Goal: Task Accomplishment & Management: Use online tool/utility

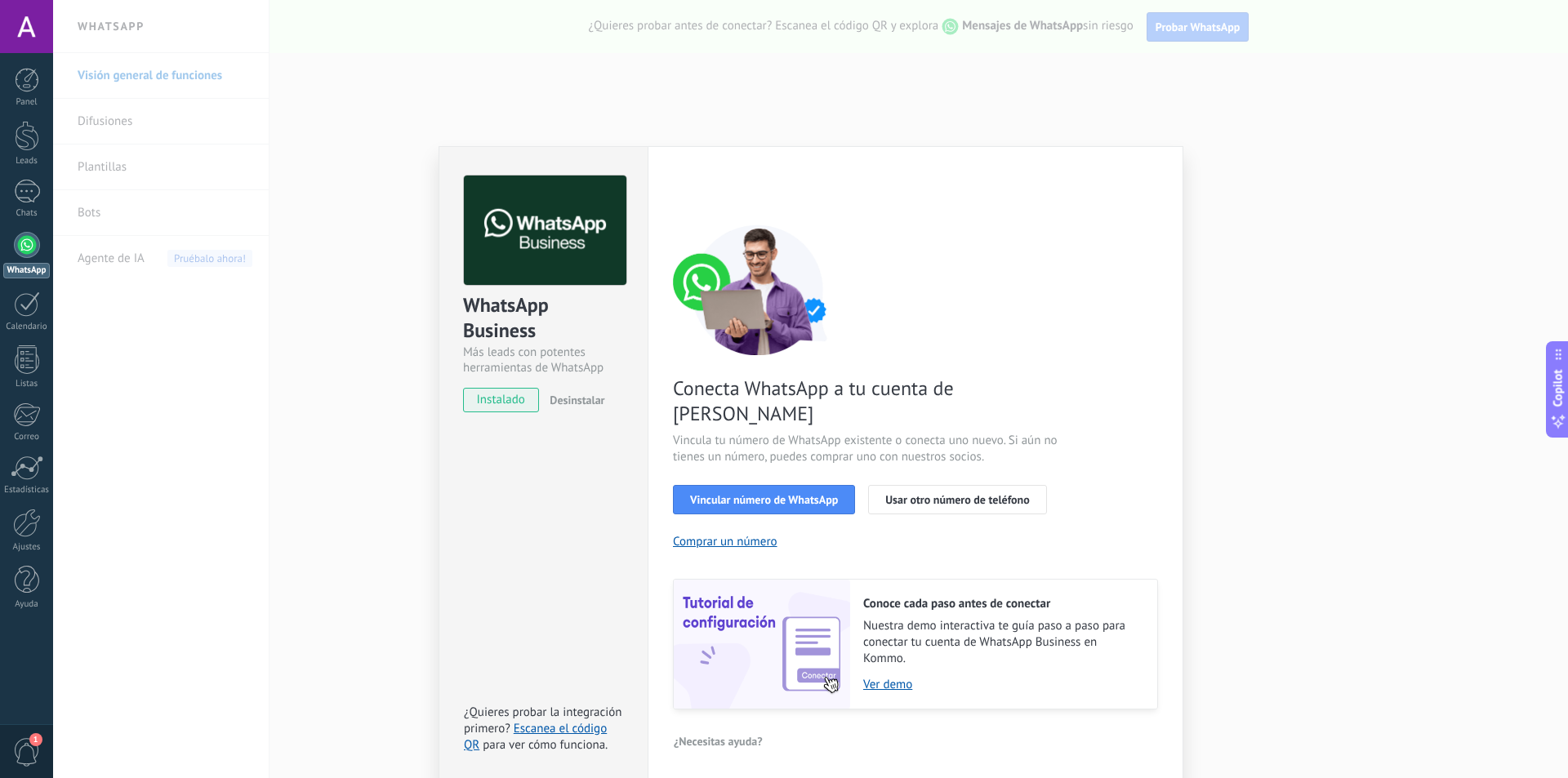
click at [1297, 353] on div "WhatsApp Business Más leads con potentes herramientas de WhatsApp instalado Des…" at bounding box center [811, 389] width 1515 height 778
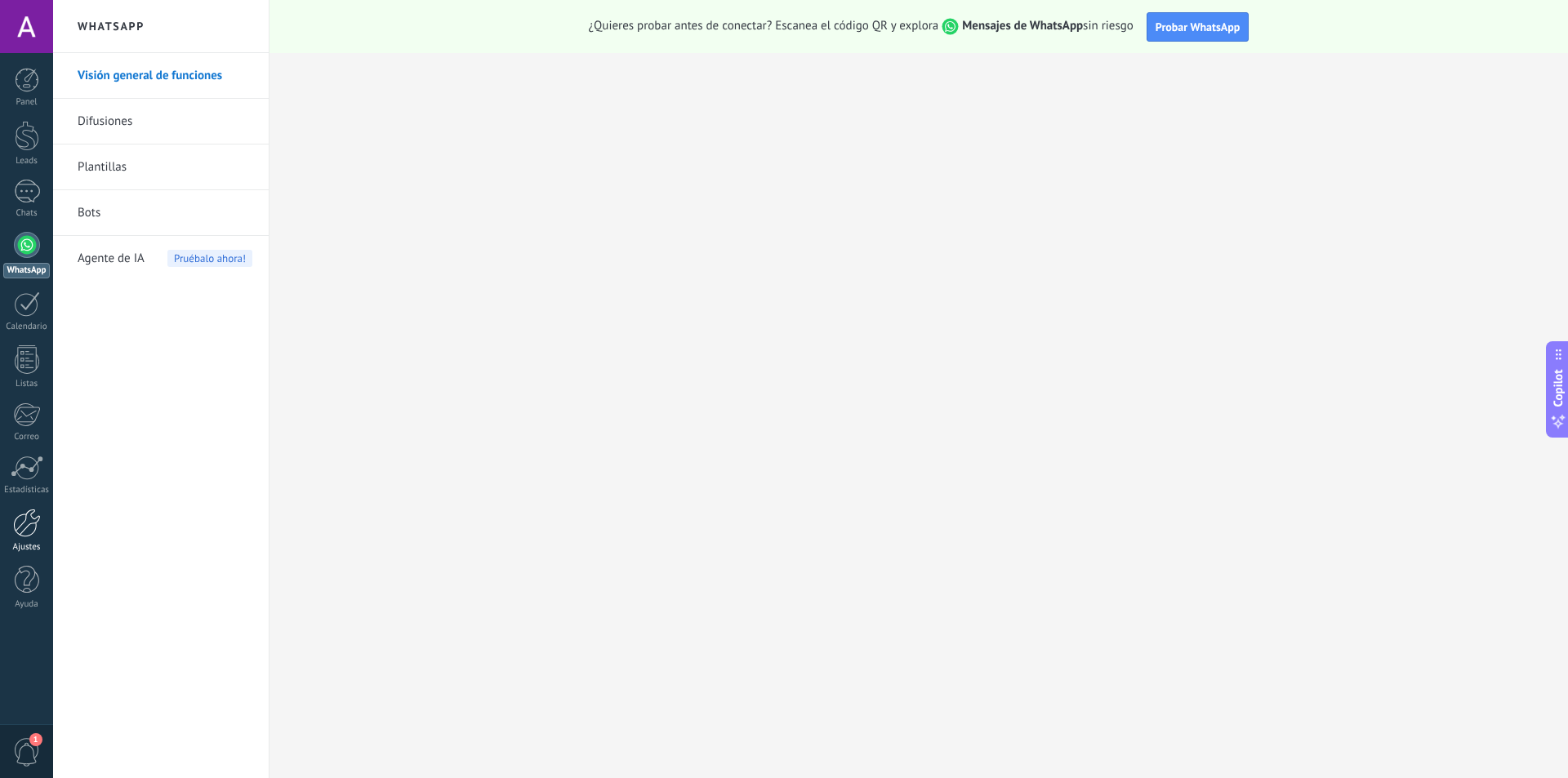
click at [31, 518] on div at bounding box center [27, 522] width 28 height 28
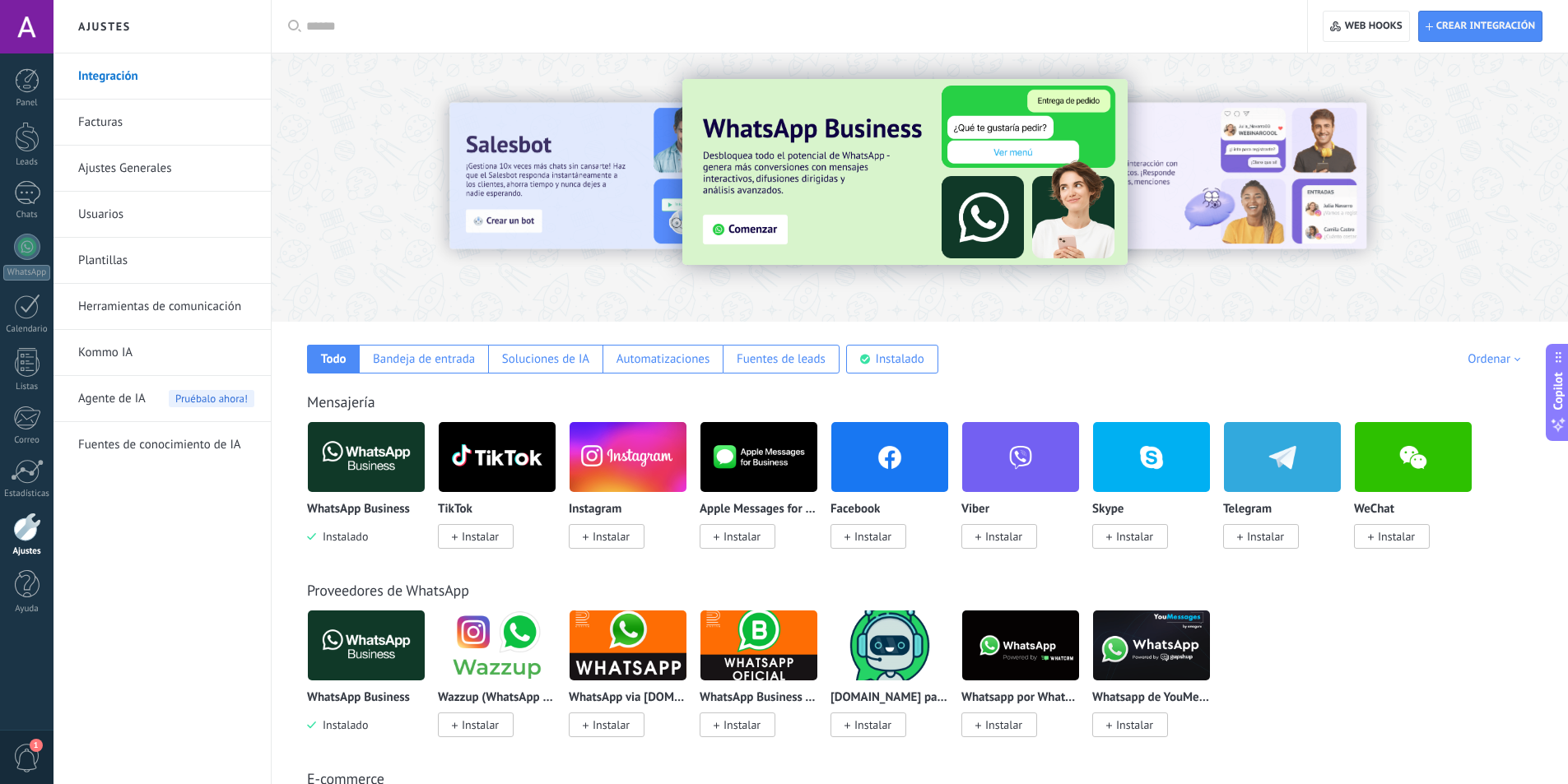
click at [363, 21] on input "text" at bounding box center [795, 27] width 978 height 17
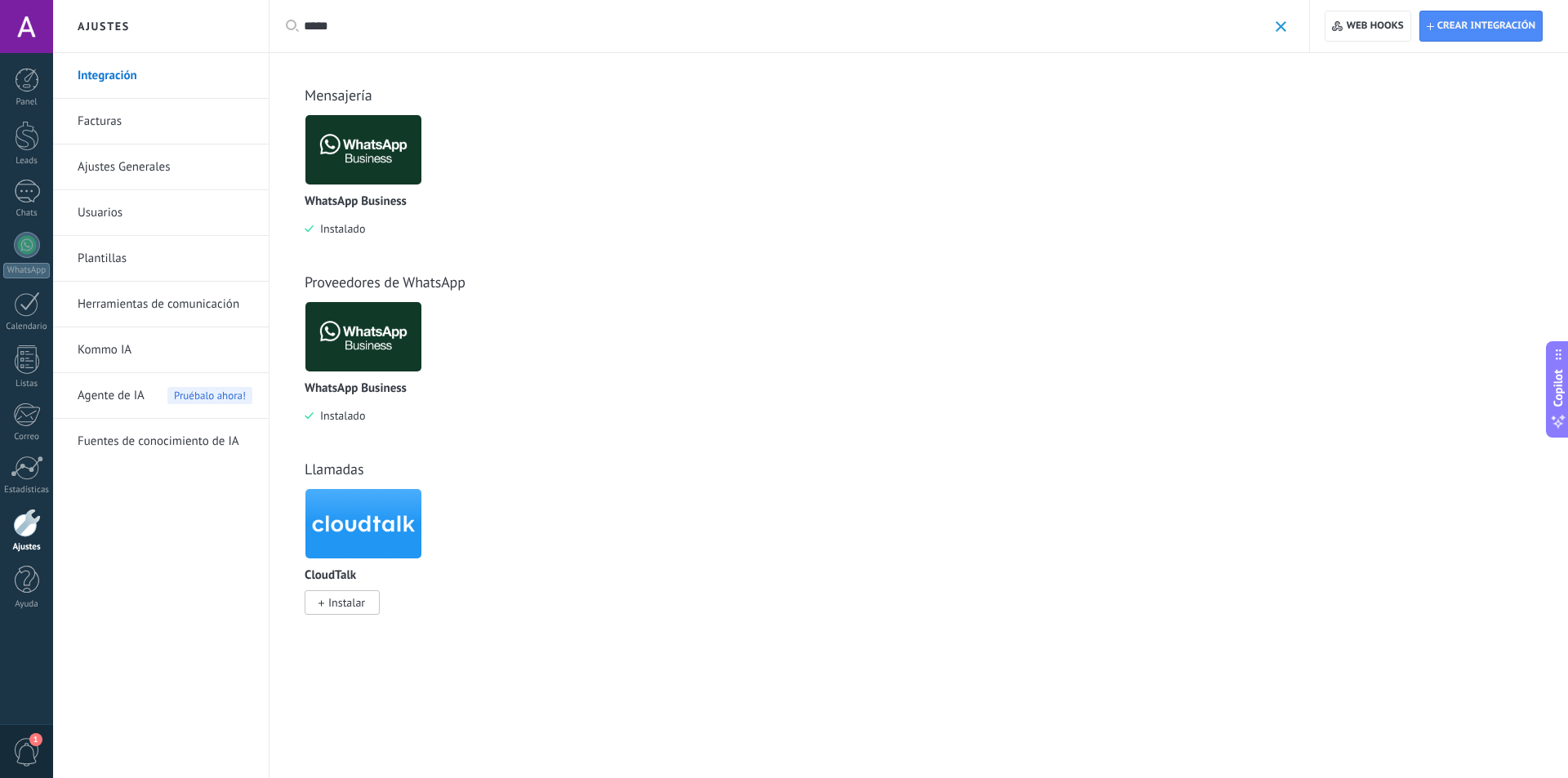
type input "*****"
click at [394, 157] on img at bounding box center [363, 149] width 116 height 79
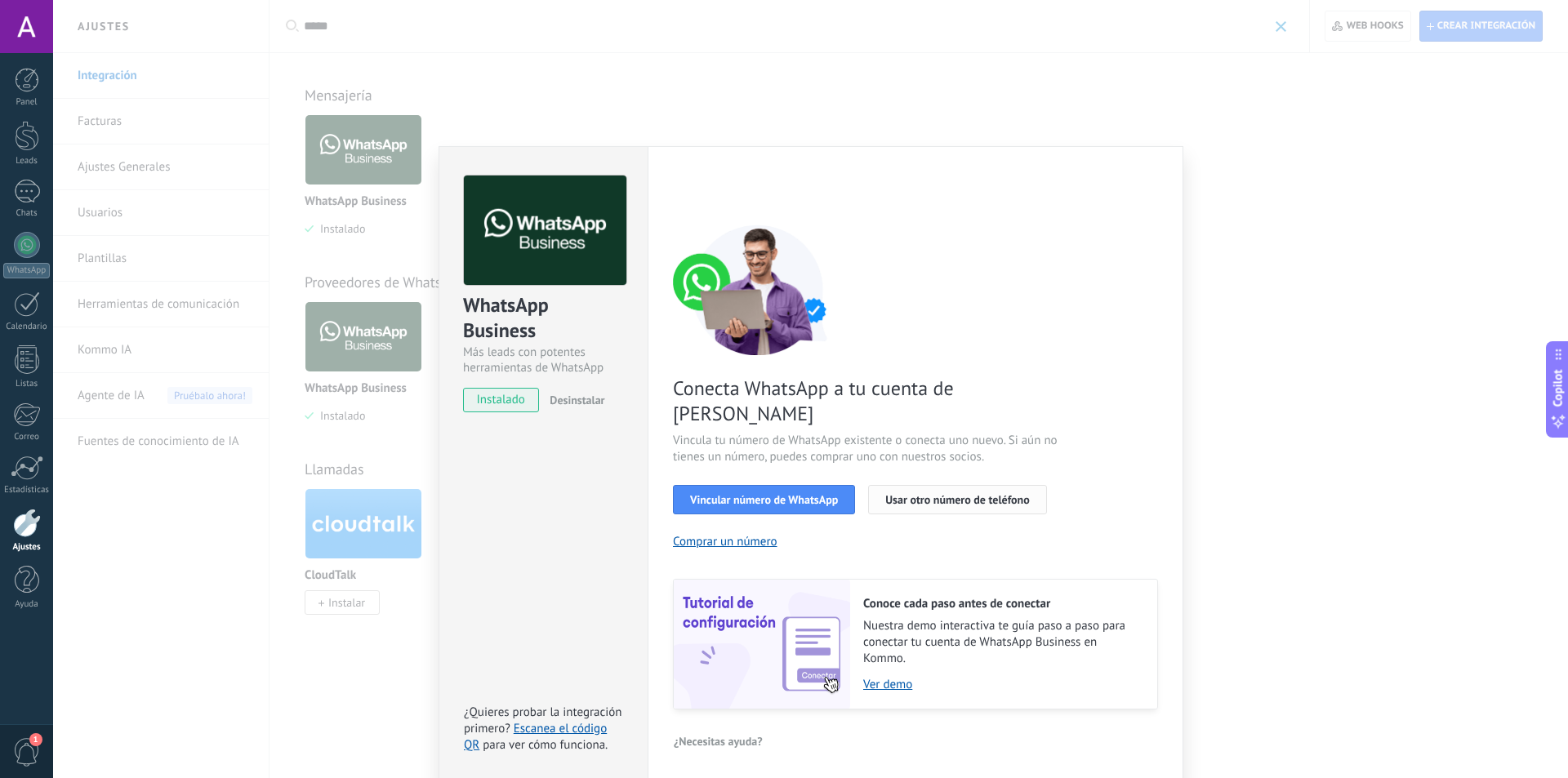
click at [938, 494] on span "Usar otro número de teléfono" at bounding box center [957, 500] width 143 height 11
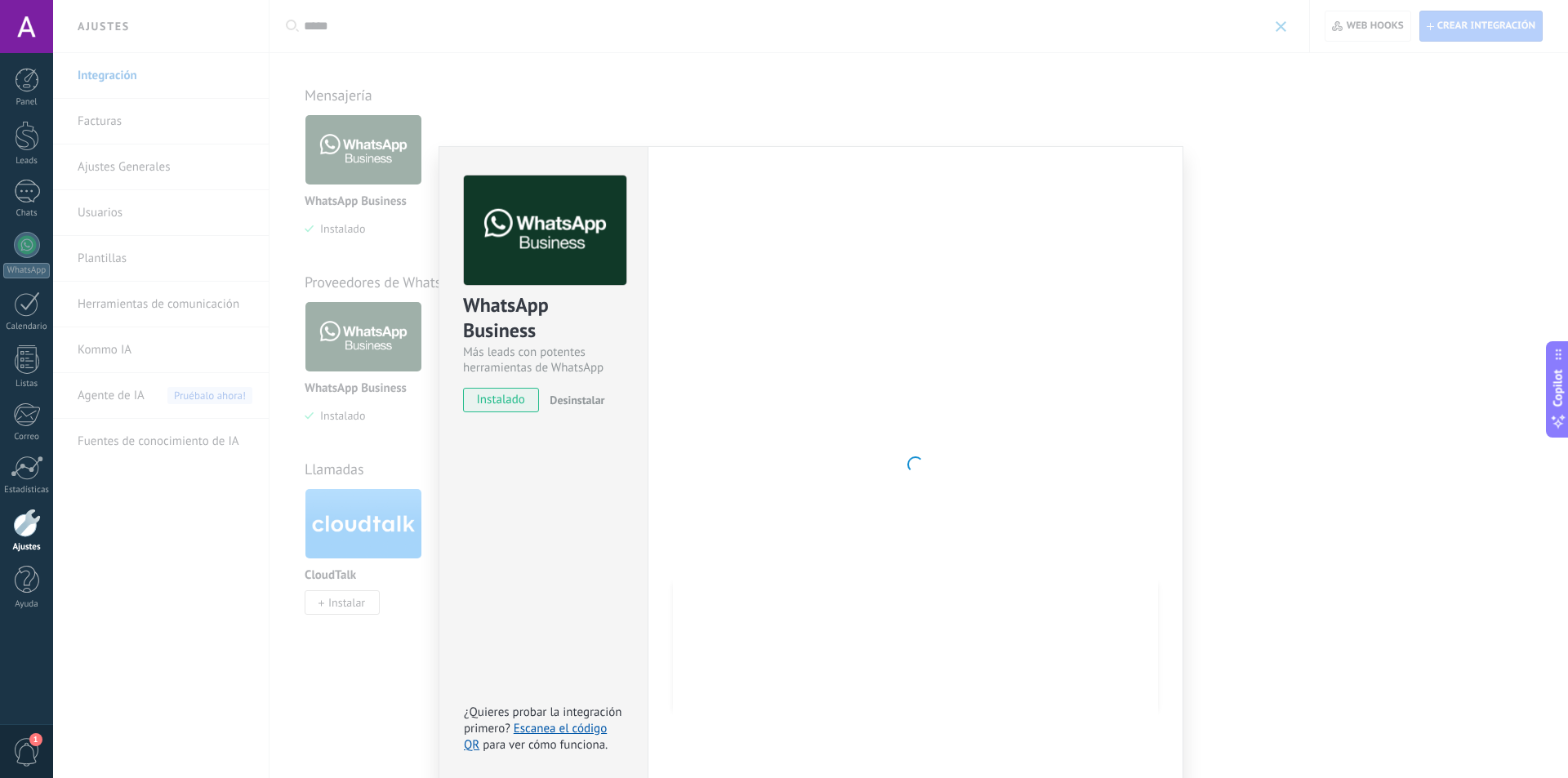
click at [274, 113] on div "WhatsApp Business Más leads con potentes herramientas de WhatsApp instalado Des…" at bounding box center [811, 389] width 1515 height 778
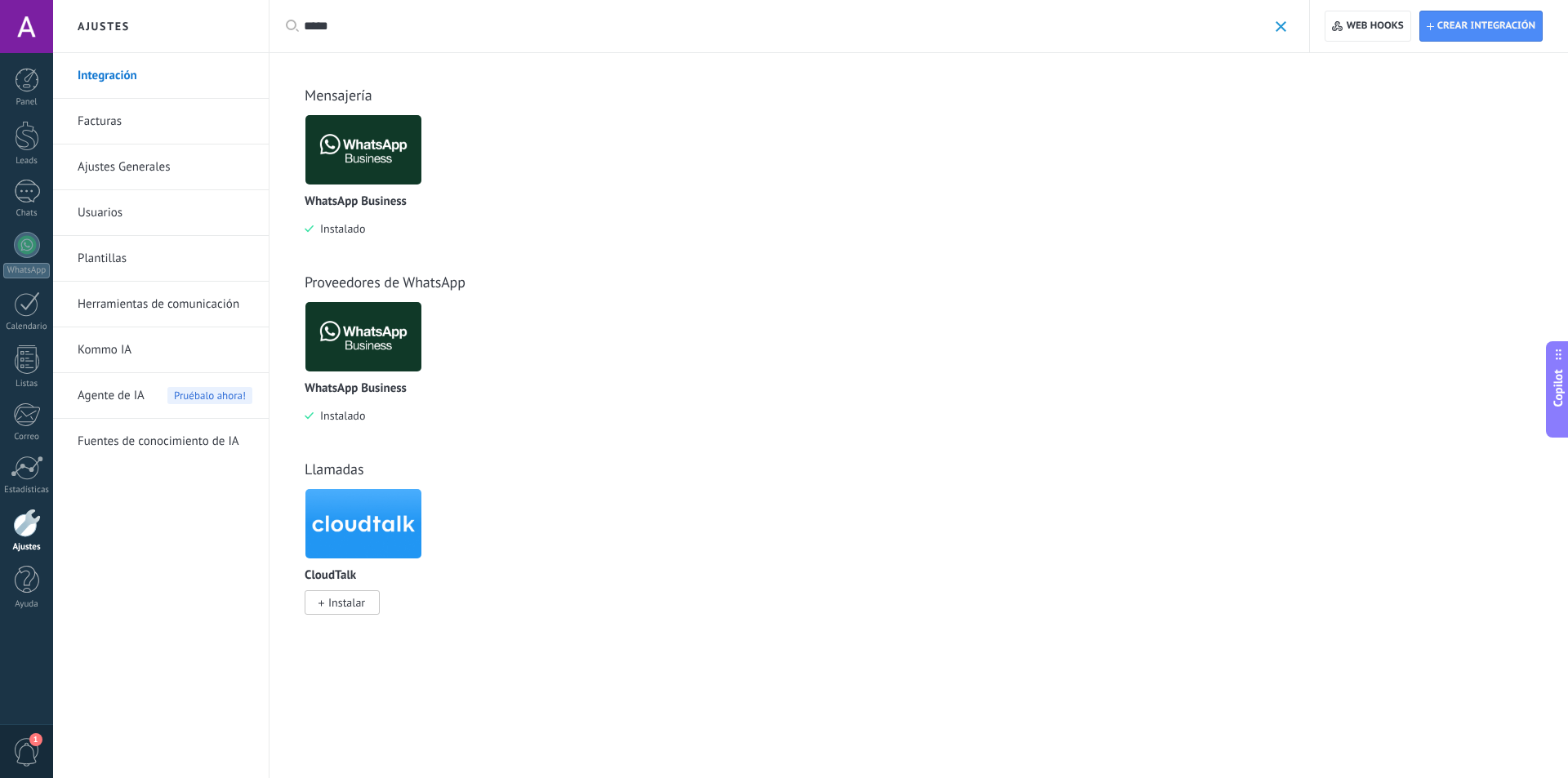
click at [37, 18] on div at bounding box center [27, 27] width 53 height 53
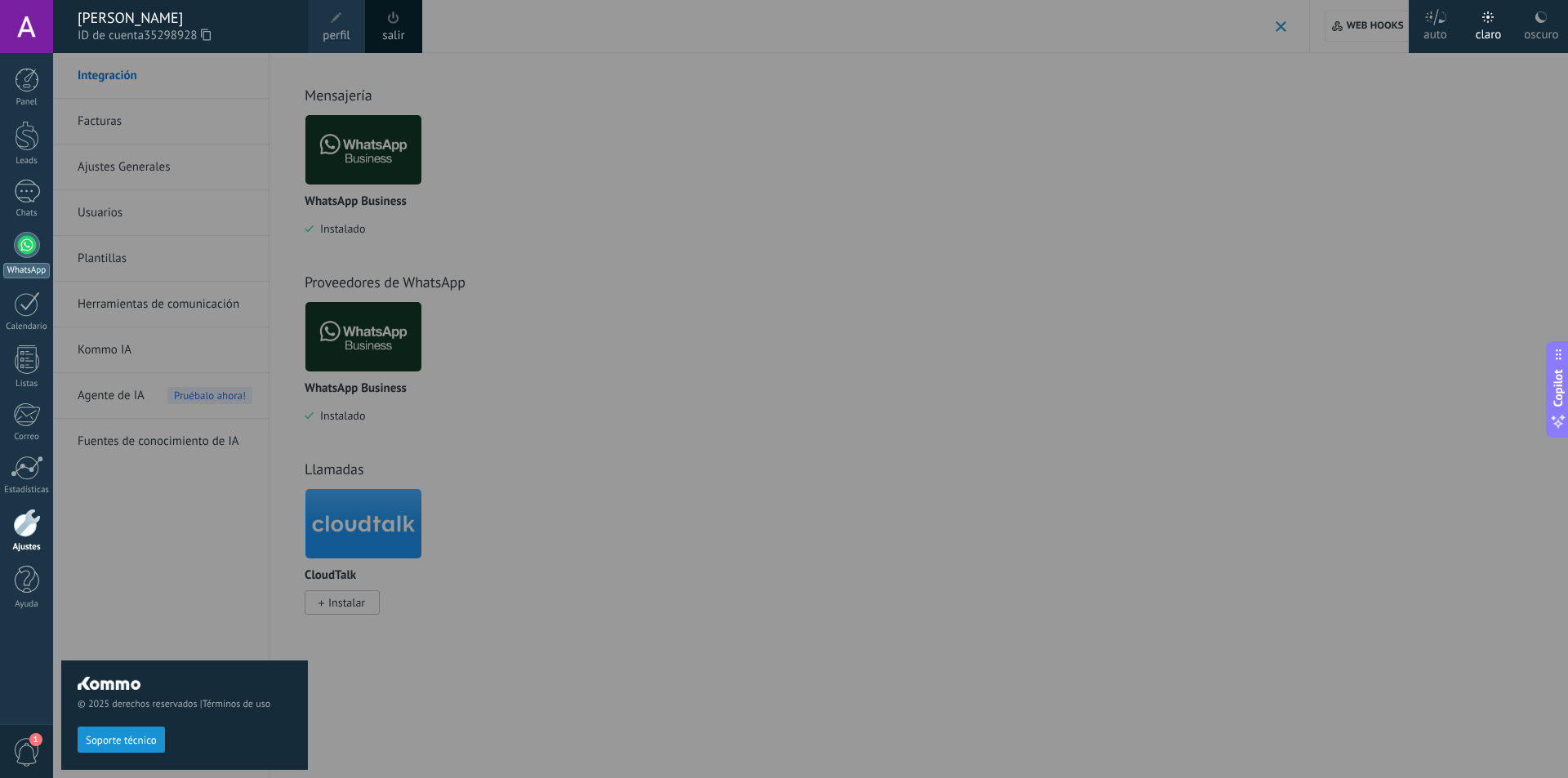
click at [36, 260] on link "WhatsApp" at bounding box center [27, 255] width 53 height 47
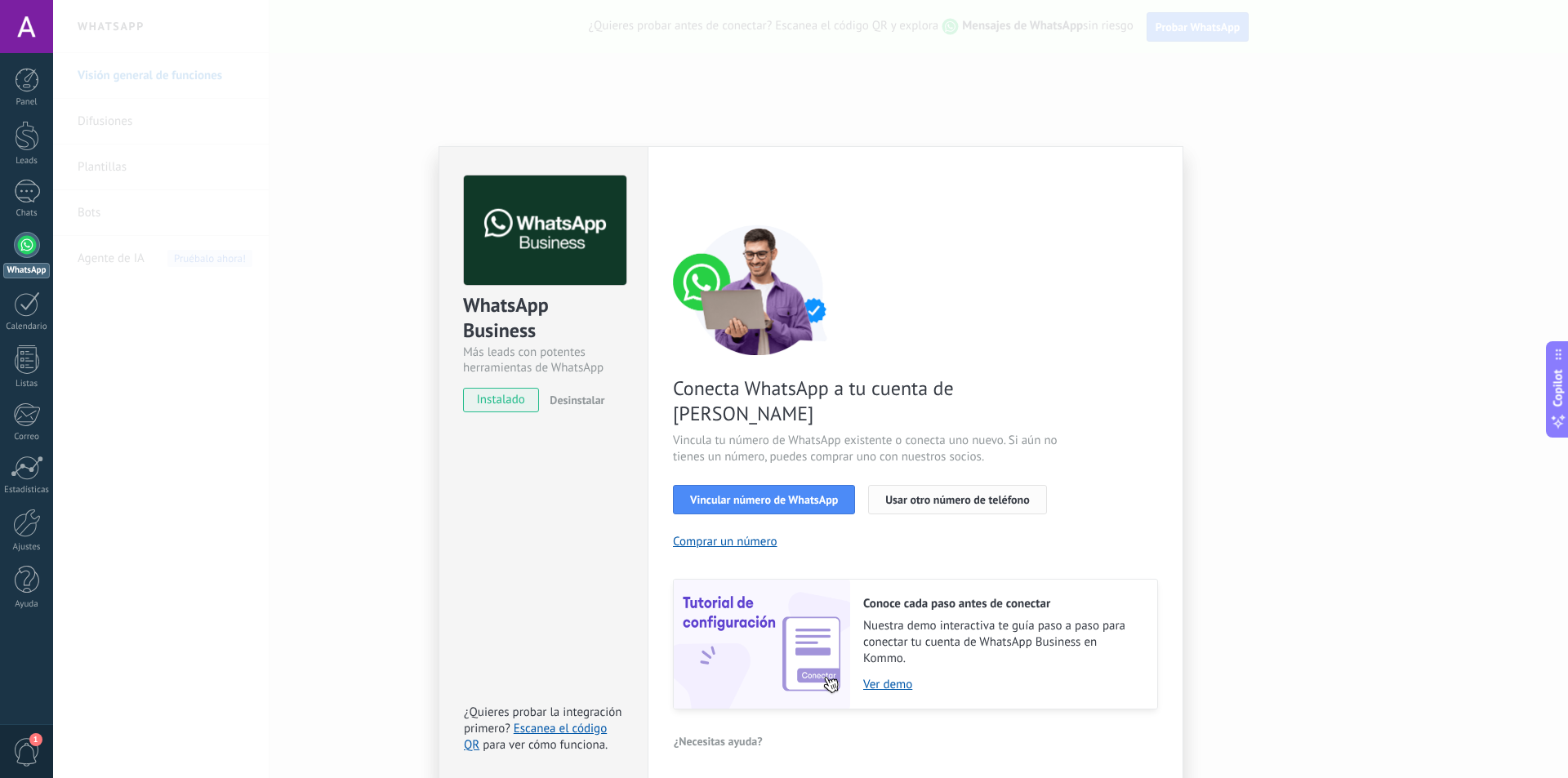
click at [931, 494] on span "Usar otro número de teléfono" at bounding box center [957, 500] width 143 height 11
click at [909, 494] on span "Usar otro número de teléfono" at bounding box center [957, 500] width 143 height 11
click at [843, 484] on button "Vincular número de WhatsApp" at bounding box center [764, 499] width 182 height 29
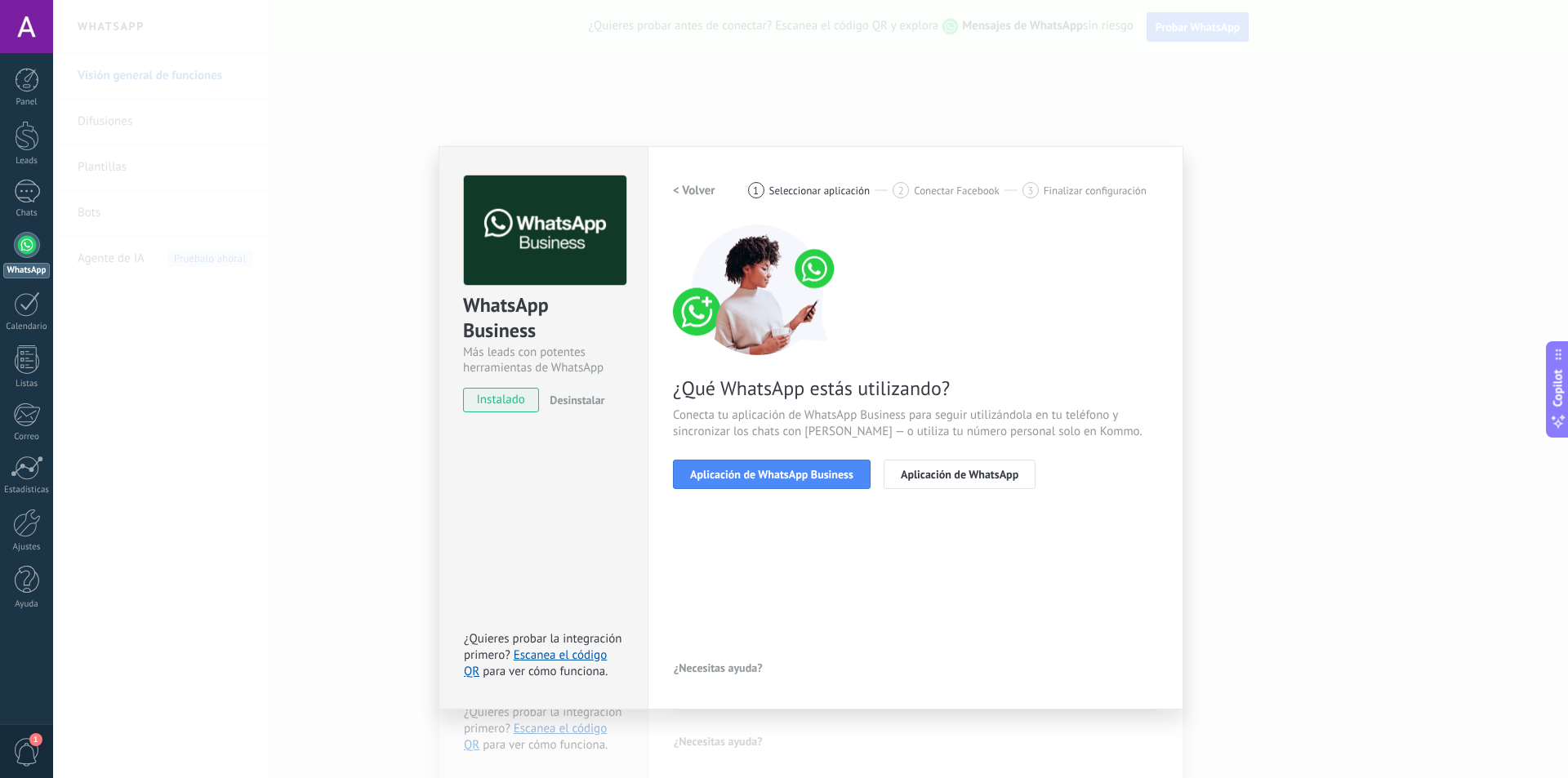
click at [690, 195] on h2 "< Volver" at bounding box center [694, 190] width 43 height 15
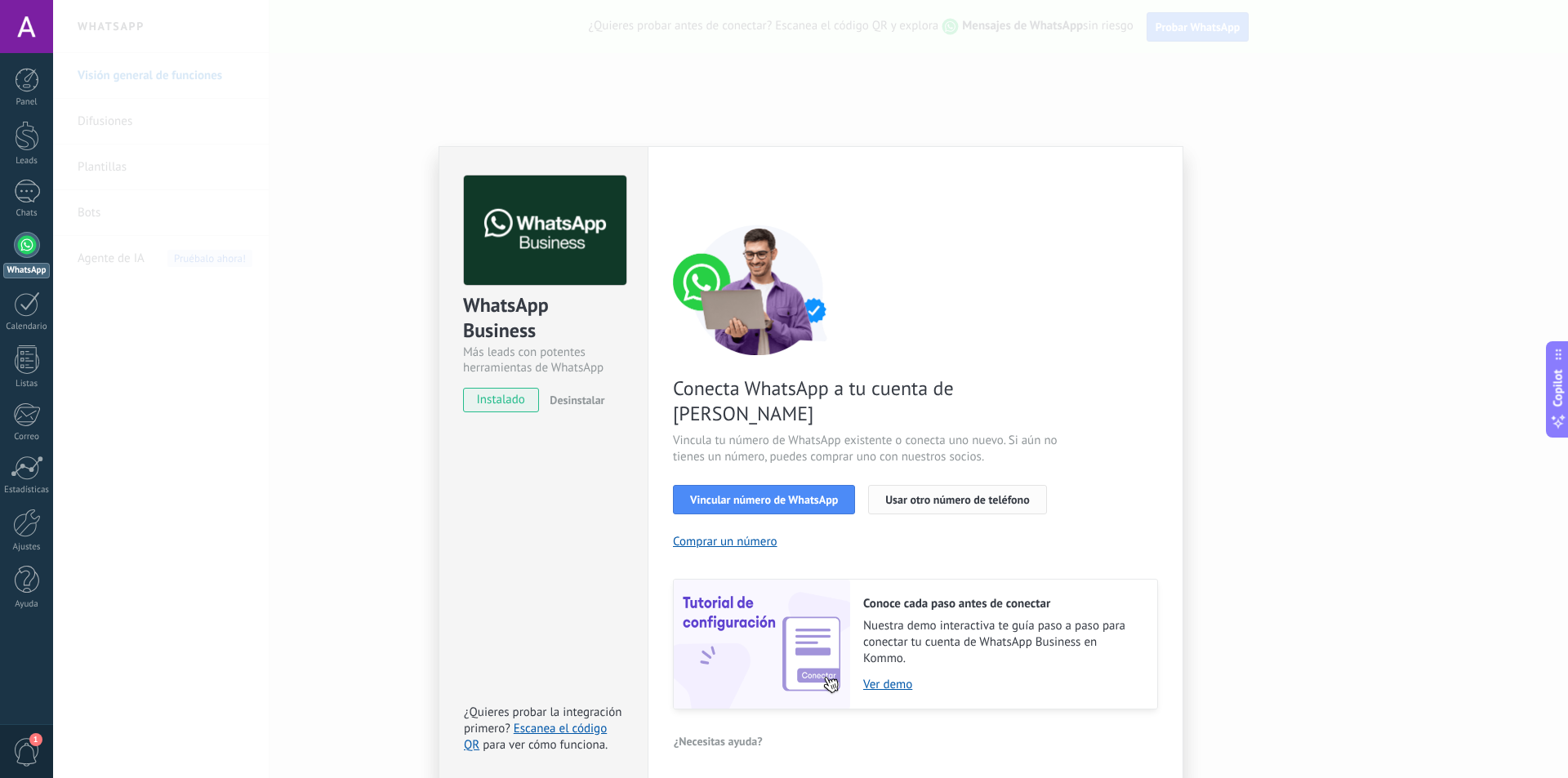
click at [974, 494] on span "Usar otro número de teléfono" at bounding box center [957, 500] width 143 height 11
click at [1223, 487] on div "WhatsApp Business Más leads con potentes herramientas de WhatsApp instalado Des…" at bounding box center [811, 389] width 1515 height 778
click at [1340, 269] on div "WhatsApp Business Más leads con potentes herramientas de WhatsApp instalado Des…" at bounding box center [811, 389] width 1515 height 778
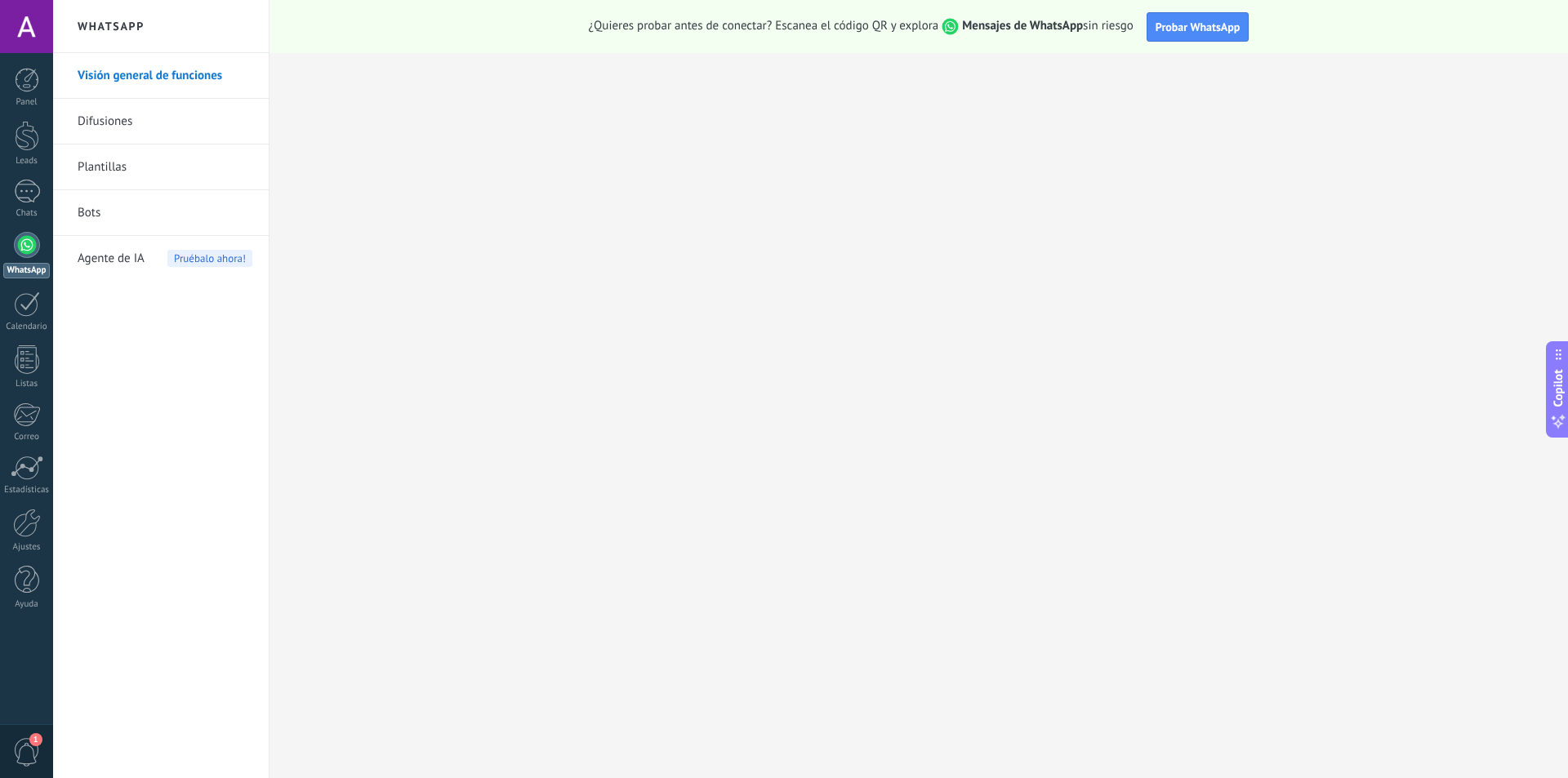
click at [35, 239] on div at bounding box center [27, 244] width 26 height 26
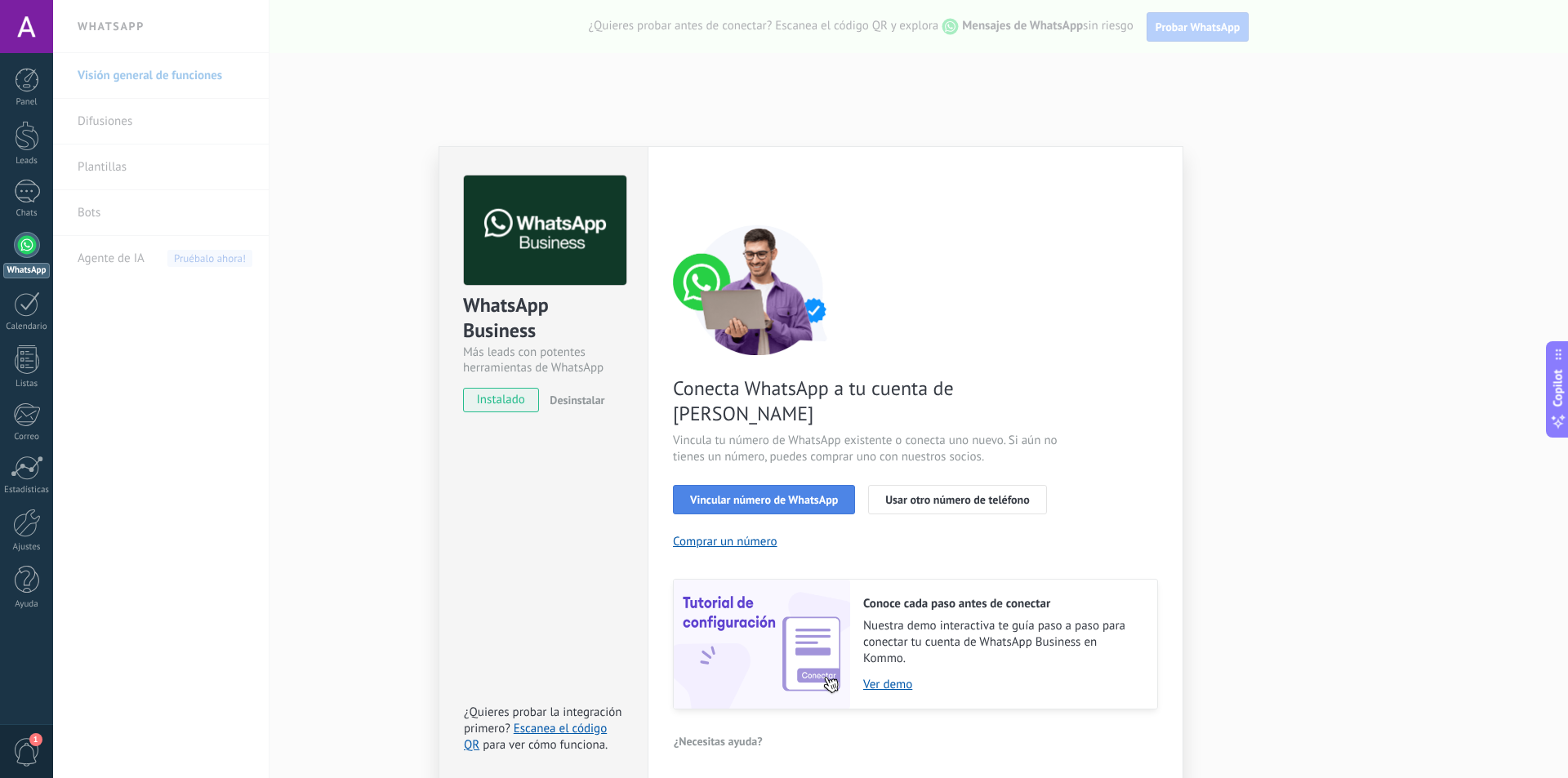
click at [810, 494] on span "Vincular número de WhatsApp" at bounding box center [764, 500] width 148 height 11
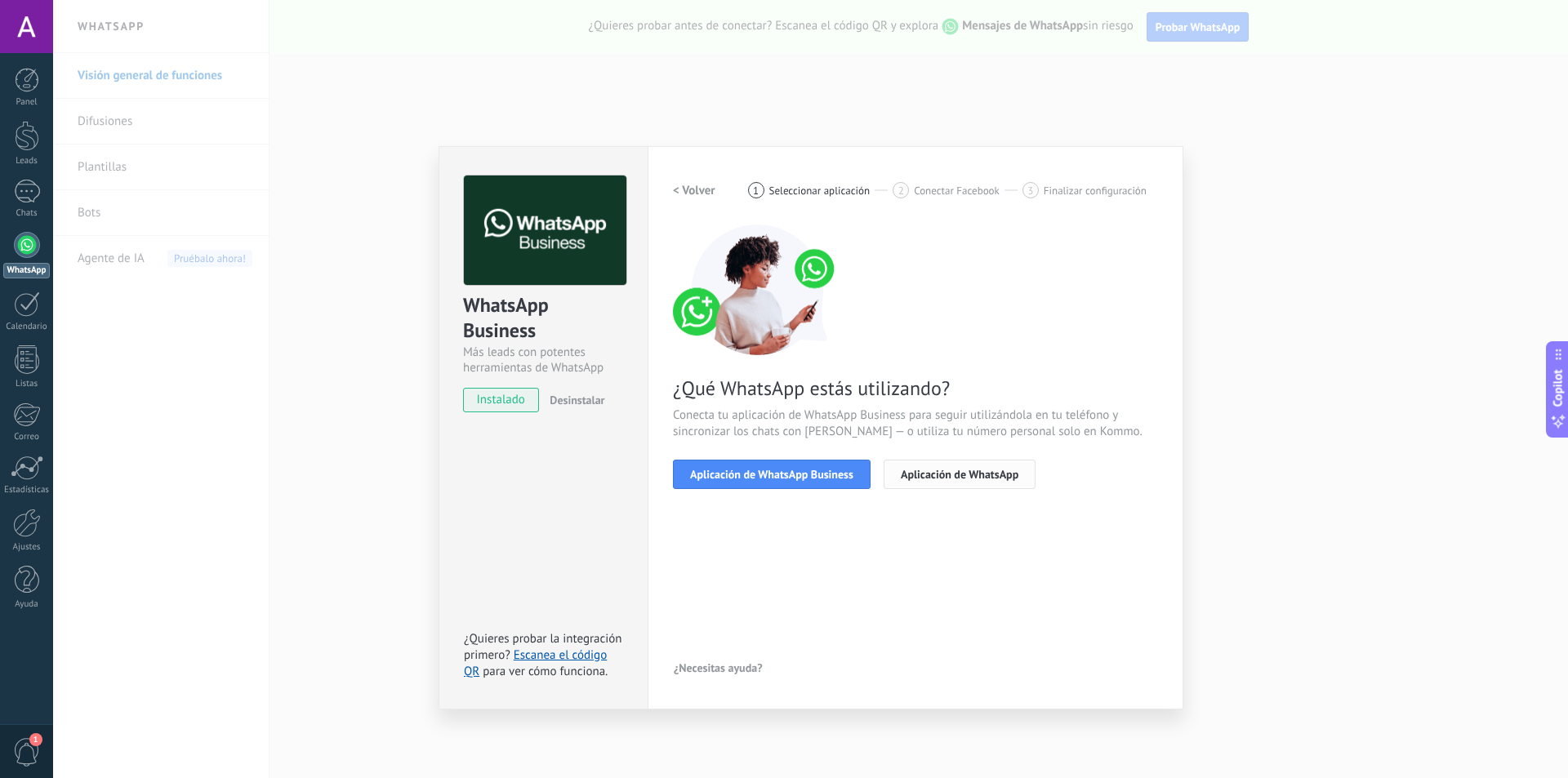
click at [932, 483] on button "Aplicación de WhatsApp" at bounding box center [960, 474] width 152 height 29
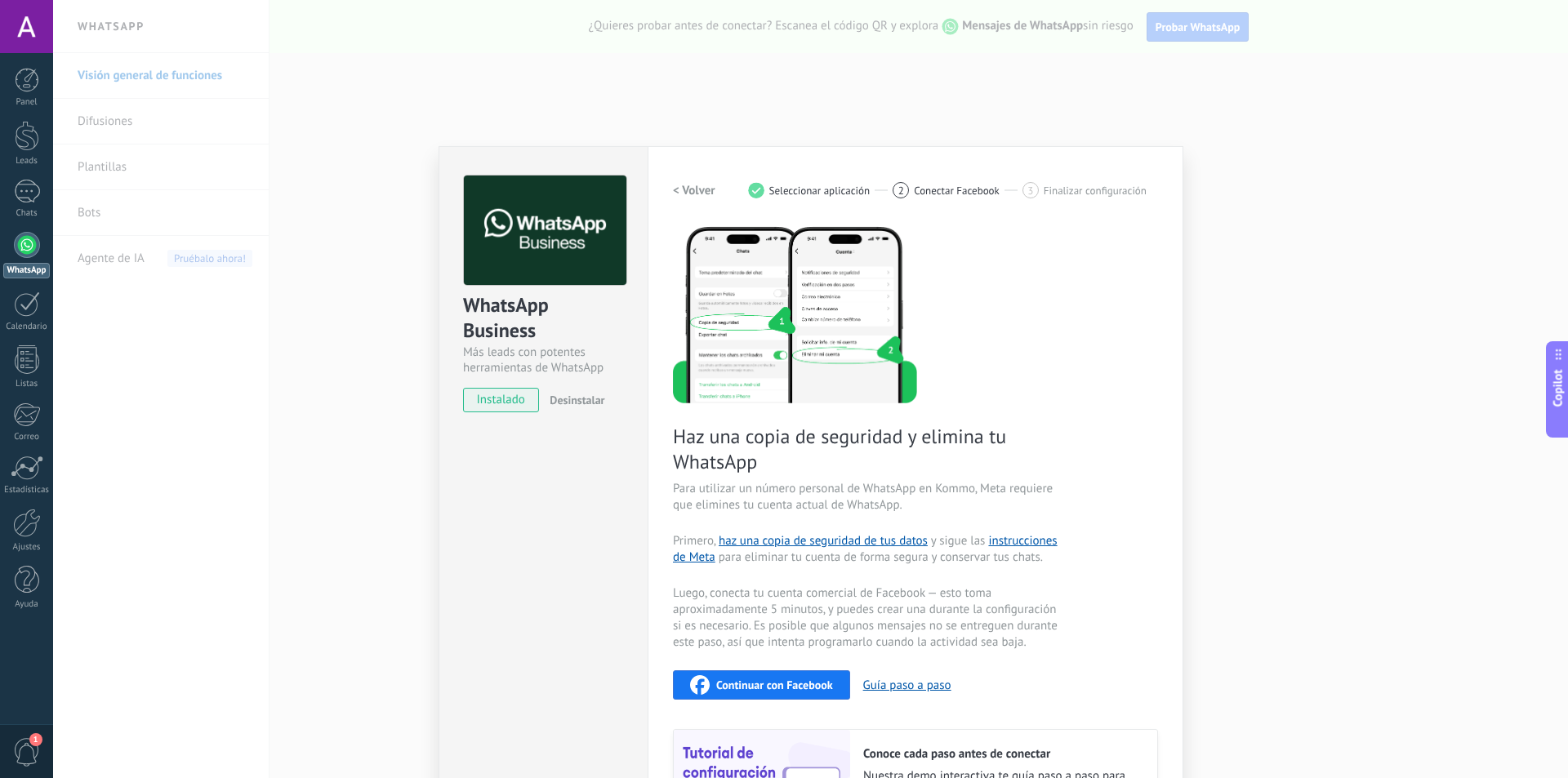
click at [695, 194] on h2 "< Volver" at bounding box center [694, 190] width 43 height 15
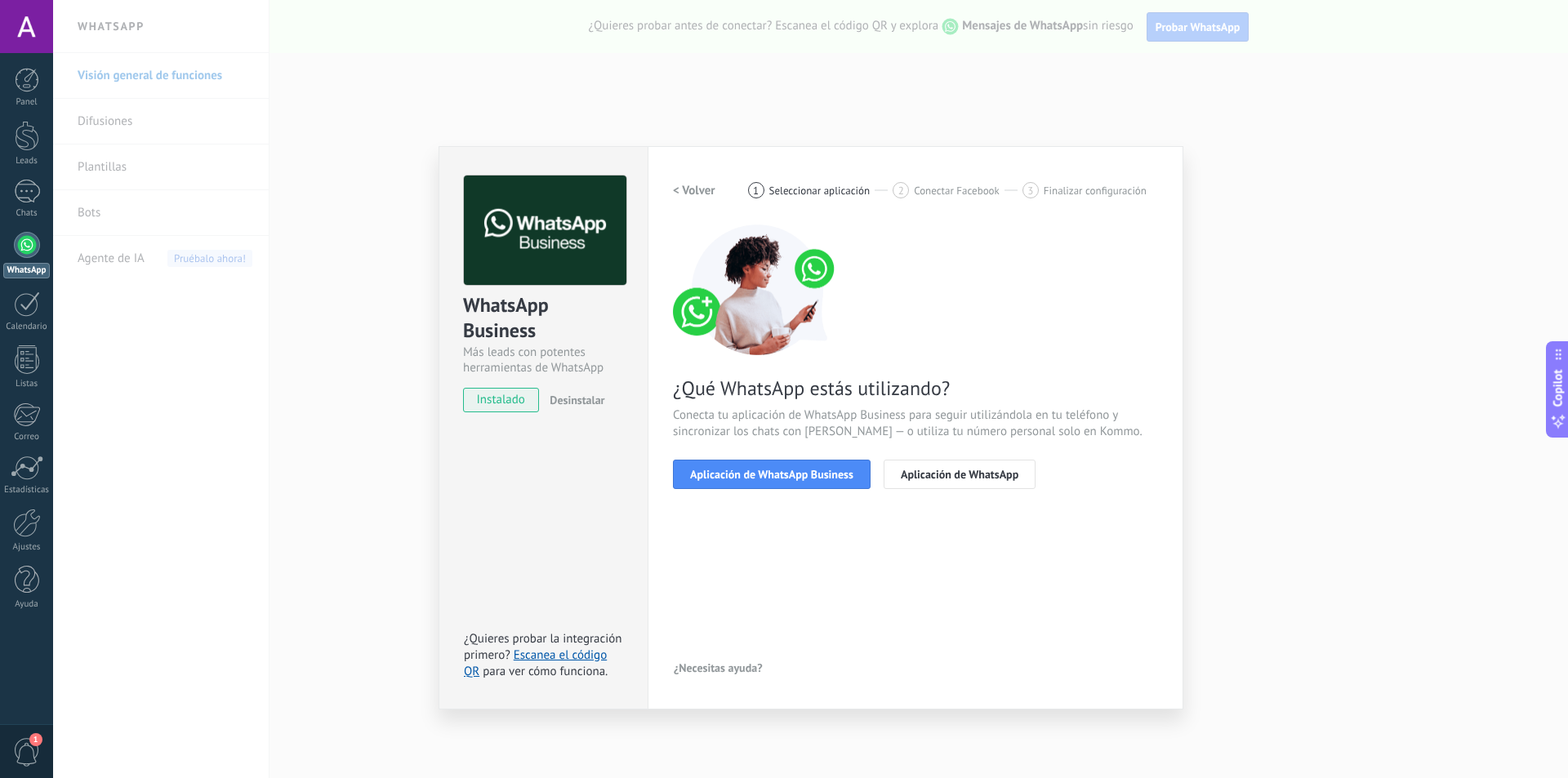
click at [695, 194] on h2 "< Volver" at bounding box center [694, 190] width 43 height 15
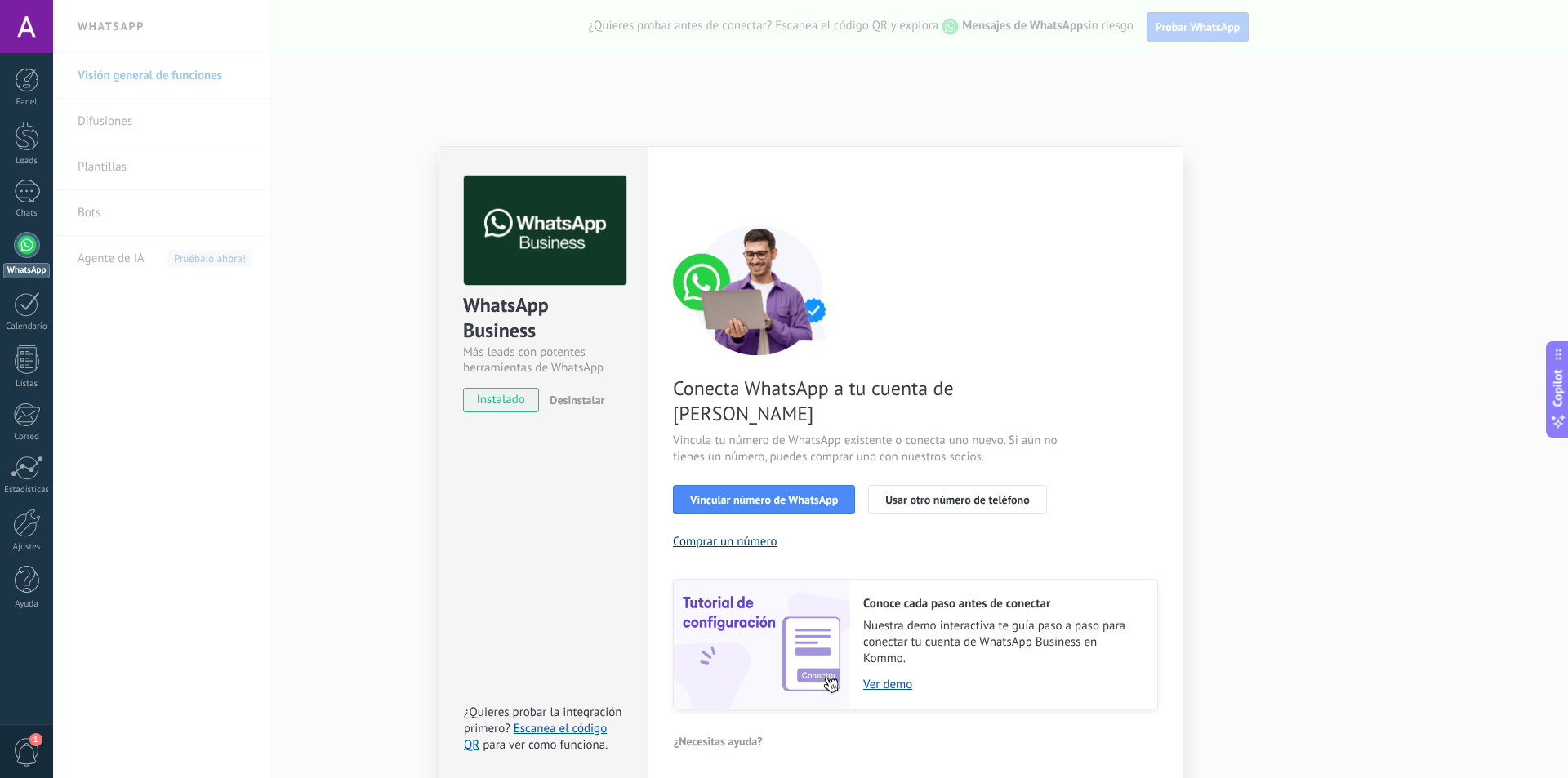
click at [772, 534] on button "Comprar un número" at bounding box center [725, 541] width 105 height 15
click at [67, 299] on div "WhatsApp Business Más leads con potentes herramientas de WhatsApp instalado Des…" at bounding box center [811, 389] width 1515 height 778
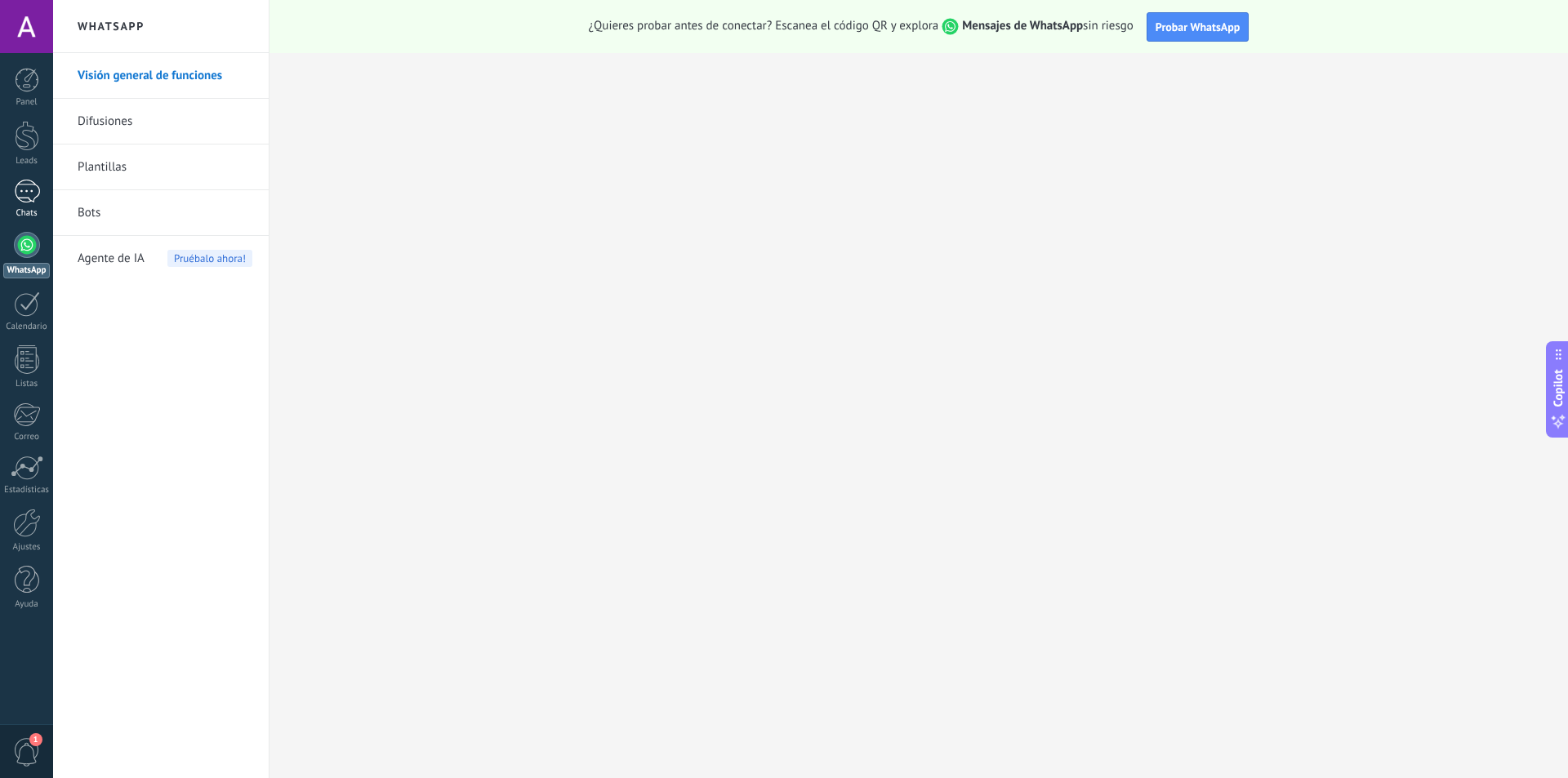
click at [32, 187] on div at bounding box center [27, 191] width 26 height 24
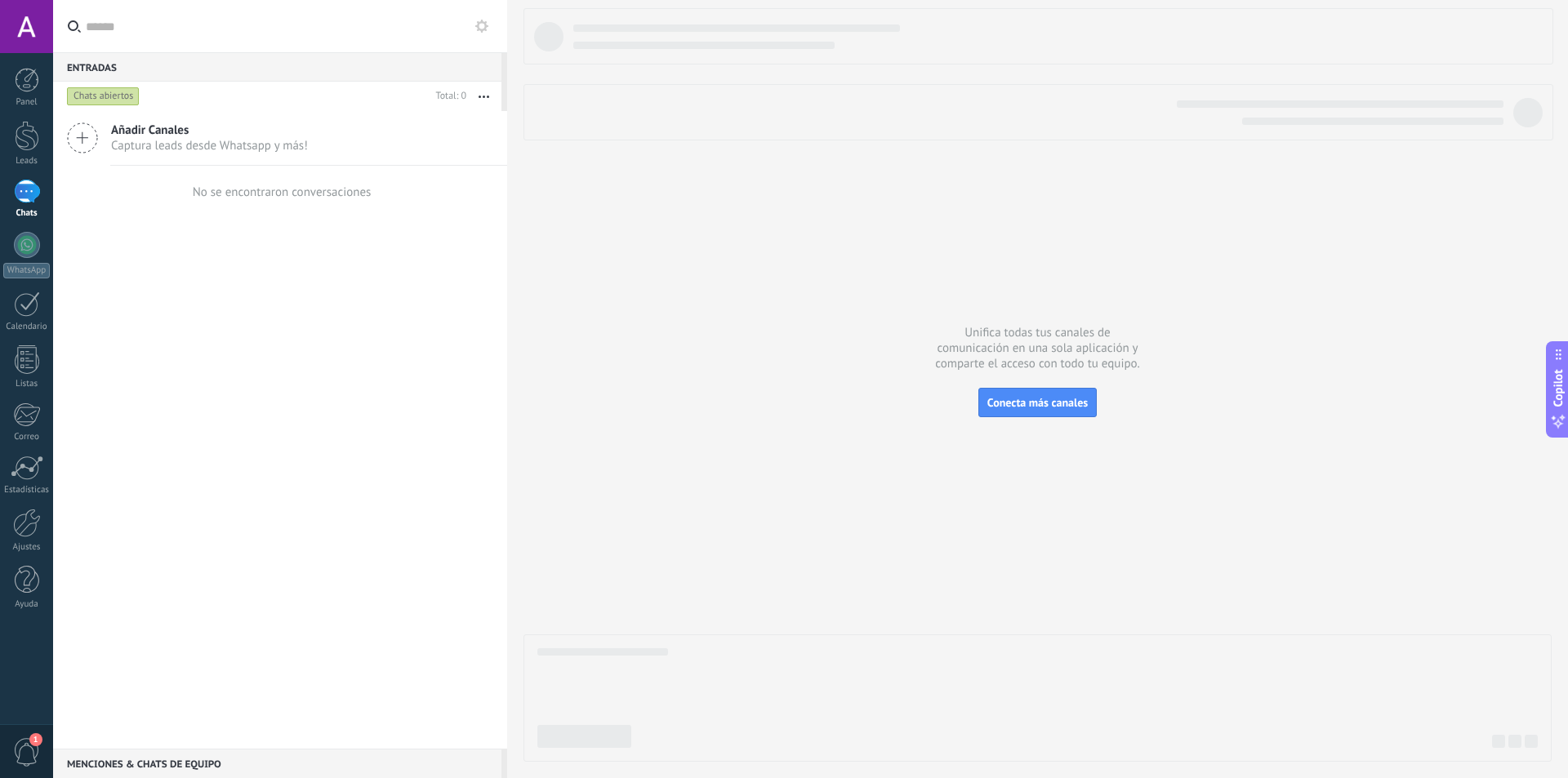
click at [202, 64] on div "Entradas 0" at bounding box center [277, 66] width 449 height 29
click at [136, 26] on input "text" at bounding box center [290, 26] width 409 height 52
type input "*"
click at [134, 25] on input "*" at bounding box center [280, 26] width 390 height 52
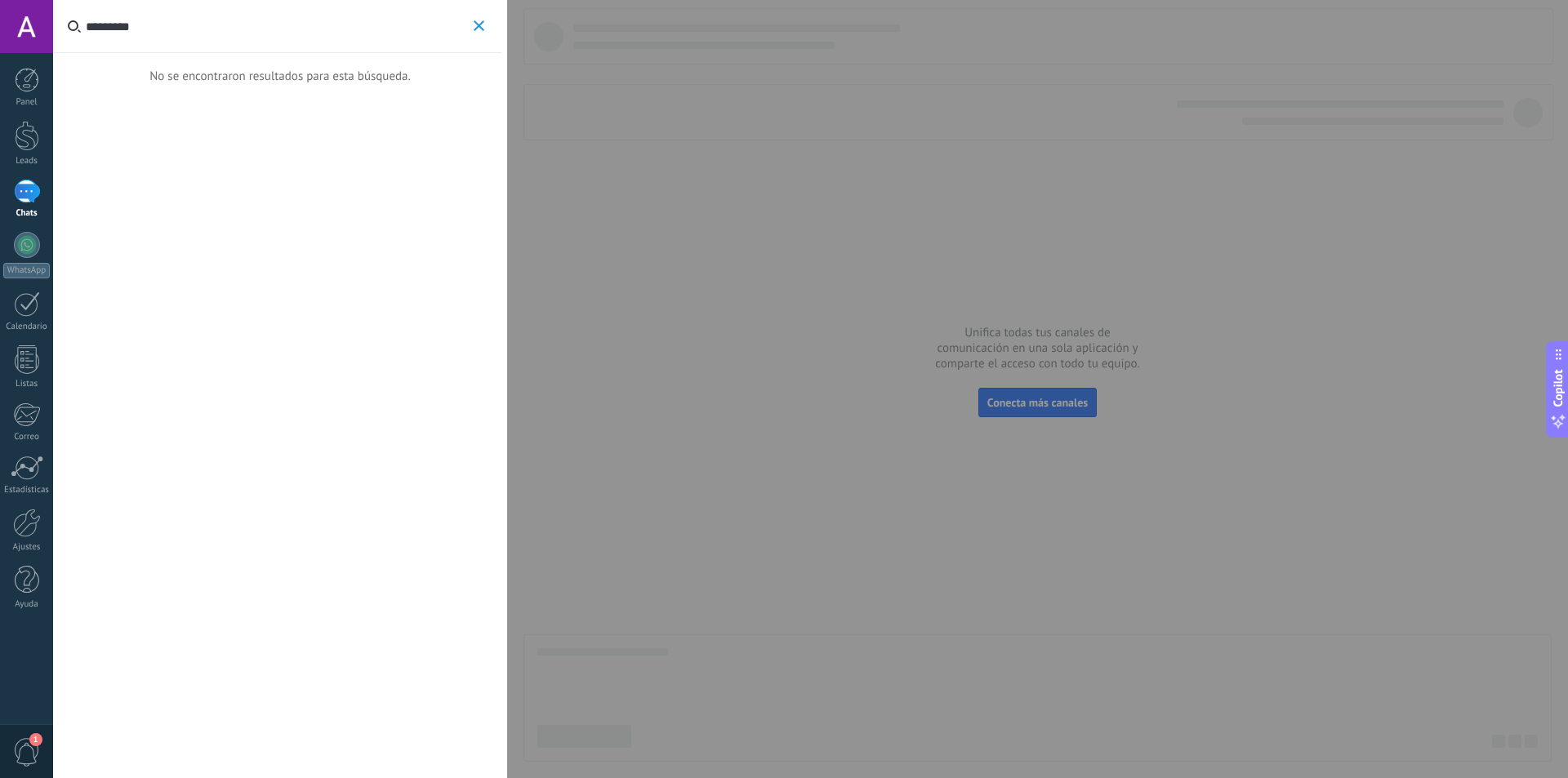
type input "*********"
click at [476, 28] on icon "button" at bounding box center [478, 25] width 10 height 10
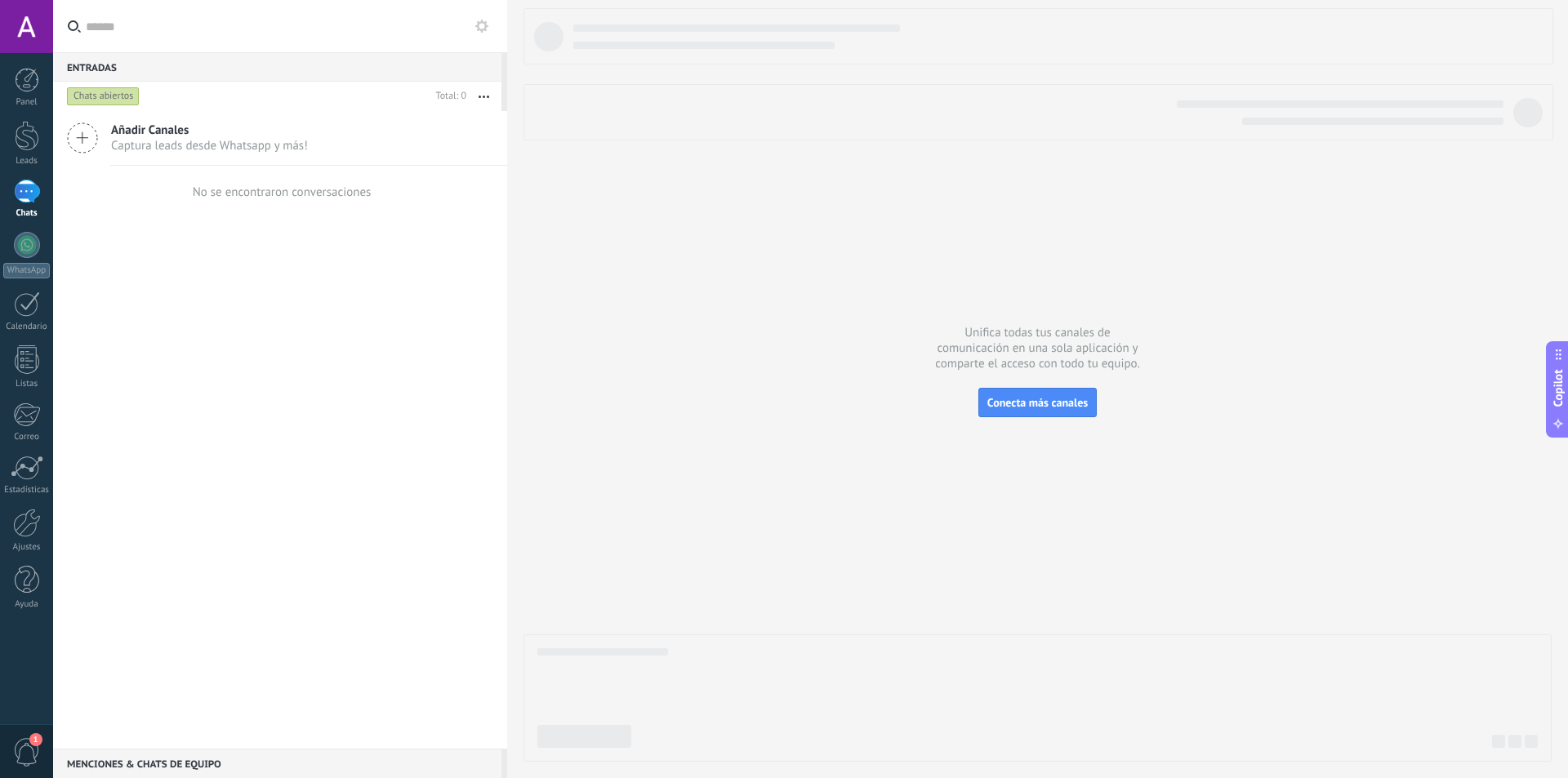
click at [125, 58] on div "Entradas 0" at bounding box center [277, 66] width 449 height 29
click at [203, 74] on div "Entradas 0" at bounding box center [277, 66] width 449 height 29
click at [482, 93] on button "button" at bounding box center [484, 96] width 35 height 29
click at [178, 72] on div "Entradas 0" at bounding box center [277, 66] width 449 height 29
click at [23, 85] on div at bounding box center [27, 80] width 25 height 25
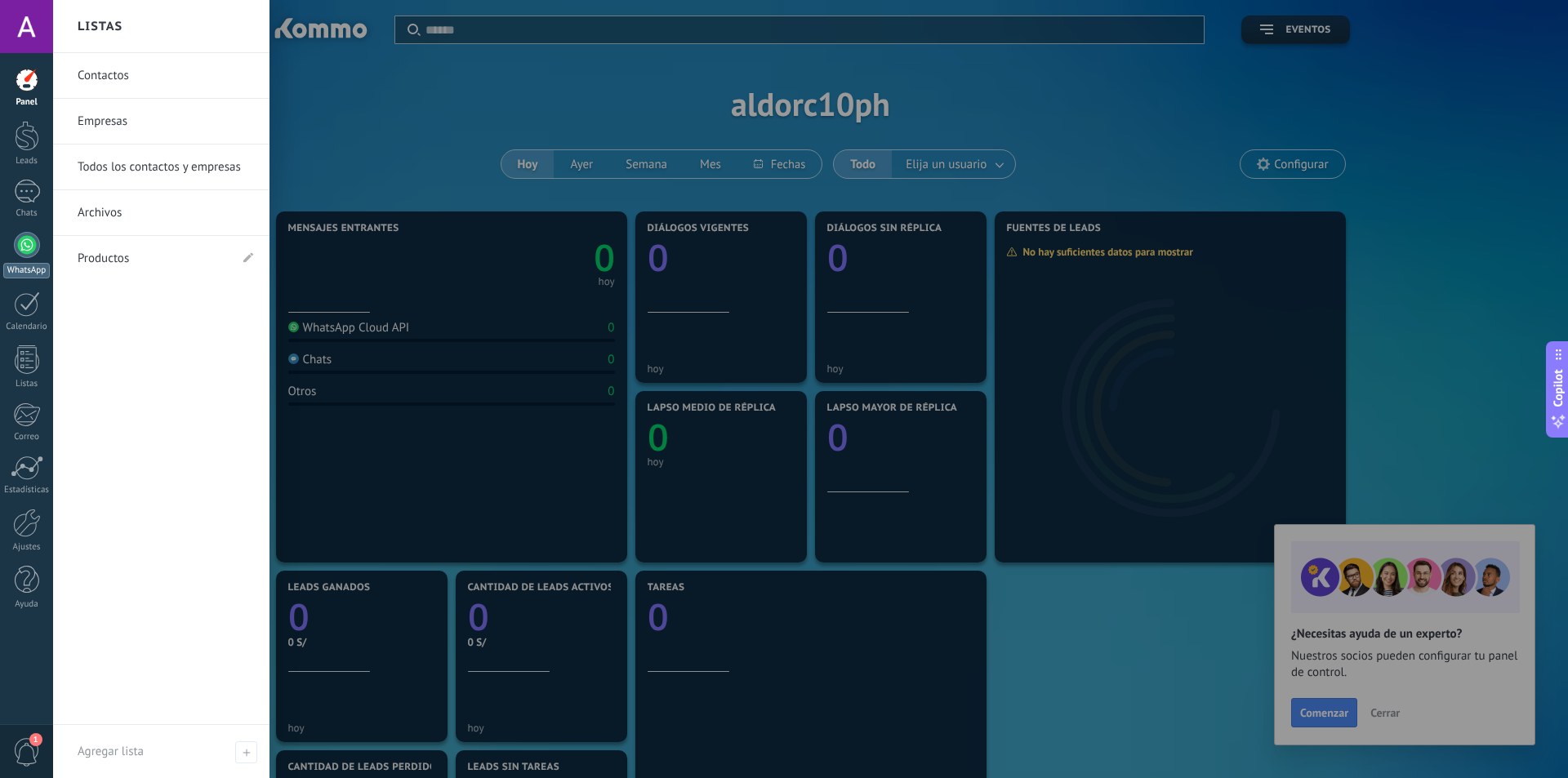
click at [29, 253] on div at bounding box center [27, 244] width 26 height 26
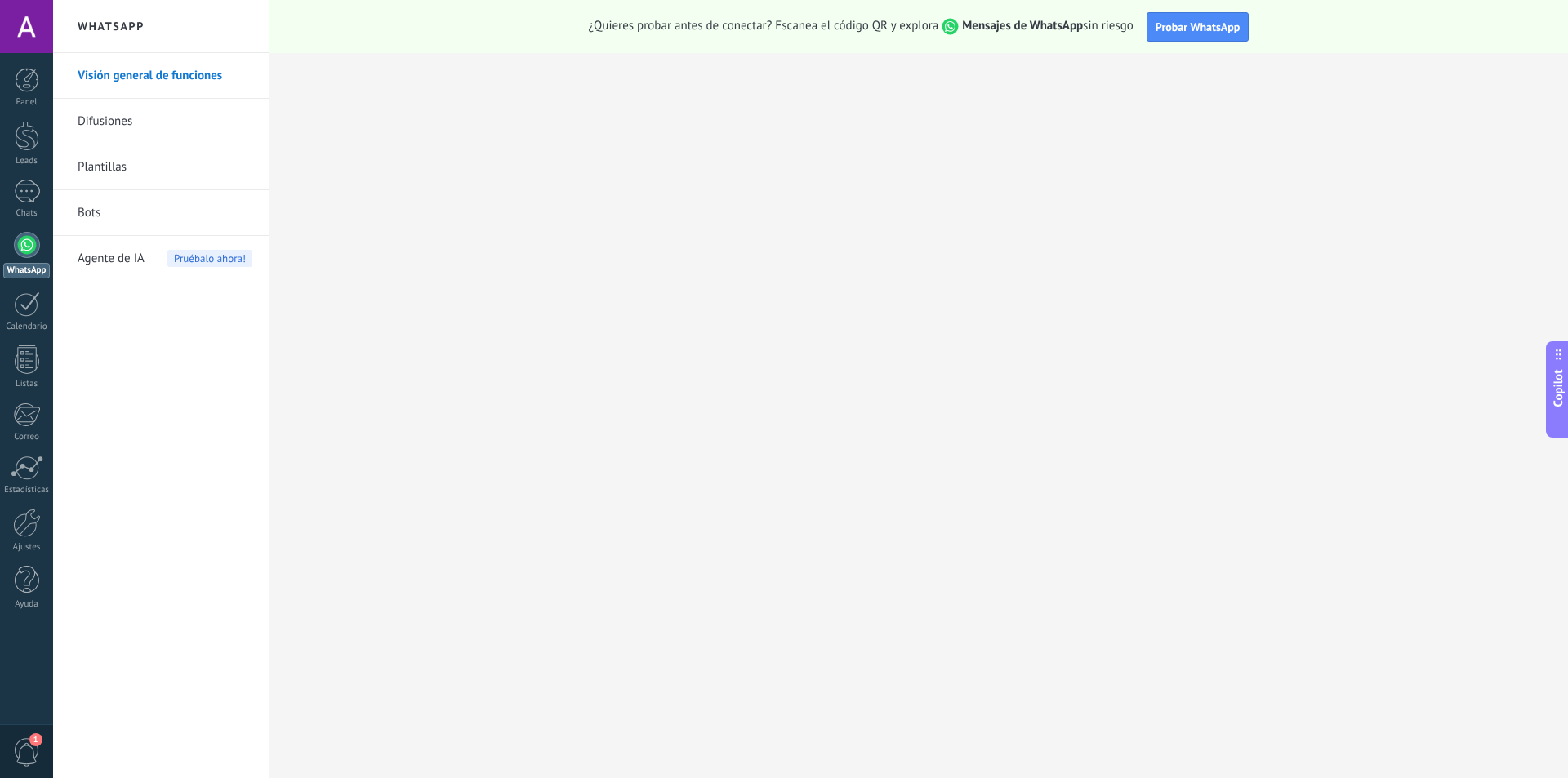
click at [1550, 396] on div "Copilot" at bounding box center [1558, 389] width 17 height 83
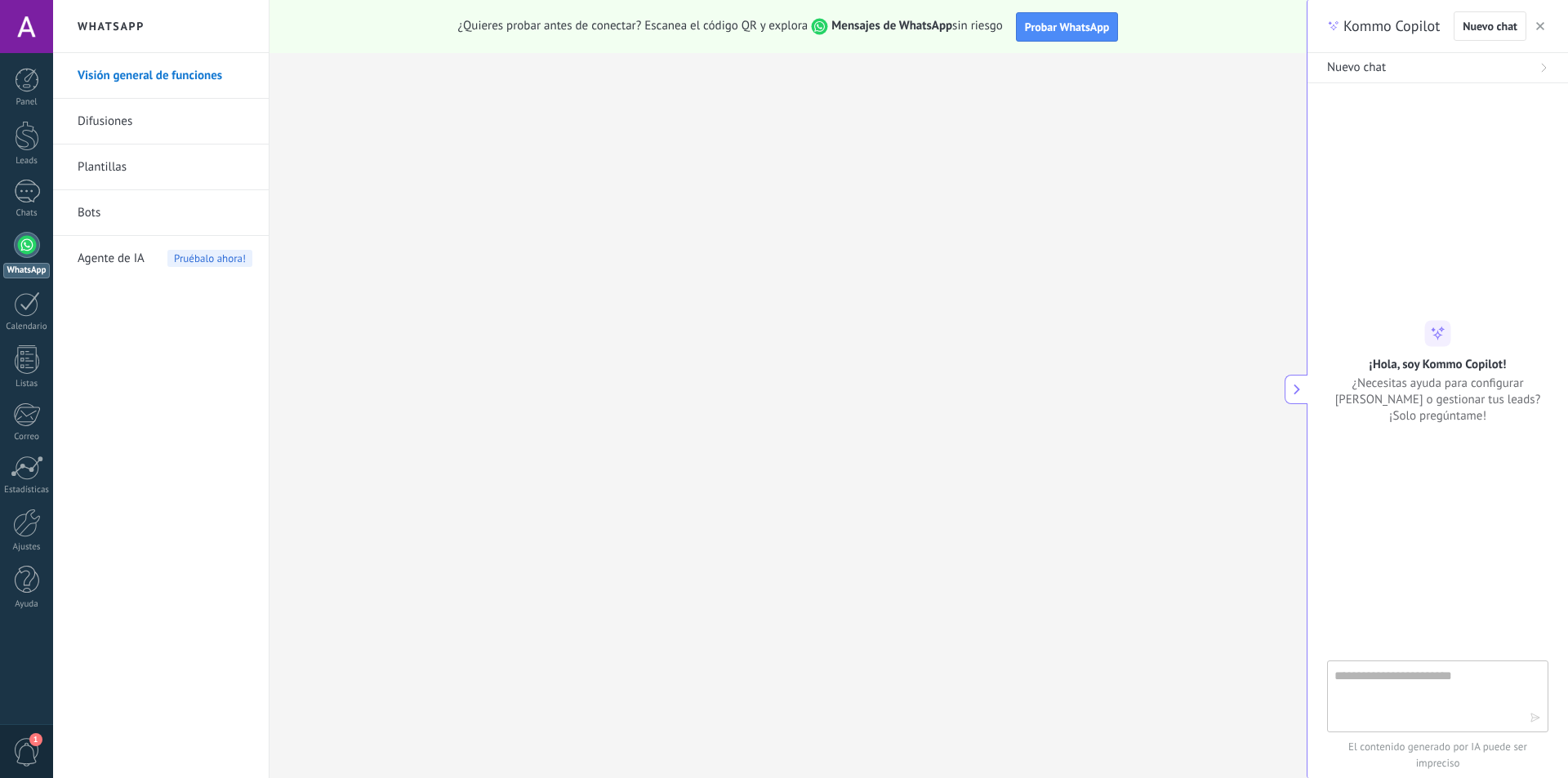
click at [1409, 700] on textarea at bounding box center [1425, 695] width 183 height 59
type textarea "**********"
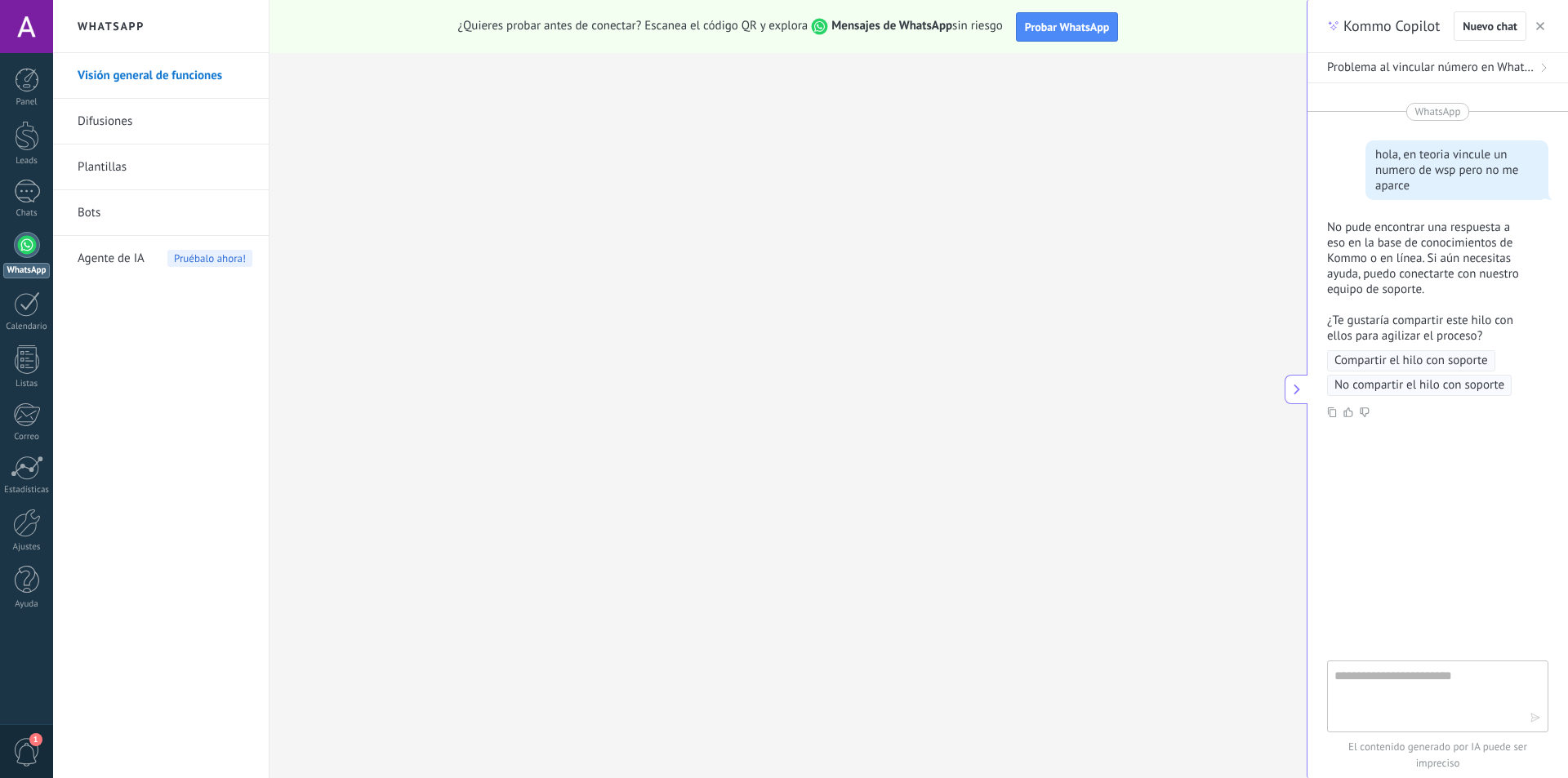
click at [1450, 361] on span "Compartir el hilo con soporte" at bounding box center [1411, 360] width 154 height 16
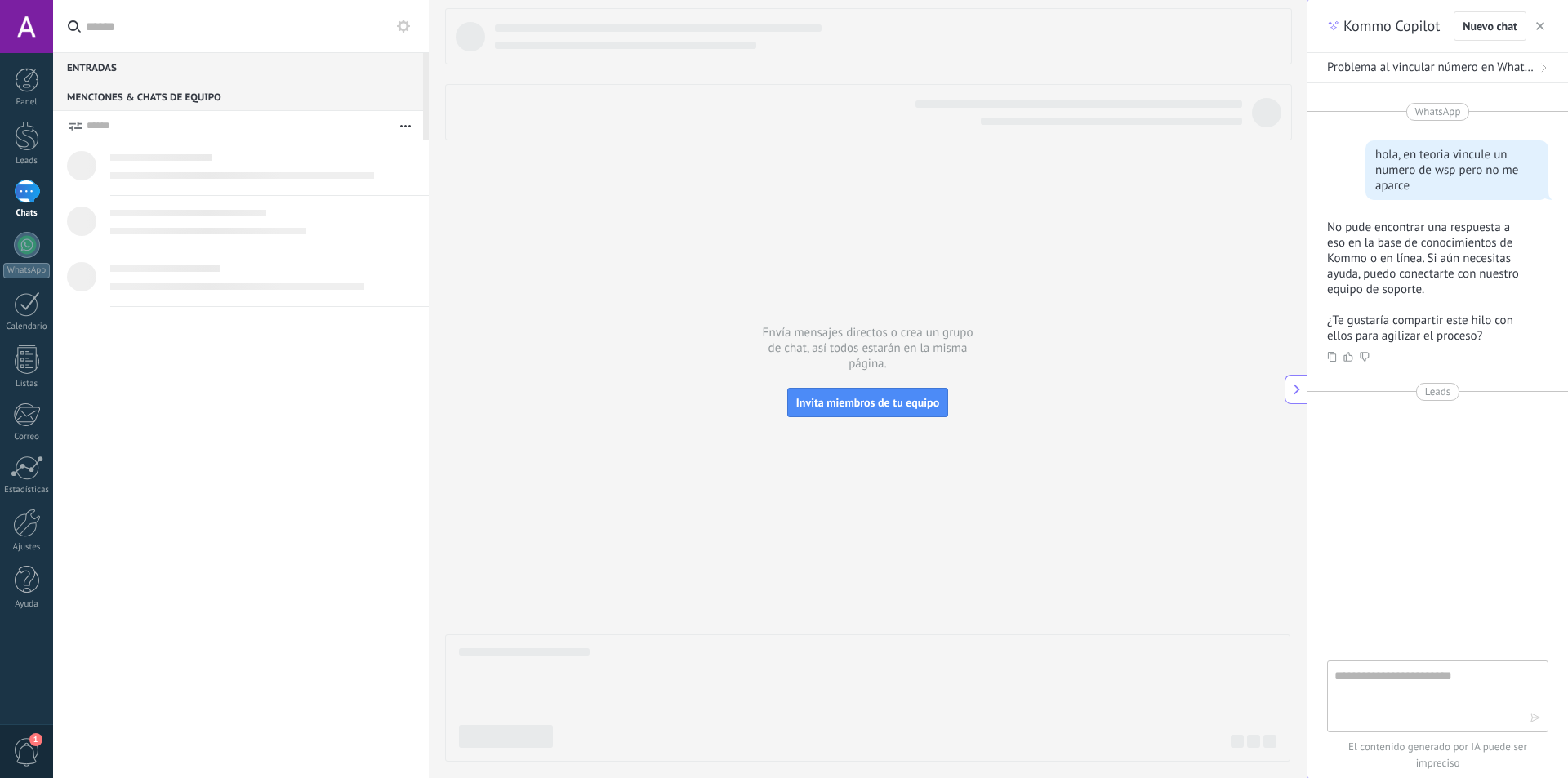
drag, startPoint x: 212, startPoint y: 87, endPoint x: 213, endPoint y: 79, distance: 8.1
click at [212, 87] on div "Menciones & Chats de equipo 0" at bounding box center [238, 96] width 370 height 29
click at [213, 66] on div "Entradas 0" at bounding box center [238, 66] width 370 height 29
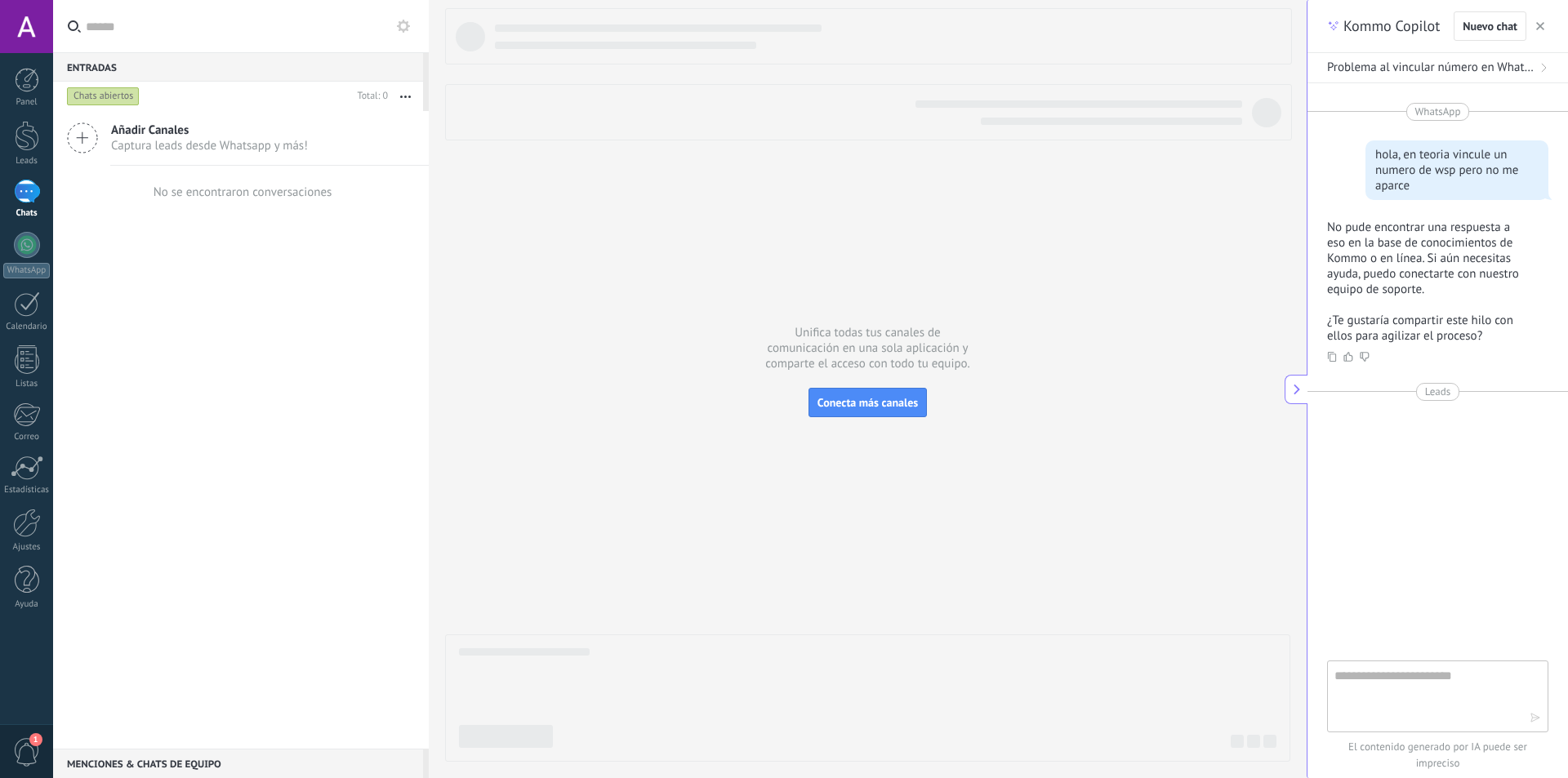
click at [213, 66] on div "Entradas 0" at bounding box center [238, 66] width 370 height 29
click at [231, 152] on span "Captura leads desde Whatsapp y más!" at bounding box center [209, 145] width 197 height 15
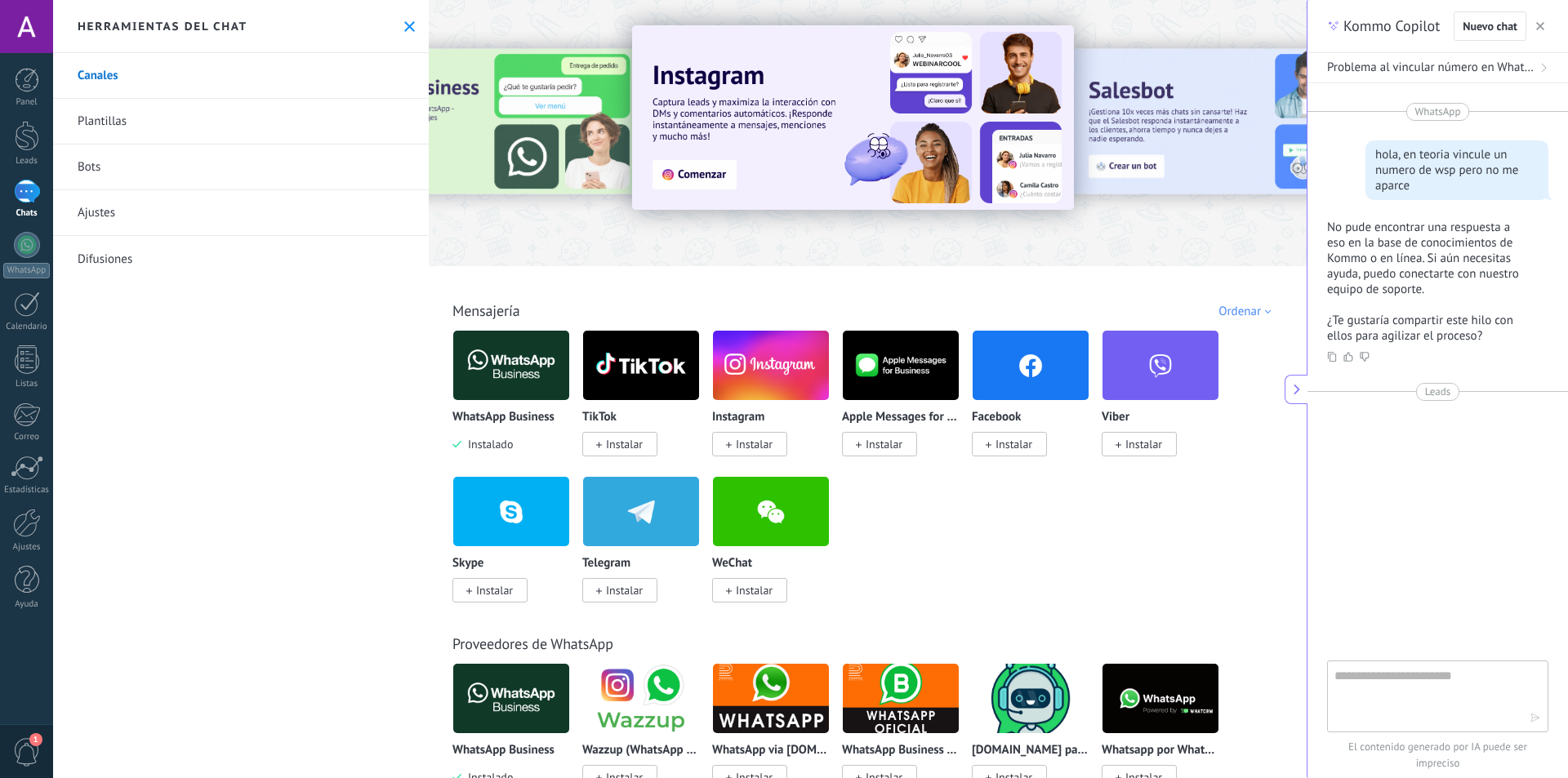
click at [516, 371] on img at bounding box center [511, 365] width 116 height 79
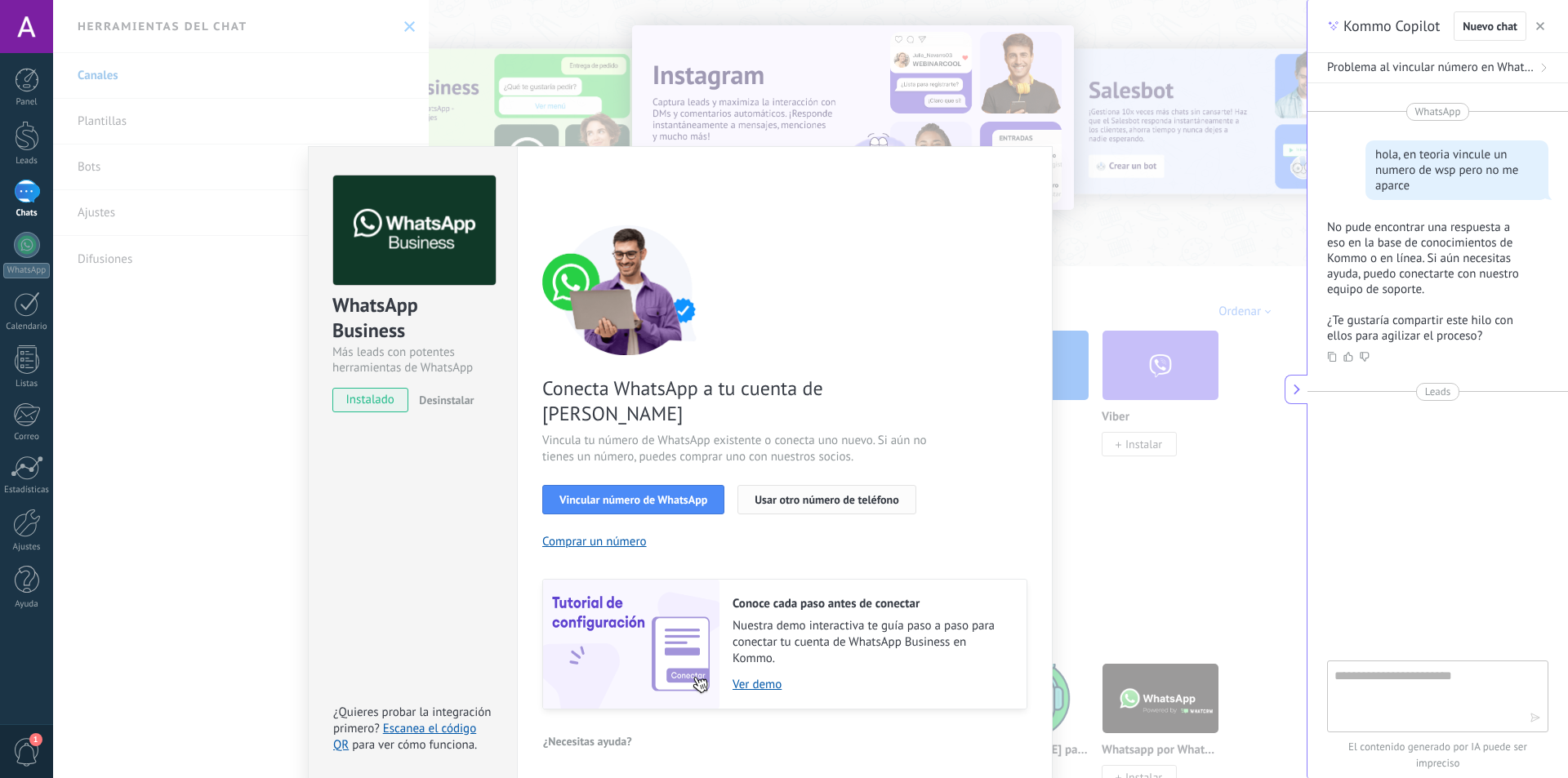
click at [822, 494] on span "Usar otro número de teléfono" at bounding box center [826, 500] width 143 height 11
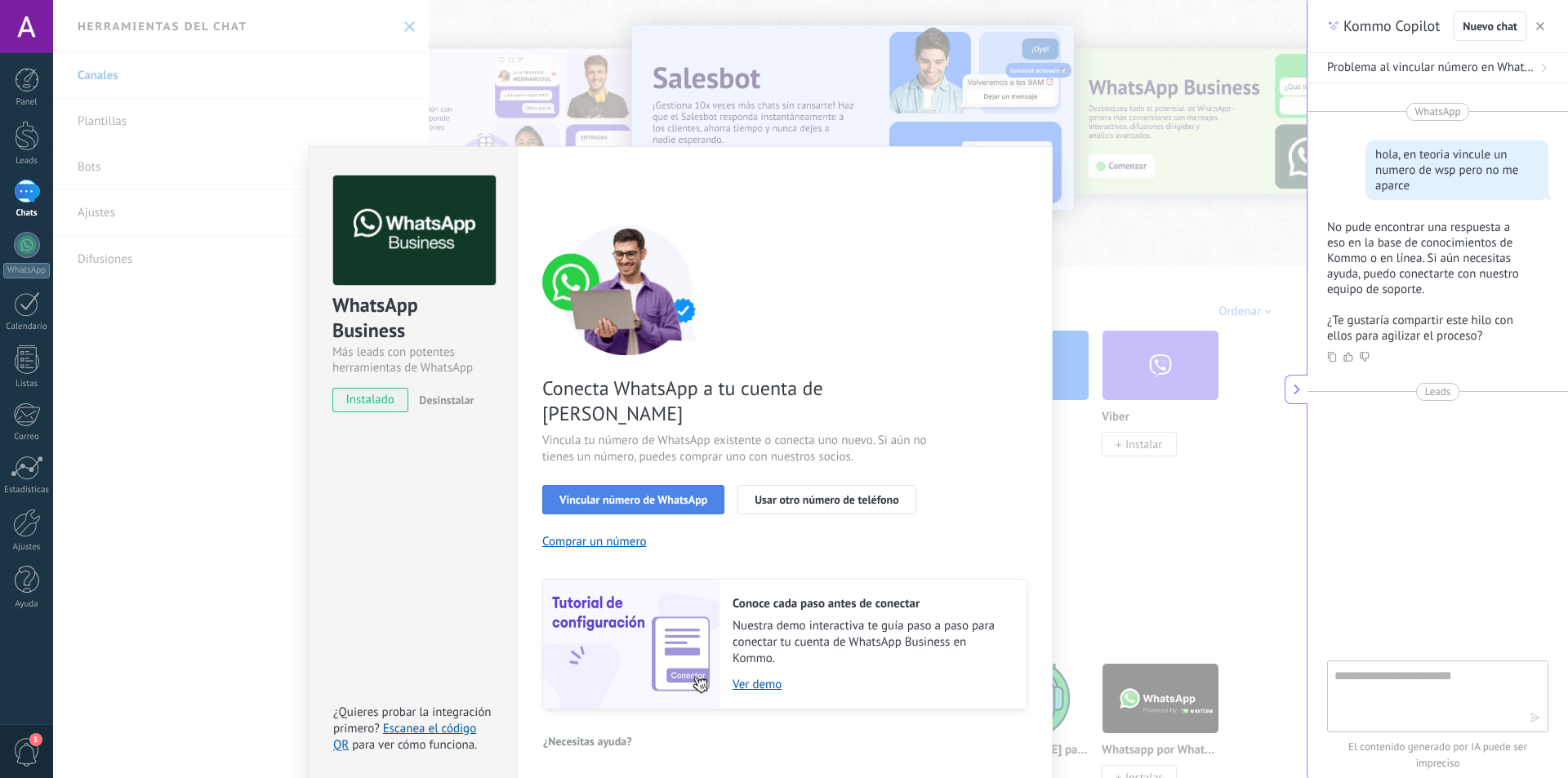
click at [641, 494] on span "Vincular número de WhatsApp" at bounding box center [634, 500] width 148 height 11
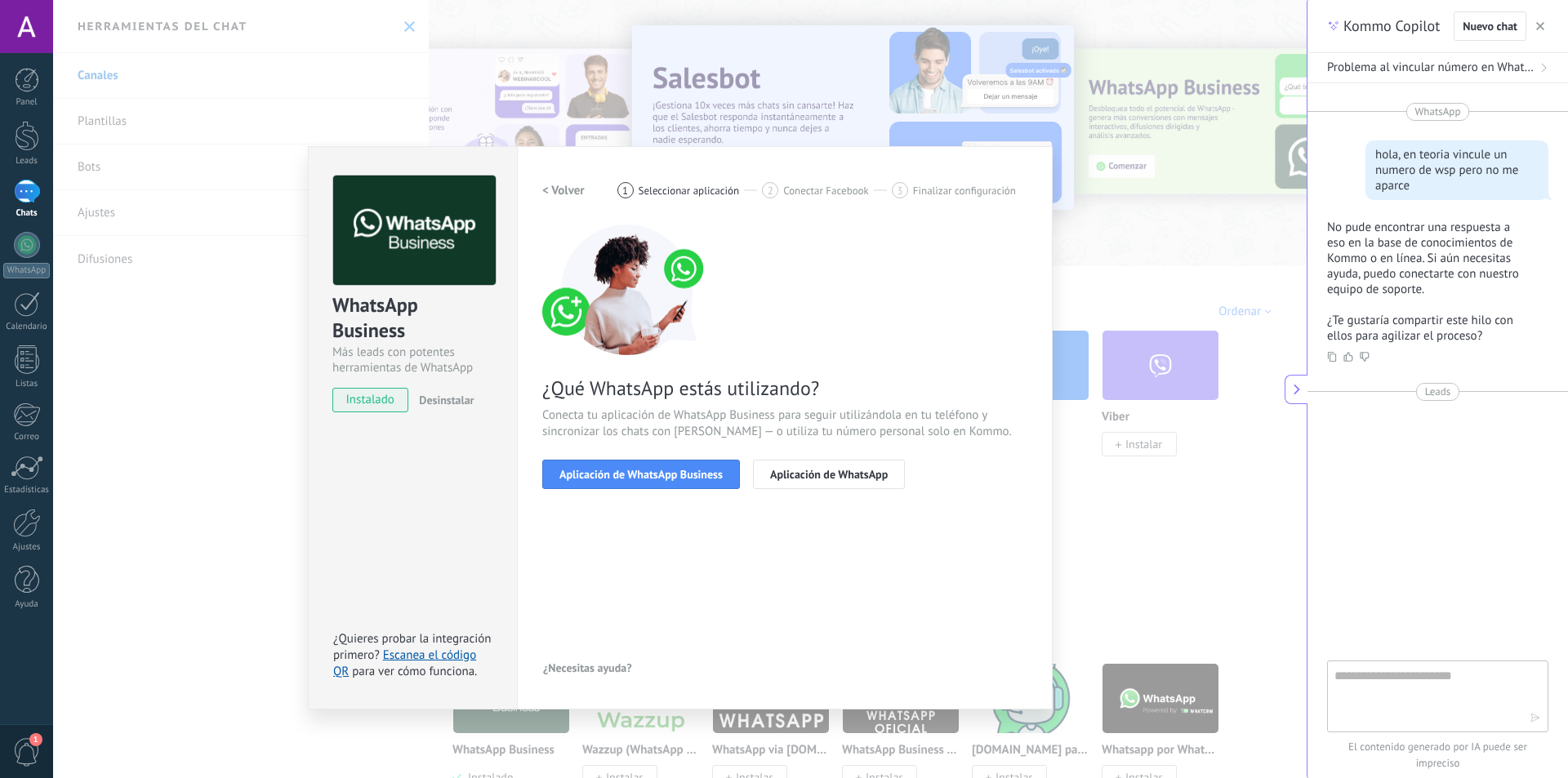
click at [566, 185] on h2 "< Volver" at bounding box center [564, 190] width 43 height 15
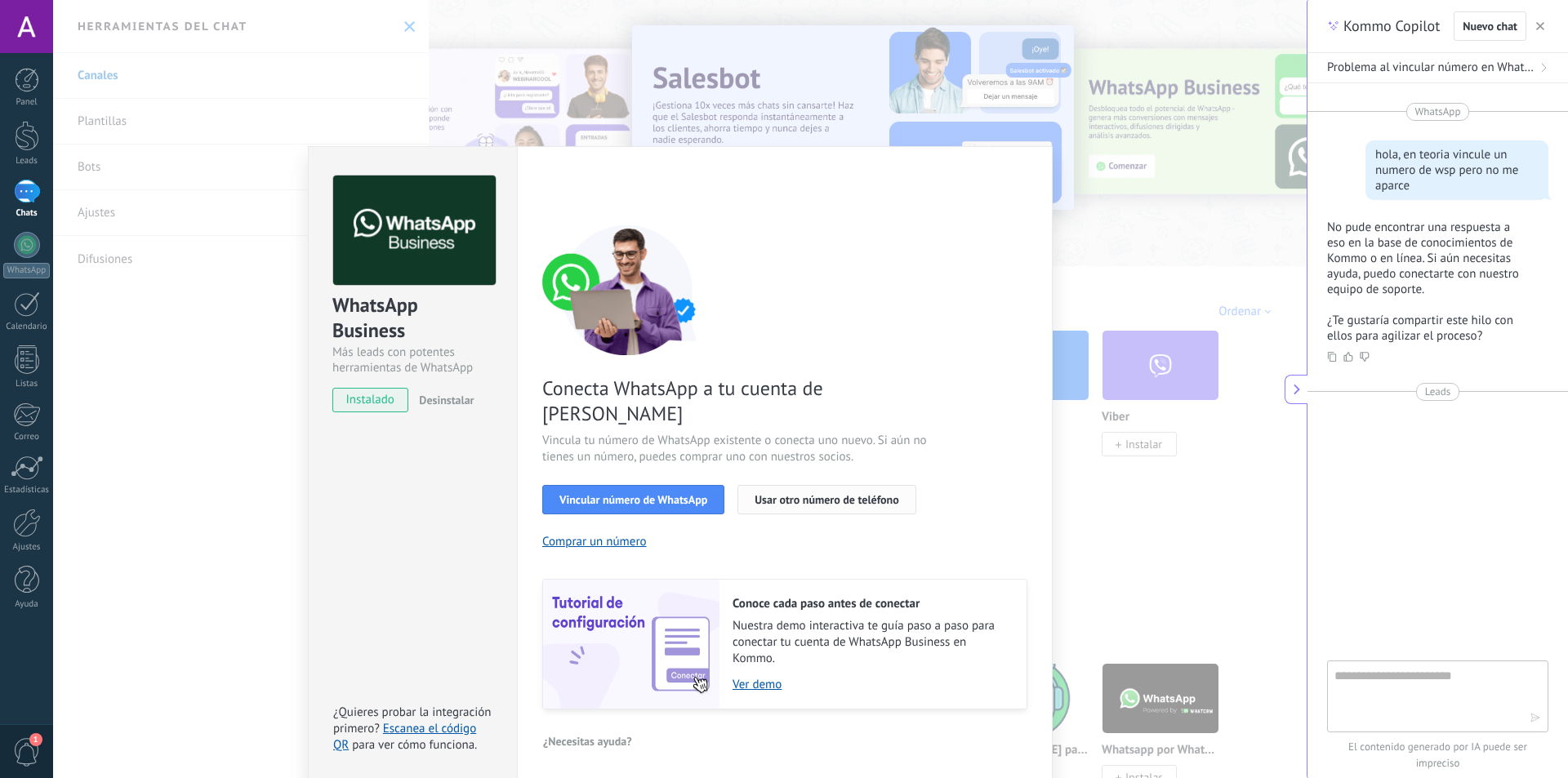
click at [832, 494] on span "Usar otro número de teléfono" at bounding box center [826, 500] width 143 height 11
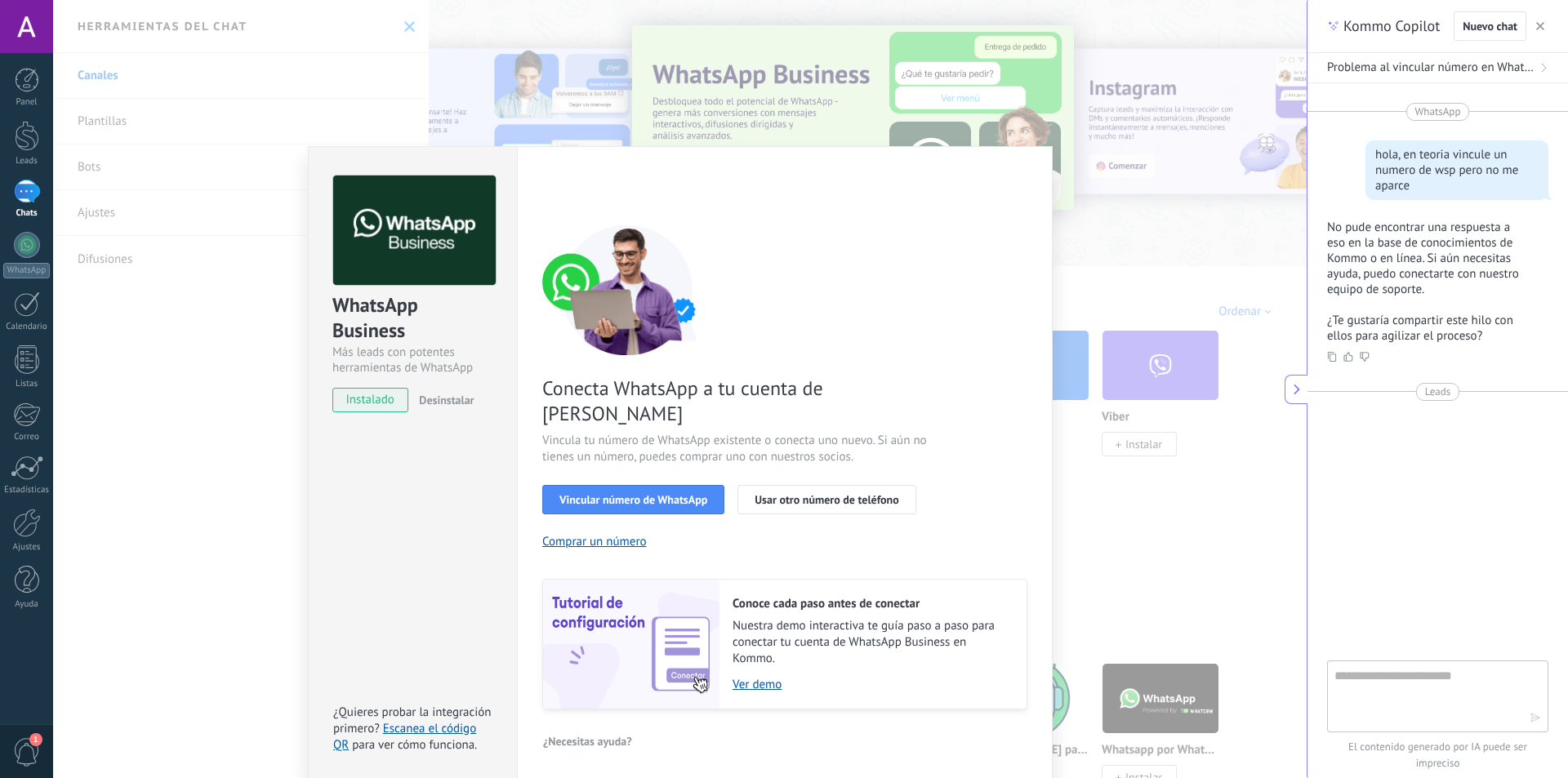
click at [1124, 197] on div "WhatsApp Business Más leads con potentes herramientas de WhatsApp instalado Des…" at bounding box center [679, 389] width 1253 height 778
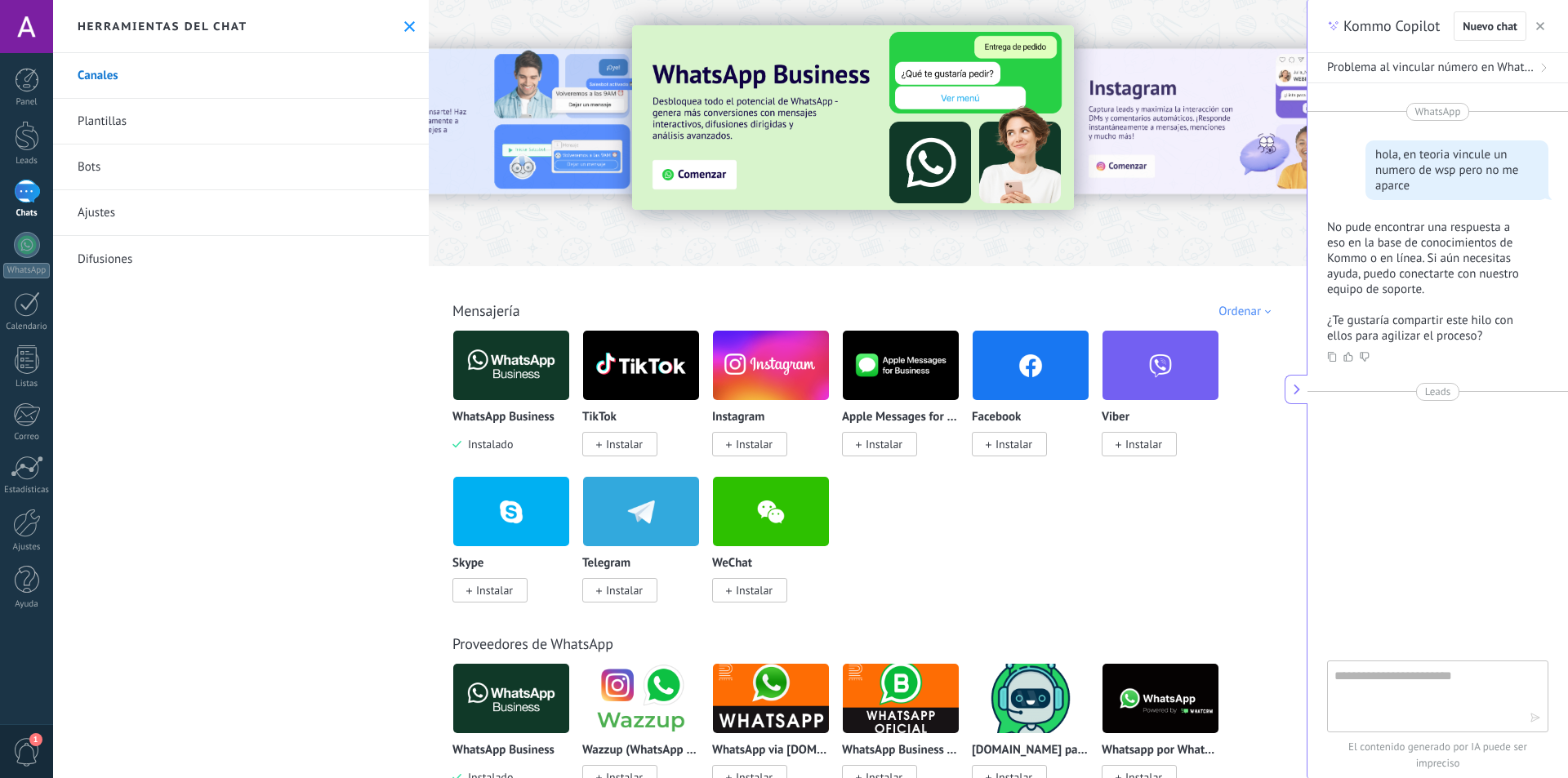
click at [113, 121] on link "Plantillas" at bounding box center [240, 122] width 375 height 46
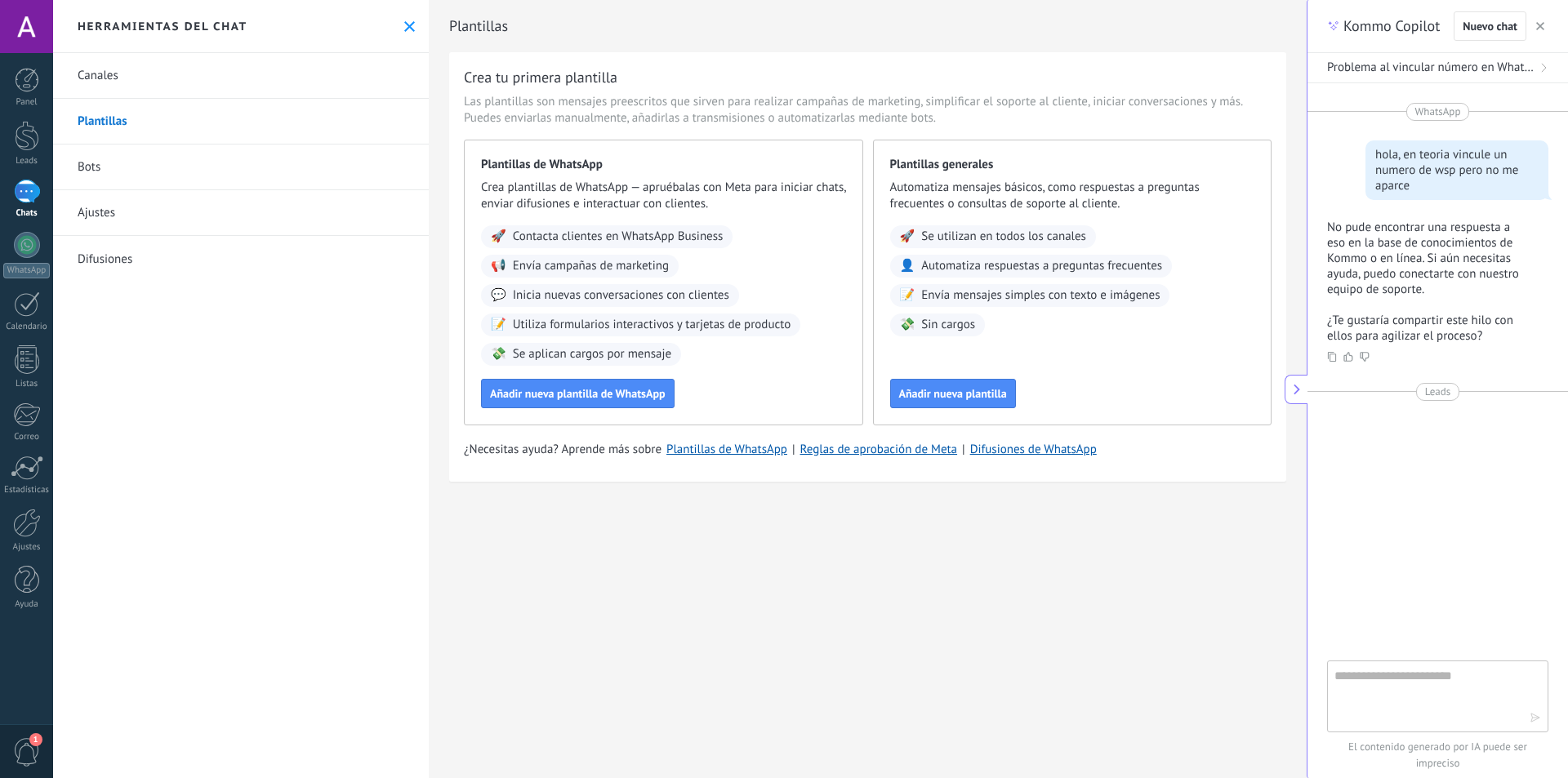
click at [119, 159] on link "Bots" at bounding box center [240, 167] width 375 height 46
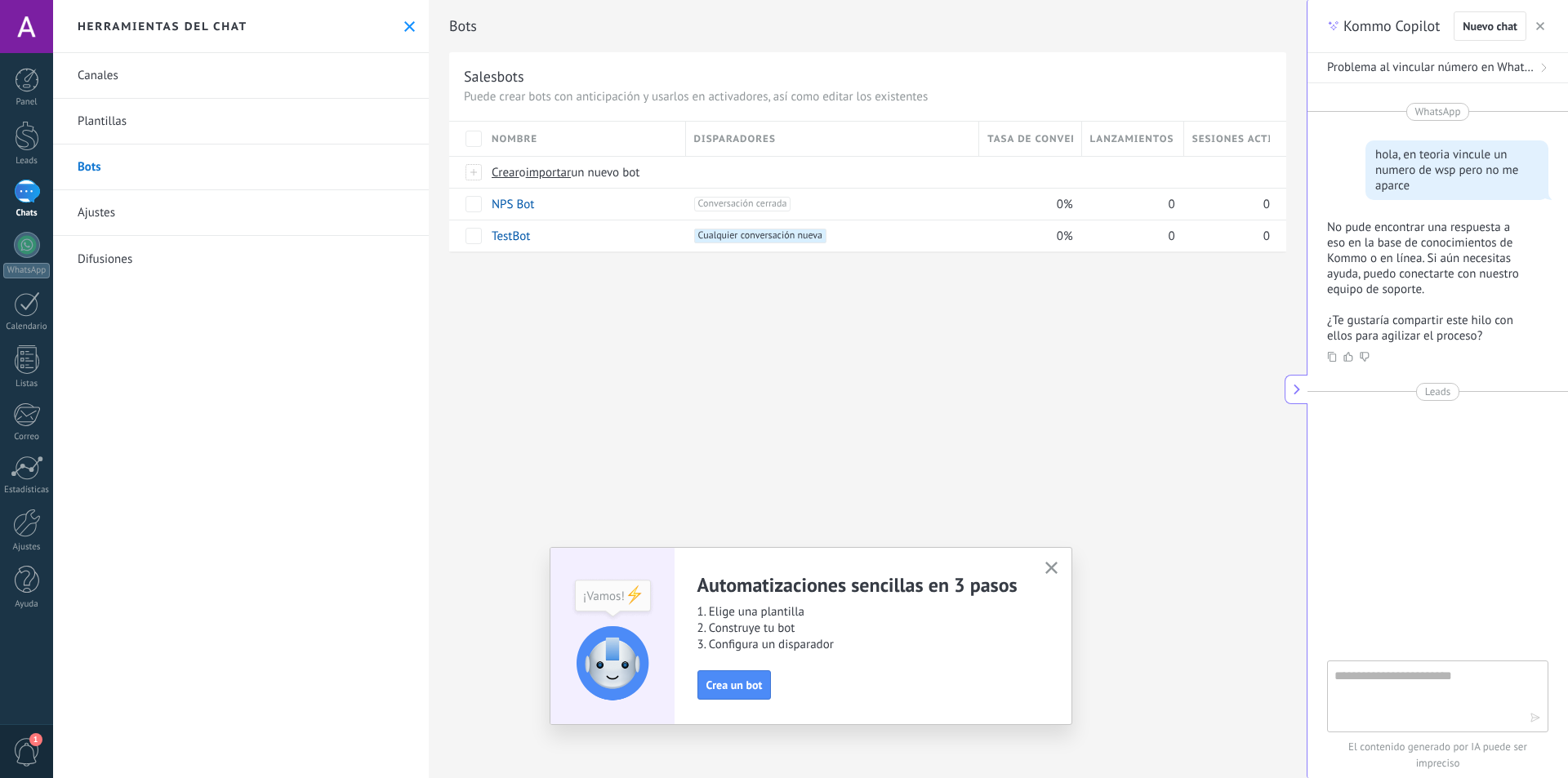
click at [132, 200] on link "Ajustes" at bounding box center [240, 213] width 375 height 46
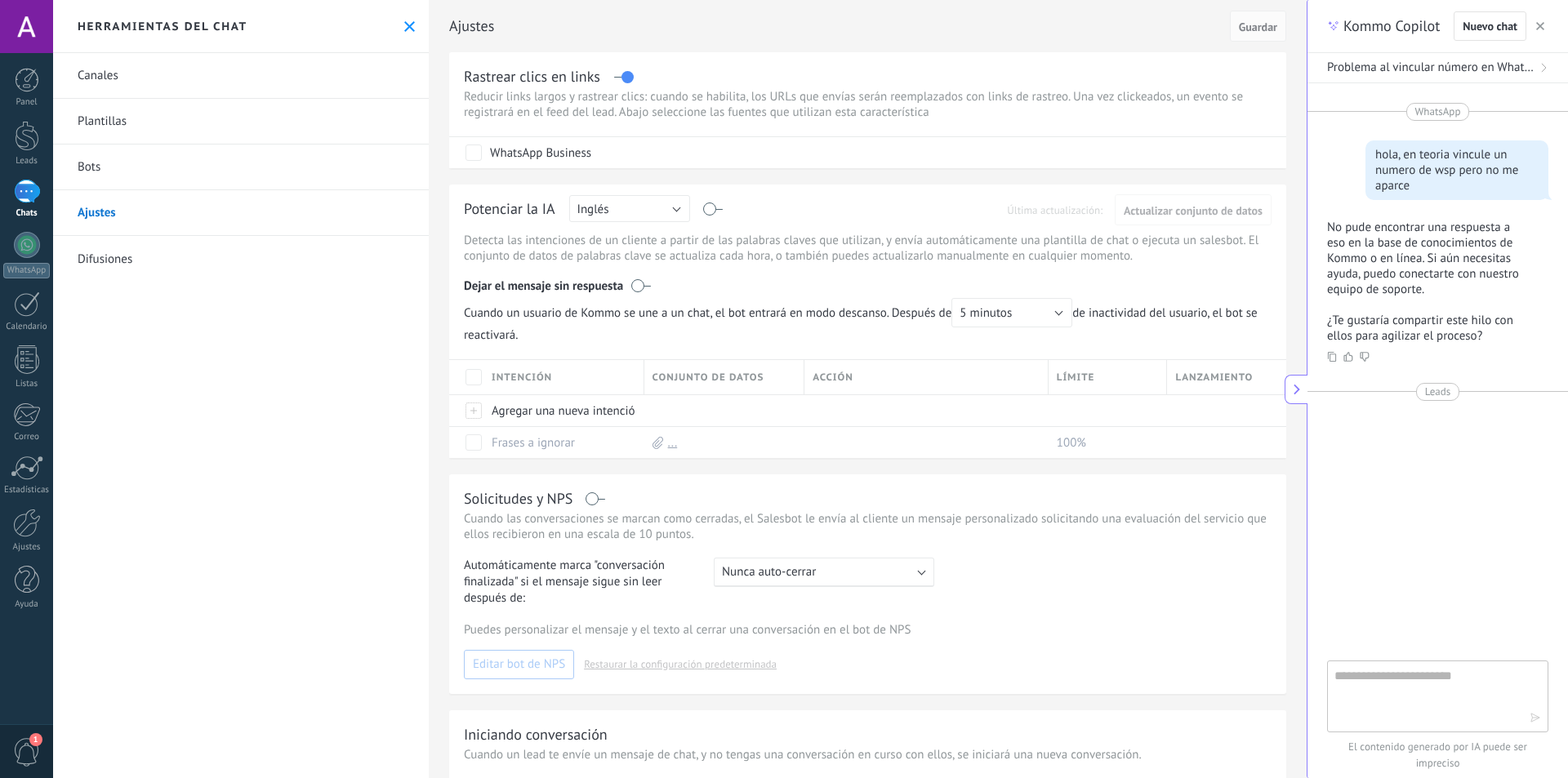
click at [139, 245] on link "Difusiones" at bounding box center [240, 258] width 375 height 46
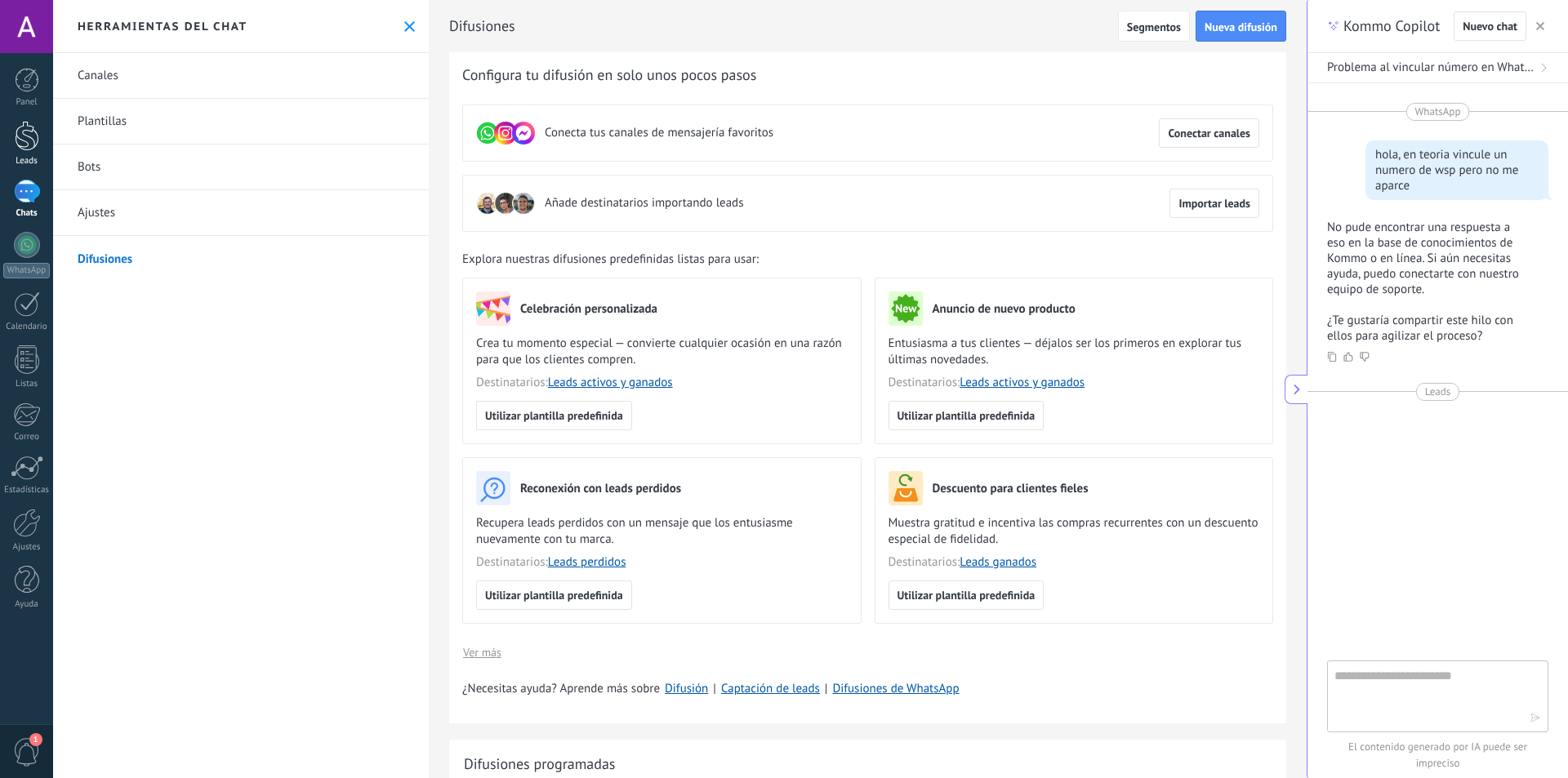
click at [44, 142] on link "Leads" at bounding box center [27, 143] width 53 height 46
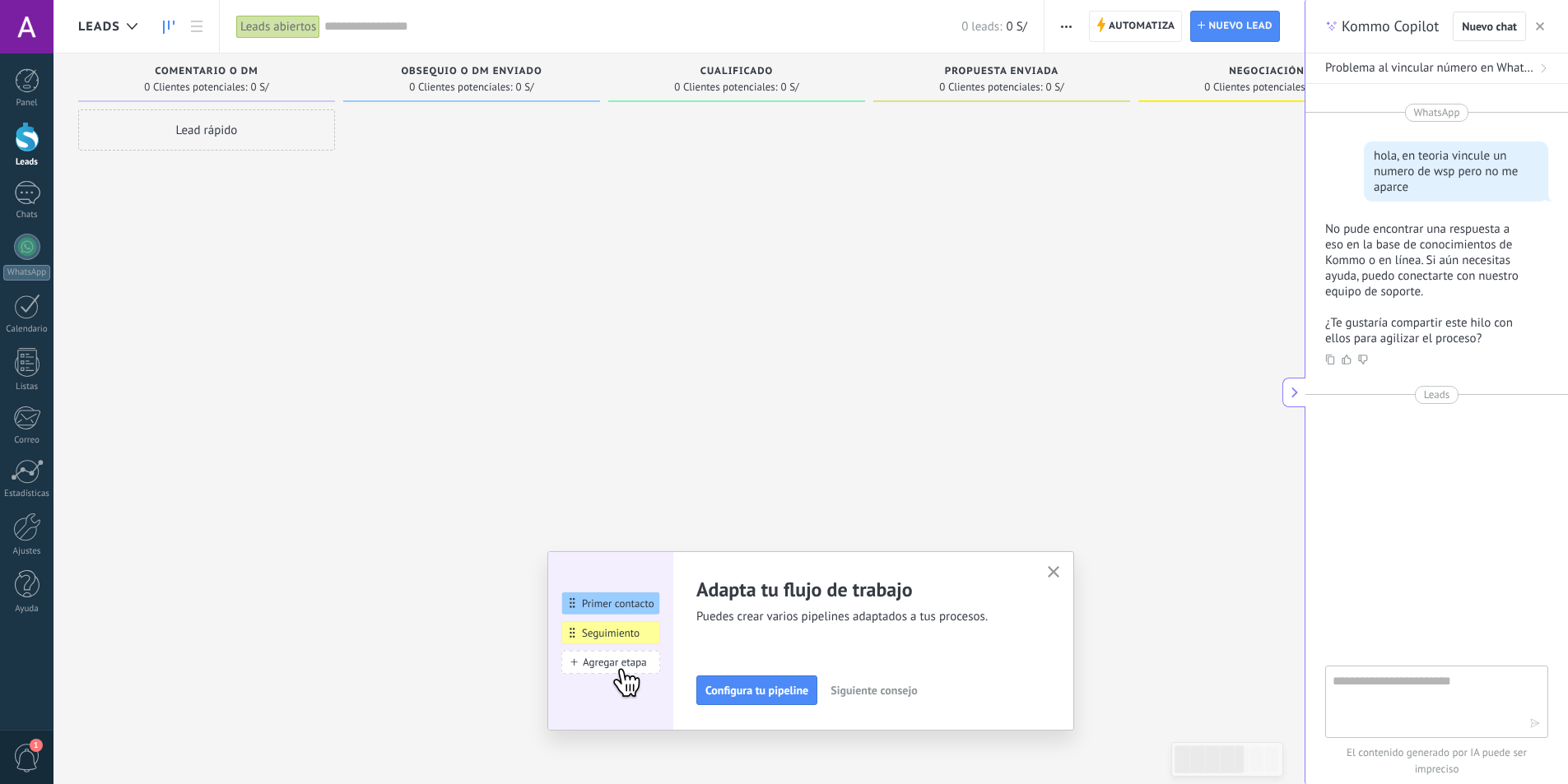
click at [52, 110] on div "Panel Leads Chats WhatsApp Clientes" at bounding box center [27, 349] width 54 height 563
click at [33, 82] on div at bounding box center [27, 80] width 25 height 25
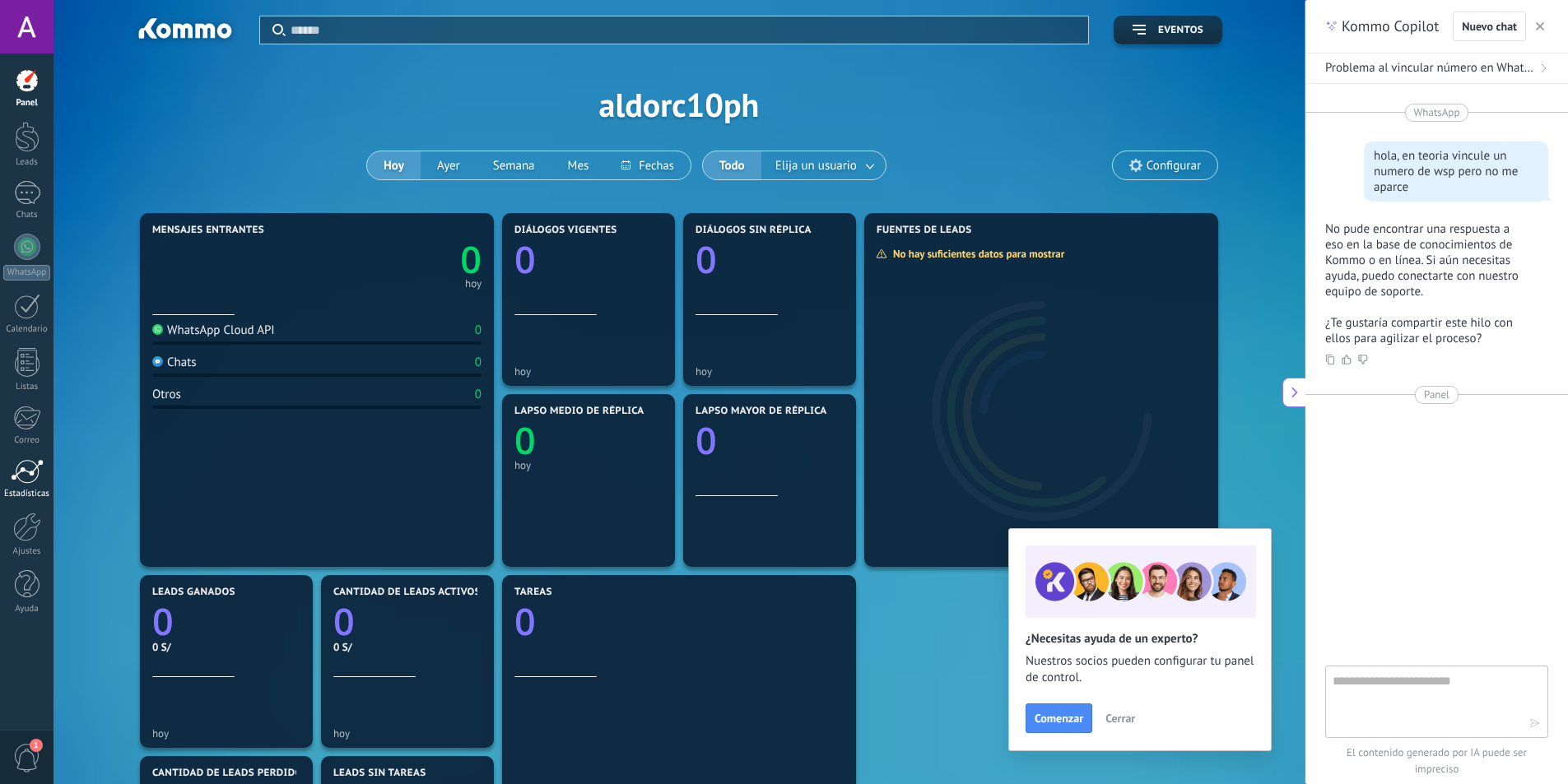
click at [19, 473] on div at bounding box center [27, 472] width 33 height 25
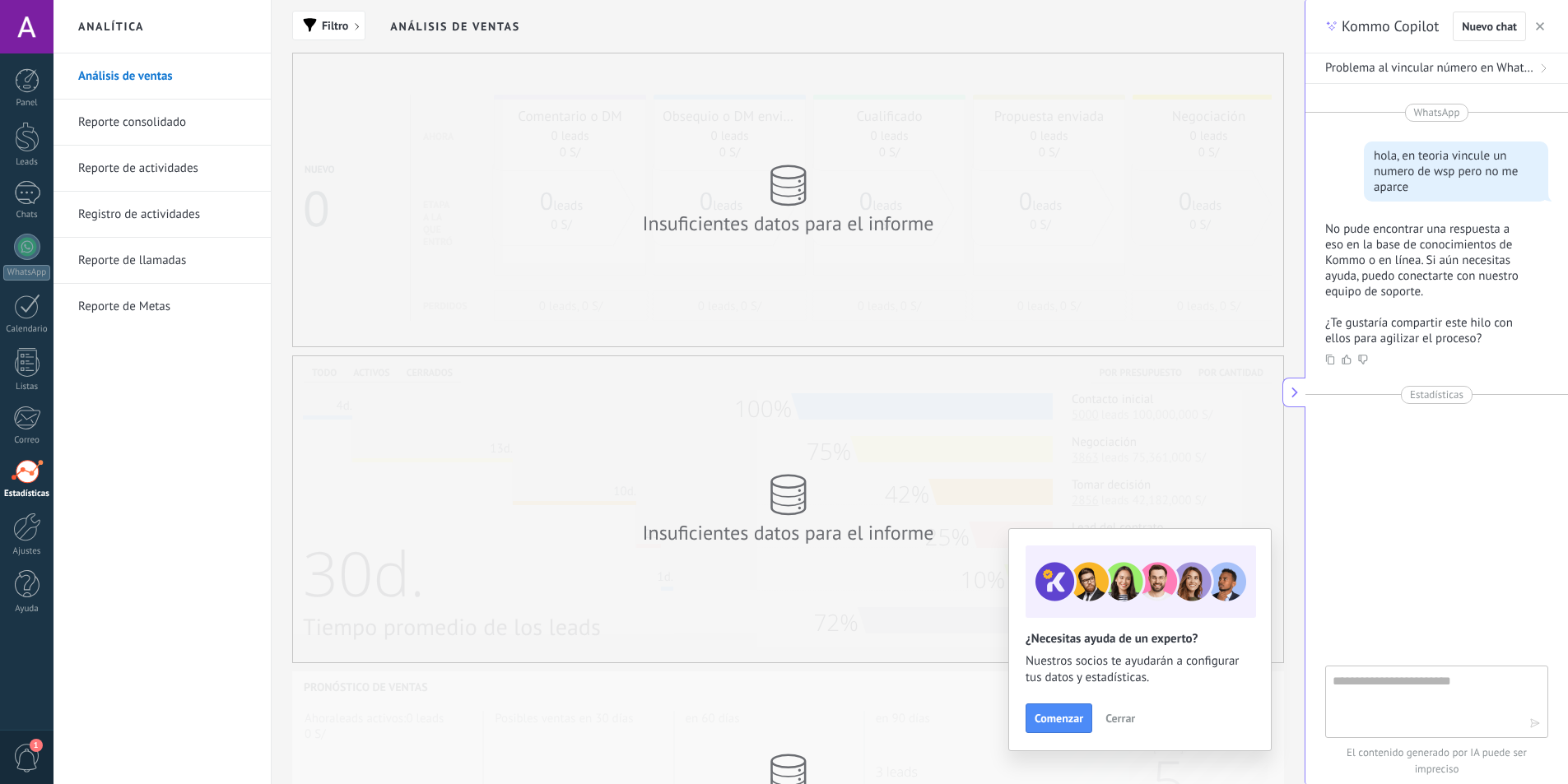
click at [646, 418] on div "Insuficientes datos para el informe" at bounding box center [788, 509] width 990 height 306
click at [1109, 713] on span "Cerrar" at bounding box center [1120, 718] width 30 height 11
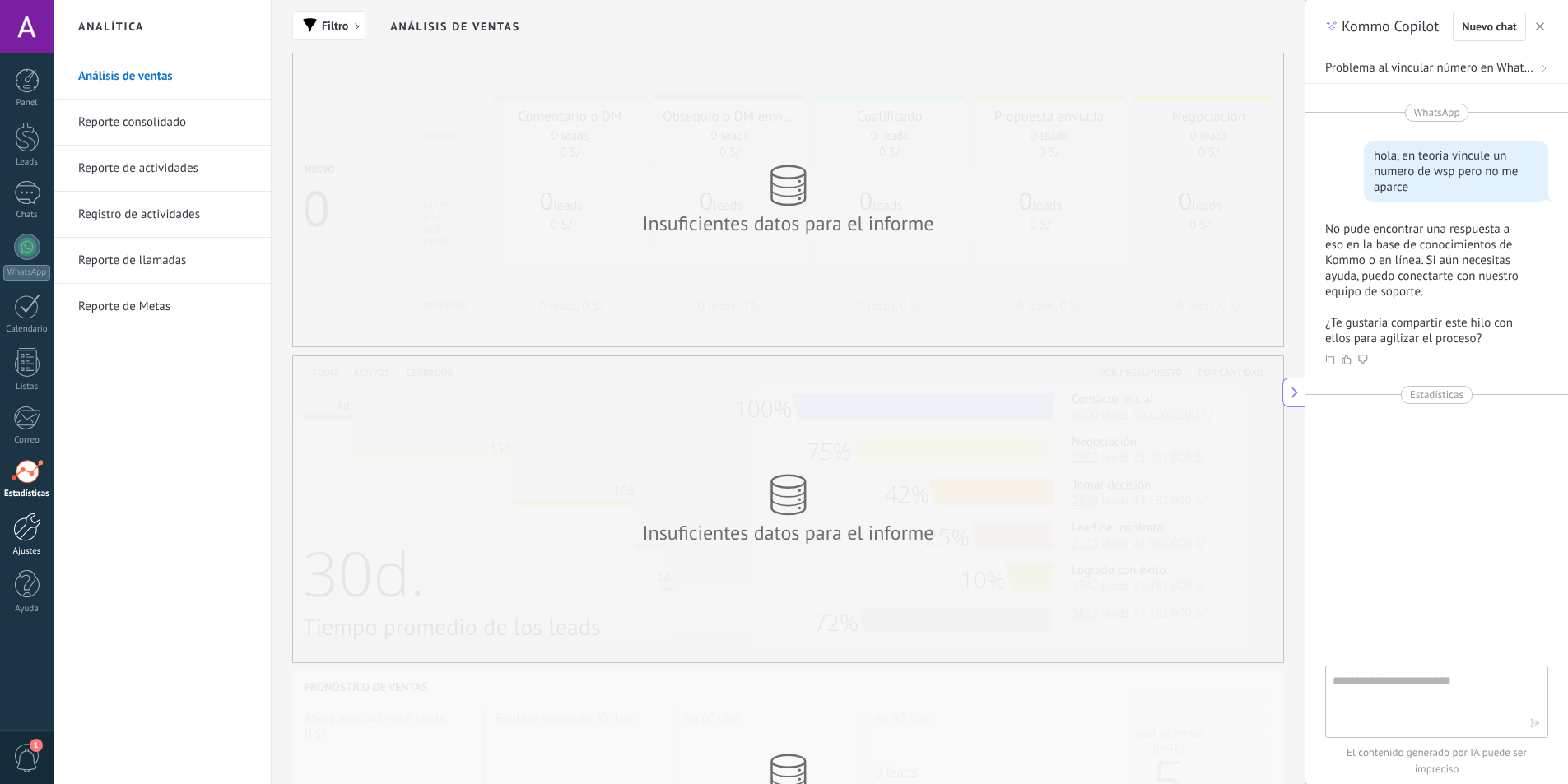
click at [22, 520] on div at bounding box center [27, 526] width 28 height 29
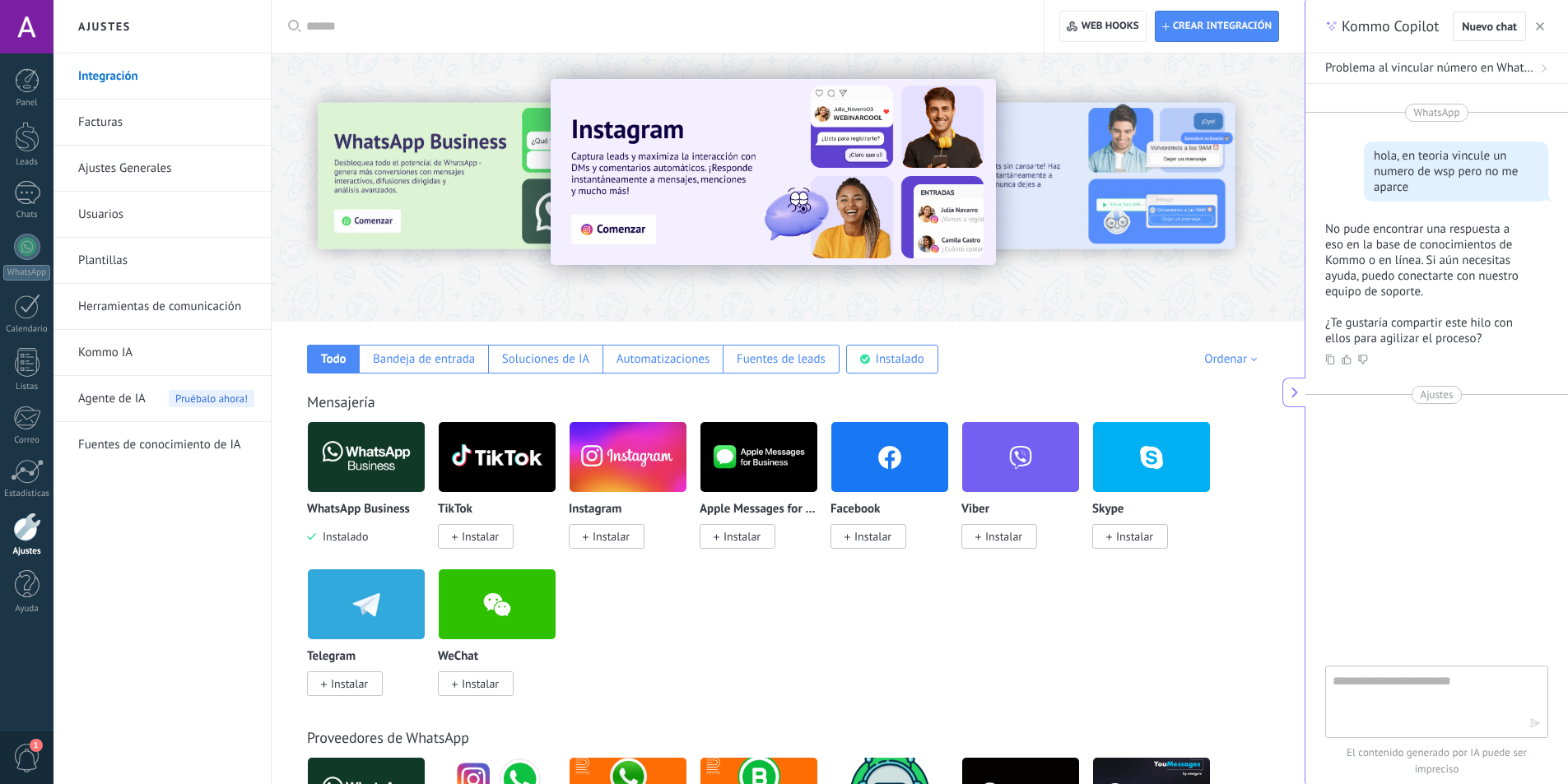
click at [23, 459] on div "Panel Leads Chats WhatsApp Clientes" at bounding box center [27, 349] width 54 height 563
click at [22, 460] on div at bounding box center [27, 472] width 33 height 25
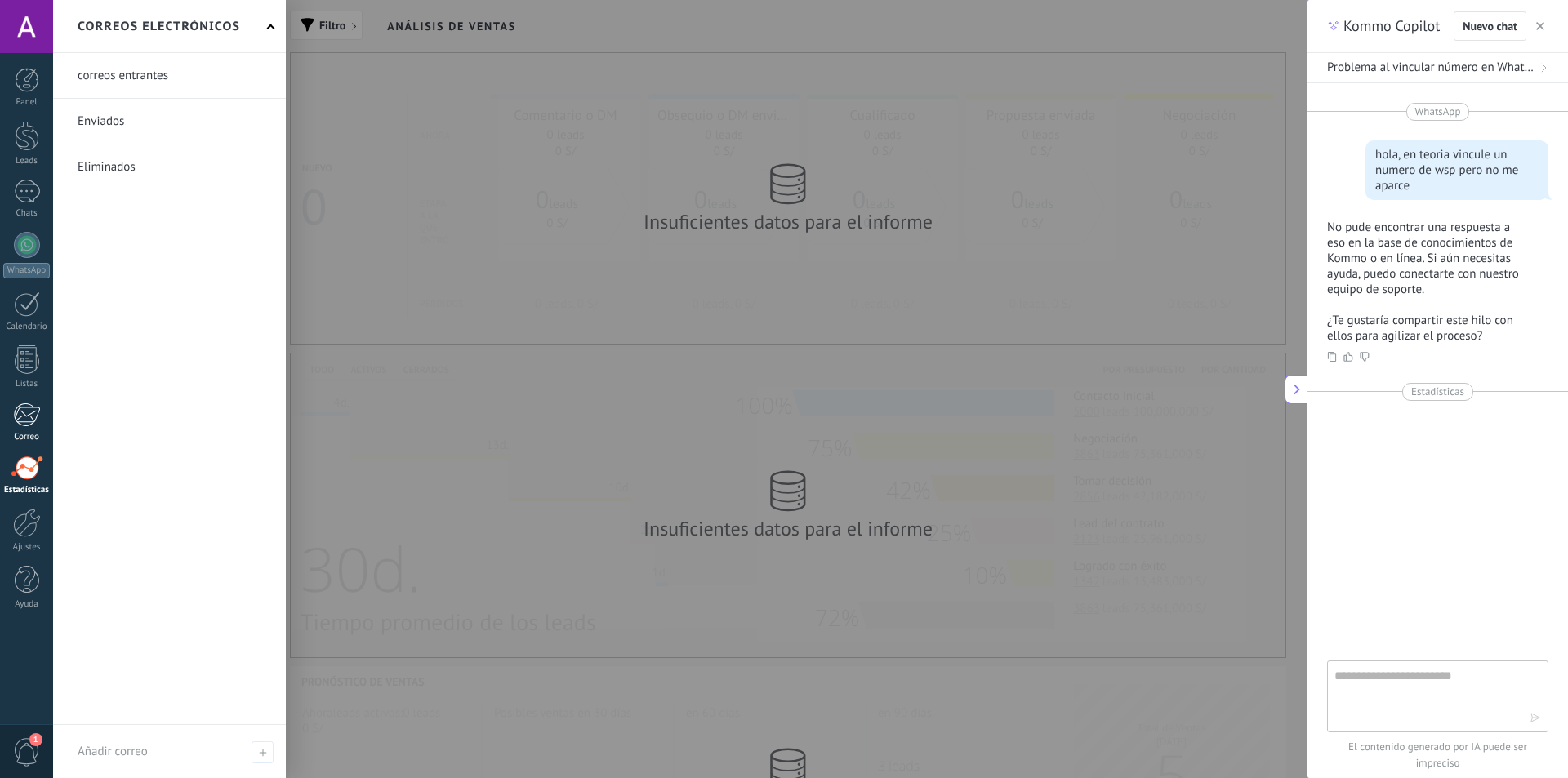
click at [25, 427] on link "Correo" at bounding box center [27, 423] width 53 height 40
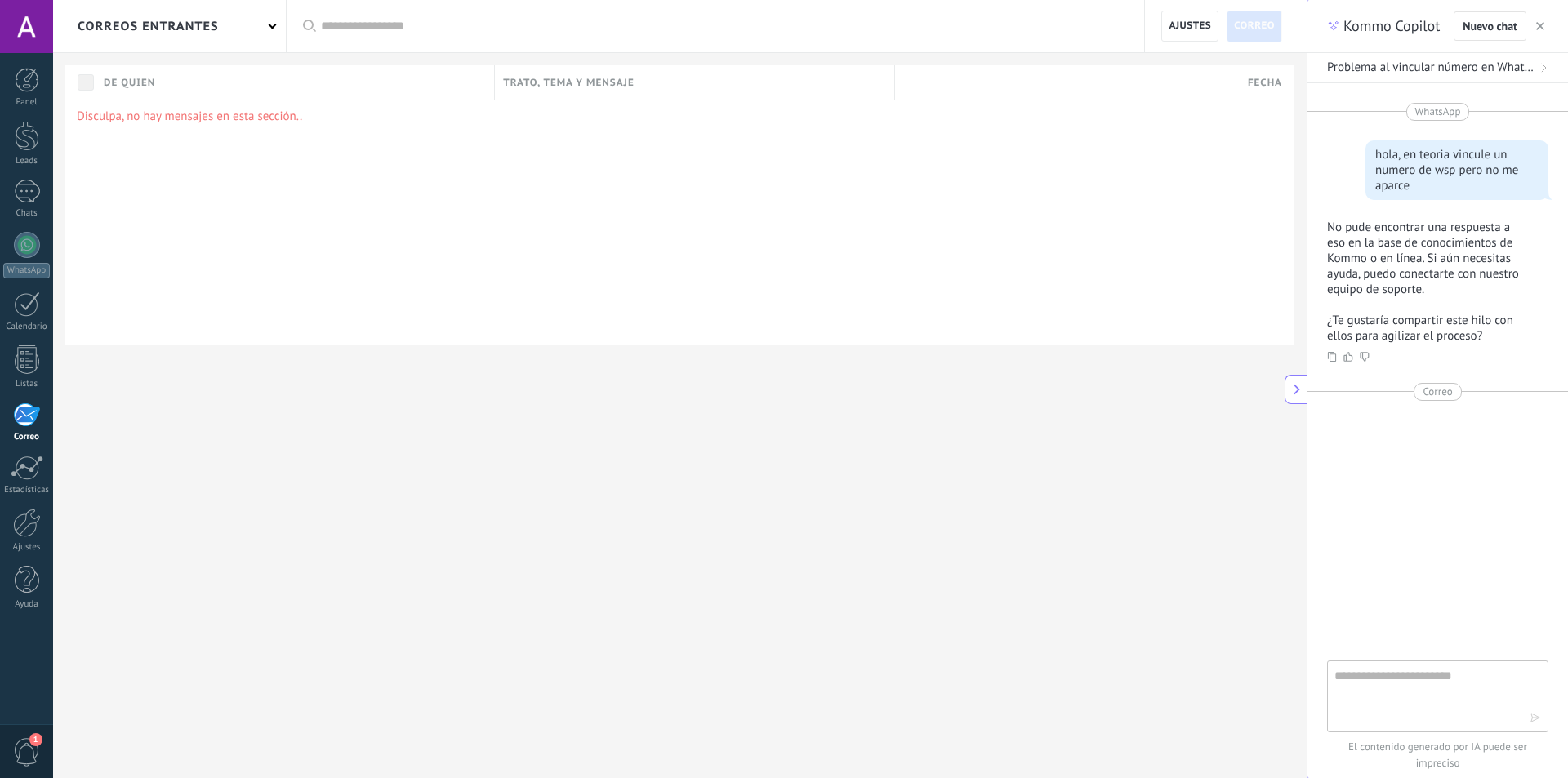
click at [21, 393] on div "Panel Leads Chats WhatsApp Clientes" at bounding box center [27, 347] width 53 height 559
click at [25, 371] on div at bounding box center [27, 360] width 25 height 28
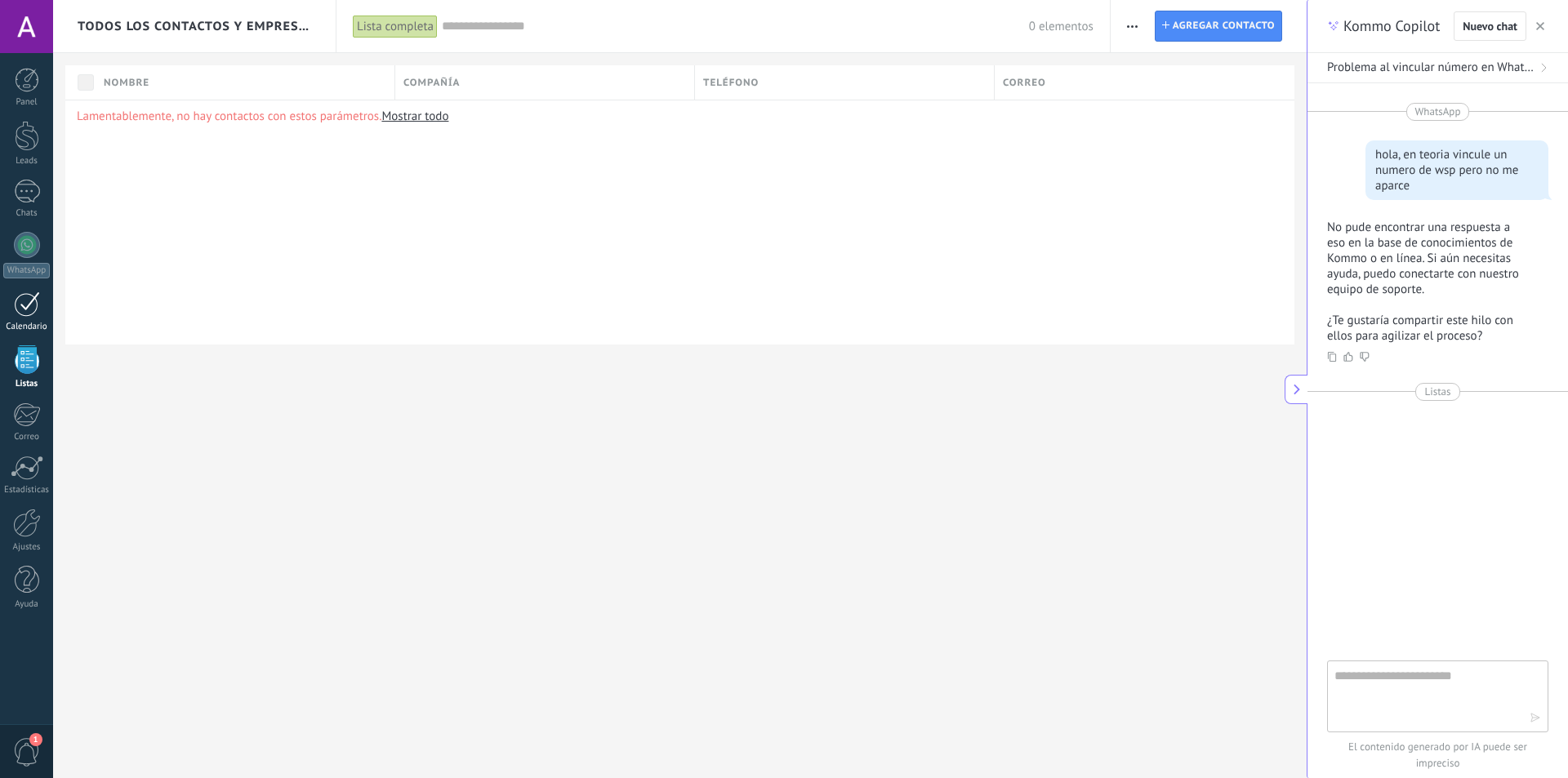
click at [31, 317] on link "Calendario" at bounding box center [27, 312] width 53 height 41
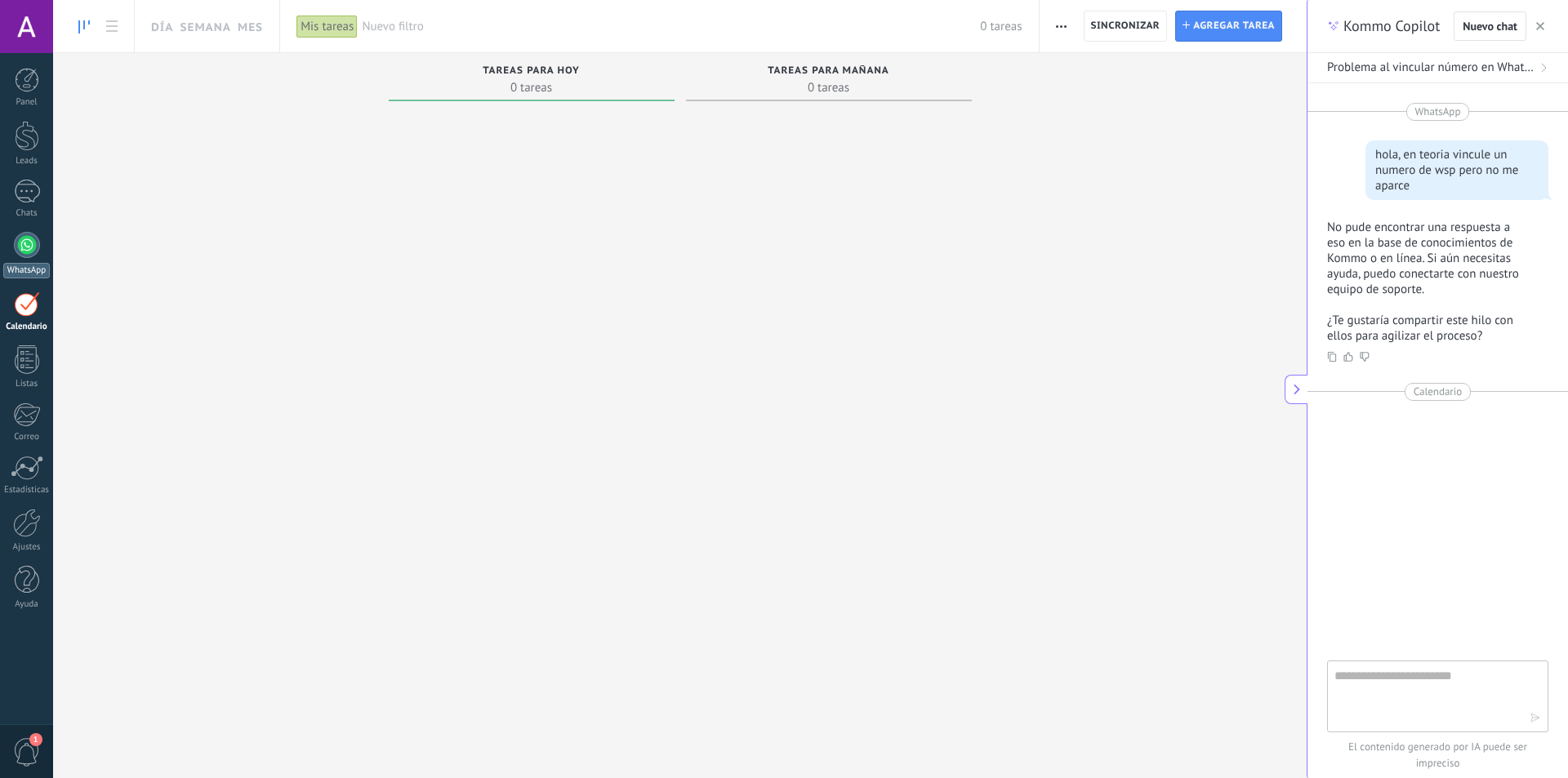
click at [34, 237] on div at bounding box center [27, 244] width 26 height 26
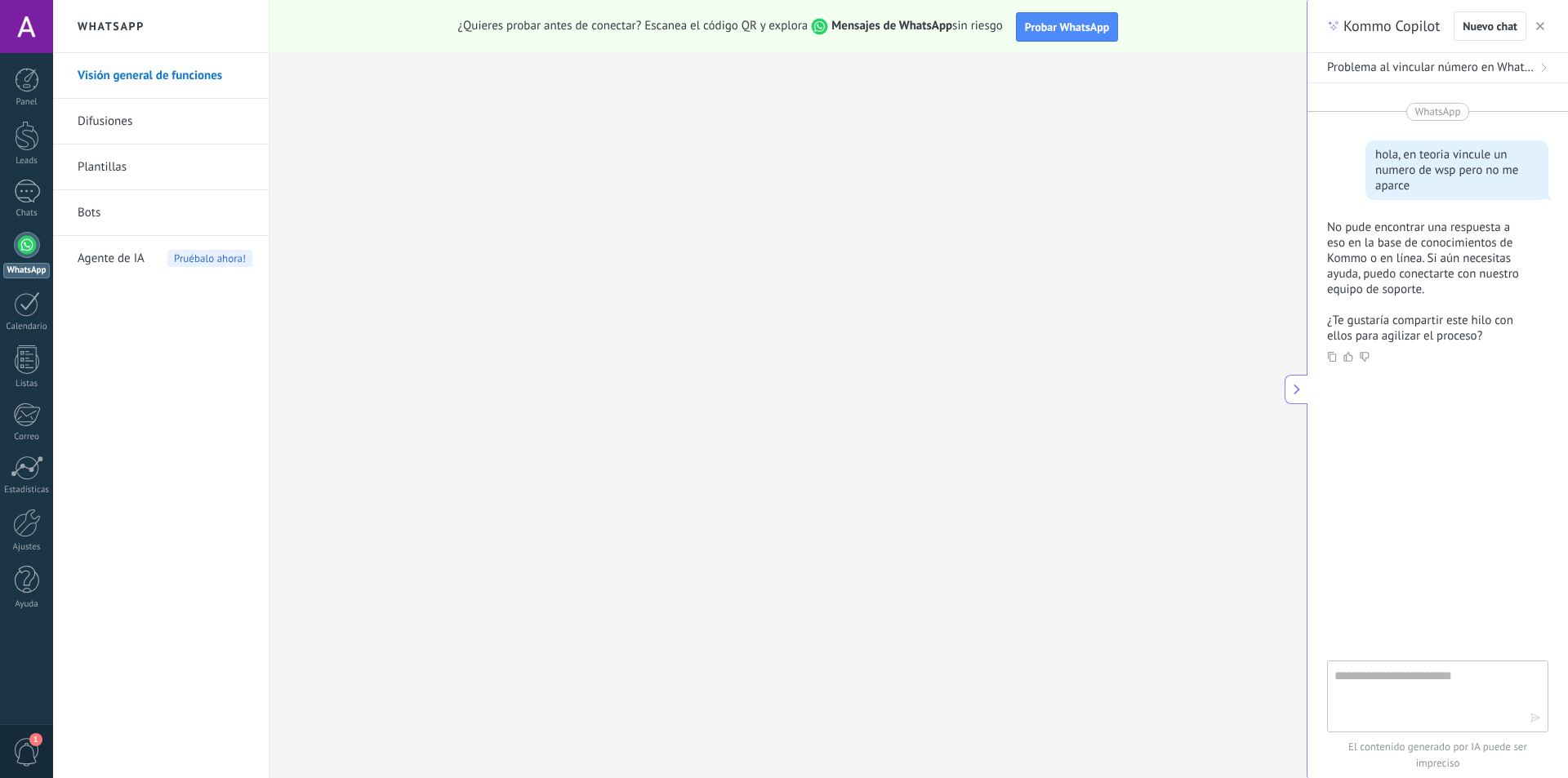
click at [189, 20] on h2 "WhatsApp" at bounding box center [161, 27] width 175 height 53
click at [37, 143] on div at bounding box center [27, 136] width 25 height 30
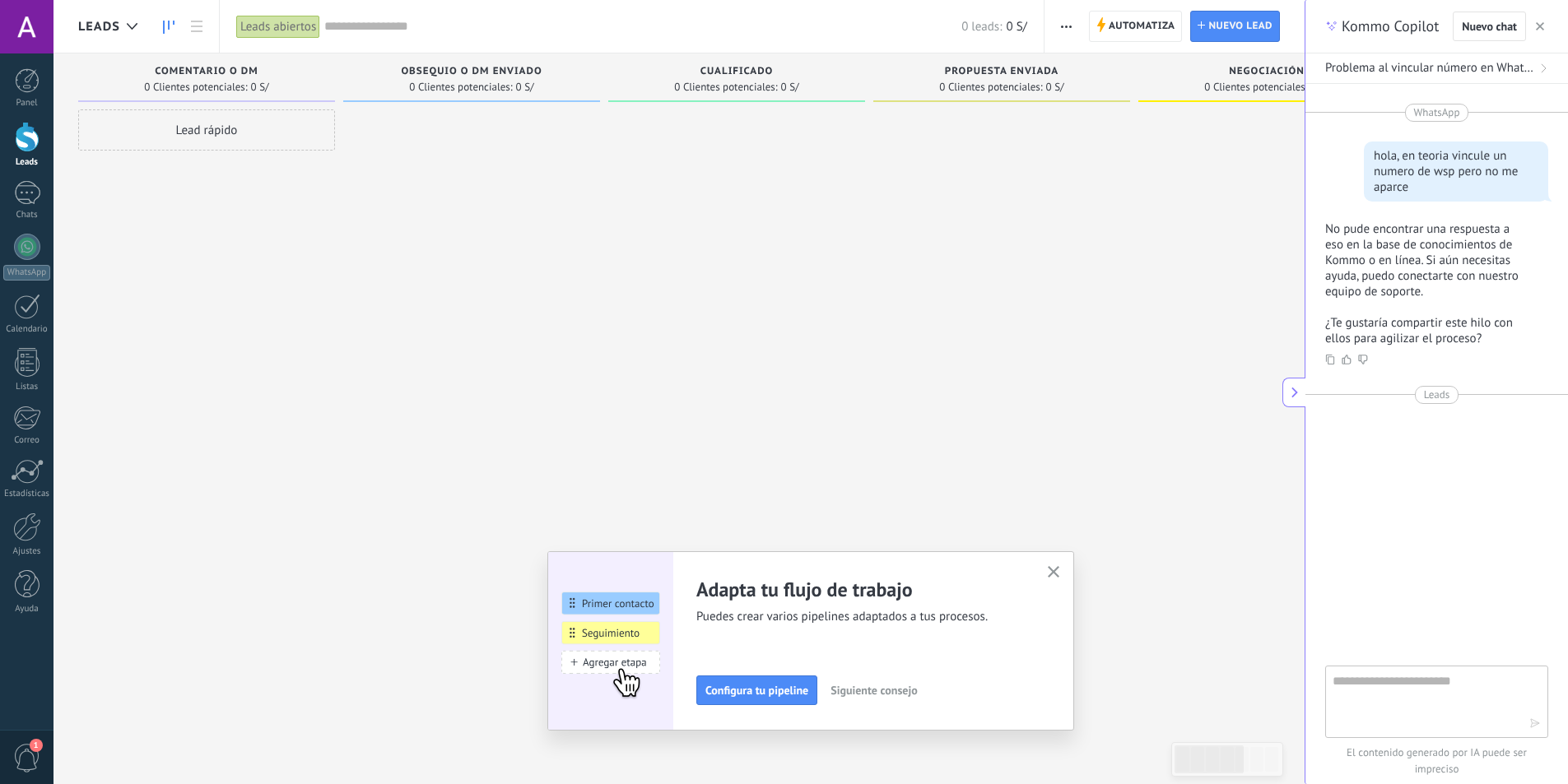
click at [1058, 31] on button "button" at bounding box center [1066, 26] width 24 height 32
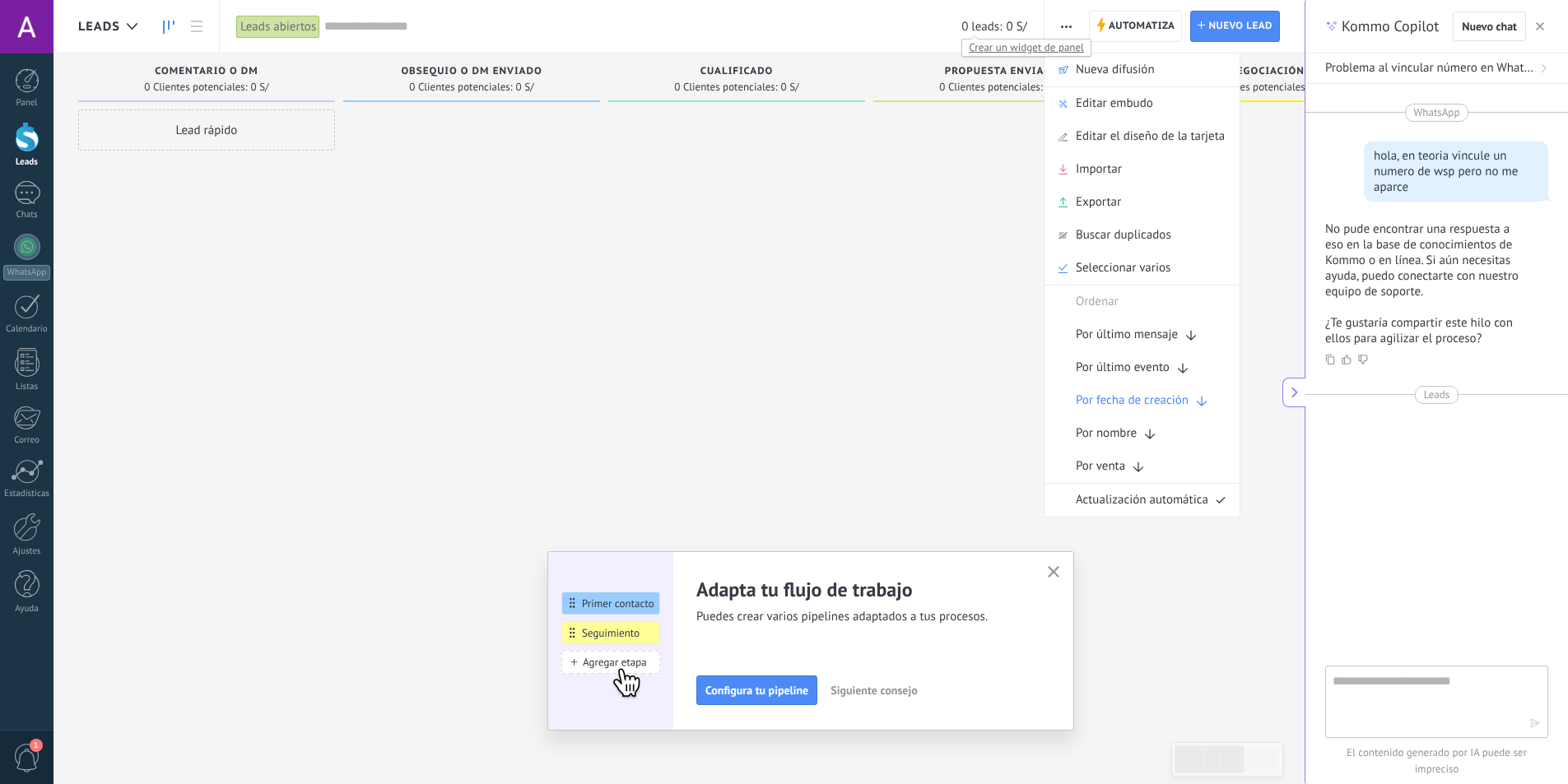
click at [999, 28] on span "0 leads:" at bounding box center [982, 27] width 40 height 15
click at [1534, 28] on button "button" at bounding box center [1539, 26] width 16 height 20
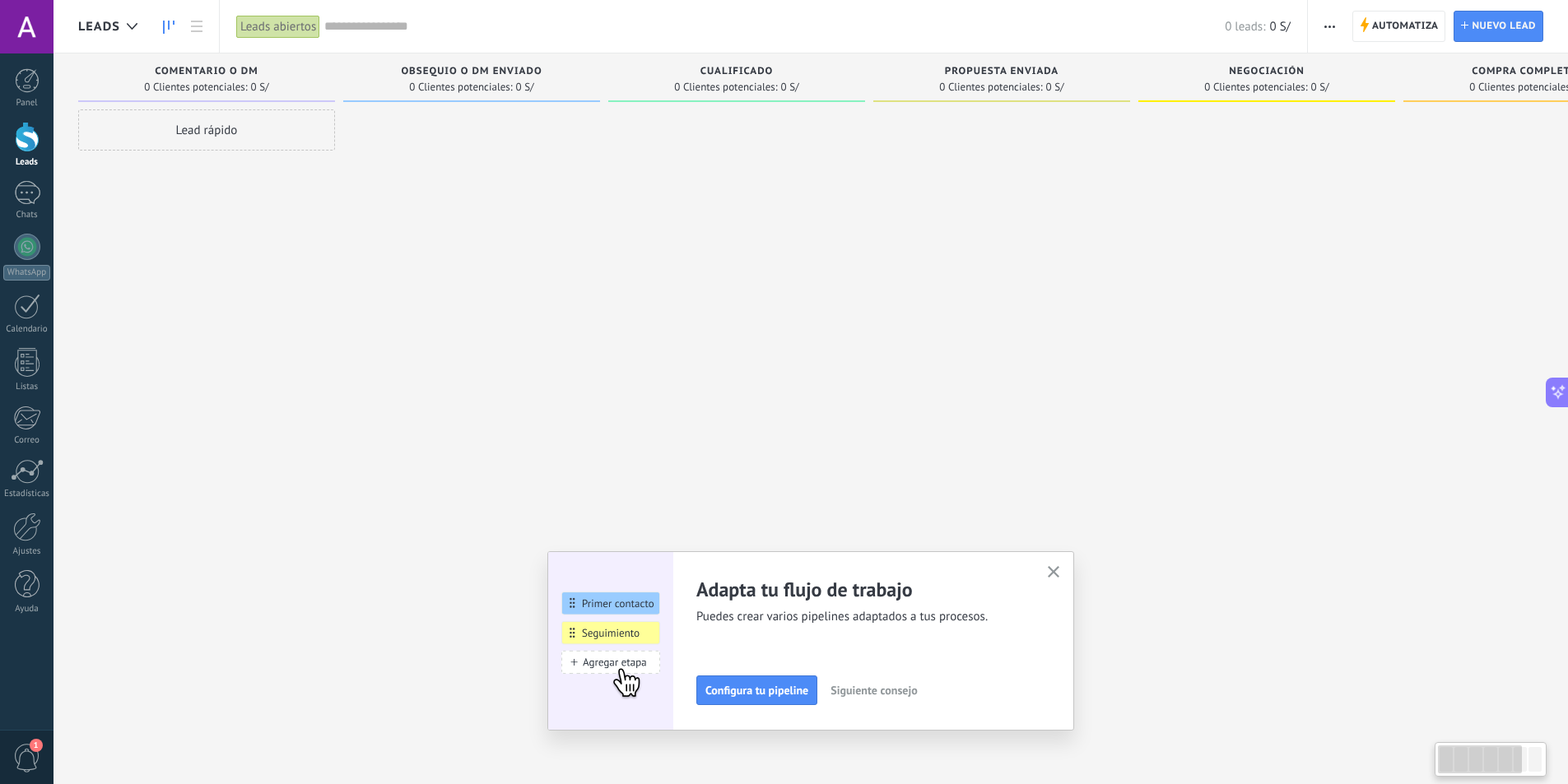
click at [1495, 82] on span "0 Clientes potenciales:" at bounding box center [1520, 87] width 102 height 10
click at [1389, 78] on div "Negociación 0 Clientes potenciales: 0 S/" at bounding box center [1266, 78] width 257 height 49
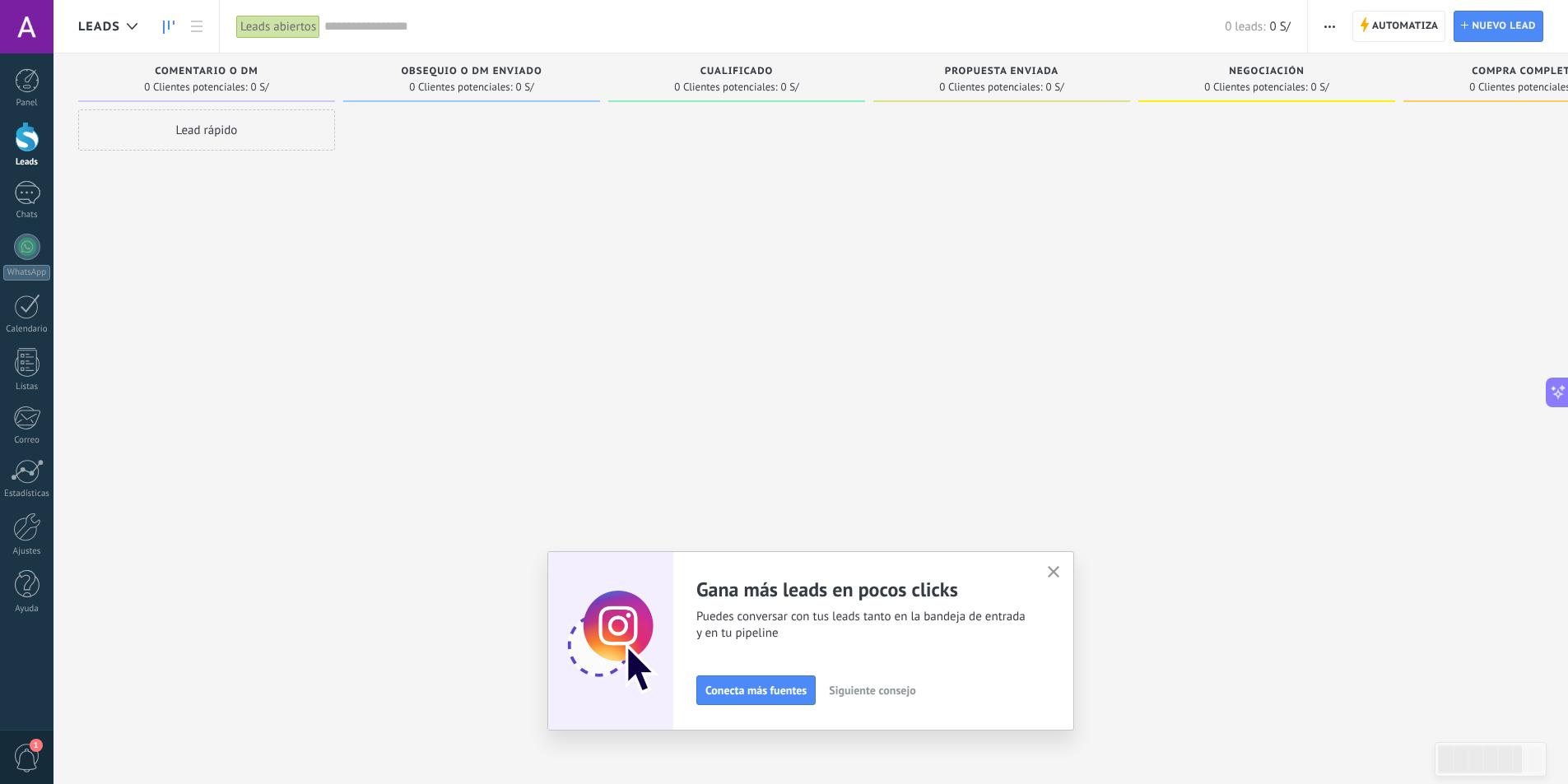
click at [1245, 56] on div "Negociación 0 Clientes potenciales: 0 S/" at bounding box center [1266, 78] width 257 height 49
click at [1325, 20] on span "button" at bounding box center [1329, 26] width 11 height 32
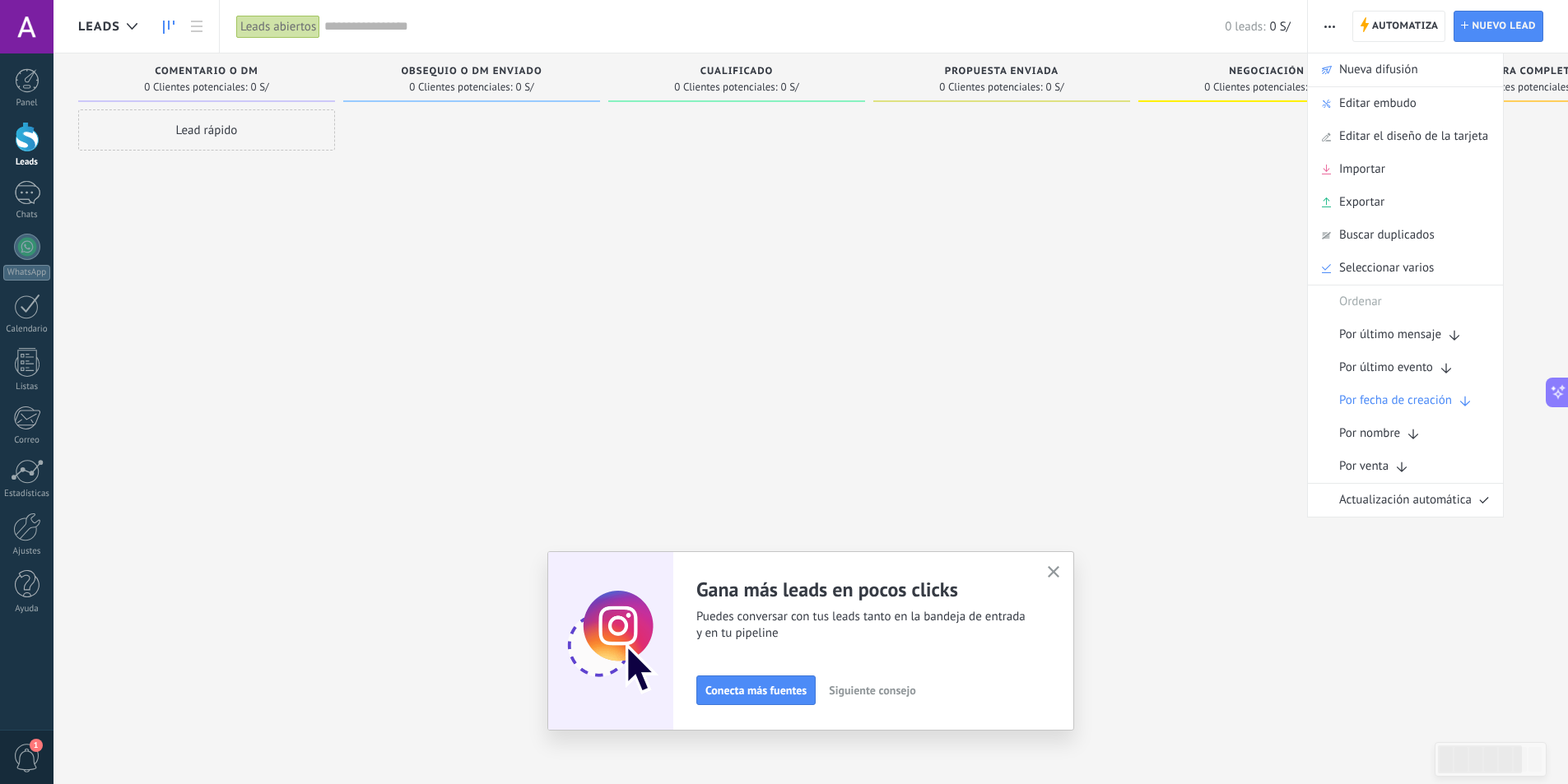
click at [844, 403] on div at bounding box center [737, 393] width 257 height 570
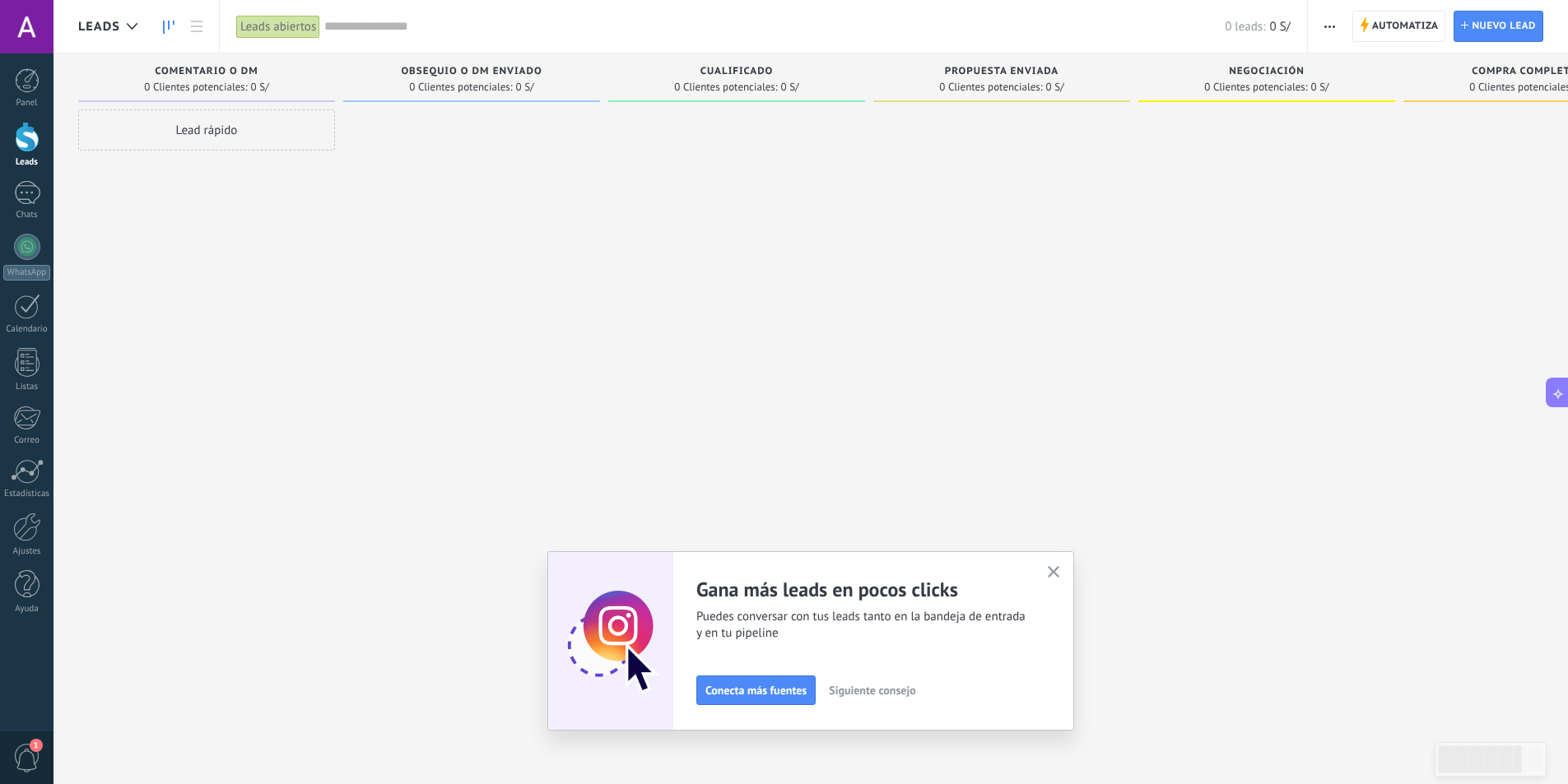
click at [255, 132] on div "Lead rápido" at bounding box center [207, 129] width 257 height 41
click at [660, 243] on div at bounding box center [737, 393] width 257 height 570
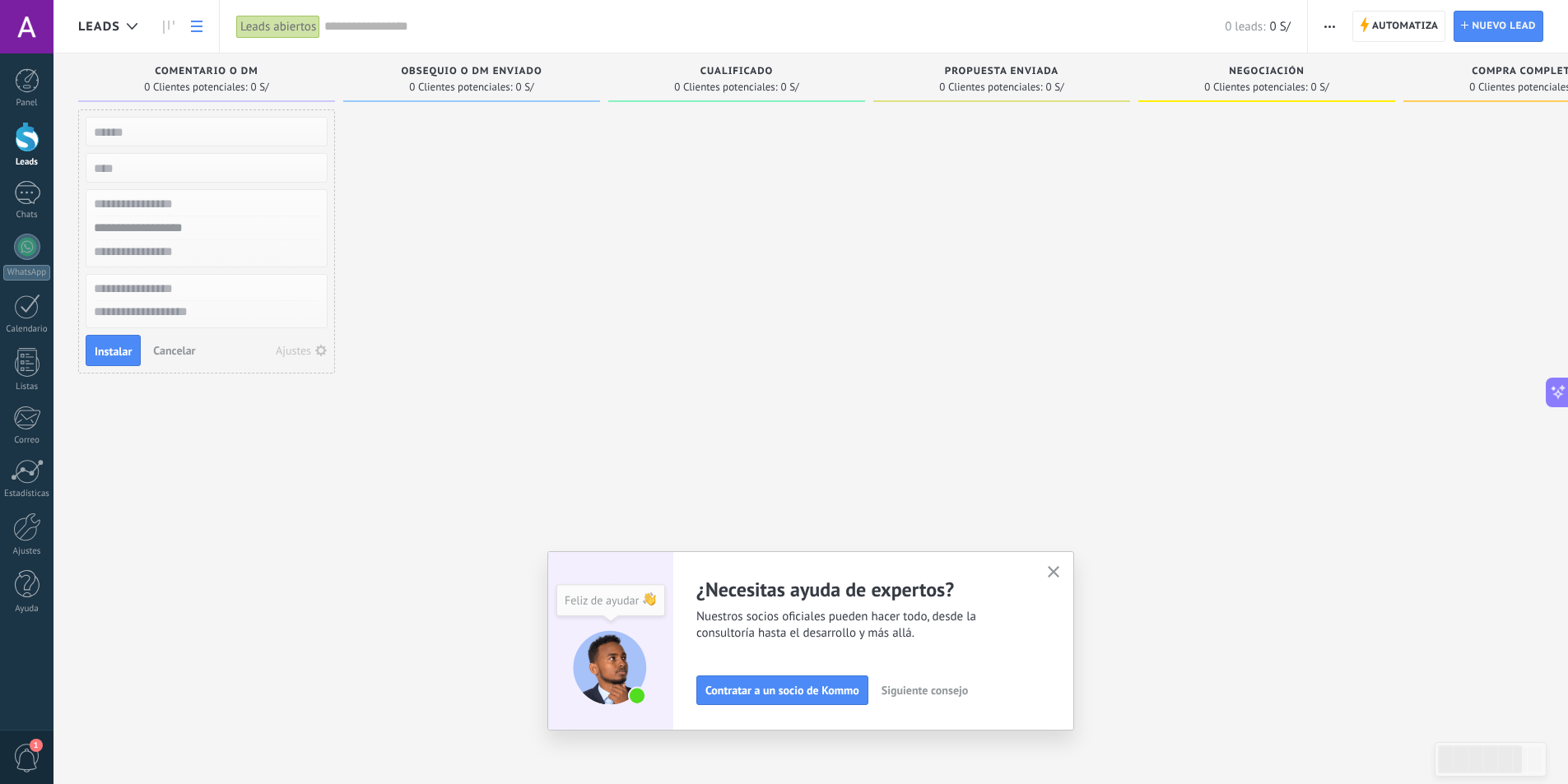
click at [209, 32] on div "Leads" at bounding box center [136, 26] width 166 height 53
click at [204, 31] on link at bounding box center [196, 27] width 28 height 33
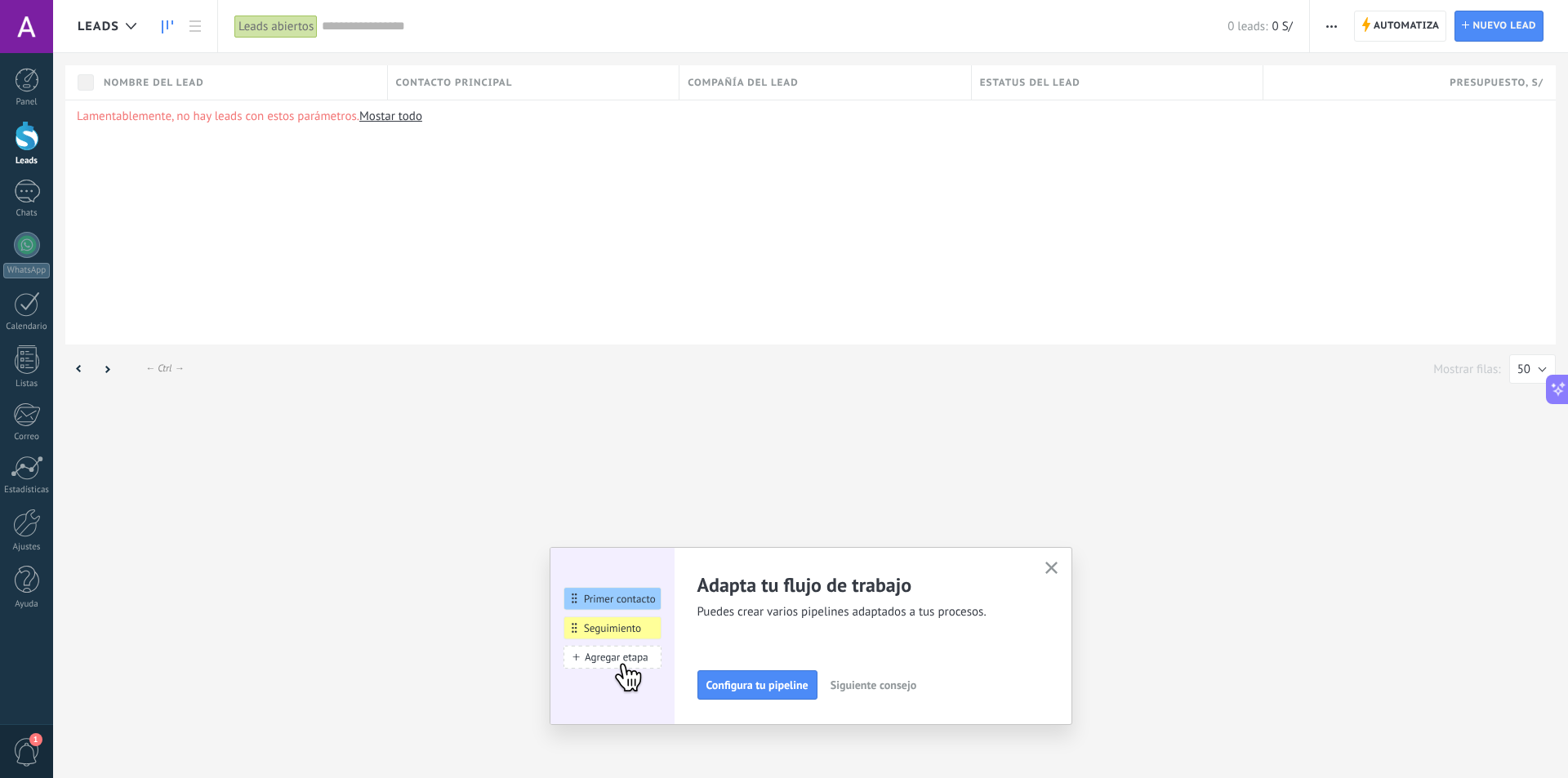
click at [165, 27] on icon at bounding box center [167, 27] width 11 height 13
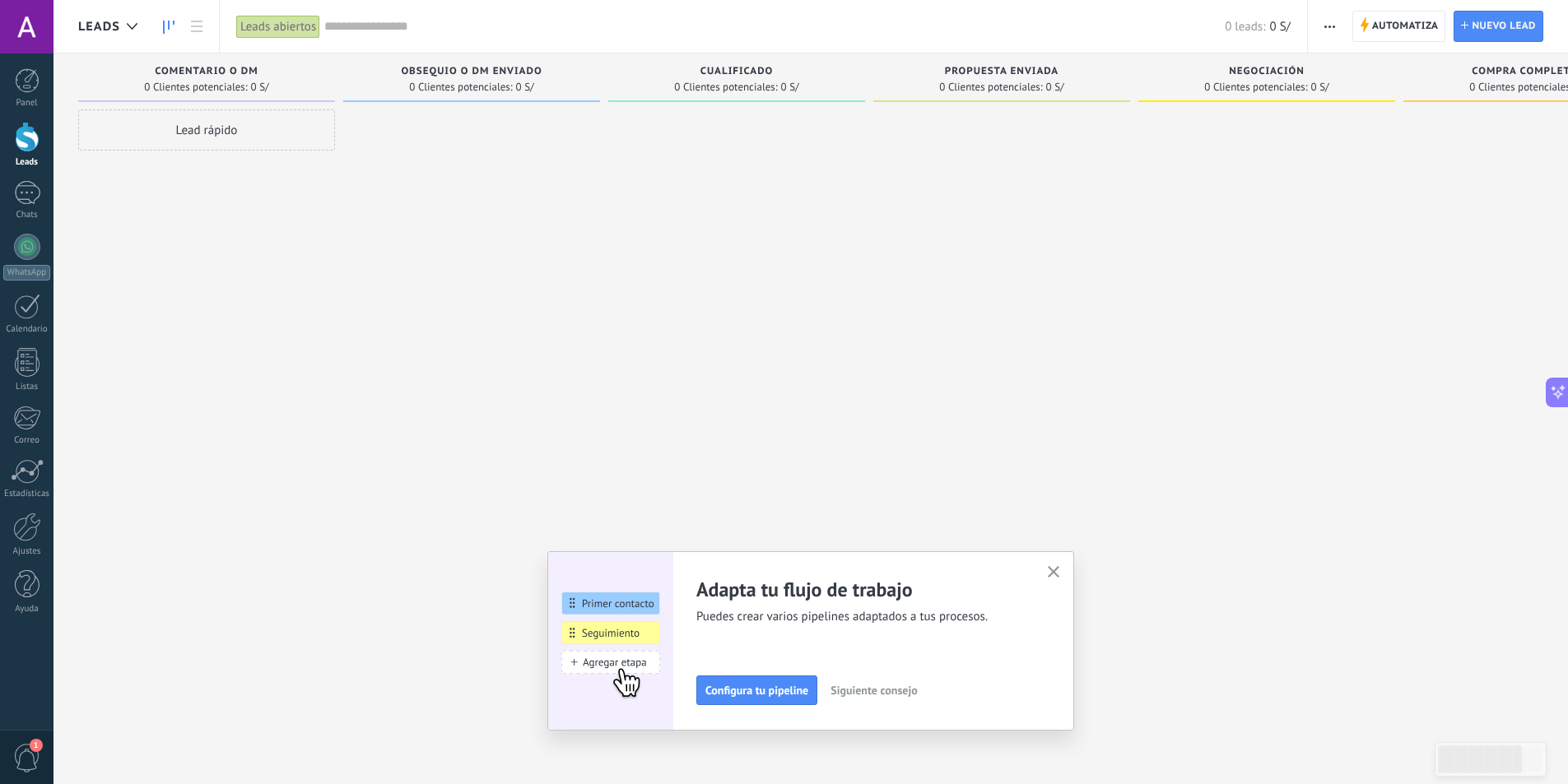
click at [102, 33] on span "Leads" at bounding box center [100, 27] width 42 height 15
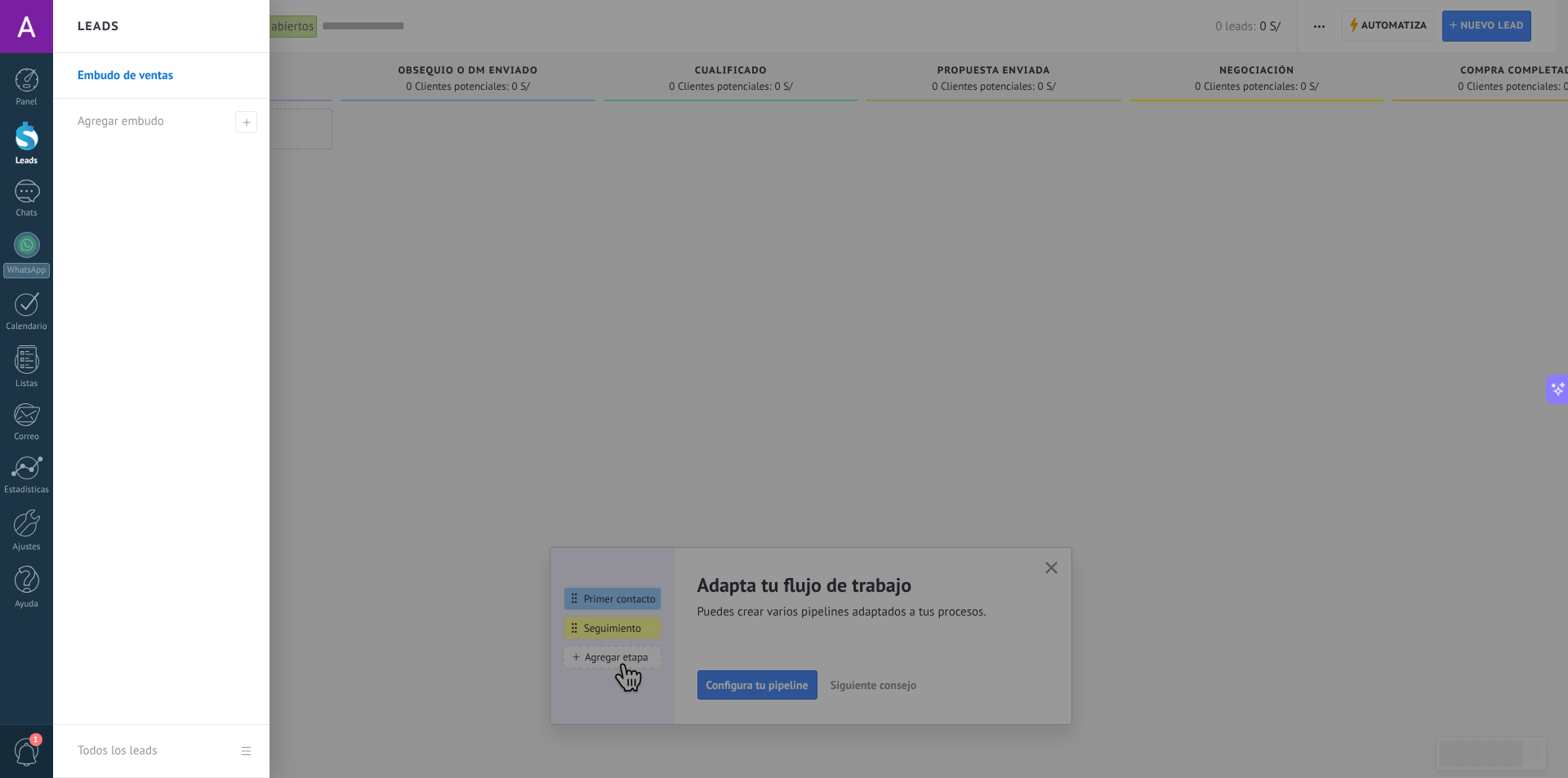
click at [128, 72] on link "Embudo de ventas" at bounding box center [165, 76] width 176 height 46
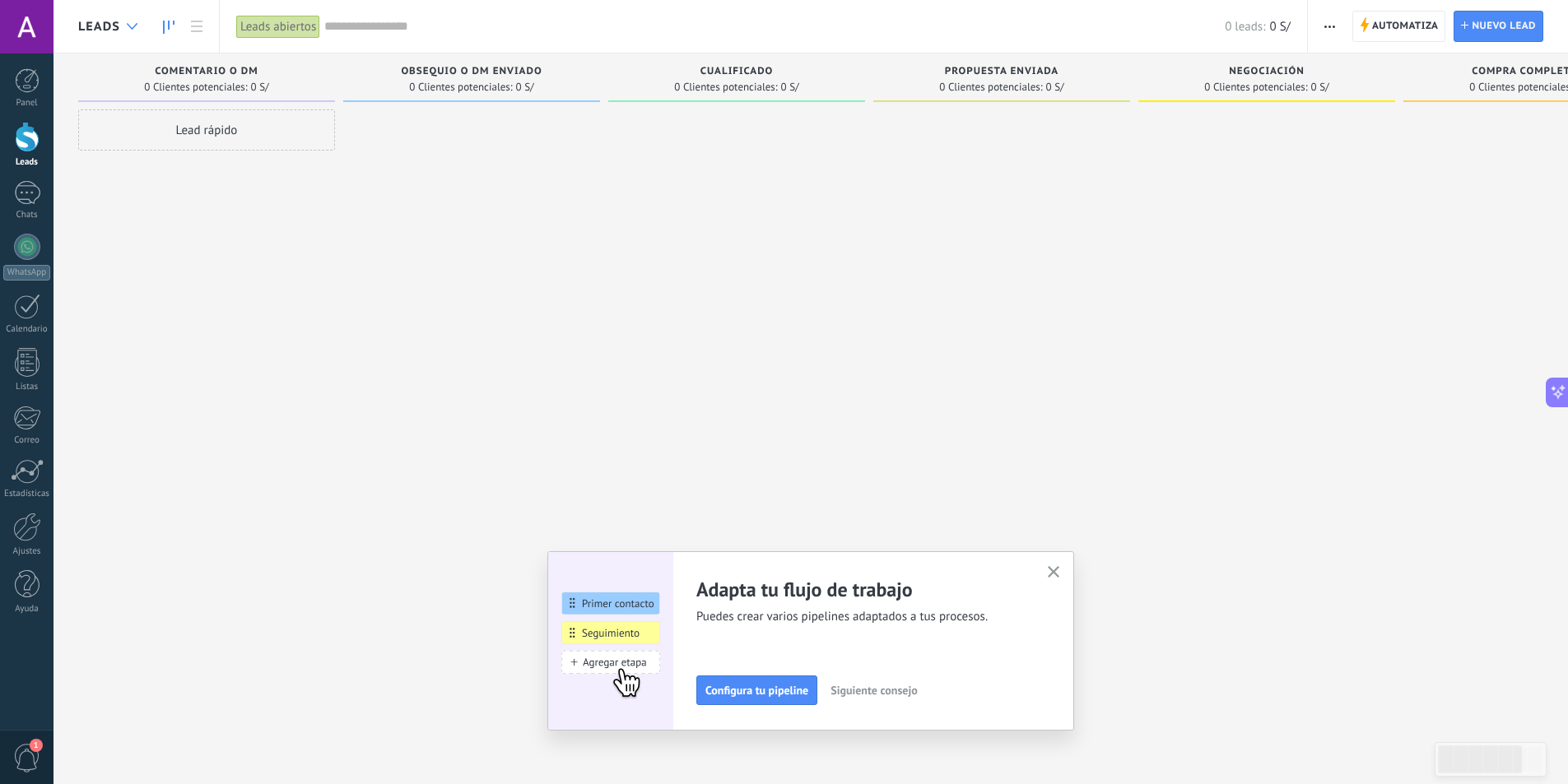
click at [129, 36] on div at bounding box center [132, 27] width 27 height 33
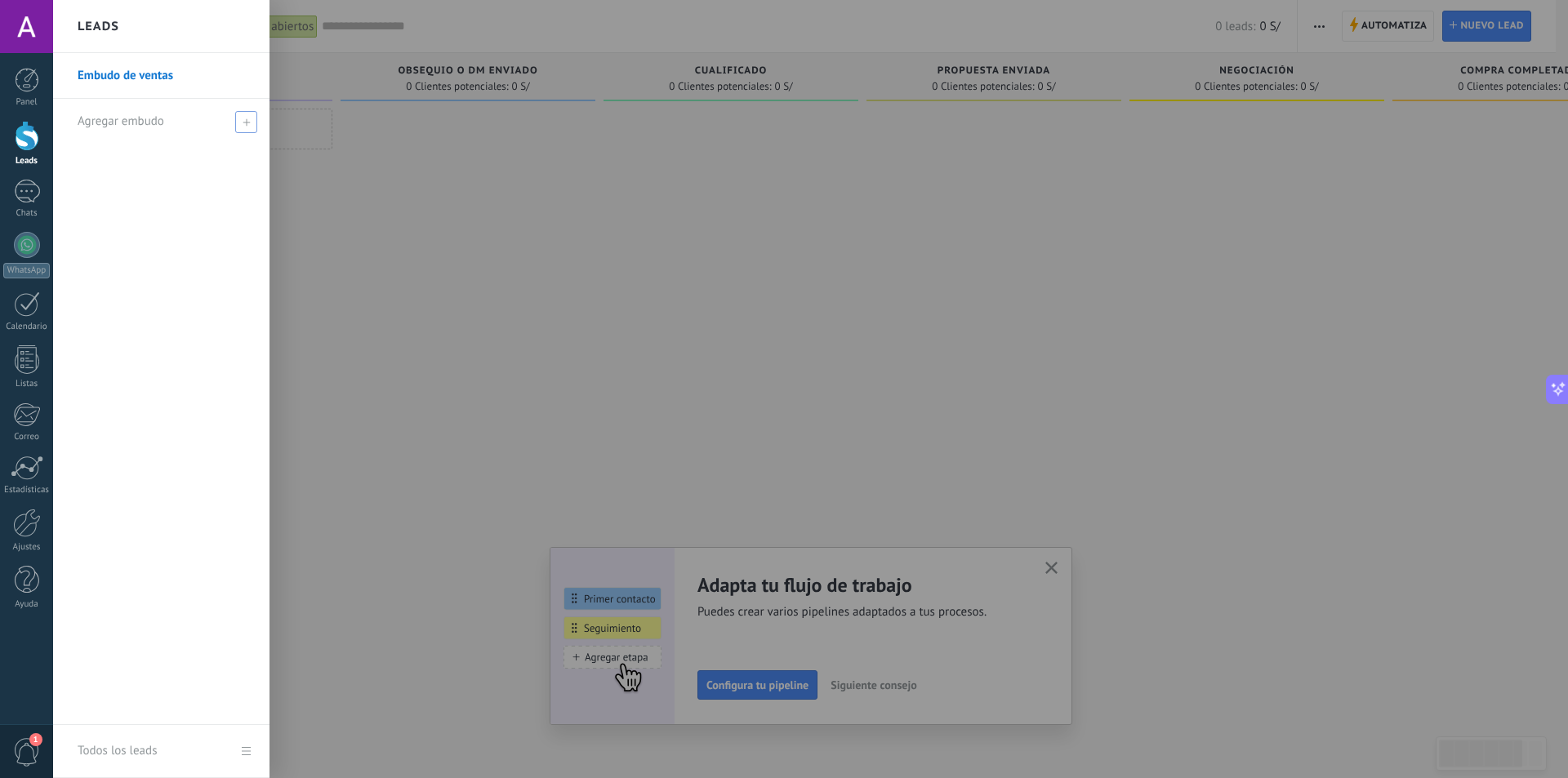
click at [139, 118] on span "Agregar embudo" at bounding box center [121, 121] width 86 height 15
click at [416, 235] on div at bounding box center [837, 389] width 1568 height 778
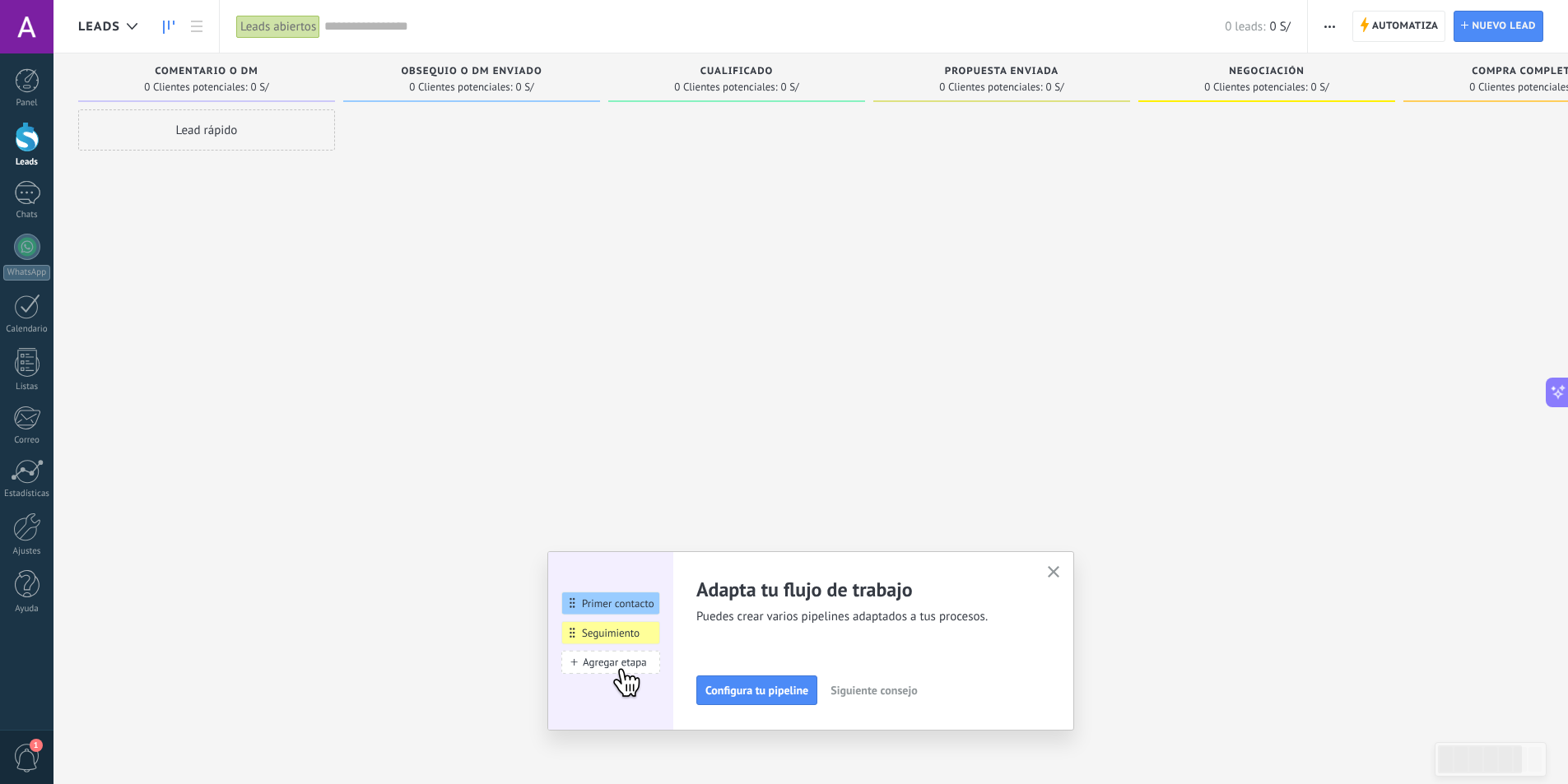
click at [1052, 571] on button "button" at bounding box center [1054, 572] width 20 height 22
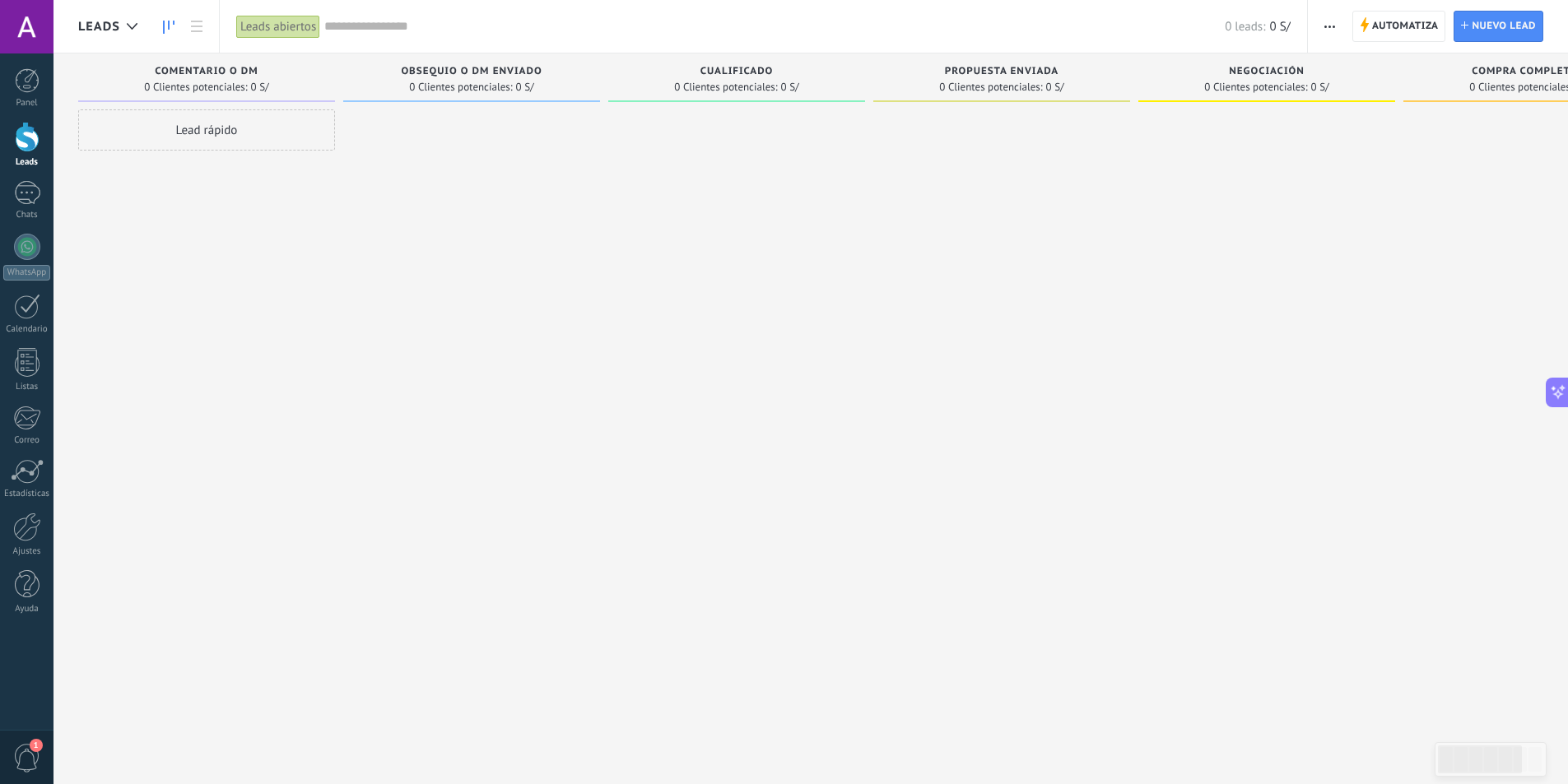
click at [22, 36] on div at bounding box center [27, 27] width 54 height 54
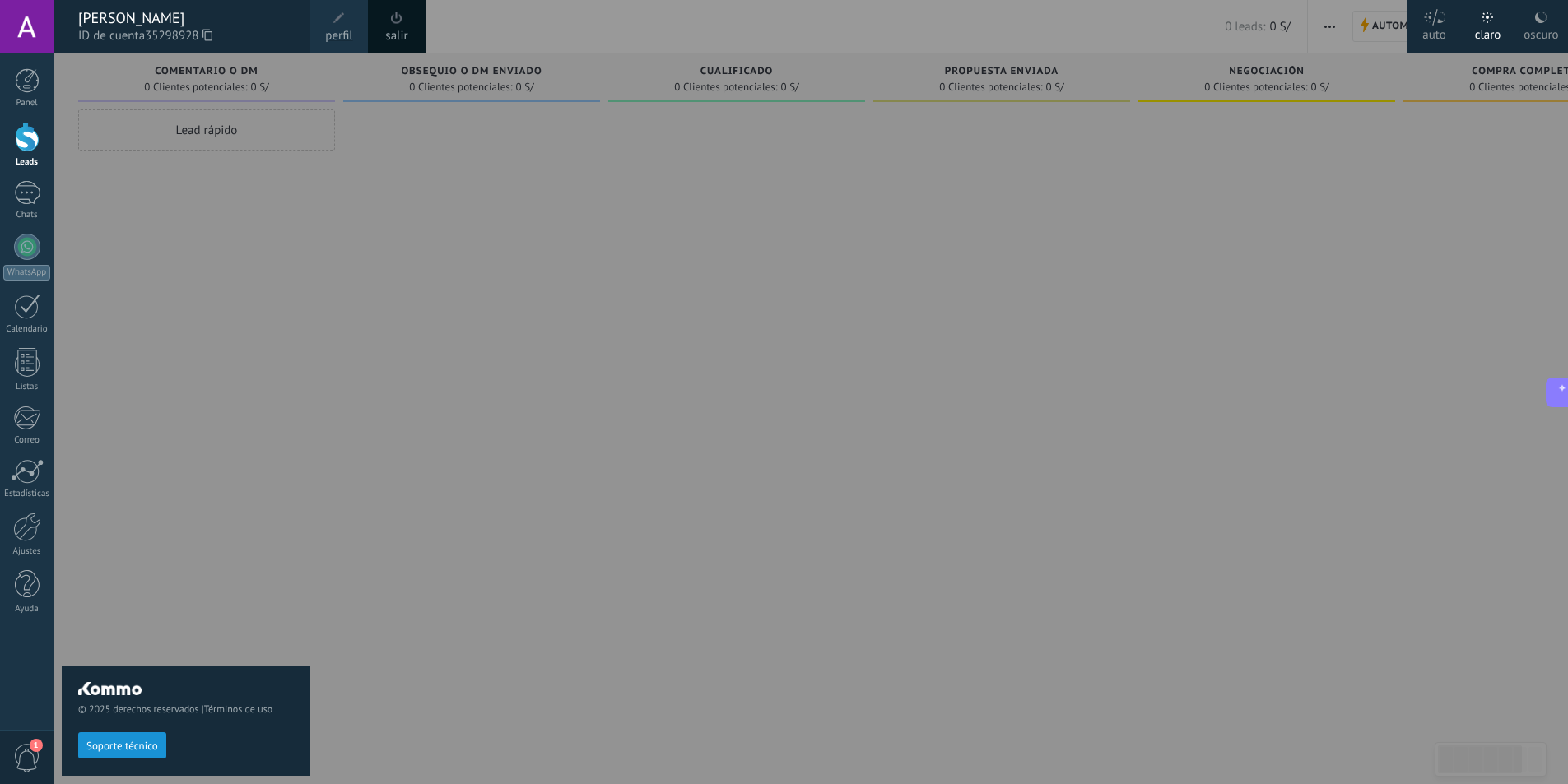
click at [349, 35] on span "perfil" at bounding box center [338, 35] width 27 height 18
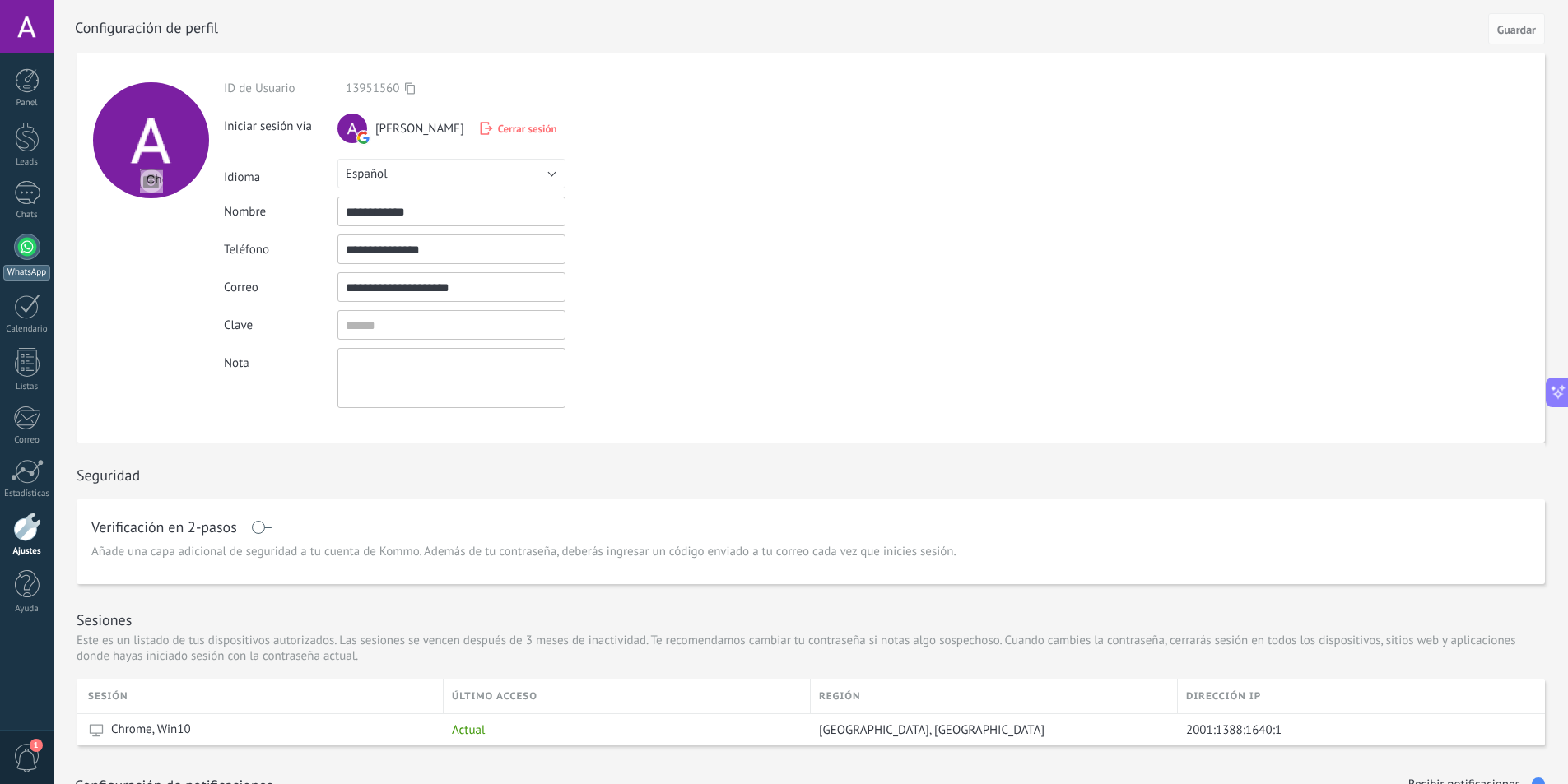
click at [16, 250] on div at bounding box center [27, 246] width 26 height 26
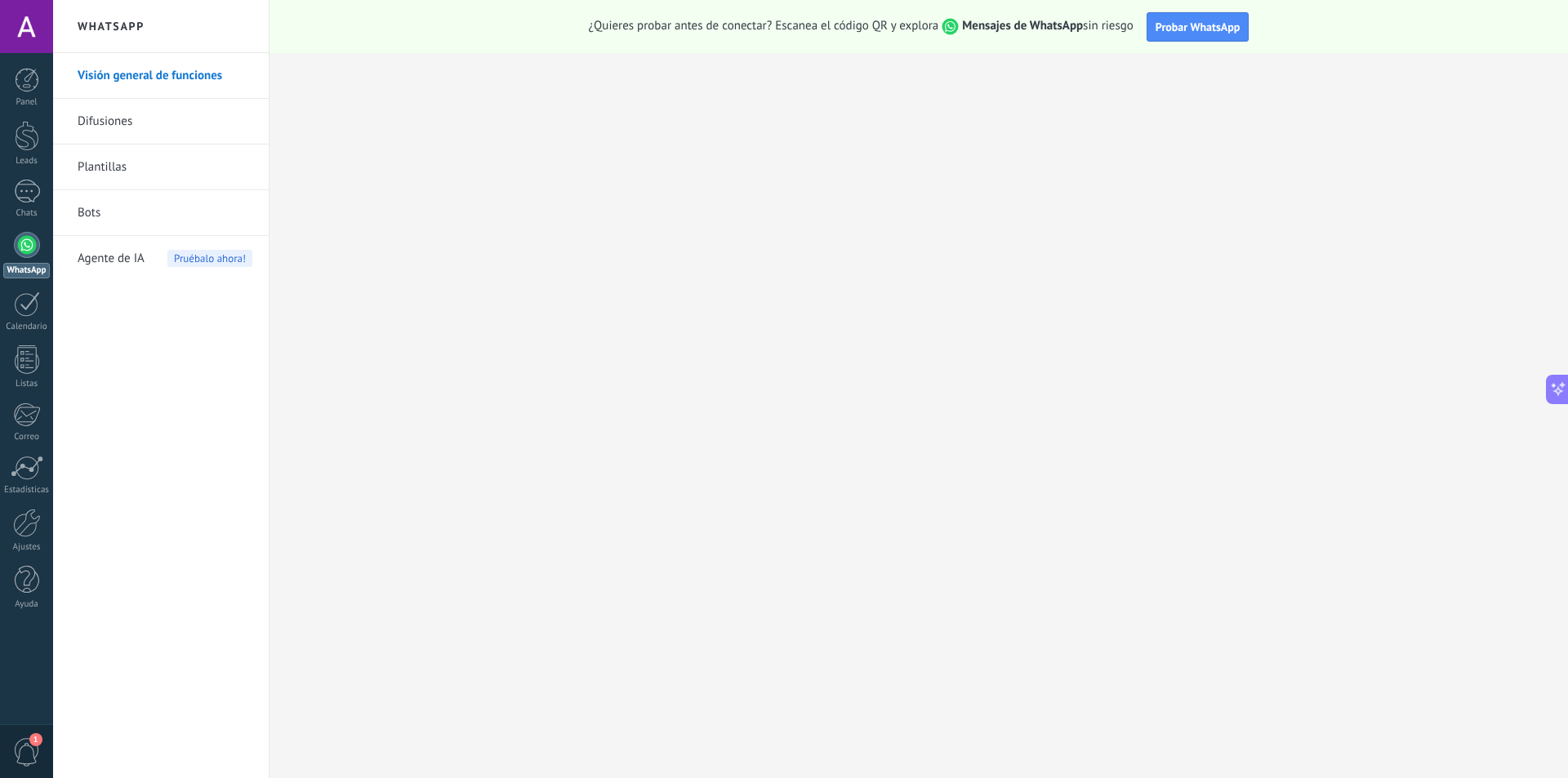
click at [126, 131] on link "Difusiones" at bounding box center [165, 122] width 175 height 46
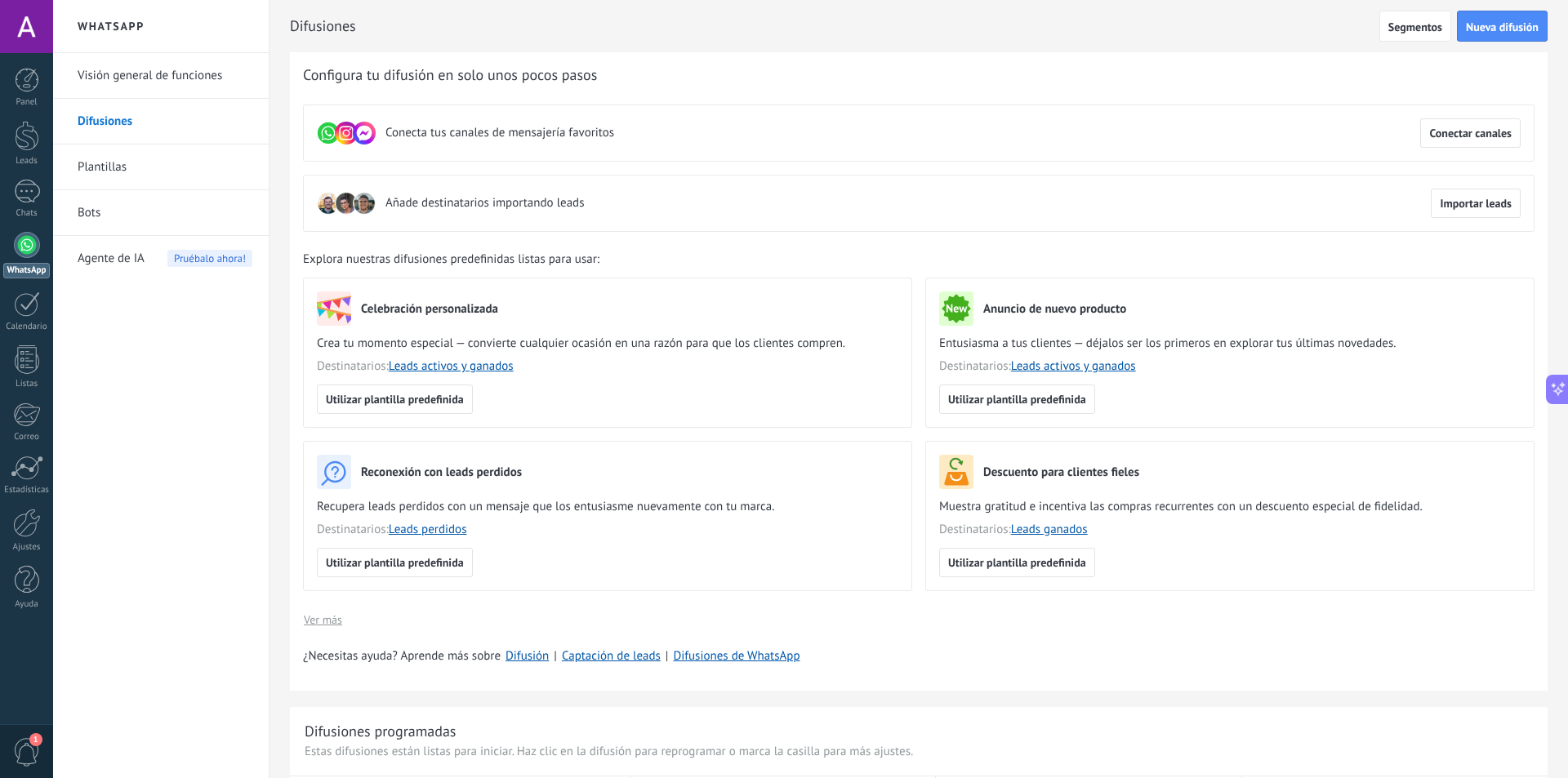
click at [136, 168] on link "Plantillas" at bounding box center [165, 167] width 175 height 46
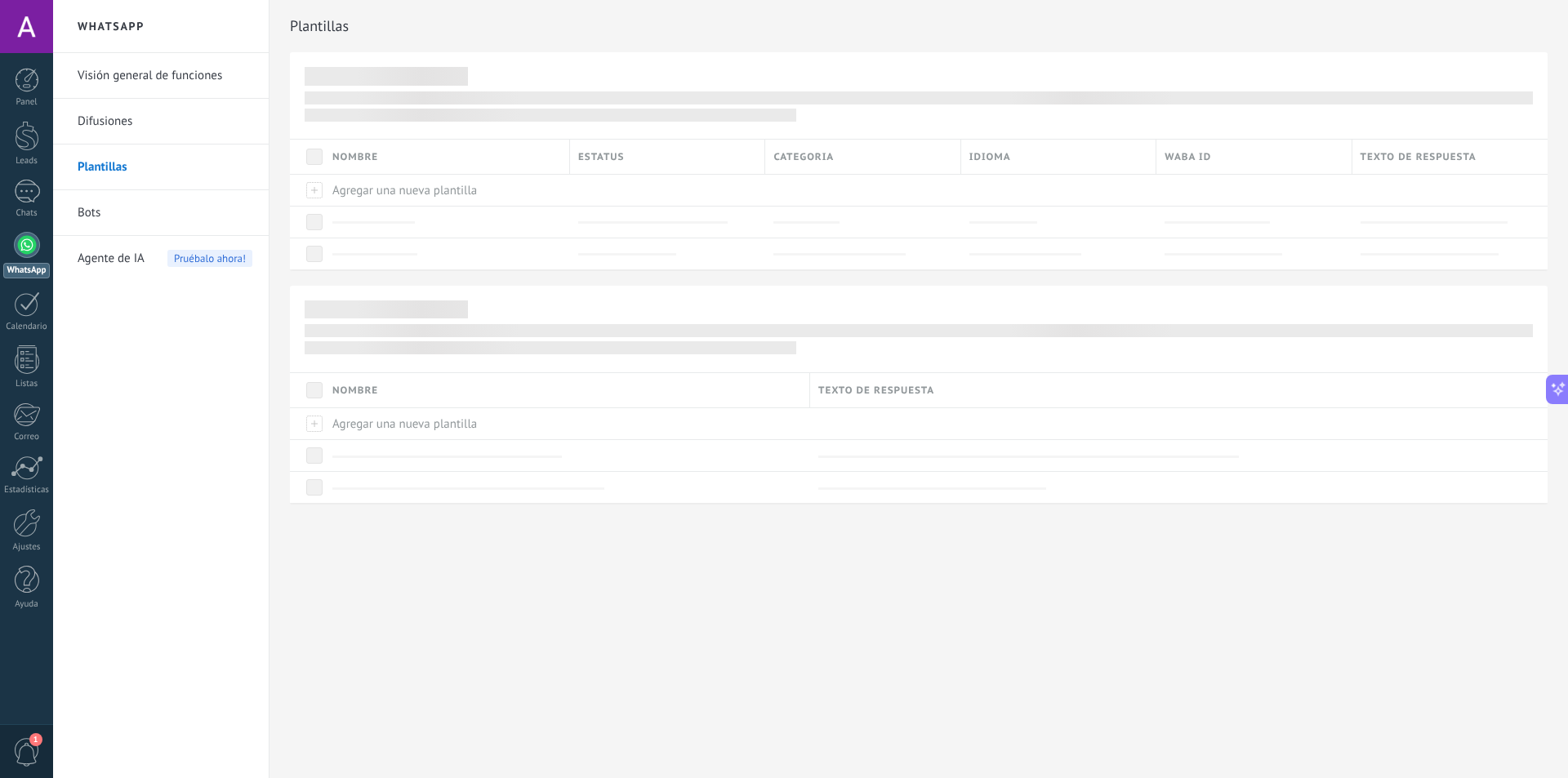
click at [143, 206] on link "Bots" at bounding box center [165, 213] width 175 height 46
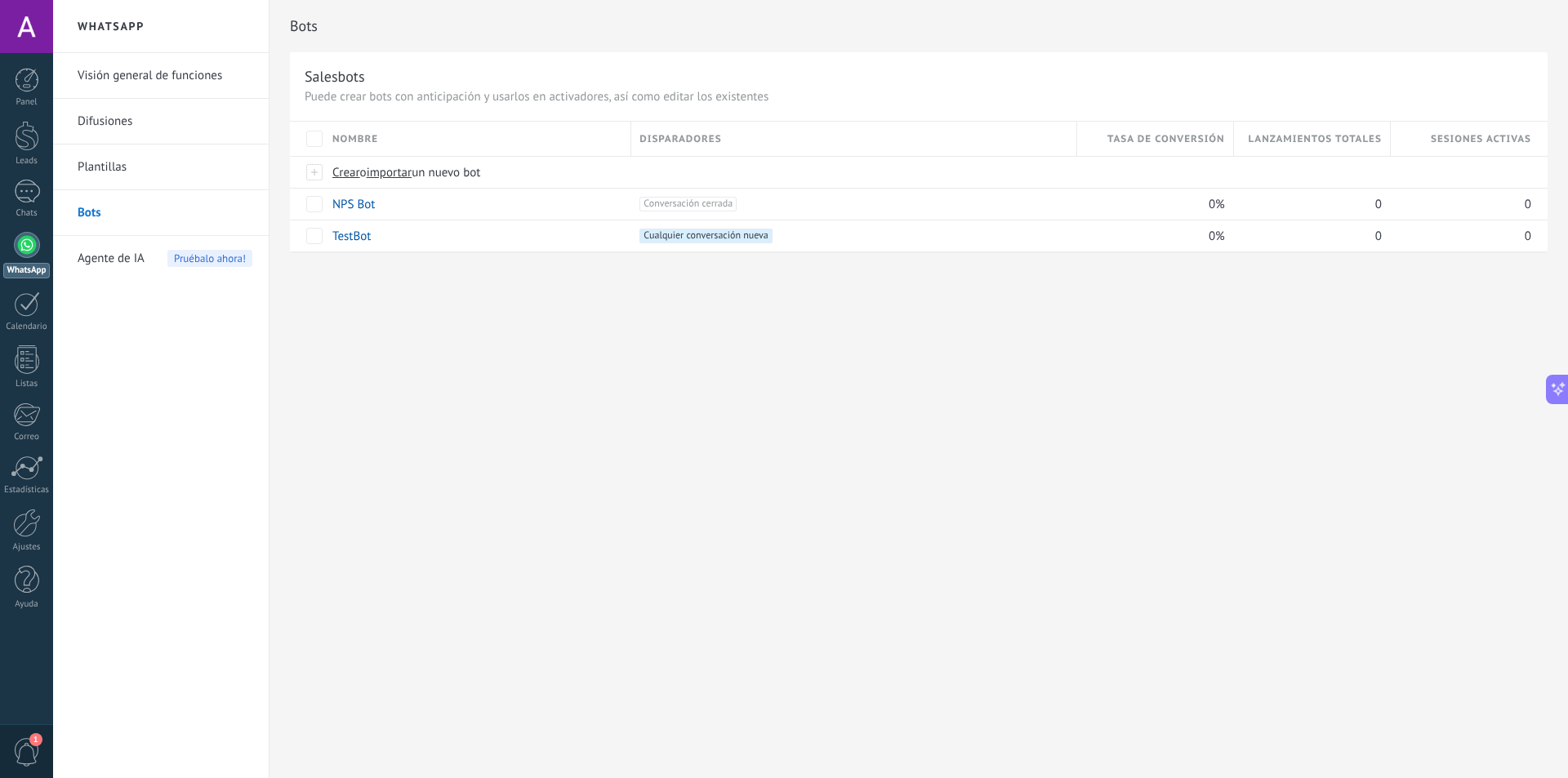
click at [117, 258] on span "Agente de IA" at bounding box center [111, 258] width 67 height 46
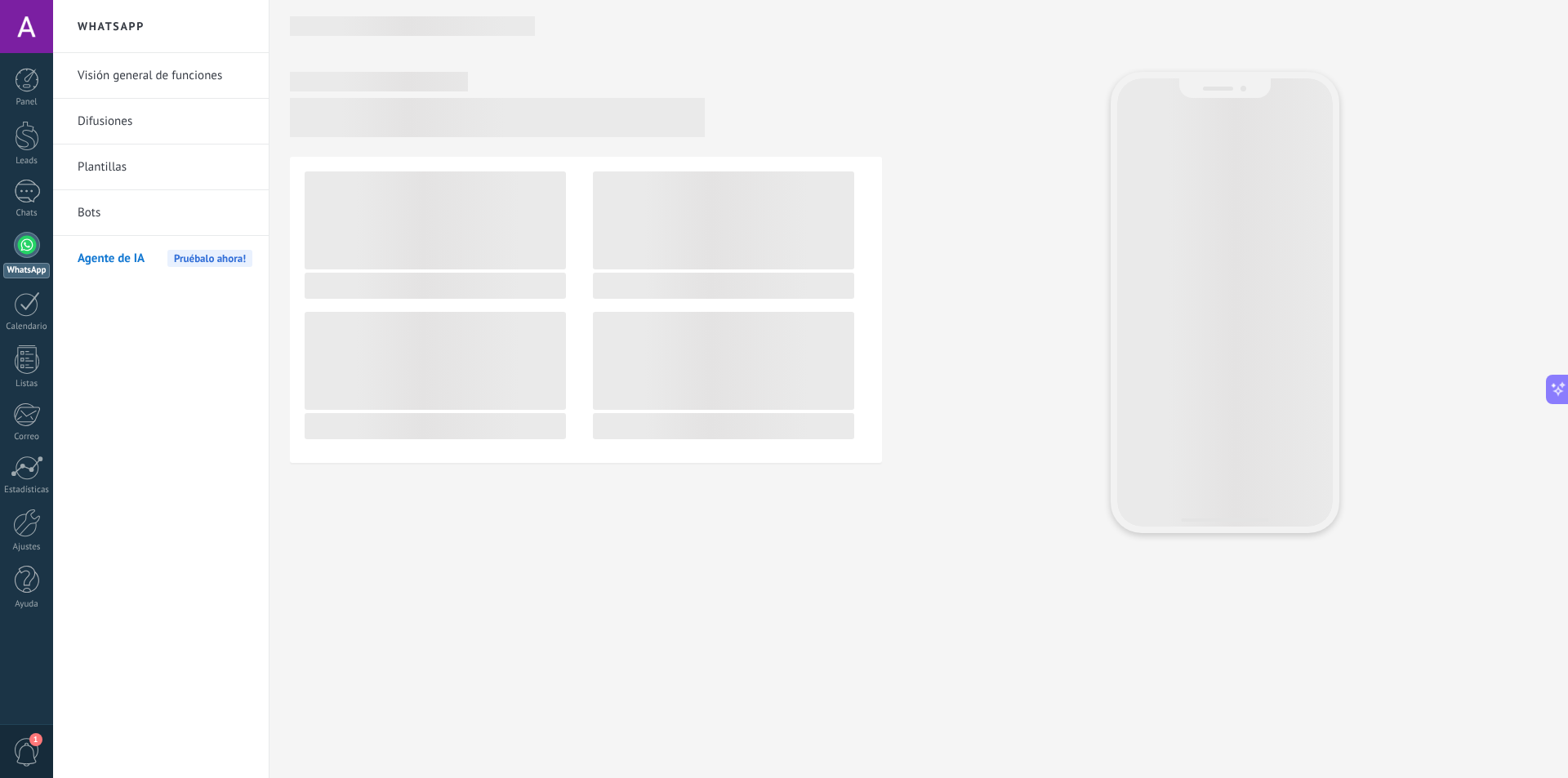
click at [134, 72] on link "Visión general de funciones" at bounding box center [165, 76] width 175 height 46
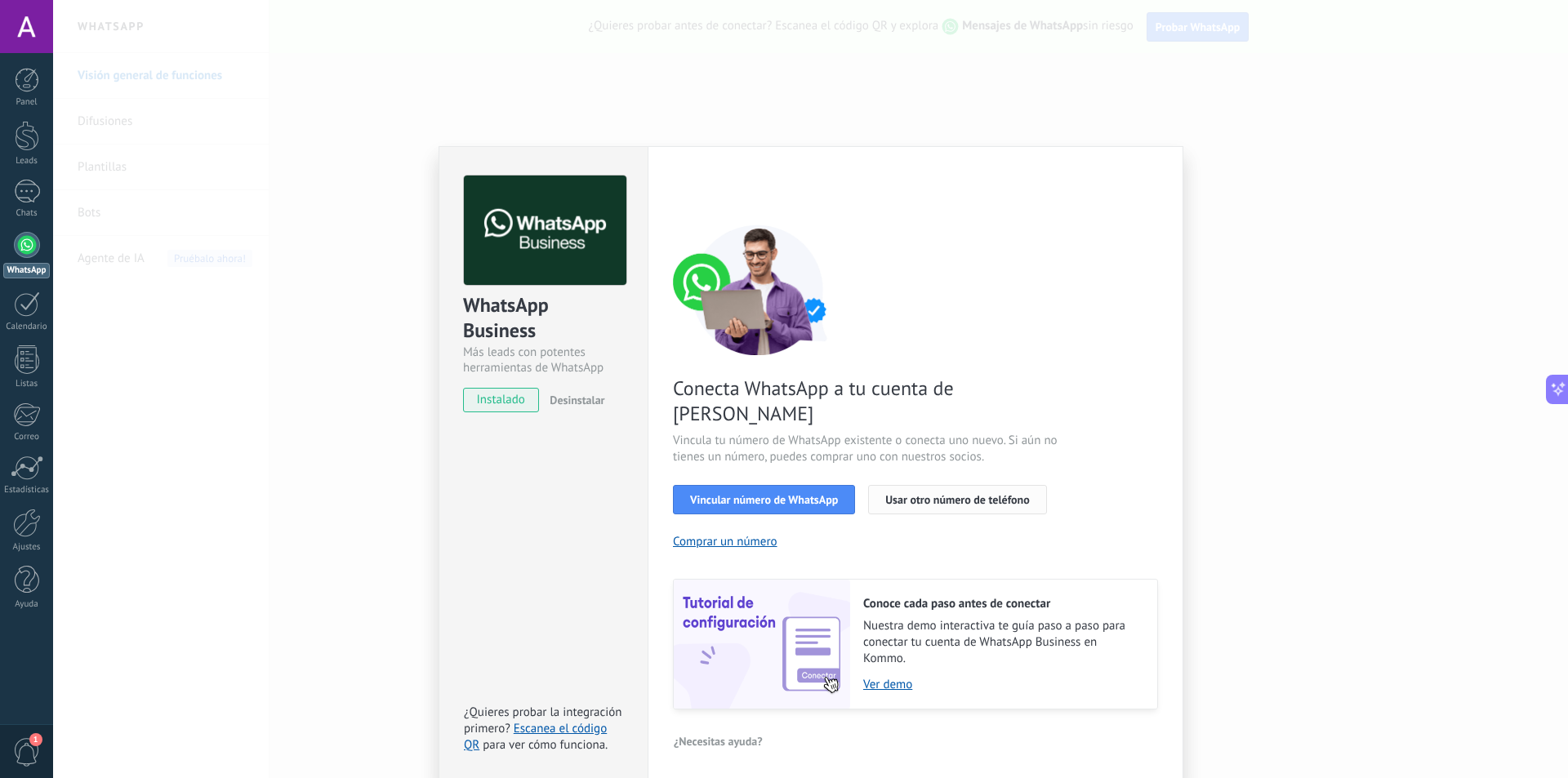
click at [945, 494] on span "Usar otro número de teléfono" at bounding box center [957, 500] width 143 height 11
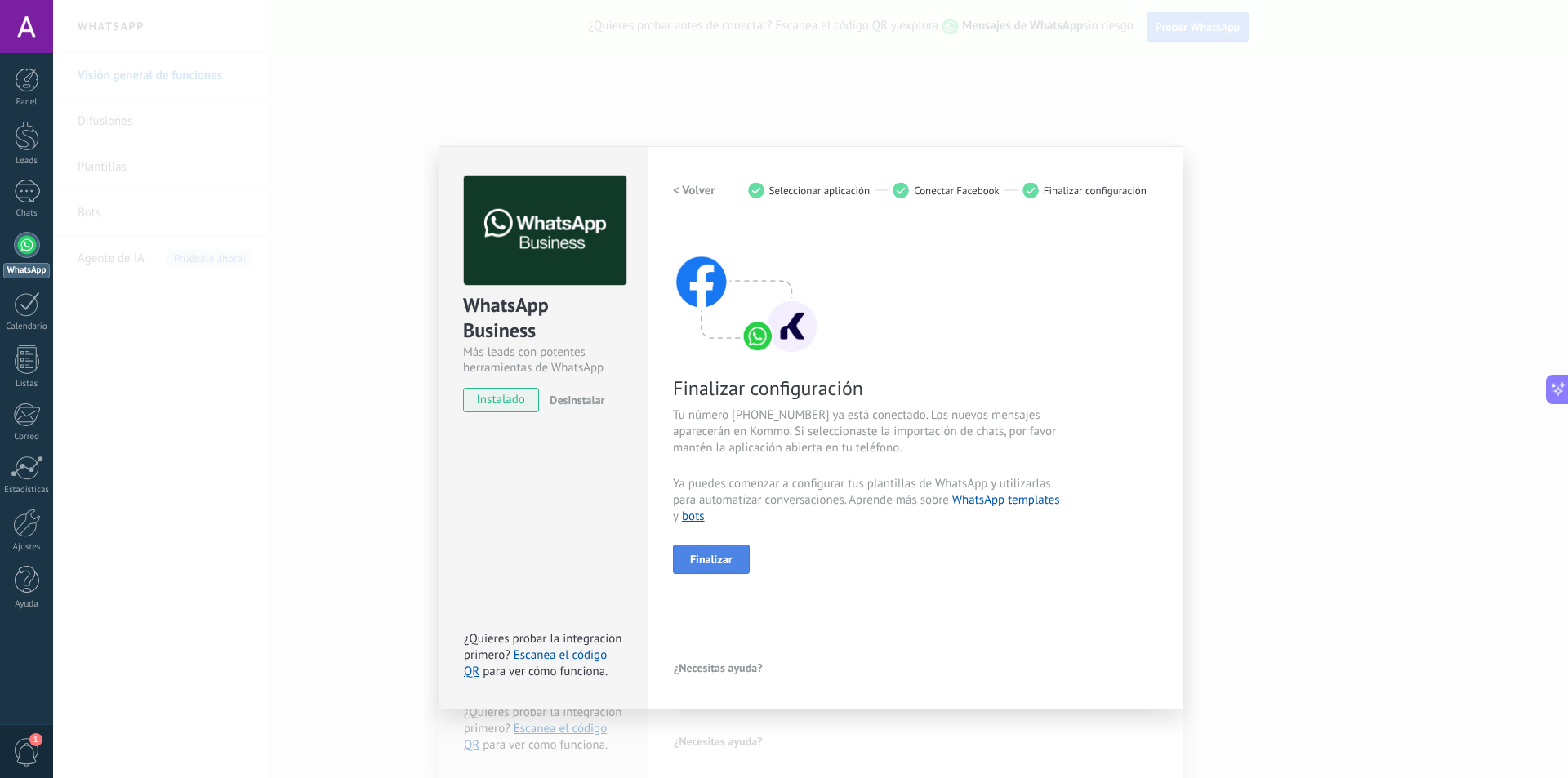
click at [717, 566] on button "Finalizar" at bounding box center [711, 559] width 77 height 29
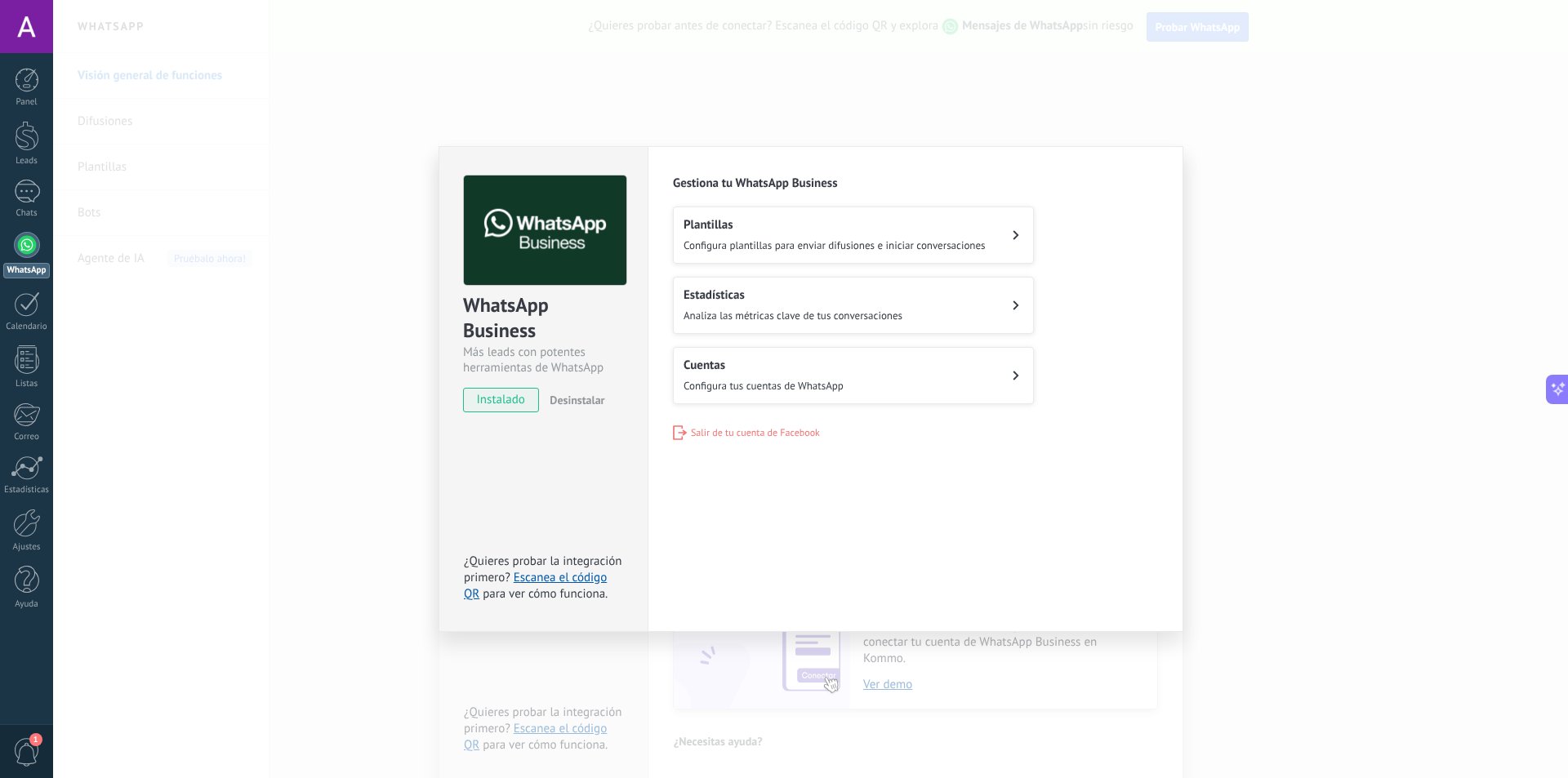
click at [1012, 232] on button "Plantillas Configura plantillas para enviar difusiones e iniciar conversaciones" at bounding box center [853, 235] width 361 height 57
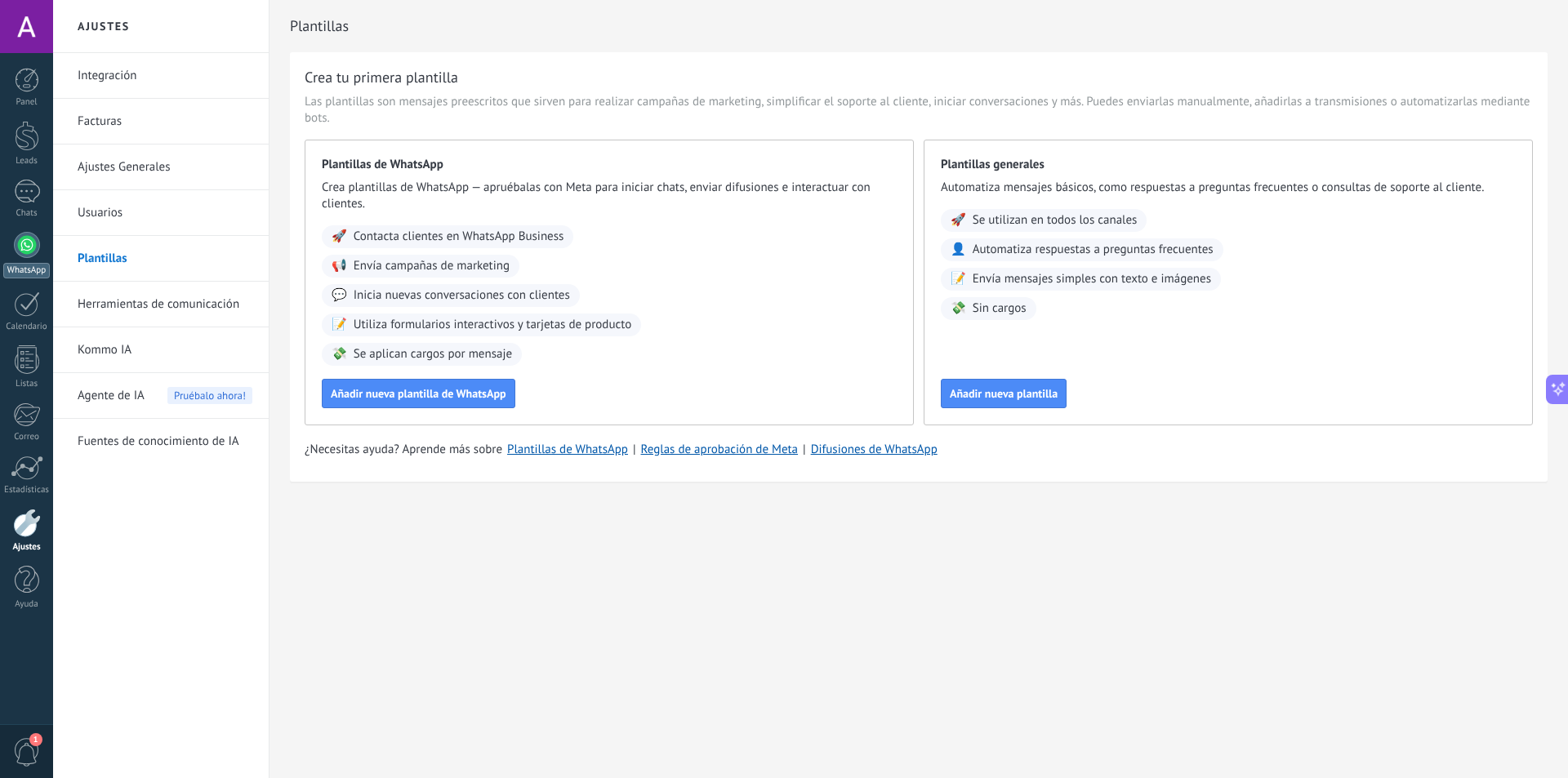
click at [29, 245] on div at bounding box center [27, 244] width 26 height 26
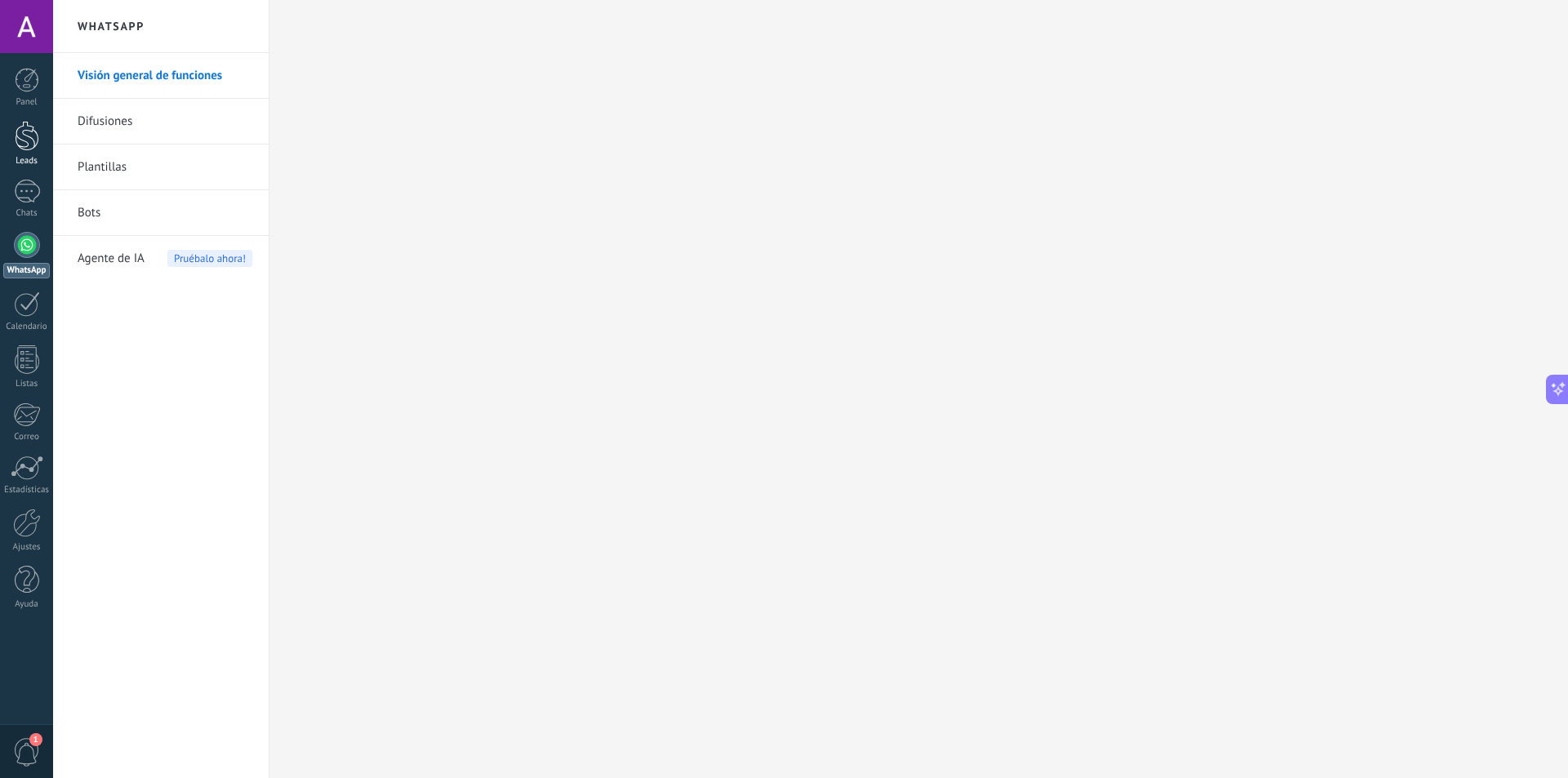
click at [32, 137] on div at bounding box center [27, 136] width 25 height 30
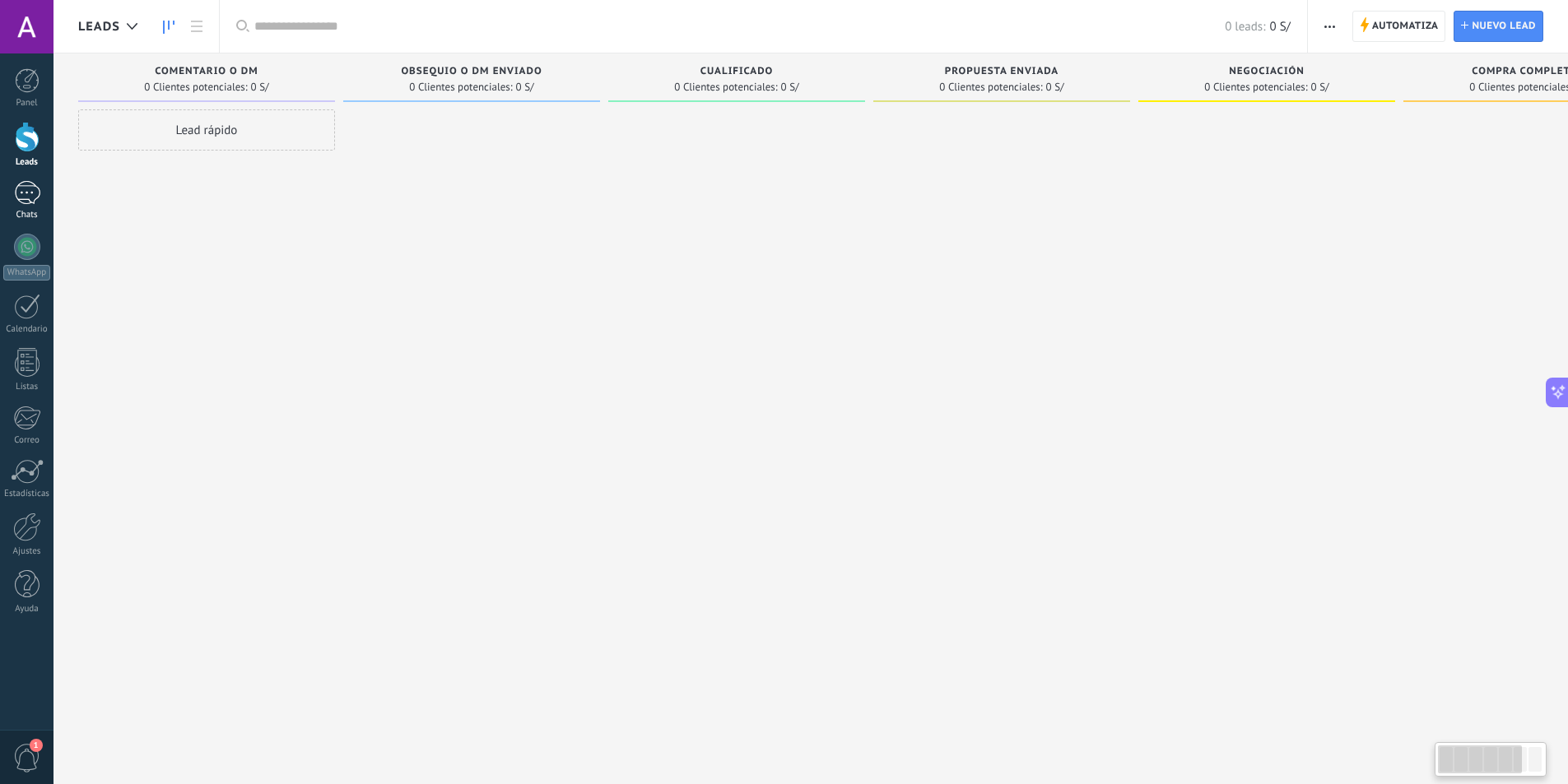
click at [33, 184] on div at bounding box center [27, 192] width 26 height 24
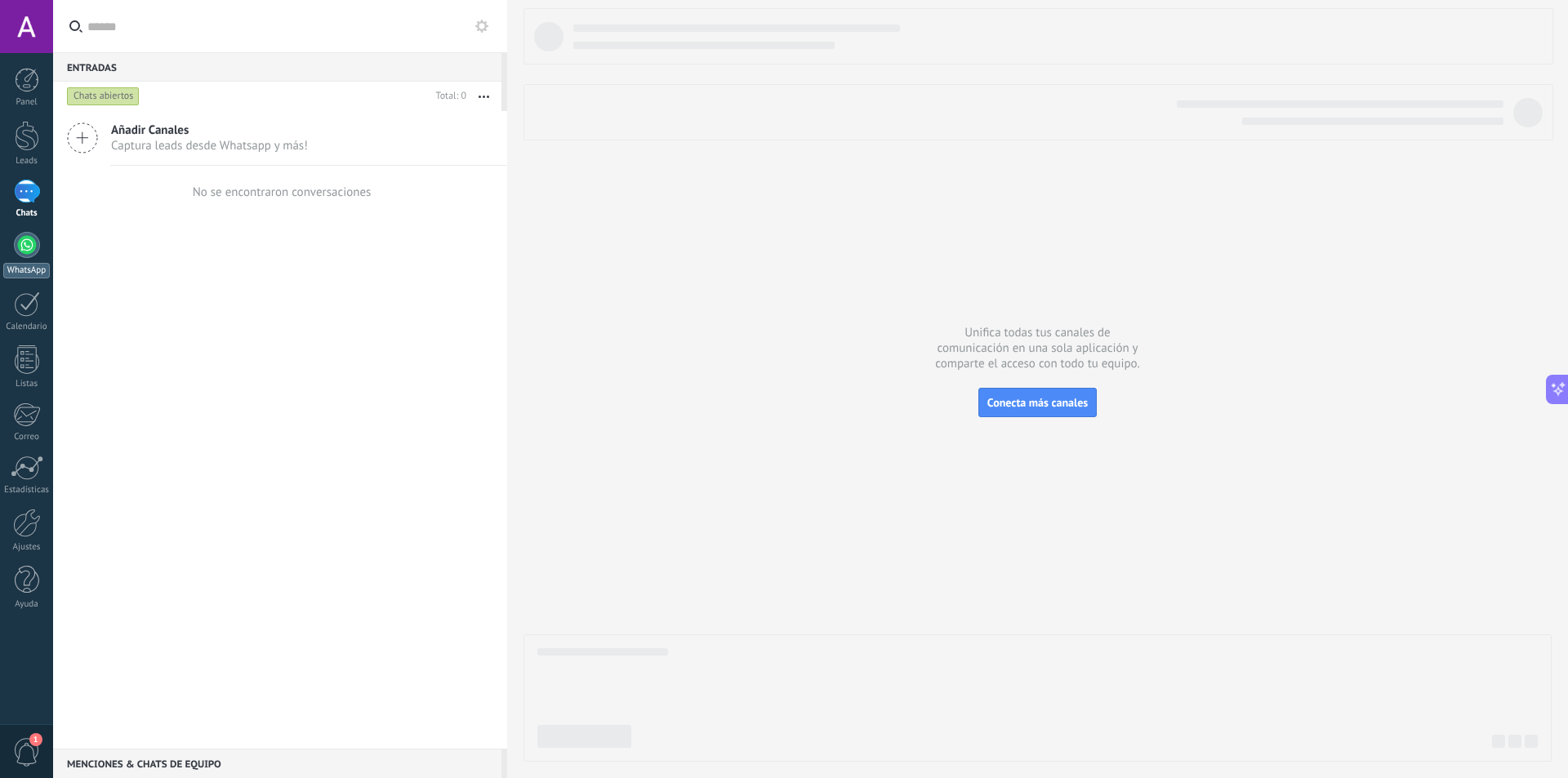
click at [24, 253] on div at bounding box center [27, 244] width 26 height 26
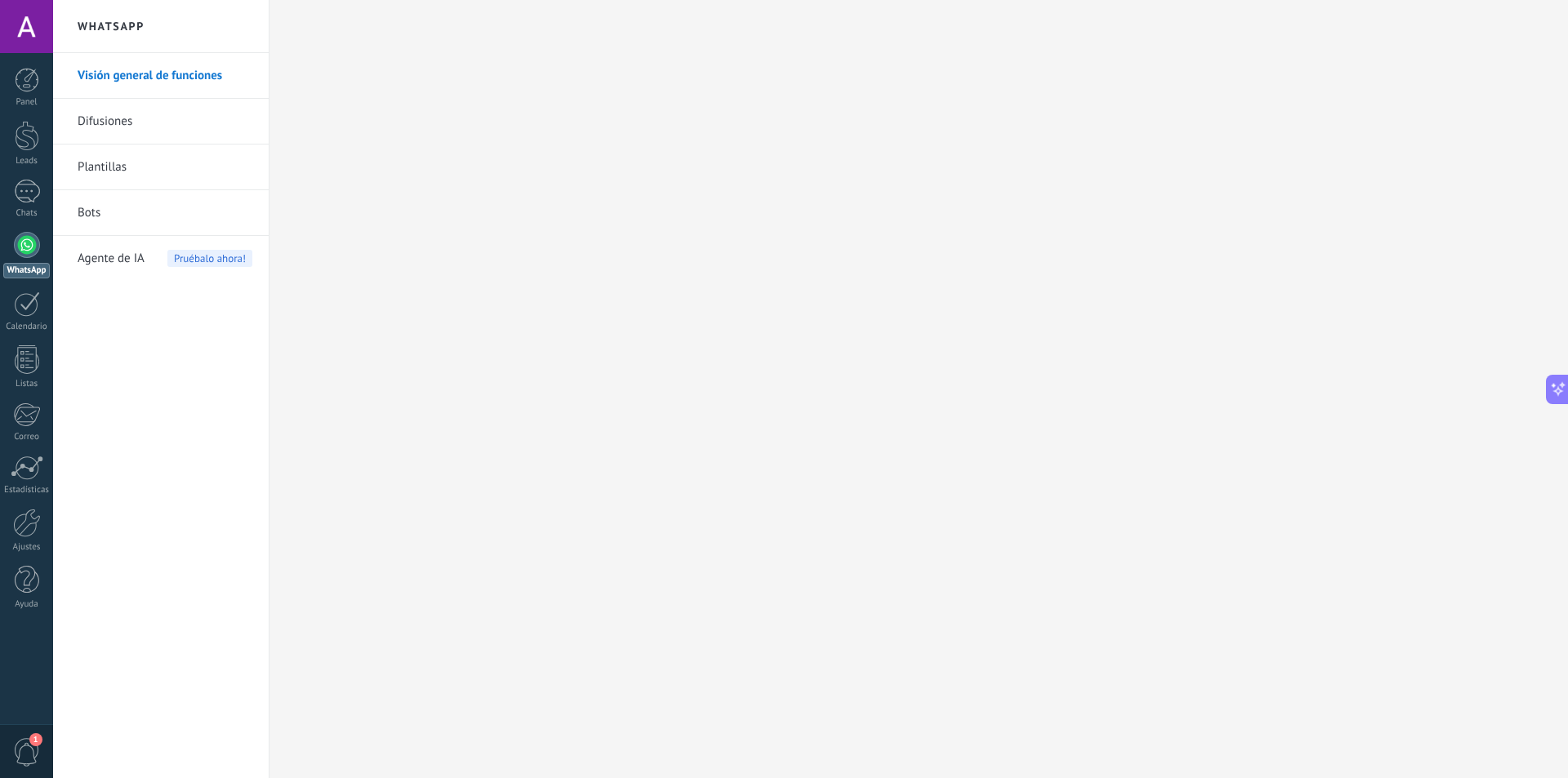
click at [182, 71] on link "Visión general de funciones" at bounding box center [165, 76] width 175 height 46
click at [137, 122] on link "Difusiones" at bounding box center [165, 122] width 175 height 46
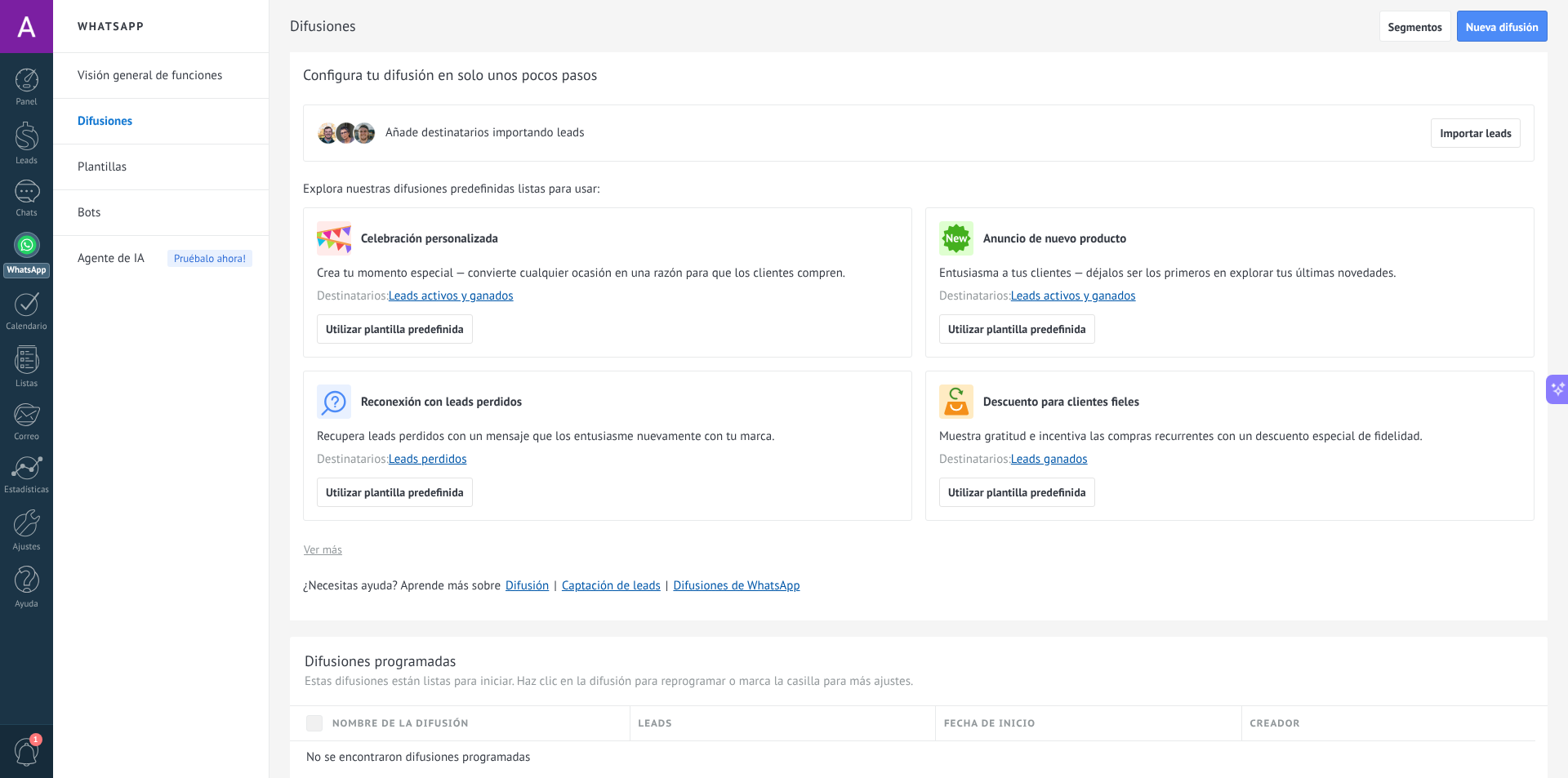
click at [143, 162] on link "Plantillas" at bounding box center [165, 167] width 175 height 46
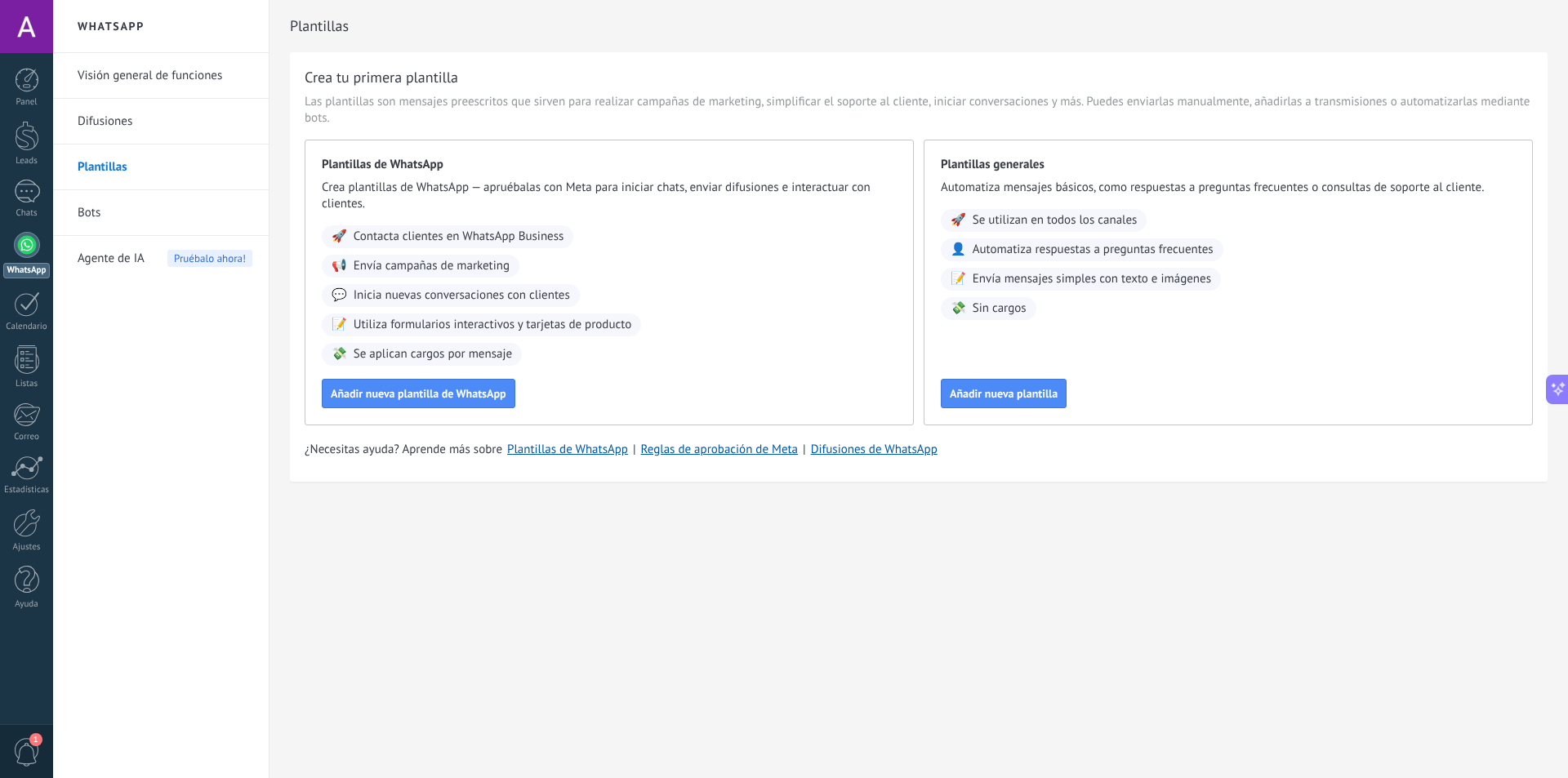
click at [140, 213] on link "Bots" at bounding box center [165, 213] width 175 height 46
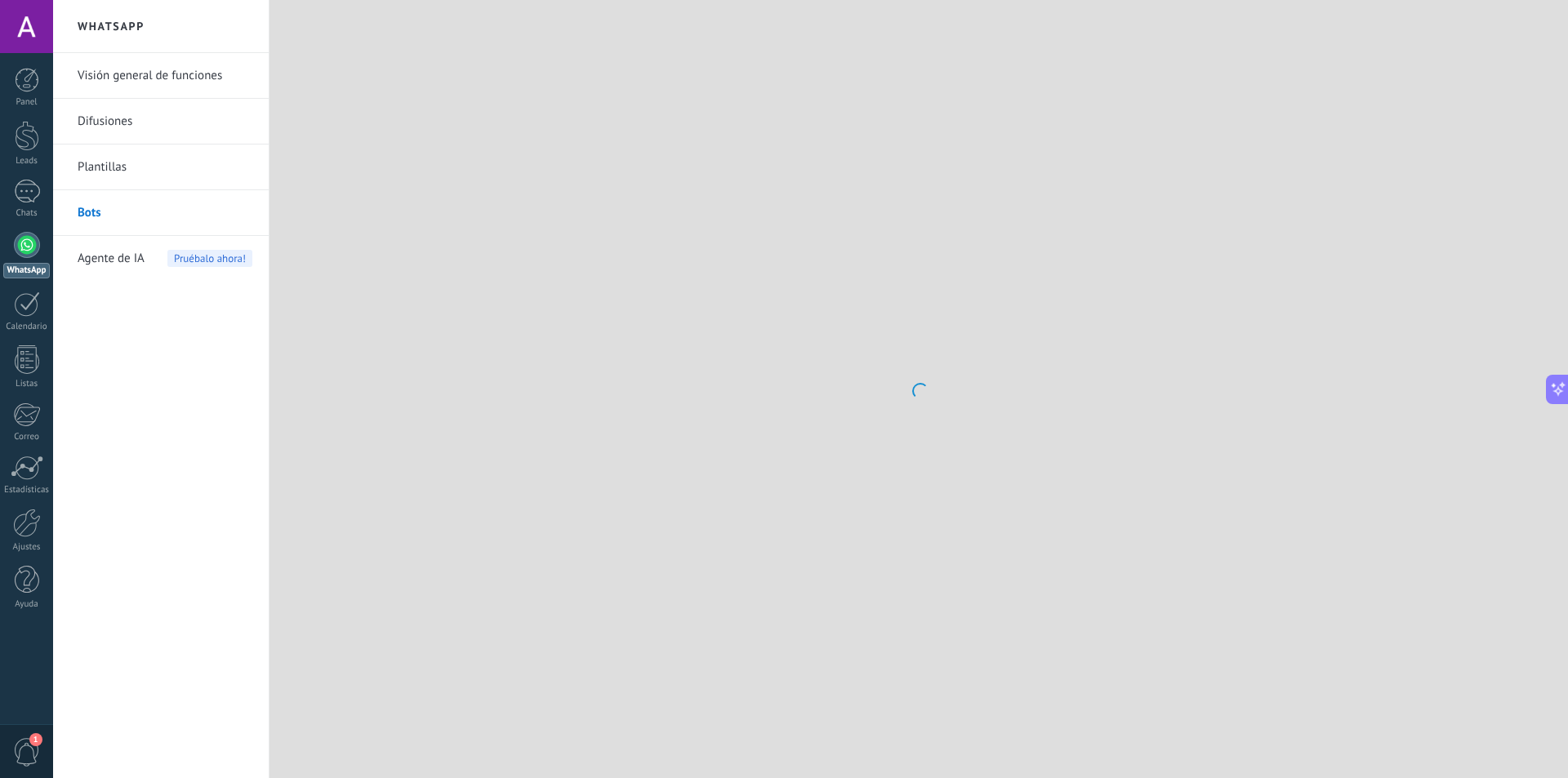
click at [151, 68] on link "Visión general de funciones" at bounding box center [165, 76] width 175 height 46
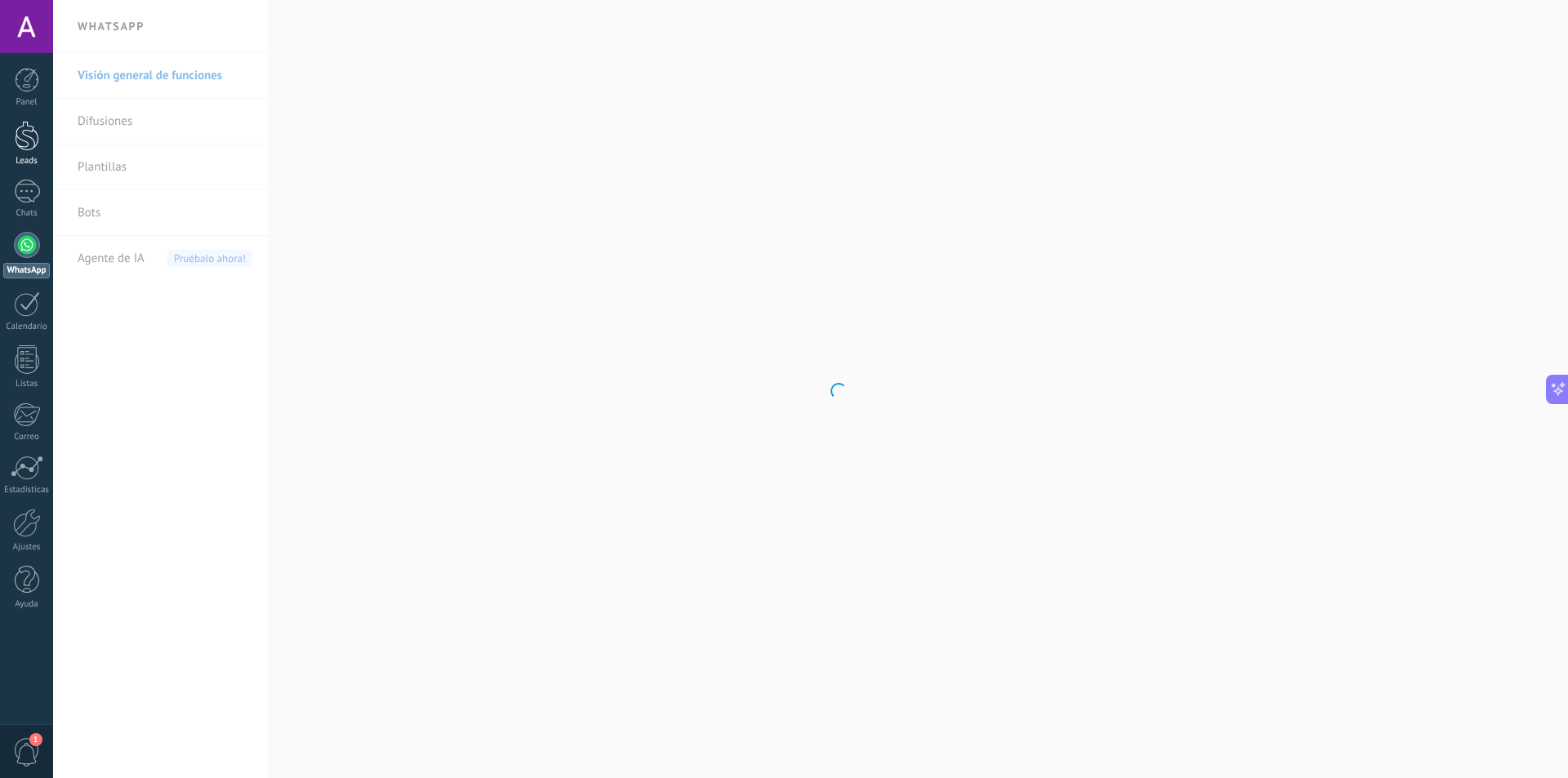
click at [25, 135] on div at bounding box center [27, 136] width 25 height 30
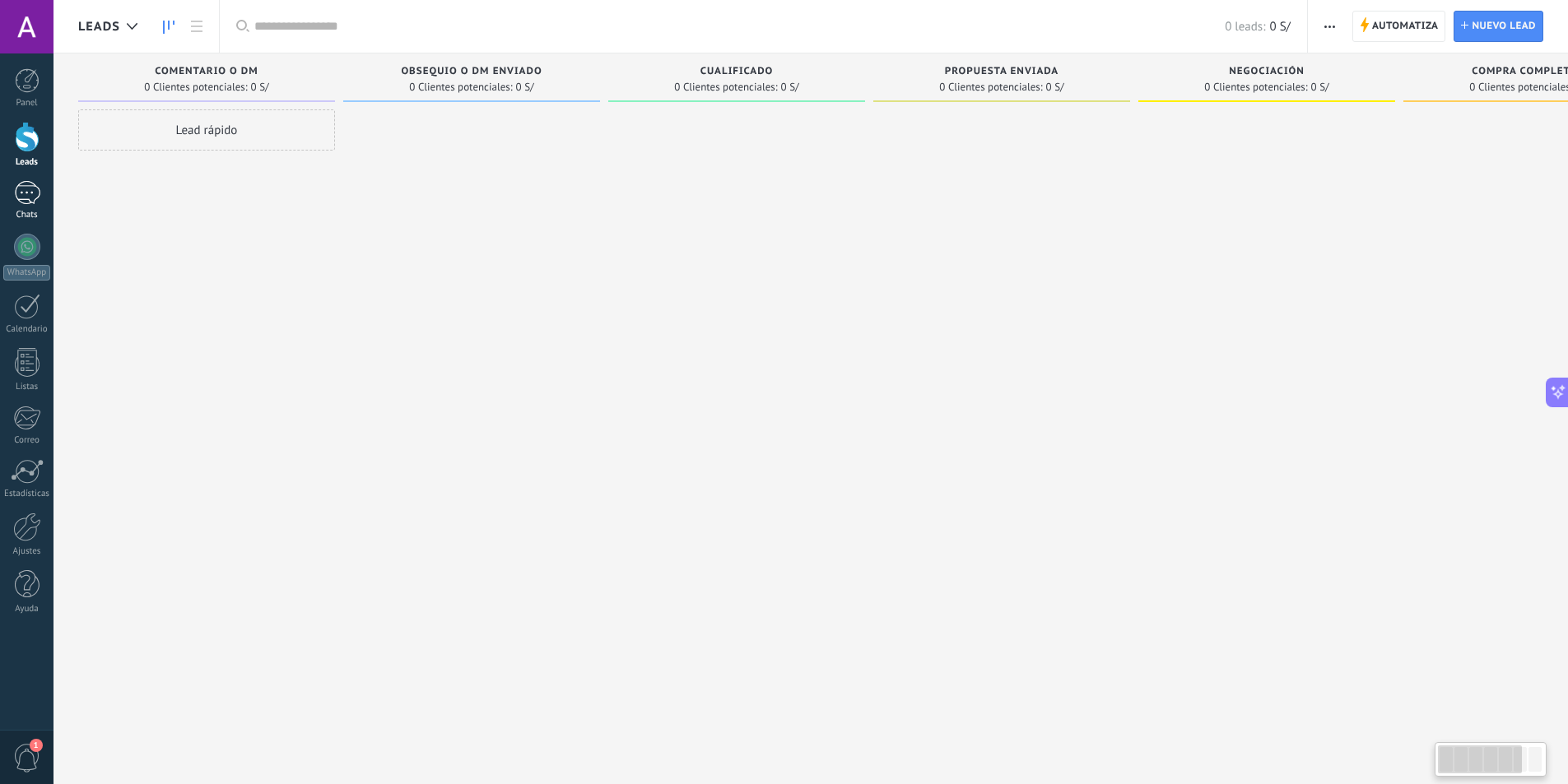
click at [35, 208] on link "Chats" at bounding box center [27, 200] width 54 height 39
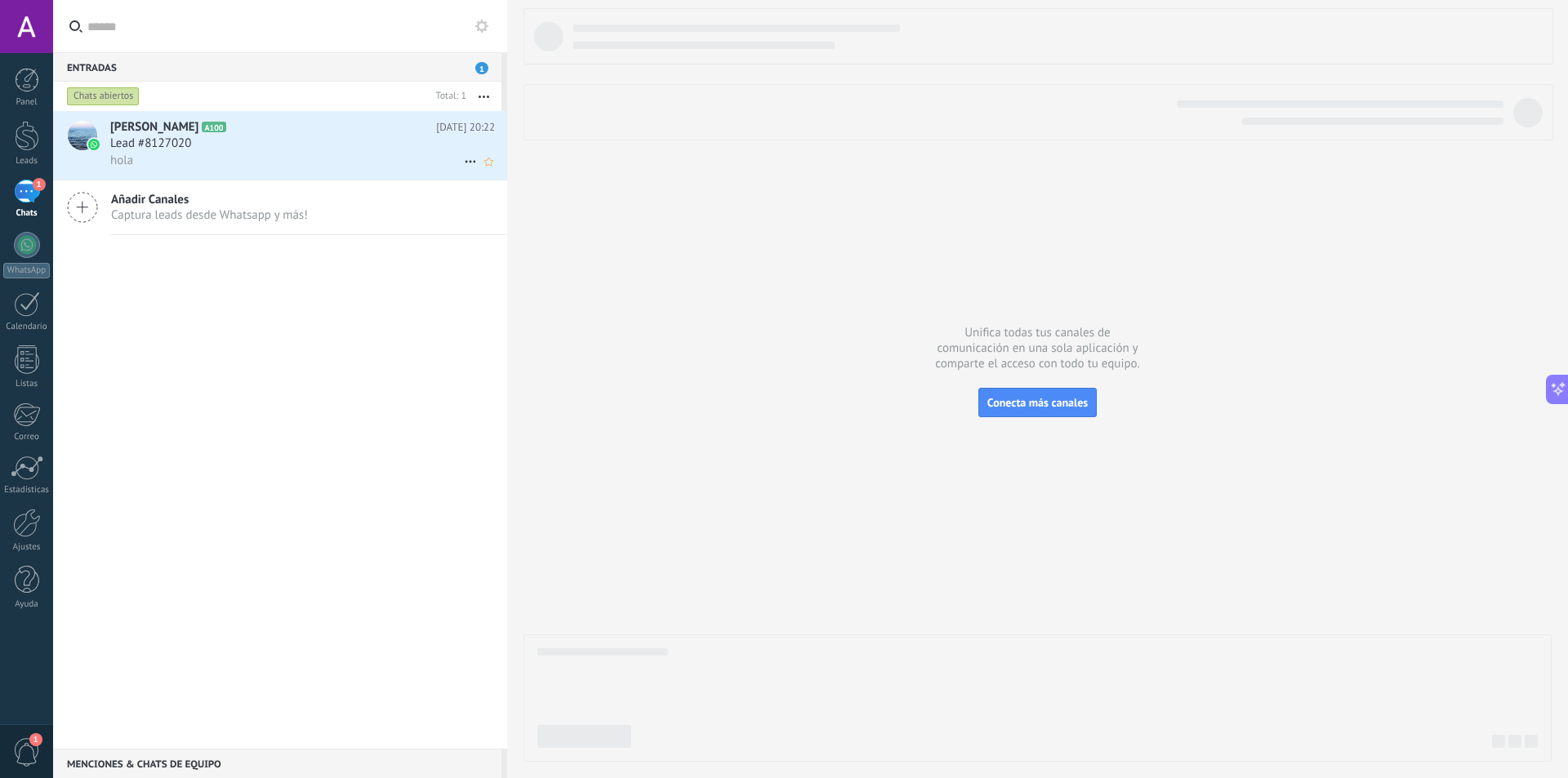
click at [285, 139] on div "Lead #8127020" at bounding box center [302, 143] width 385 height 16
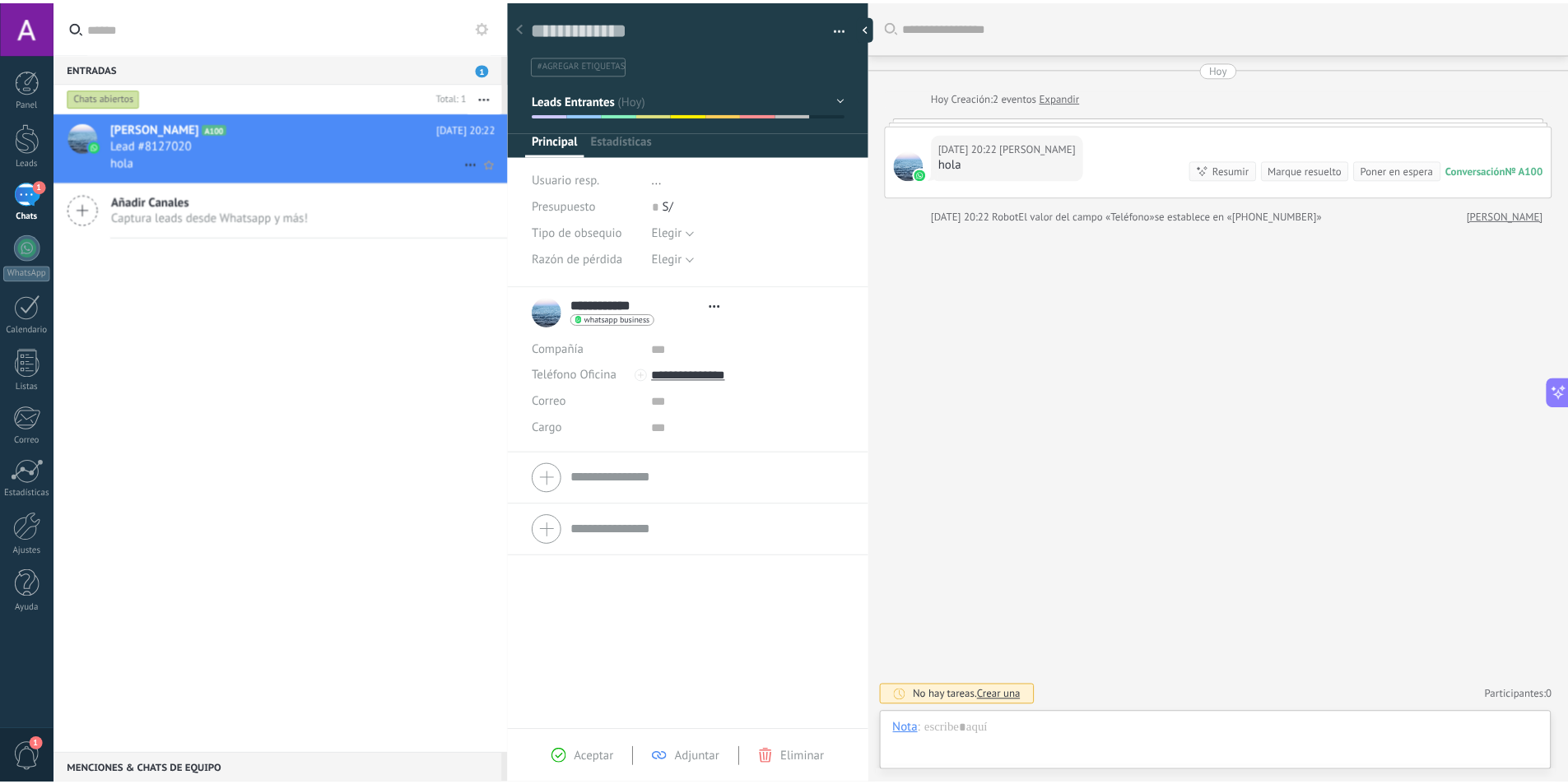
scroll to position [25, 0]
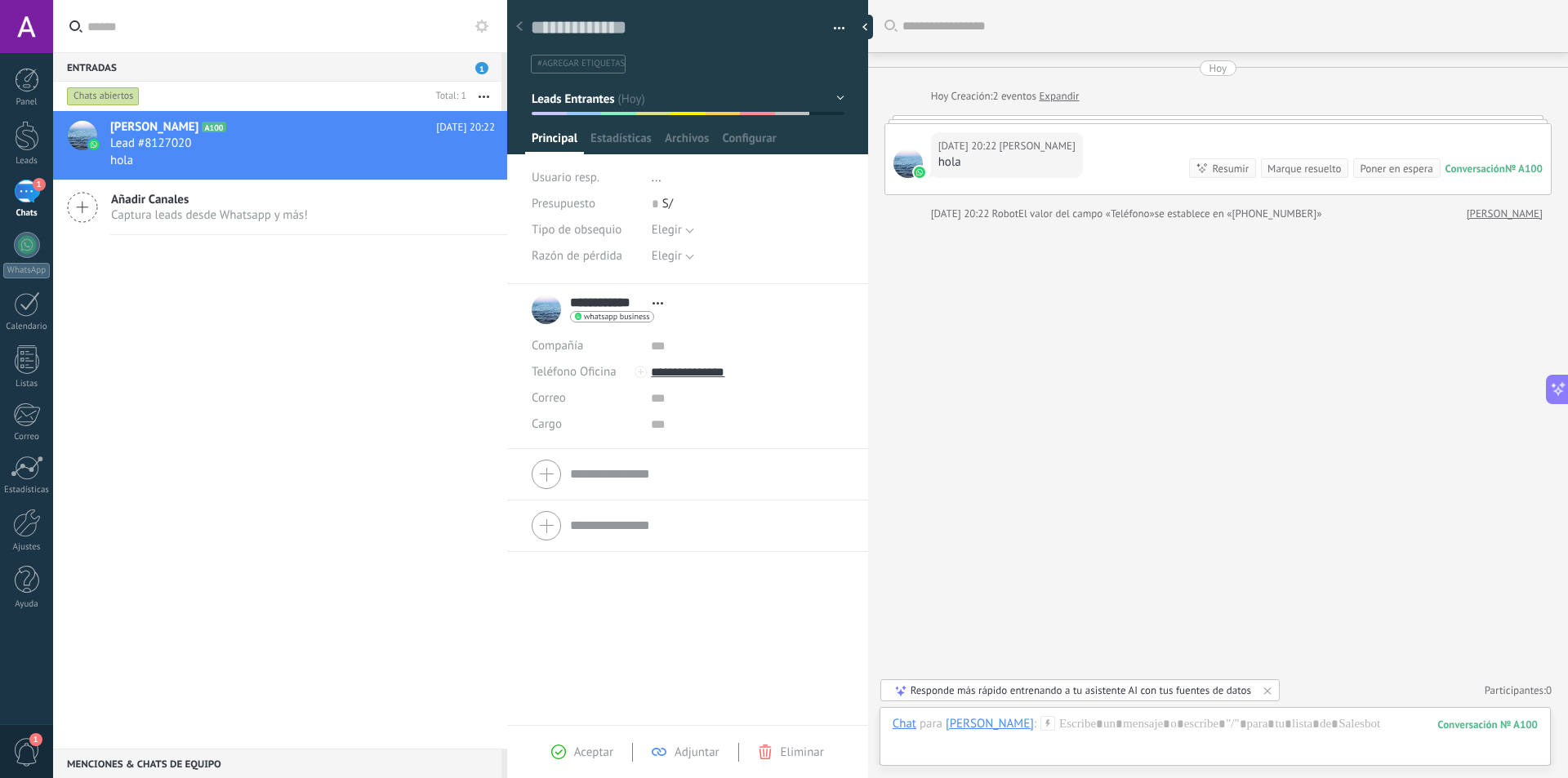
click at [1019, 455] on div "Buscar Carga más Hoy Hoy Creación: 2 eventos Expandir Hoy 20:22 Aldo Ramirez ho…" at bounding box center [1217, 389] width 699 height 778
click at [1122, 722] on div at bounding box center [1214, 741] width 645 height 49
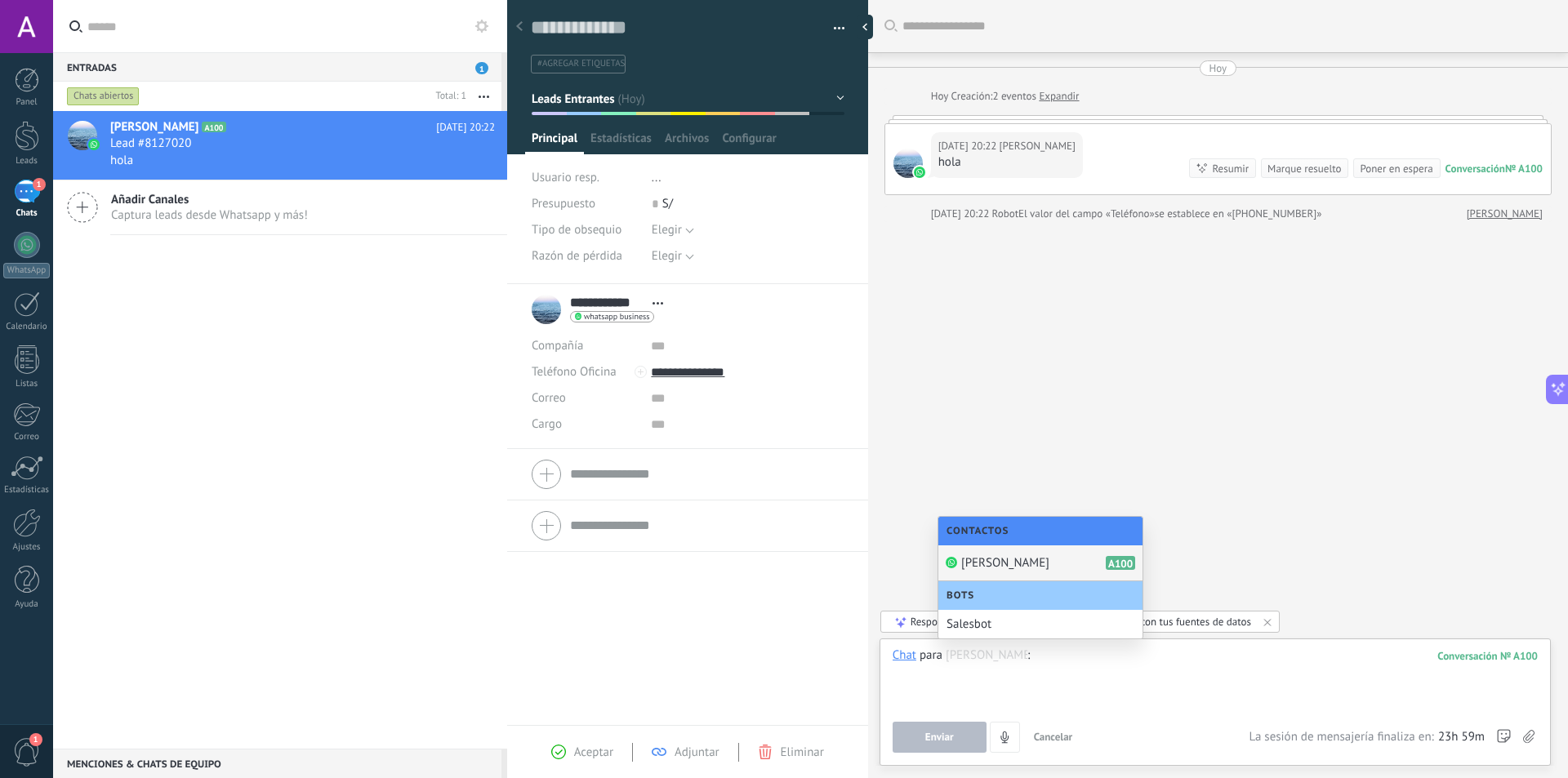
type input "*"
click at [1094, 686] on div "**" at bounding box center [1214, 677] width 645 height 62
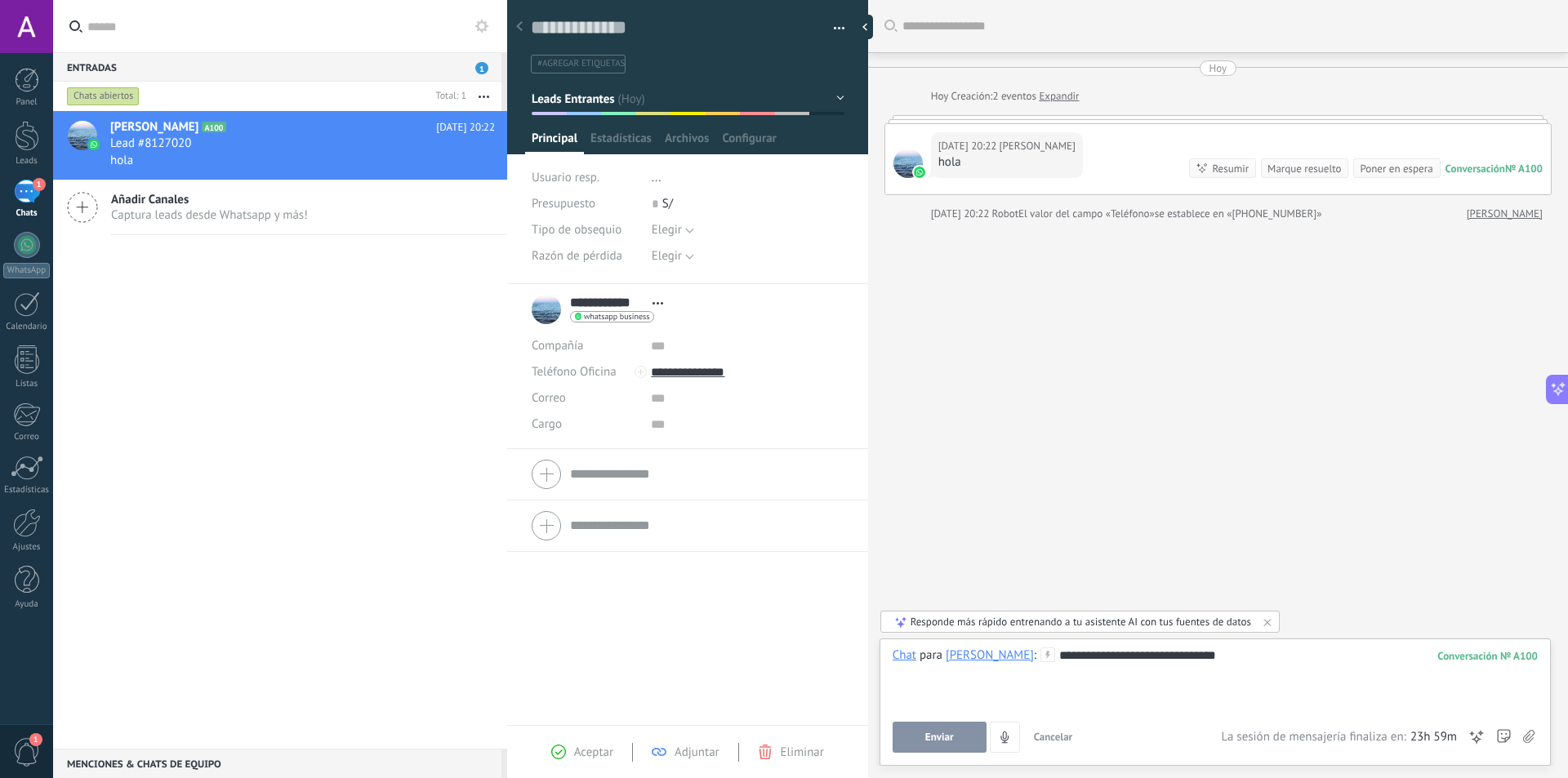
click at [940, 741] on span "Enviar" at bounding box center [940, 737] width 29 height 11
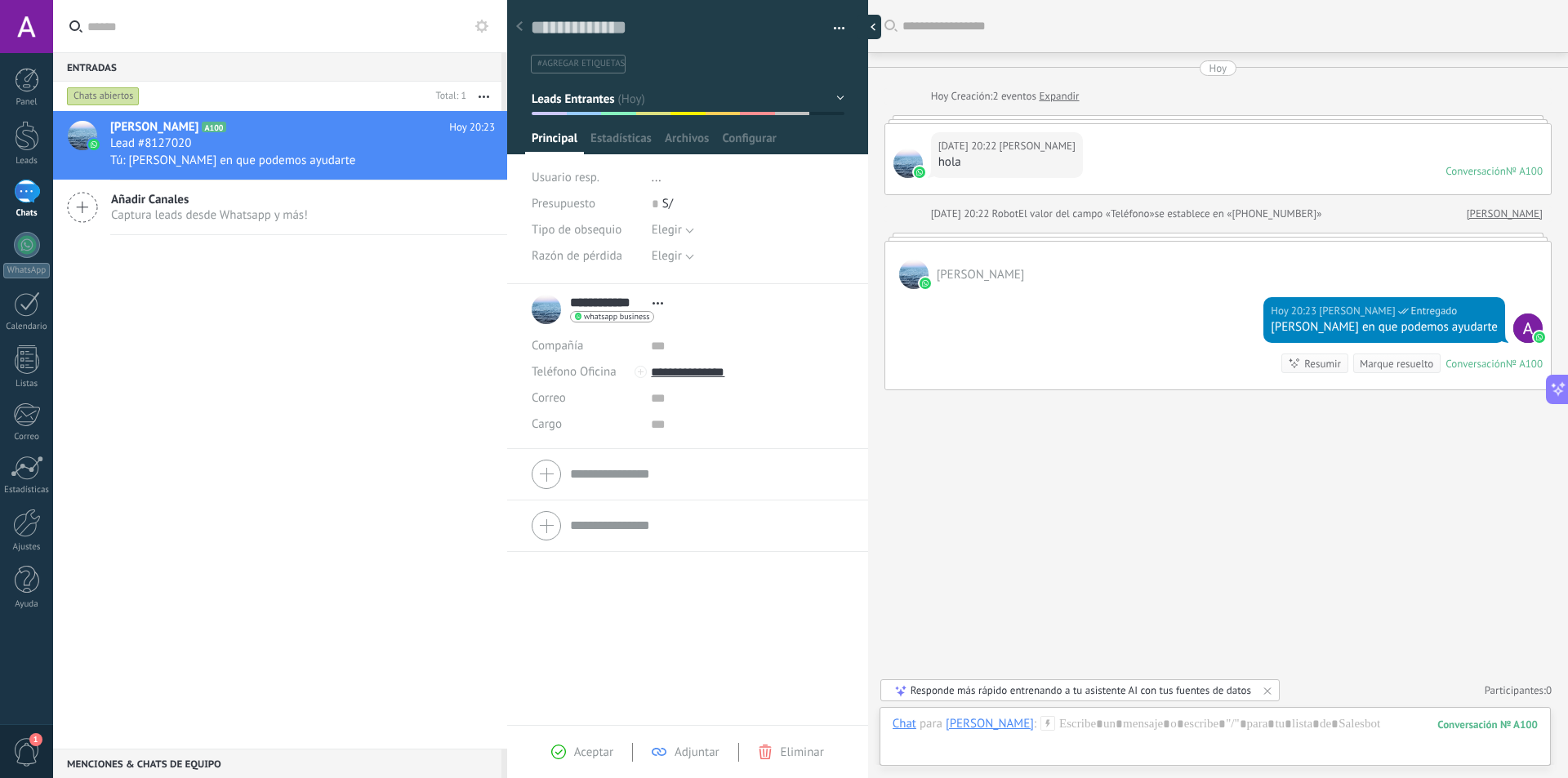
click at [869, 20] on div at bounding box center [869, 27] width 25 height 25
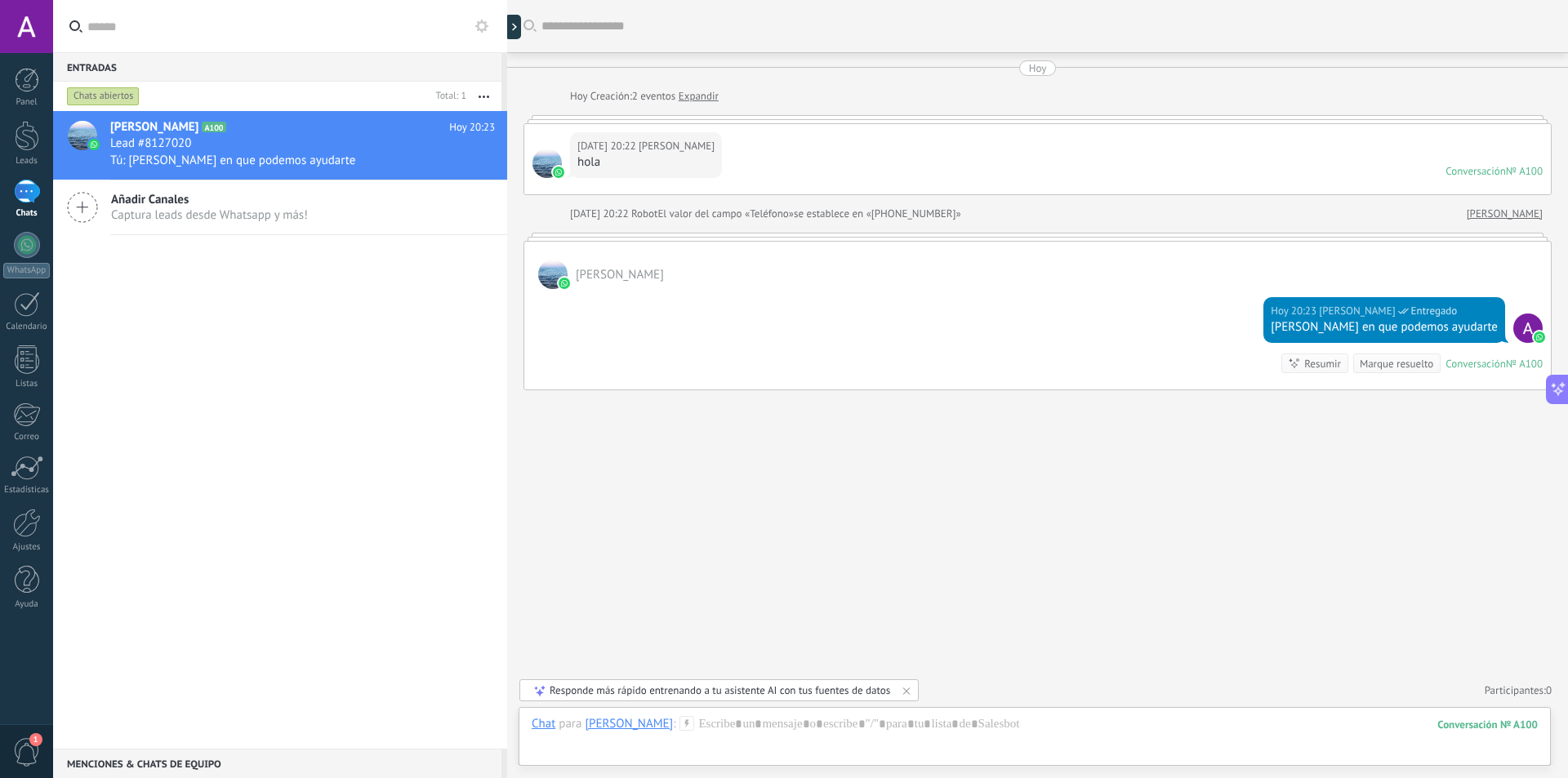
click at [1104, 160] on div "Hoy 20:22 Aldo Ramirez hola Conversación № A100 Conversación № A100" at bounding box center [1038, 160] width 1026 height 70
click at [922, 471] on div "Buscar Carga más Hoy Hoy Creación: 2 eventos Expandir Hoy 20:22 Aldo Ramirez ho…" at bounding box center [1038, 389] width 1061 height 778
click at [260, 156] on span "Tú: Hoa aldo en que podemos ayudarte" at bounding box center [233, 161] width 245 height 15
click at [35, 88] on div at bounding box center [27, 80] width 25 height 25
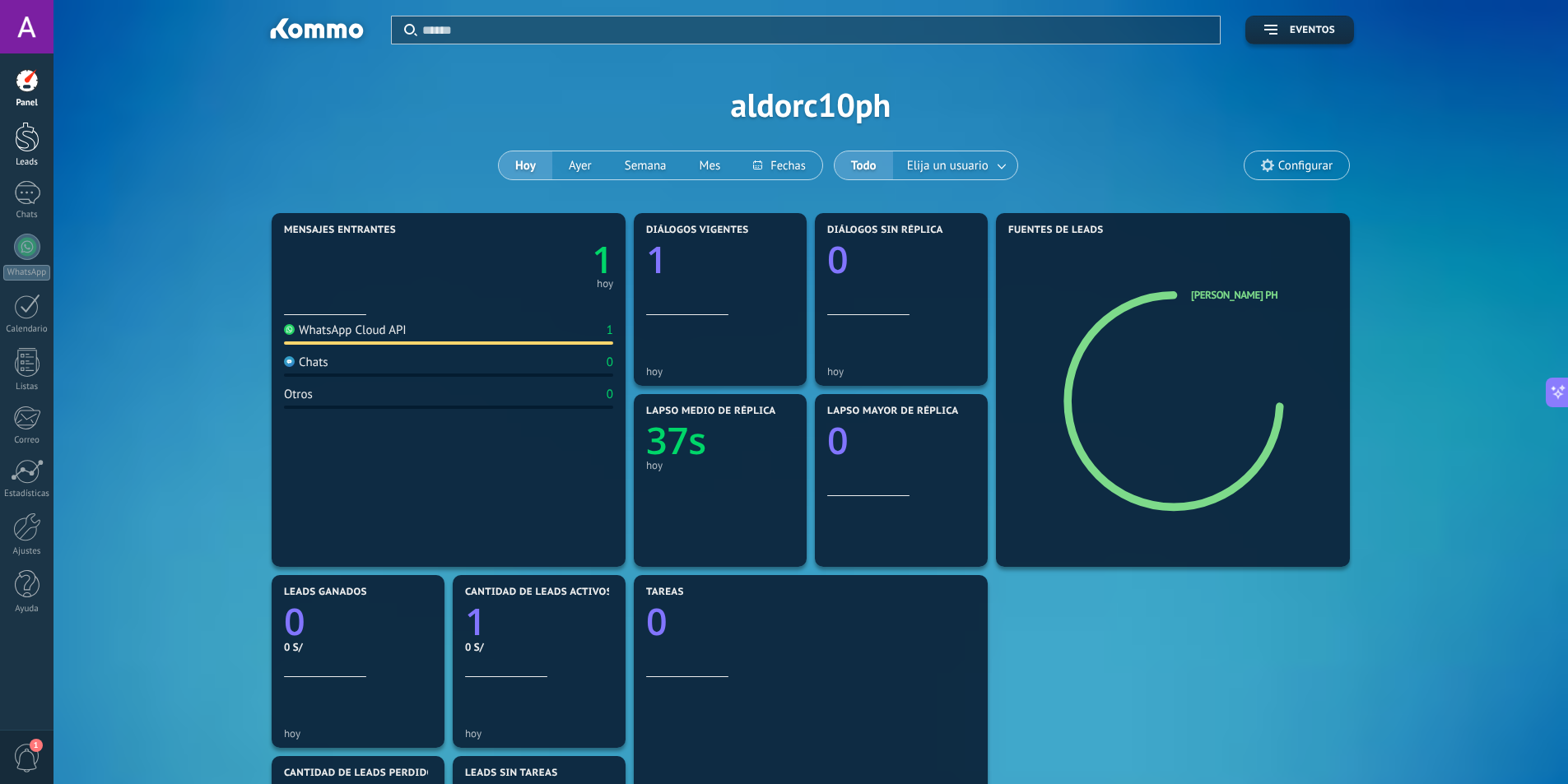
click at [17, 130] on div at bounding box center [27, 137] width 25 height 31
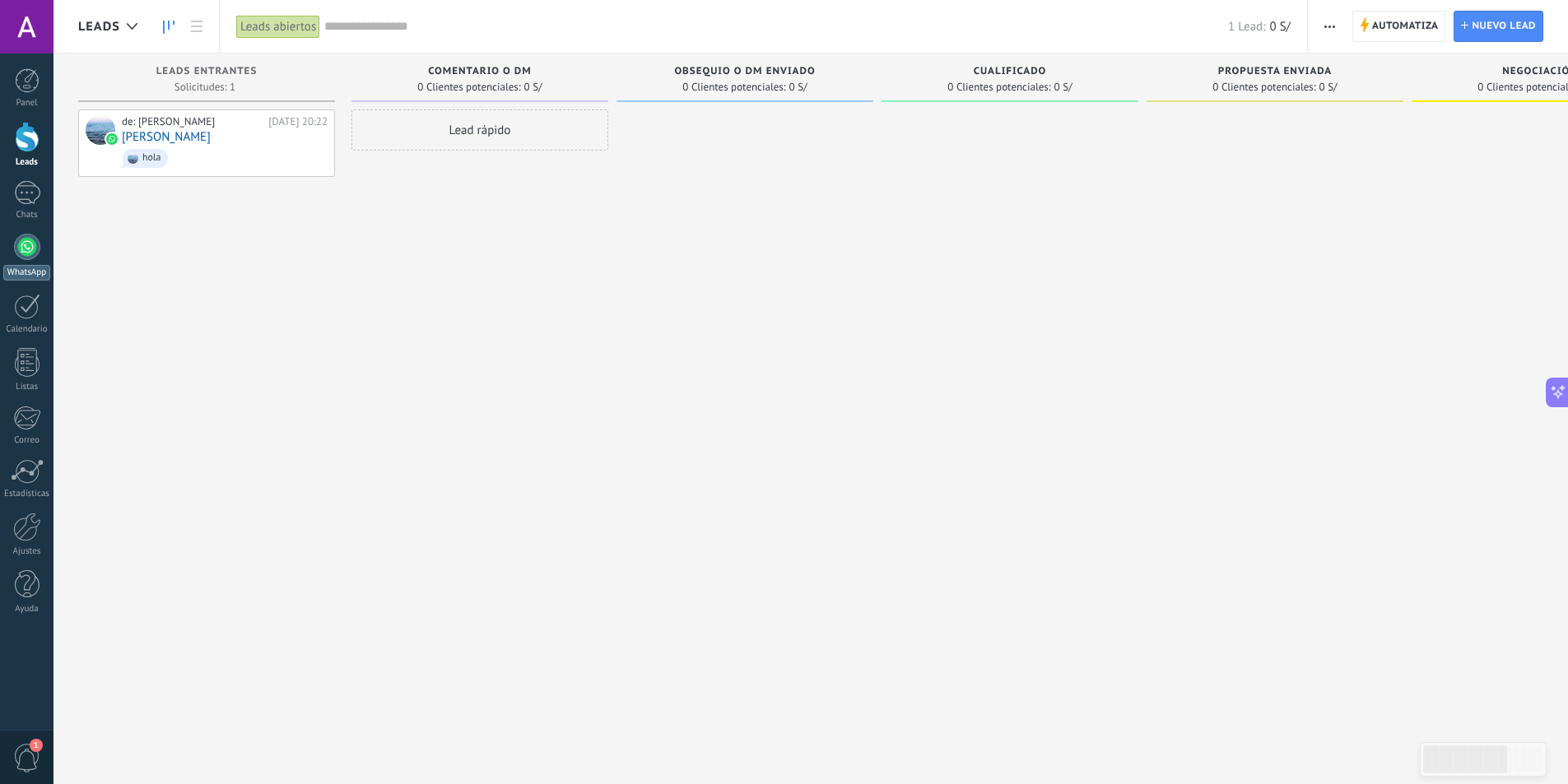
click at [34, 264] on link "WhatsApp" at bounding box center [27, 257] width 54 height 47
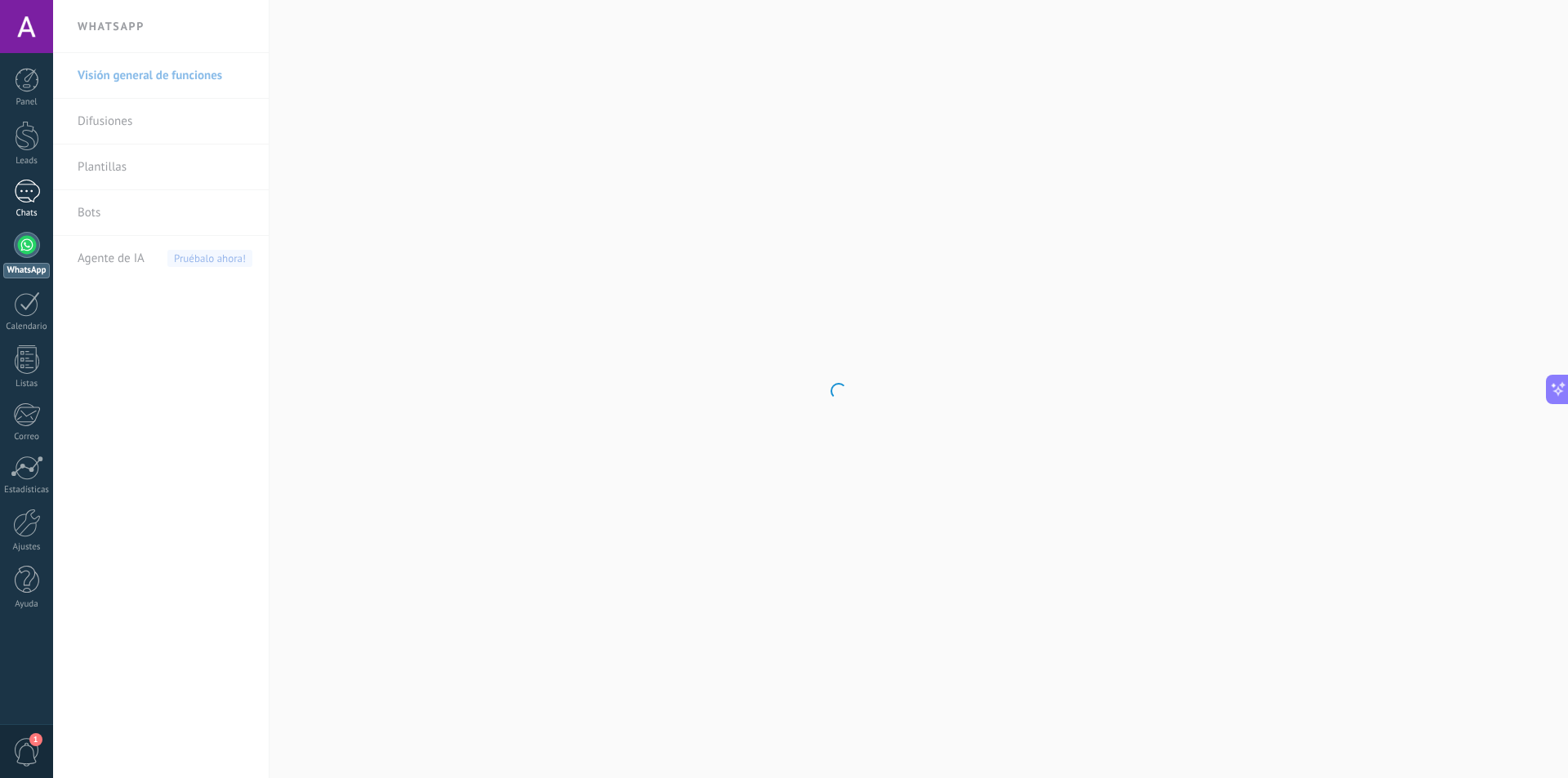
click at [20, 207] on link "1 Chats" at bounding box center [27, 199] width 53 height 39
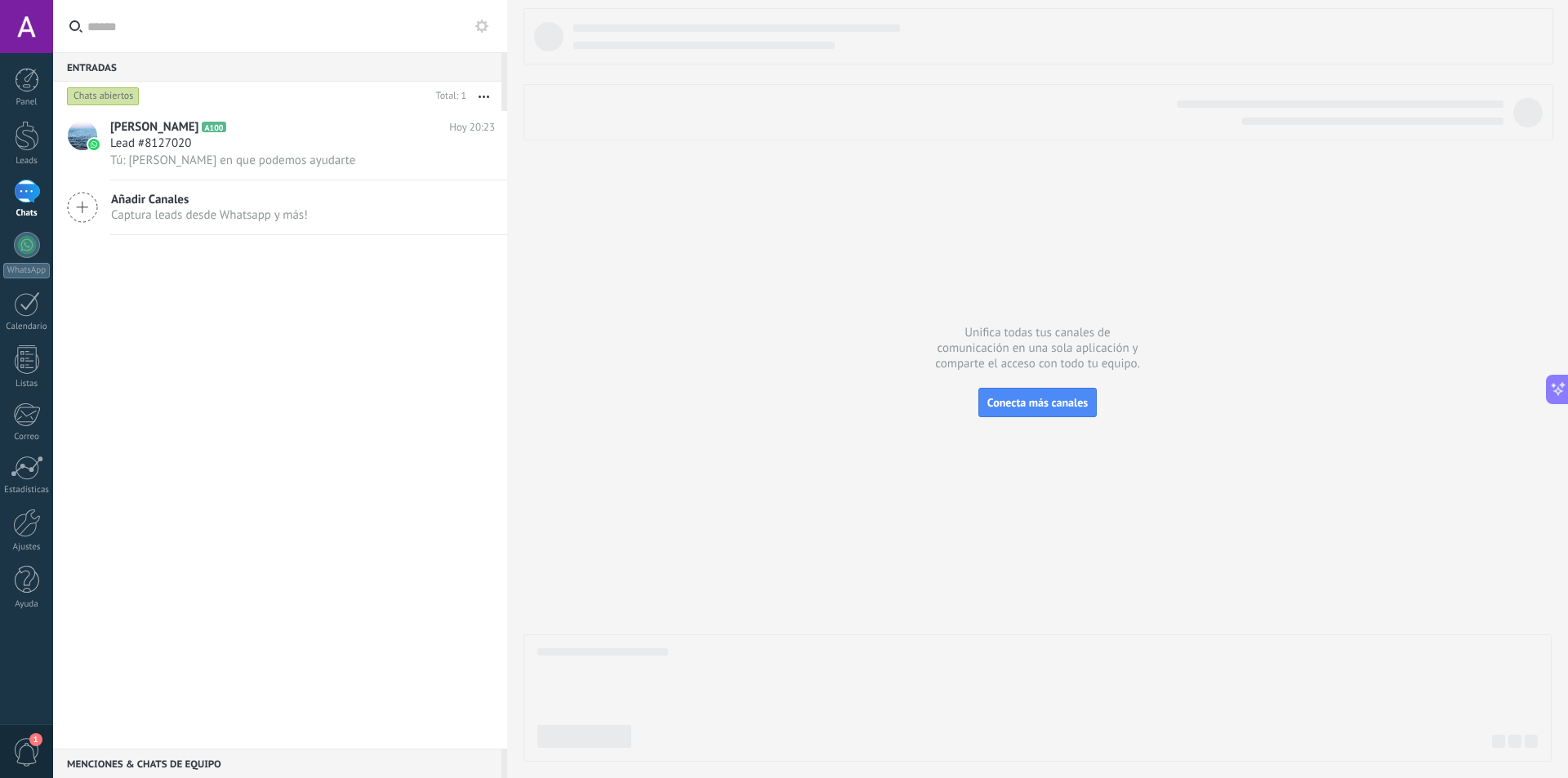
click at [954, 242] on div at bounding box center [1038, 385] width 1028 height 753
click at [484, 25] on icon at bounding box center [482, 27] width 13 height 13
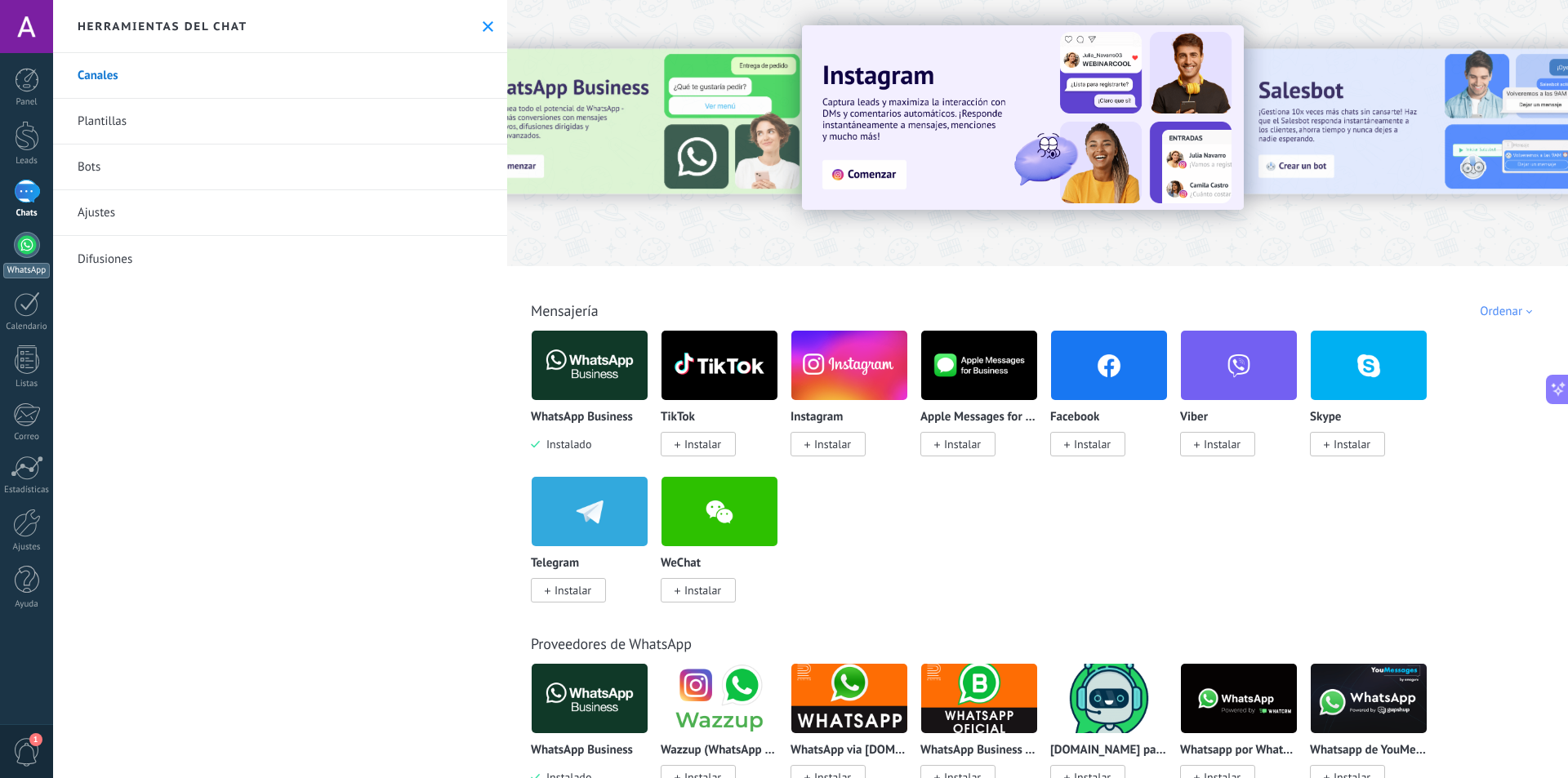
click at [24, 241] on div at bounding box center [27, 244] width 26 height 26
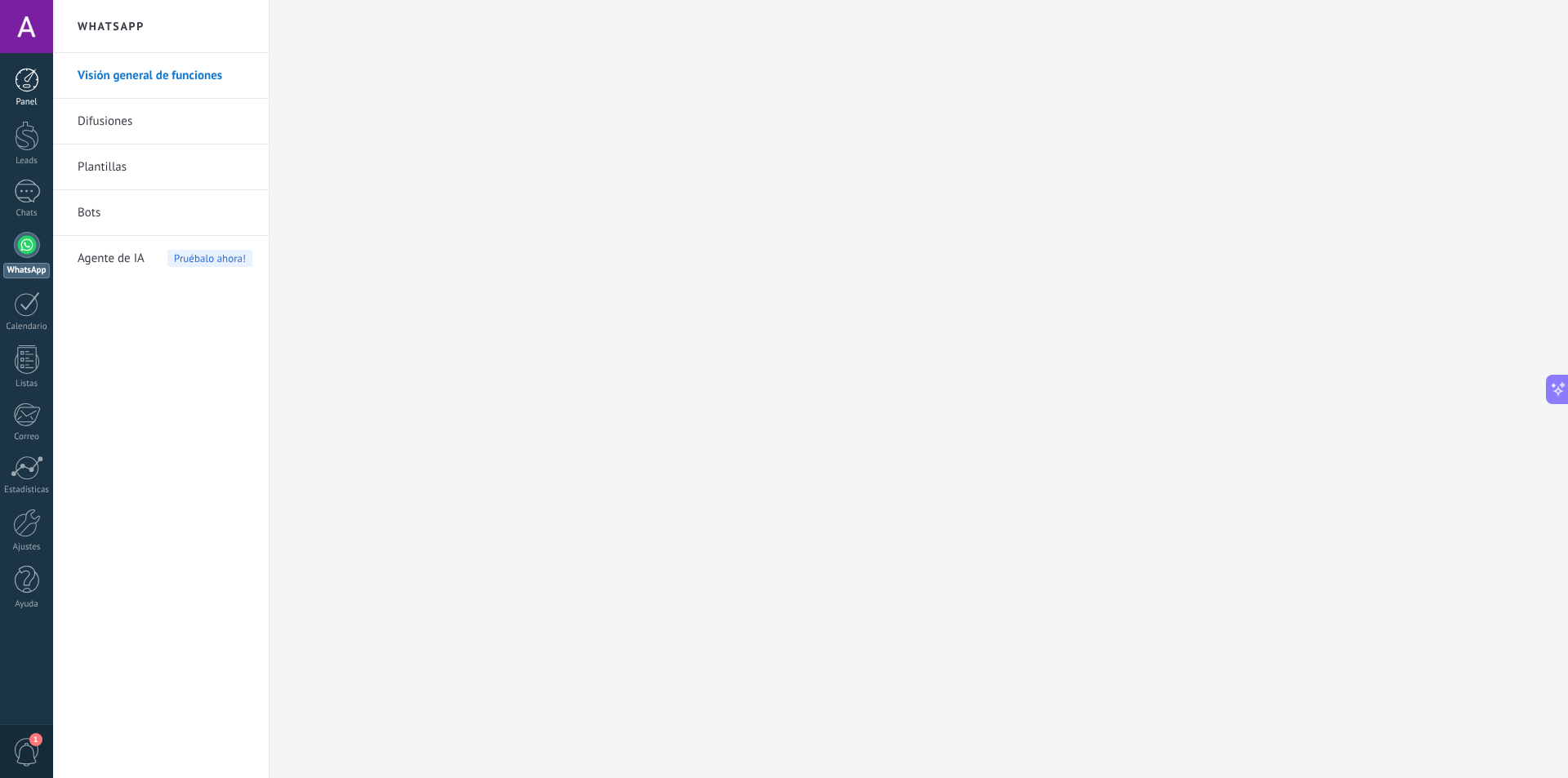
click at [39, 75] on link "Panel" at bounding box center [27, 87] width 53 height 40
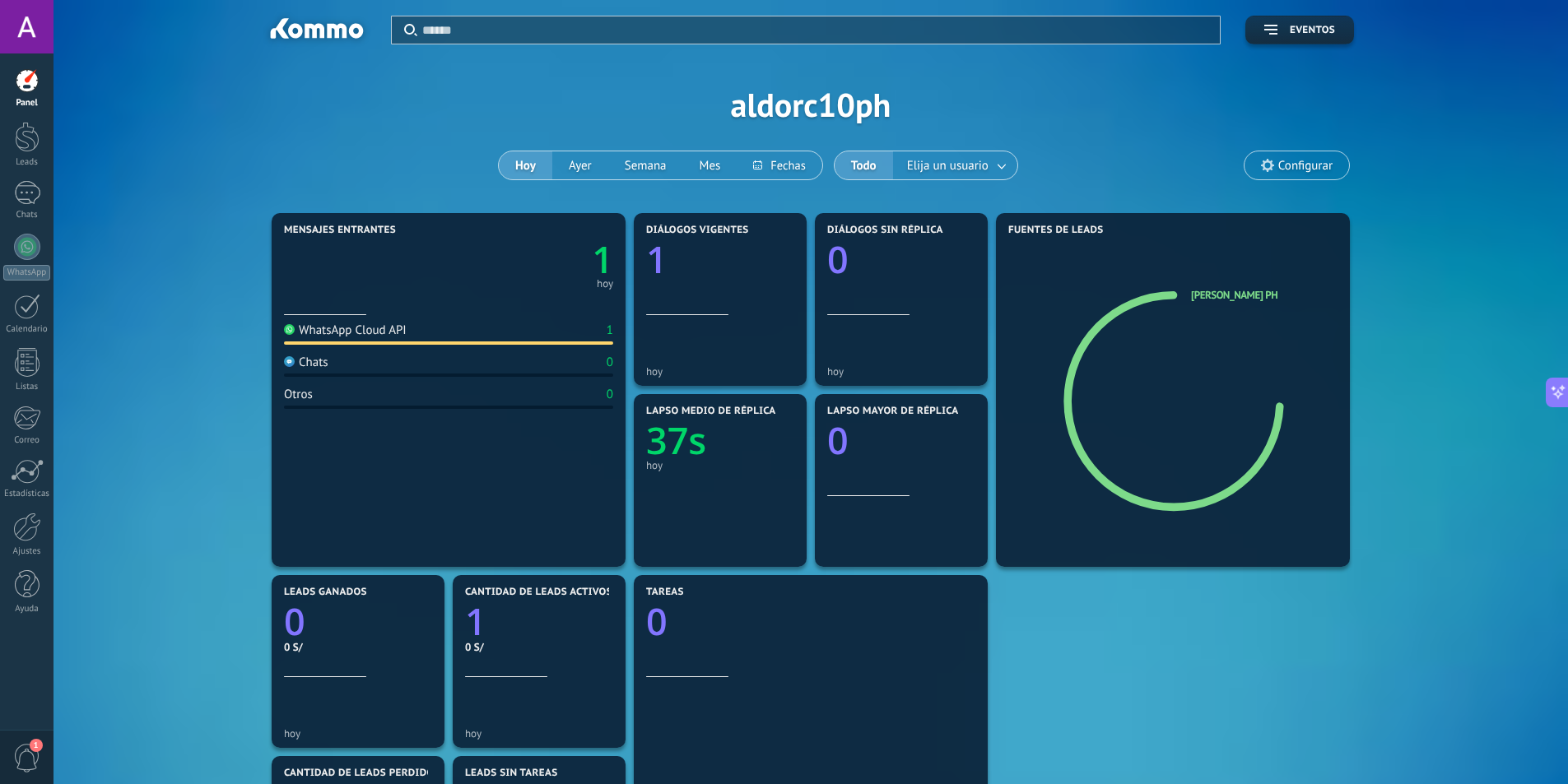
click at [1297, 159] on span "Configurar" at bounding box center [1306, 166] width 55 height 14
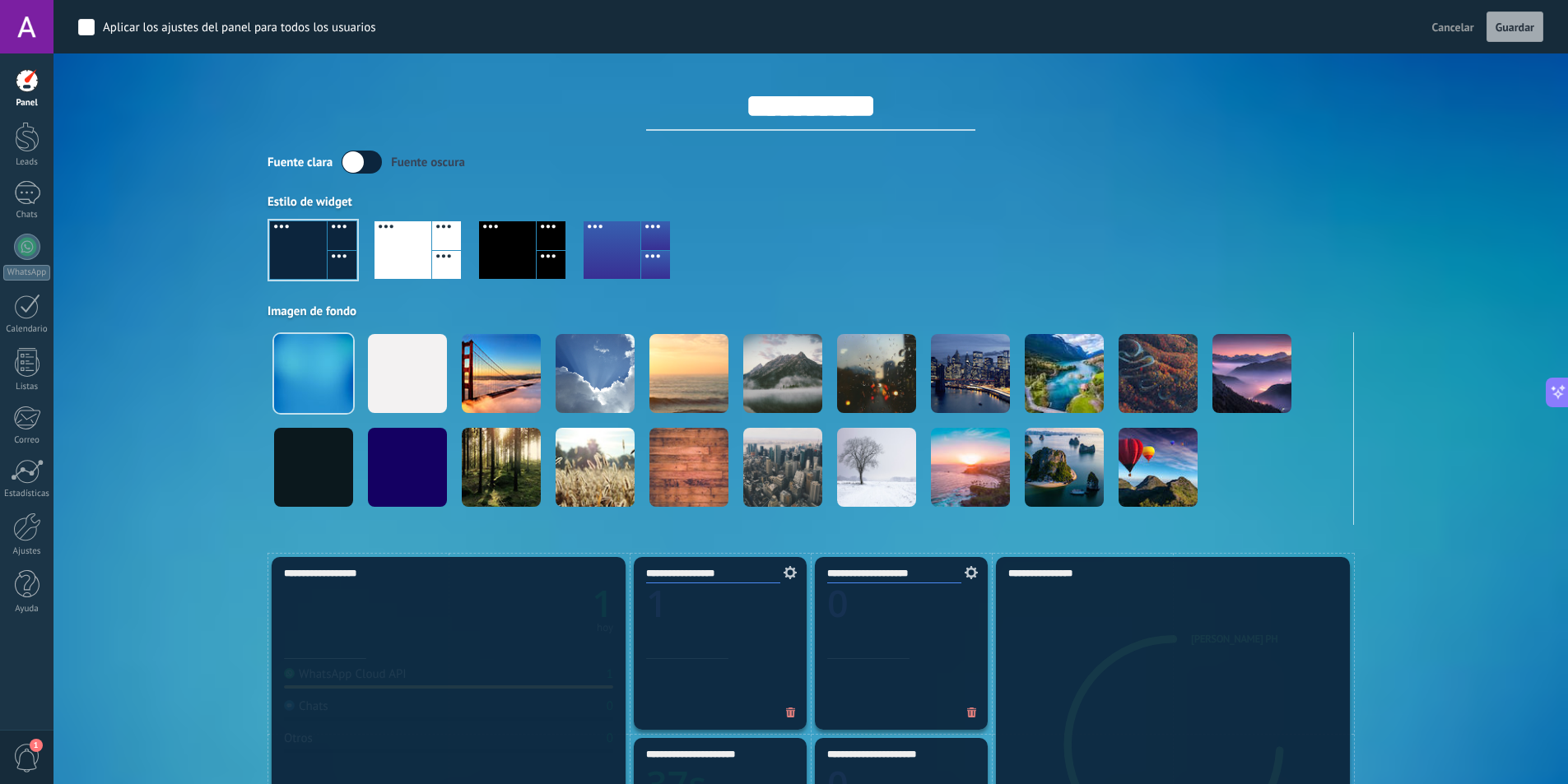
click at [1225, 204] on div "Estilo de widget" at bounding box center [810, 202] width 1086 height 15
click at [1494, 358] on div "Aplicar Eventos aldorc10ph [PERSON_NAME] Semana Mes Todo Elija un usuario Confi…" at bounding box center [811, 276] width 1466 height 552
click at [509, 262] on div at bounding box center [507, 250] width 57 height 57
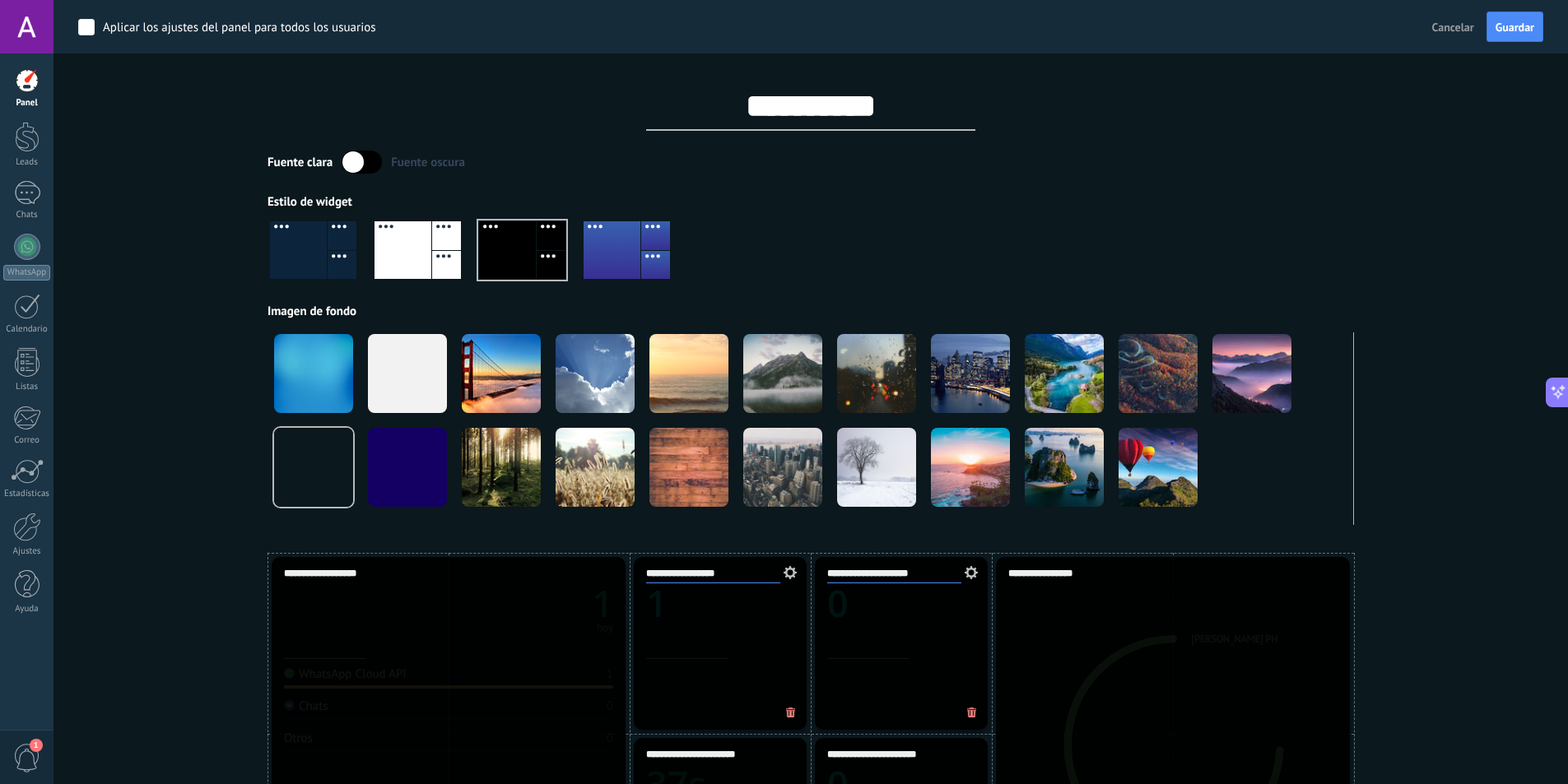
click at [427, 262] on div at bounding box center [402, 250] width 57 height 57
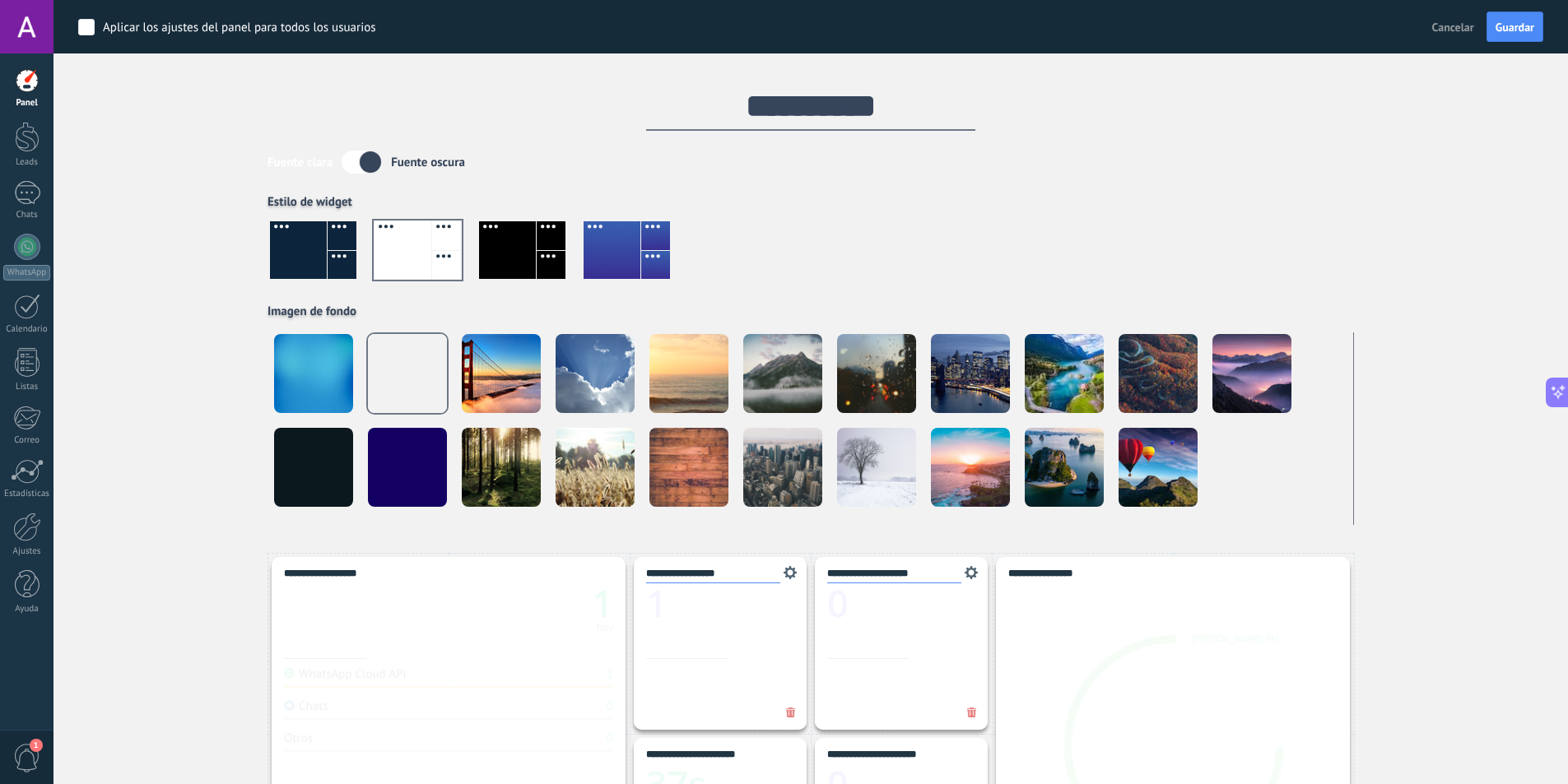
click at [340, 261] on div at bounding box center [342, 265] width 29 height 29
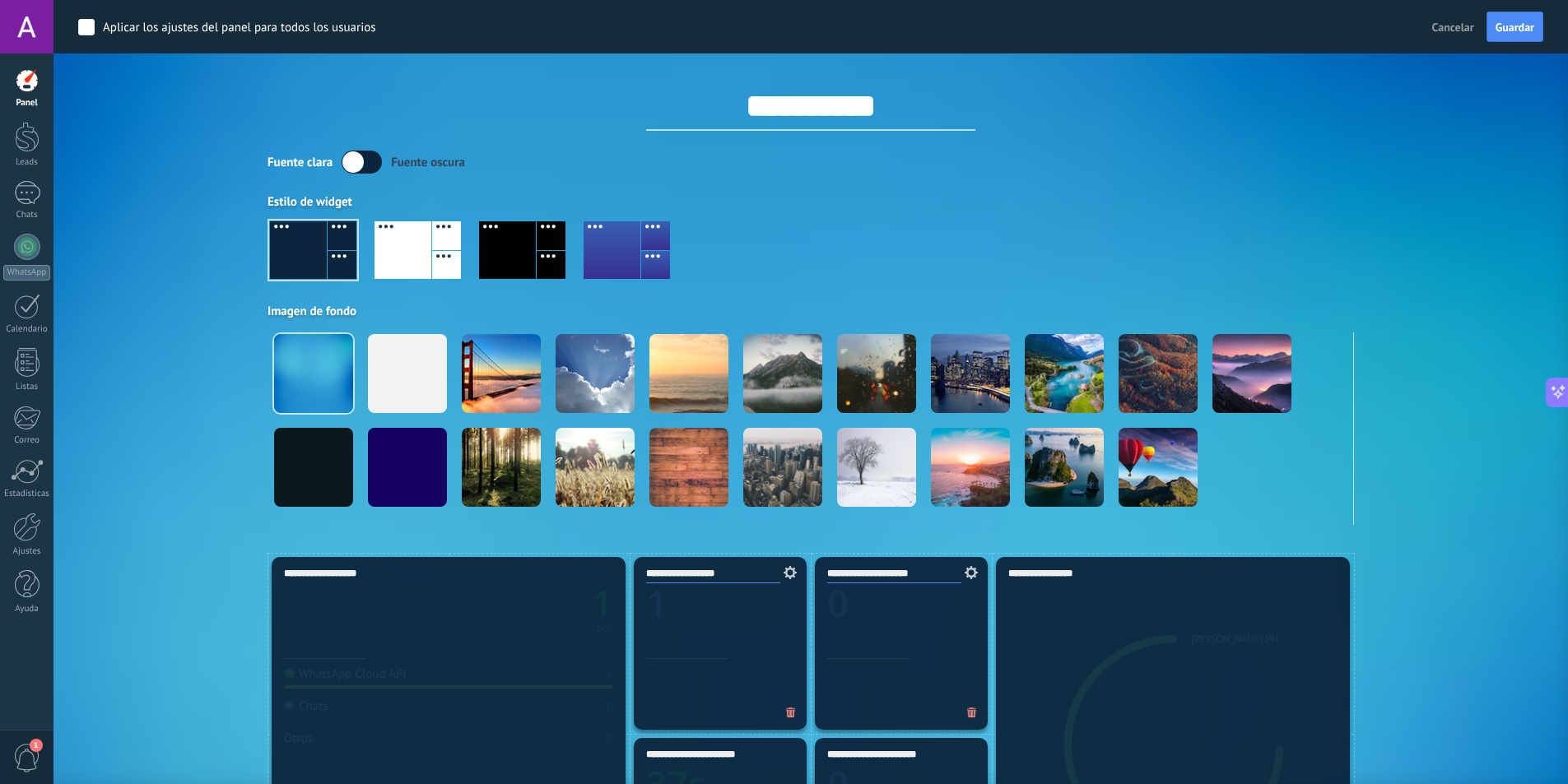
click at [223, 342] on div "Aplicar Eventos aldorc10ph [PERSON_NAME] Semana Mes Todo Elija un usuario Confi…" at bounding box center [811, 276] width 1466 height 552
click at [1514, 24] on span "Guardar" at bounding box center [1514, 27] width 38 height 11
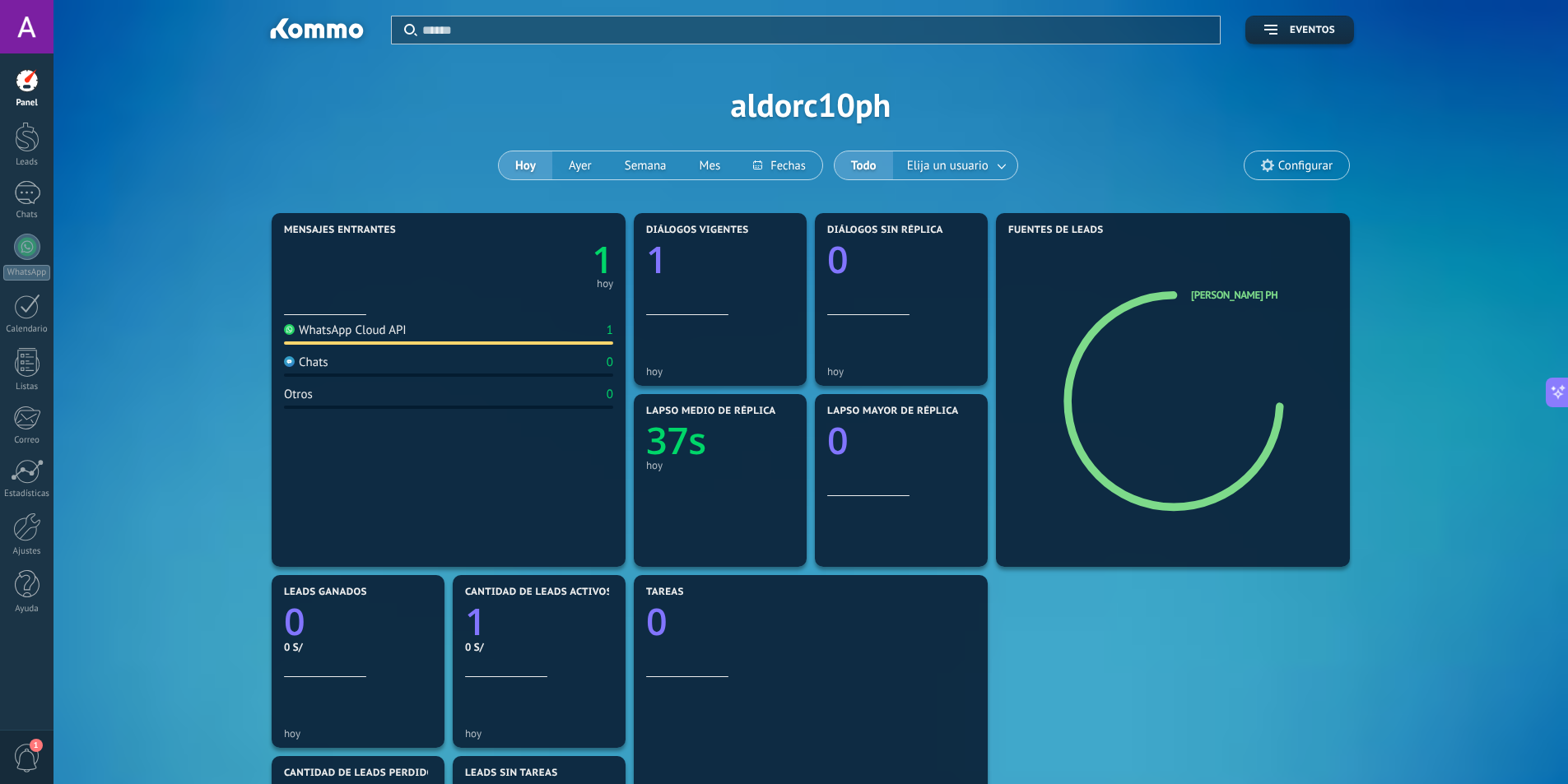
click at [26, 94] on link "Panel" at bounding box center [27, 88] width 54 height 40
click at [23, 144] on div at bounding box center [27, 137] width 25 height 31
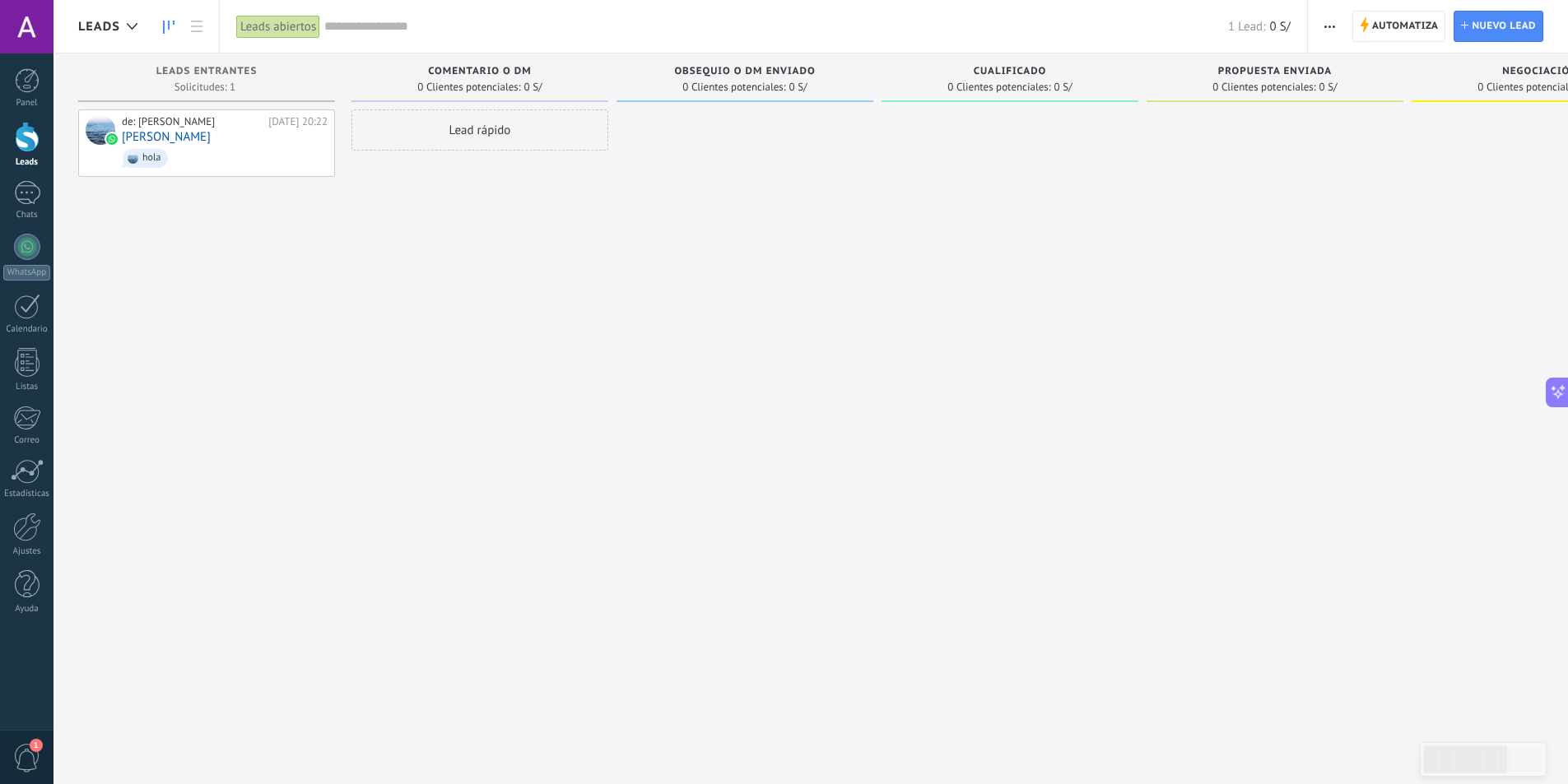
click at [1337, 24] on button "button" at bounding box center [1329, 26] width 24 height 32
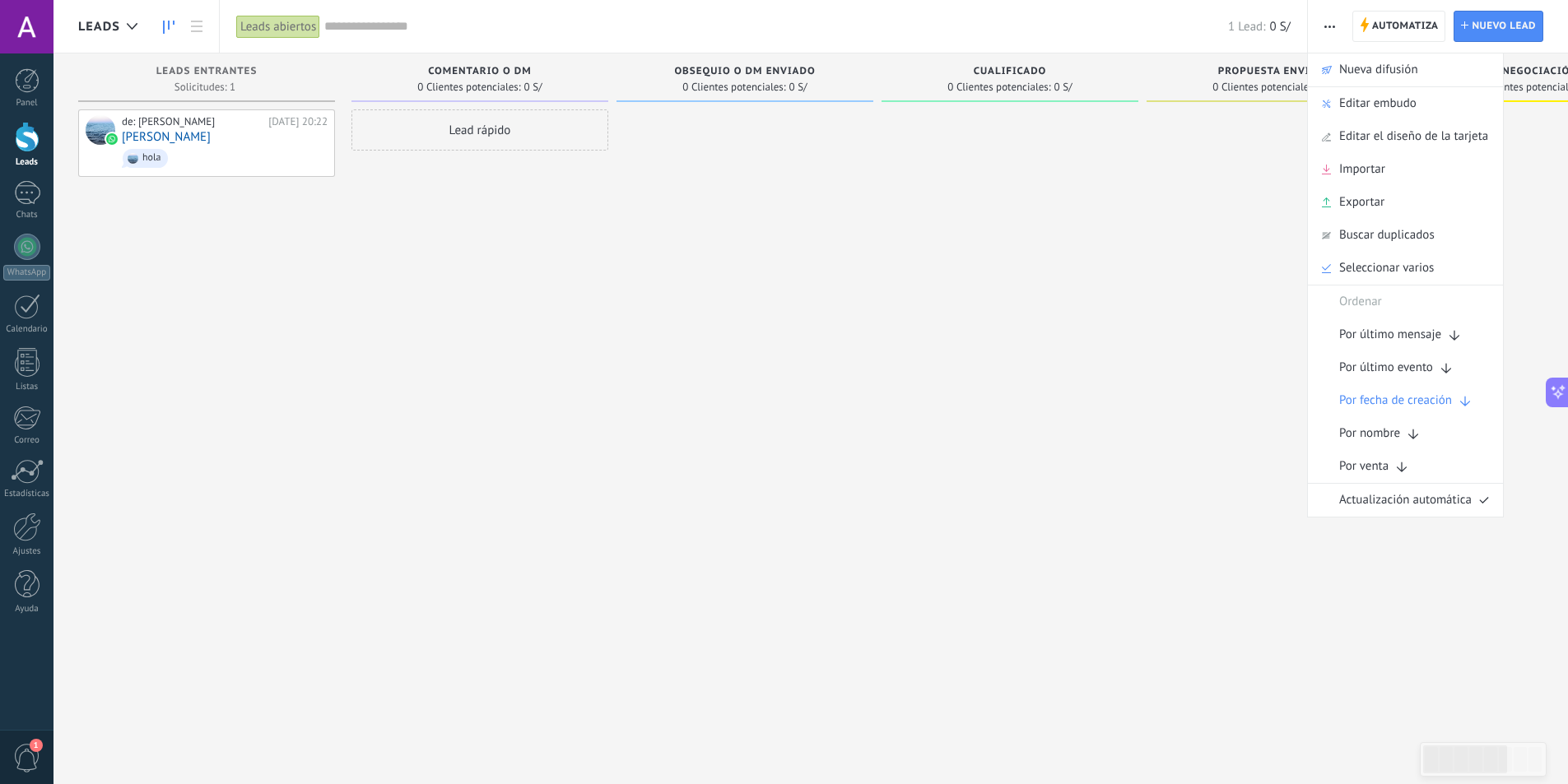
click at [1074, 219] on div at bounding box center [1010, 393] width 257 height 570
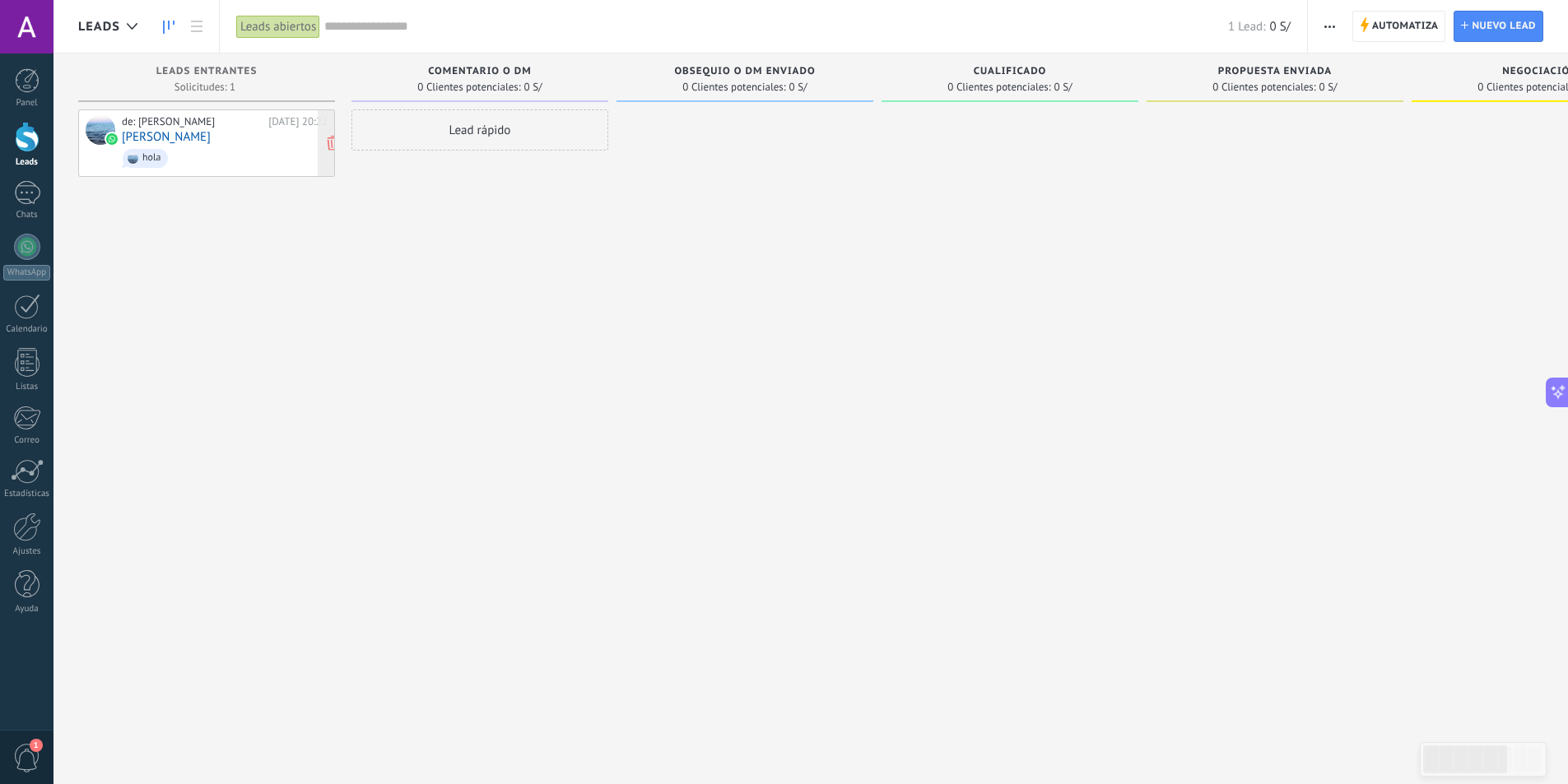
click at [243, 146] on span "hola" at bounding box center [224, 158] width 206 height 26
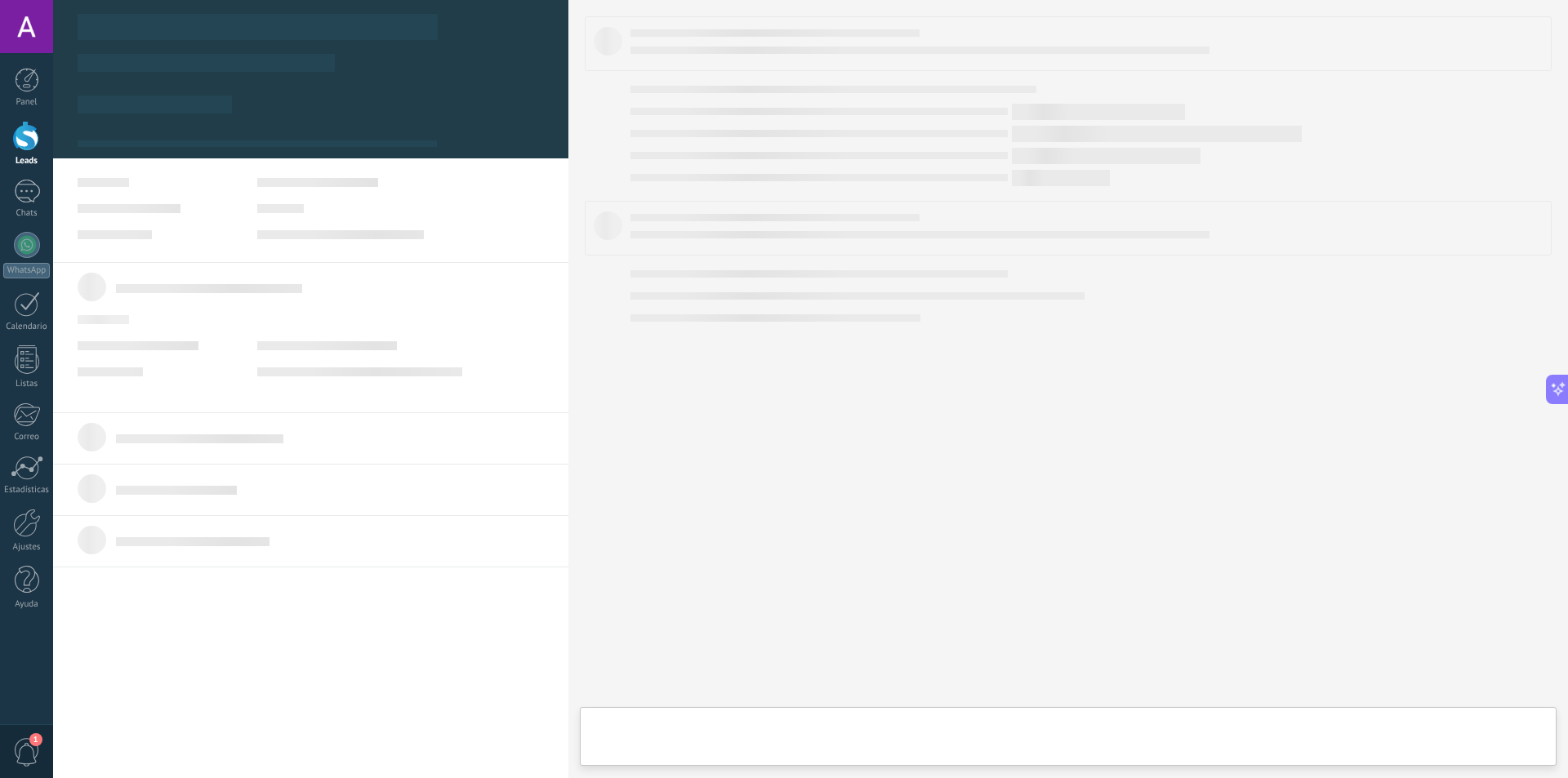
type textarea "**********"
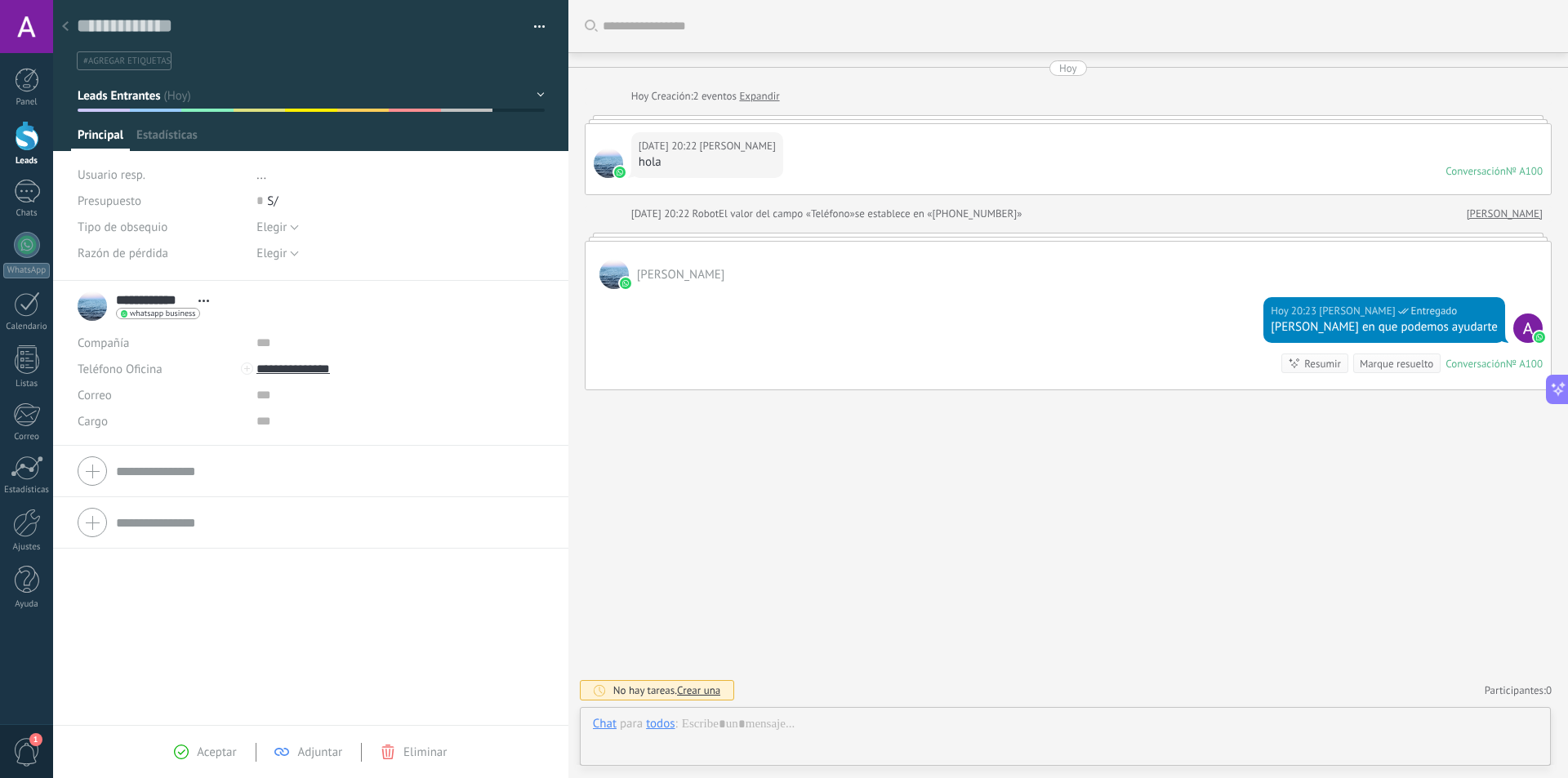
scroll to position [25, 0]
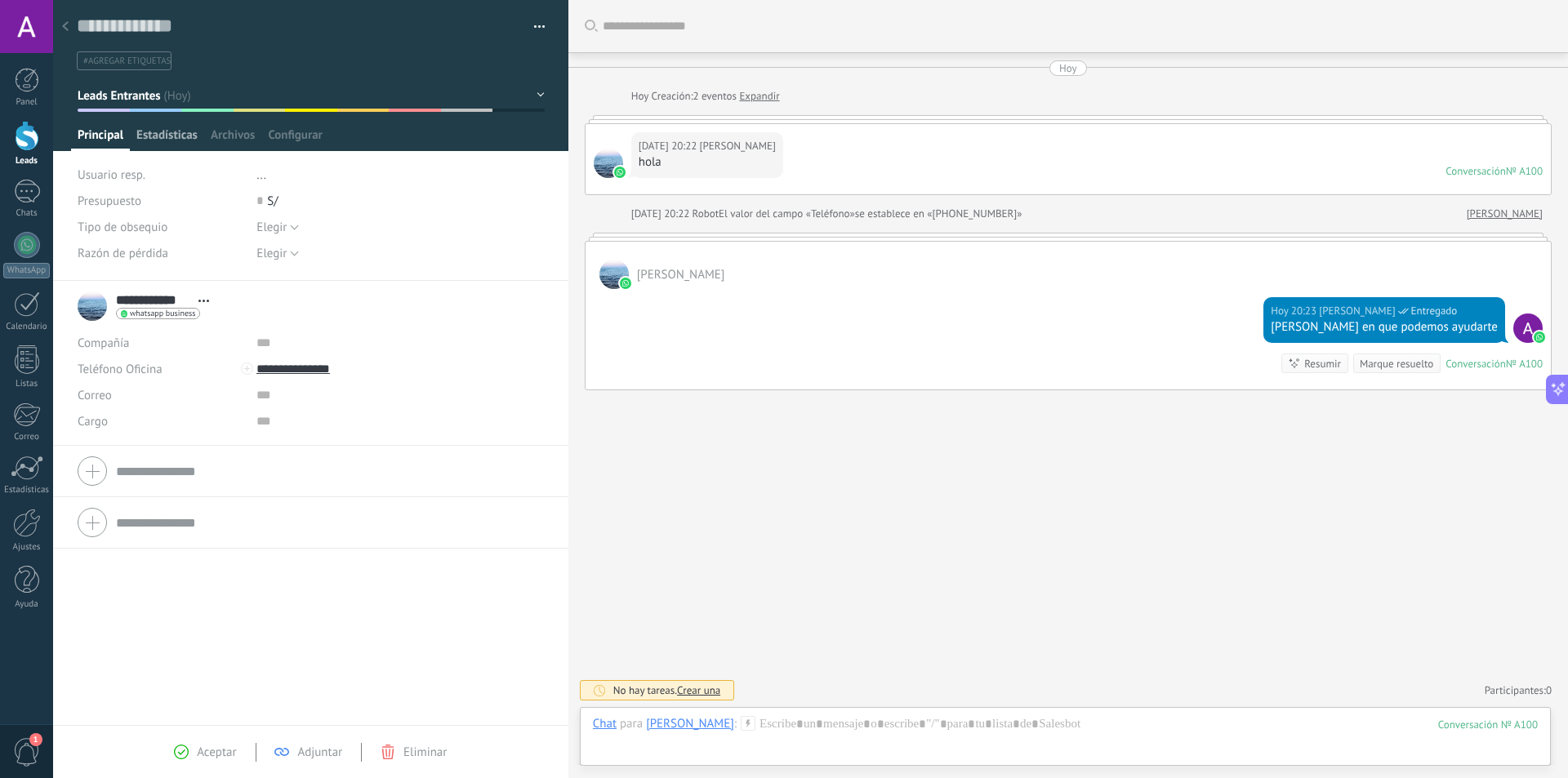
click at [177, 143] on span "Estadísticas" at bounding box center [167, 139] width 61 height 24
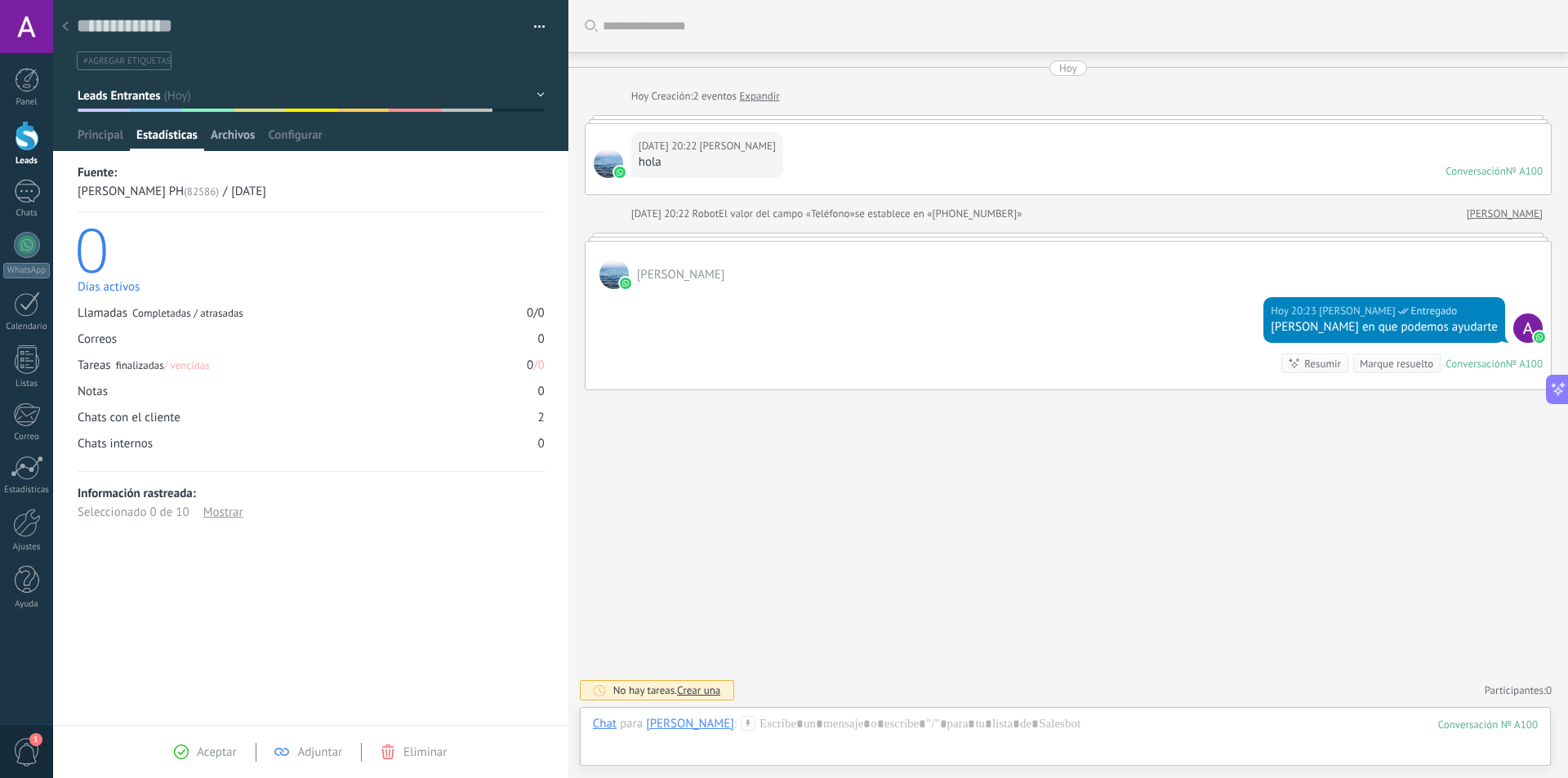
click at [237, 142] on span "Archivos" at bounding box center [233, 139] width 44 height 24
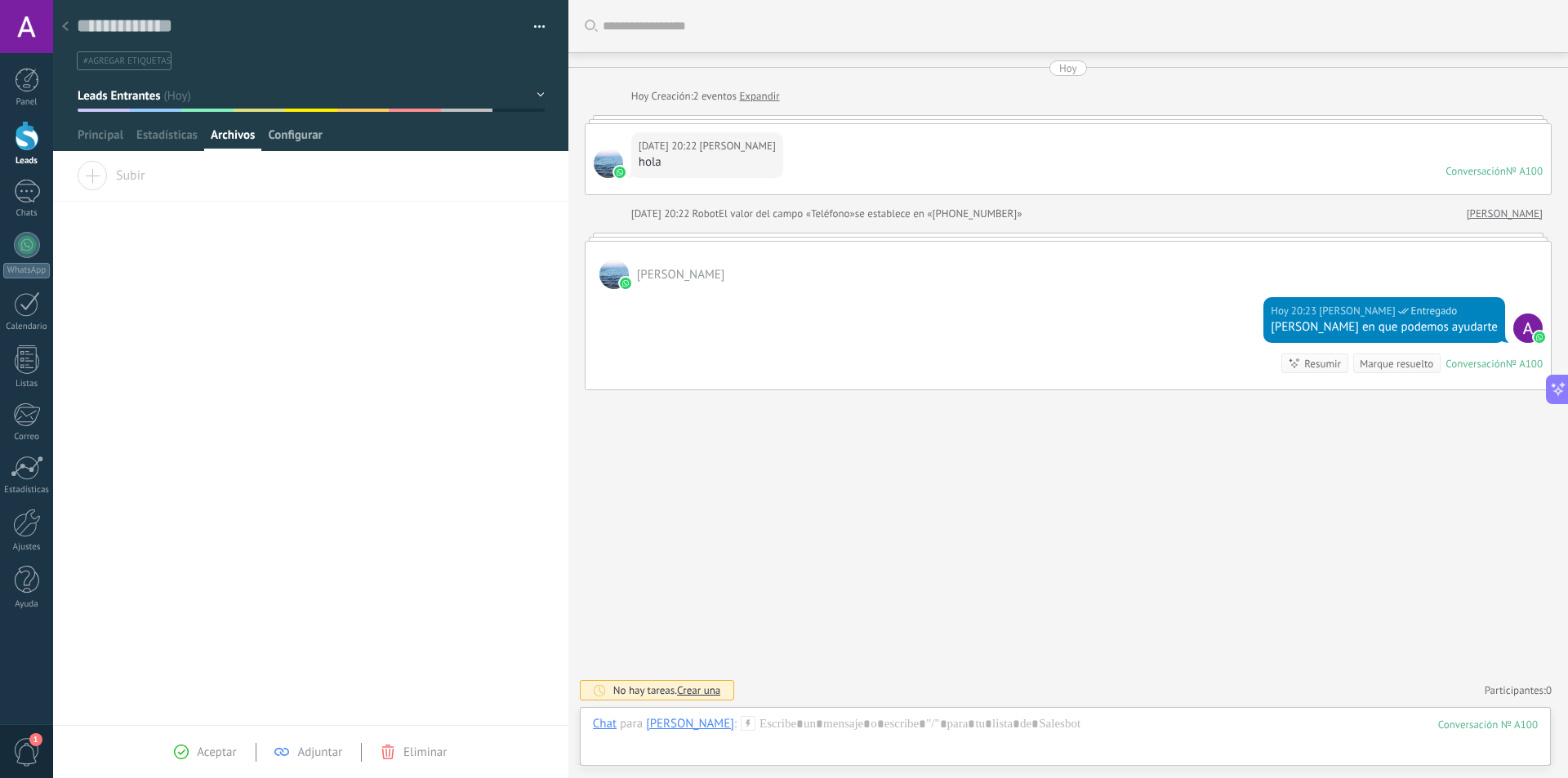
click at [287, 142] on span "Configurar" at bounding box center [295, 139] width 54 height 24
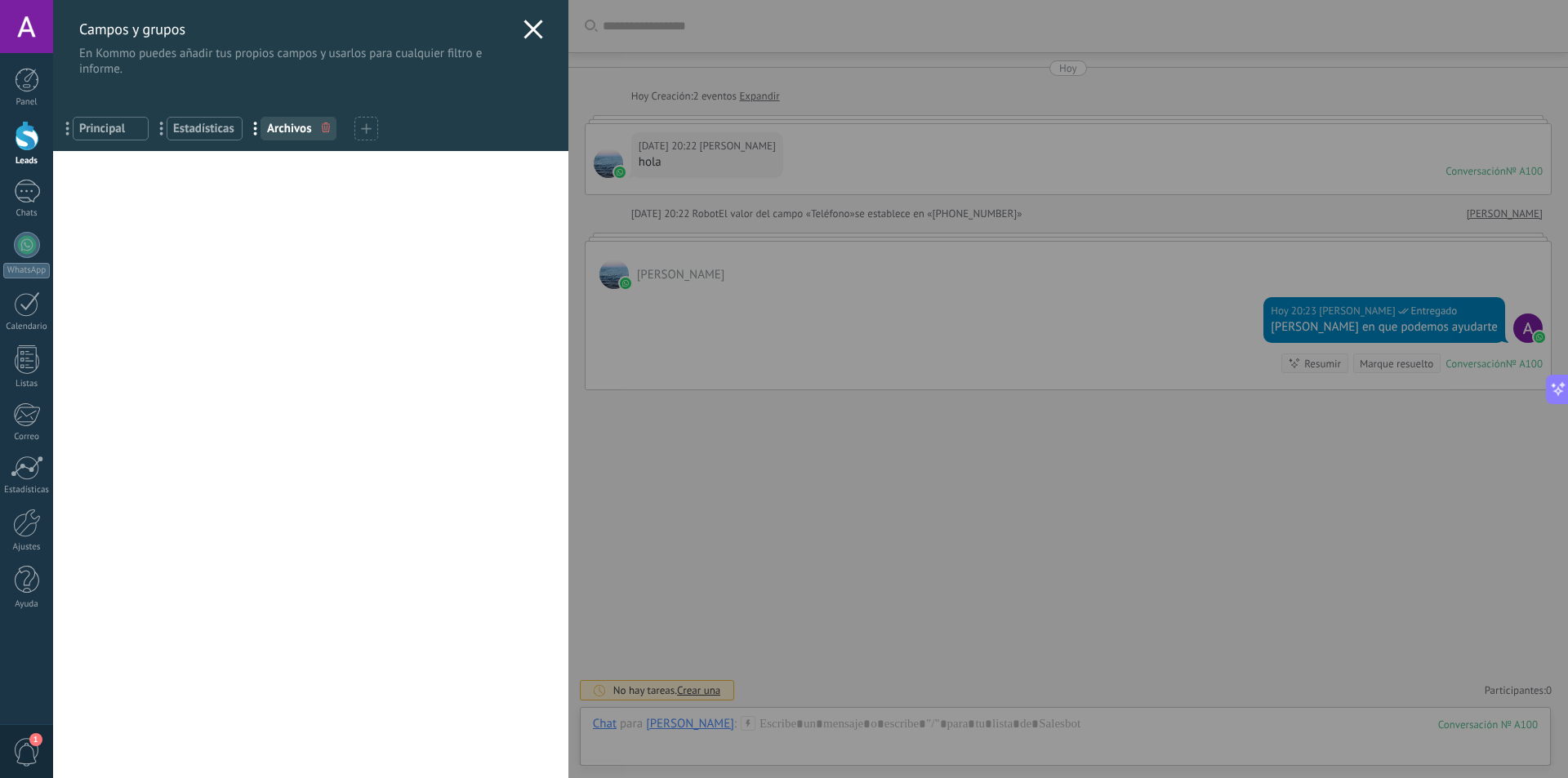
click at [652, 220] on div "Campos y grupos En Kommo puedes añadir tus propios campos y usarlos para cualqu…" at bounding box center [811, 389] width 1515 height 778
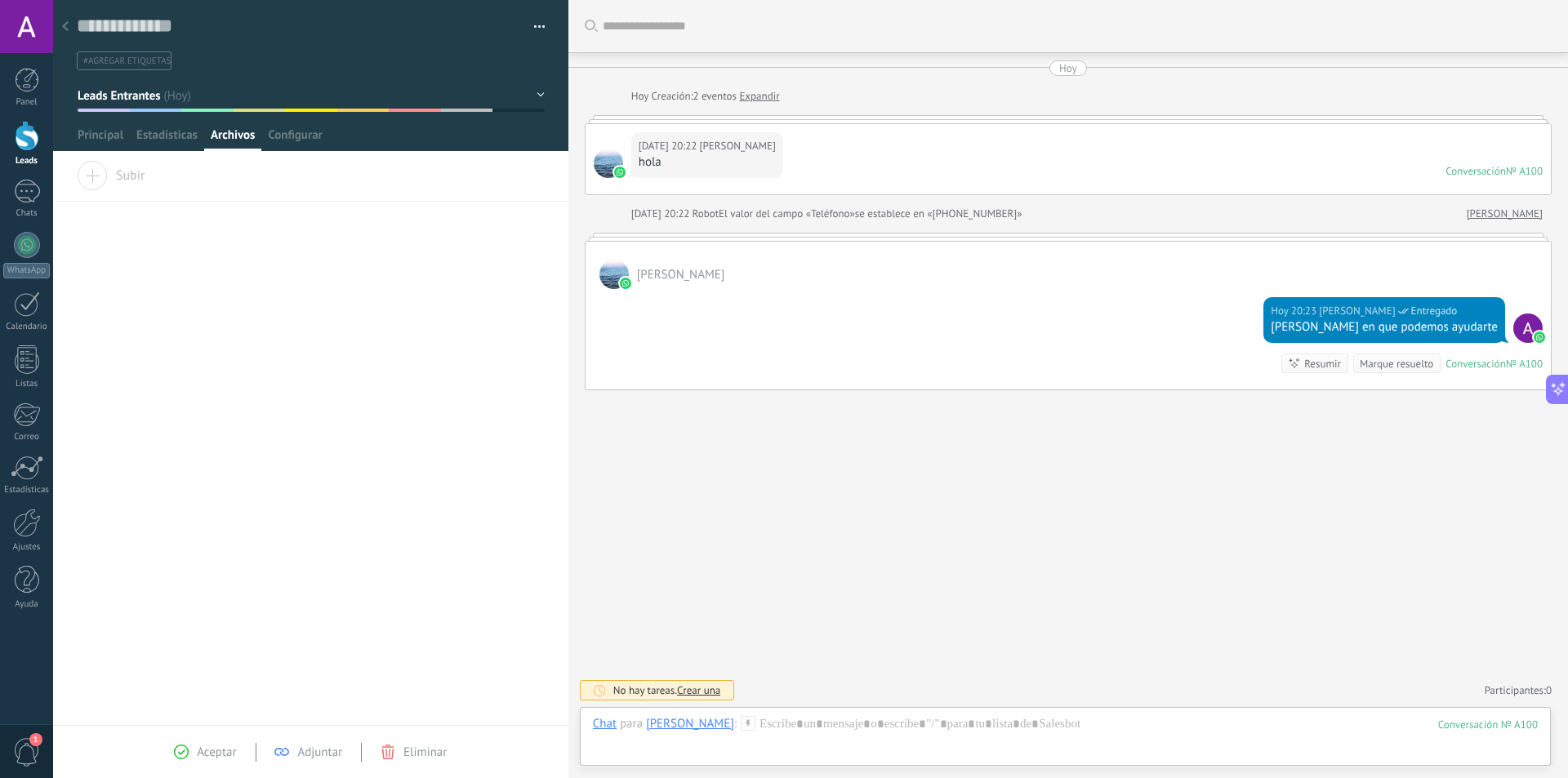
click at [759, 94] on link "Expandir" at bounding box center [759, 96] width 40 height 16
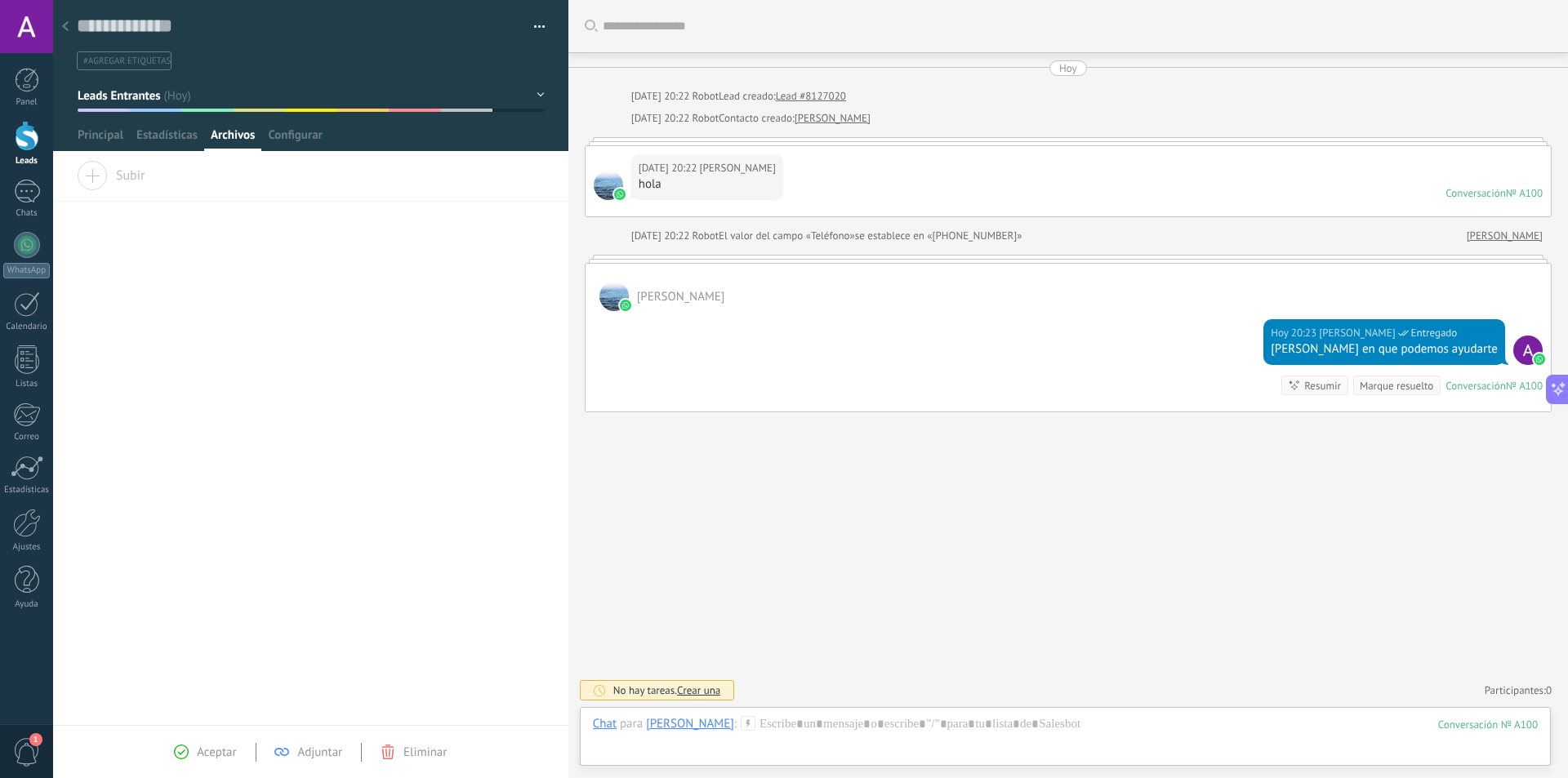
click at [59, 19] on div at bounding box center [66, 28] width 23 height 32
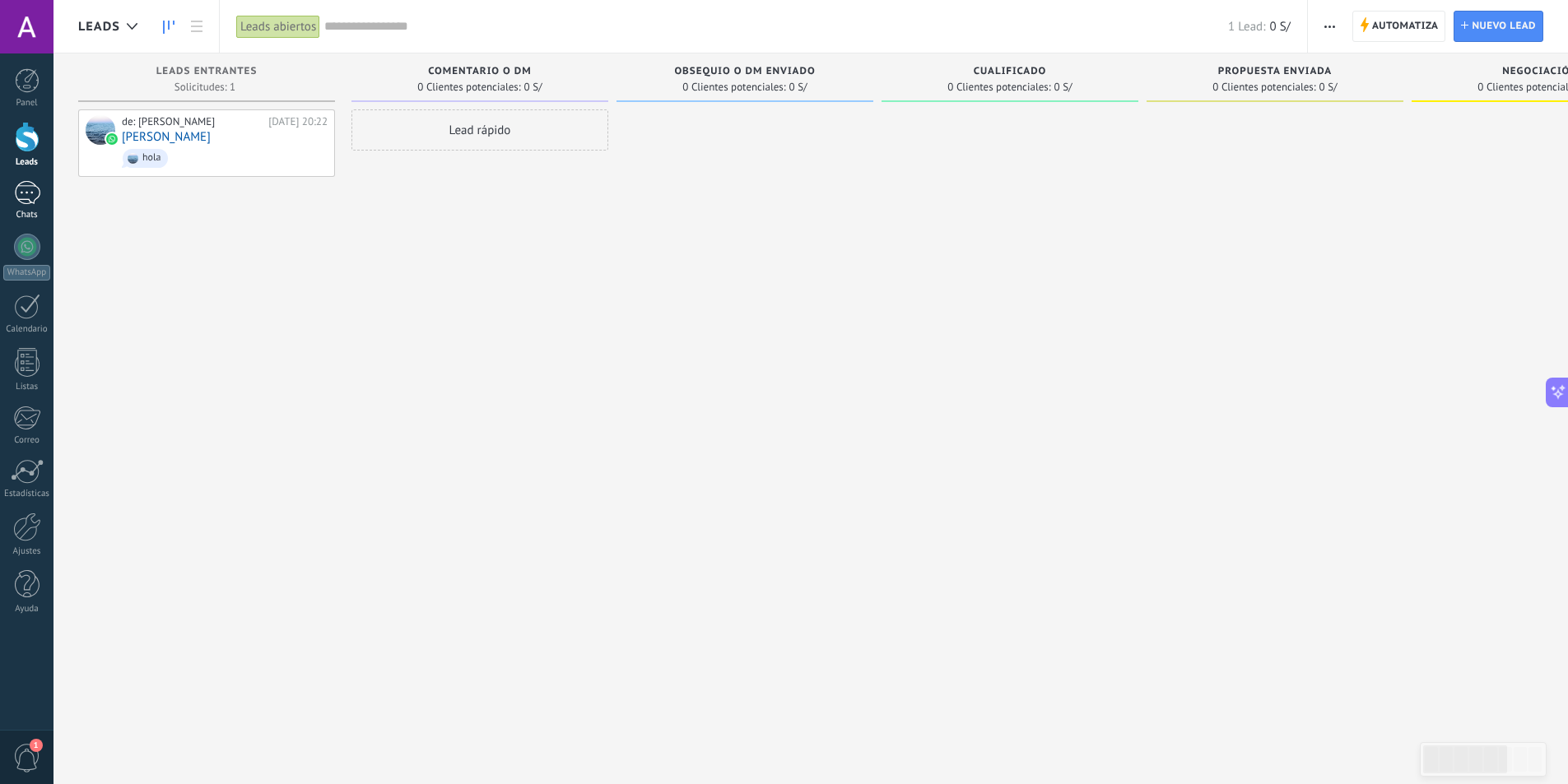
click at [34, 209] on link "1 Chats" at bounding box center [27, 200] width 54 height 39
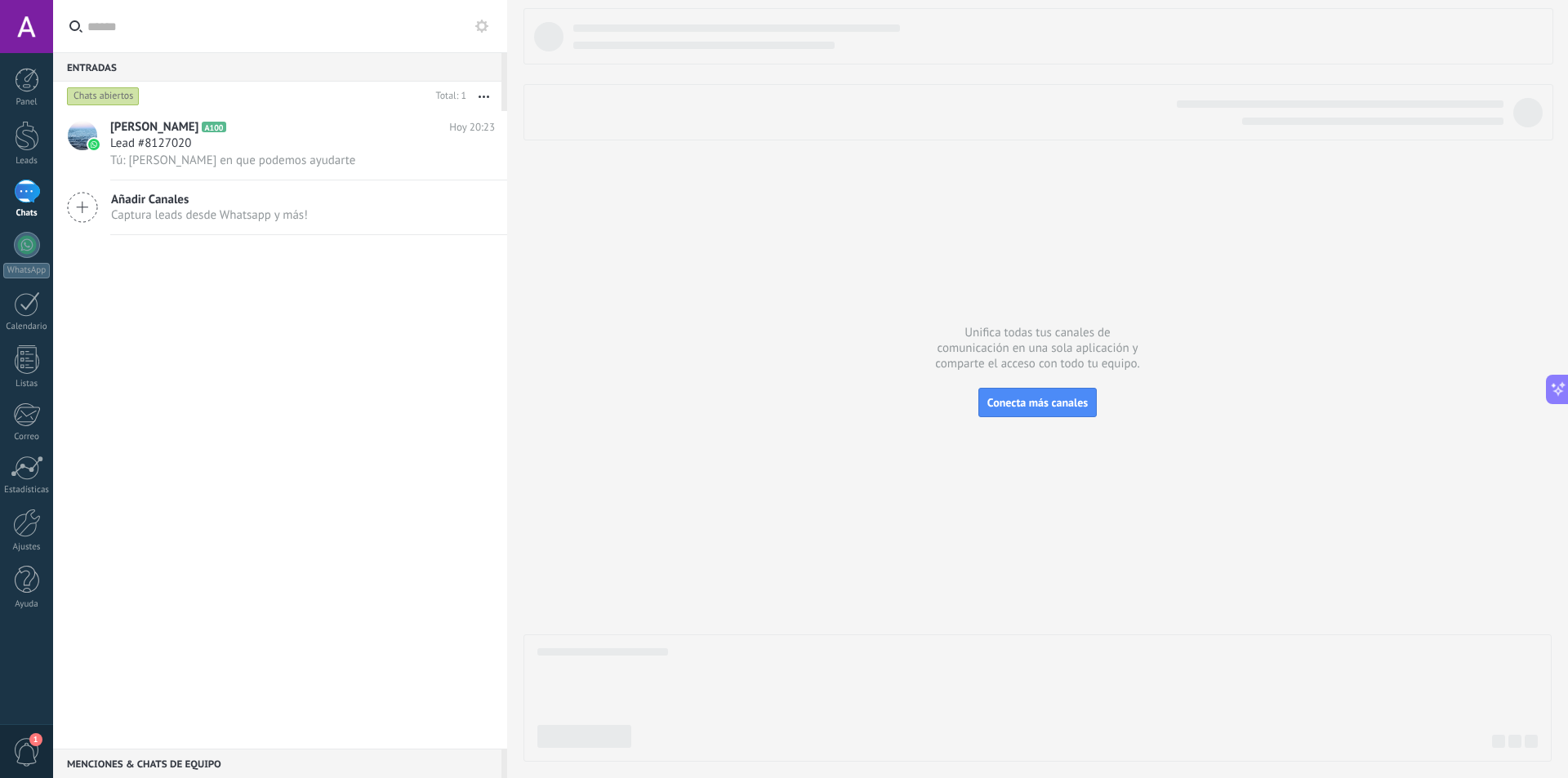
click at [486, 96] on icon "button" at bounding box center [484, 97] width 10 height 3
click at [633, 210] on div at bounding box center [1038, 385] width 1028 height 753
click at [1084, 399] on span "Conecta más canales" at bounding box center [1038, 402] width 101 height 14
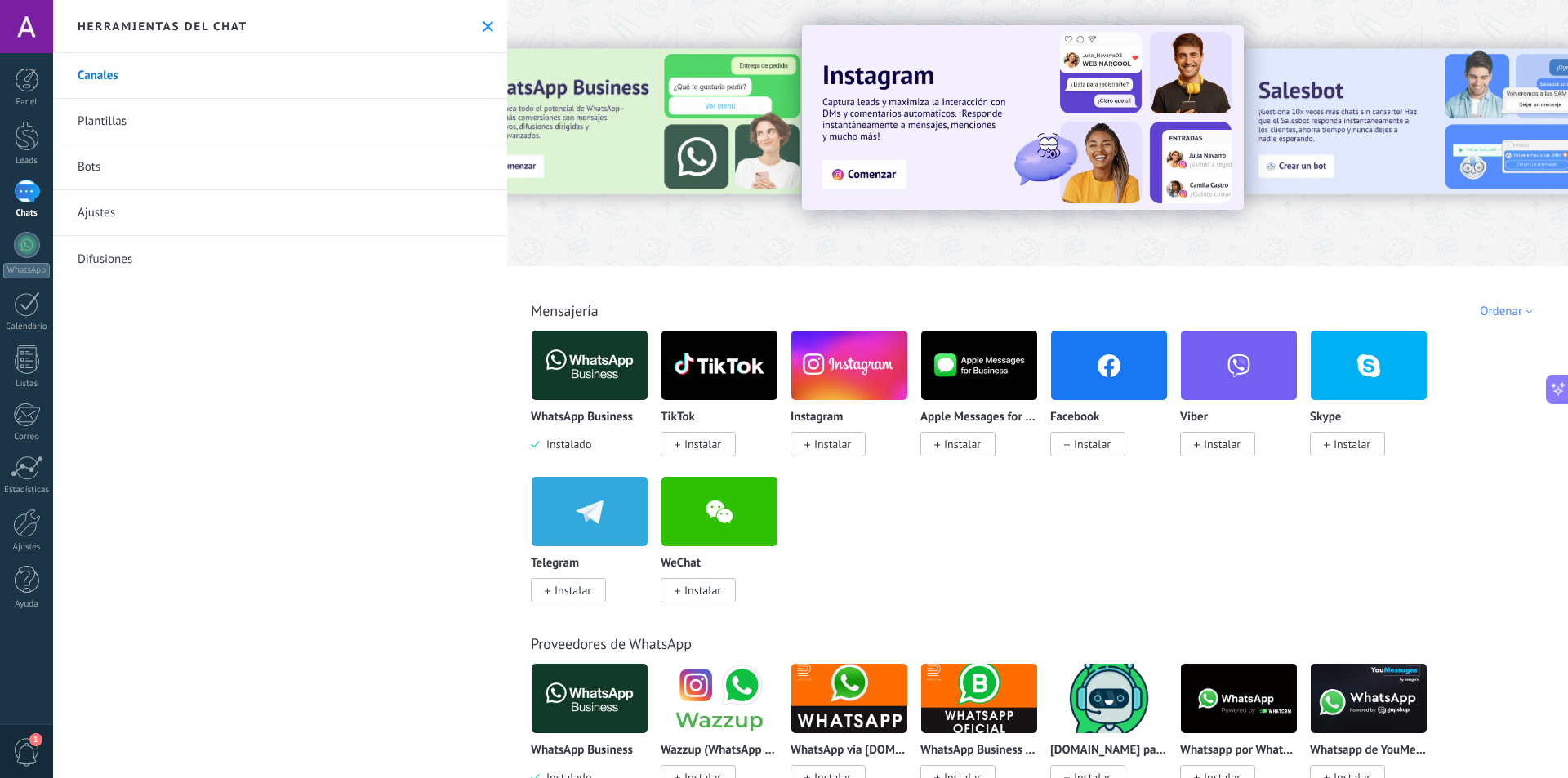
click at [90, 220] on link "Ajustes" at bounding box center [280, 213] width 454 height 46
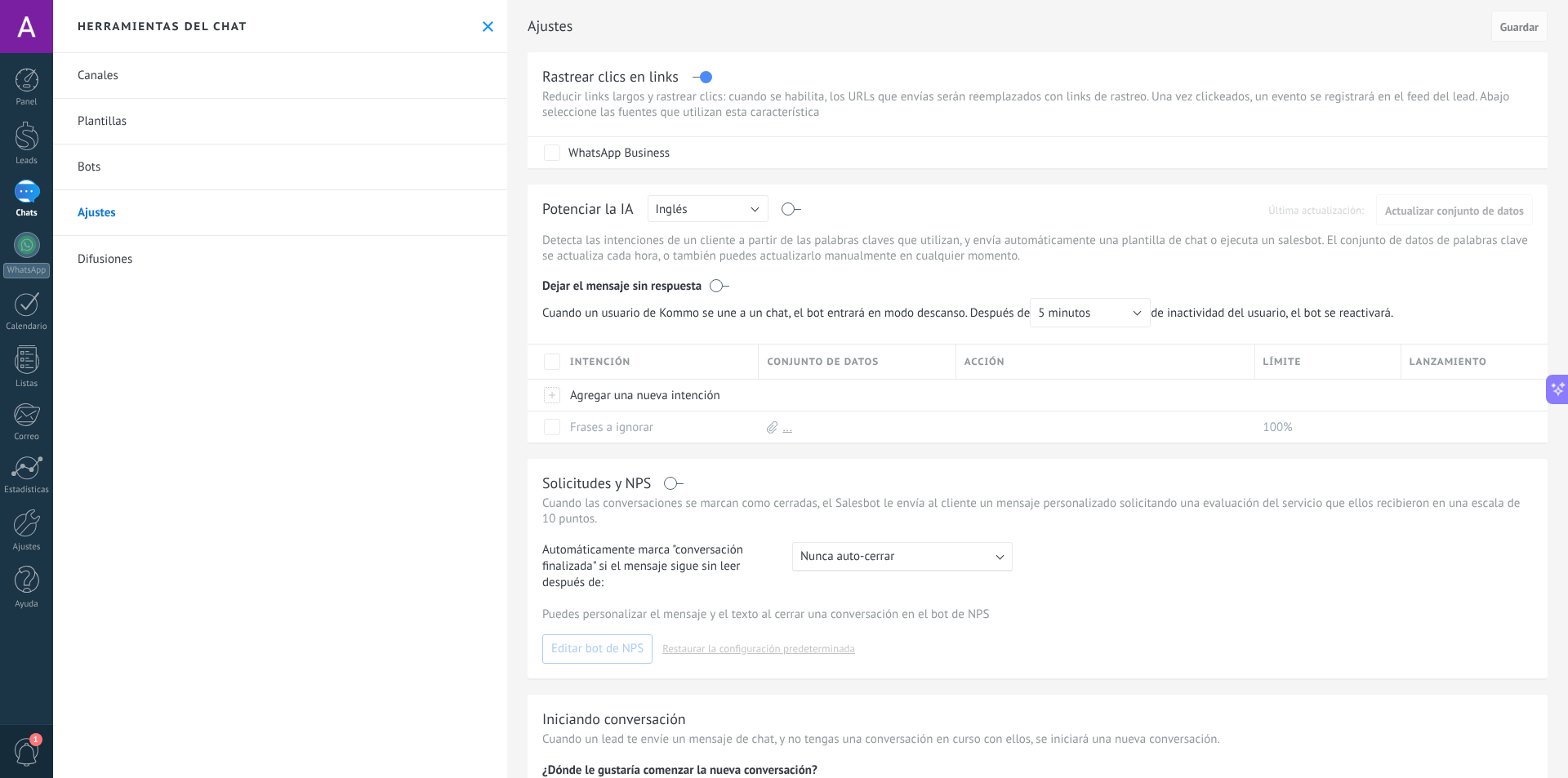
click at [121, 247] on link "Difusiones" at bounding box center [280, 258] width 454 height 46
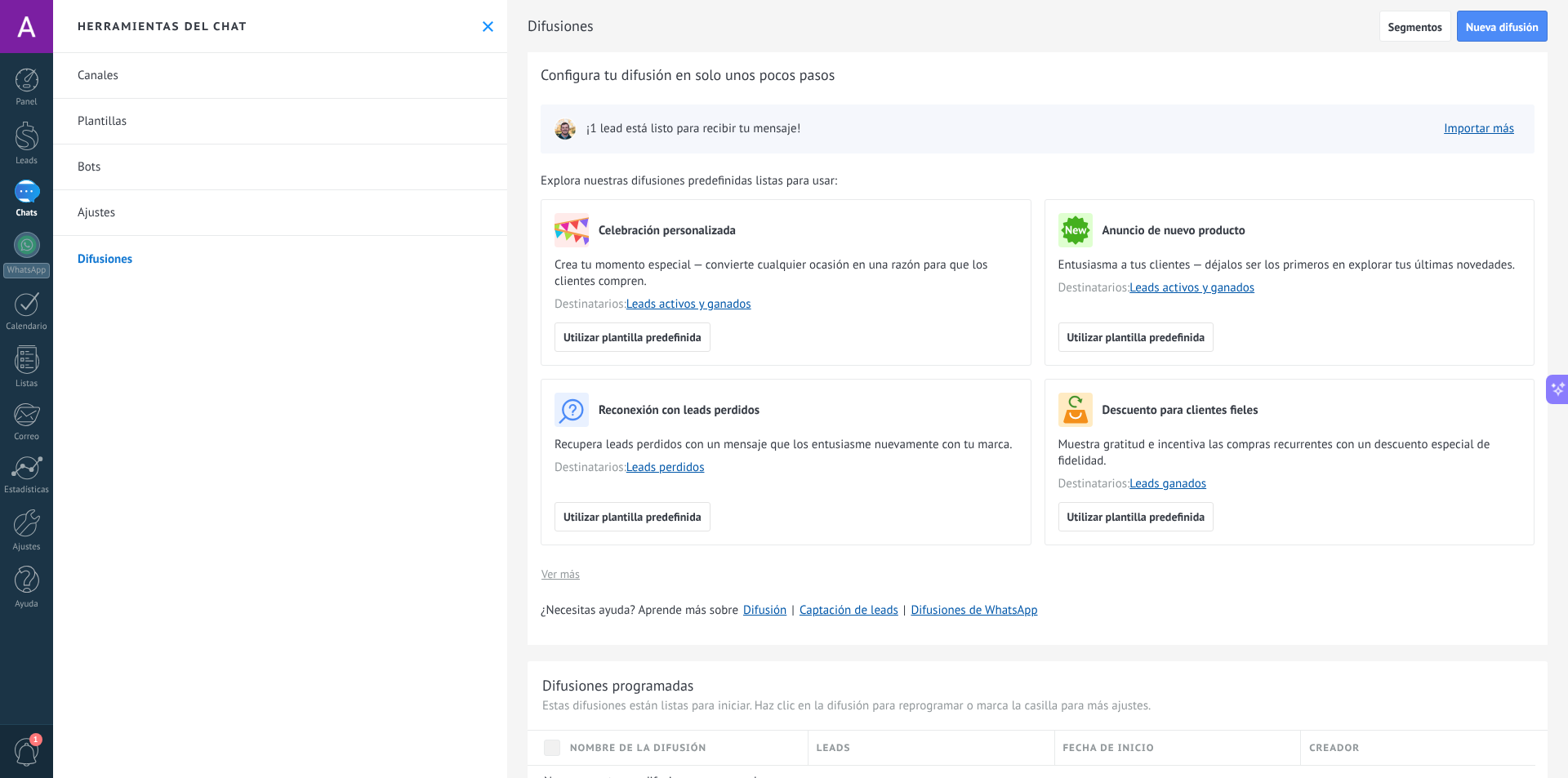
click at [102, 82] on link "Canales" at bounding box center [280, 76] width 454 height 46
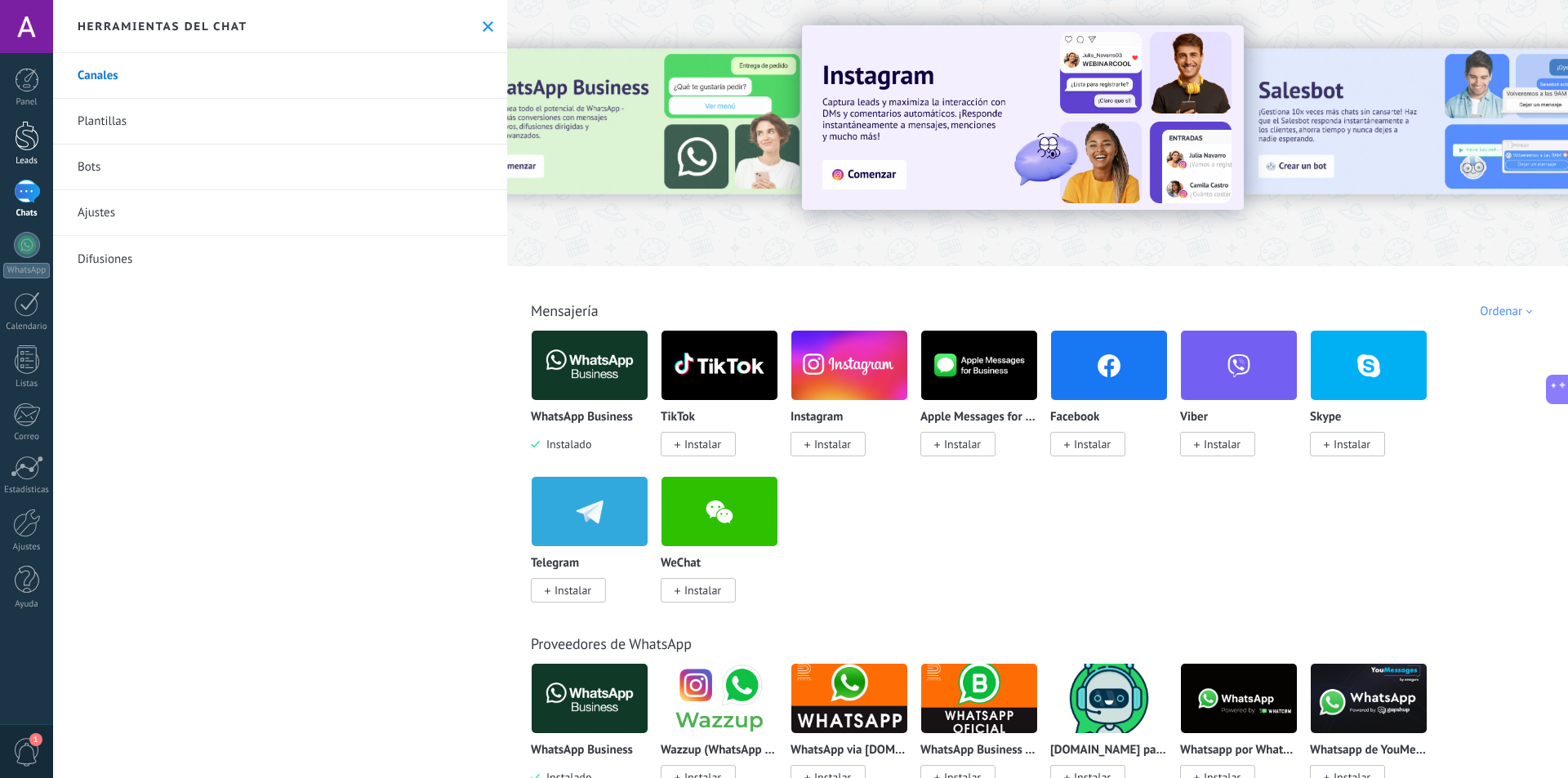
click at [35, 145] on div at bounding box center [27, 136] width 25 height 30
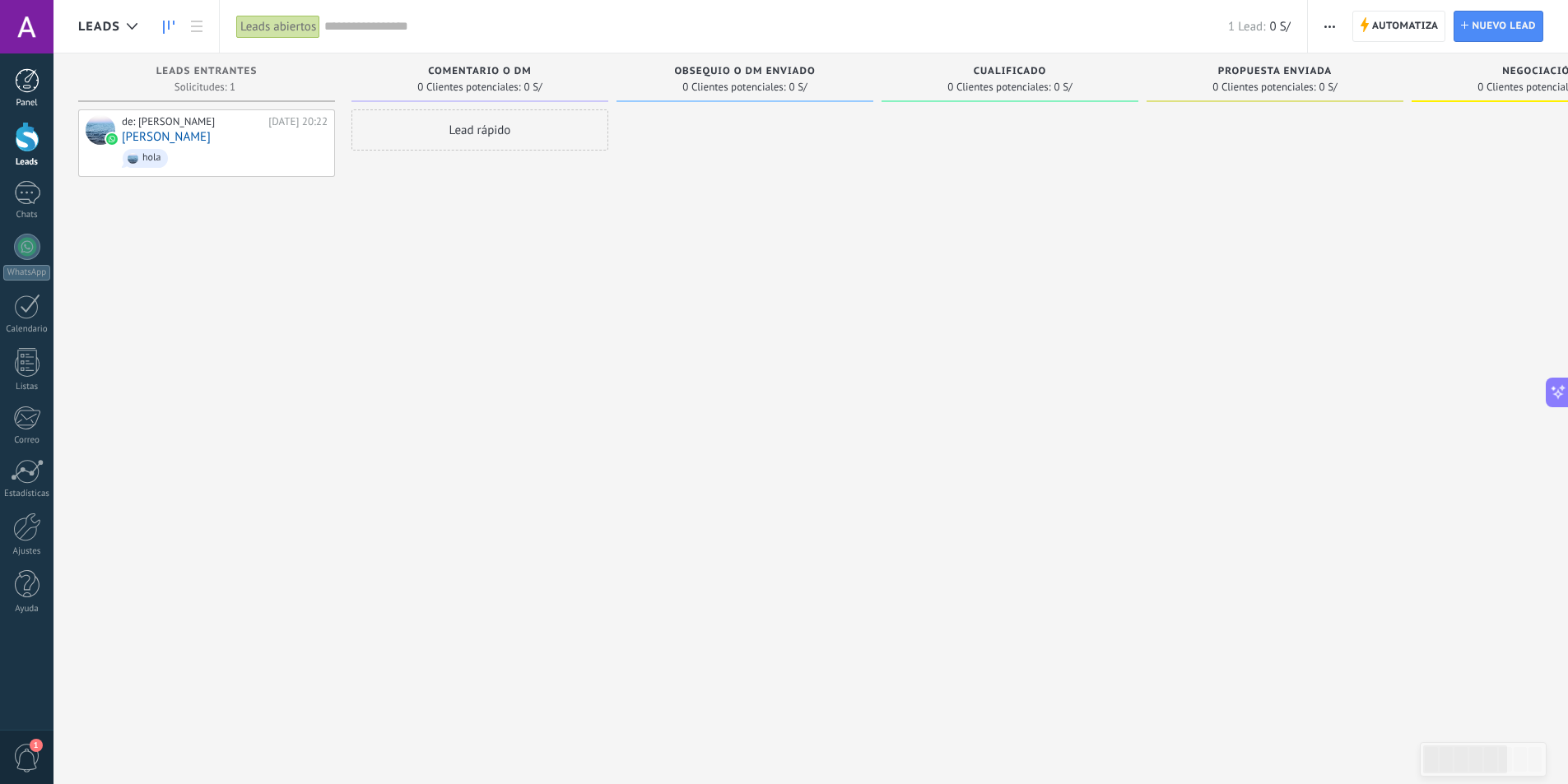
click at [25, 85] on div at bounding box center [27, 80] width 25 height 25
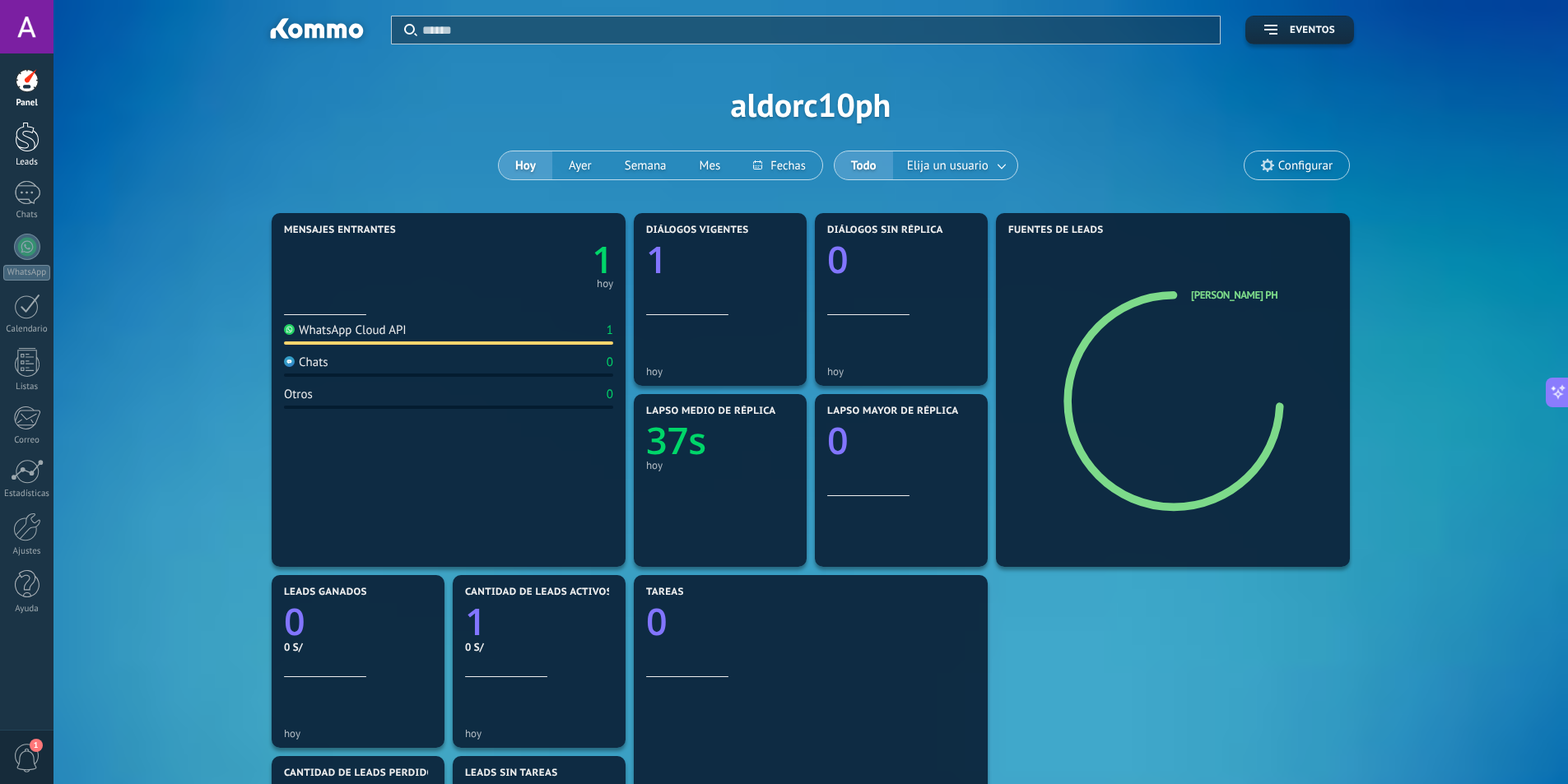
click at [26, 131] on div at bounding box center [27, 137] width 25 height 31
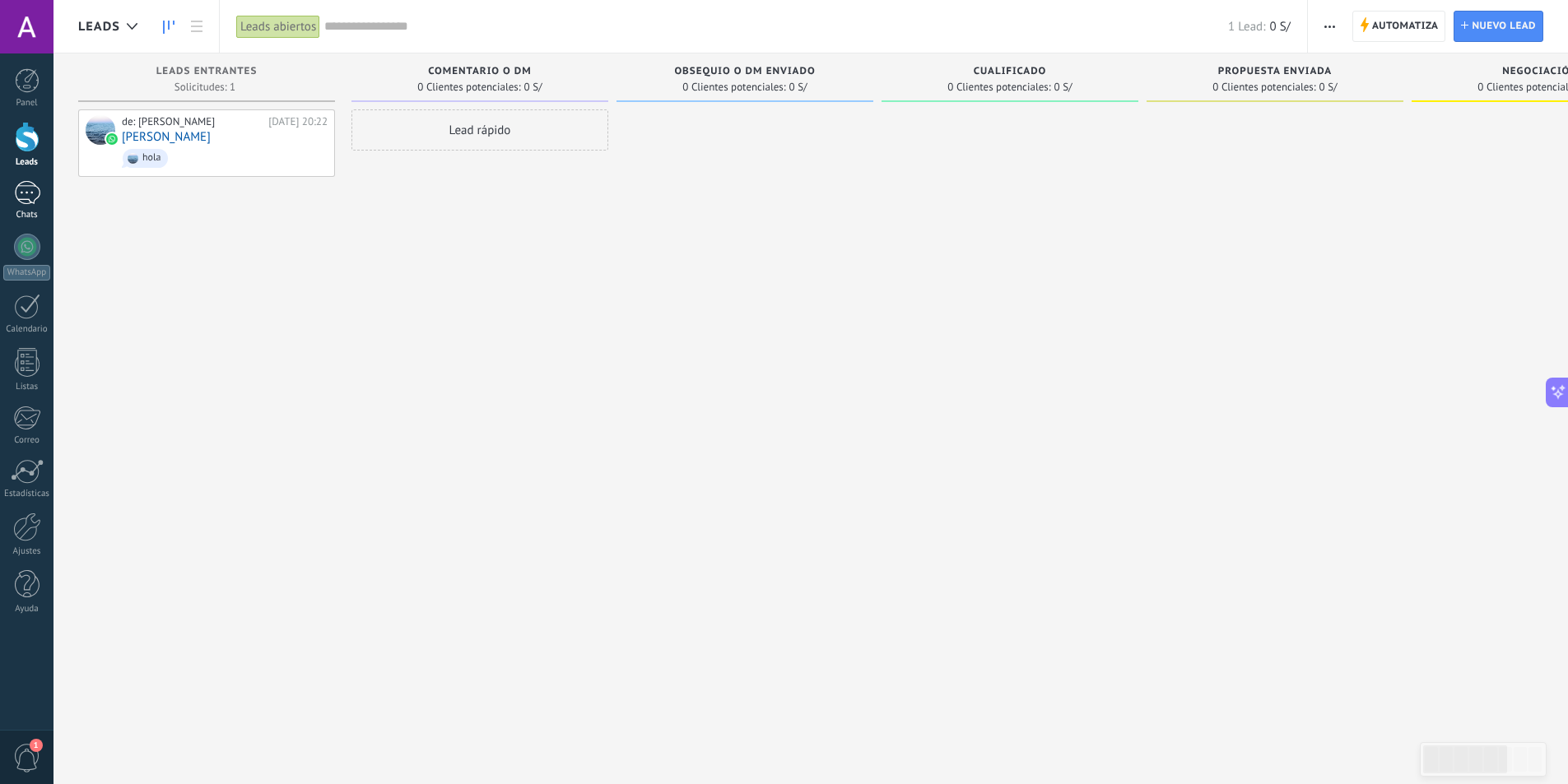
click at [37, 183] on div "1" at bounding box center [27, 192] width 26 height 24
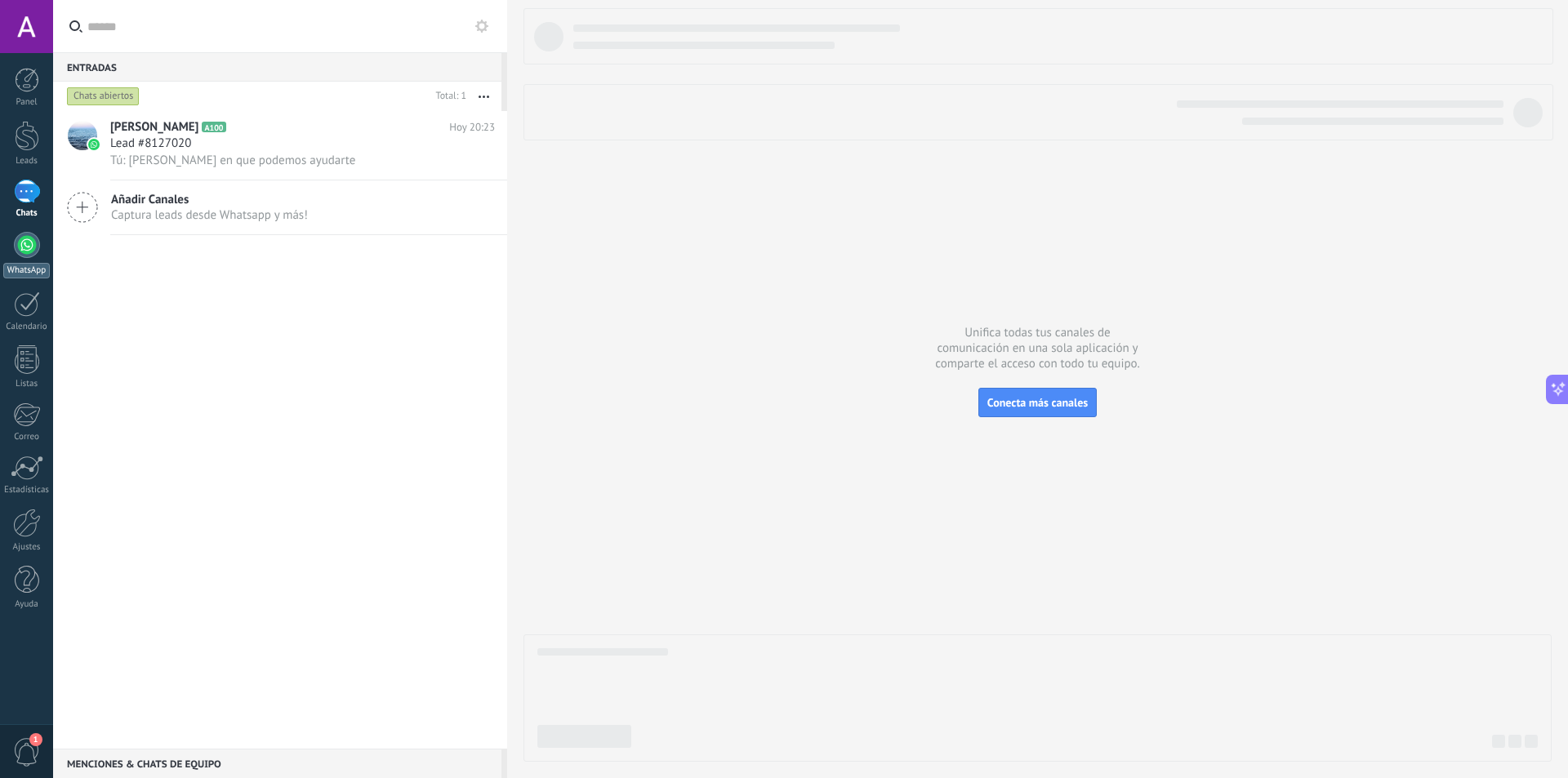
click at [21, 247] on div at bounding box center [27, 244] width 26 height 26
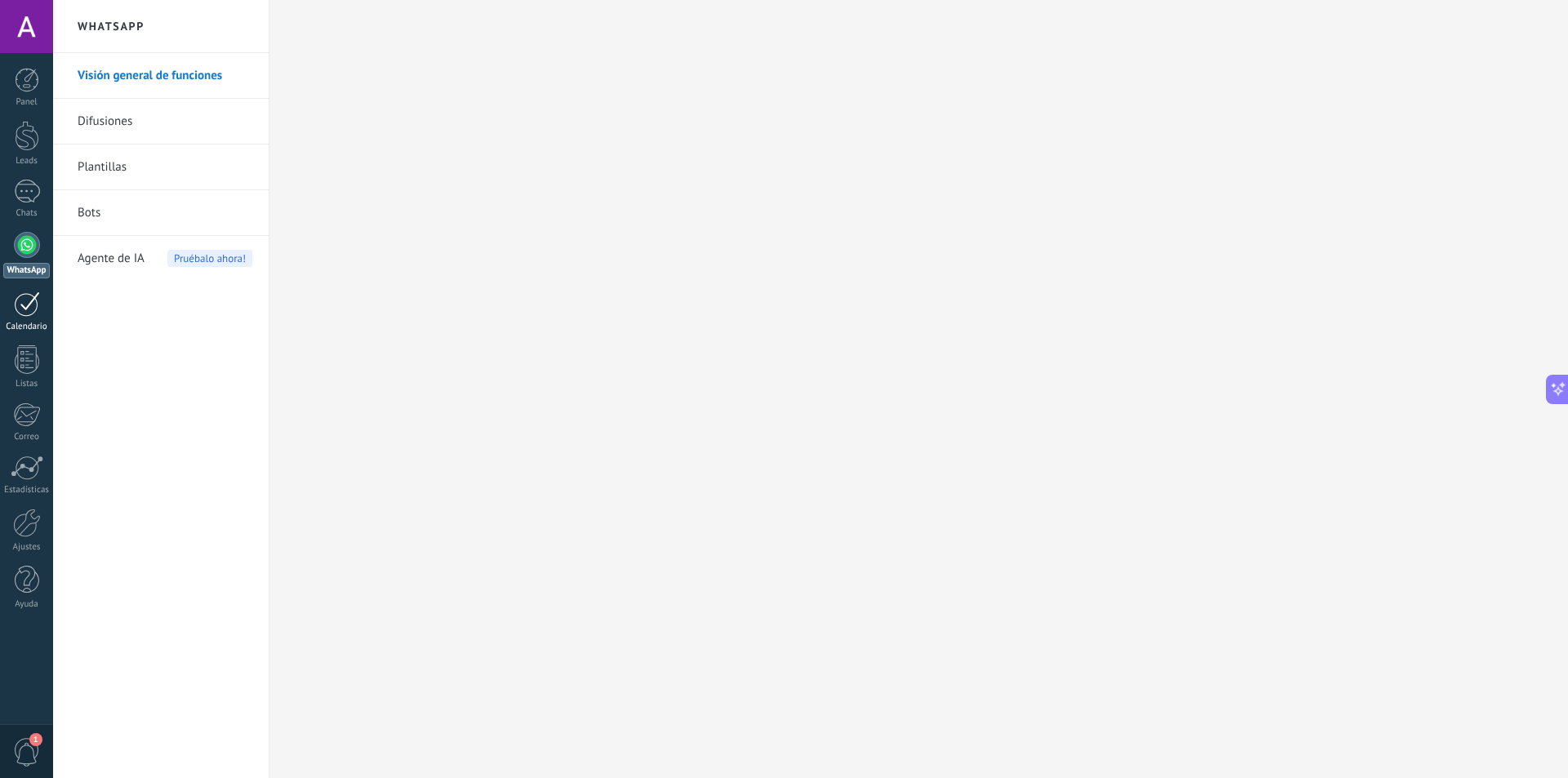
click at [29, 316] on link "Calendario" at bounding box center [27, 312] width 53 height 41
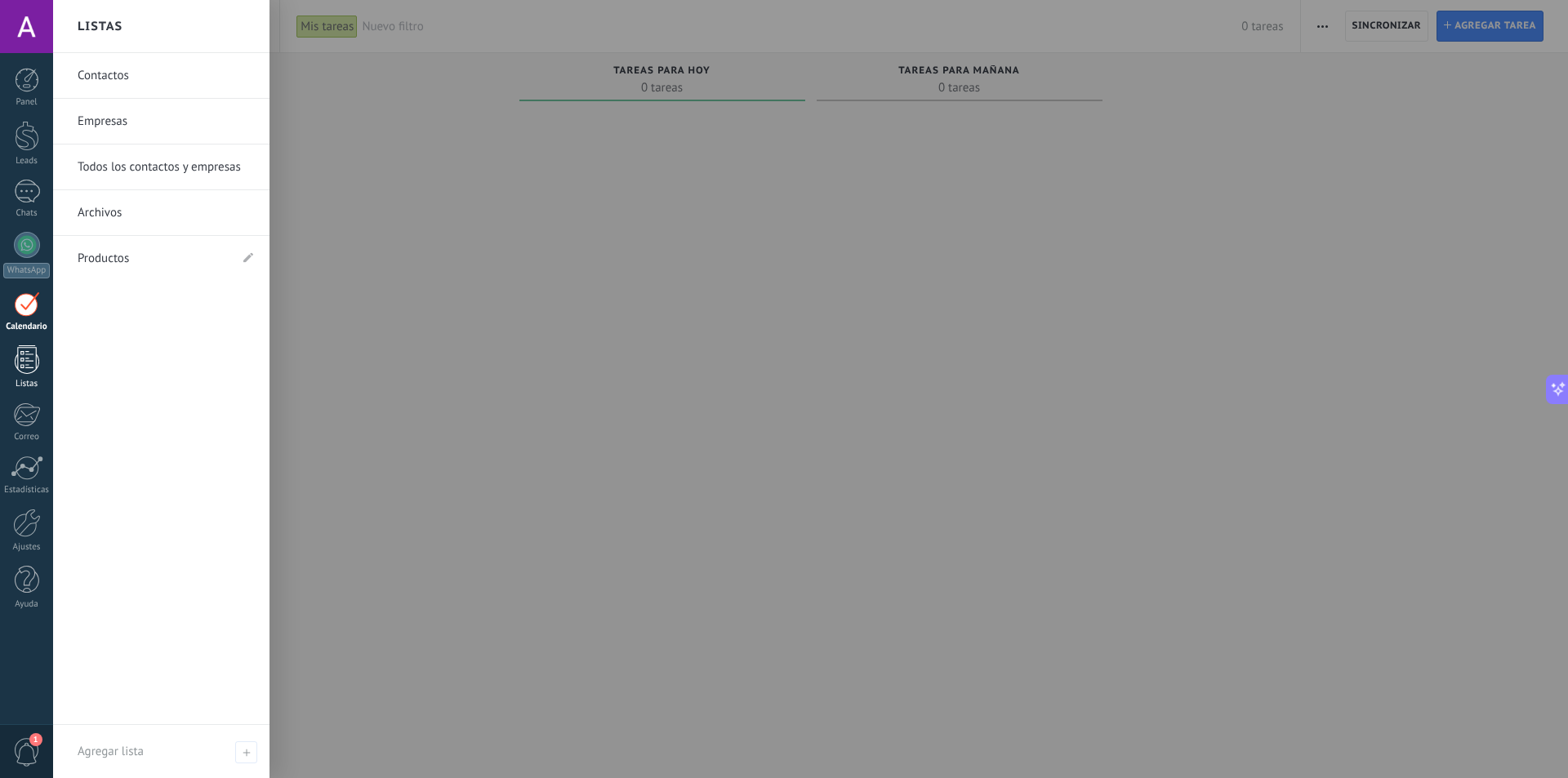
click at [26, 368] on div at bounding box center [27, 360] width 25 height 28
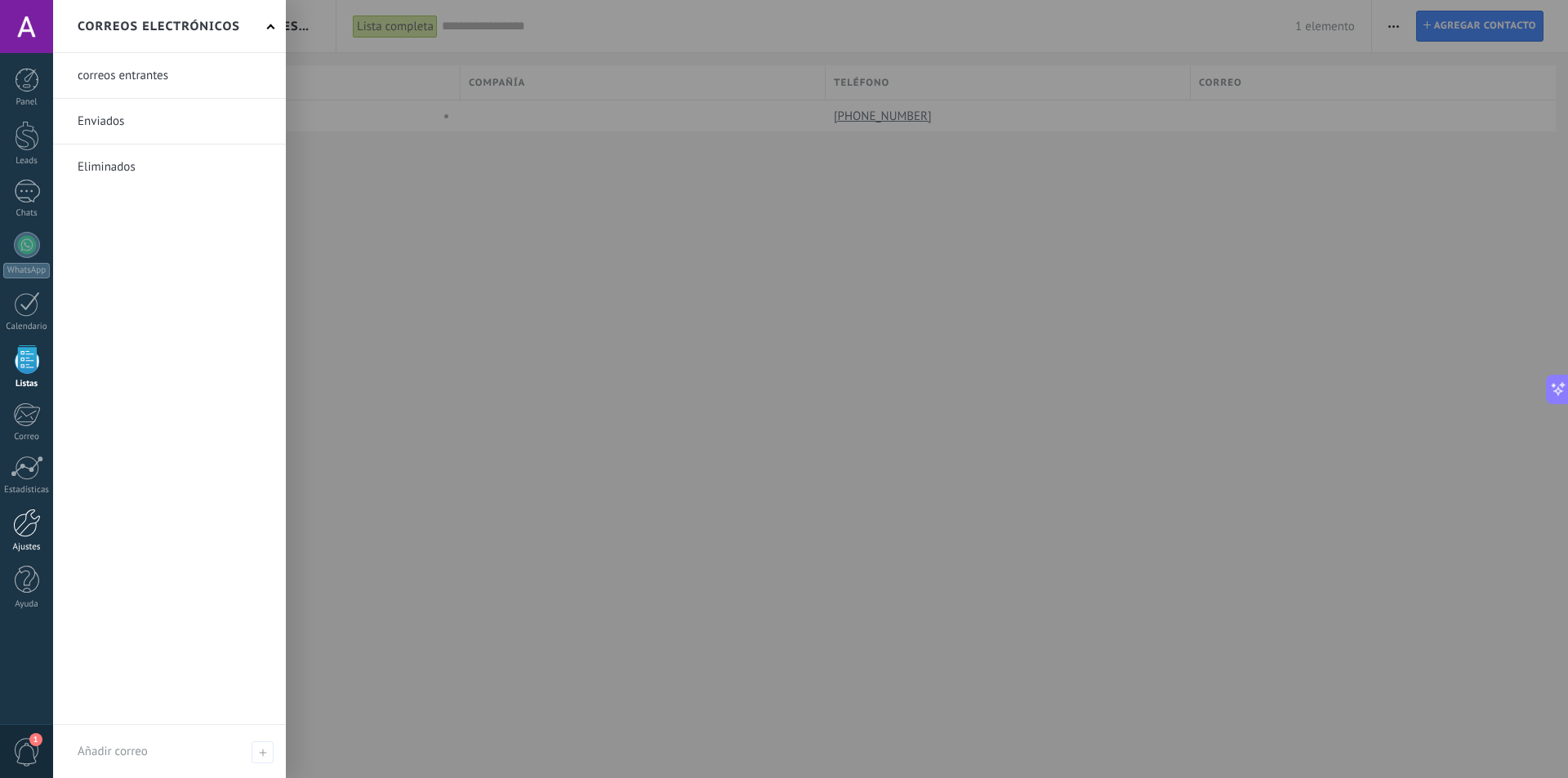
click at [24, 516] on div at bounding box center [27, 522] width 28 height 28
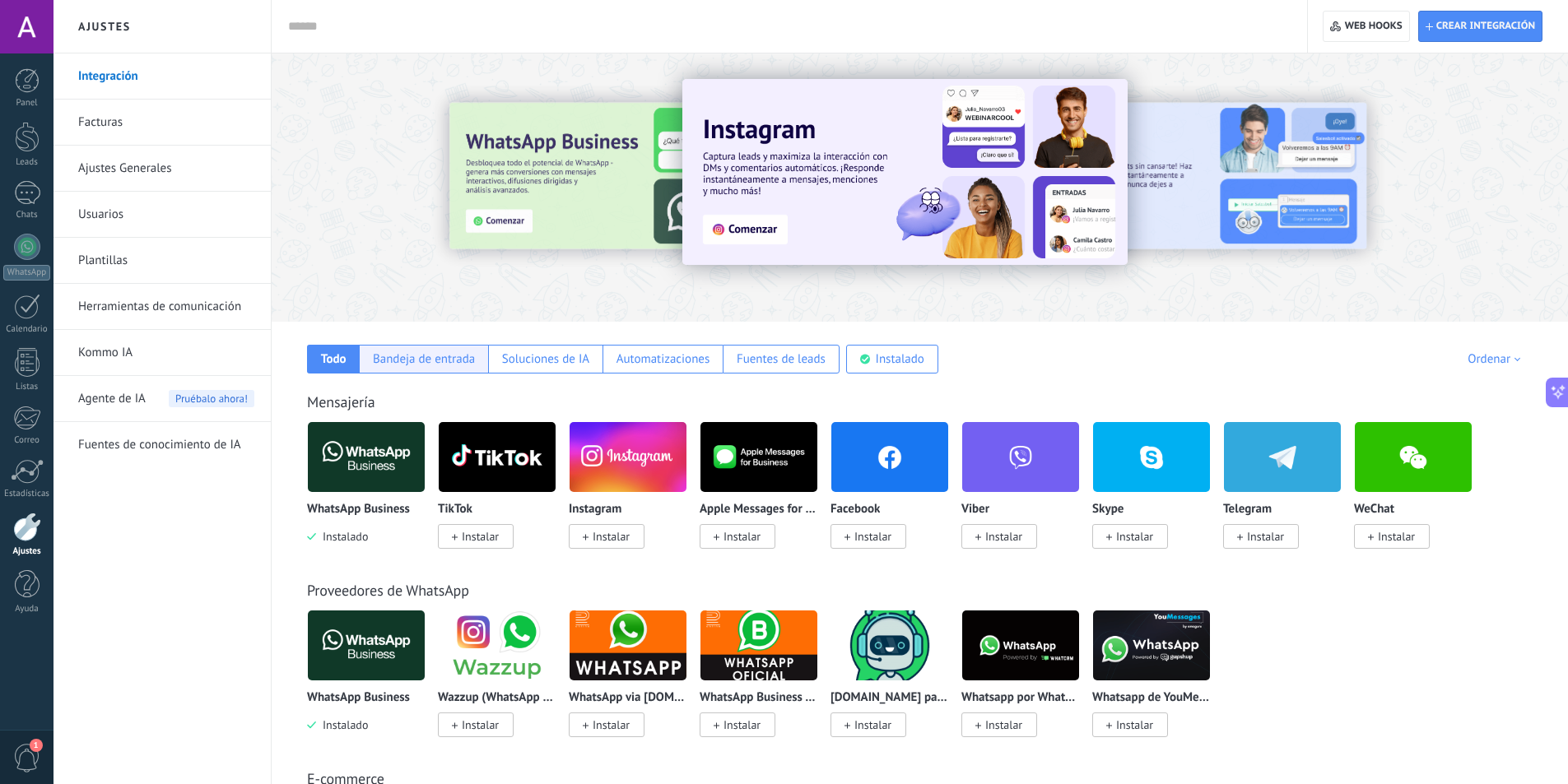
click at [464, 360] on div "Bandeja de entrada" at bounding box center [423, 359] width 102 height 15
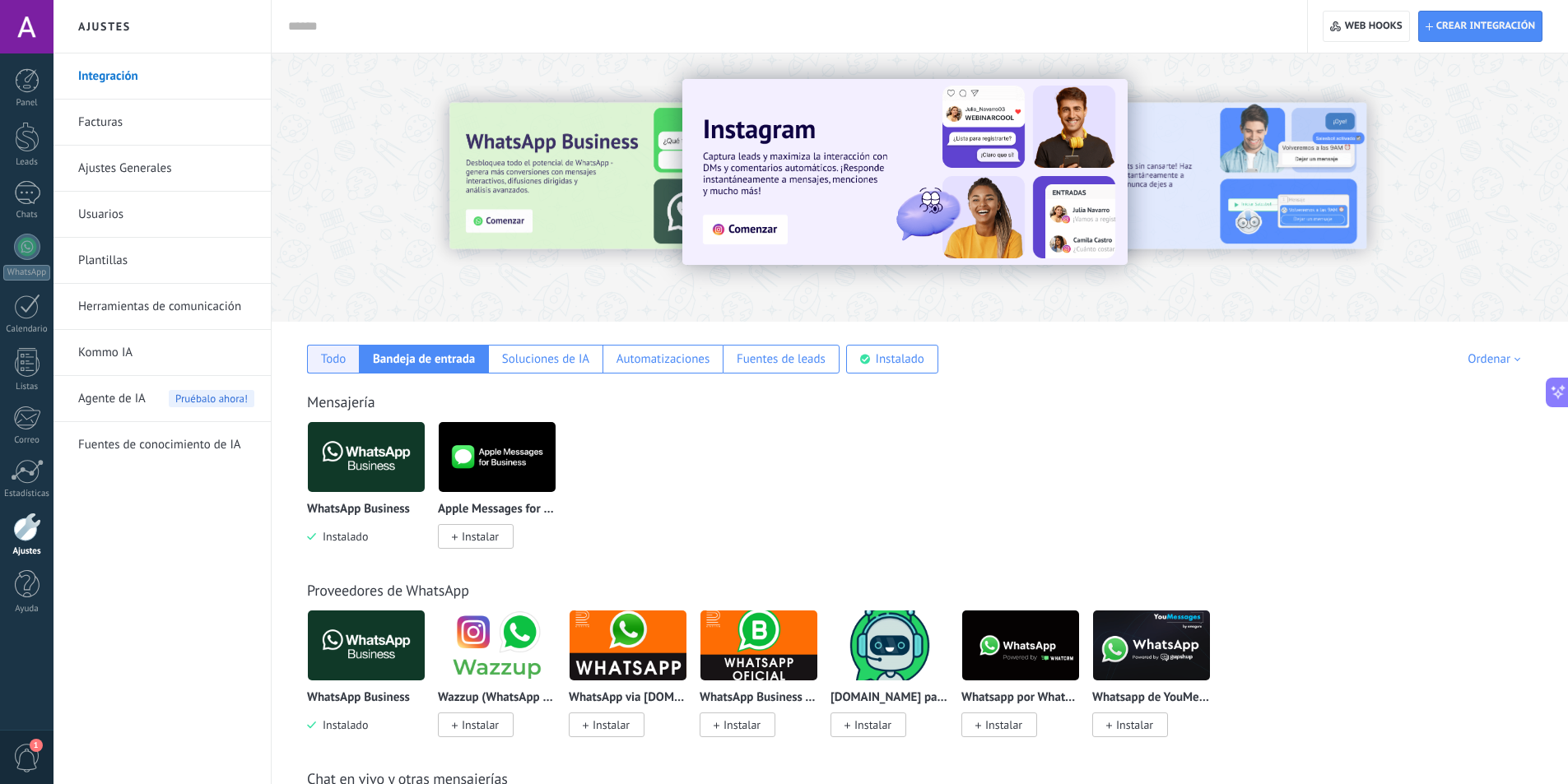
click at [322, 354] on div "Todo" at bounding box center [333, 359] width 26 height 15
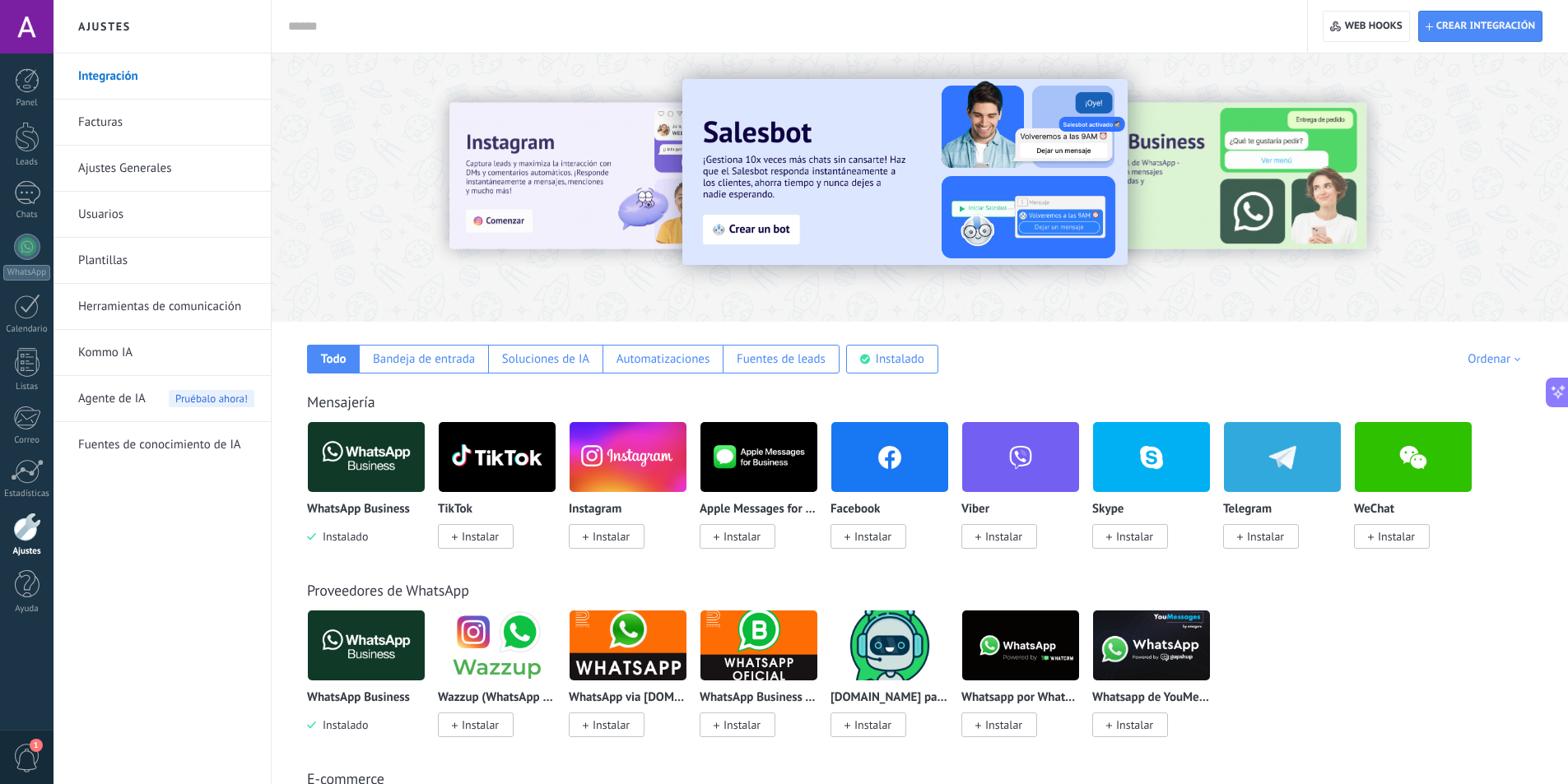
click at [126, 168] on link "Ajustes Generales" at bounding box center [167, 168] width 176 height 46
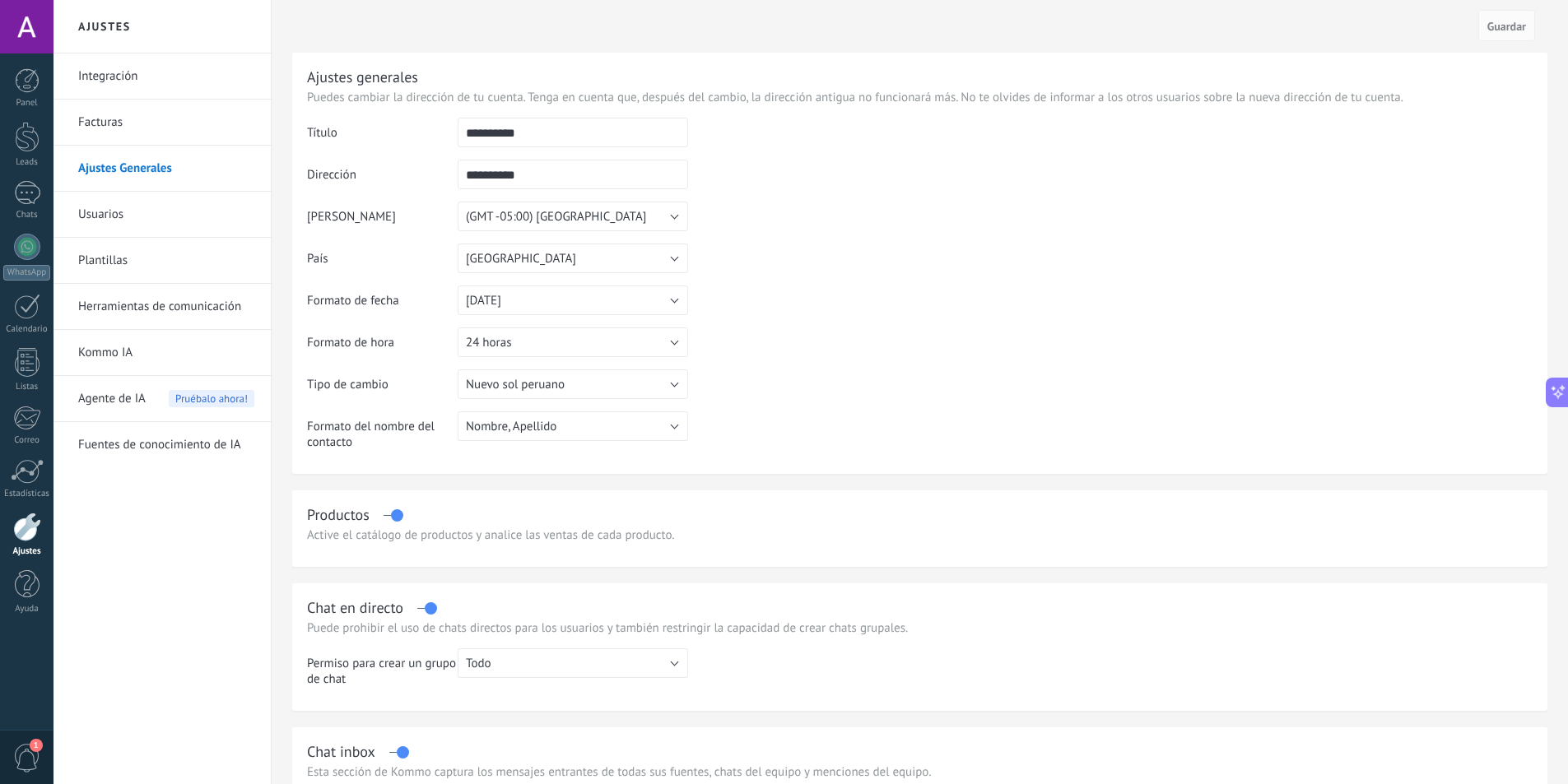
click at [125, 215] on link "Usuarios" at bounding box center [167, 214] width 176 height 46
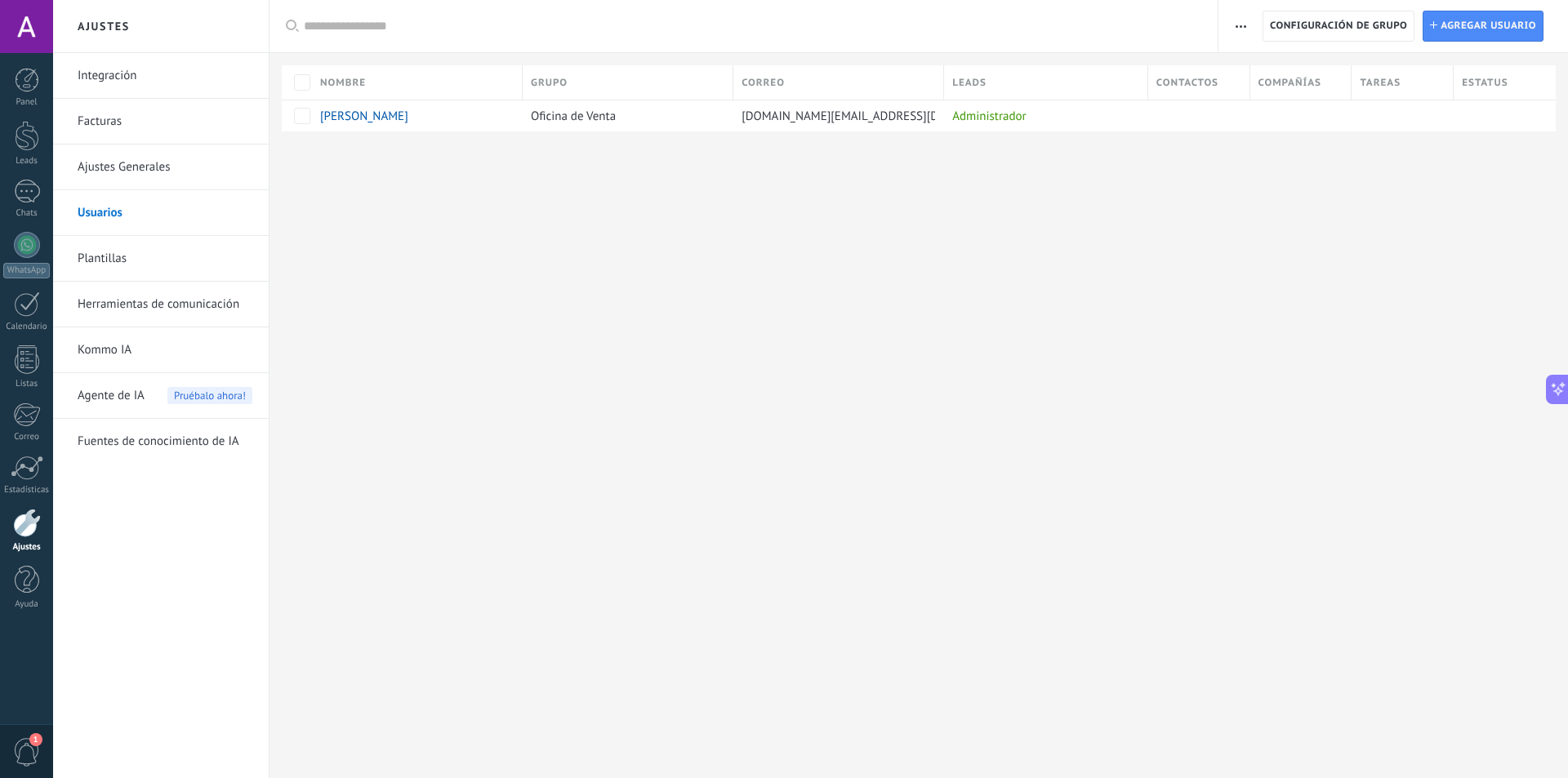
click at [136, 66] on link "Integración" at bounding box center [165, 76] width 175 height 46
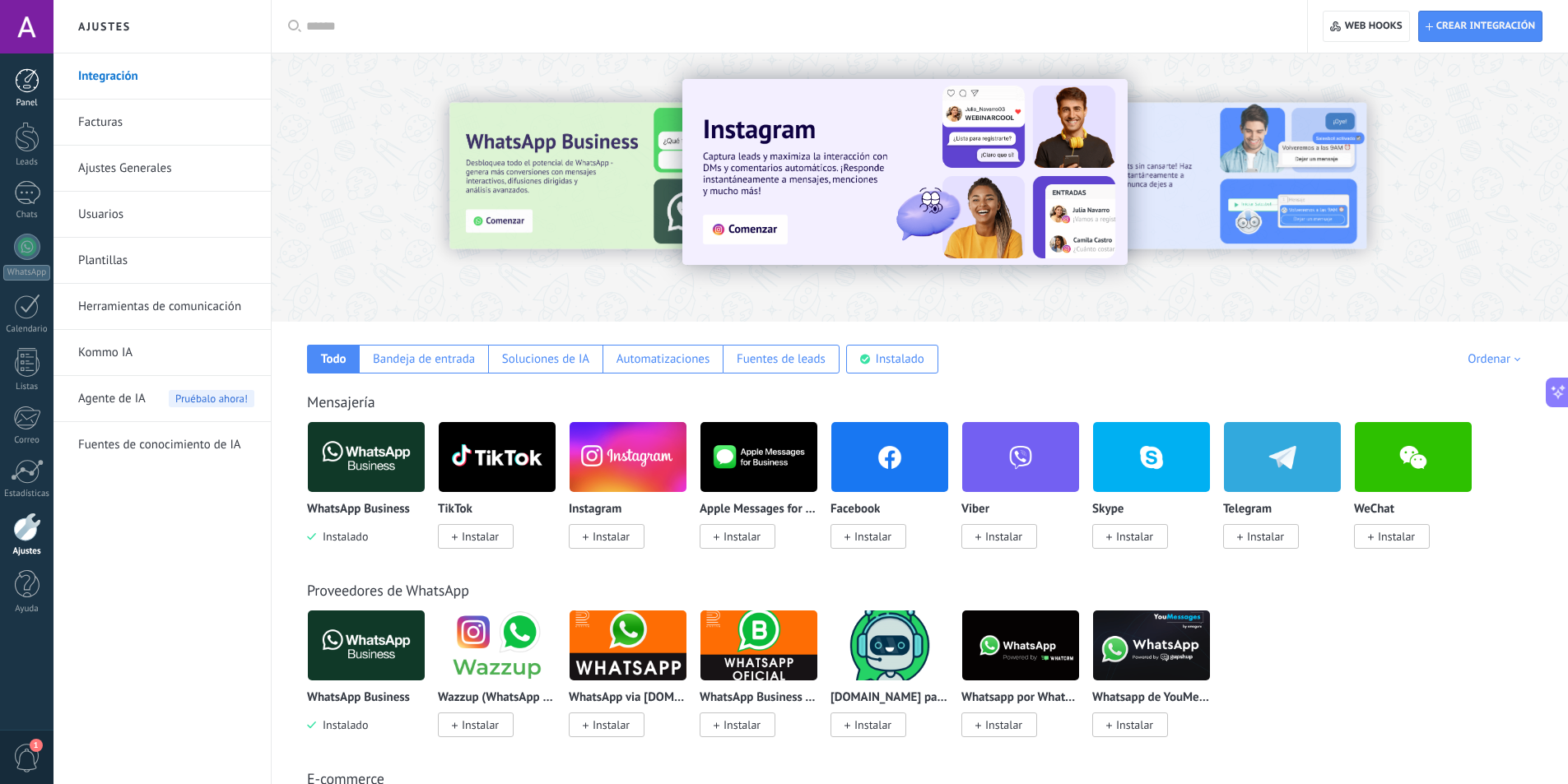
click at [22, 76] on div at bounding box center [27, 80] width 25 height 25
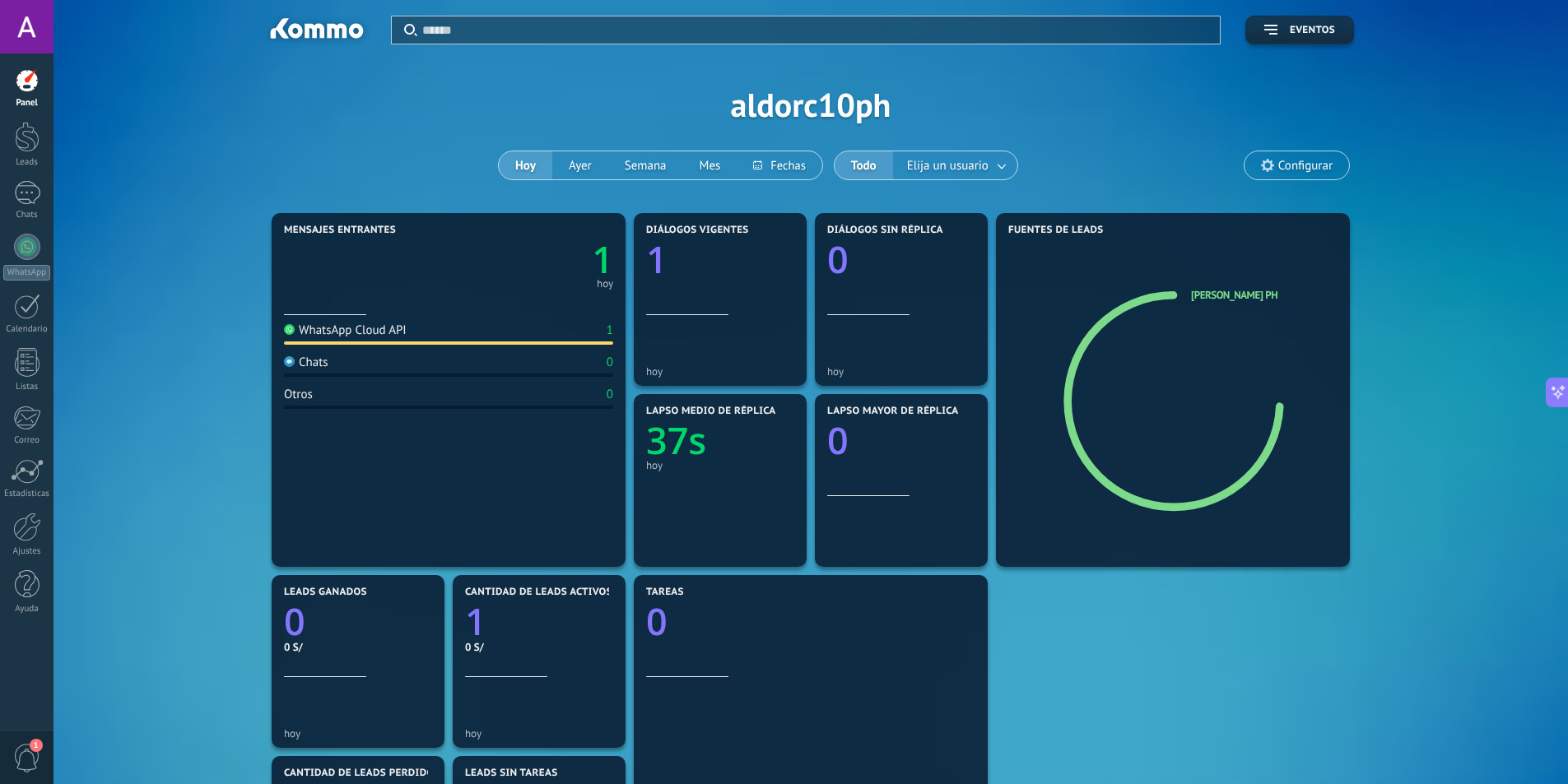
click at [579, 32] on input "text" at bounding box center [816, 30] width 787 height 17
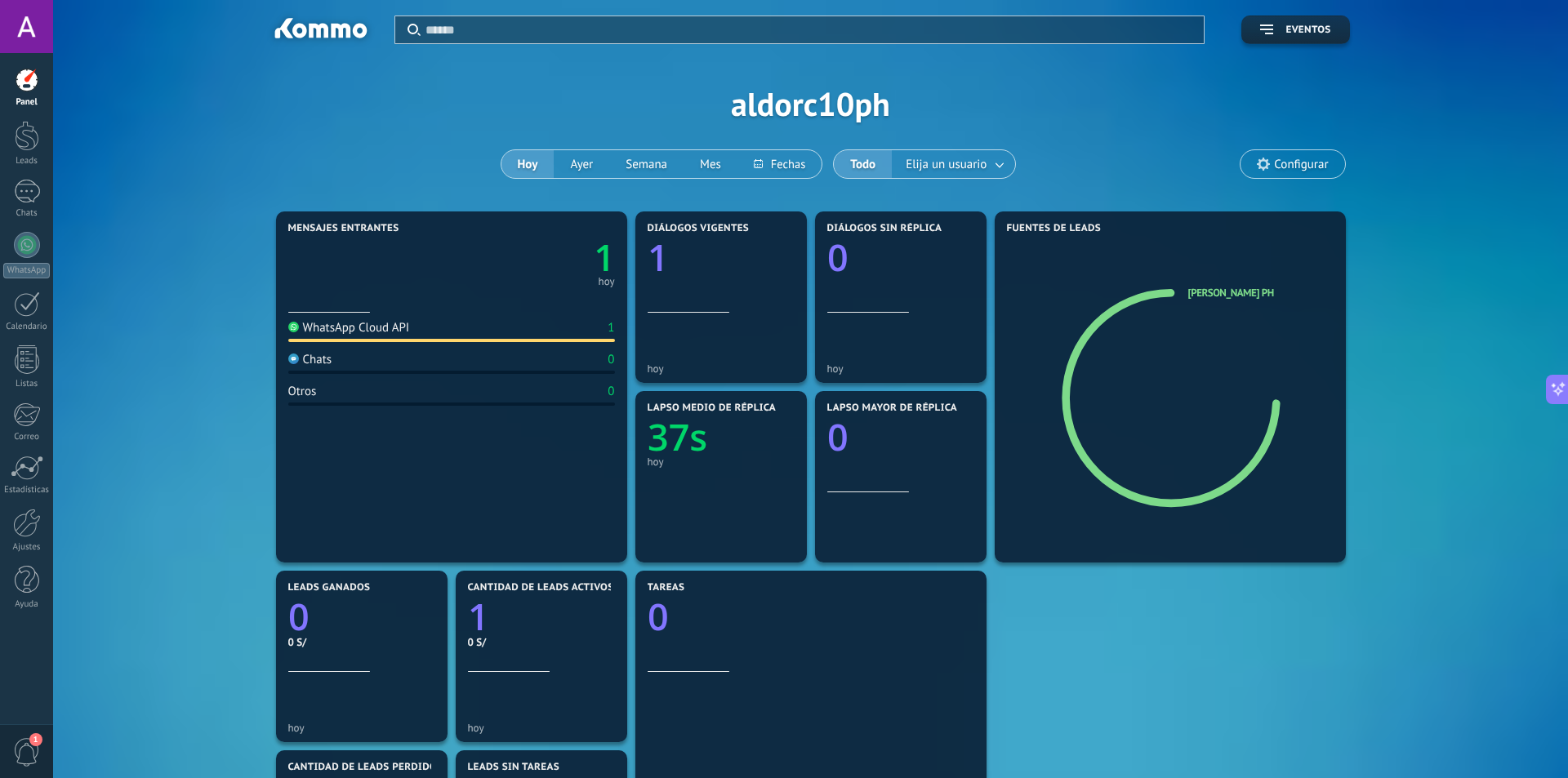
click at [1444, 267] on div at bounding box center [784, 389] width 1568 height 778
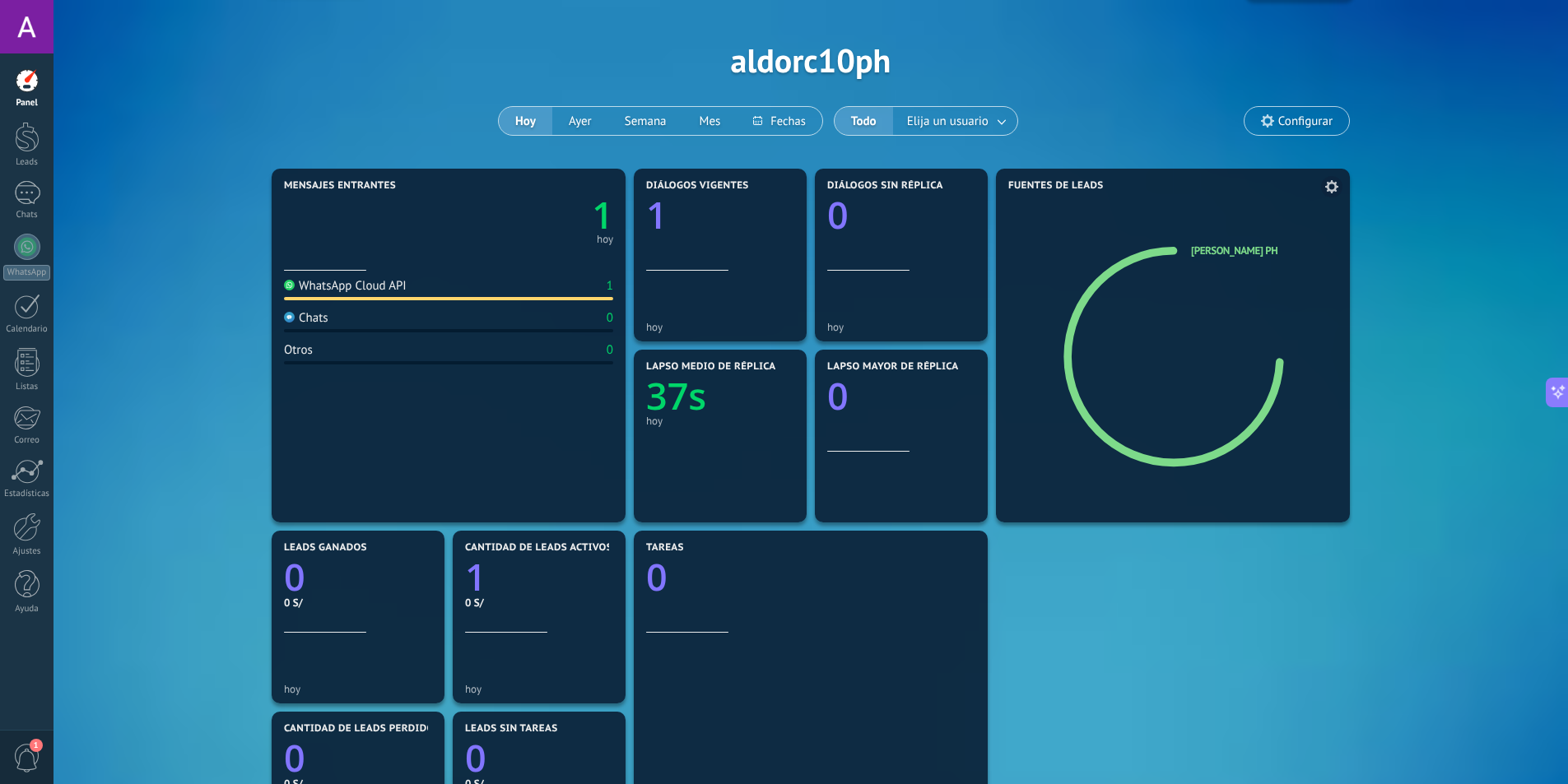
scroll to position [82, 0]
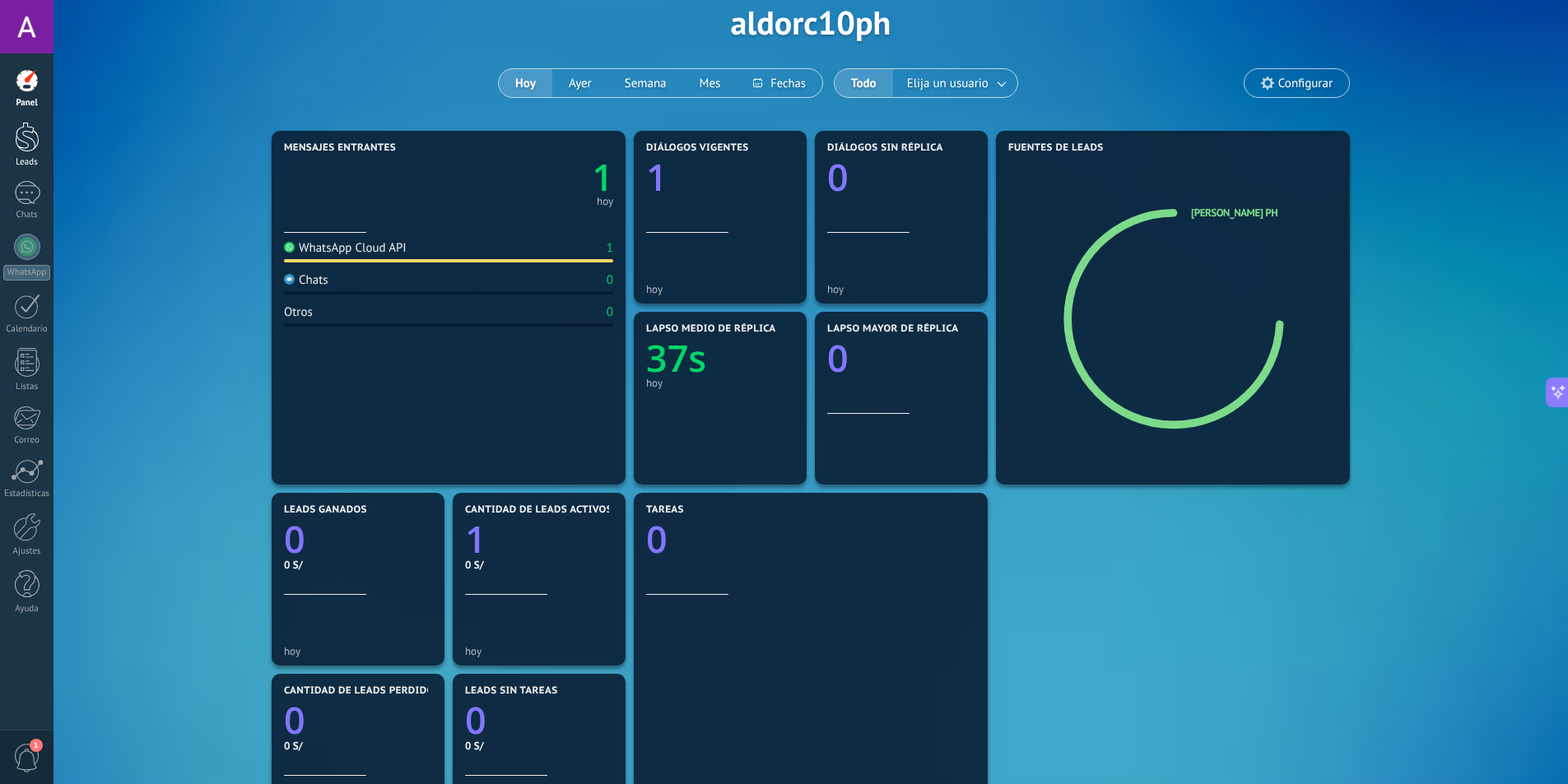
click at [17, 146] on div at bounding box center [27, 137] width 25 height 31
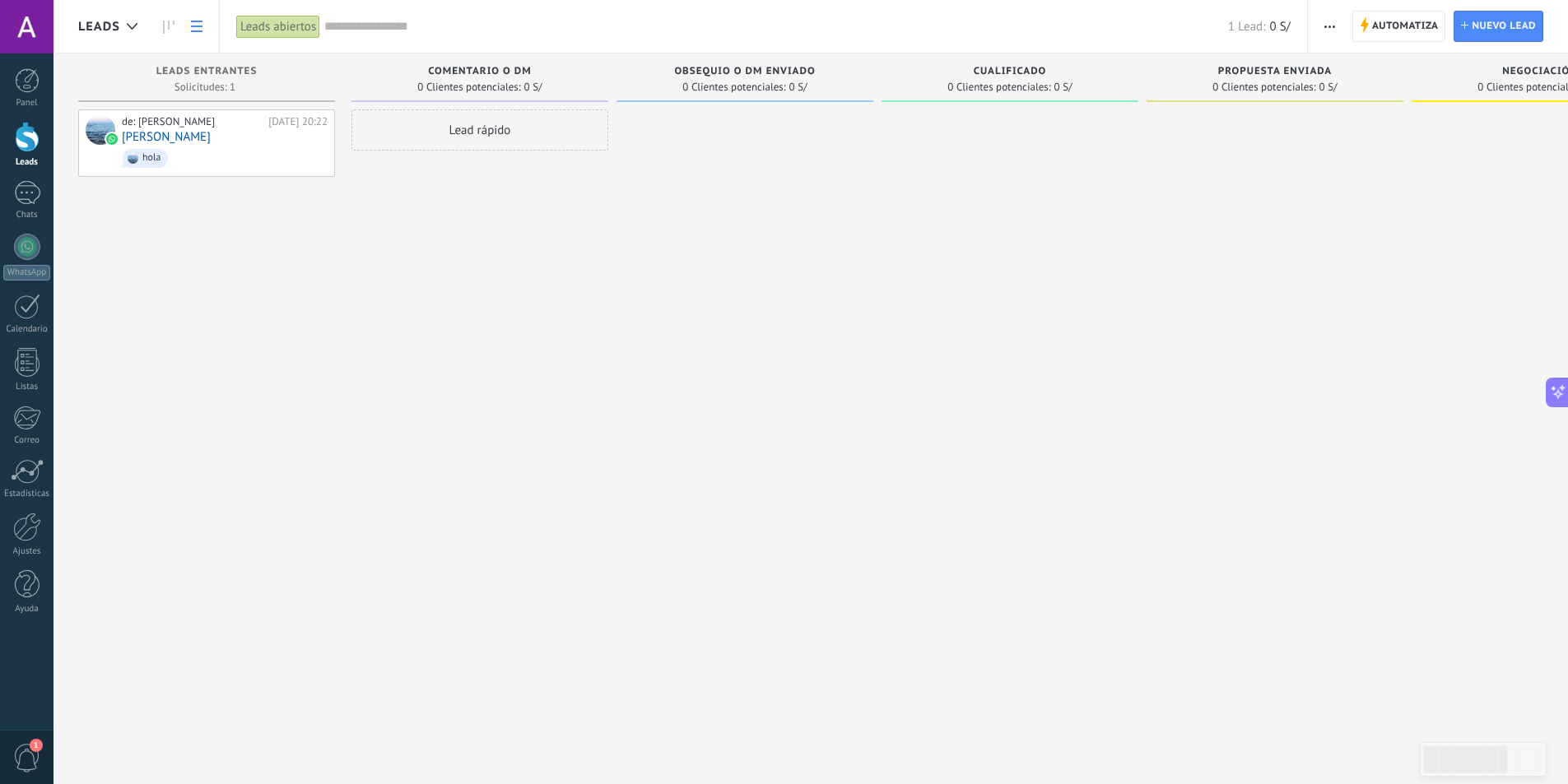
click at [196, 26] on use at bounding box center [196, 26] width 11 height 11
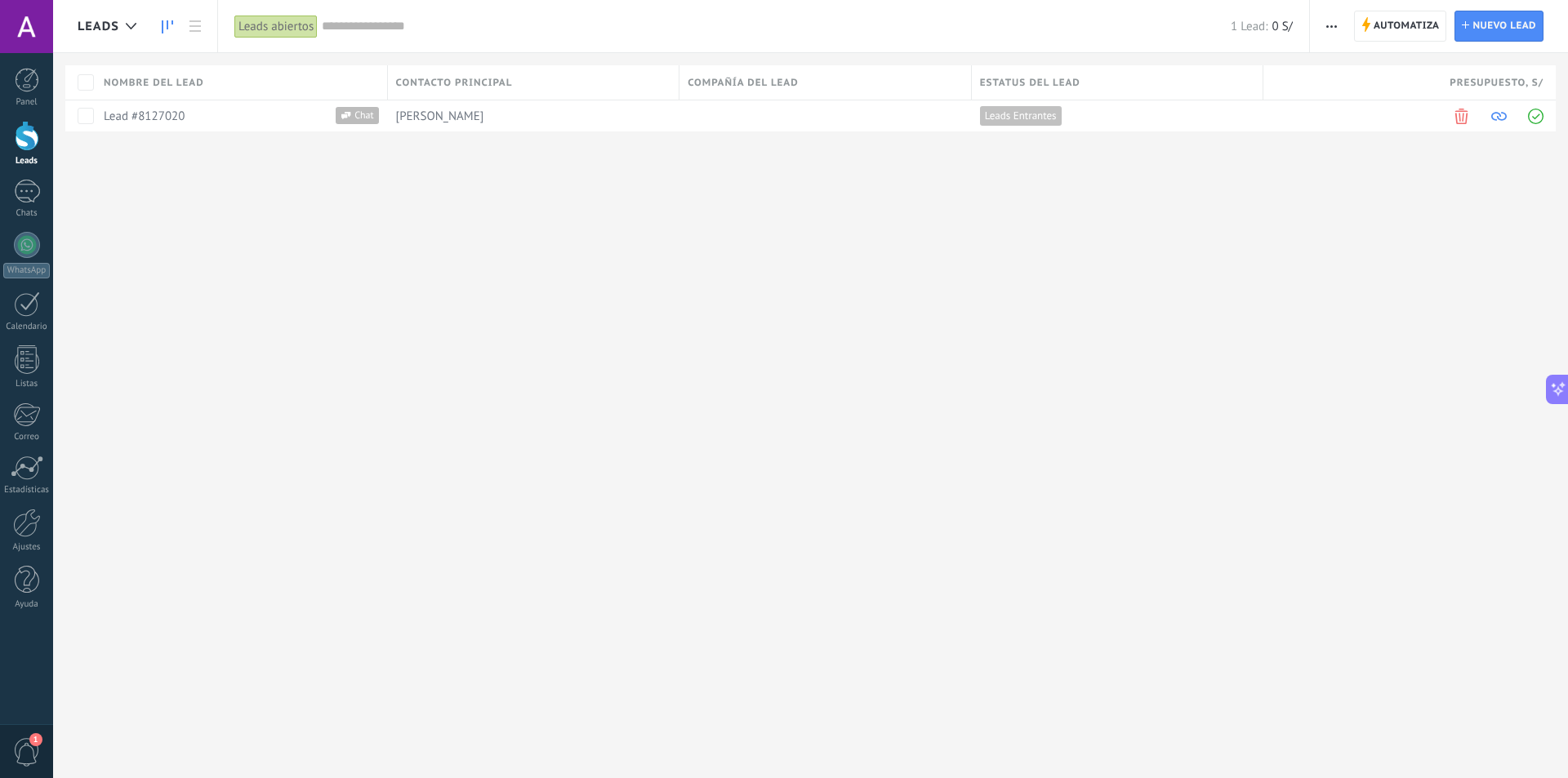
click at [175, 20] on link at bounding box center [167, 27] width 28 height 32
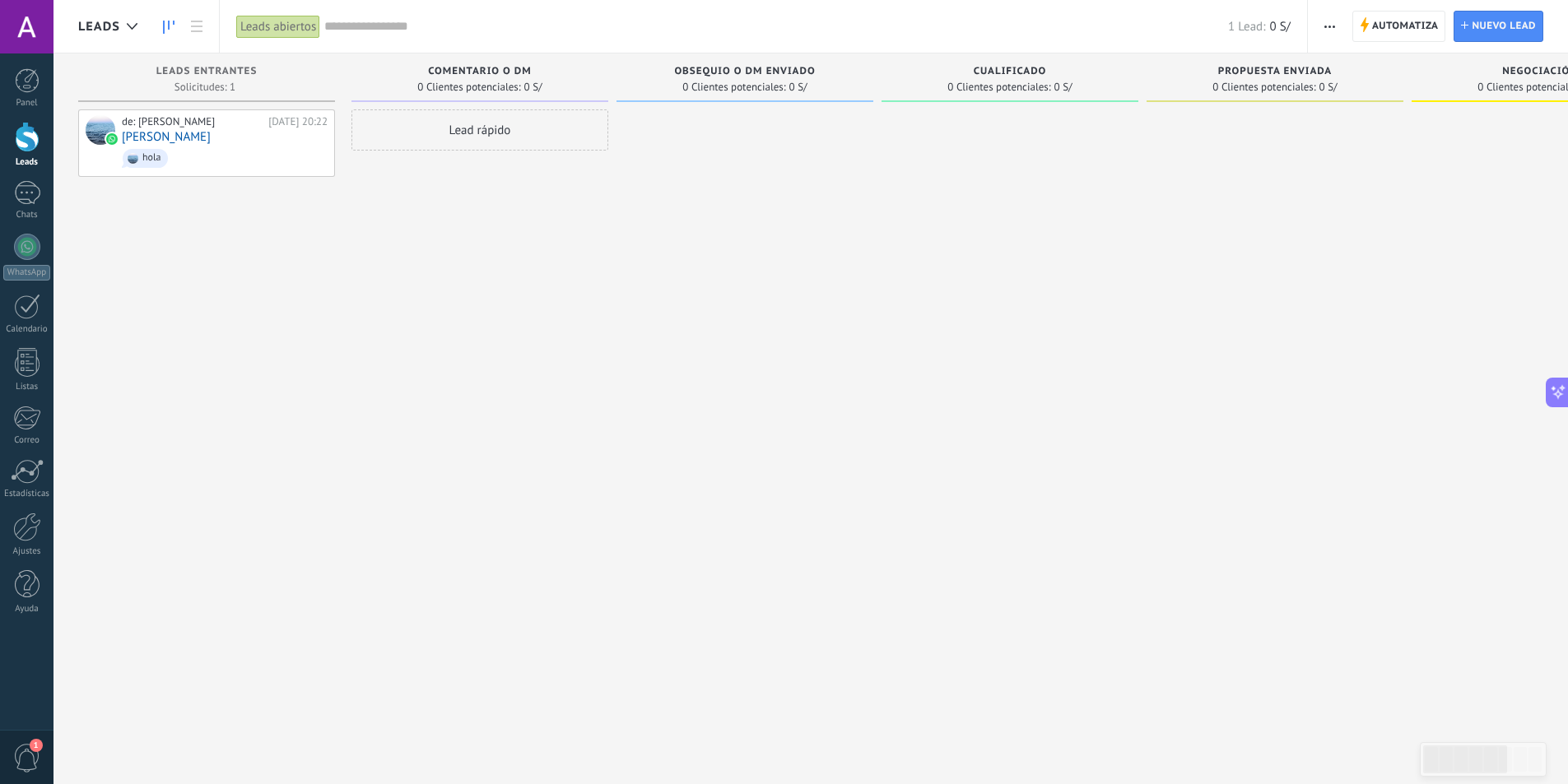
click at [114, 29] on span "Leads" at bounding box center [100, 27] width 42 height 15
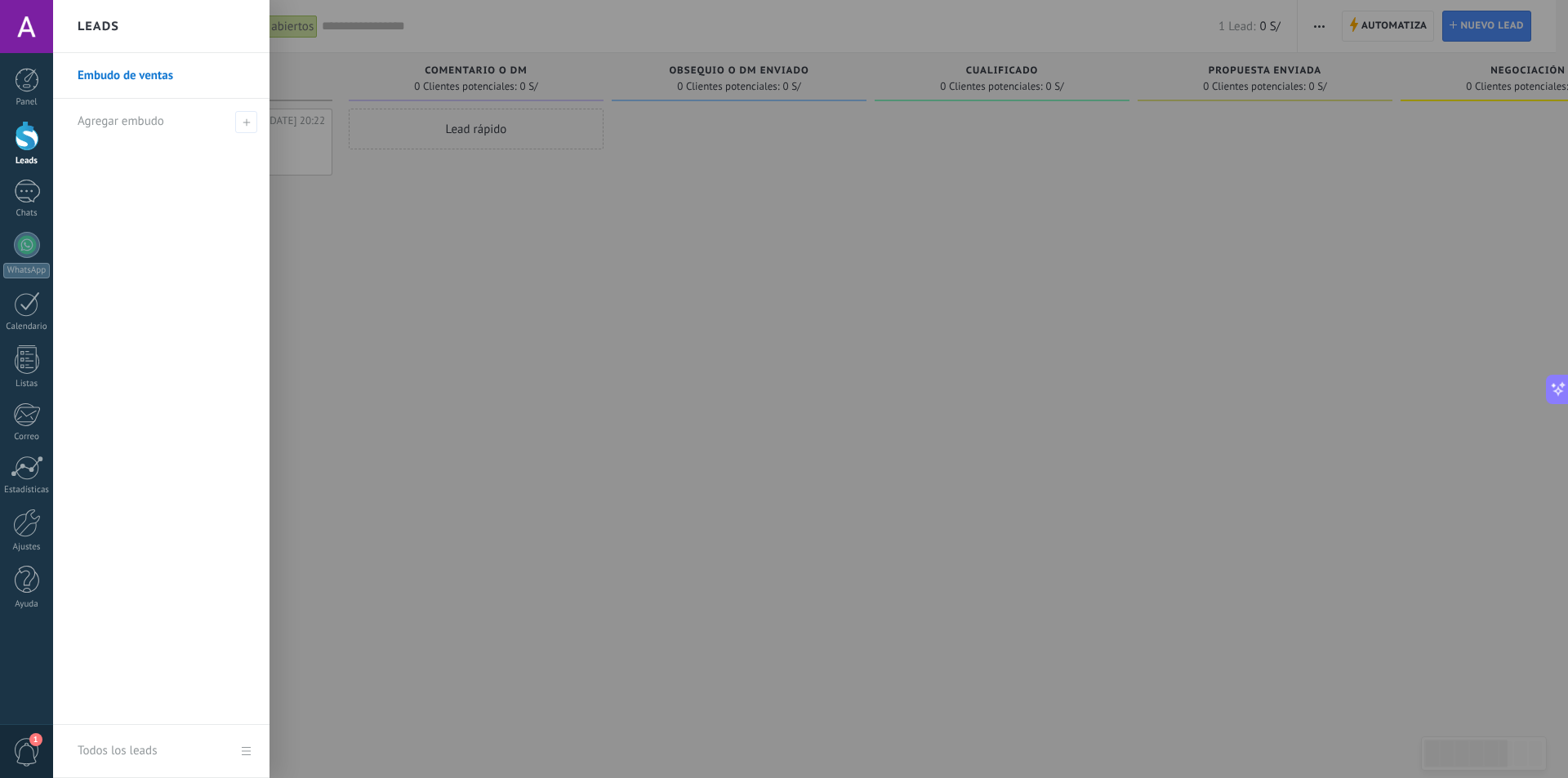
click at [115, 52] on div "Leads" at bounding box center [162, 27] width 217 height 53
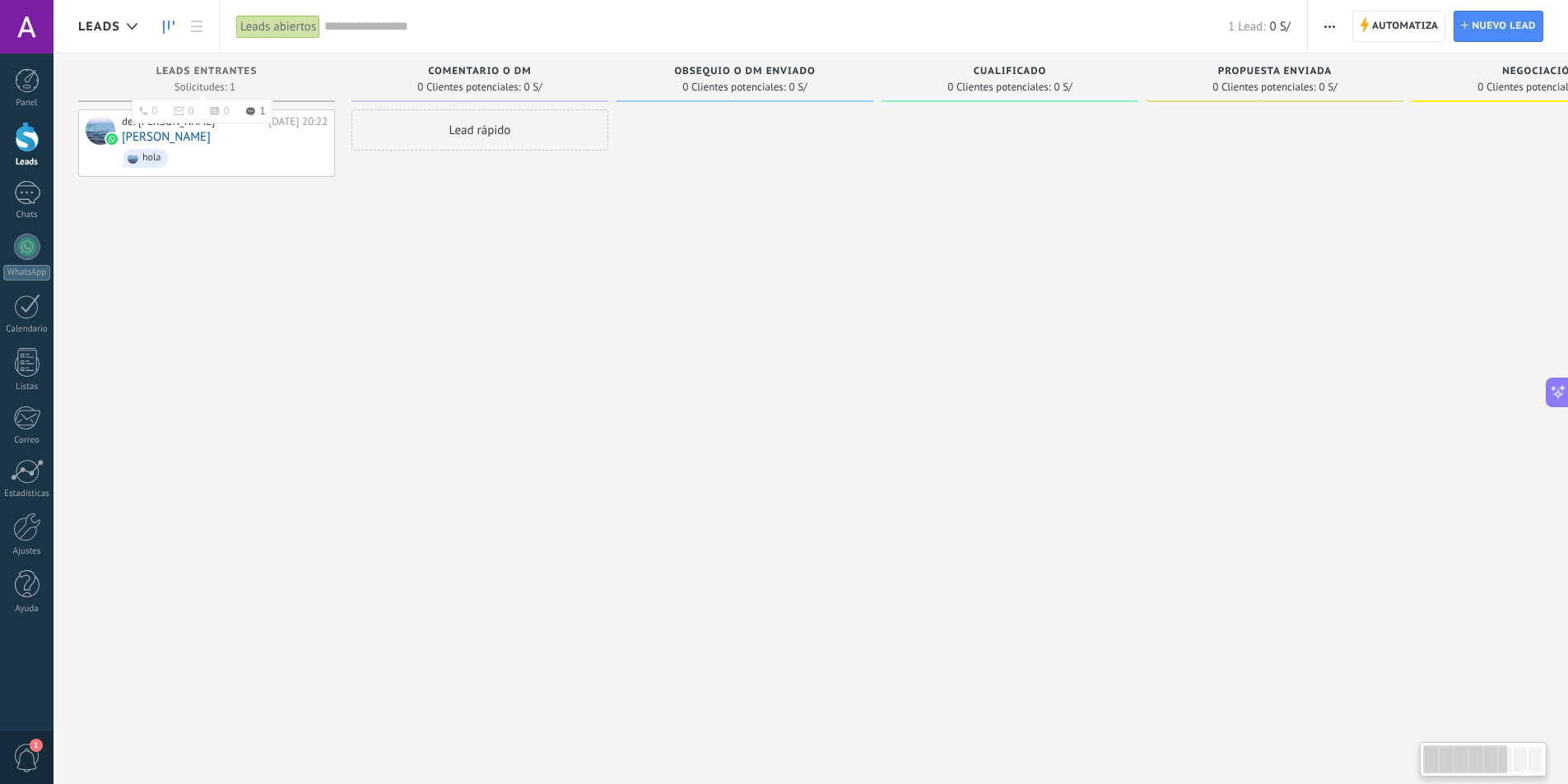
click at [126, 77] on div "Leads Entrantes" at bounding box center [206, 73] width 240 height 14
click at [112, 44] on div "Leads" at bounding box center [112, 26] width 67 height 53
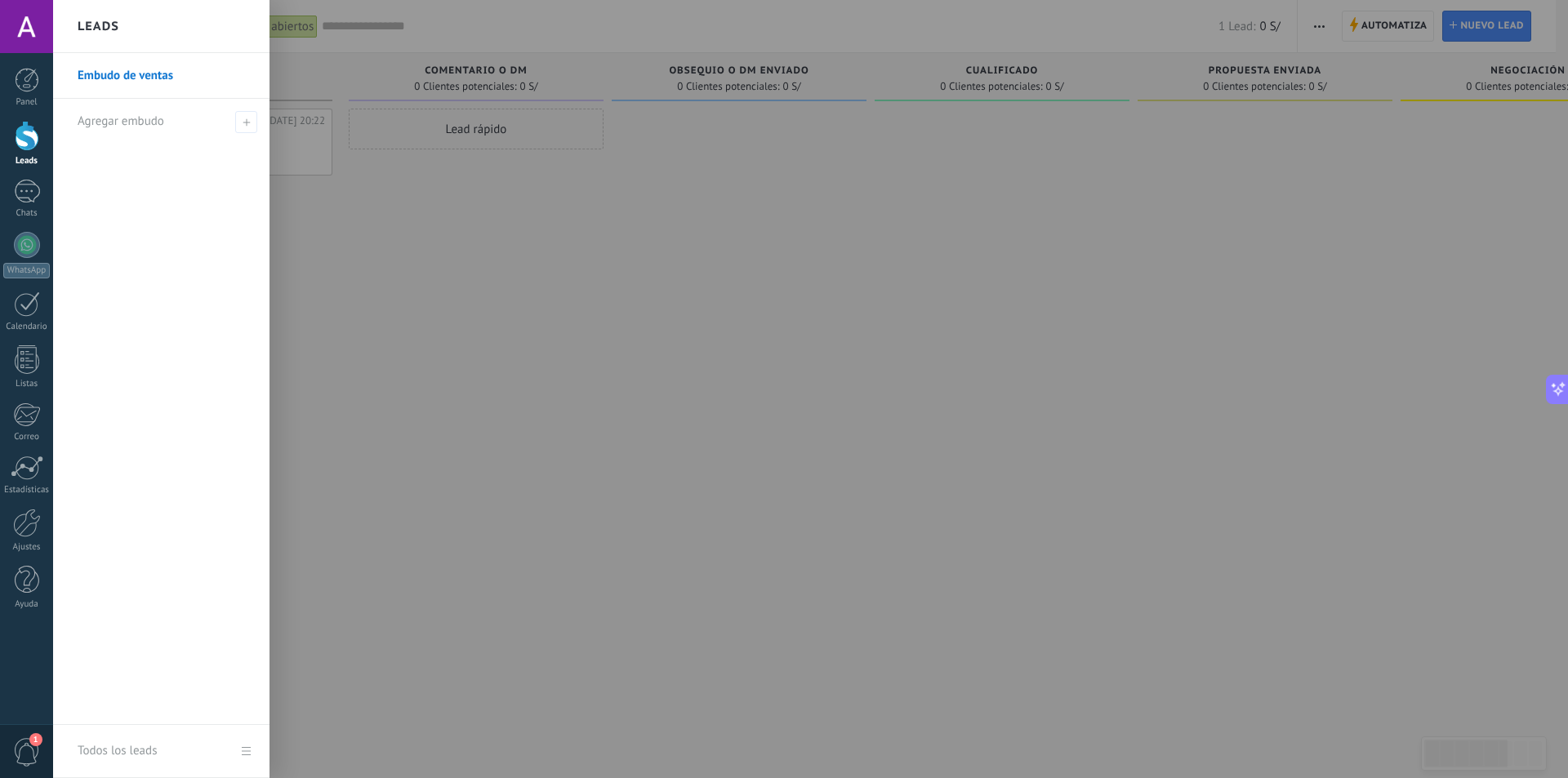
click at [114, 82] on link "Embudo de ventas" at bounding box center [165, 76] width 176 height 46
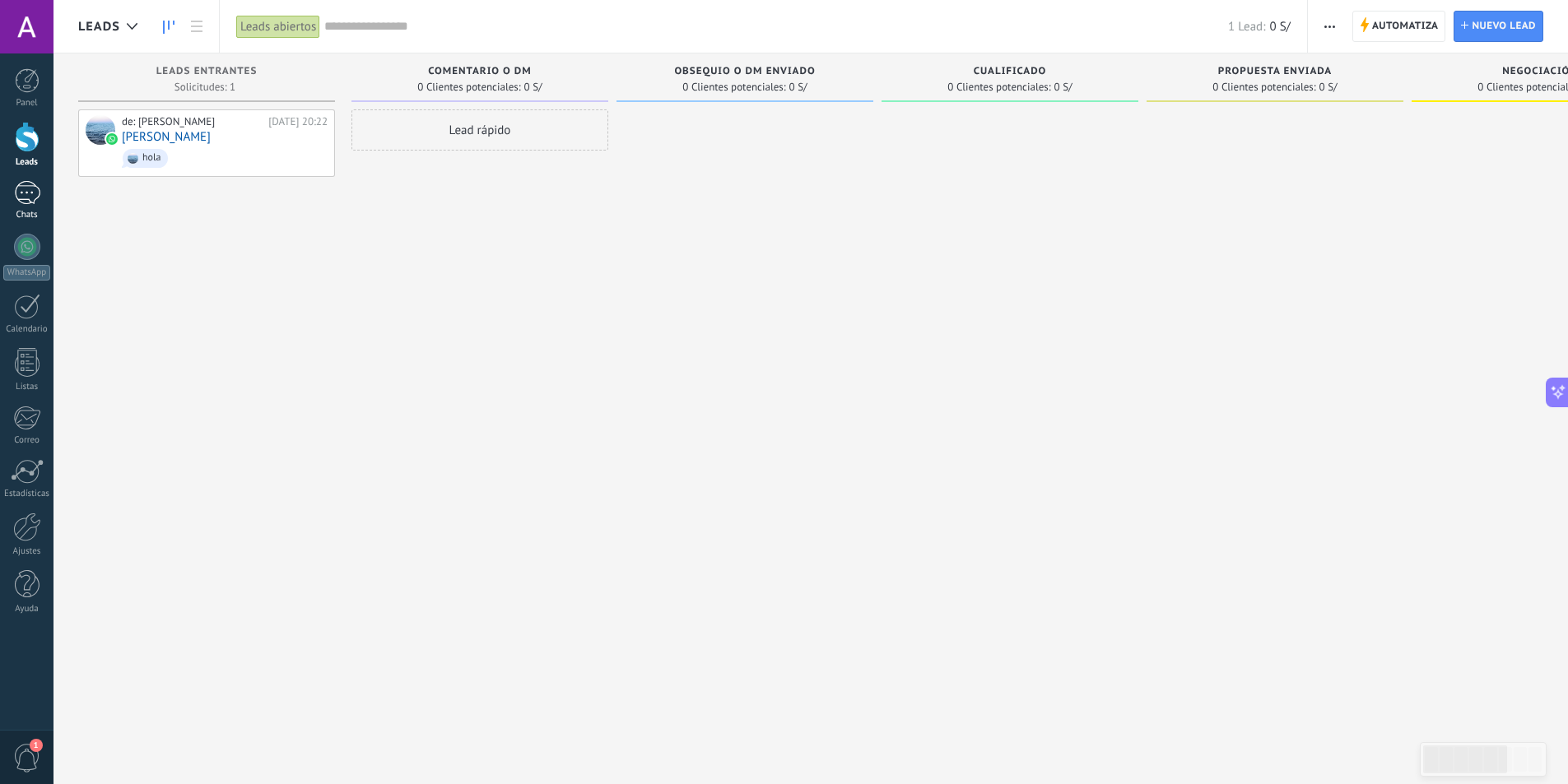
click at [36, 194] on div "1" at bounding box center [27, 192] width 26 height 24
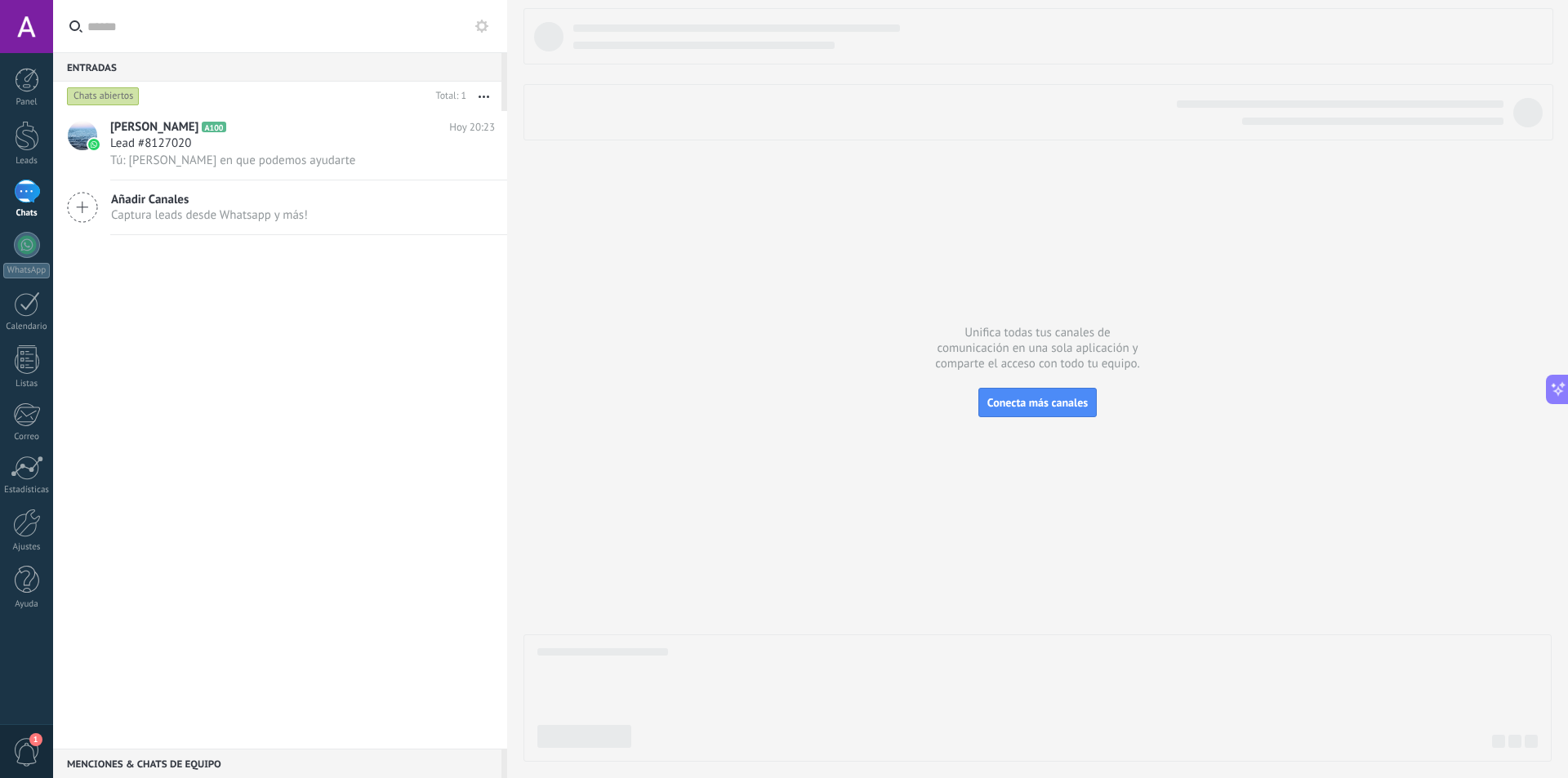
click at [95, 205] on icon at bounding box center [82, 207] width 31 height 31
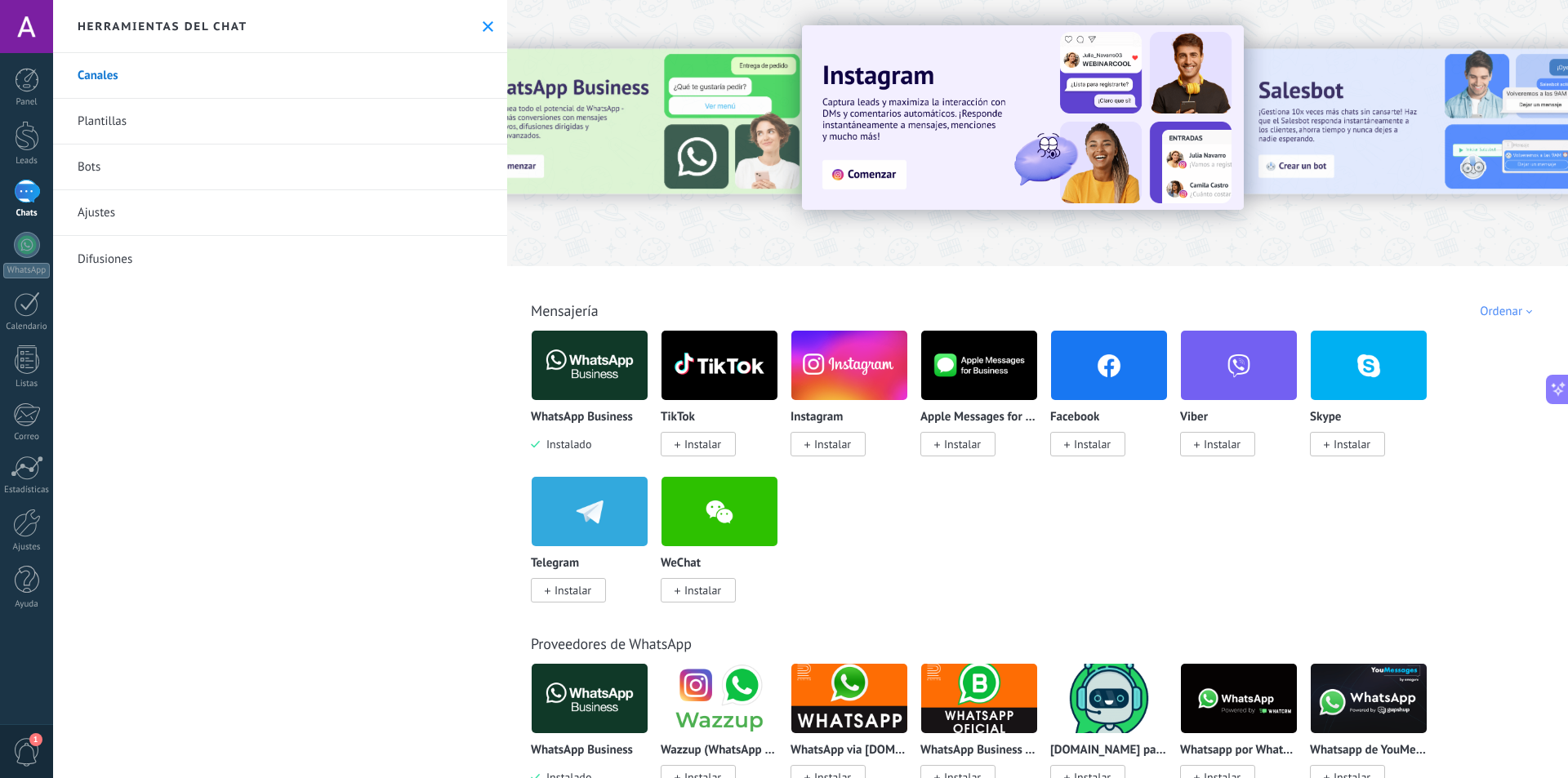
click at [32, 200] on div "1" at bounding box center [27, 191] width 26 height 24
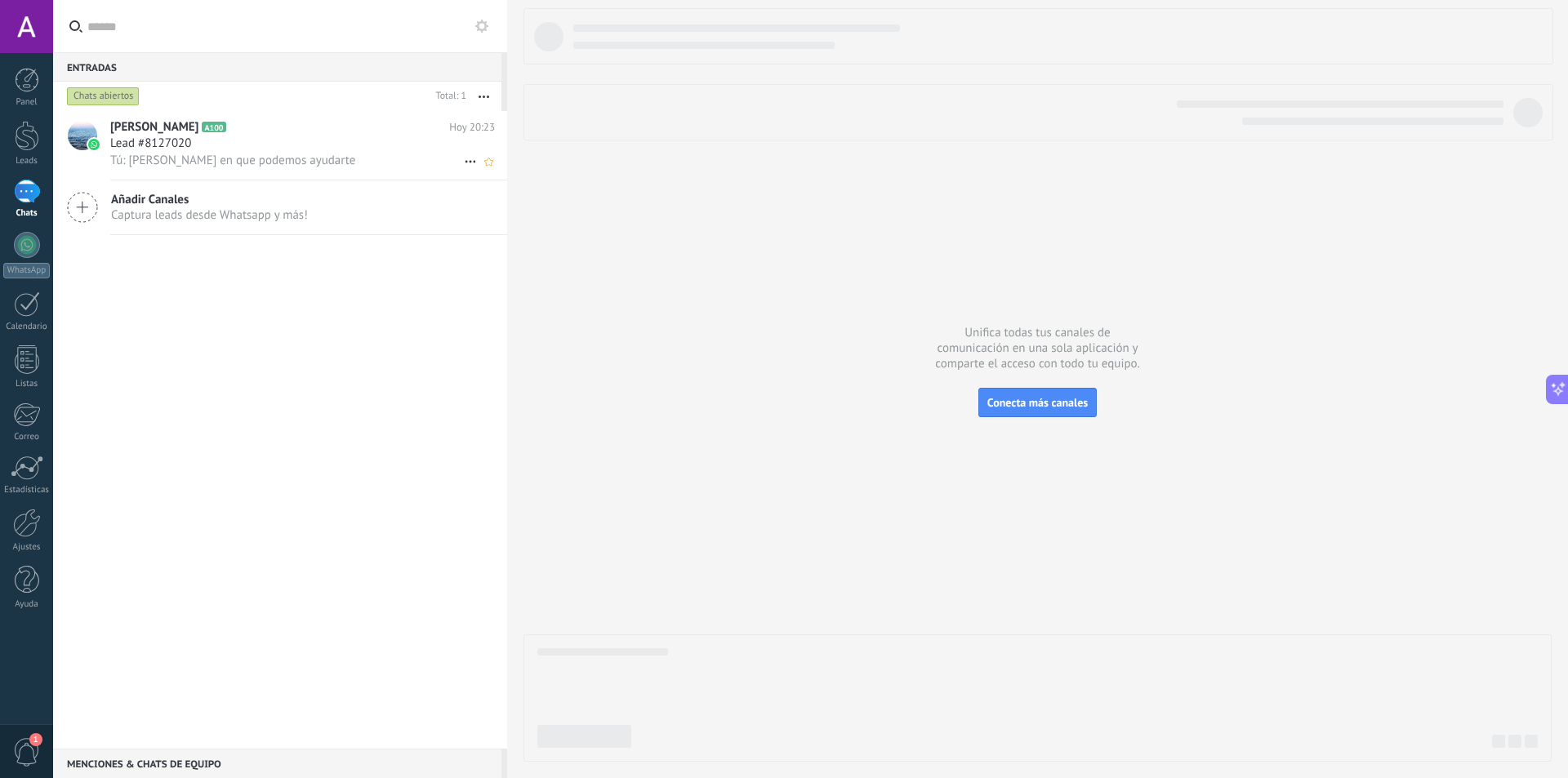
click at [257, 141] on div "Lead #8127020" at bounding box center [302, 143] width 385 height 16
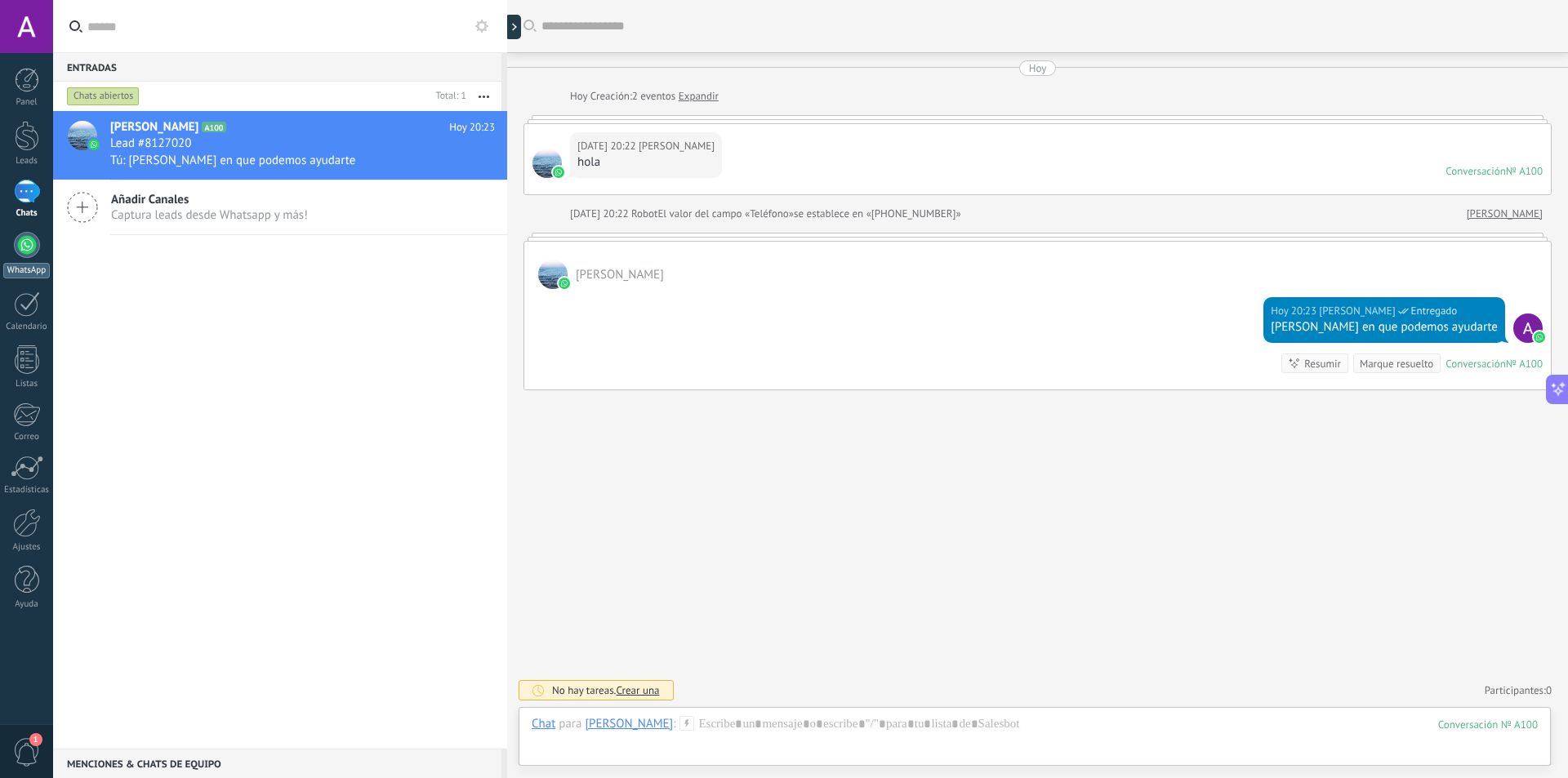
click at [26, 265] on div "WhatsApp" at bounding box center [26, 271] width 47 height 15
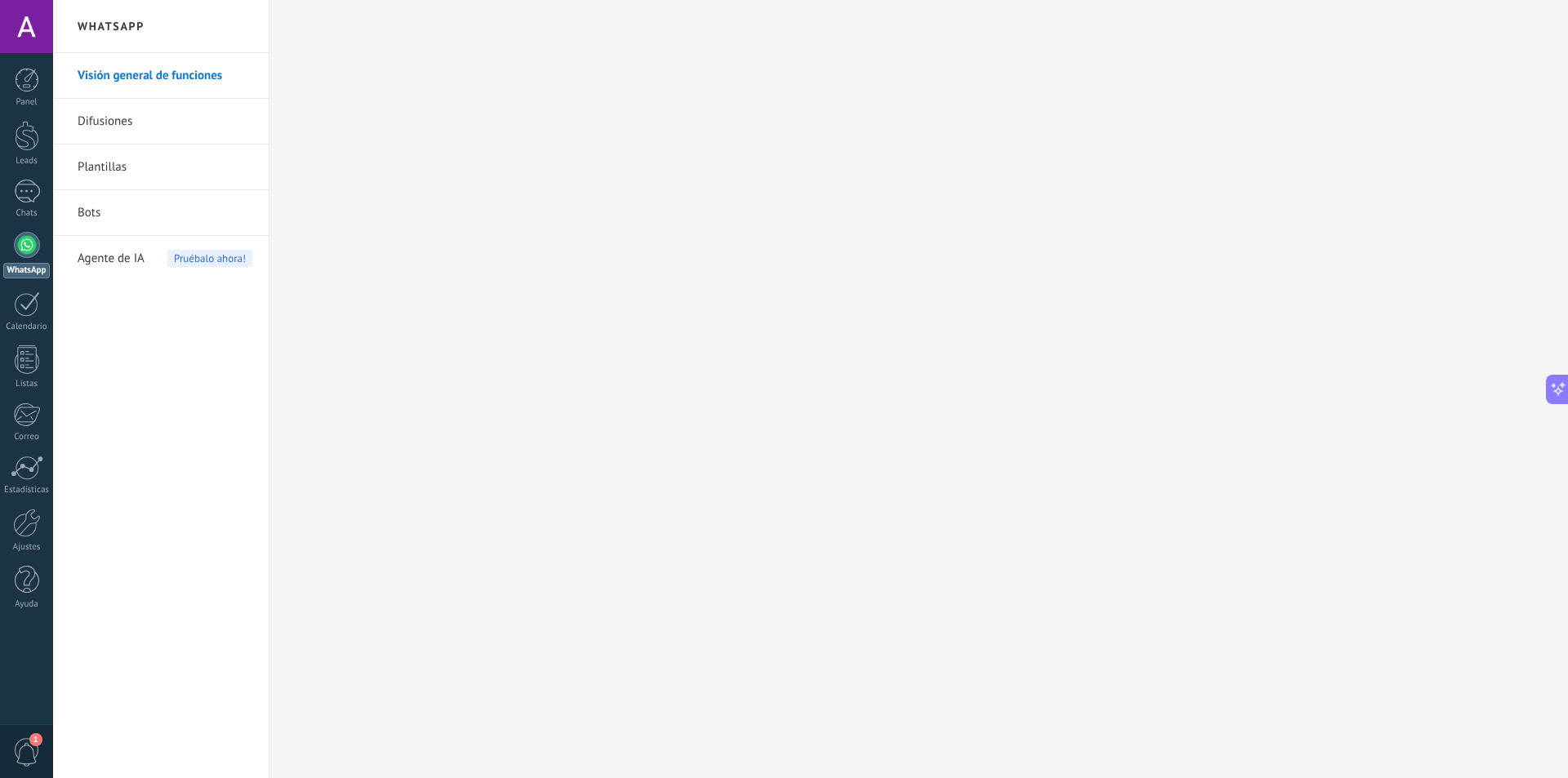
click at [134, 115] on link "Difusiones" at bounding box center [165, 122] width 175 height 46
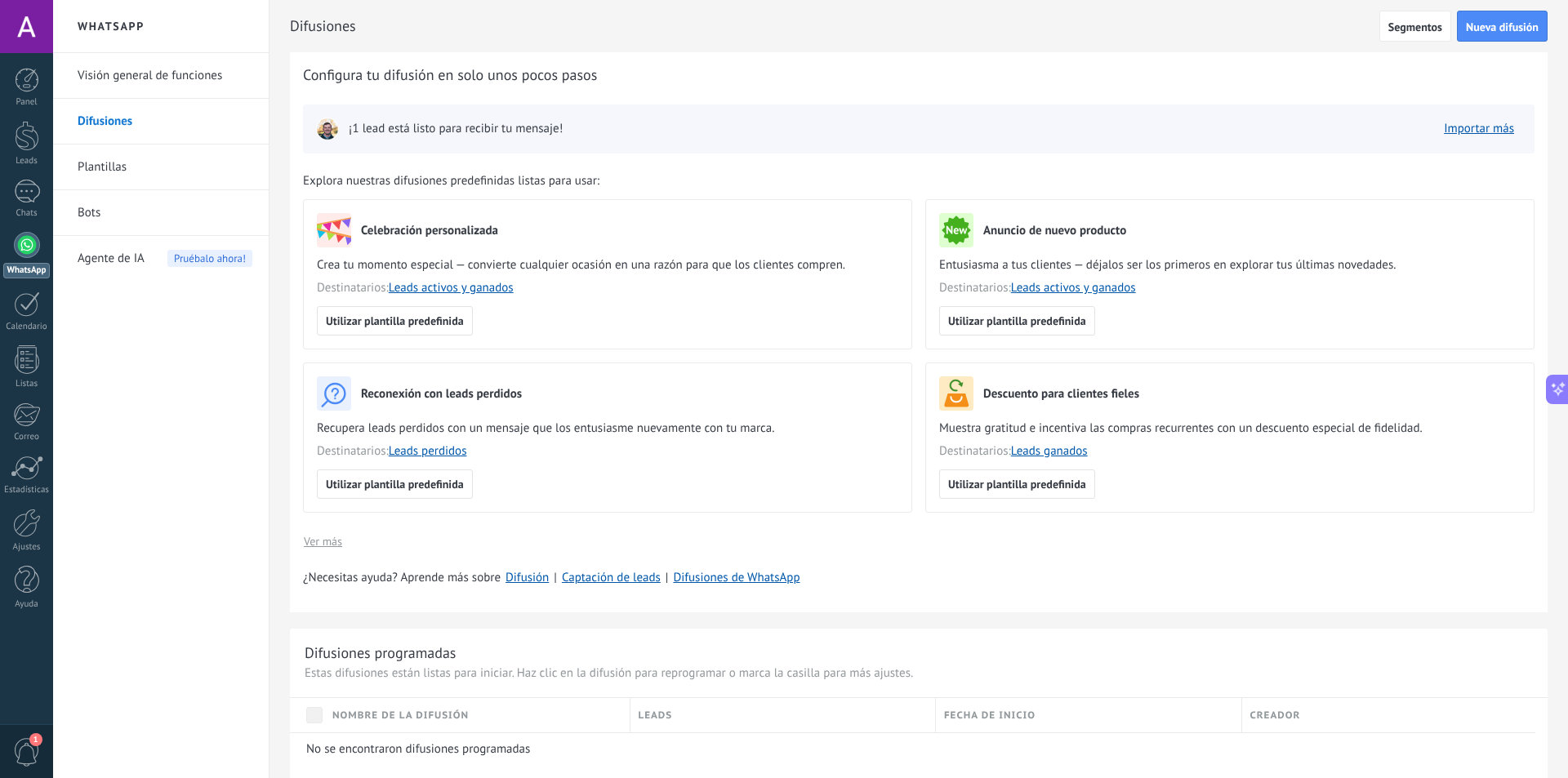
click at [119, 165] on link "Plantillas" at bounding box center [165, 167] width 175 height 46
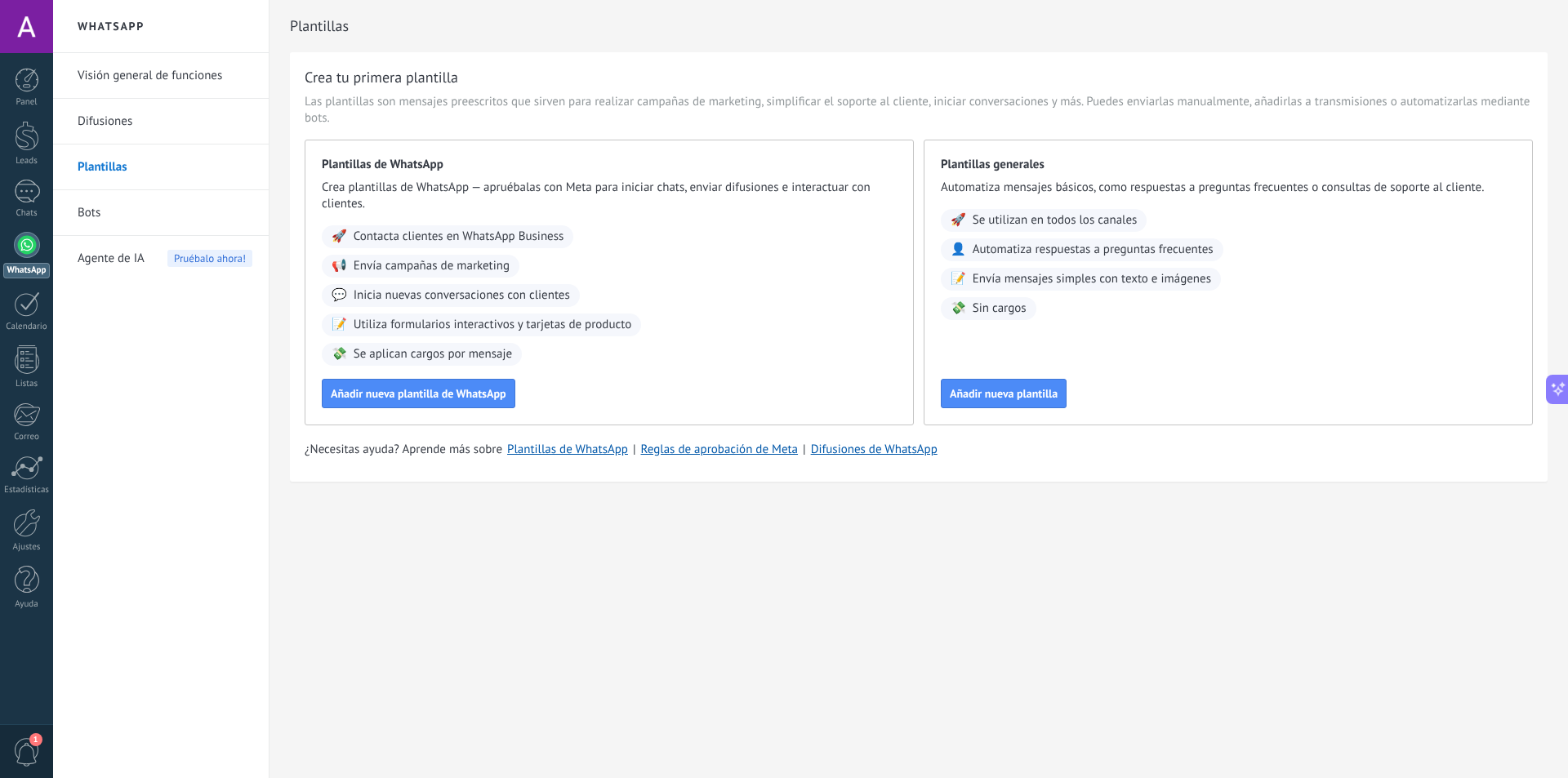
scroll to position [25, 0]
click at [468, 393] on span "Añadir nueva plantilla de WhatsApp" at bounding box center [418, 393] width 176 height 11
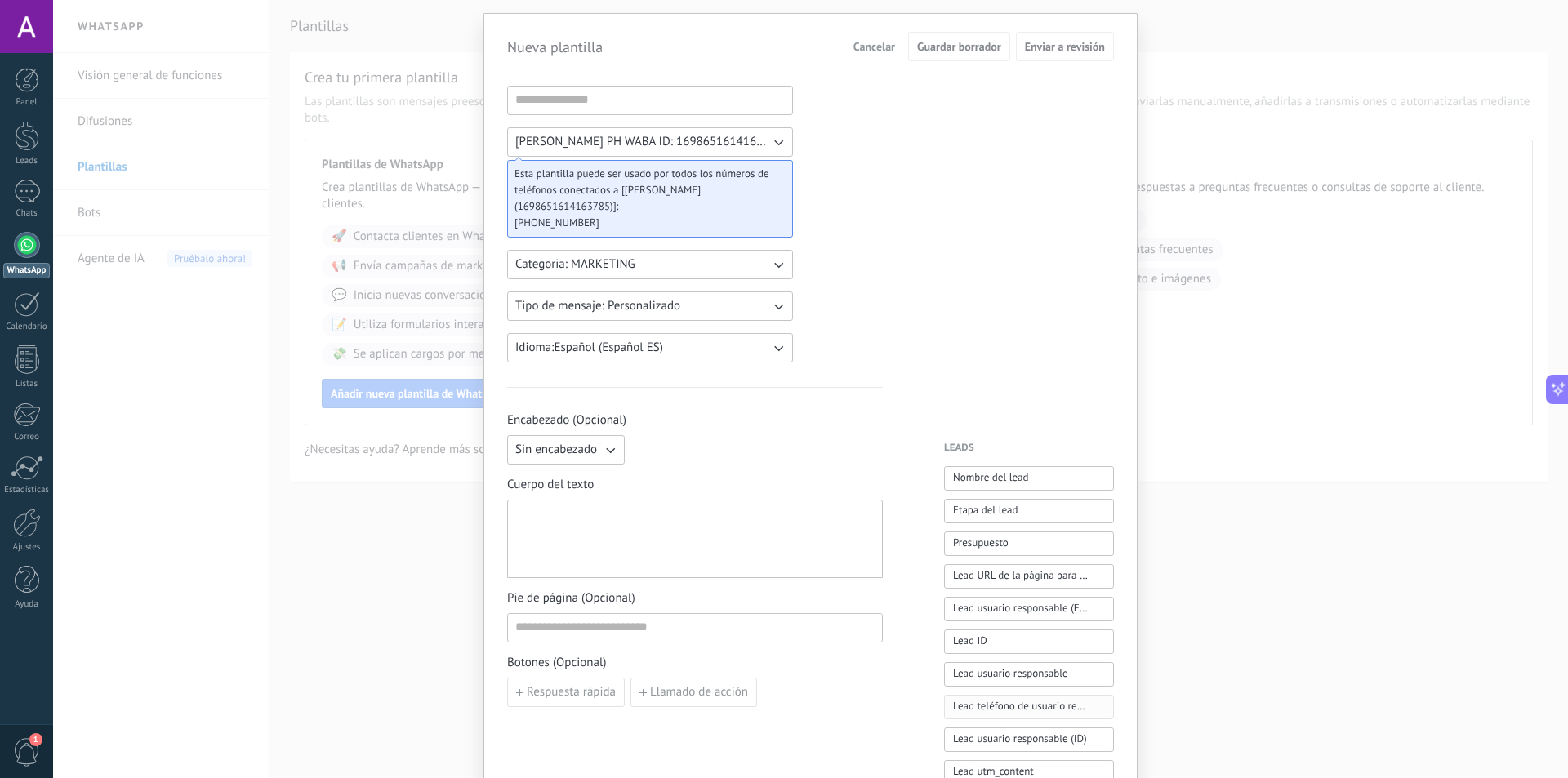
scroll to position [31, 0]
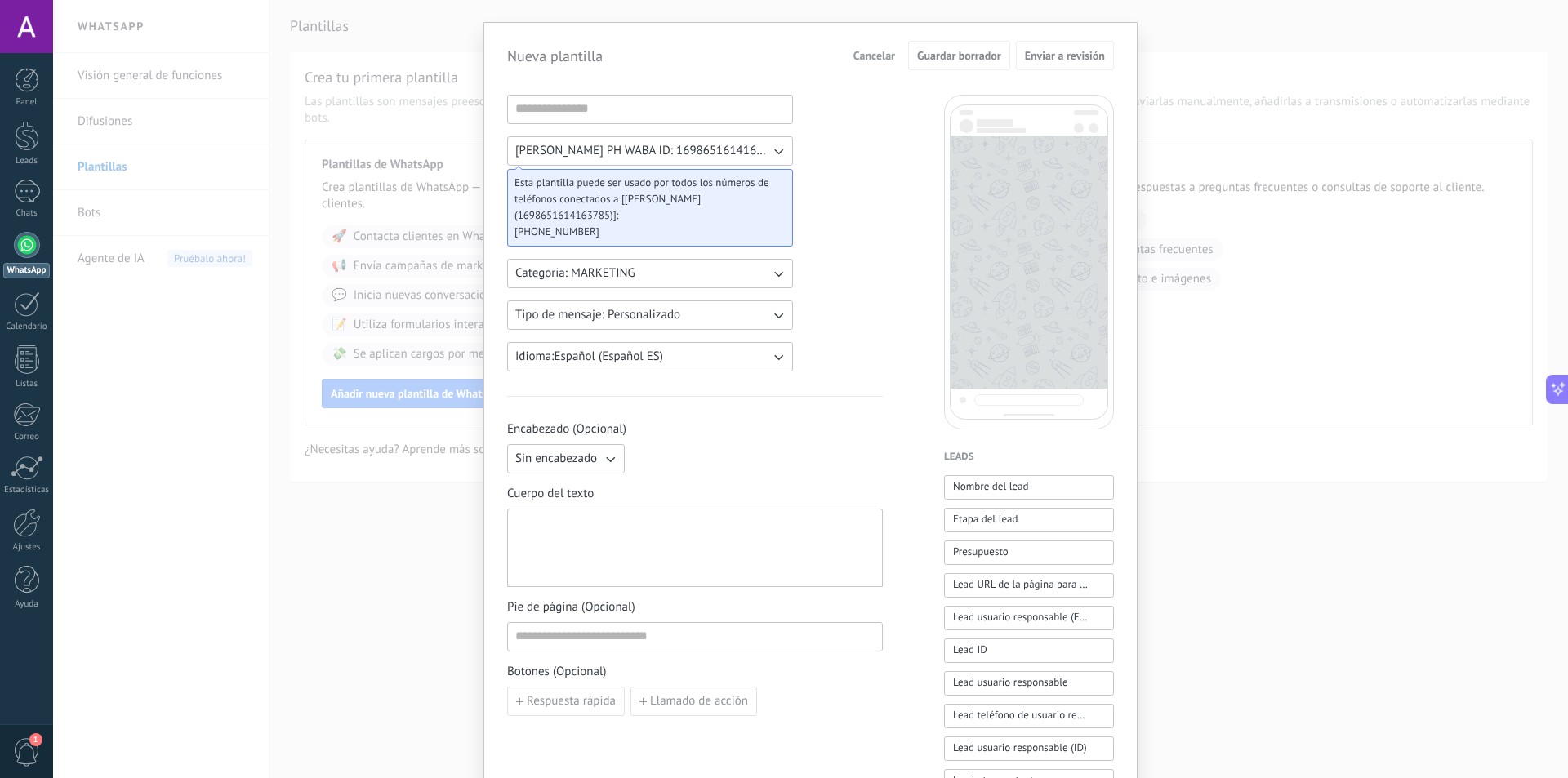
click at [631, 516] on div at bounding box center [695, 548] width 359 height 65
click at [1281, 104] on div "Nueva plantilla Cancelar Guardar borrador Enviar a revisión Aldo PH WABA ID: 16…" at bounding box center [811, 389] width 1515 height 778
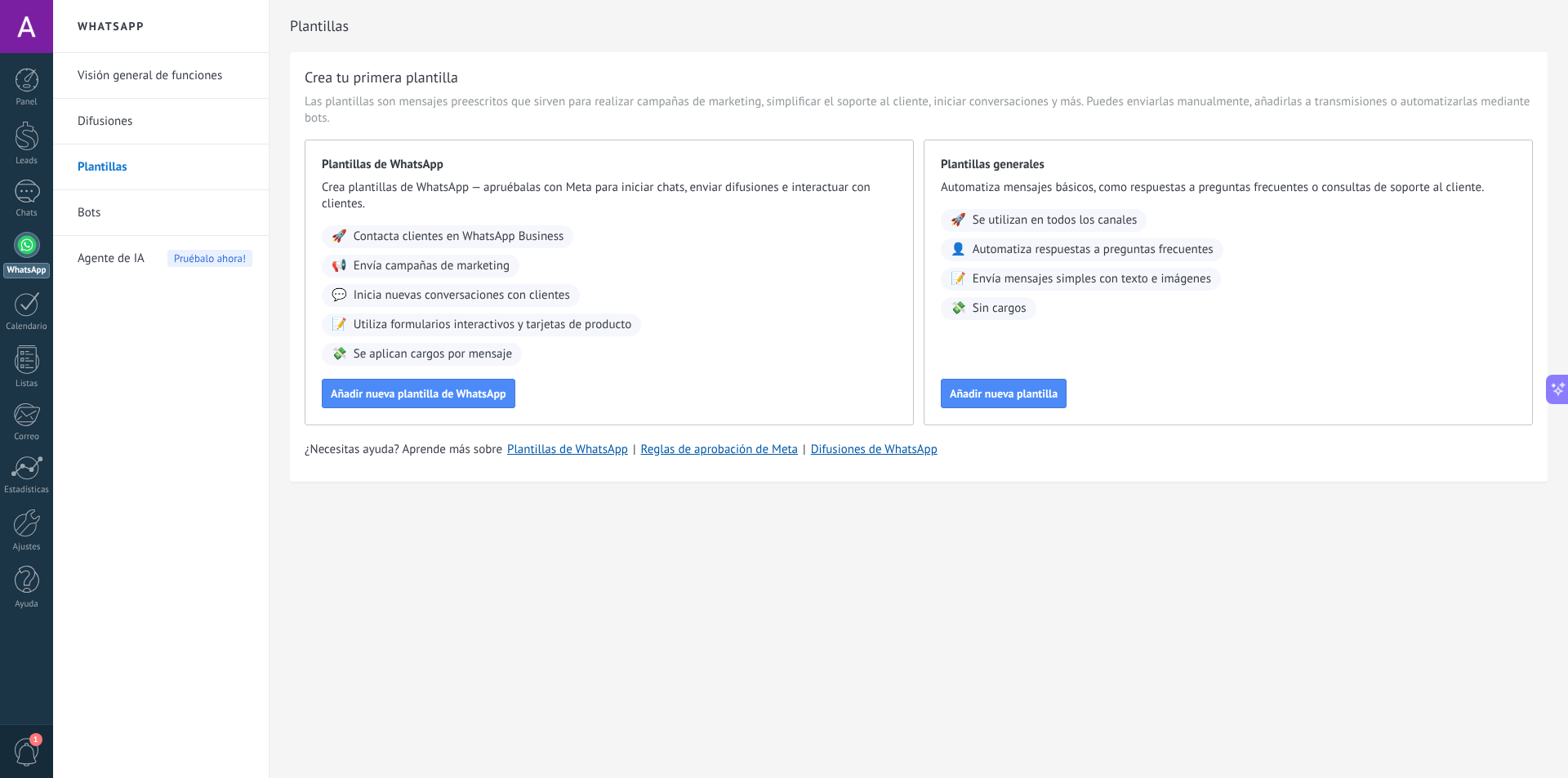
scroll to position [0, 0]
click at [30, 189] on div "1" at bounding box center [27, 191] width 26 height 24
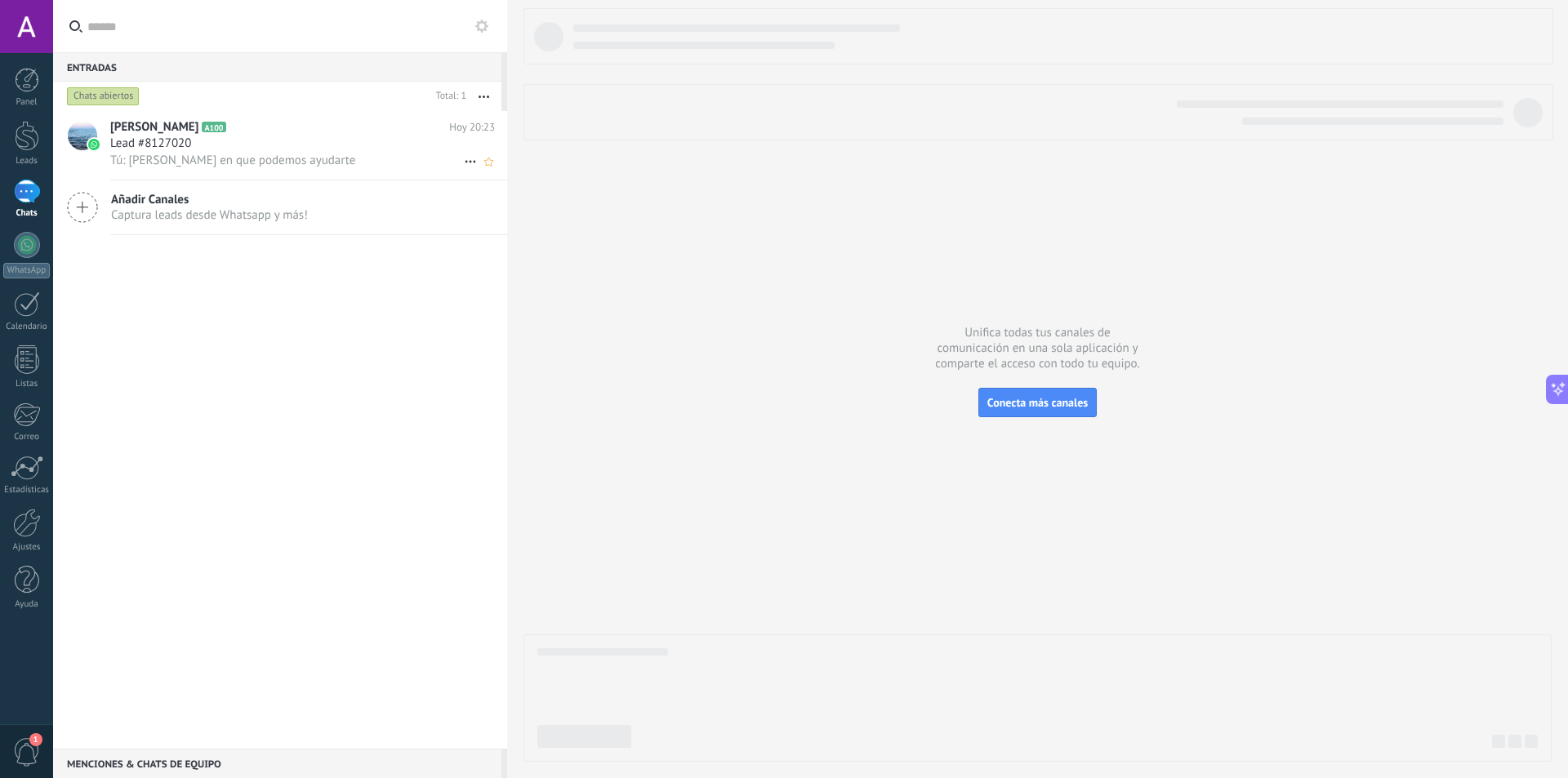
click at [229, 149] on div "Lead #8127020" at bounding box center [302, 143] width 385 height 16
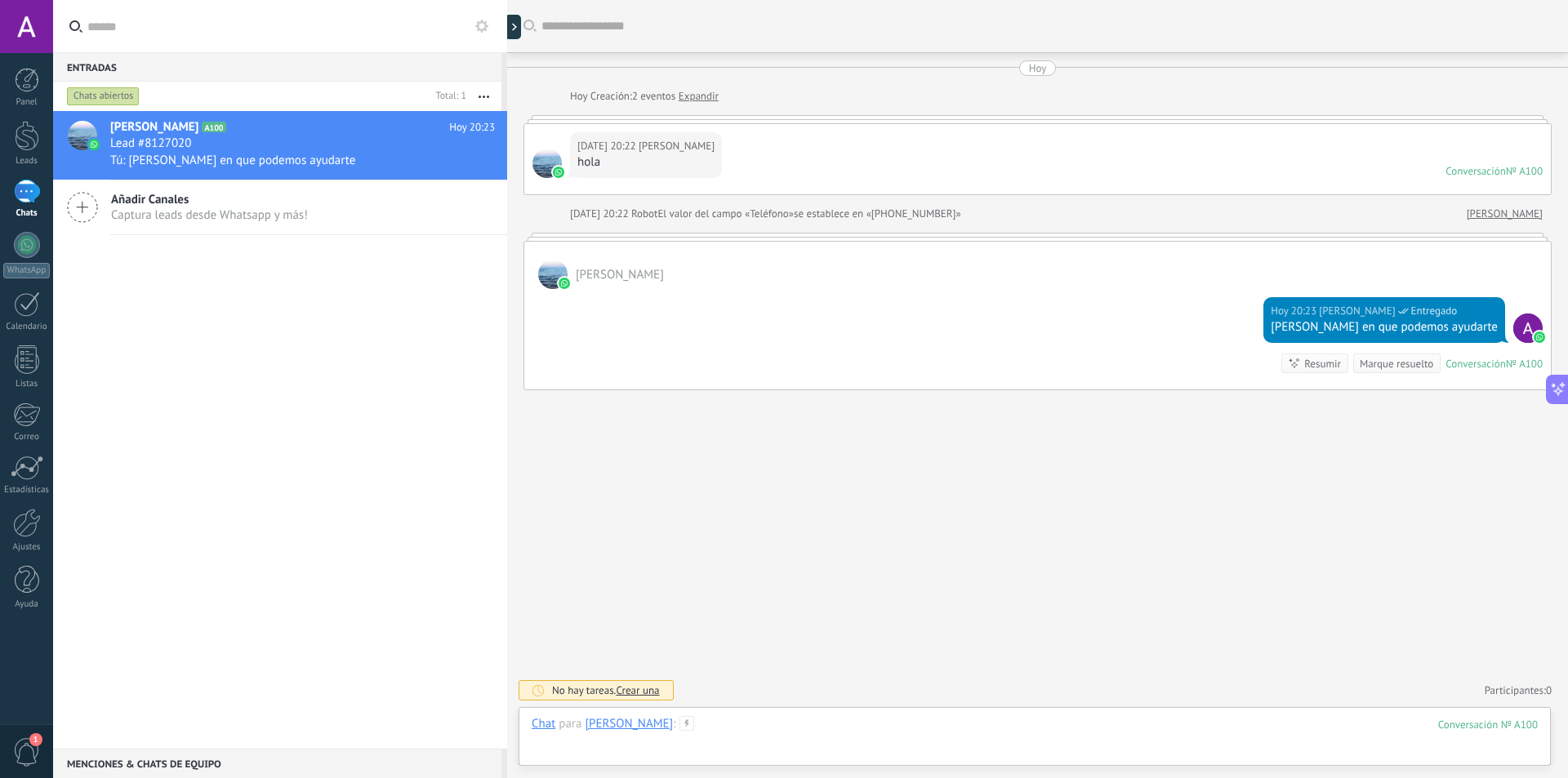
click at [741, 719] on div at bounding box center [1034, 741] width 1006 height 49
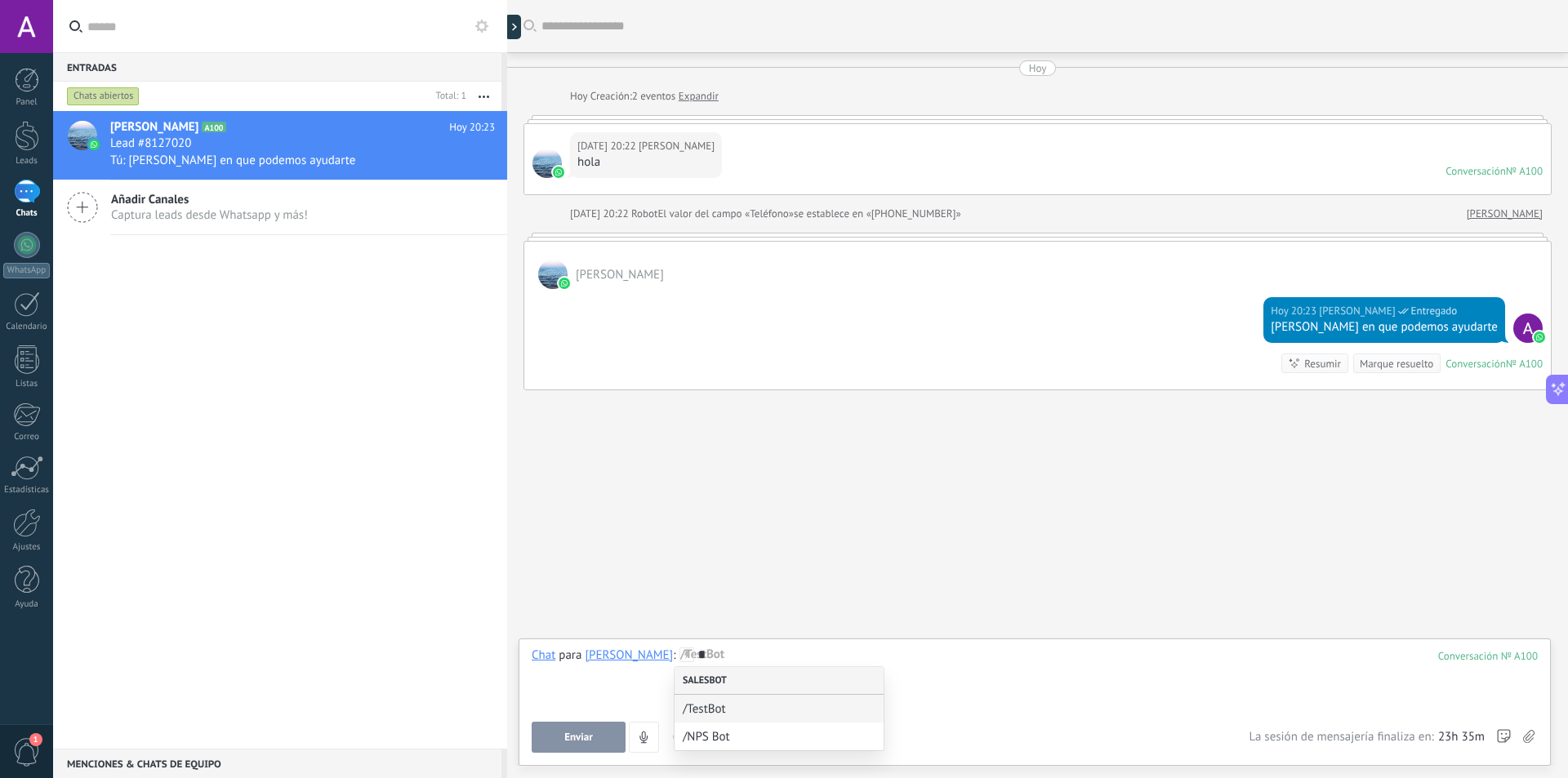
click at [746, 682] on div "Salesbot" at bounding box center [779, 680] width 209 height 28
click at [725, 706] on span "/TestBot" at bounding box center [772, 709] width 180 height 15
click at [923, 674] on div "*" at bounding box center [1034, 677] width 1006 height 62
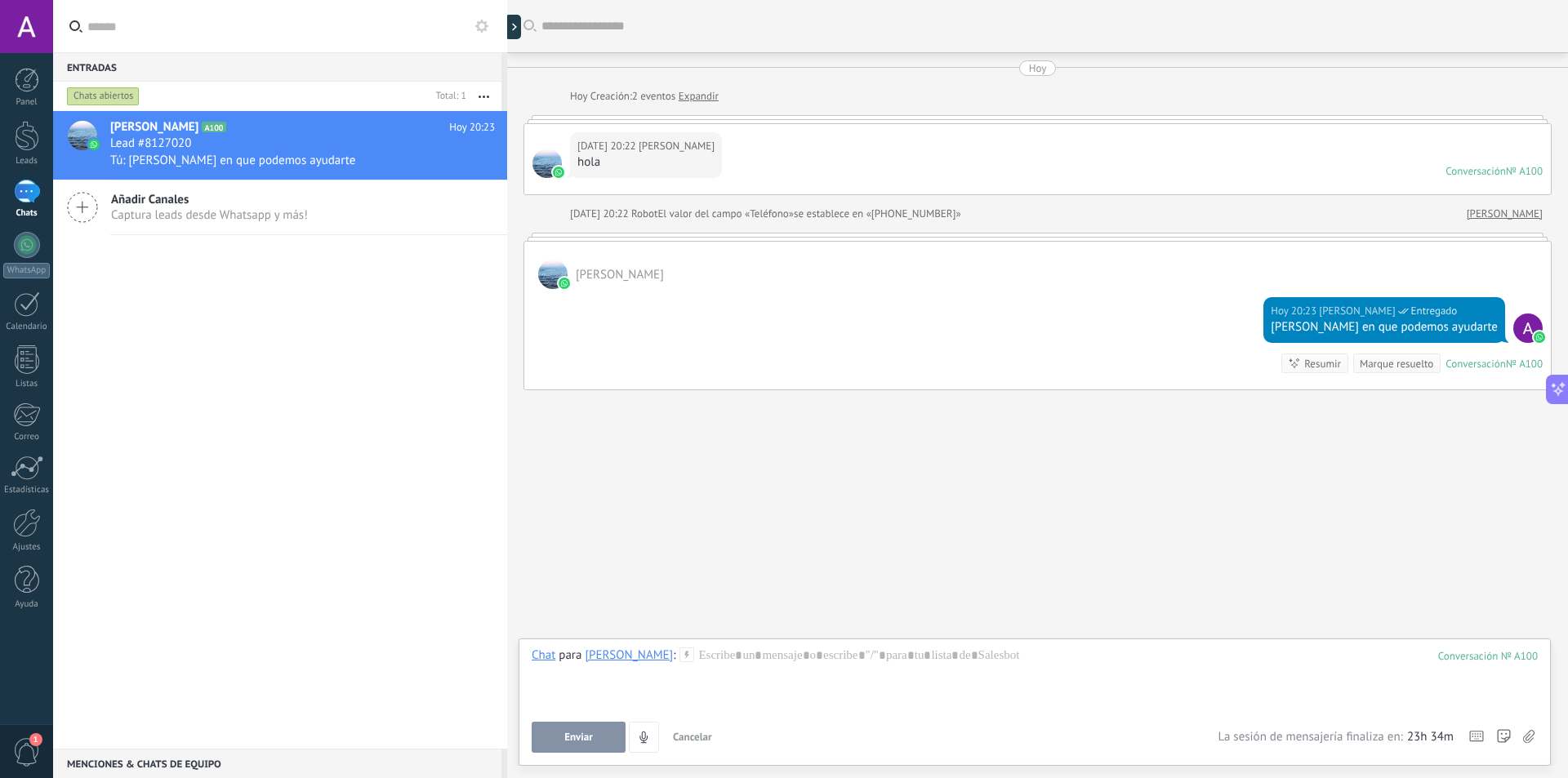
click at [1535, 735] on div "Enviar Cancelar Rastrear clics en links ? Reducir links largos y rastrear clics…" at bounding box center [1034, 737] width 1006 height 31
click at [1524, 739] on use at bounding box center [1529, 736] width 11 height 13
click at [0, 0] on input "file" at bounding box center [0, 0] width 0 height 0
click at [1522, 731] on label at bounding box center [1528, 737] width 11 height 31
click at [0, 0] on input "file" at bounding box center [0, 0] width 0 height 0
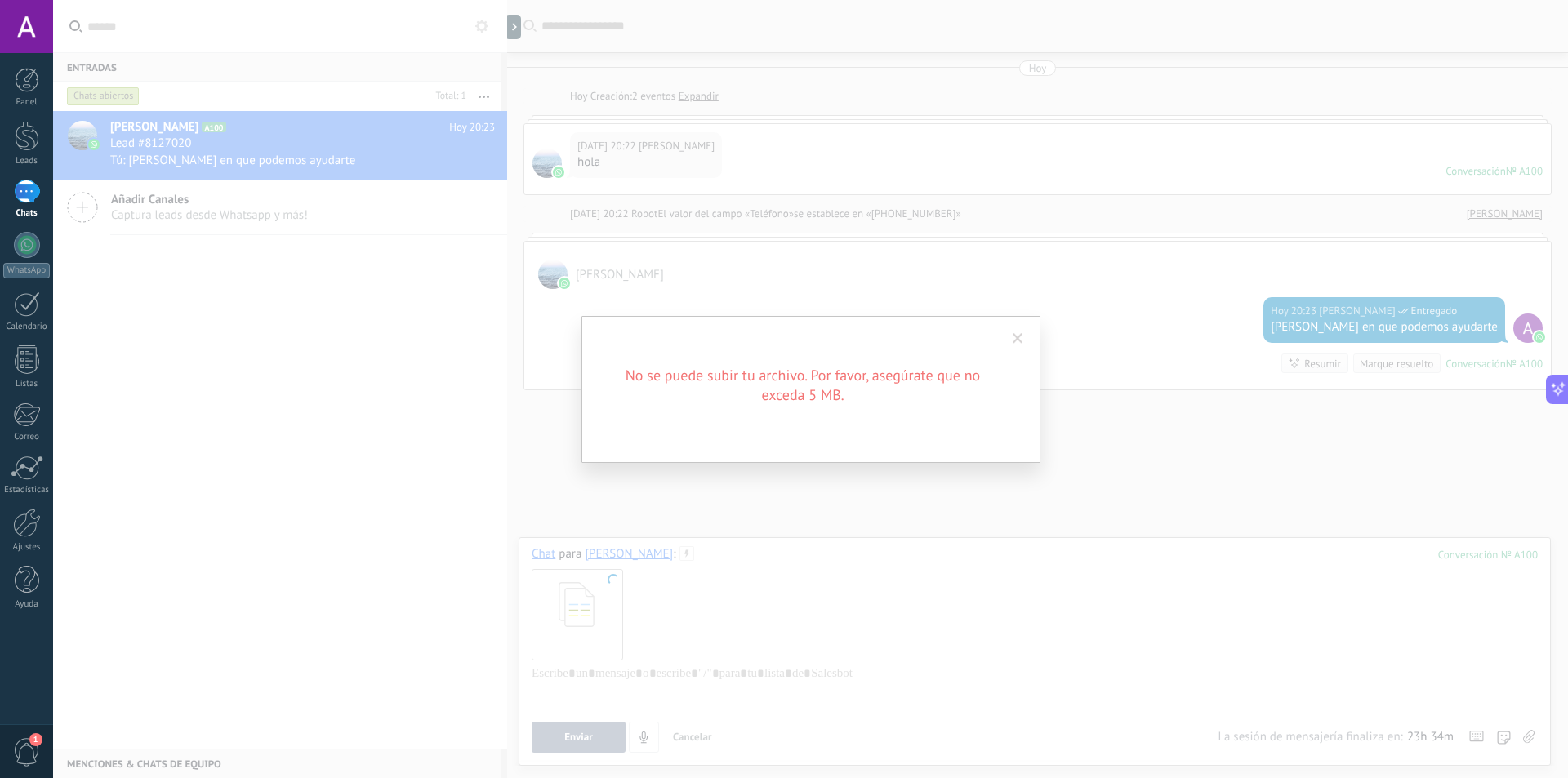
click at [1018, 340] on span at bounding box center [1018, 339] width 10 height 11
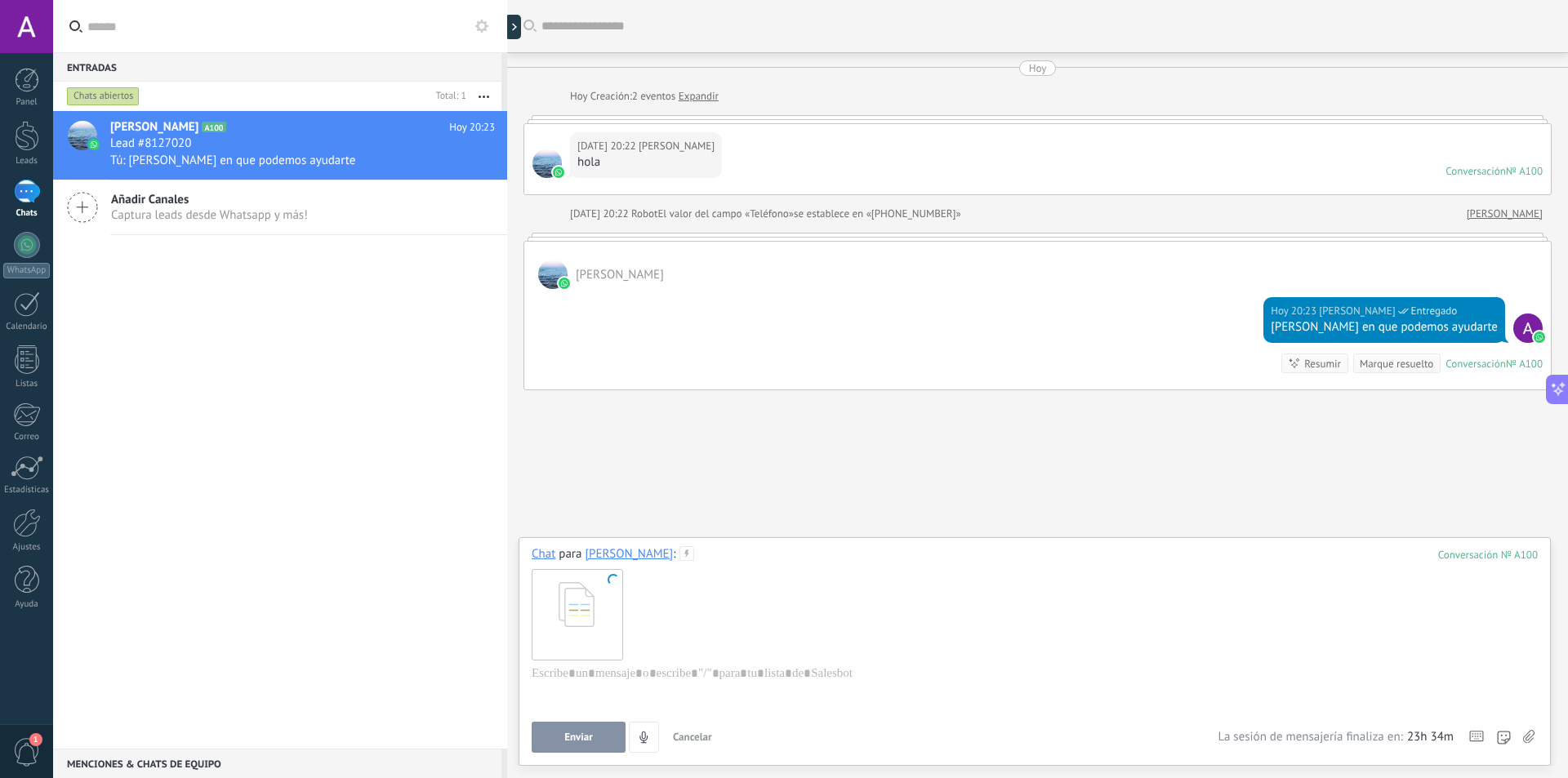
click at [717, 622] on div at bounding box center [1034, 614] width 1006 height 103
click at [604, 598] on div at bounding box center [576, 614] width 90 height 90
click at [613, 584] on span at bounding box center [613, 579] width 11 height 11
drag, startPoint x: 626, startPoint y: 573, endPoint x: 811, endPoint y: 775, distance: 273.9
click at [624, 576] on div at bounding box center [1034, 614] width 1006 height 103
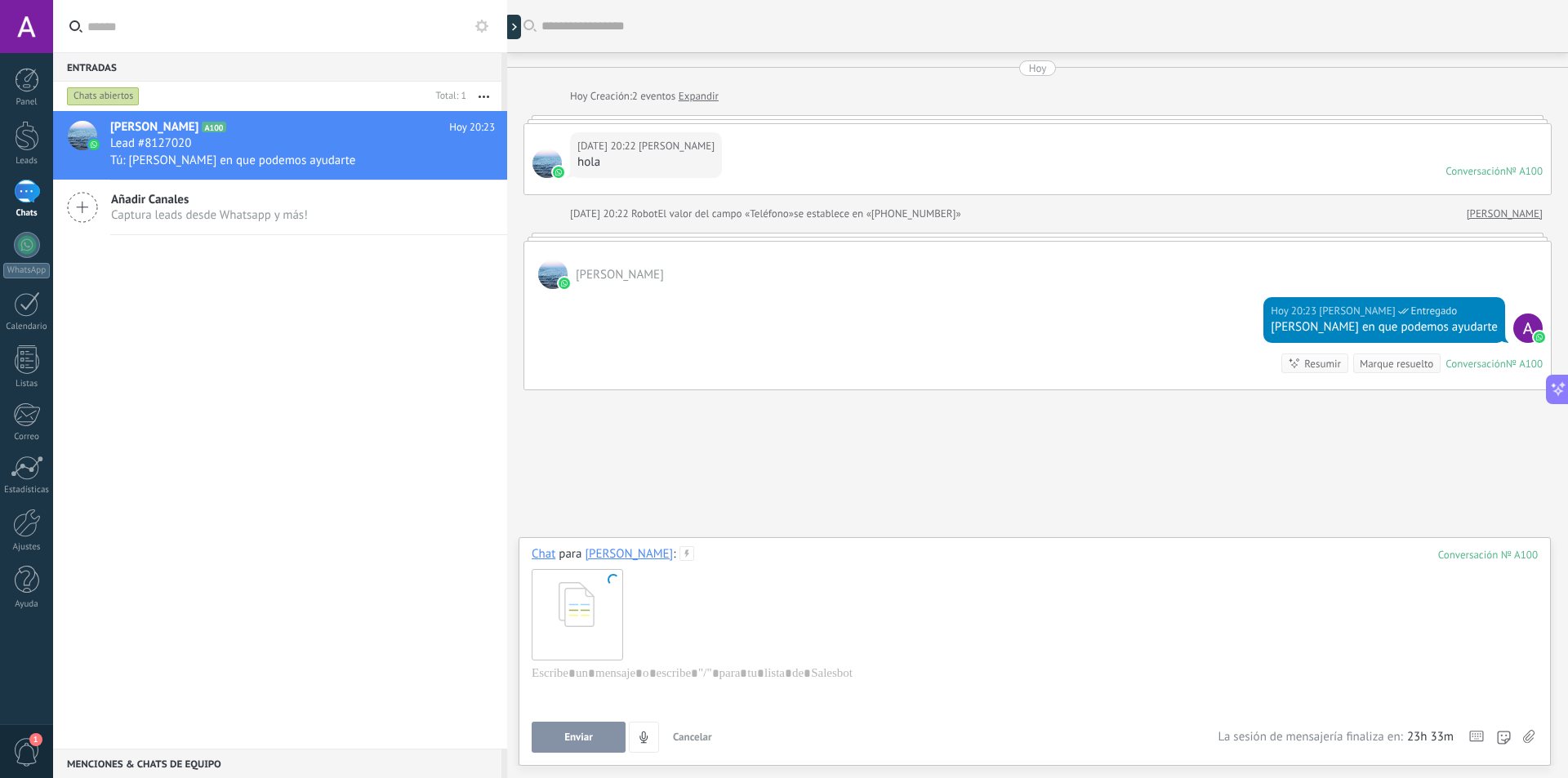
click at [705, 739] on span "Cancelar" at bounding box center [692, 736] width 39 height 14
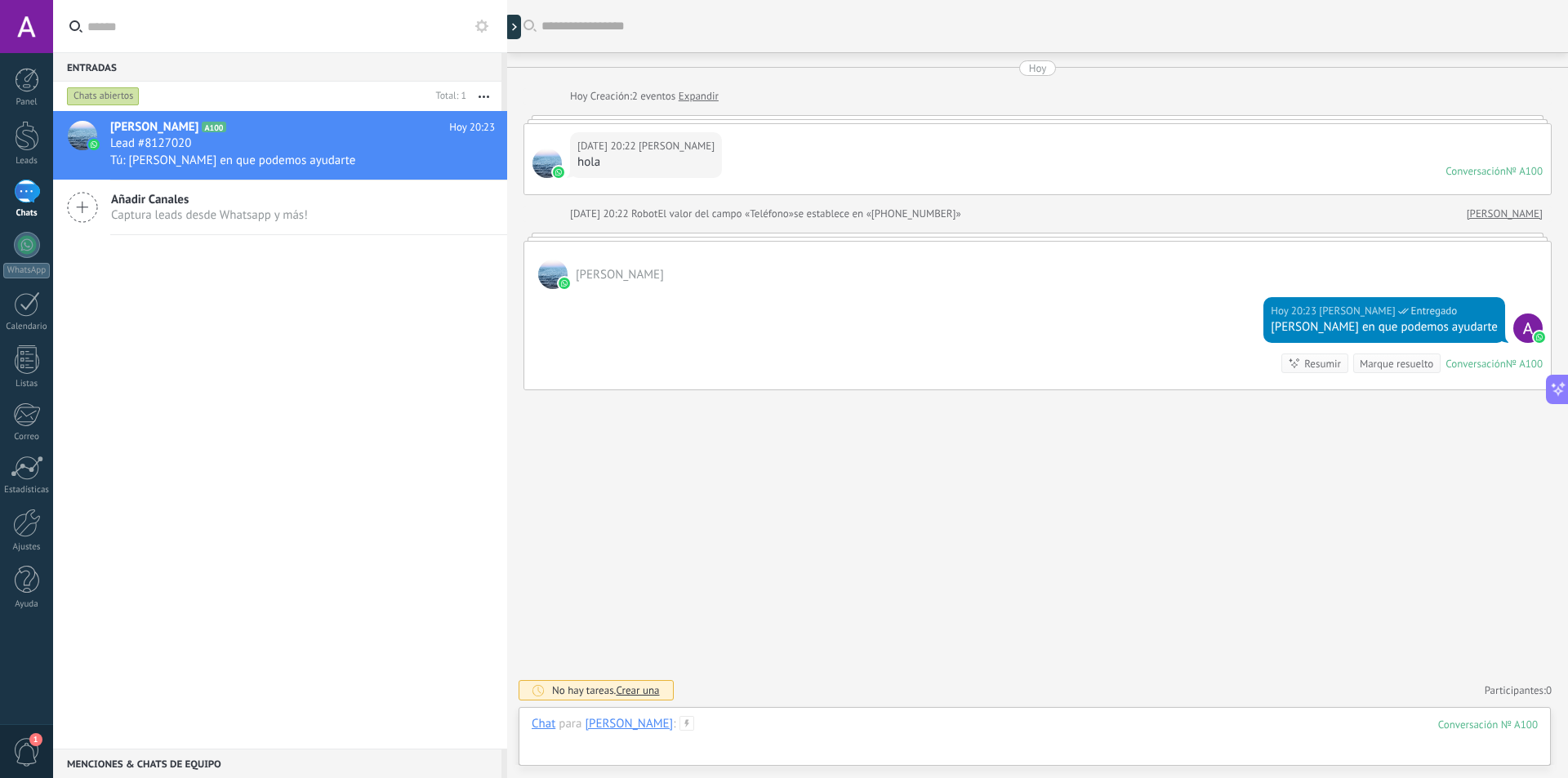
click at [781, 723] on div at bounding box center [1034, 741] width 1006 height 49
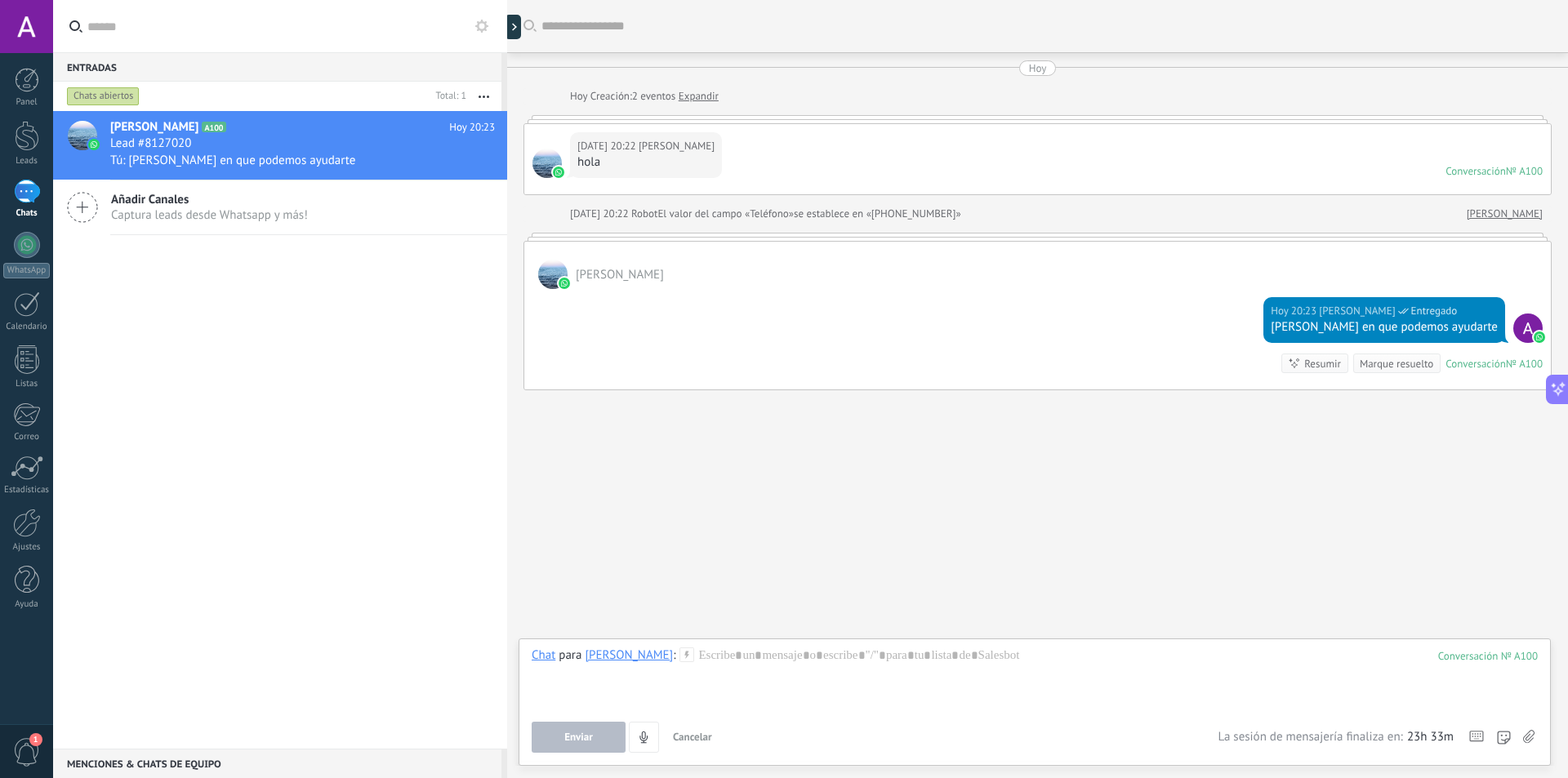
click at [1532, 743] on icon at bounding box center [1529, 736] width 11 height 14
click at [0, 0] on input "file" at bounding box center [0, 0] width 0 height 0
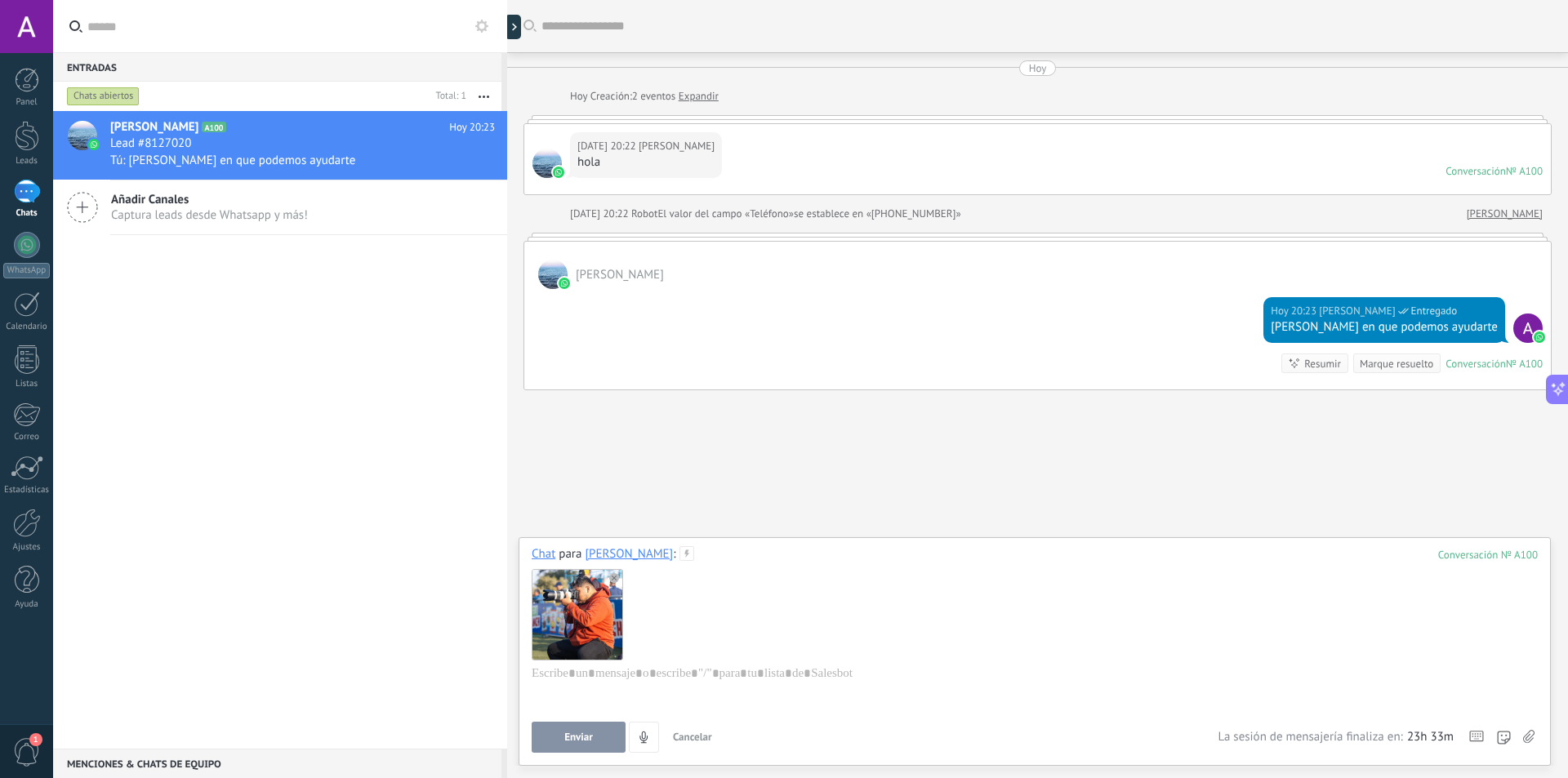
click at [595, 584] on div at bounding box center [576, 614] width 90 height 90
click at [593, 740] on button "Enviar" at bounding box center [578, 737] width 94 height 31
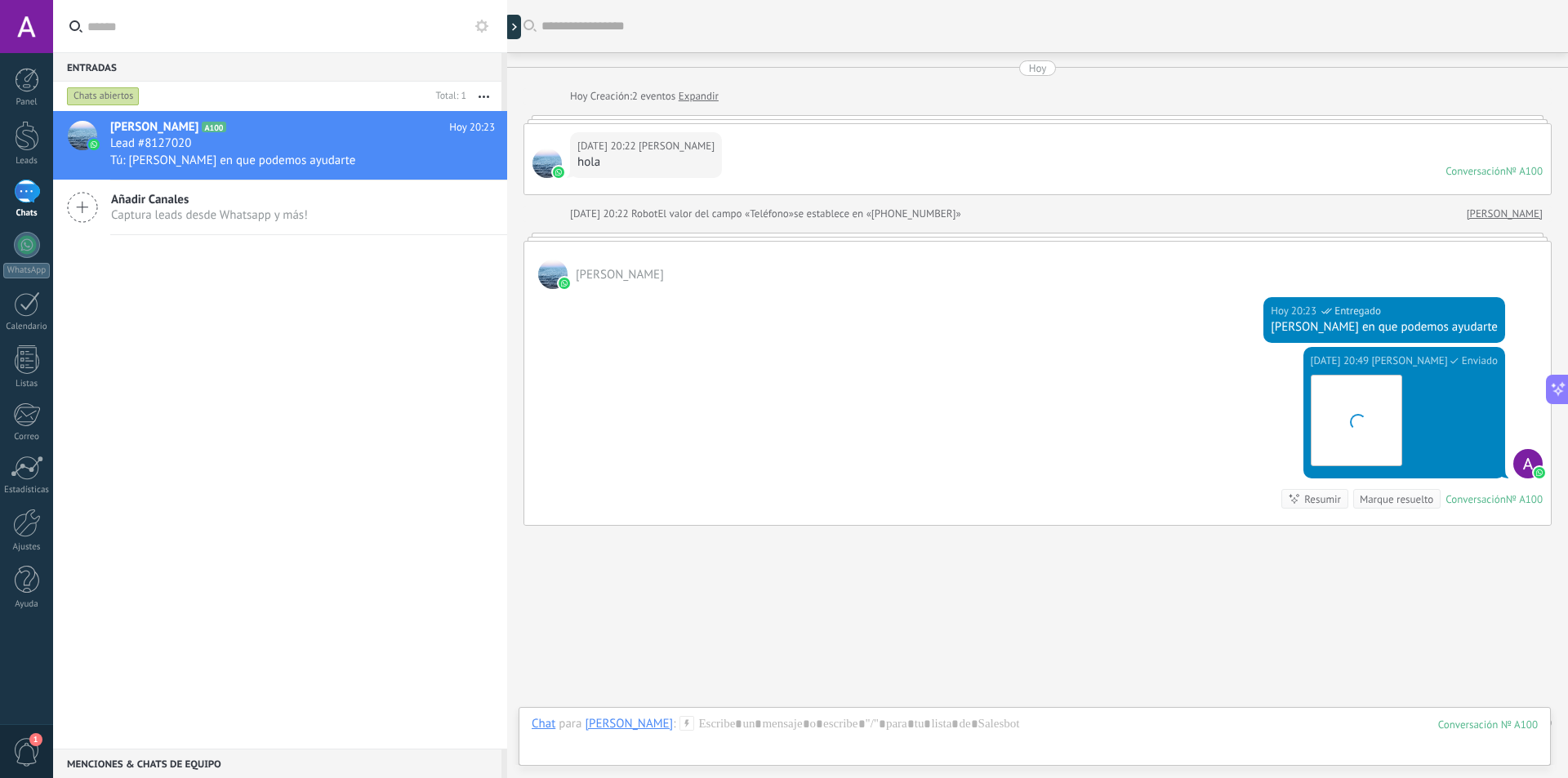
scroll to position [32, 0]
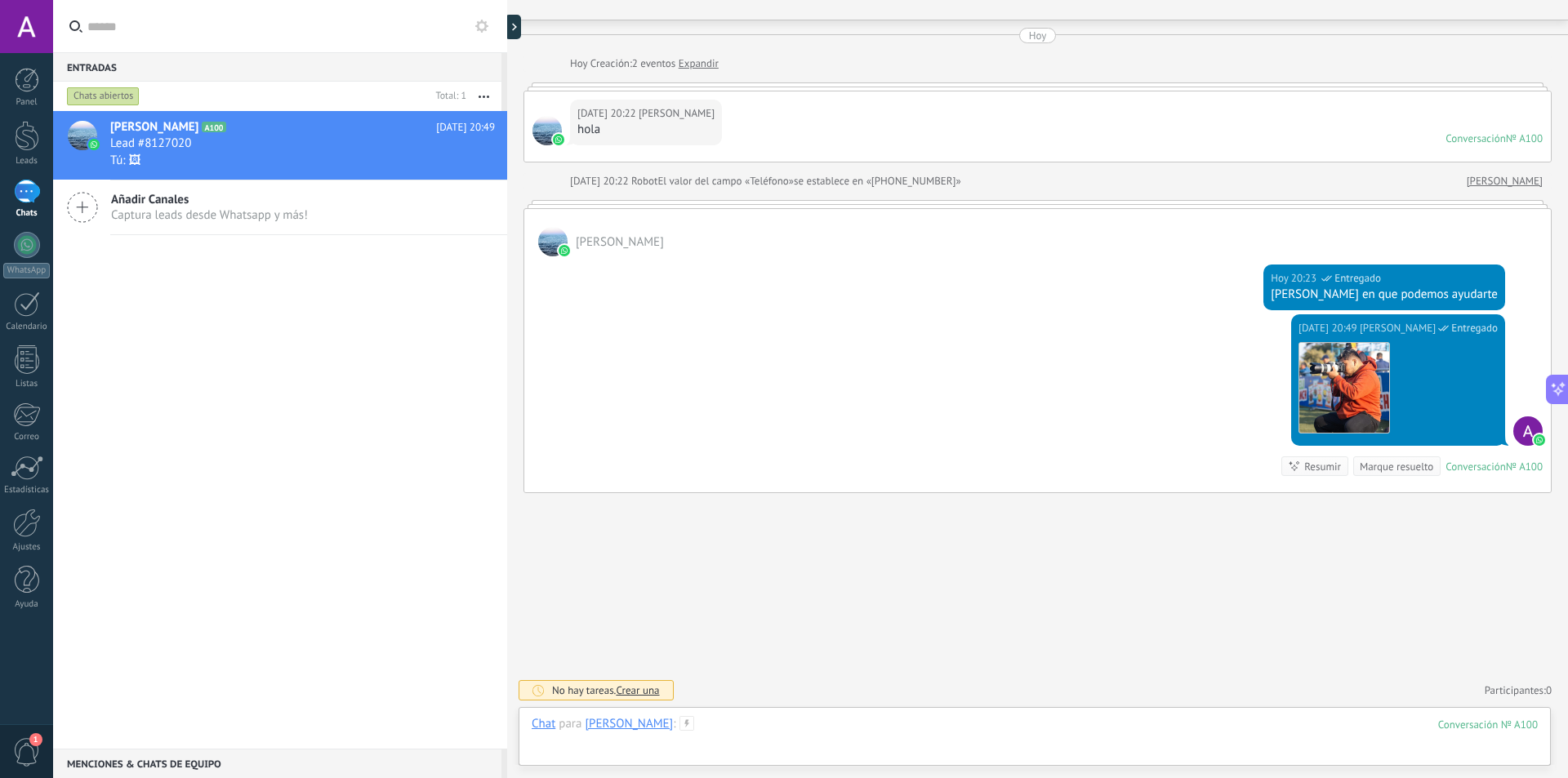
click at [793, 736] on div at bounding box center [1034, 741] width 1006 height 49
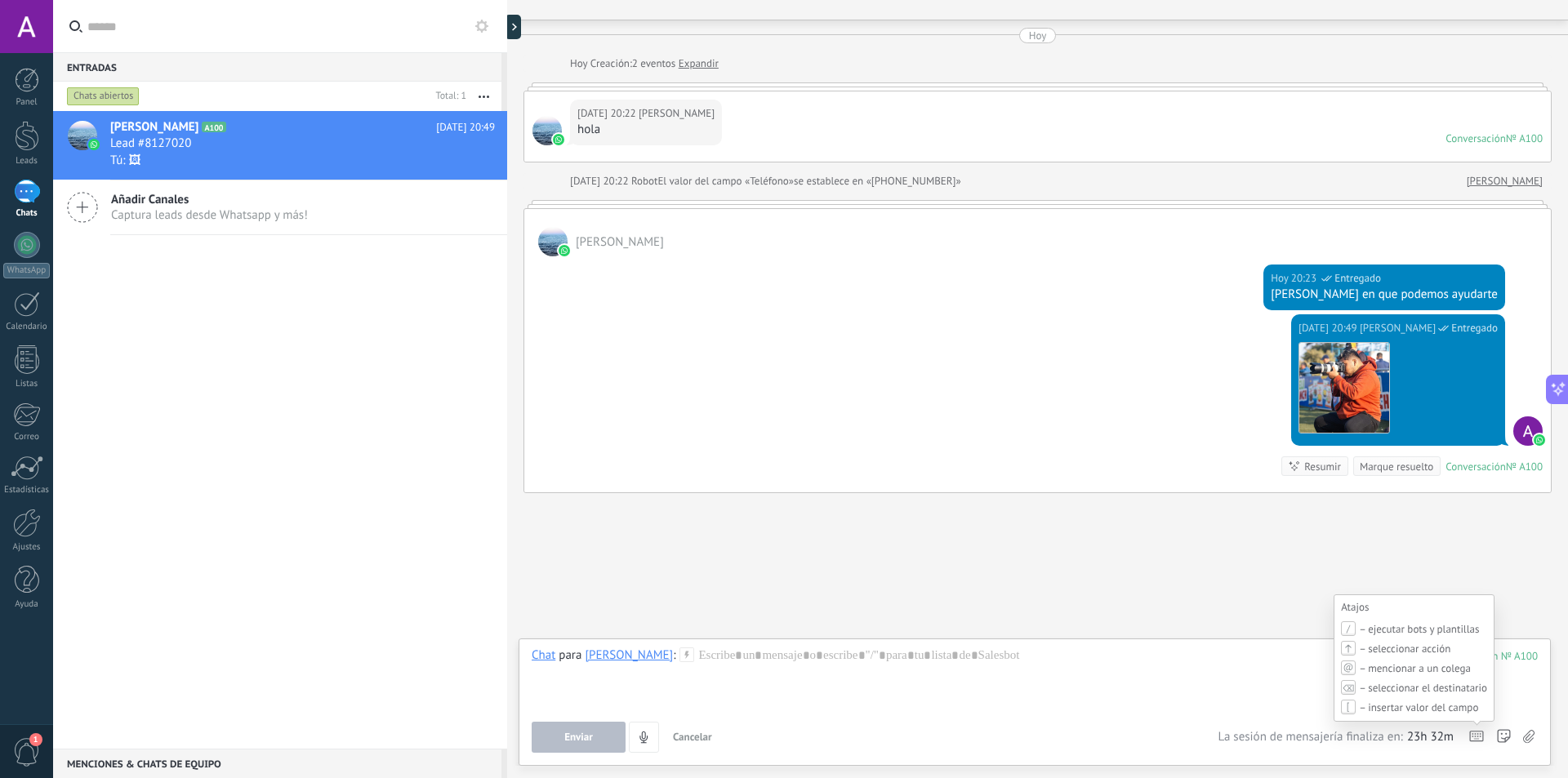
click at [1480, 734] on use at bounding box center [1477, 736] width 13 height 9
click at [1530, 736] on icon at bounding box center [1529, 736] width 11 height 14
click at [0, 0] on input "file" at bounding box center [0, 0] width 0 height 0
click at [1527, 738] on icon at bounding box center [1529, 736] width 11 height 14
click at [0, 0] on input "file" at bounding box center [0, 0] width 0 height 0
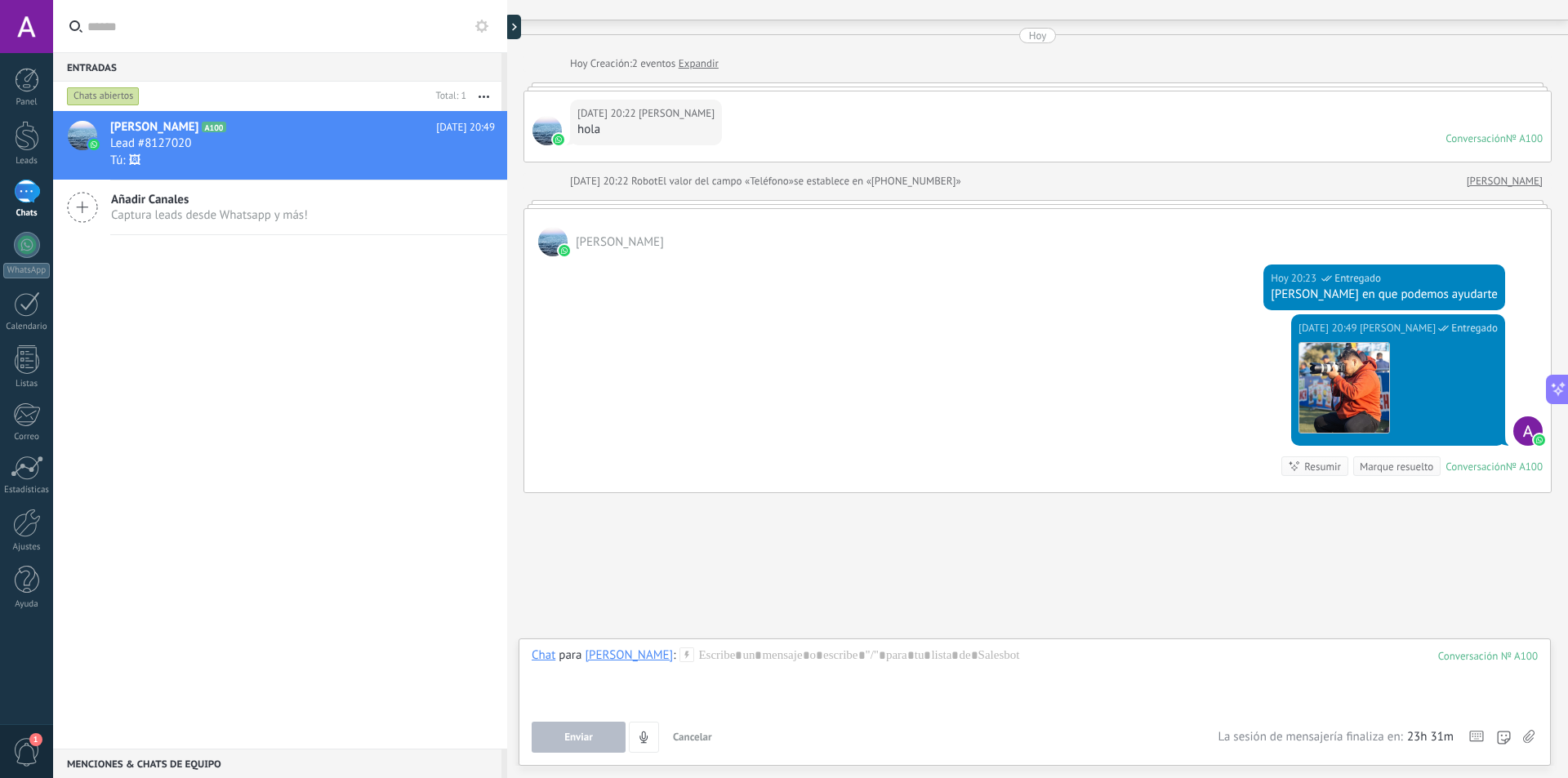
click at [1529, 736] on icon at bounding box center [1529, 736] width 11 height 14
click at [0, 0] on input "file" at bounding box center [0, 0] width 0 height 0
click at [780, 651] on div at bounding box center [1034, 677] width 1006 height 62
click at [1501, 695] on div at bounding box center [1034, 677] width 1006 height 62
click at [475, 23] on icon at bounding box center [482, 27] width 13 height 13
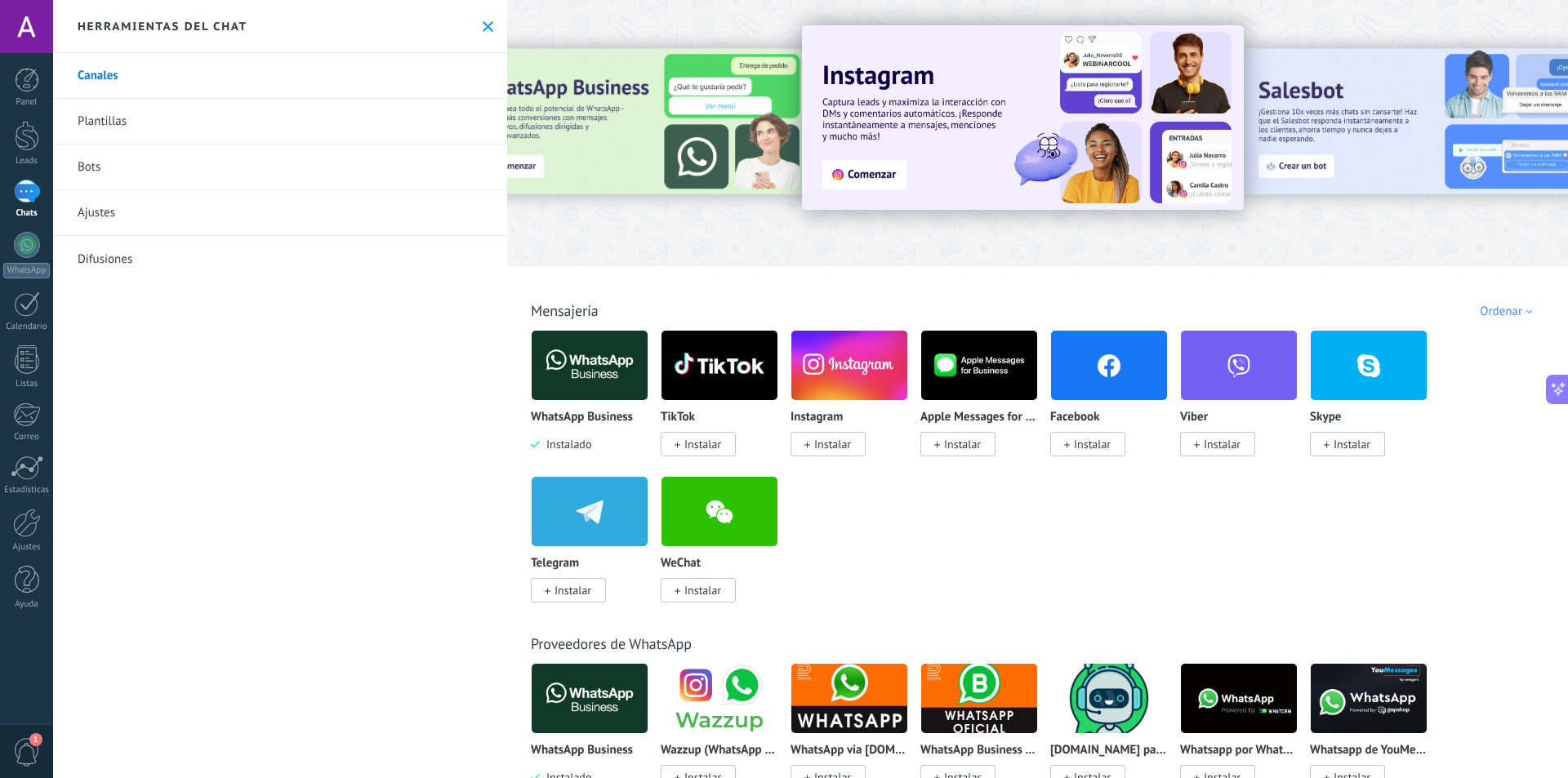
click at [493, 29] on div "Herramientas del chat" at bounding box center [280, 27] width 454 height 53
click at [487, 27] on icon at bounding box center [488, 26] width 10 height 10
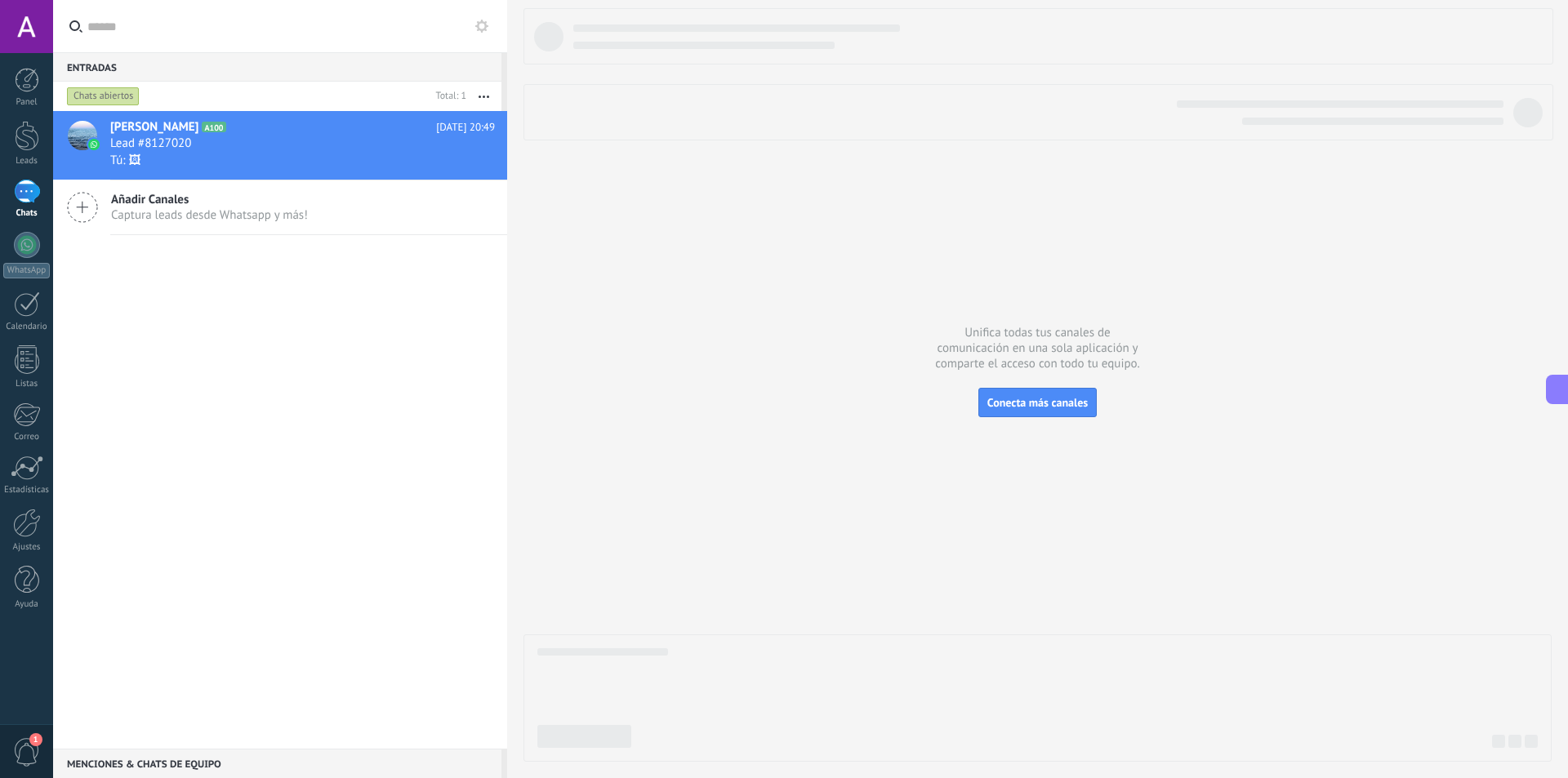
click at [41, 20] on div at bounding box center [27, 27] width 53 height 53
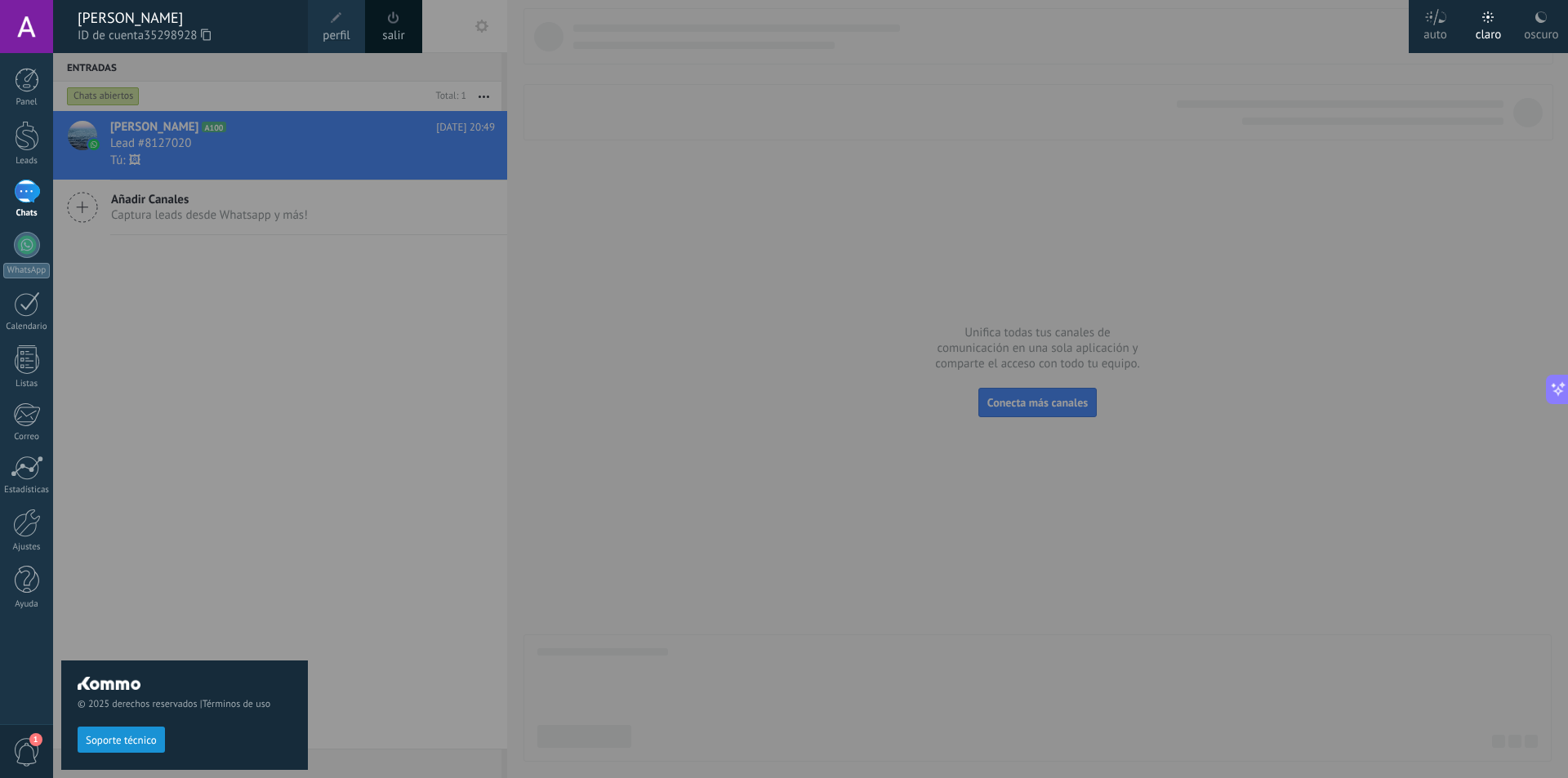
click at [499, 275] on div at bounding box center [837, 389] width 1568 height 778
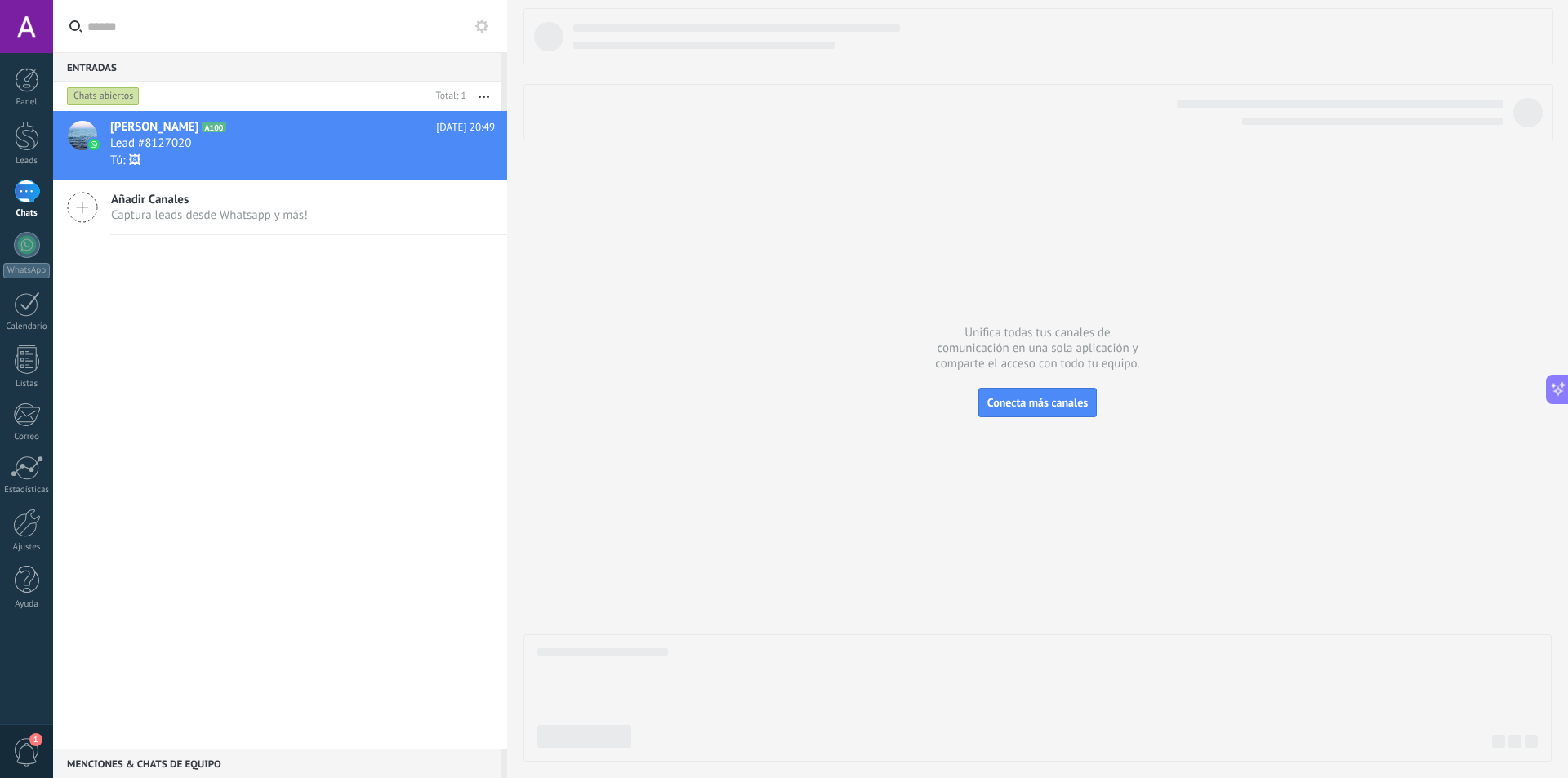
click at [283, 148] on body ".abccls-1,.abccls-2{fill-rule:evenodd}.abccls-2{fill:#fff} .abfcls-1{fill:none}…" at bounding box center [784, 389] width 1568 height 778
click at [189, 142] on span "Lead #8127020" at bounding box center [150, 143] width 81 height 16
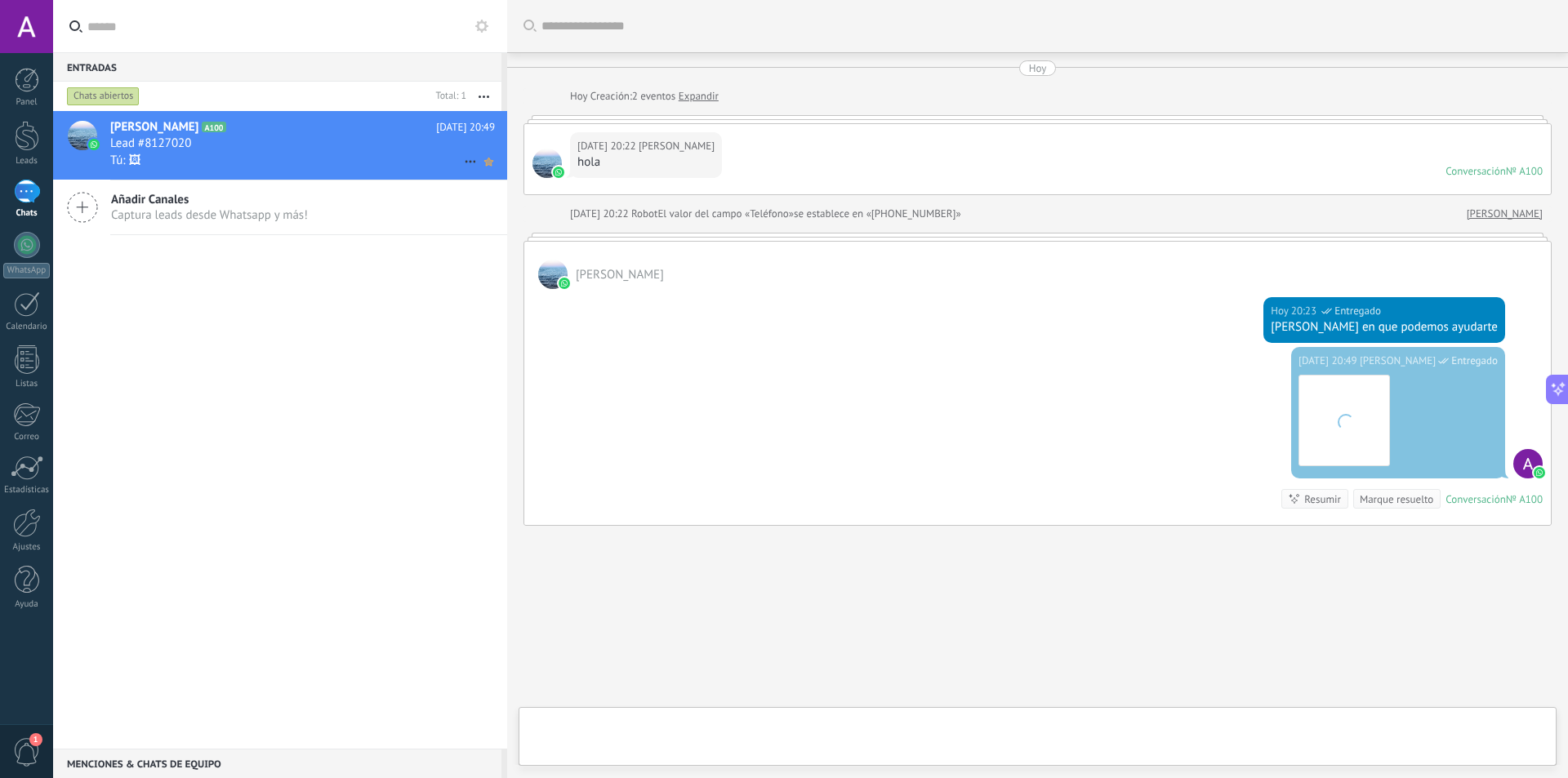
scroll to position [32, 0]
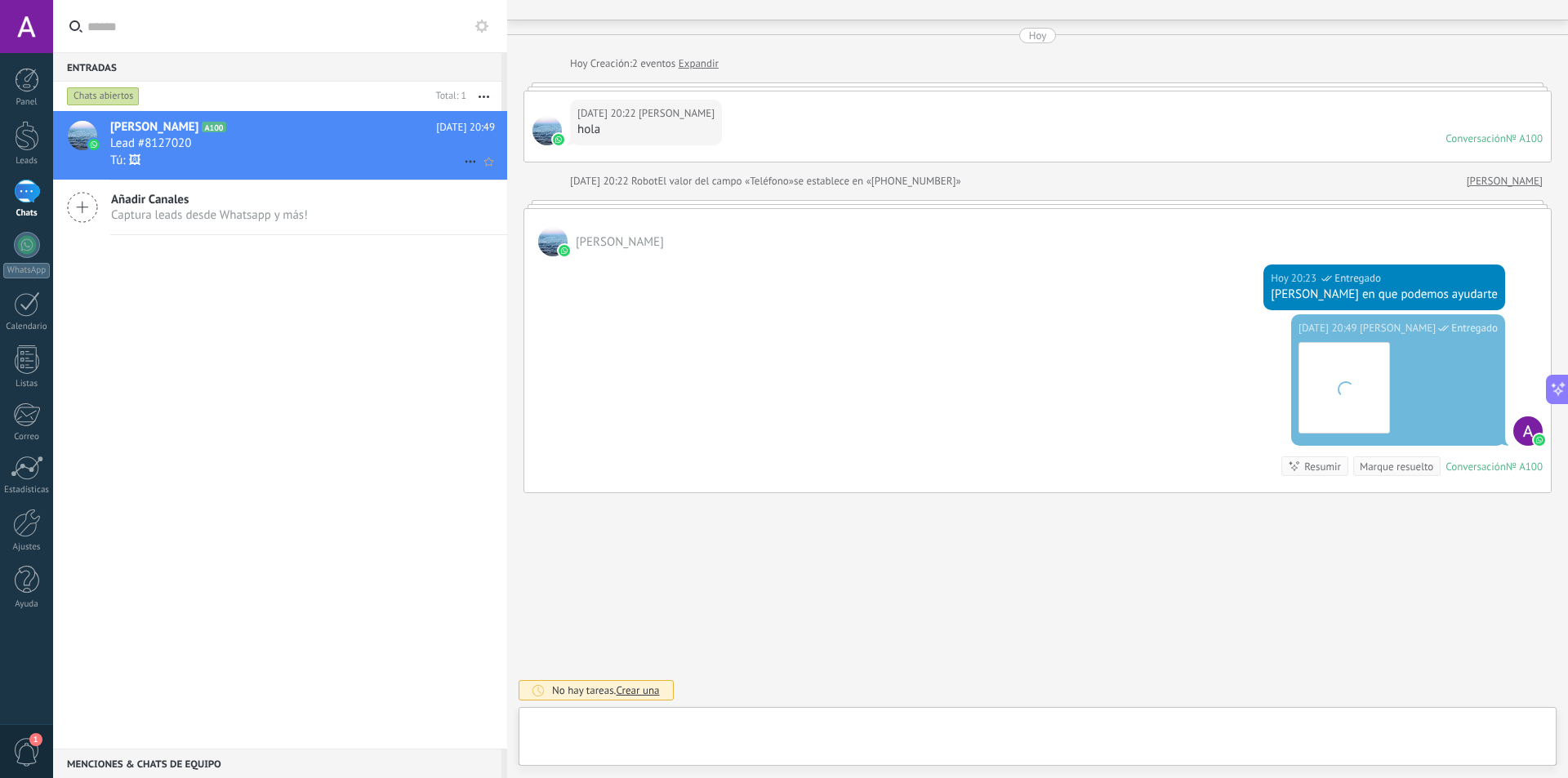
click at [463, 162] on icon at bounding box center [470, 161] width 20 height 20
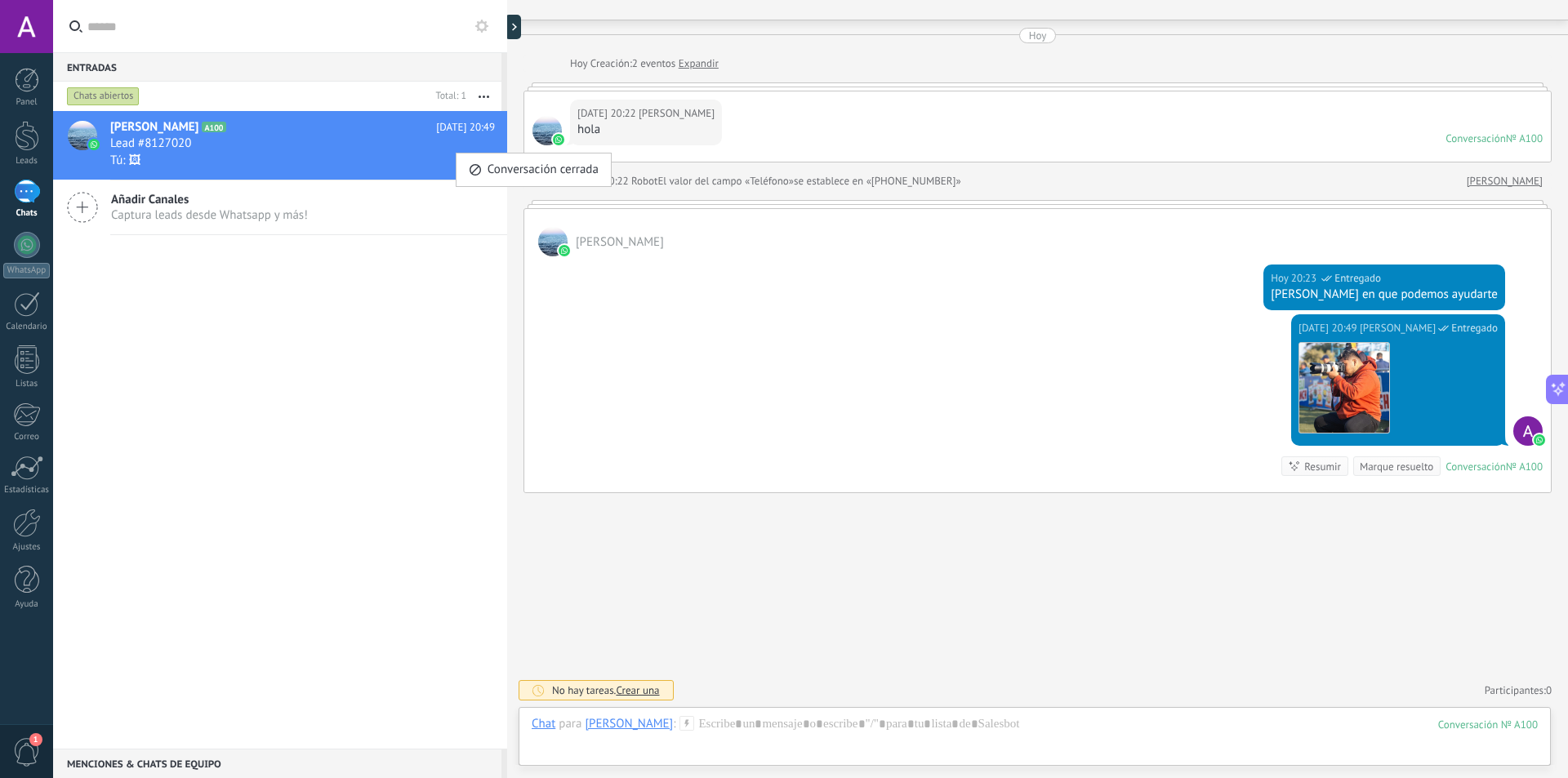
click at [429, 294] on div at bounding box center [784, 389] width 1568 height 778
click at [1147, 729] on div at bounding box center [1034, 741] width 1006 height 49
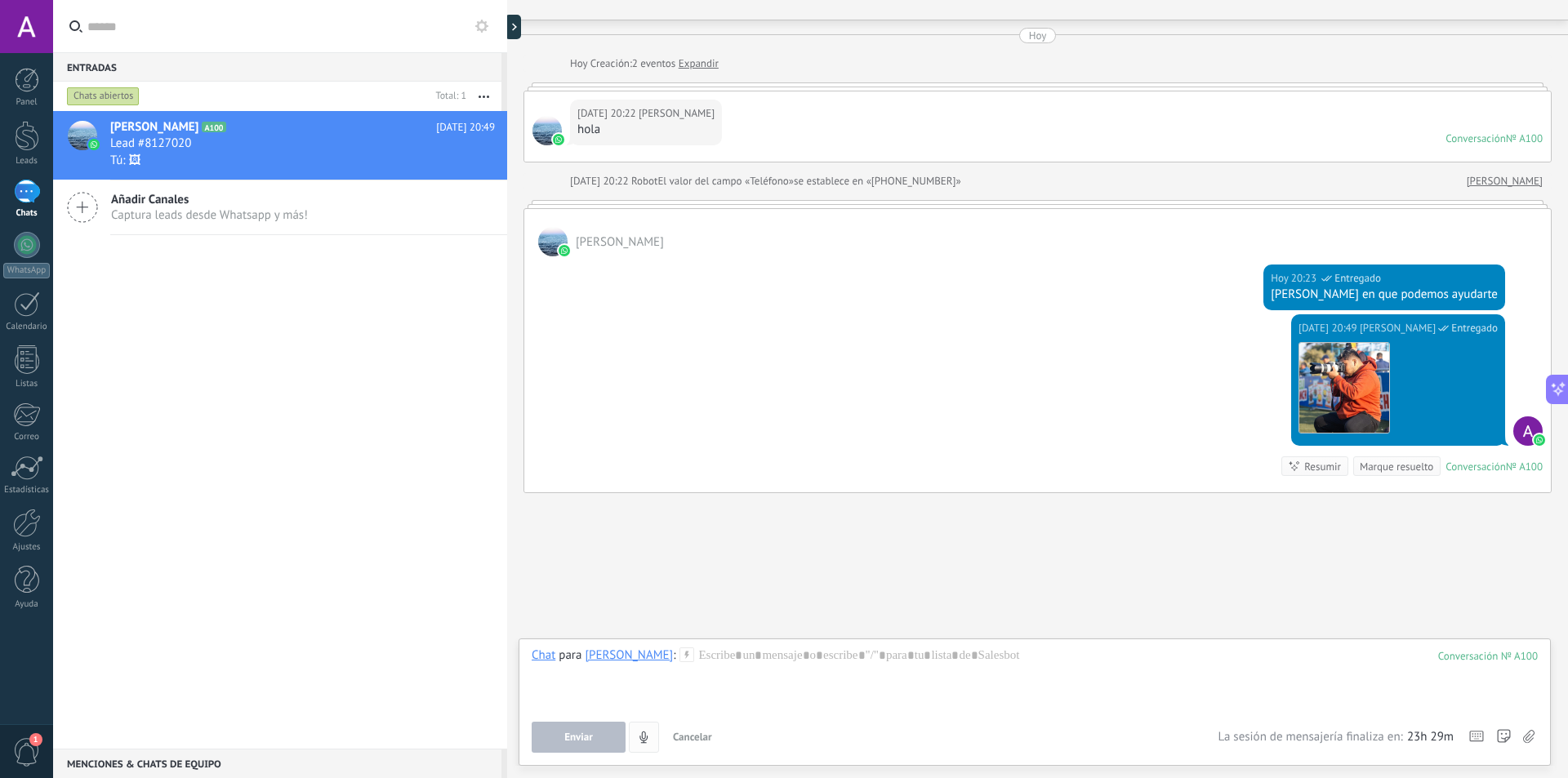
click at [650, 749] on button "4" at bounding box center [644, 737] width 30 height 31
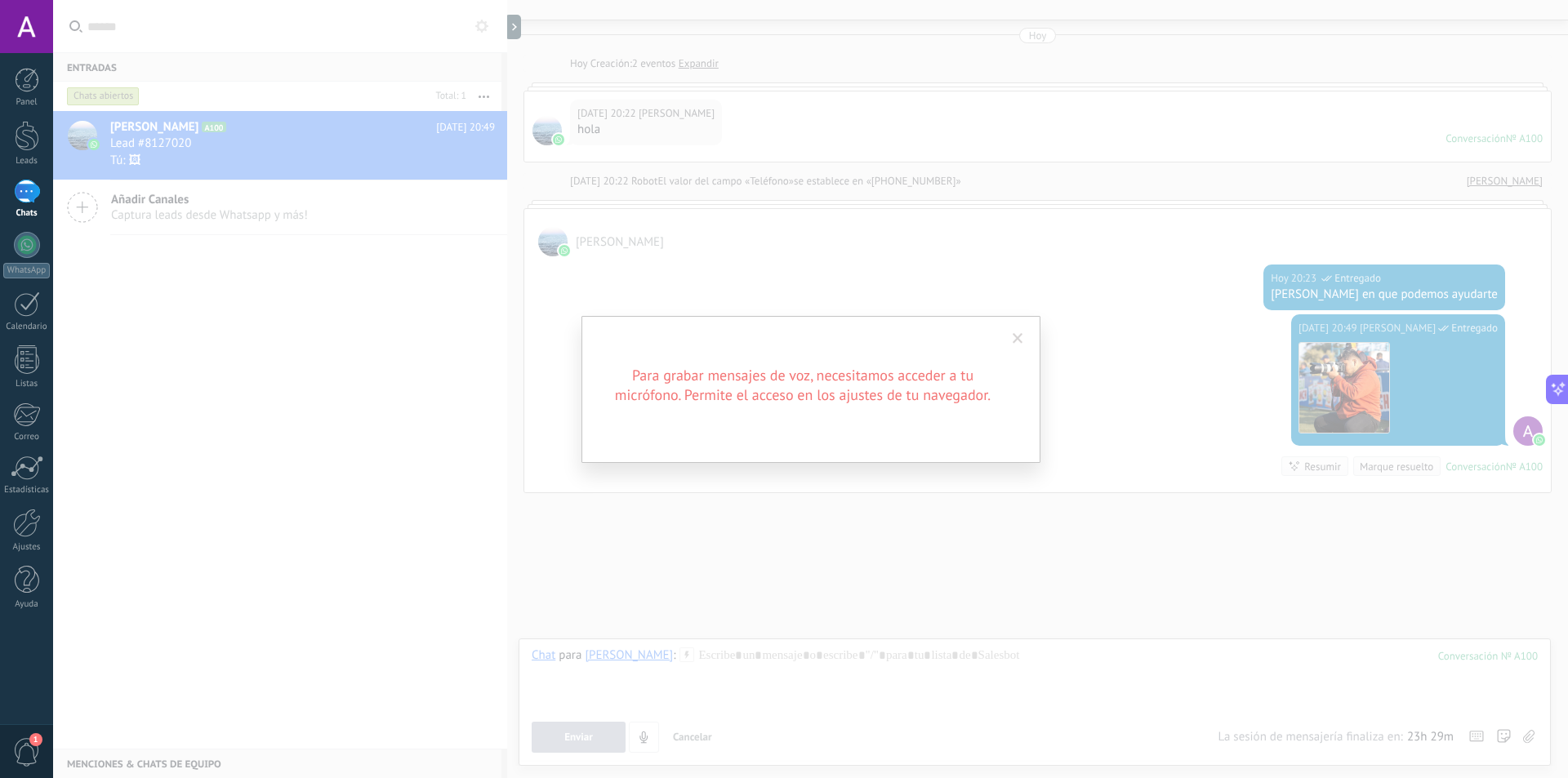
click at [1024, 331] on span at bounding box center [1018, 338] width 27 height 28
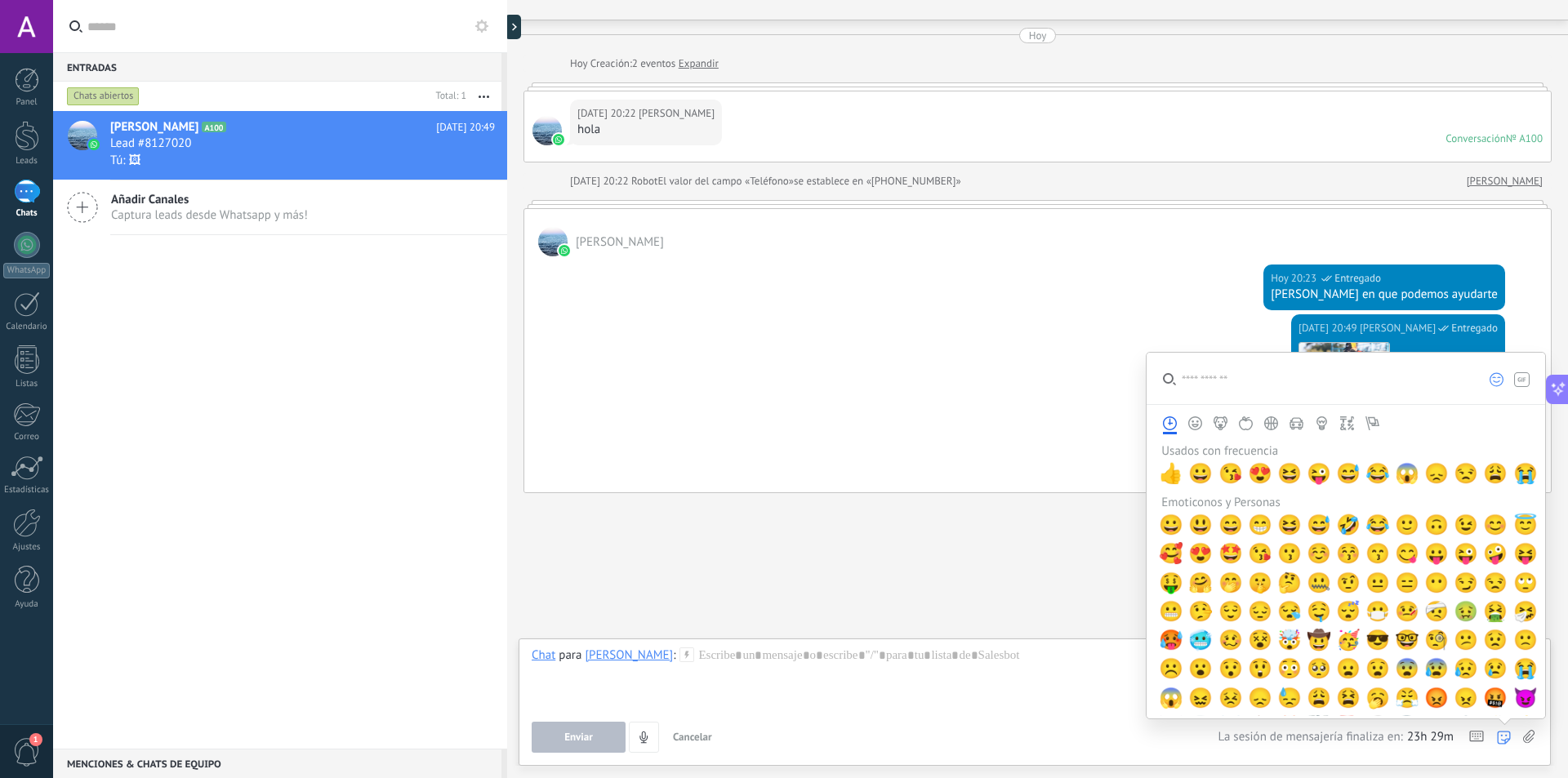
click at [1499, 734] on icon at bounding box center [1503, 737] width 14 height 14
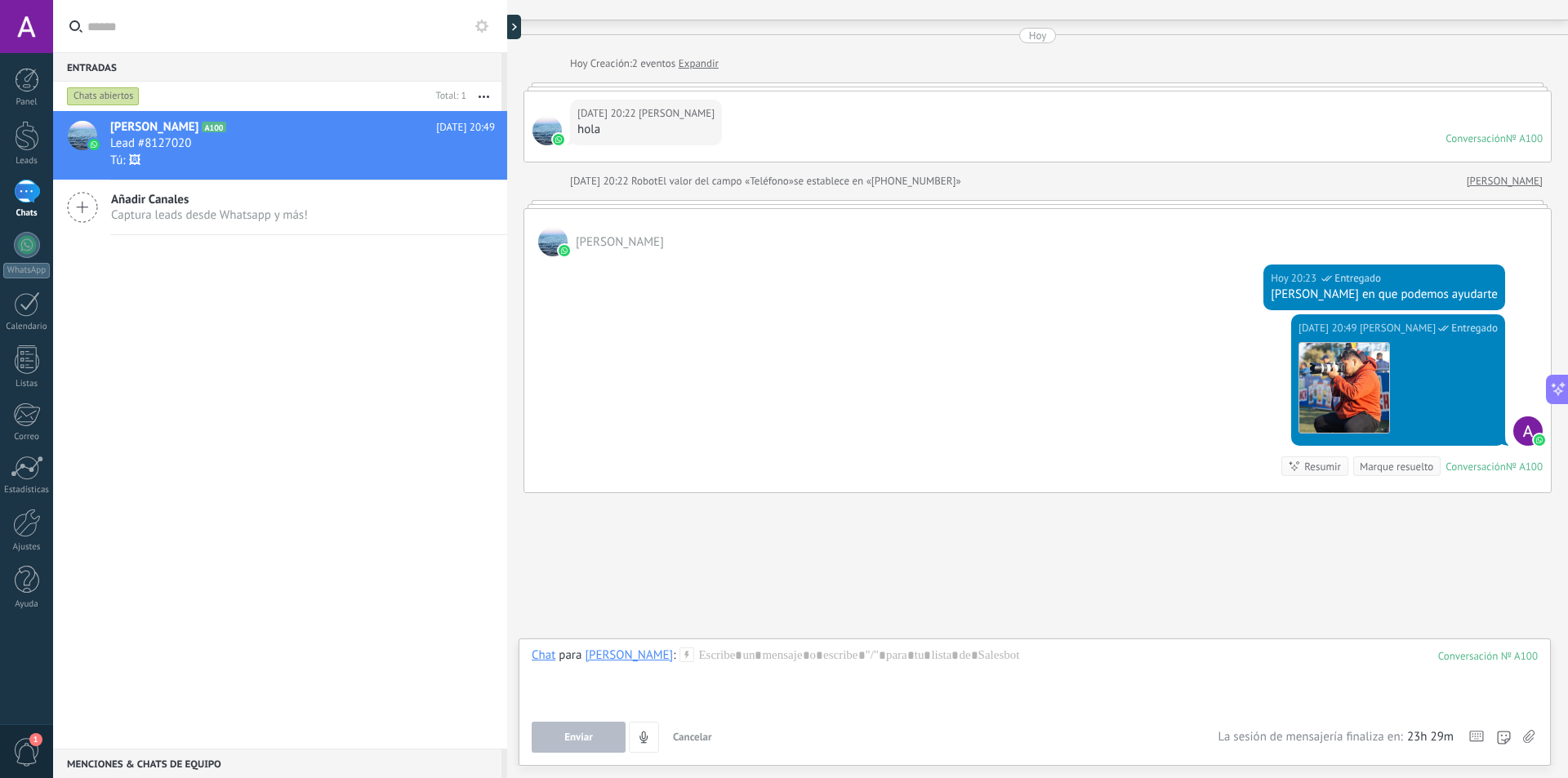
click at [1525, 740] on icon at bounding box center [1529, 736] width 11 height 14
click at [0, 0] on input "file" at bounding box center [0, 0] width 0 height 0
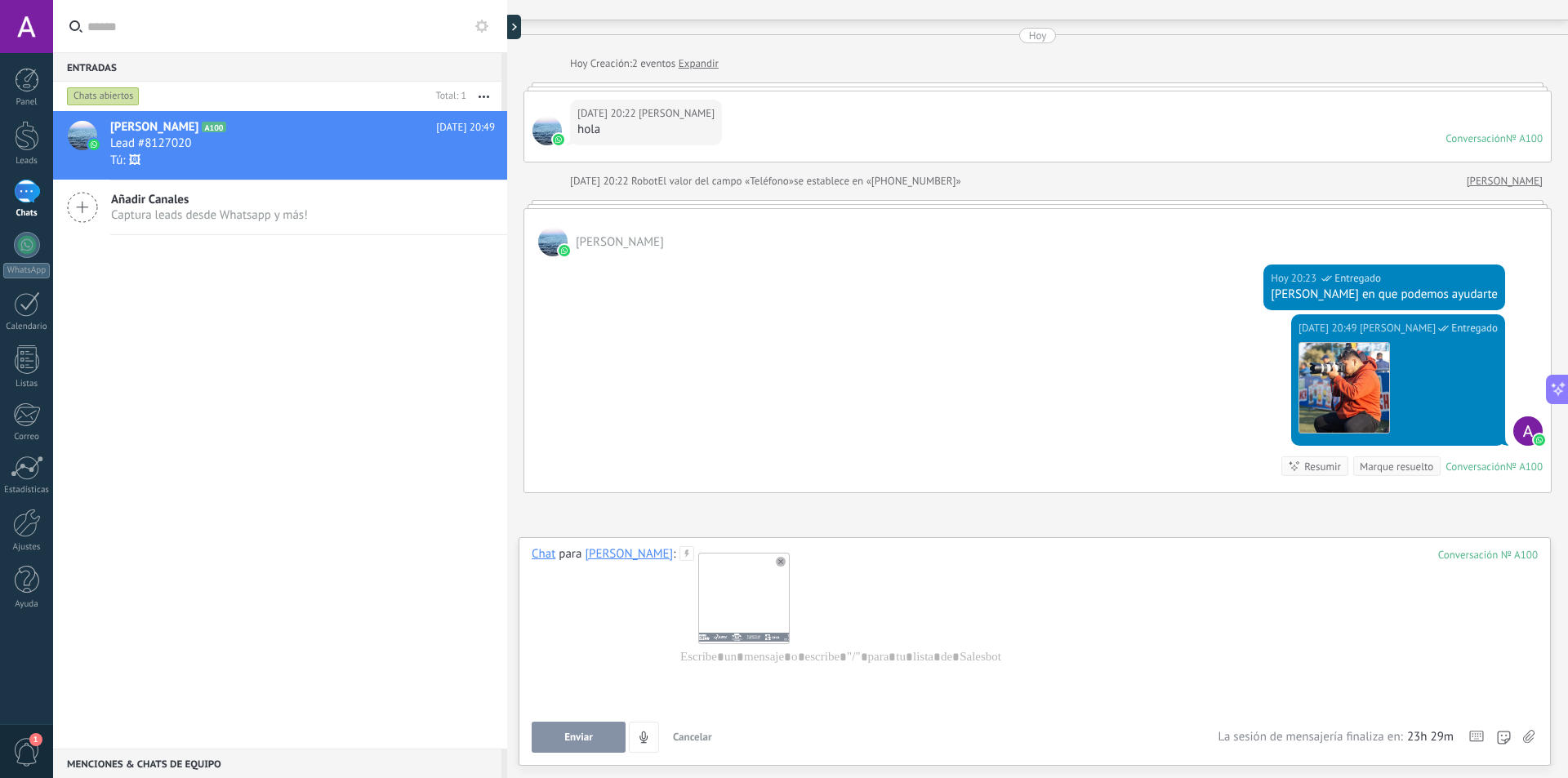
click at [775, 560] on use at bounding box center [780, 561] width 10 height 9
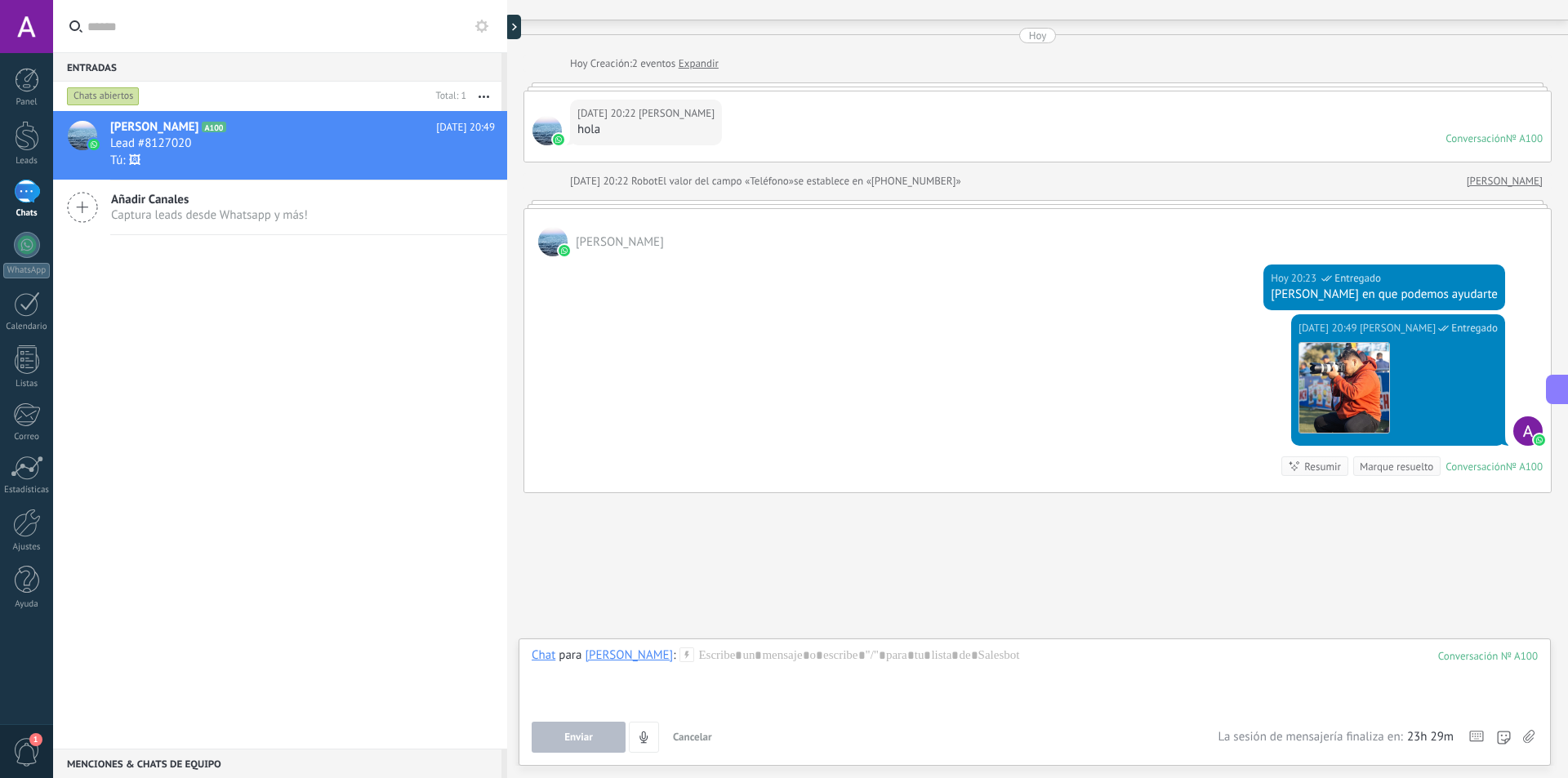
click at [1524, 736] on icon at bounding box center [1529, 736] width 11 height 14
click at [0, 0] on input "file" at bounding box center [0, 0] width 0 height 0
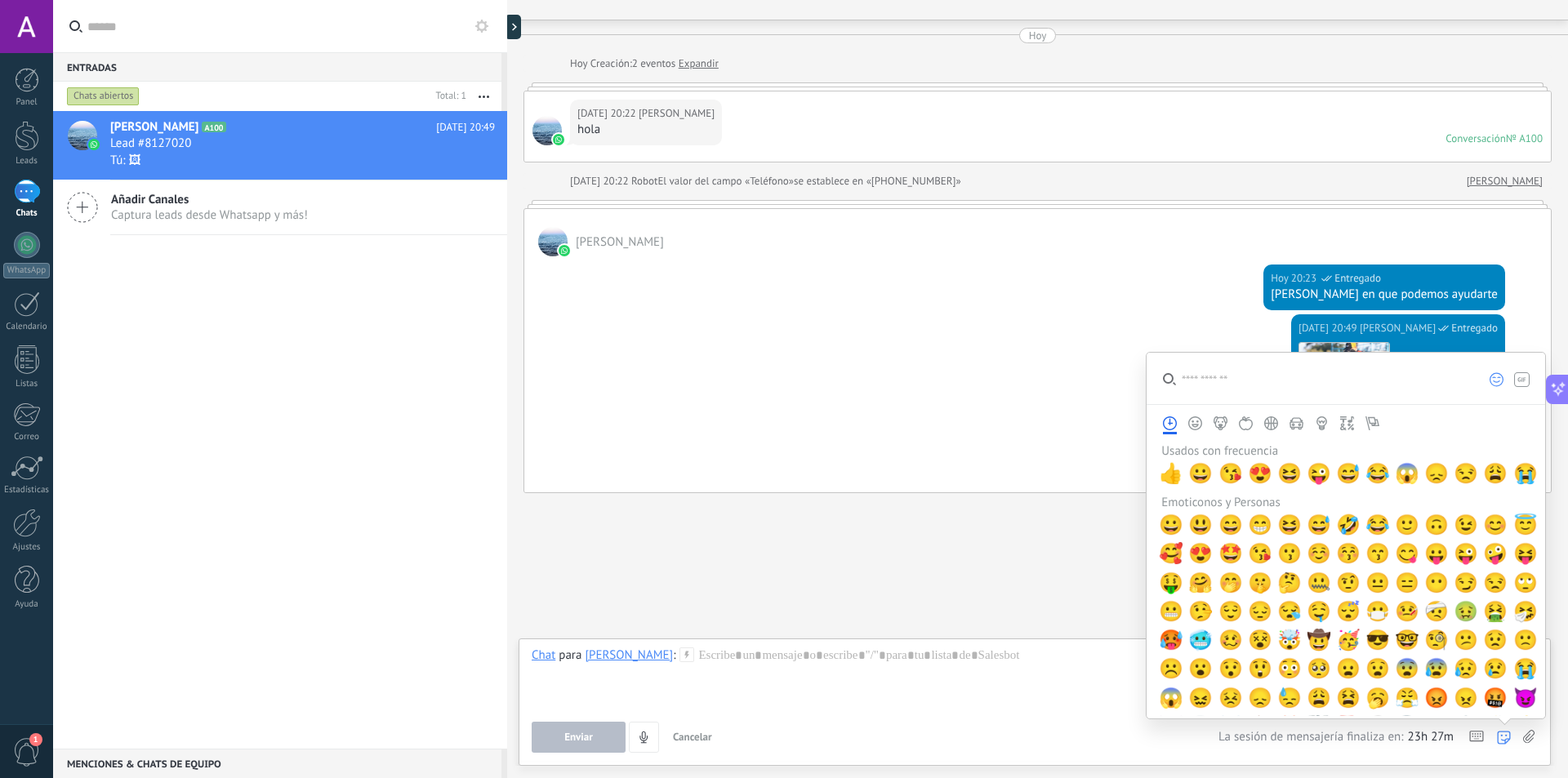
click at [1524, 739] on icon at bounding box center [1529, 736] width 11 height 14
click at [0, 0] on input "file" at bounding box center [0, 0] width 0 height 0
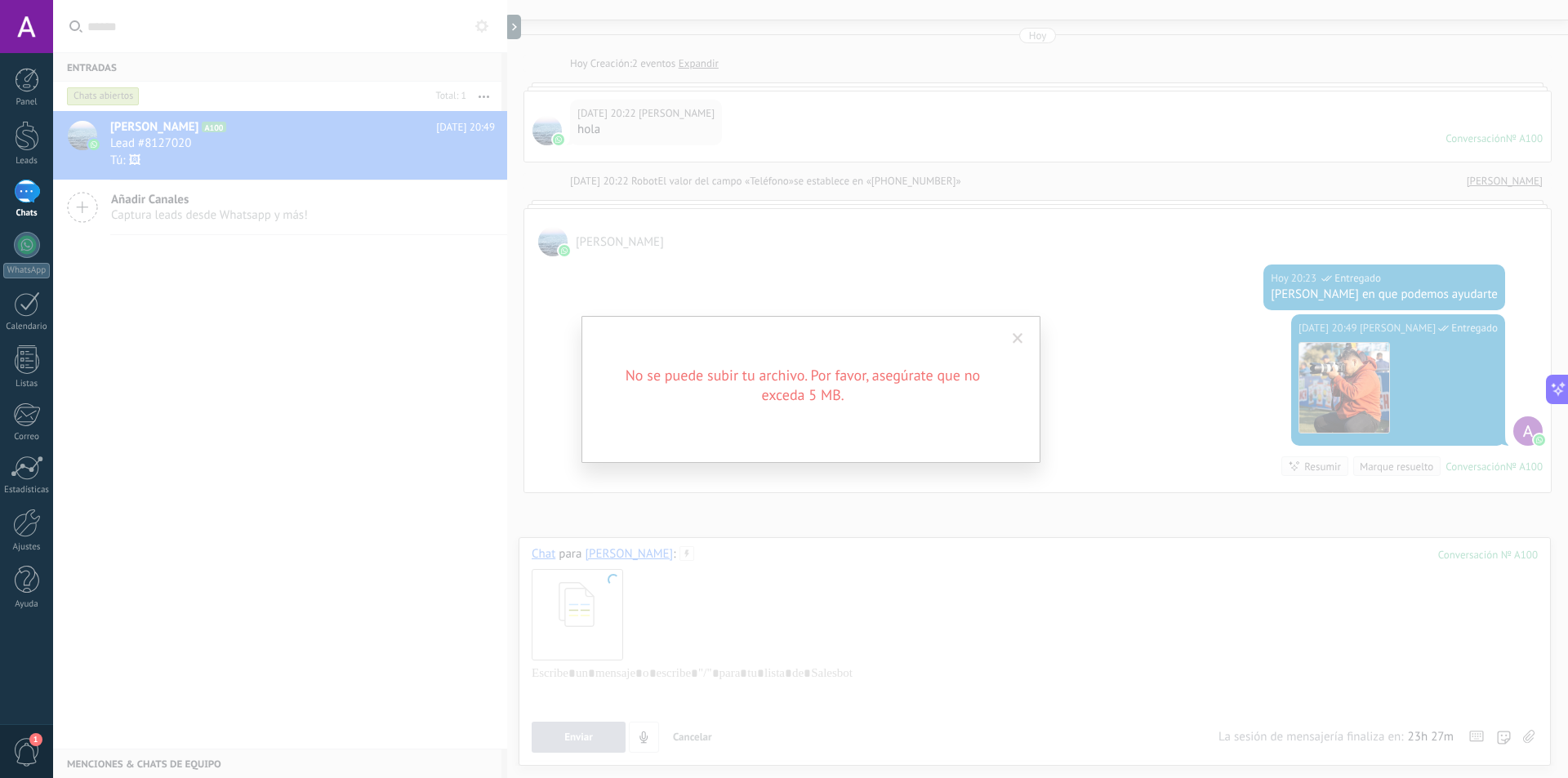
click at [1019, 344] on span at bounding box center [1018, 339] width 10 height 11
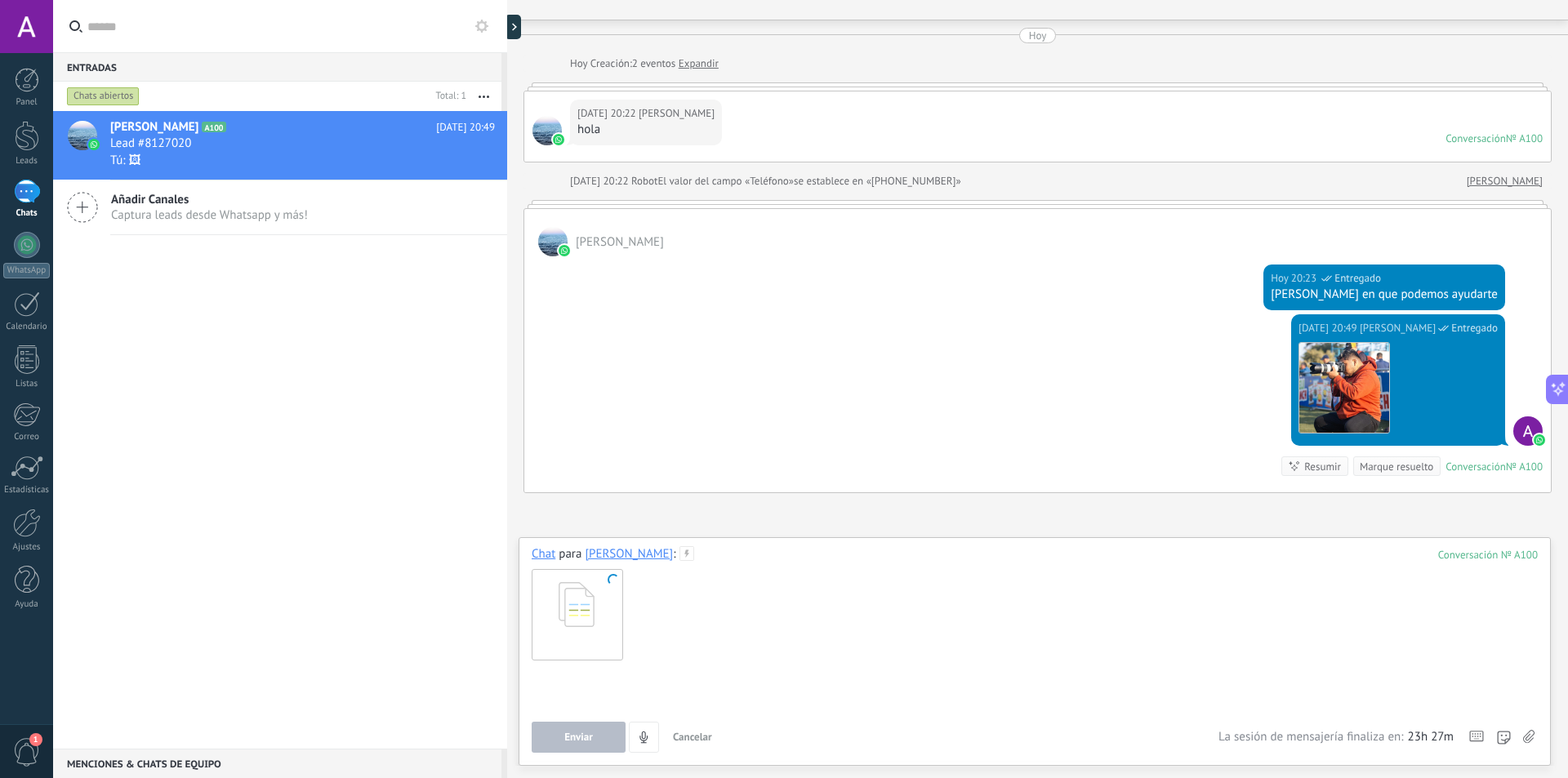
click at [838, 665] on div at bounding box center [1034, 695] width 1006 height 62
click at [693, 729] on button "Cancelar" at bounding box center [692, 737] width 52 height 31
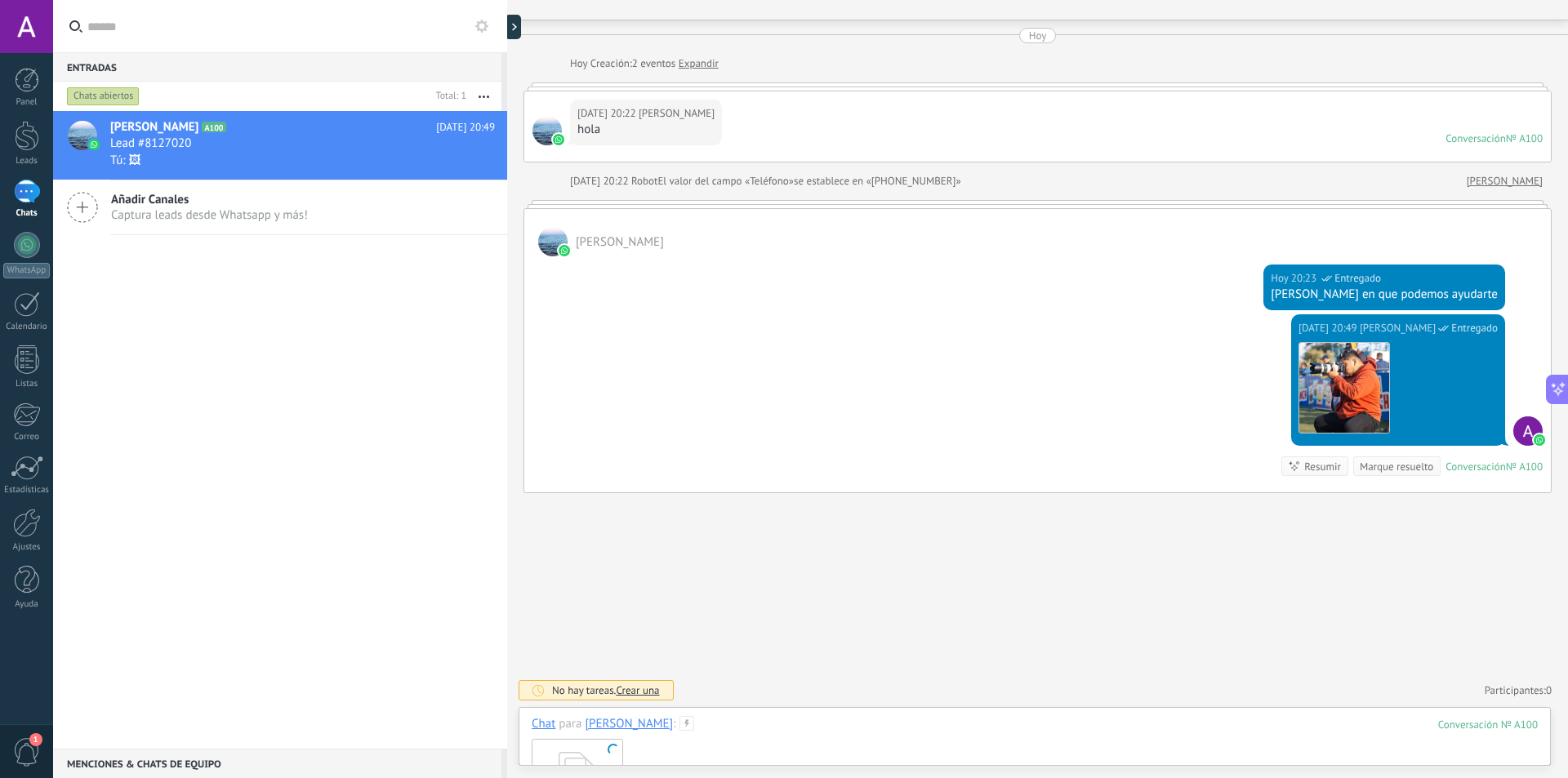
click at [1446, 734] on div at bounding box center [1034, 784] width 1006 height 103
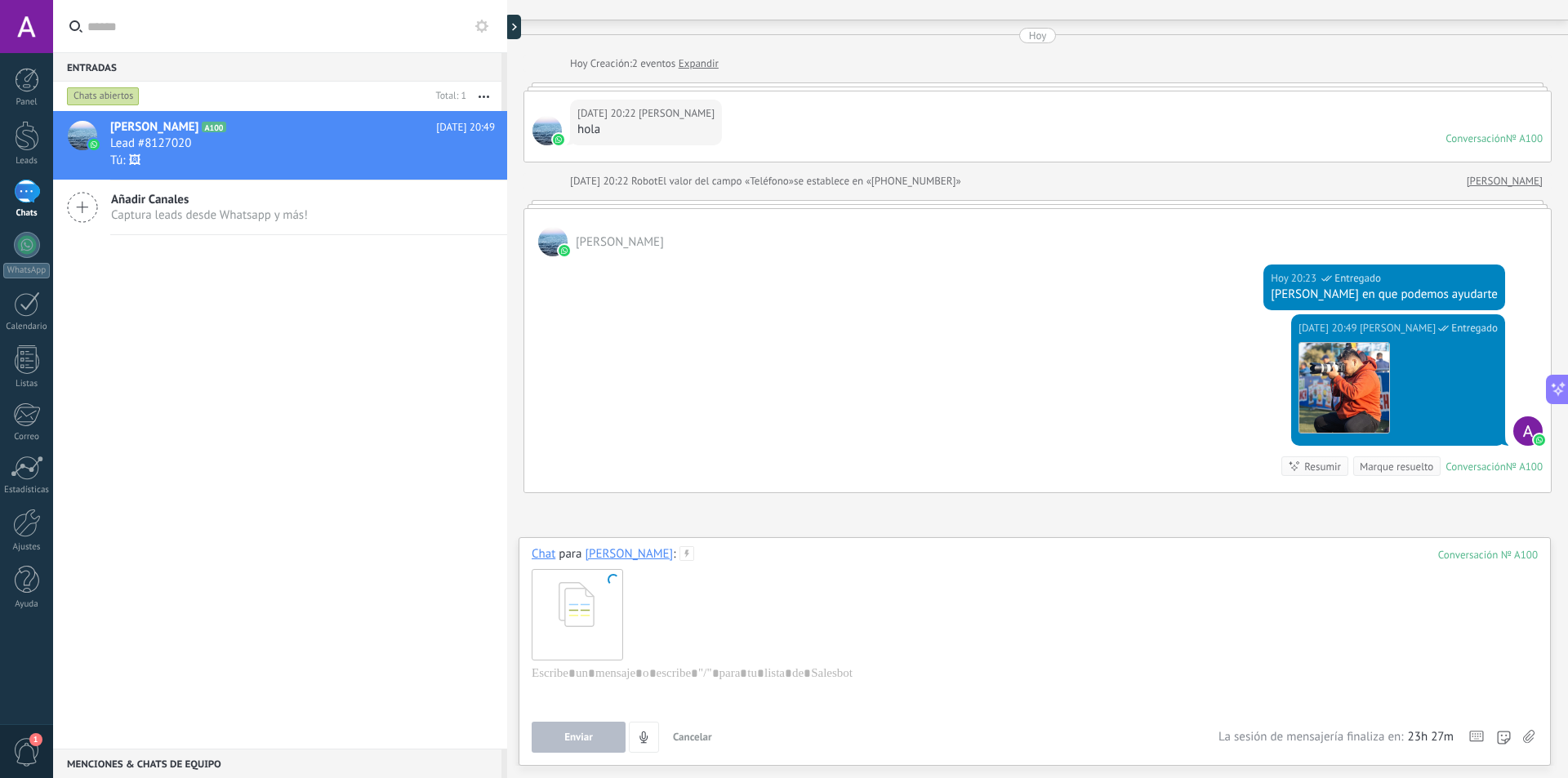
click at [1536, 737] on div "Enviar Cancelar Rastrear clics en links ? Reducir links largos y rastrear clics…" at bounding box center [1034, 737] width 1006 height 31
click at [1527, 737] on use at bounding box center [1529, 736] width 11 height 13
click at [0, 0] on input "file" at bounding box center [0, 0] width 0 height 0
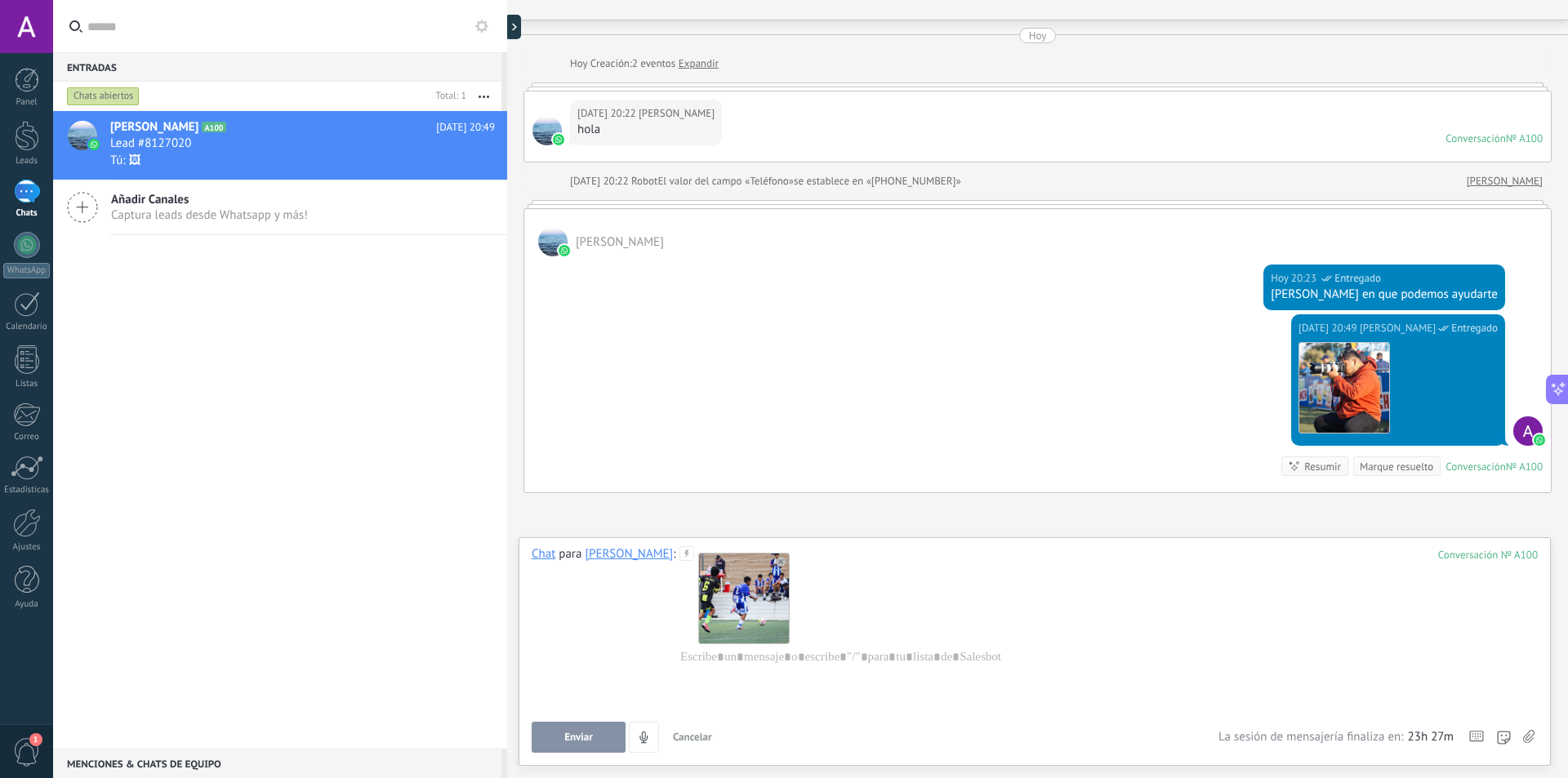
click at [627, 607] on div "Chat para Aldo Ramirez : 100" at bounding box center [1034, 628] width 1006 height 163
click at [603, 605] on div "Chat para Aldo Ramirez : 100" at bounding box center [1034, 628] width 1006 height 163
click at [593, 731] on button "Enviar" at bounding box center [578, 737] width 94 height 31
click at [596, 737] on button "Enviar" at bounding box center [578, 737] width 94 height 31
click at [684, 734] on span "Cancelar" at bounding box center [692, 736] width 39 height 14
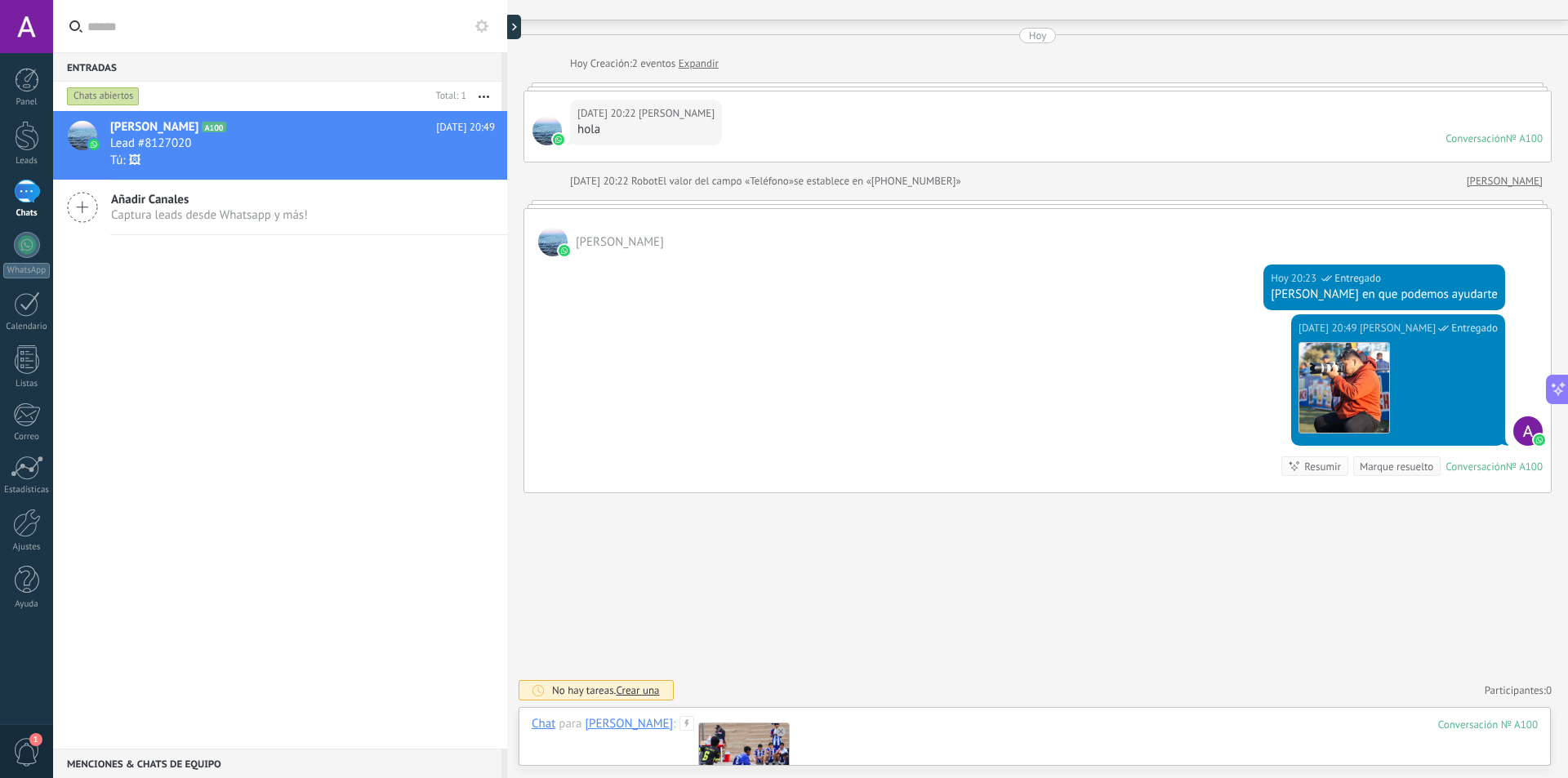
click at [643, 748] on div "Chat para Aldo Ramirez : 100" at bounding box center [1034, 792] width 1006 height 152
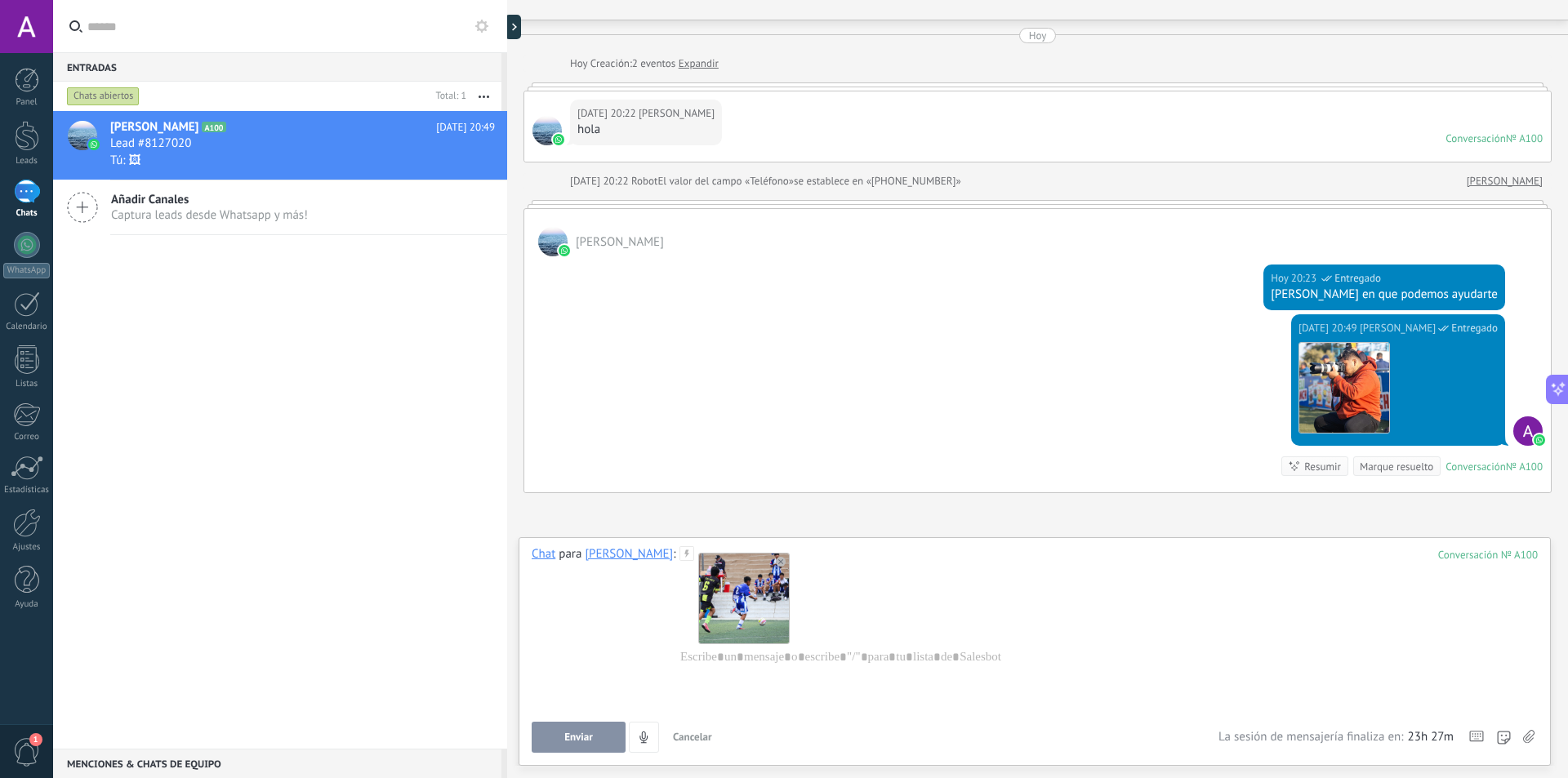
click at [653, 607] on div "Chat para Aldo Ramirez : 100" at bounding box center [1034, 628] width 1006 height 163
drag, startPoint x: 637, startPoint y: 615, endPoint x: 548, endPoint y: 604, distance: 89.7
click at [548, 604] on div "Chat para Aldo Ramirez : 100" at bounding box center [1034, 628] width 1006 height 163
click at [756, 685] on div at bounding box center [1034, 679] width 1006 height 62
click at [897, 697] on div at bounding box center [1034, 679] width 1006 height 62
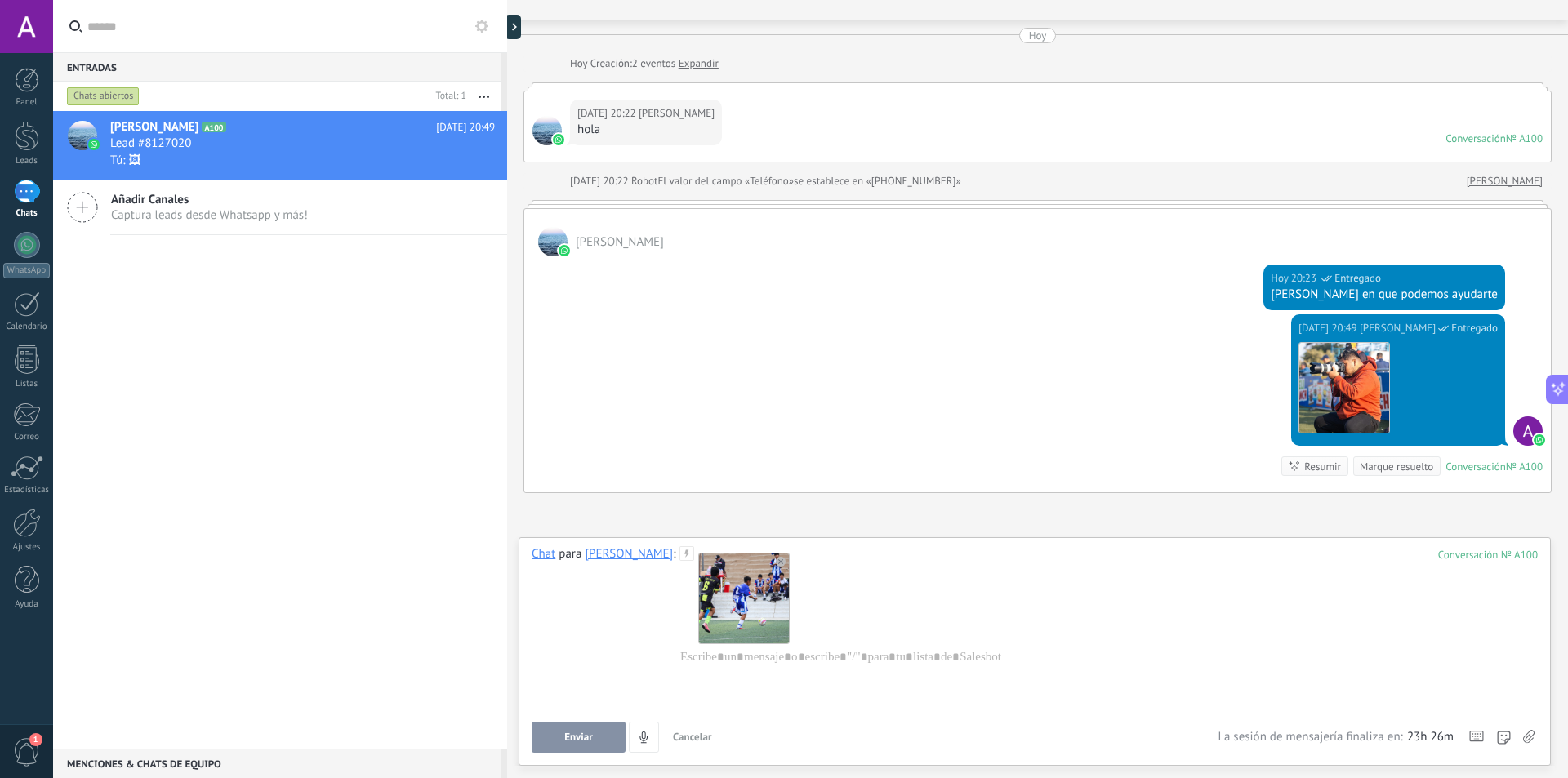
drag, startPoint x: 555, startPoint y: 736, endPoint x: 571, endPoint y: 734, distance: 16.1
click at [571, 734] on button "Enviar" at bounding box center [578, 737] width 94 height 31
click at [258, 717] on div "Aldo Ramirez A100 Hoy 20:49 Lead #8127020 Tú: 🖼 Conversación cerrada Añadir Can…" at bounding box center [280, 429] width 454 height 637
click at [775, 561] on use at bounding box center [780, 561] width 10 height 9
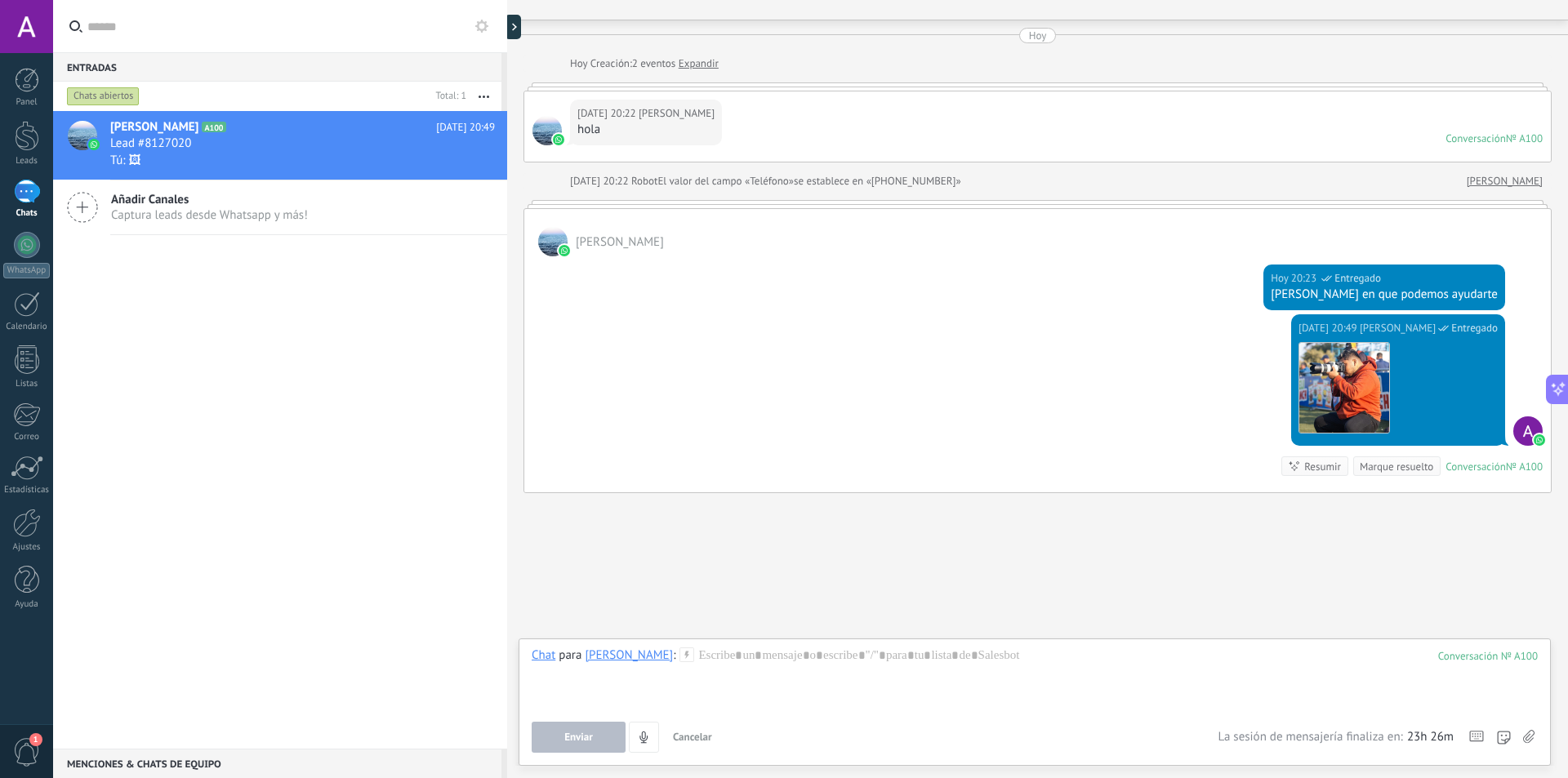
click at [602, 706] on div at bounding box center [1034, 677] width 1006 height 62
click at [622, 674] on div at bounding box center [1034, 677] width 1006 height 62
click at [1482, 710] on div "Chat para Aldo Ramirez : 100 Enviar Cancelar Rastrear clics en links ? Reducir …" at bounding box center [1034, 699] width 1006 height 105
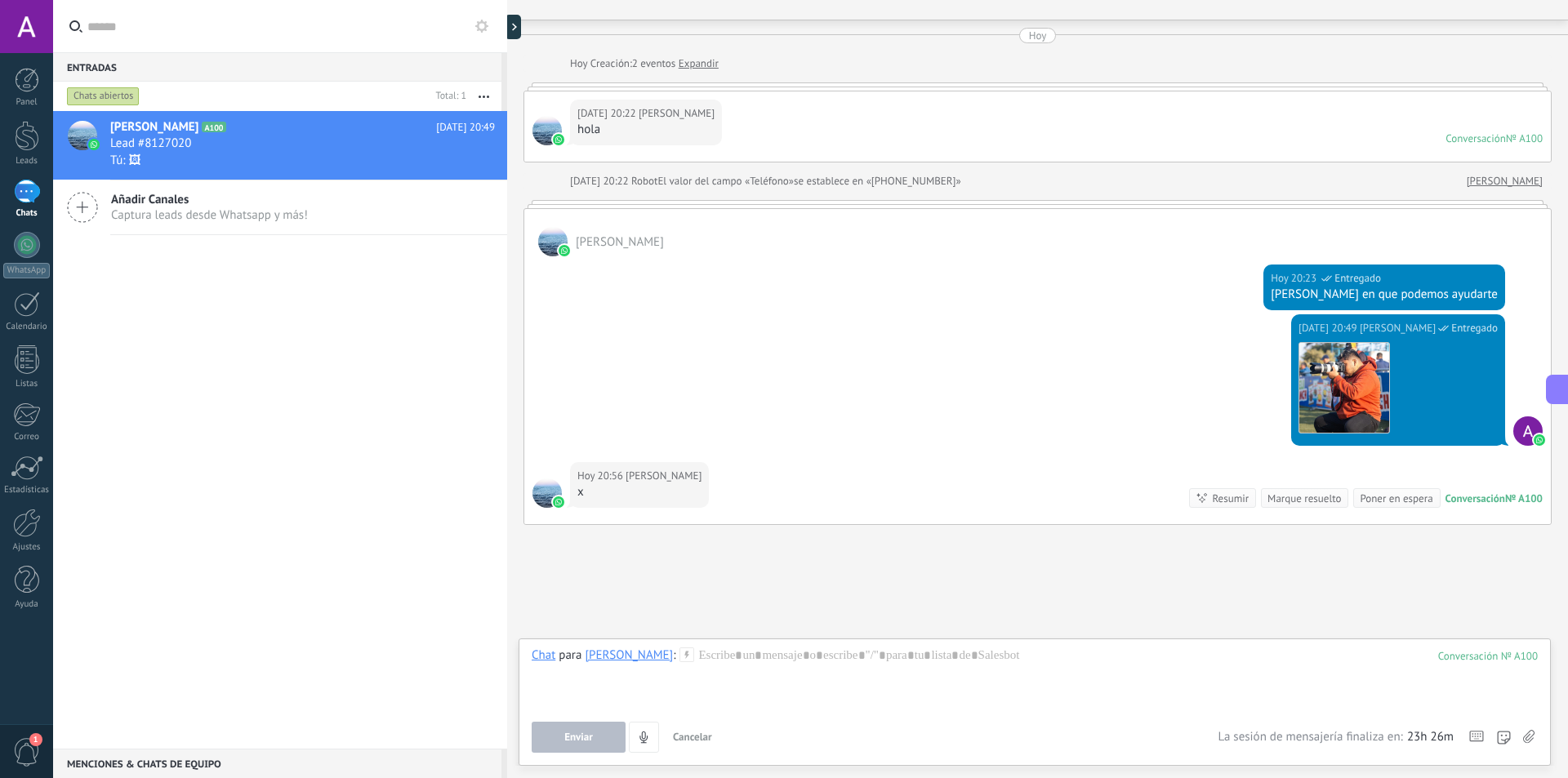
scroll to position [65, 0]
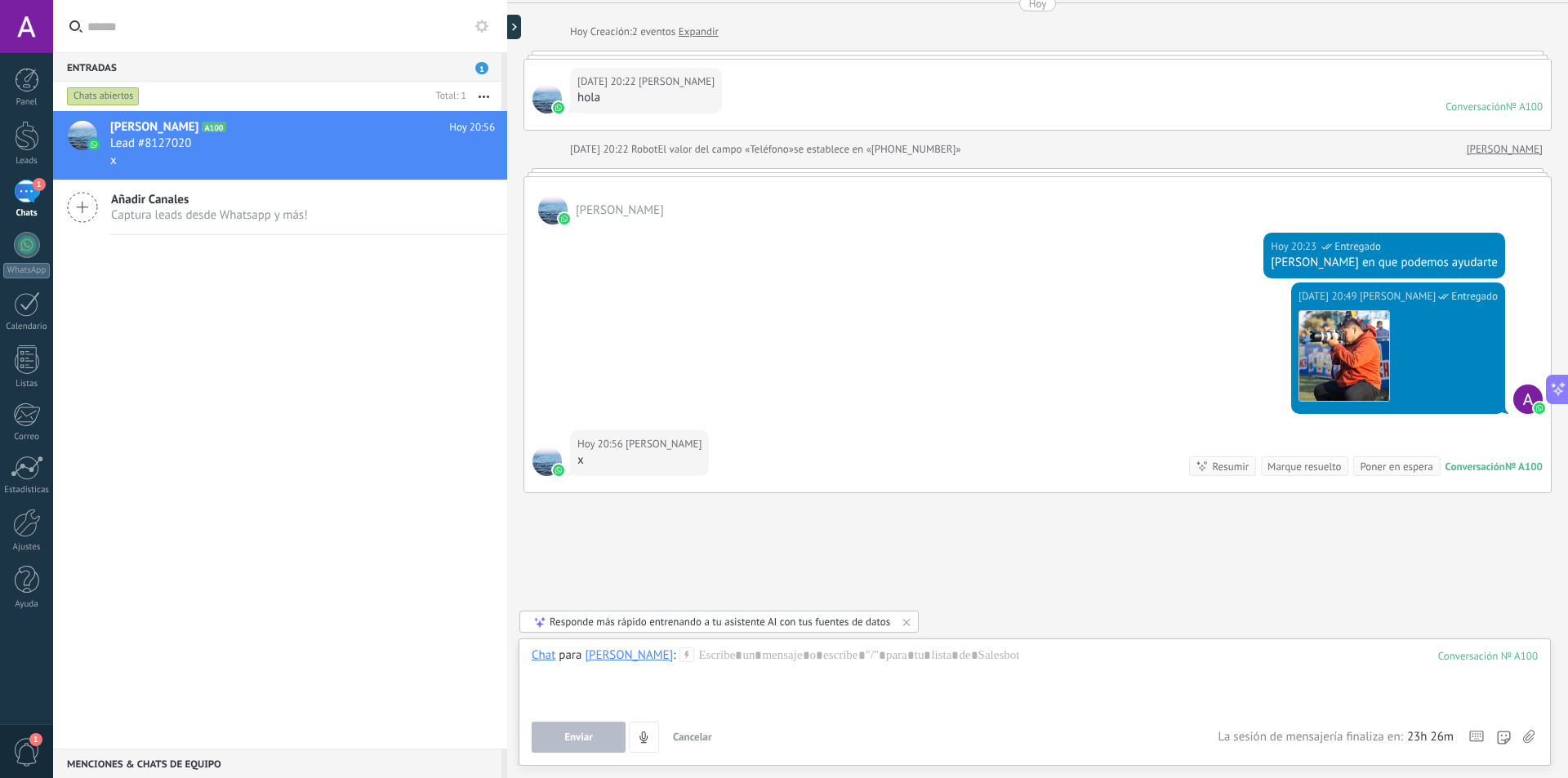
click at [1525, 741] on icon at bounding box center [1529, 736] width 11 height 14
click at [0, 0] on input "file" at bounding box center [0, 0] width 0 height 0
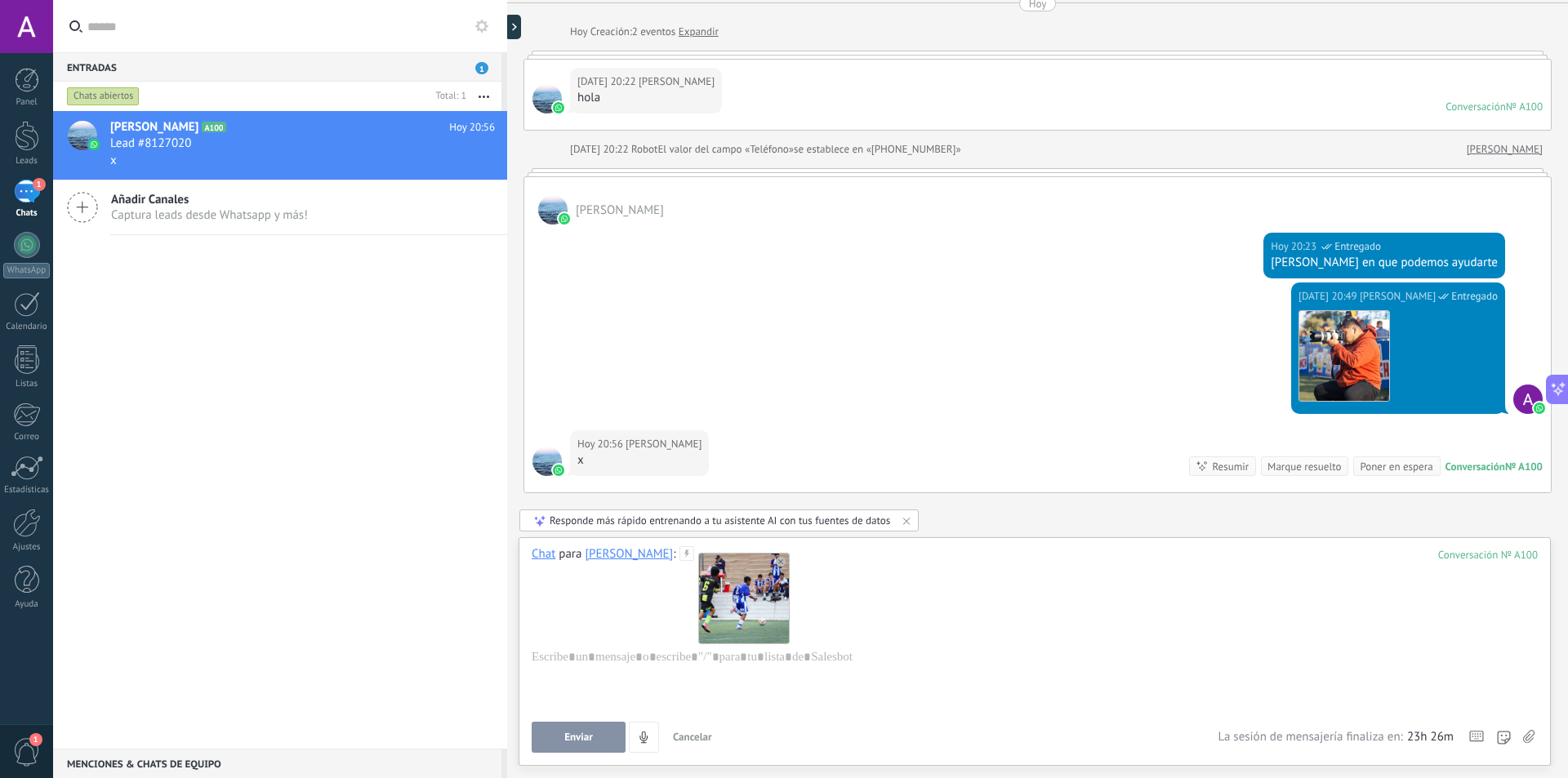
click at [567, 737] on span "Enviar" at bounding box center [579, 737] width 29 height 11
click at [914, 645] on div "Chat para Aldo Ramirez : 100" at bounding box center [1034, 628] width 1006 height 163
click at [950, 659] on div at bounding box center [1034, 679] width 1006 height 62
click at [822, 662] on div at bounding box center [1034, 679] width 1006 height 62
click at [740, 688] on div at bounding box center [1034, 679] width 1006 height 62
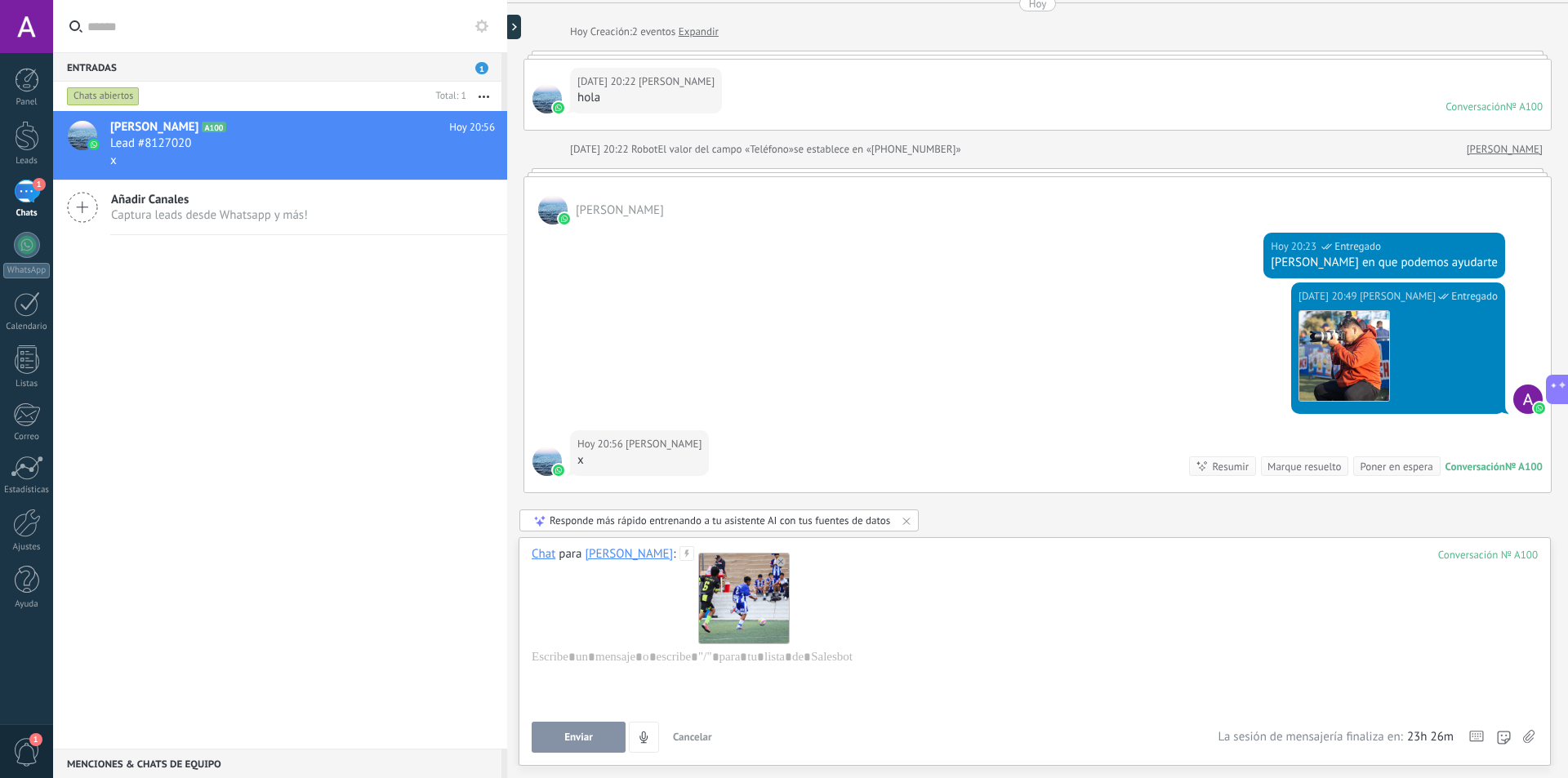
click at [846, 669] on div at bounding box center [1034, 679] width 1006 height 62
drag, startPoint x: 37, startPoint y: 212, endPoint x: 0, endPoint y: 180, distance: 48.9
click at [200, 208] on body ".abccls-1,.abccls-2{fill-rule:evenodd}.abccls-2{fill:#fff} .abfcls-1{fill:none}…" at bounding box center [784, 389] width 1568 height 778
click at [938, 616] on div at bounding box center [1063, 598] width 731 height 103
click at [844, 618] on div at bounding box center [1063, 598] width 731 height 103
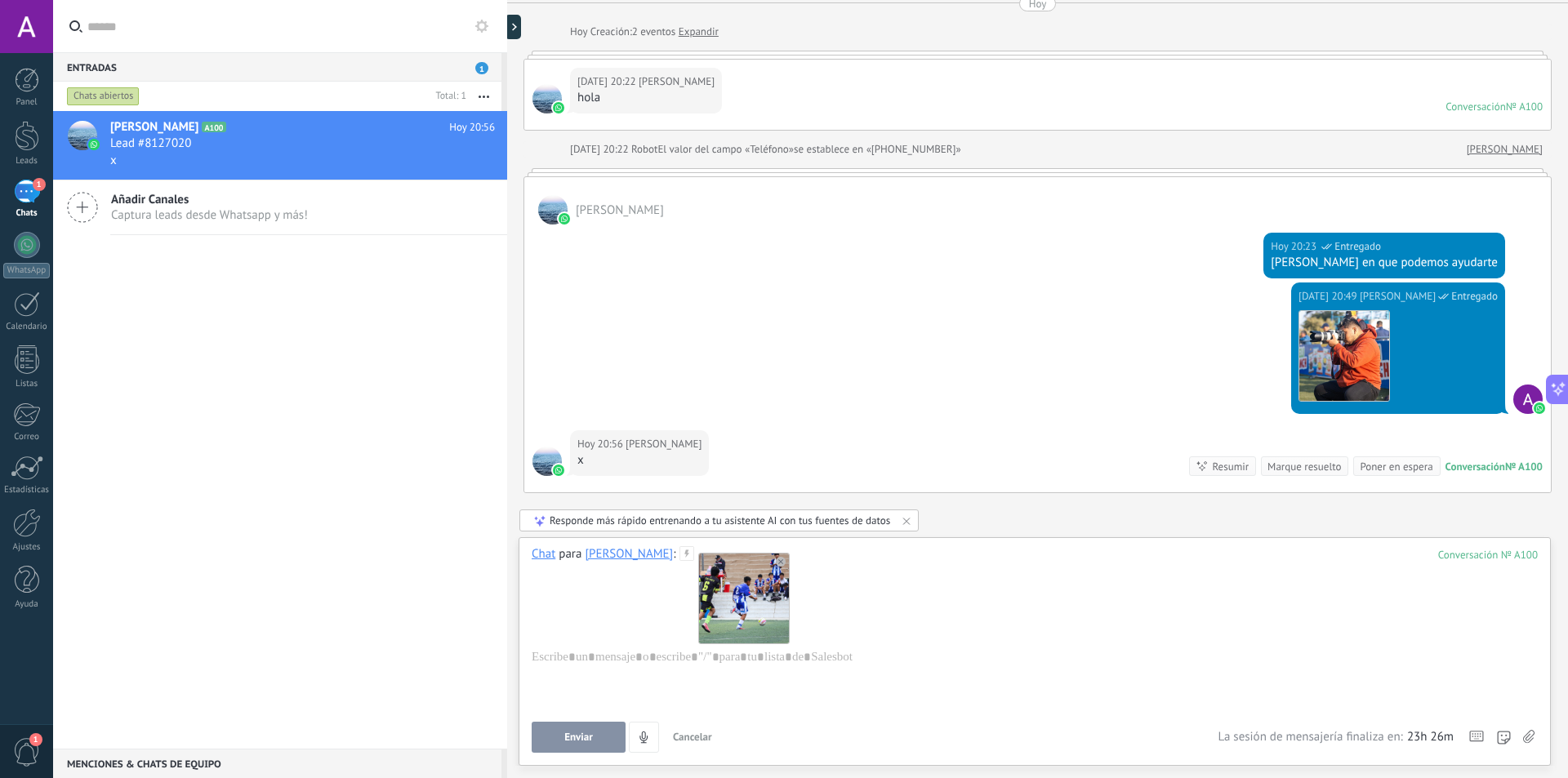
click at [675, 611] on div "Chat para Aldo Ramirez : 100" at bounding box center [1034, 628] width 1006 height 163
click at [720, 591] on div at bounding box center [743, 598] width 90 height 90
click at [734, 571] on div at bounding box center [743, 598] width 90 height 90
click at [775, 565] on use at bounding box center [780, 561] width 10 height 9
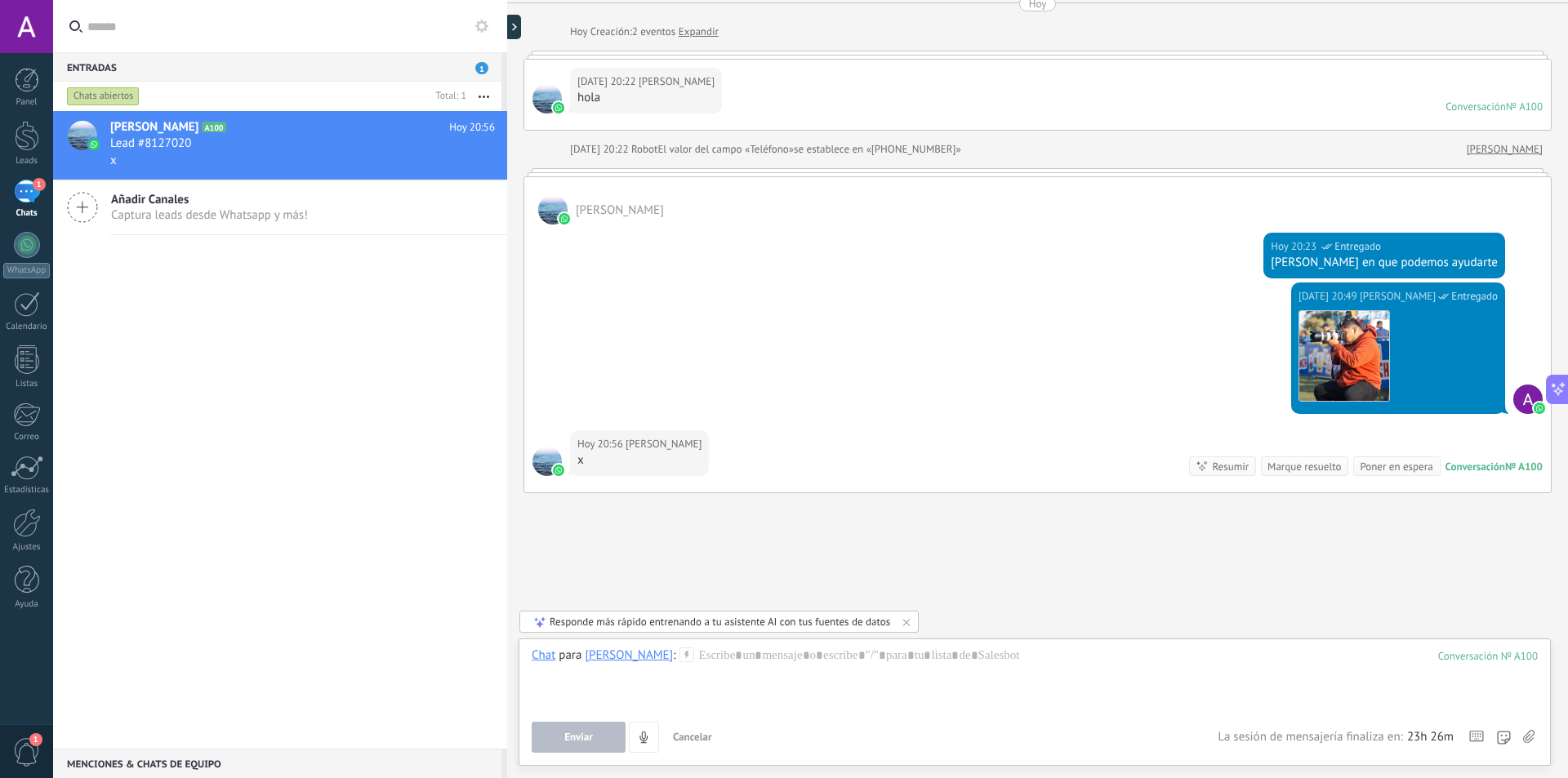
click at [742, 685] on div at bounding box center [1034, 677] width 1006 height 62
click at [752, 671] on div at bounding box center [1034, 677] width 1006 height 62
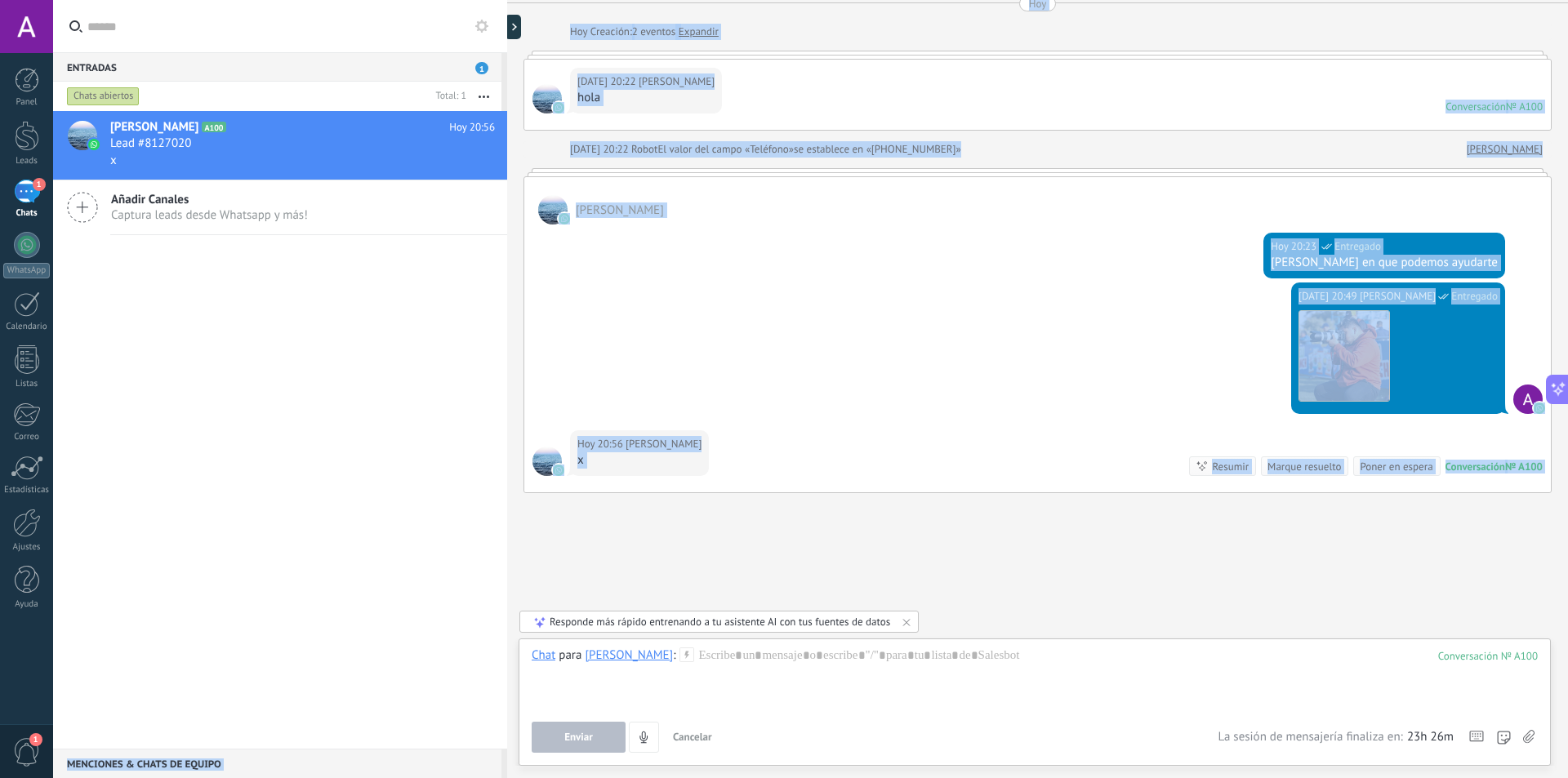
drag, startPoint x: 721, startPoint y: 667, endPoint x: 493, endPoint y: 647, distance: 228.9
click at [493, 647] on div "Entradas 1 Chats abiertos Total: 1 Silenciar Acciones múltiples Ordenar Más rec…" at bounding box center [784, 389] width 1568 height 778
click at [873, 503] on div "Buscar Carga más Hoy Hoy Creación: 2 eventos Expandir Hoy 20:22 Aldo Ramirez ho…" at bounding box center [1038, 356] width 1061 height 843
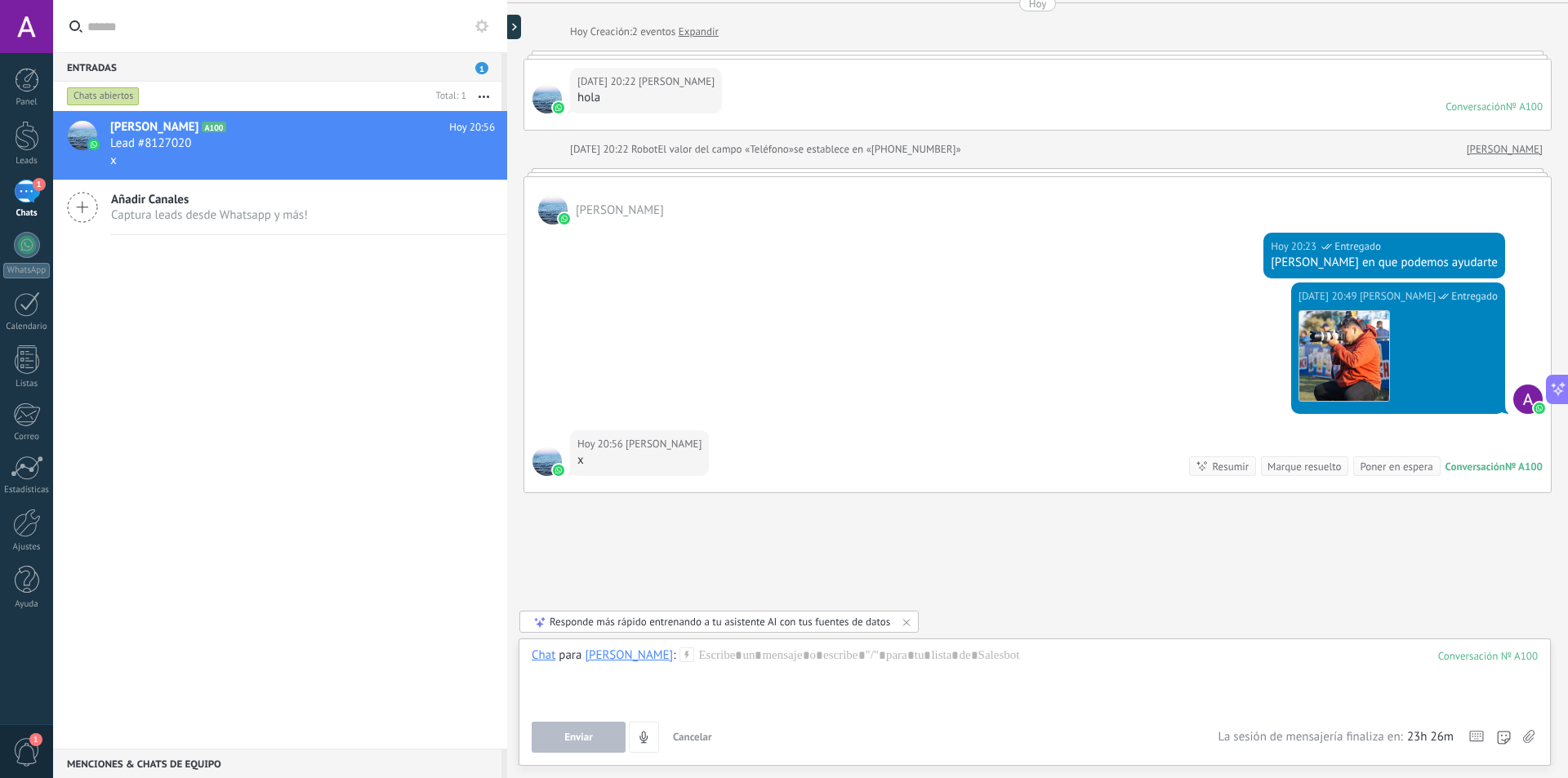
click at [791, 700] on div at bounding box center [1034, 677] width 1006 height 62
click at [33, 137] on div at bounding box center [27, 136] width 25 height 30
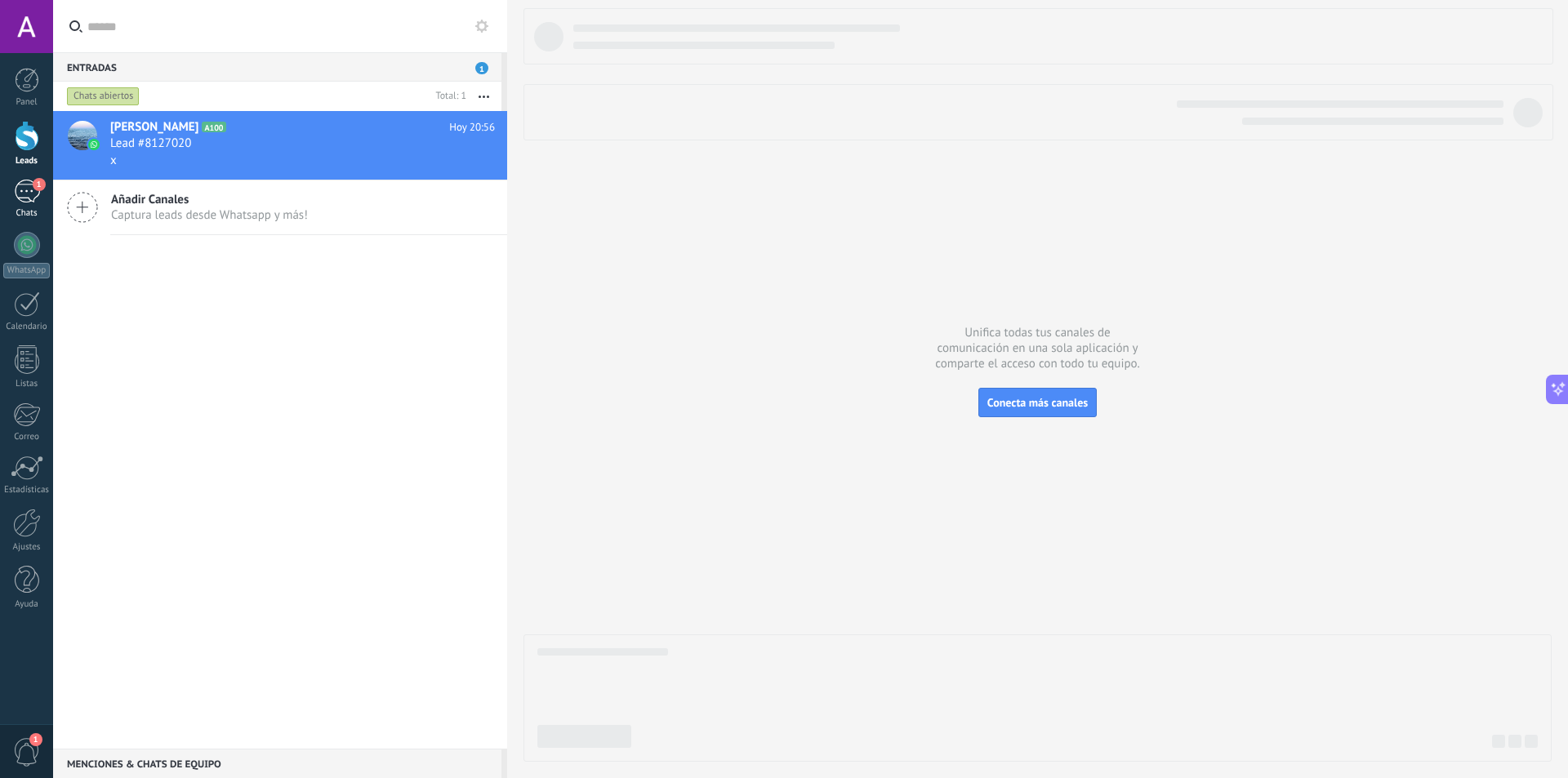
click at [34, 196] on div "1" at bounding box center [27, 191] width 26 height 24
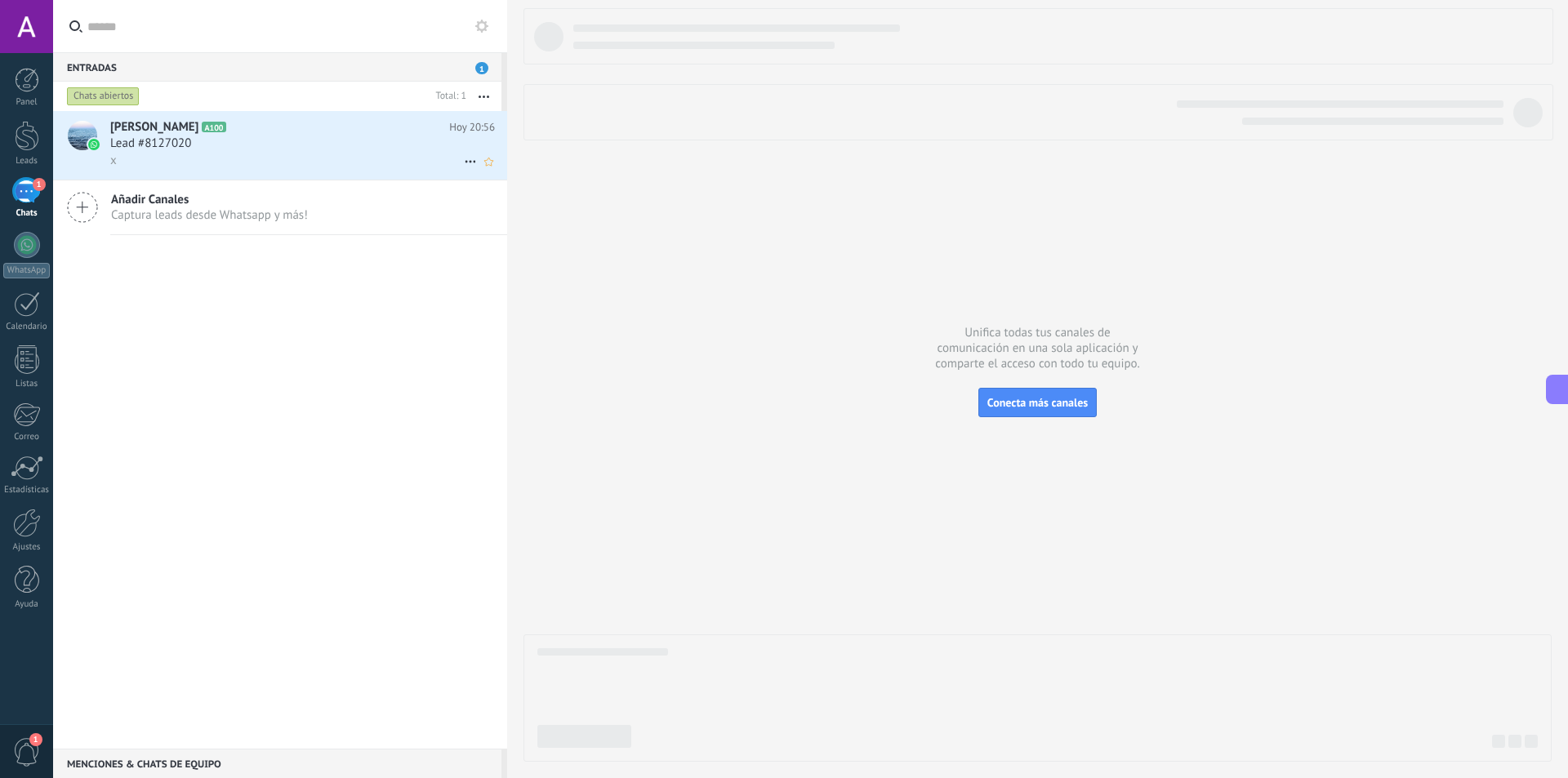
click at [416, 162] on div "x" at bounding box center [302, 161] width 385 height 17
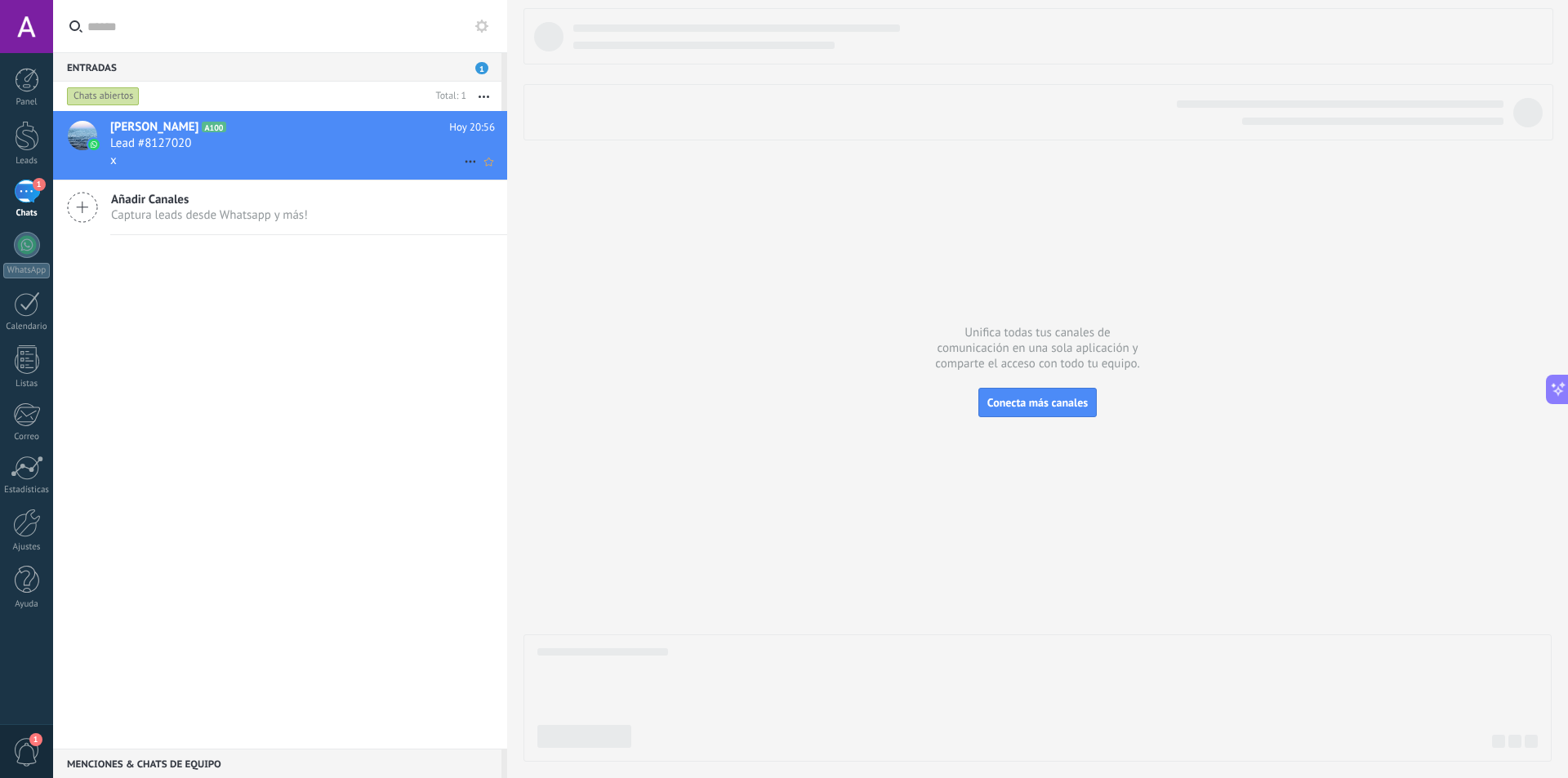
click at [249, 144] on div "Lead #8127020" at bounding box center [302, 143] width 385 height 16
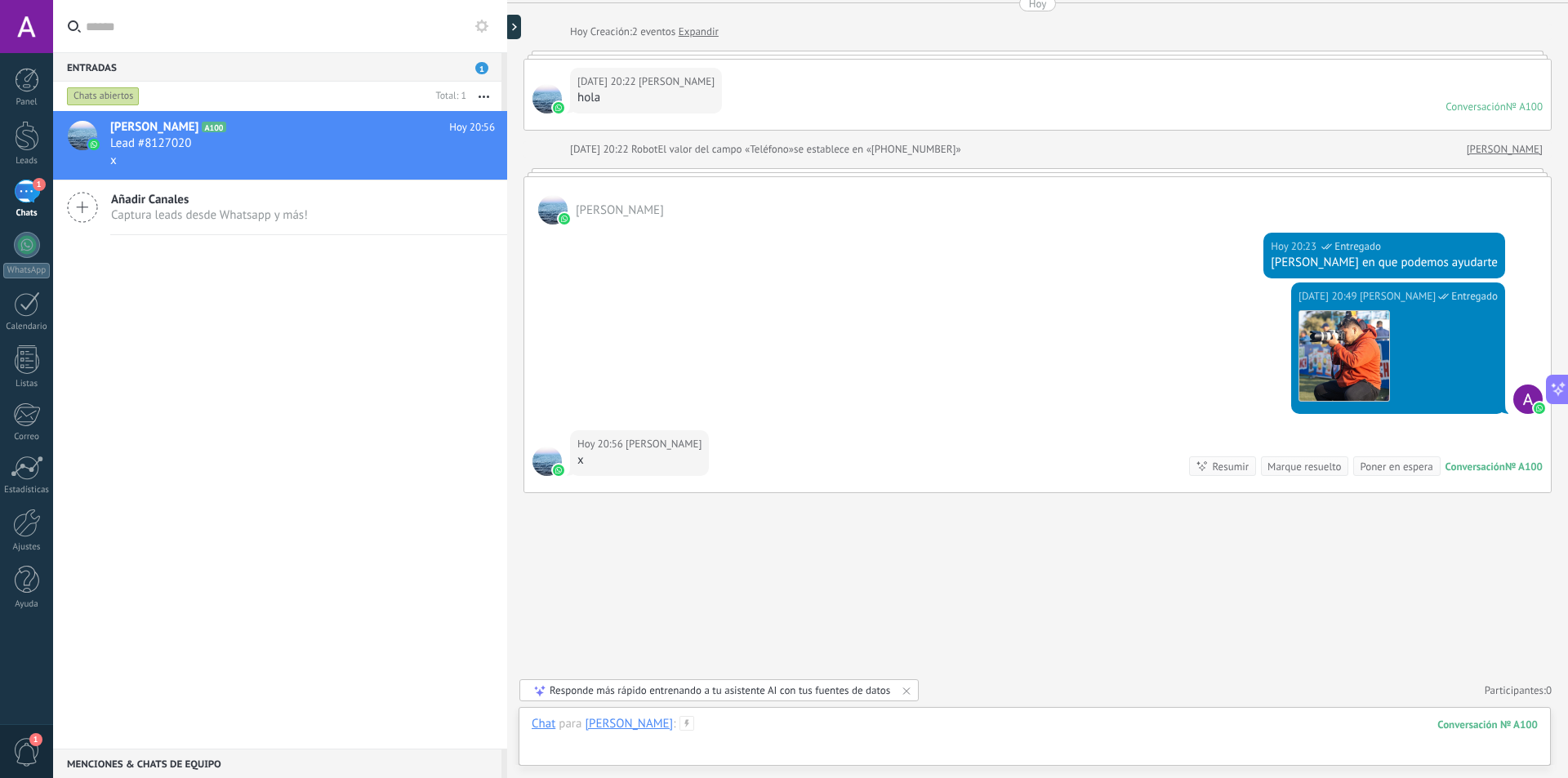
click at [764, 724] on div at bounding box center [1034, 741] width 1006 height 49
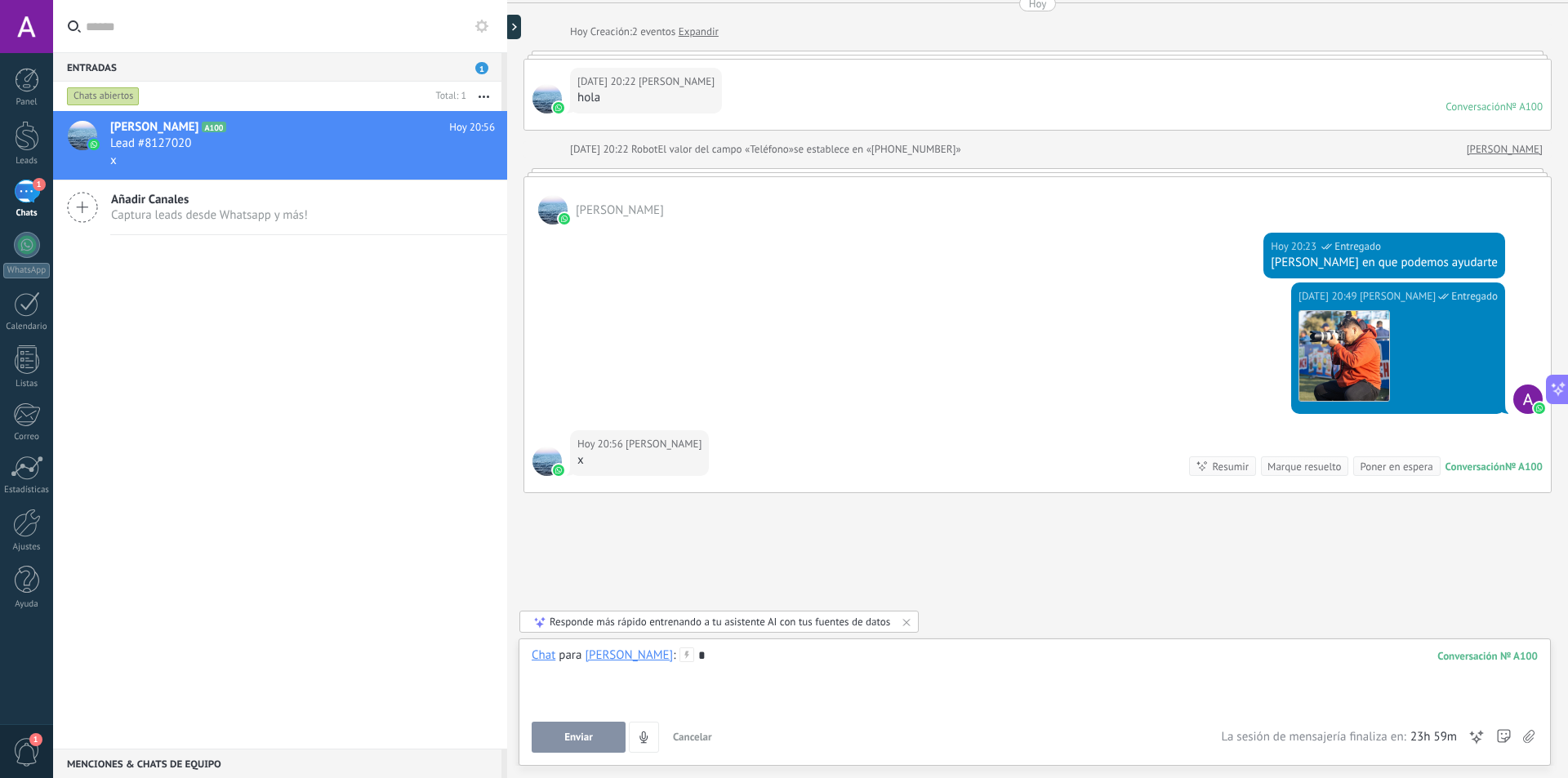
click at [571, 736] on span "Enviar" at bounding box center [579, 737] width 29 height 11
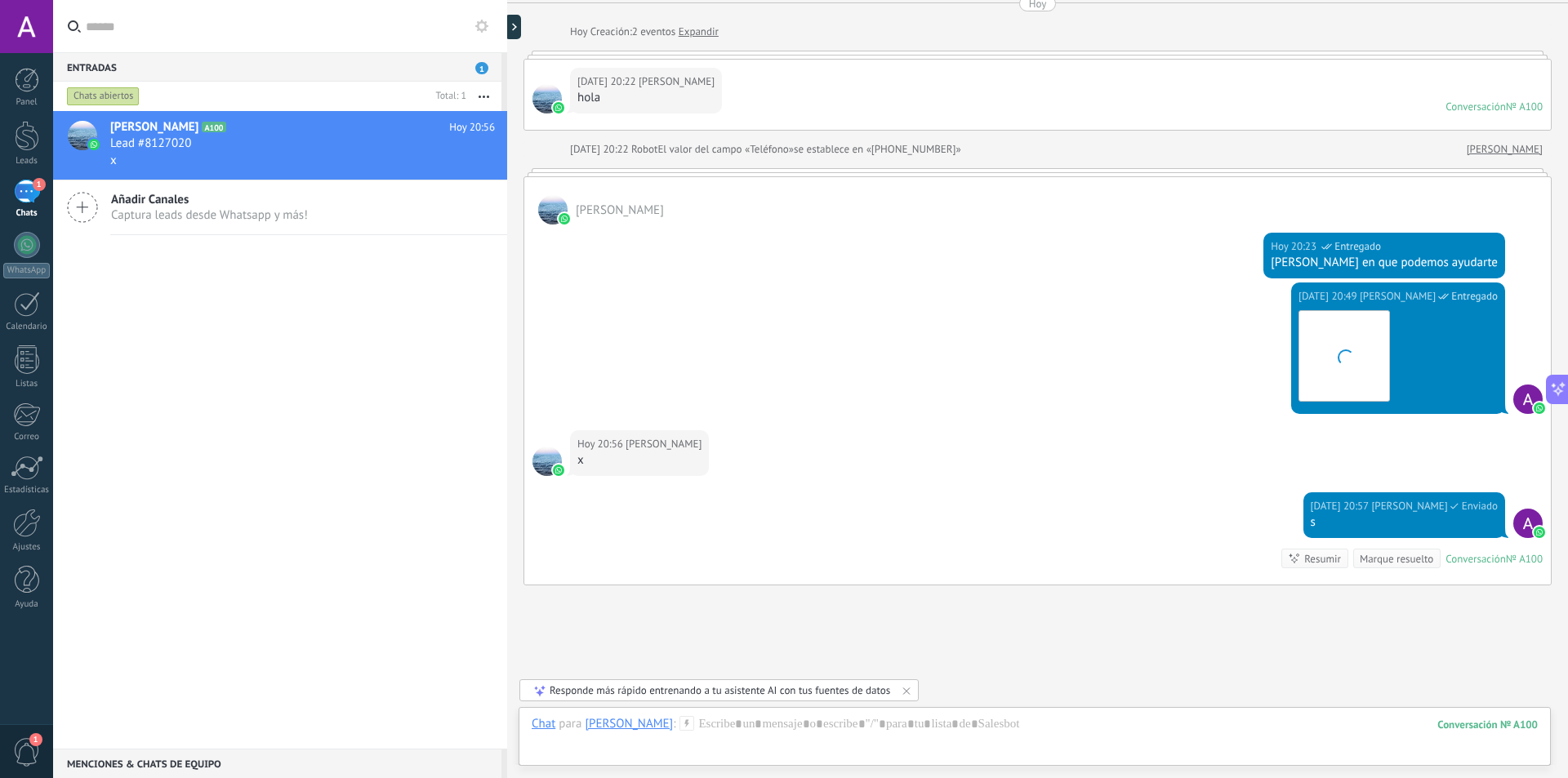
scroll to position [157, 0]
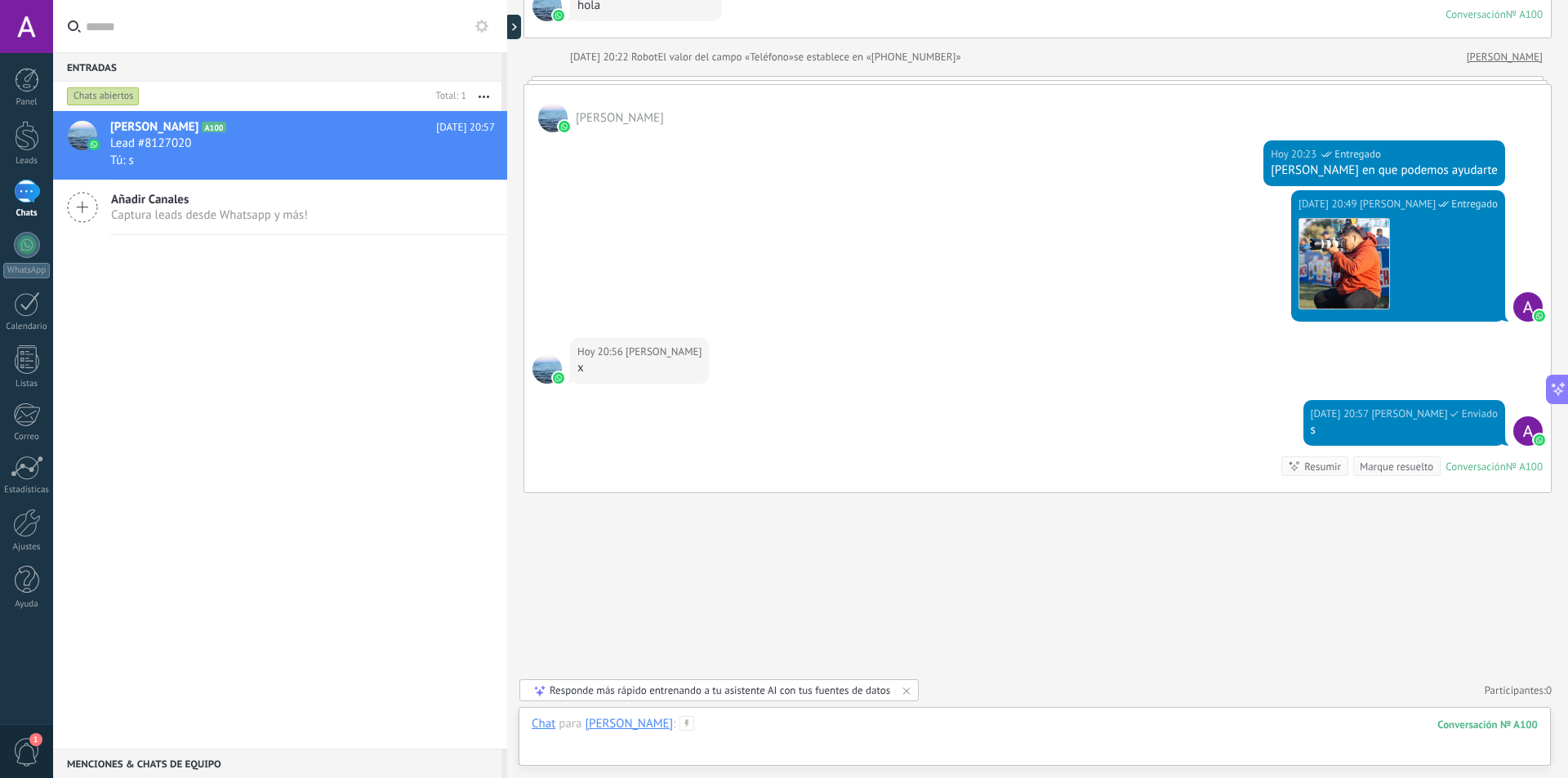
click at [708, 730] on div at bounding box center [1034, 741] width 1006 height 49
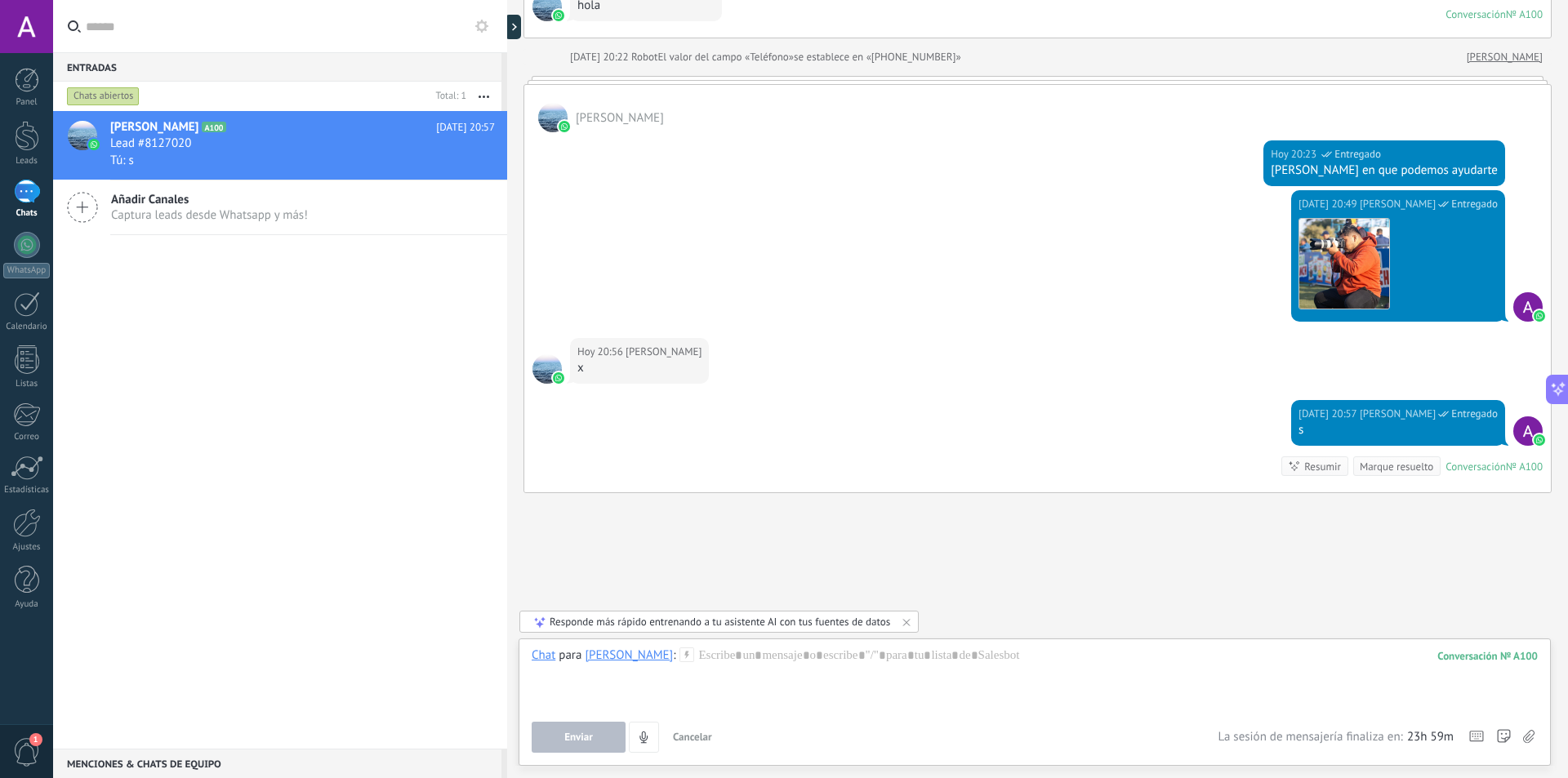
click at [1528, 738] on icon at bounding box center [1529, 736] width 11 height 14
click at [0, 0] on input "file" at bounding box center [0, 0] width 0 height 0
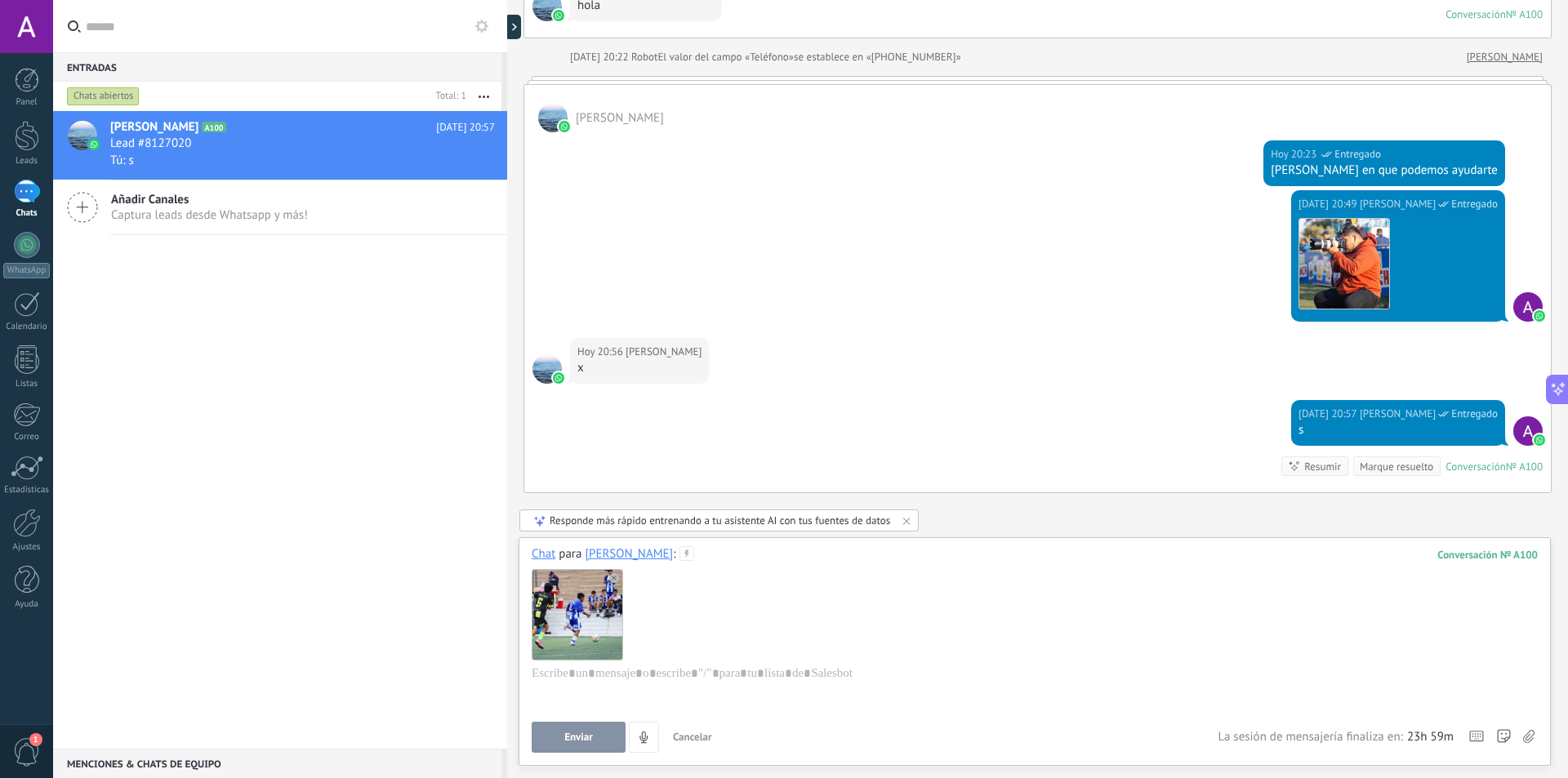
click at [601, 730] on button "Enviar" at bounding box center [578, 737] width 94 height 31
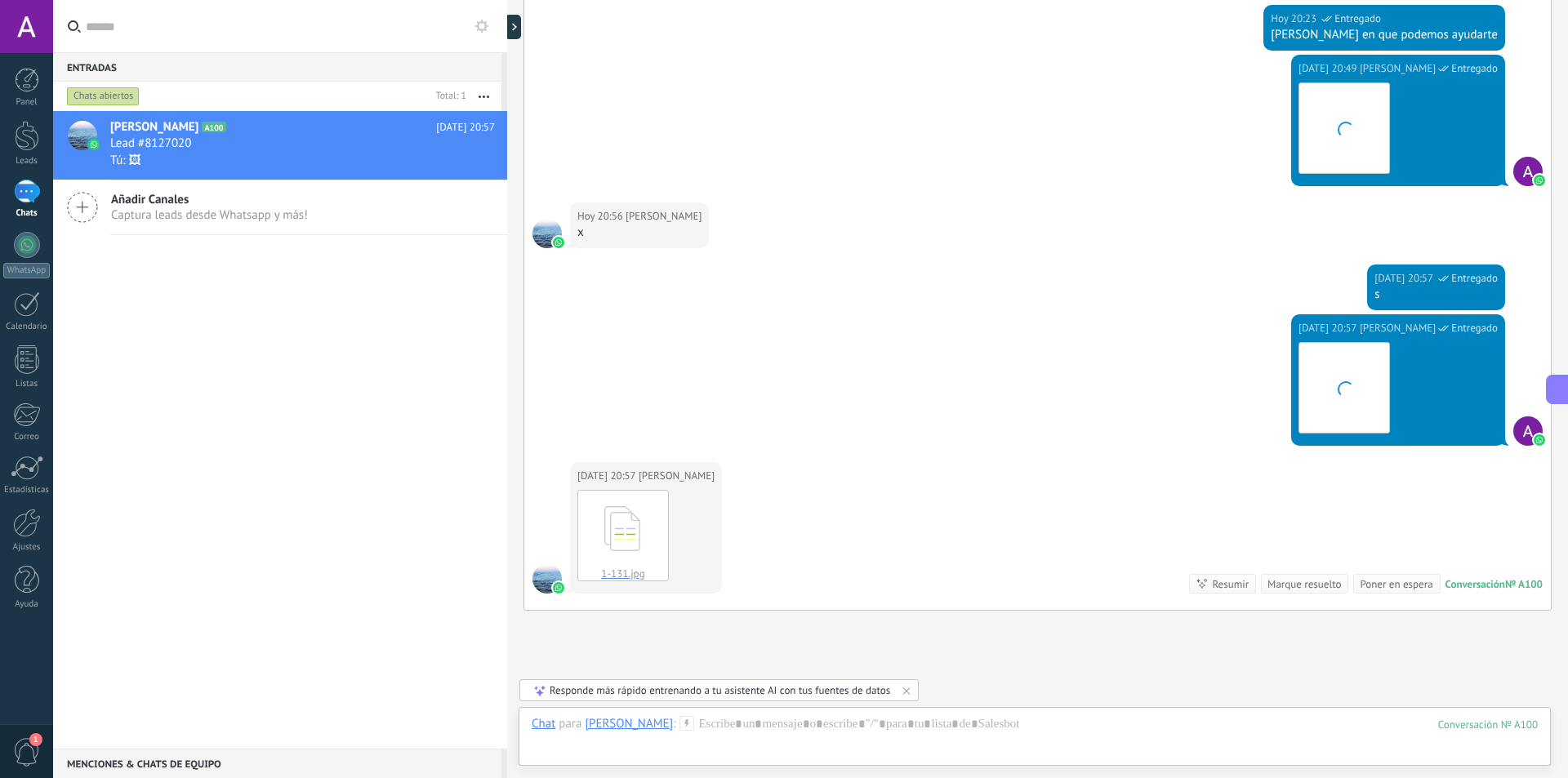
scroll to position [409, 0]
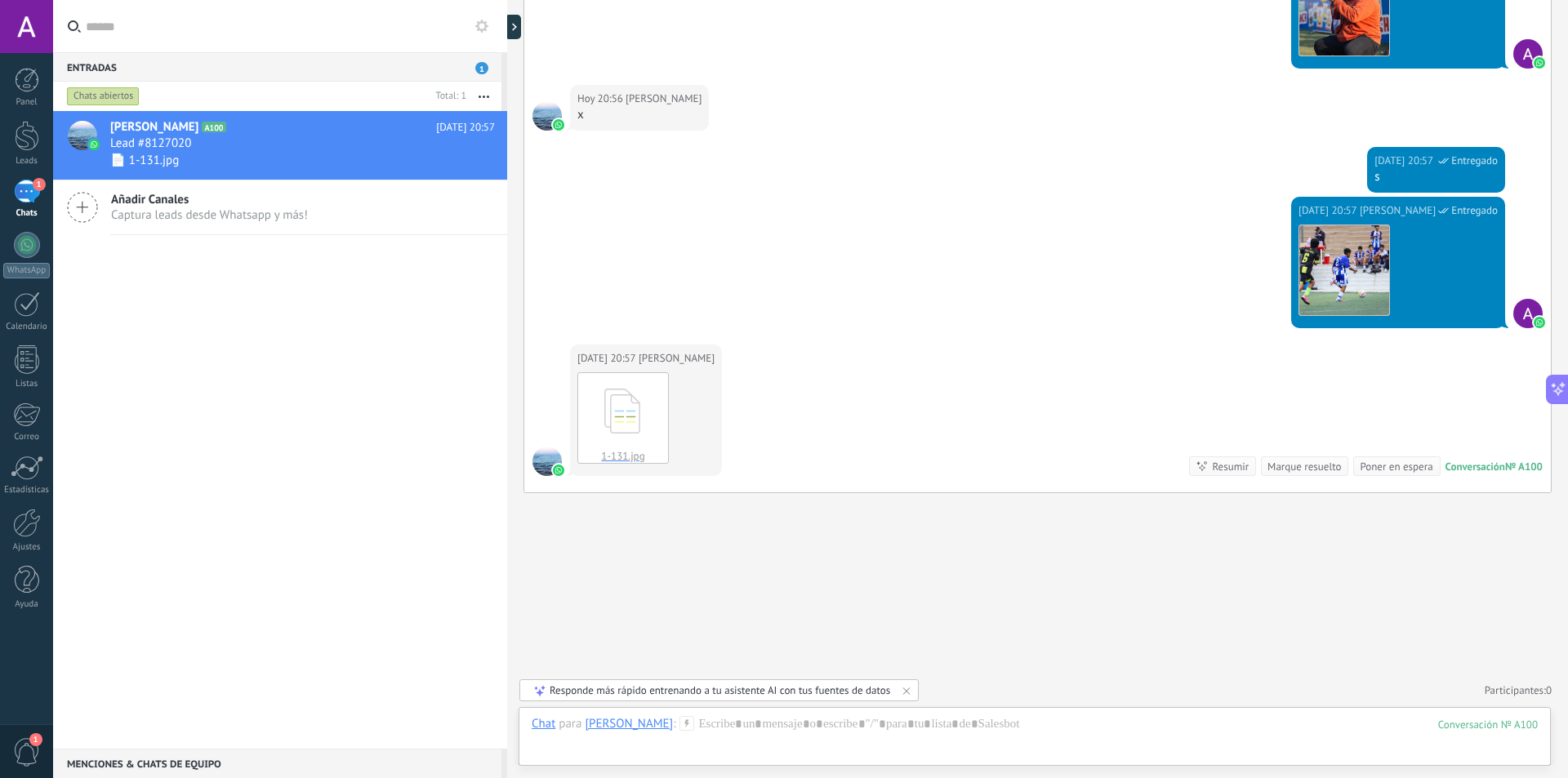
click at [636, 412] on icon at bounding box center [622, 410] width 64 height 67
click at [1292, 729] on div at bounding box center [1034, 741] width 1006 height 49
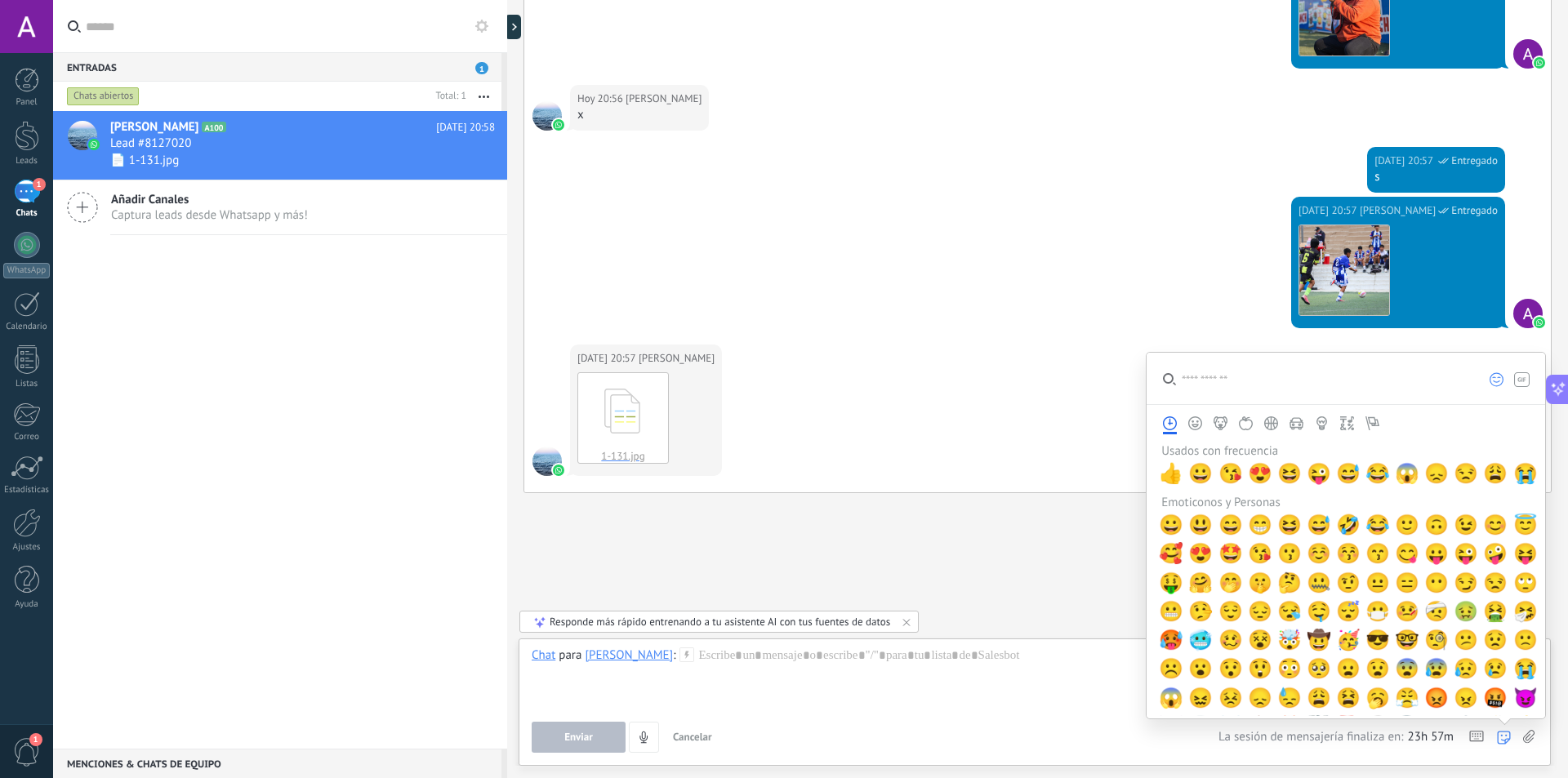
click at [1523, 731] on icon at bounding box center [1529, 736] width 11 height 14
click at [0, 0] on input "file" at bounding box center [0, 0] width 0 height 0
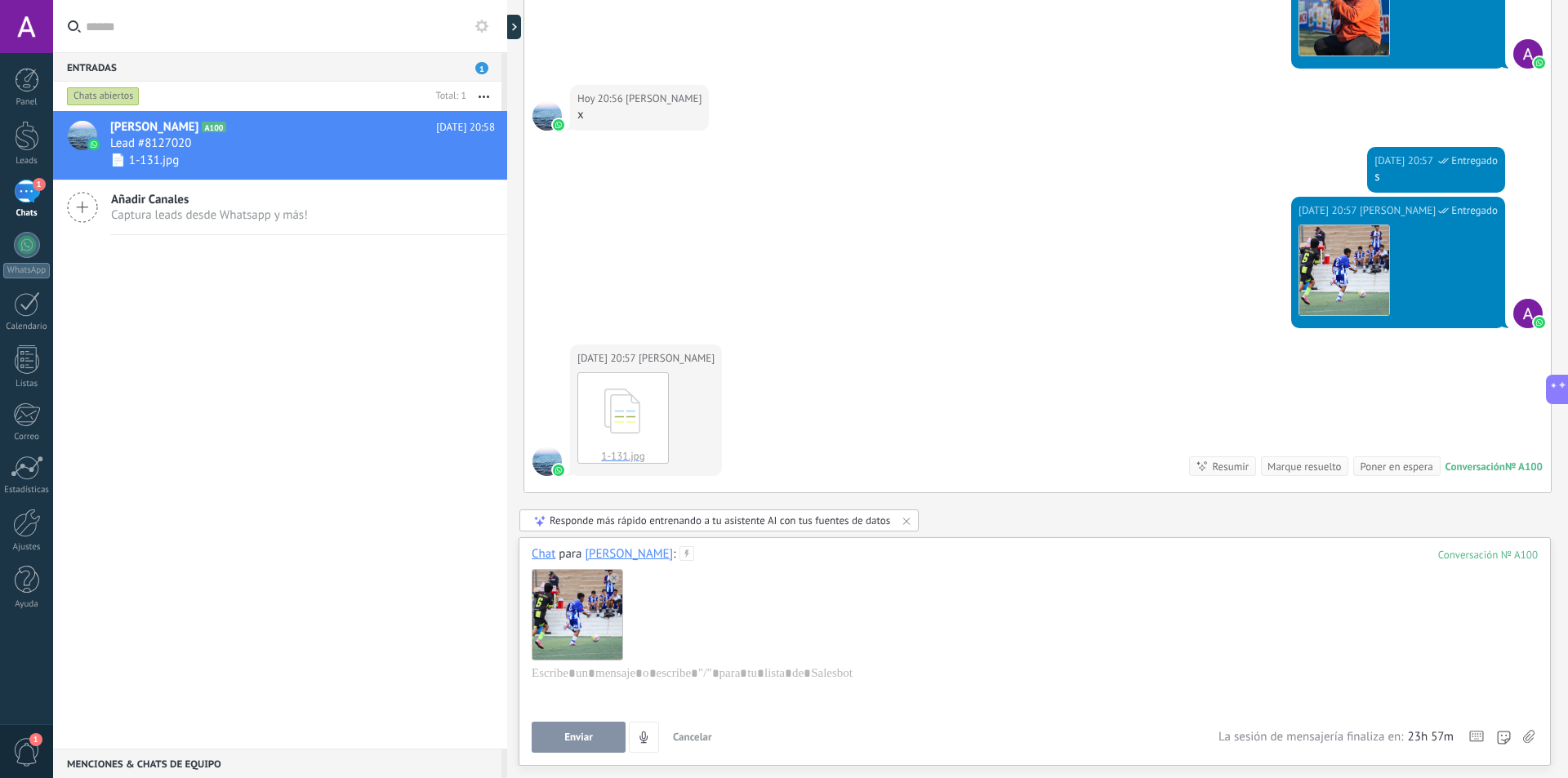
click at [586, 745] on button "Enviar" at bounding box center [578, 737] width 94 height 31
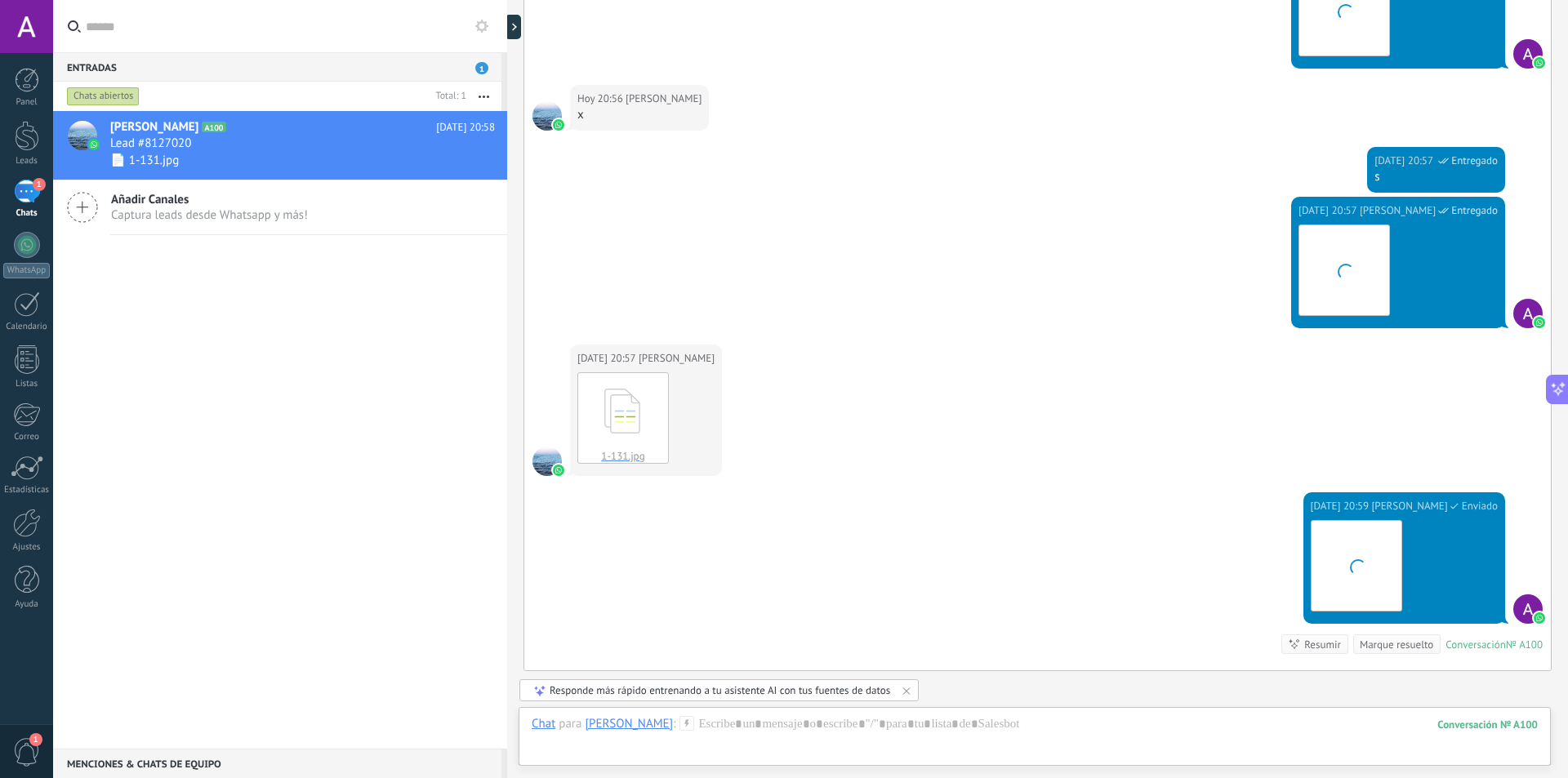
scroll to position [588, 0]
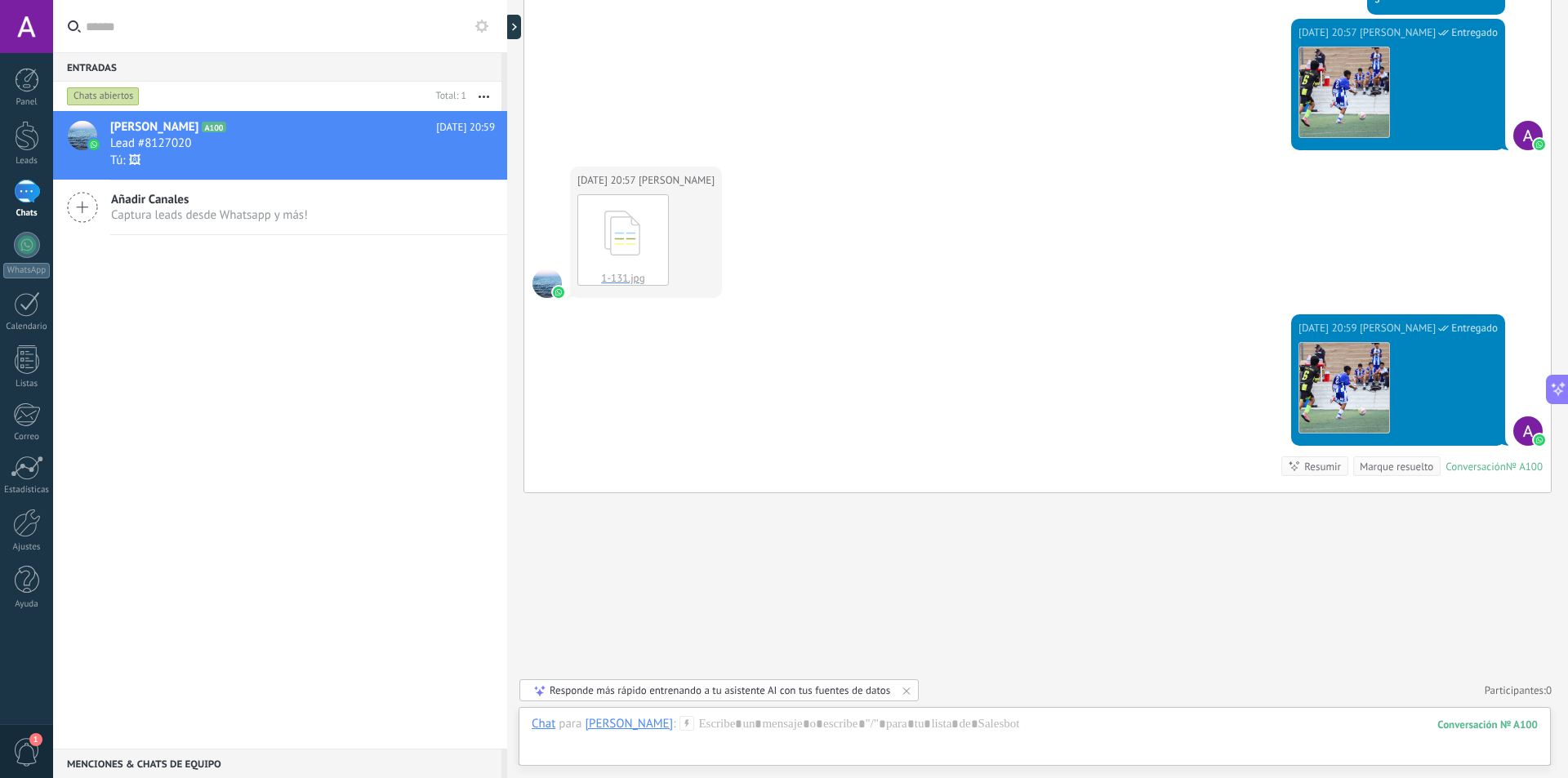
click at [1153, 450] on div "Hoy 20:59 Aldo Ramirez Entregado Descargar Conversación № A100 Conversación № A…" at bounding box center [1038, 403] width 1026 height 178
click at [1319, 647] on div "Buscar Carga más Hoy Hoy Creación: 2 eventos Expandir Hoy 20:22 Aldo Ramirez ho…" at bounding box center [1038, 95] width 1061 height 1366
click at [864, 451] on div "Hoy 20:59 Aldo Ramirez Entregado Descargar Conversación № A100 Conversación № A…" at bounding box center [1038, 403] width 1026 height 178
click at [218, 188] on div "Añadir Canales Captura leads desde Whatsapp y más!" at bounding box center [280, 208] width 454 height 55
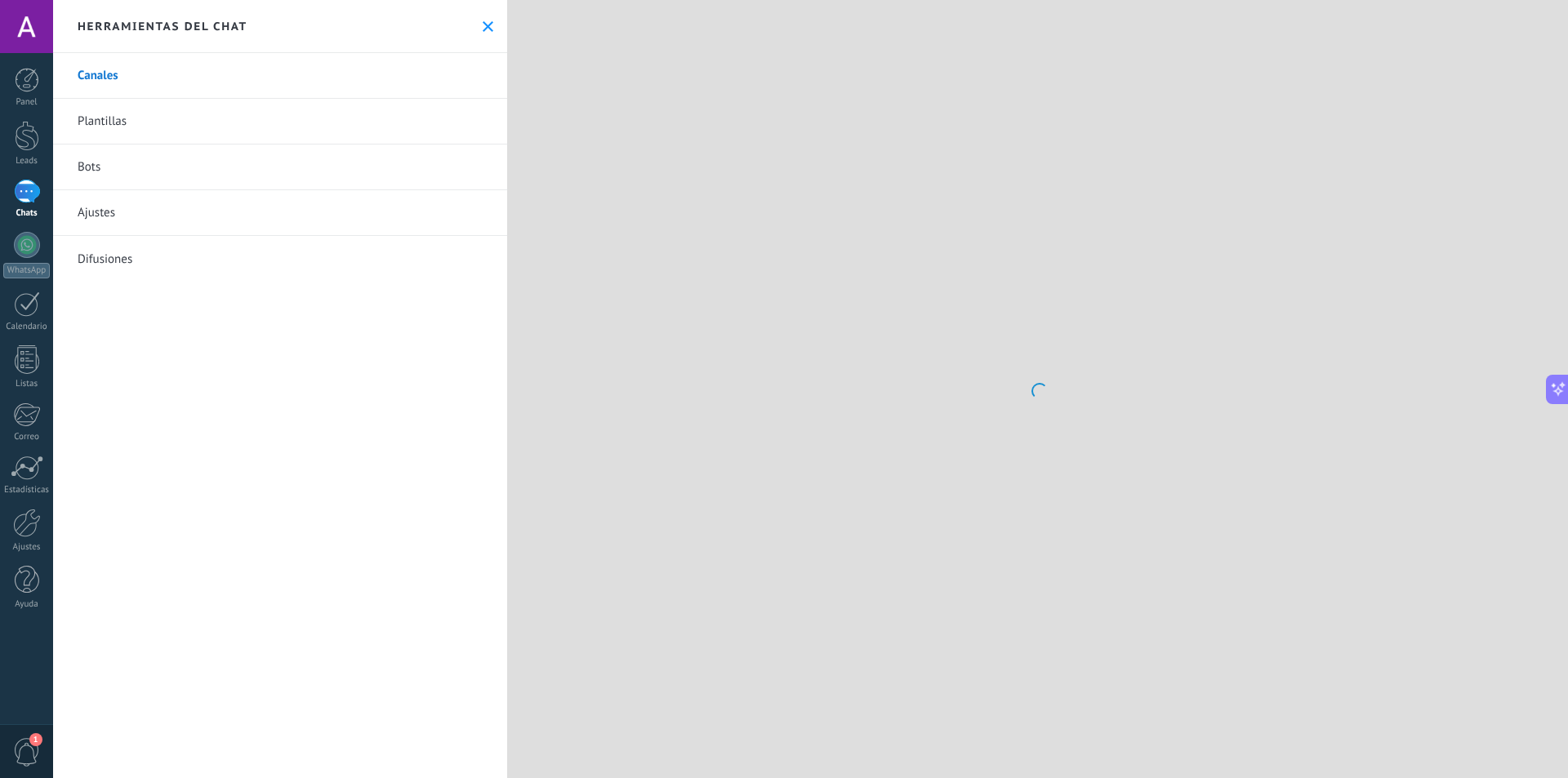
click at [229, 160] on link "Bots" at bounding box center [280, 167] width 454 height 46
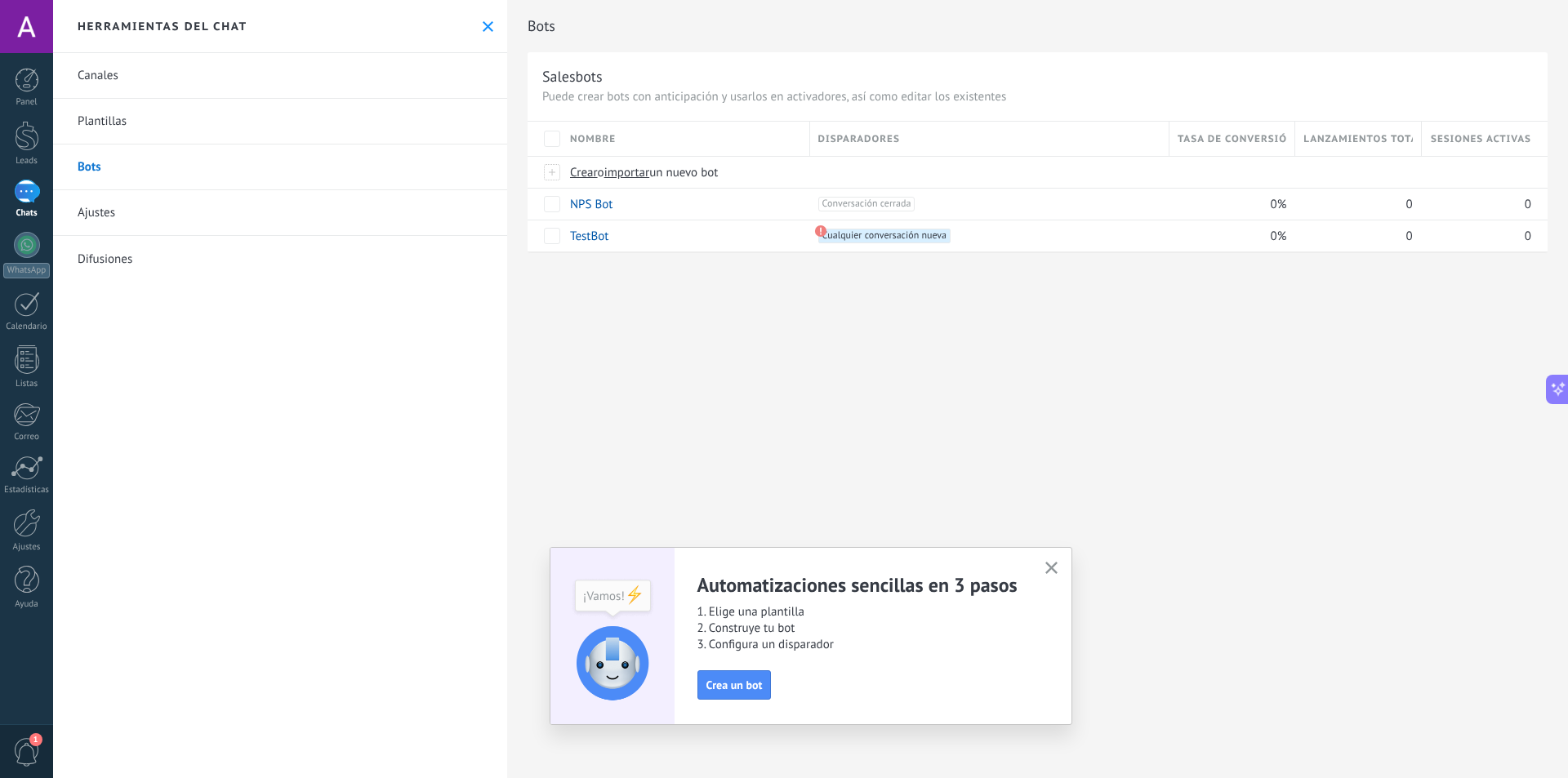
click at [29, 197] on div "1" at bounding box center [27, 191] width 26 height 24
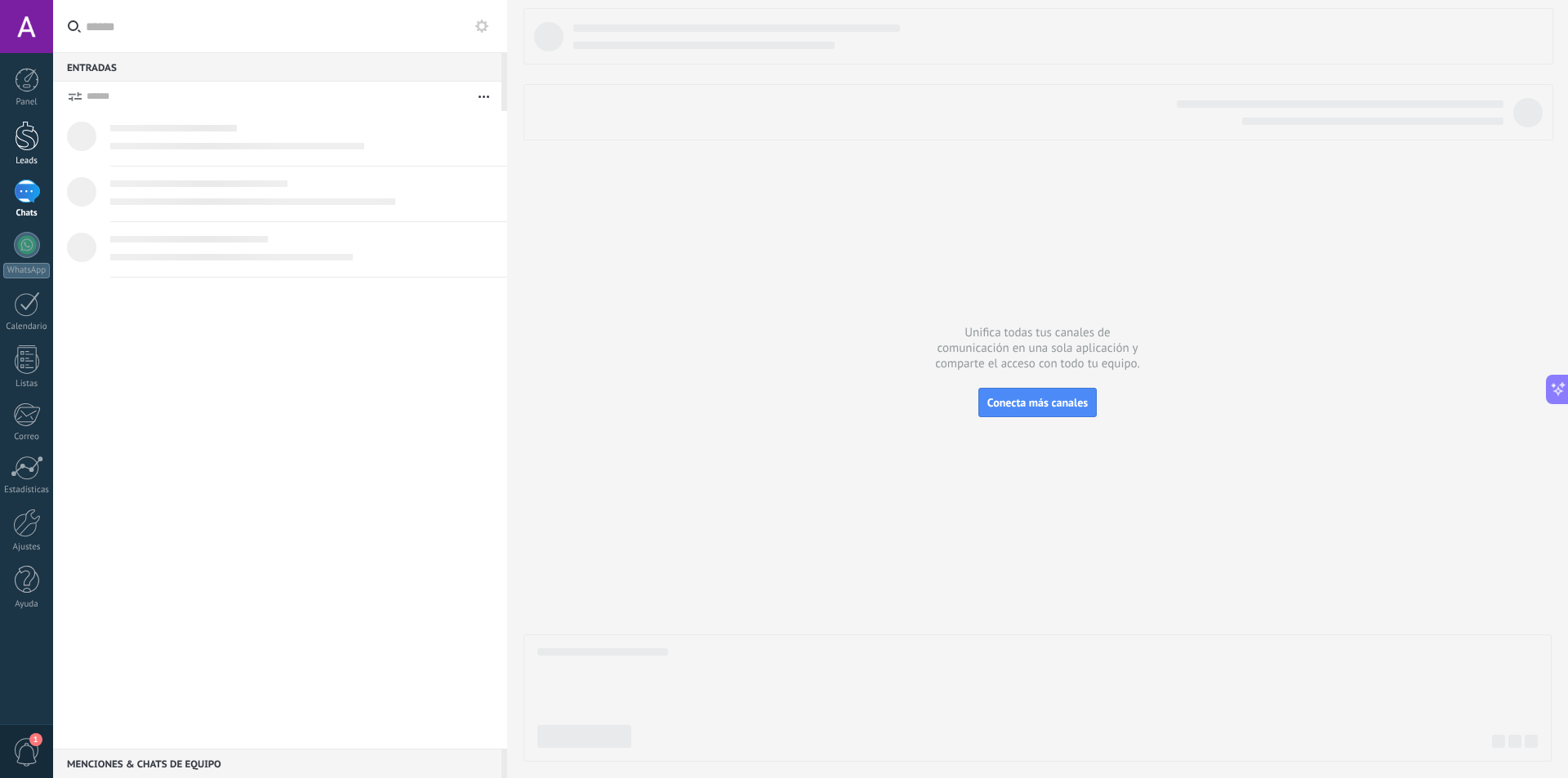
click at [30, 148] on div at bounding box center [27, 136] width 25 height 30
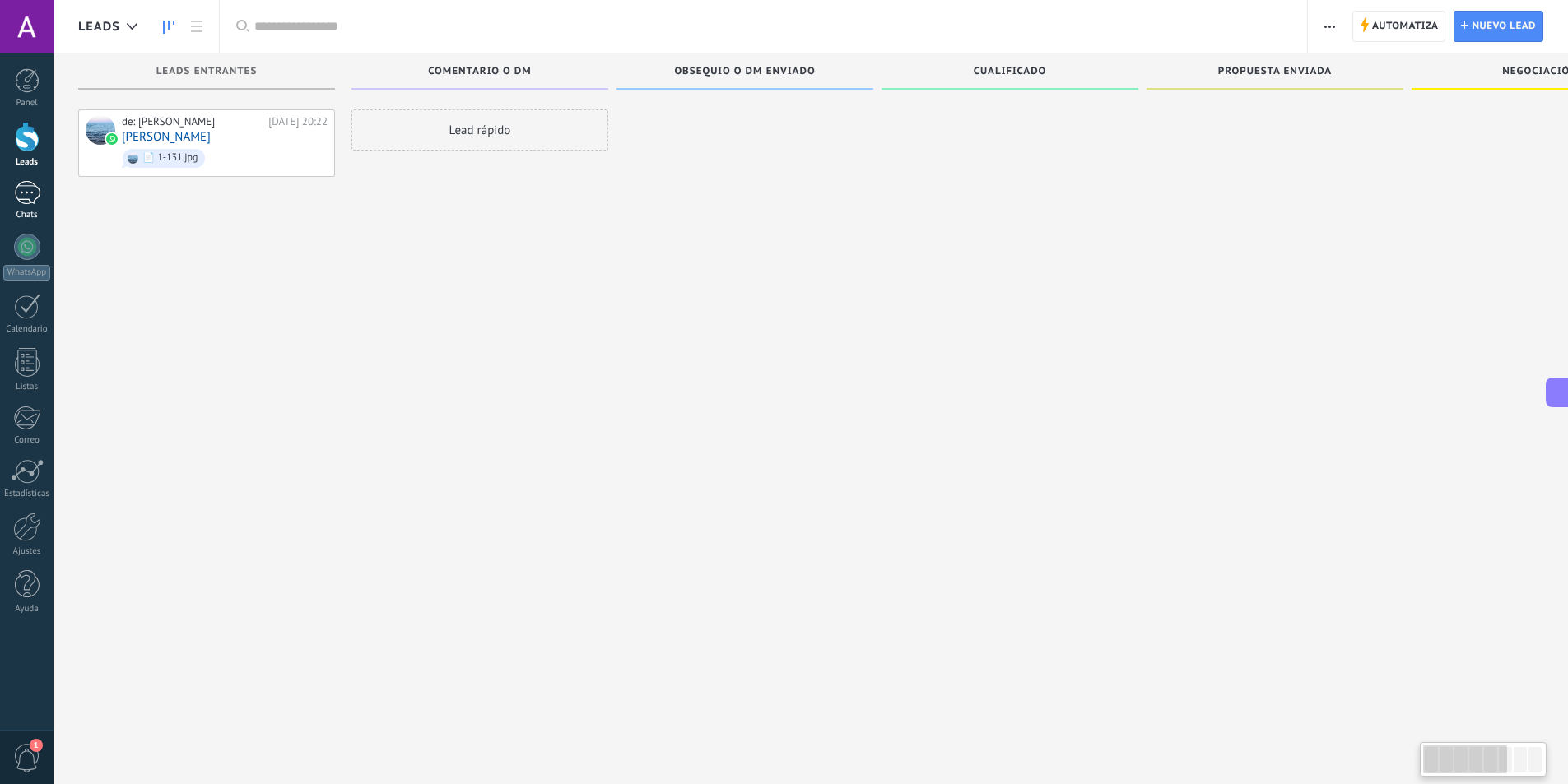
click at [41, 190] on link "1 Chats" at bounding box center [27, 200] width 54 height 39
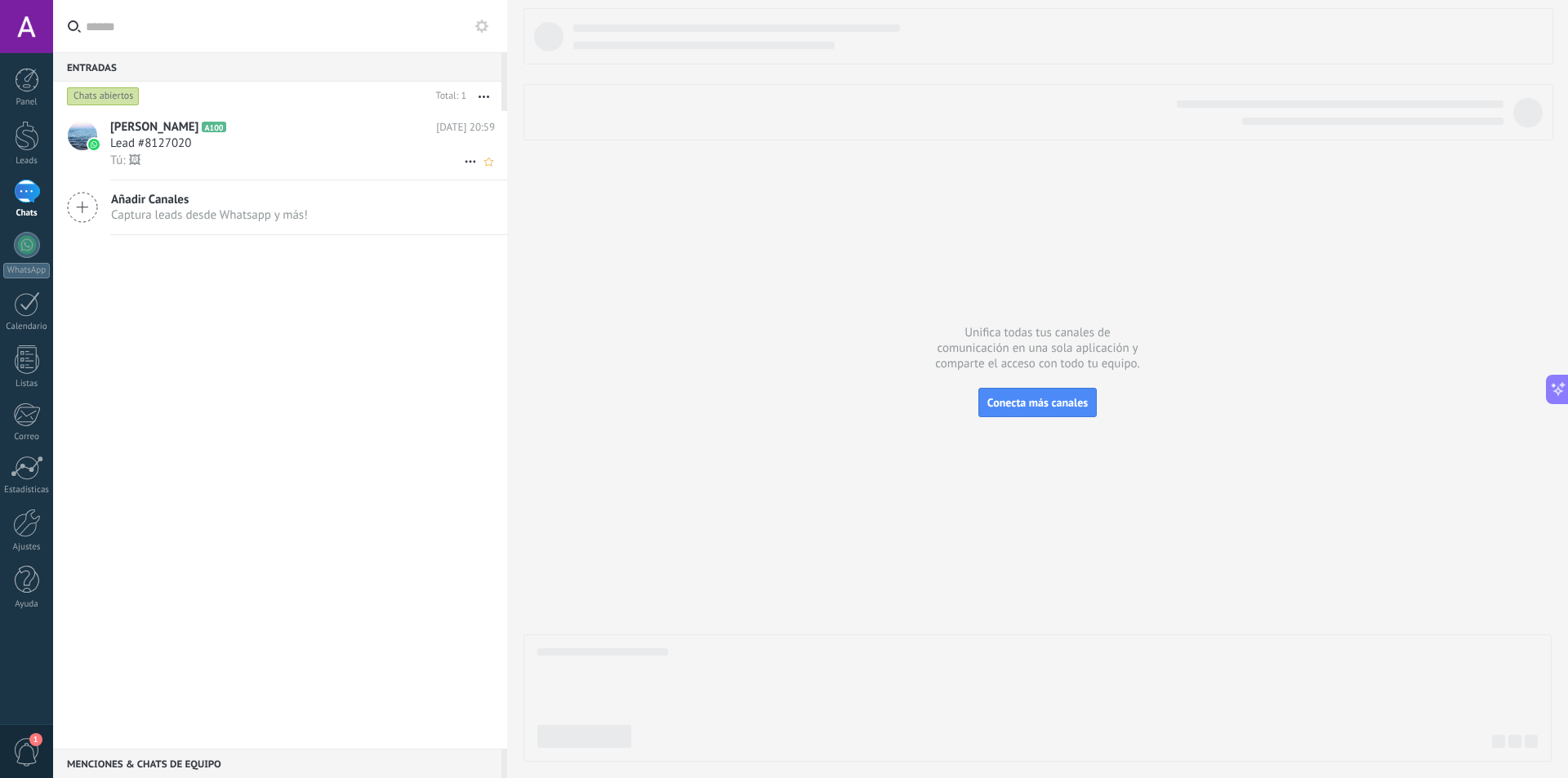
click at [193, 133] on h2 "Aldo Ramirez A100" at bounding box center [273, 126] width 326 height 16
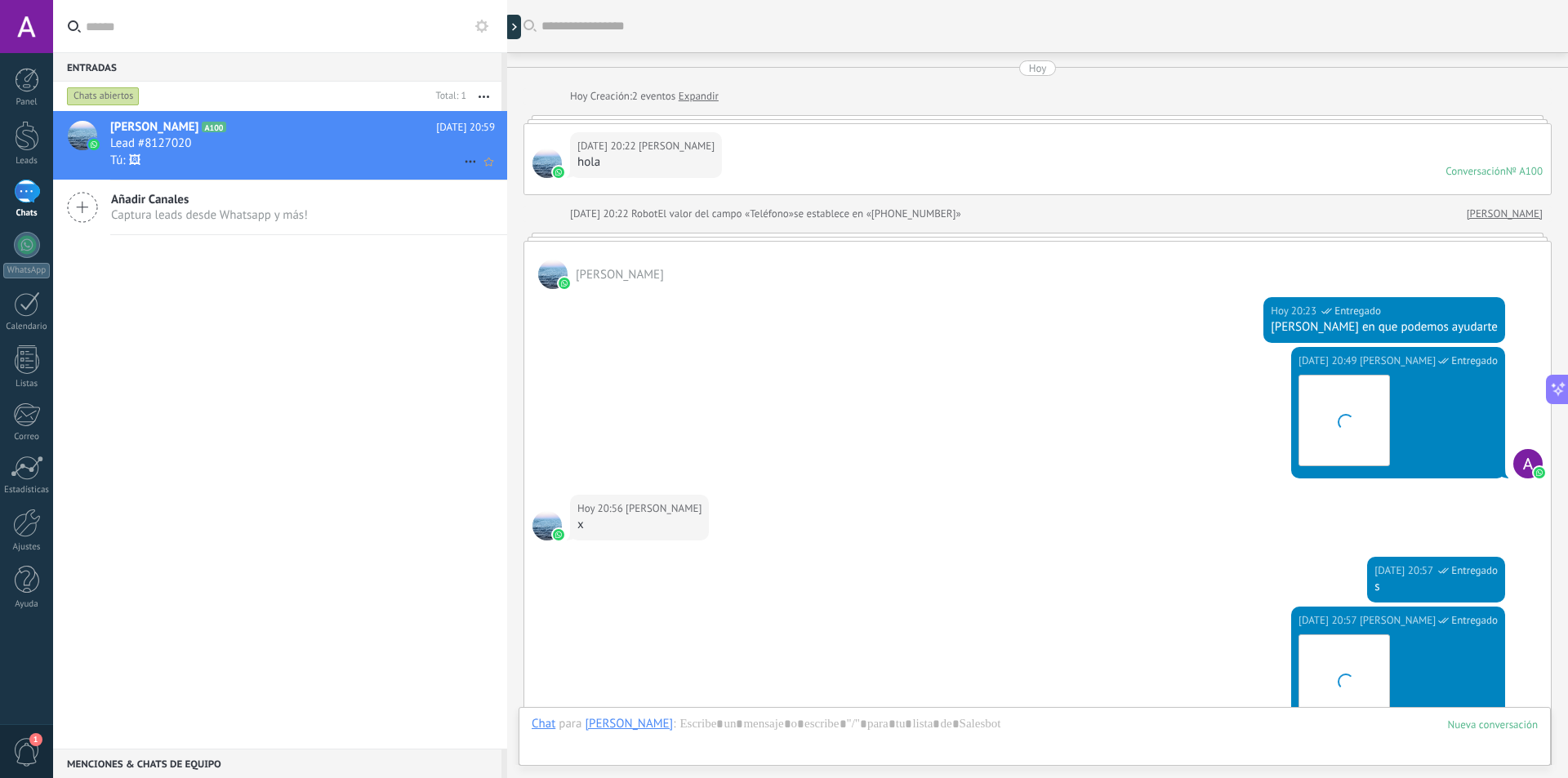
scroll to position [588, 0]
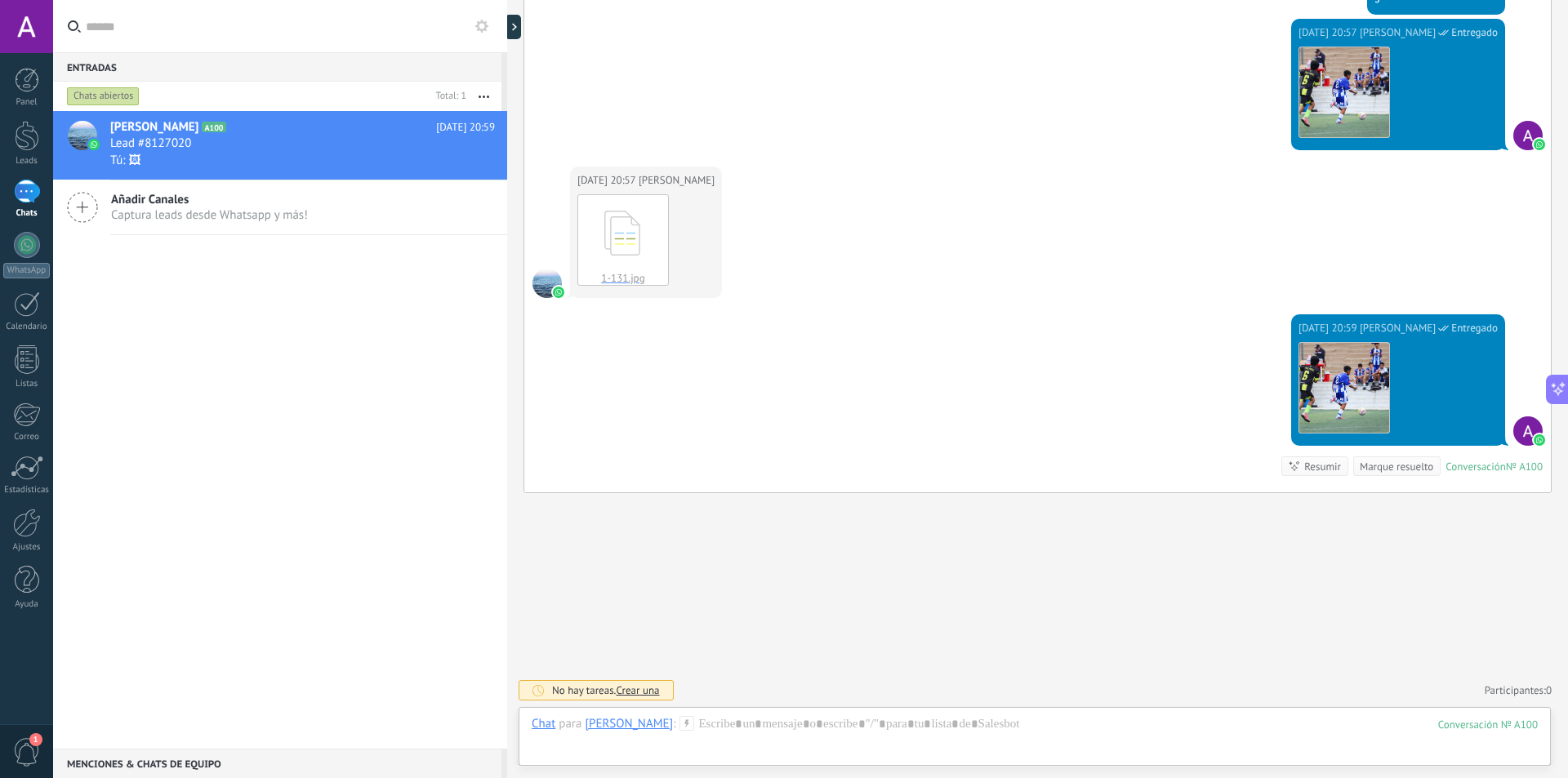
click at [995, 698] on div "No hay tareas. Crear una Participantes: 0 Agregar usuario Bots: 0" at bounding box center [1038, 690] width 1028 height 27
click at [986, 723] on div at bounding box center [1034, 741] width 1006 height 49
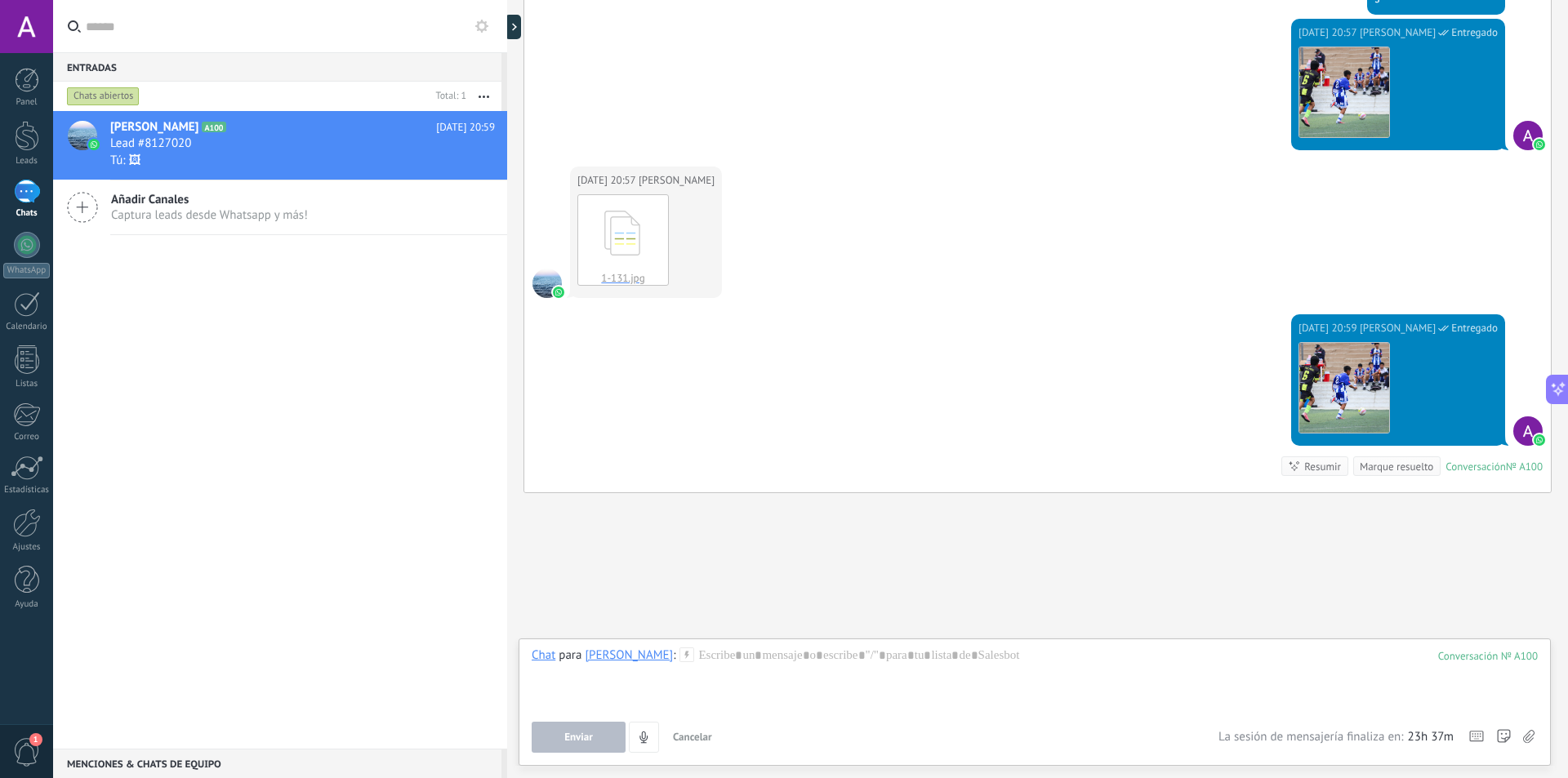
click at [679, 662] on div at bounding box center [686, 654] width 14 height 14
click at [729, 579] on div "Salesbot" at bounding box center [760, 572] width 209 height 28
click at [719, 569] on div "Salesbot" at bounding box center [760, 572] width 209 height 28
click at [731, 676] on div at bounding box center [1034, 677] width 1006 height 62
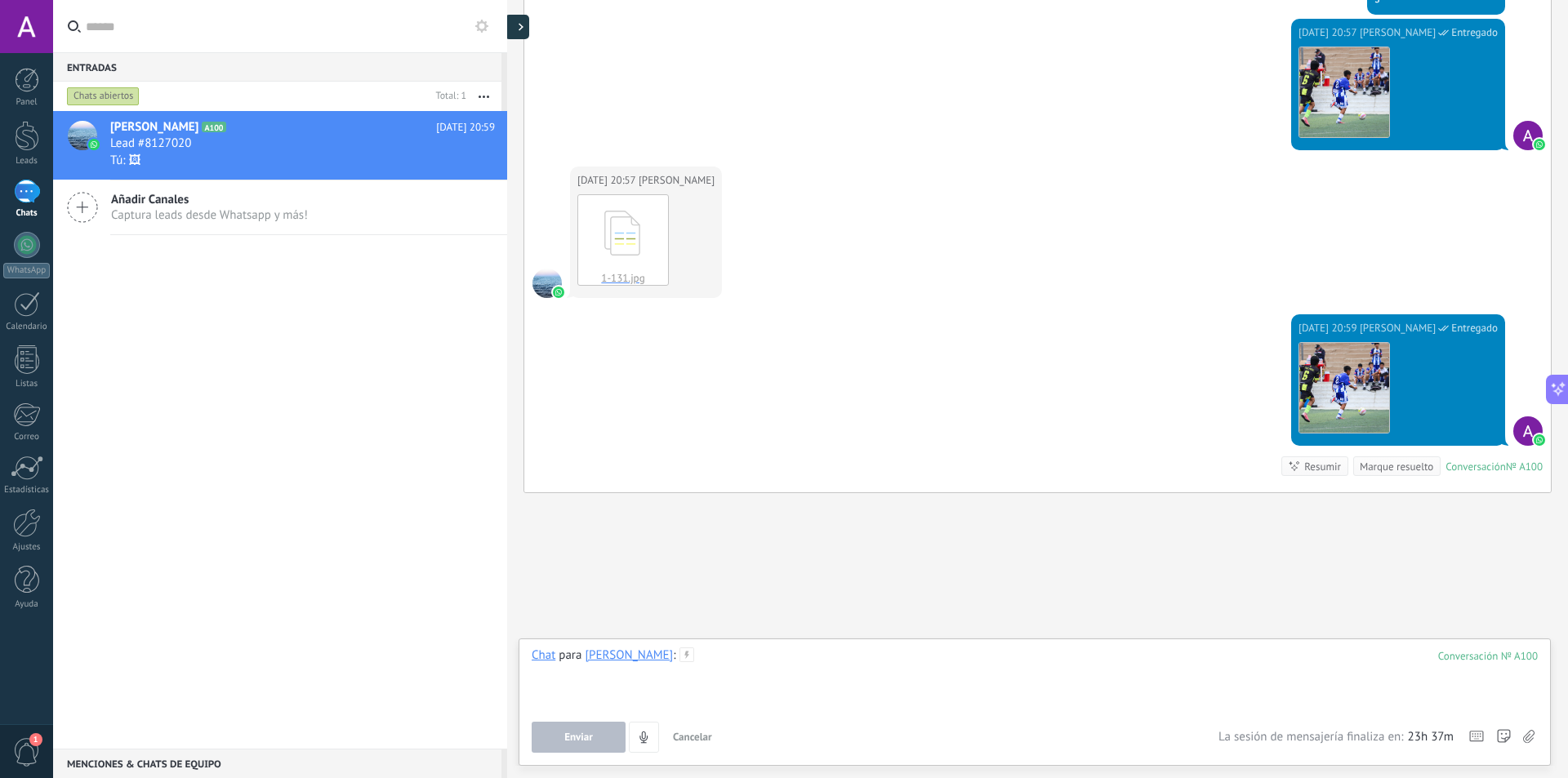
click at [517, 28] on div at bounding box center [517, 27] width 25 height 25
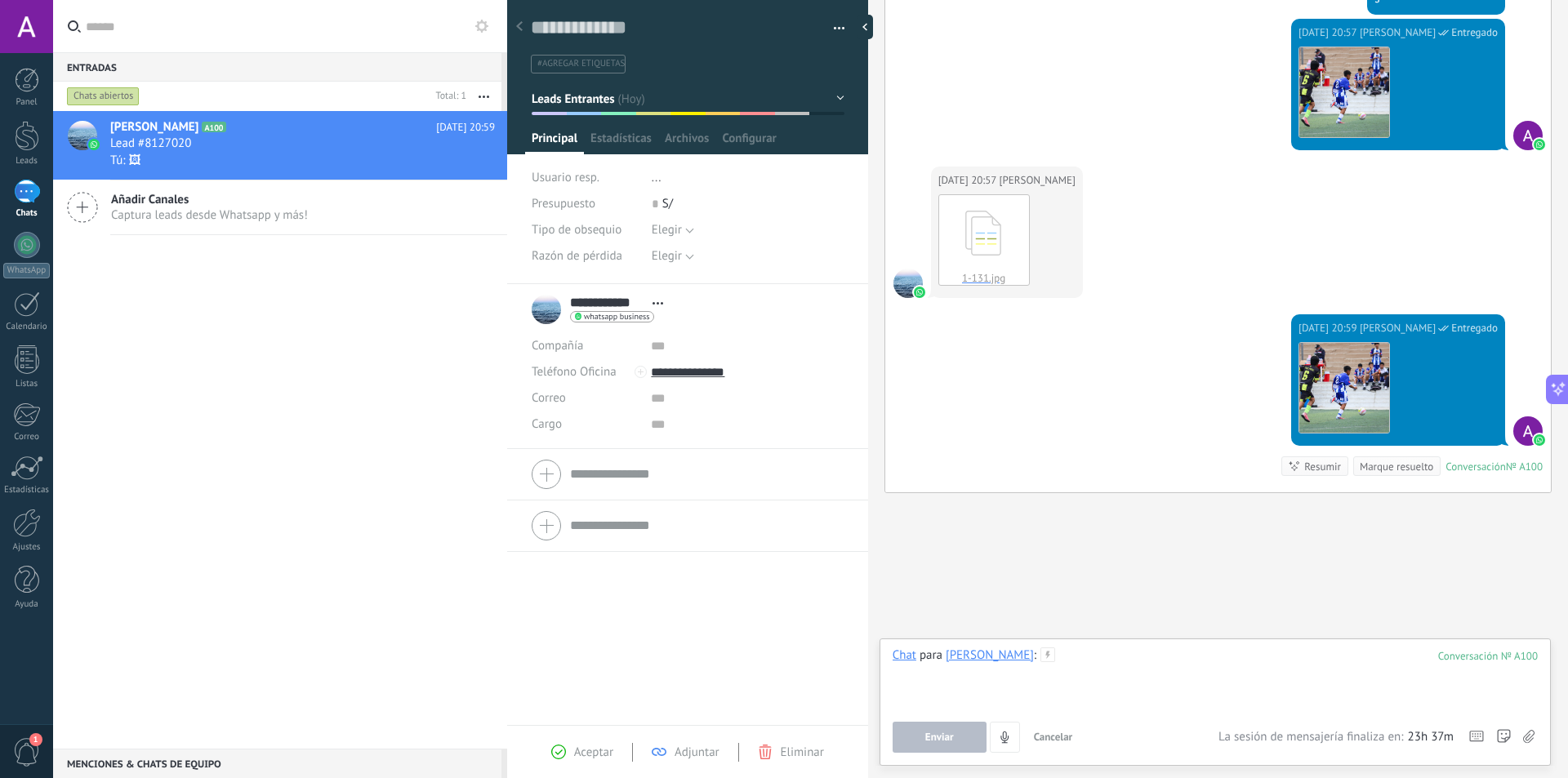
scroll to position [25, 0]
click at [698, 749] on span "Adjuntar" at bounding box center [697, 752] width 45 height 15
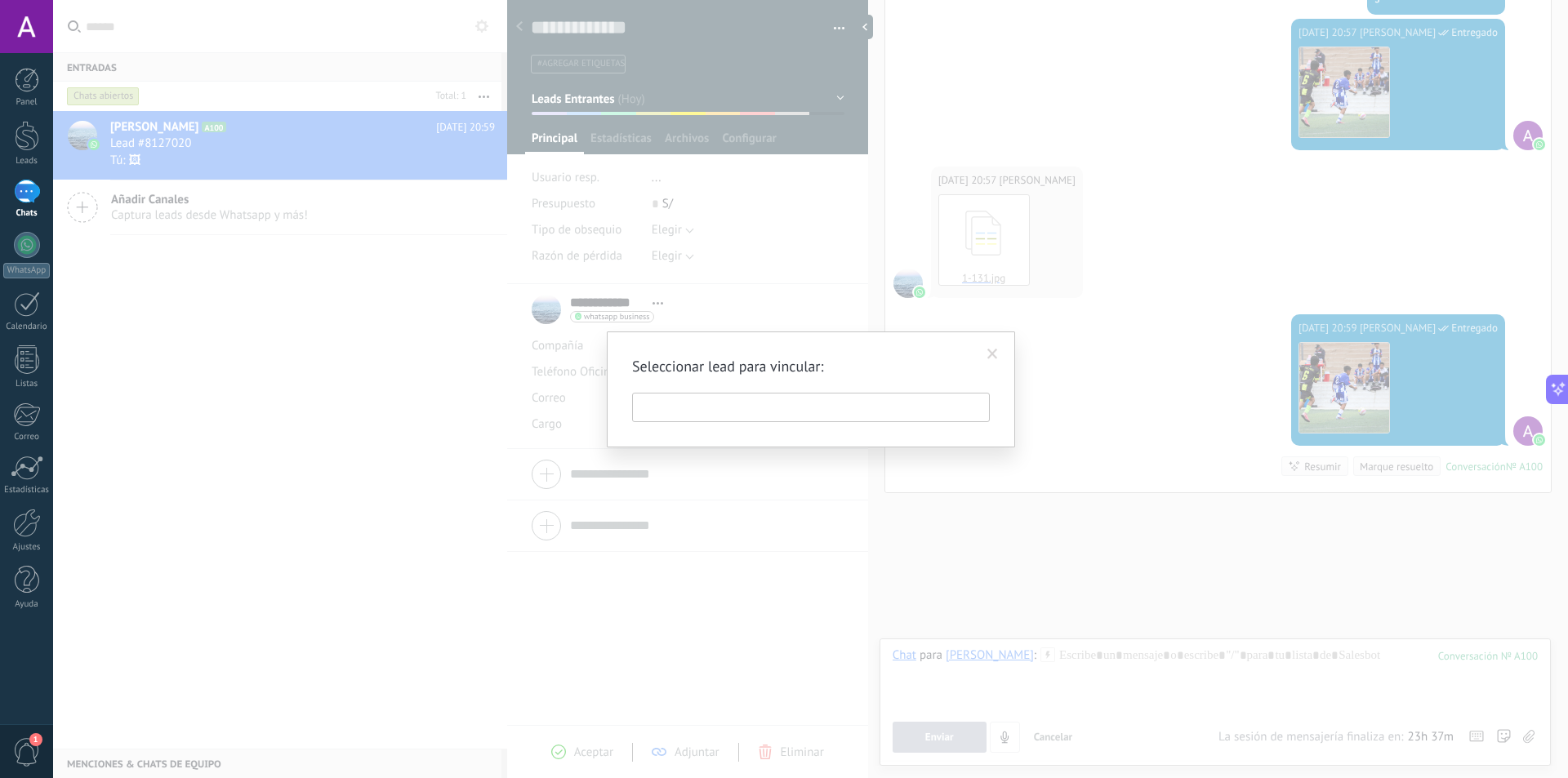
click at [996, 355] on span at bounding box center [992, 354] width 10 height 11
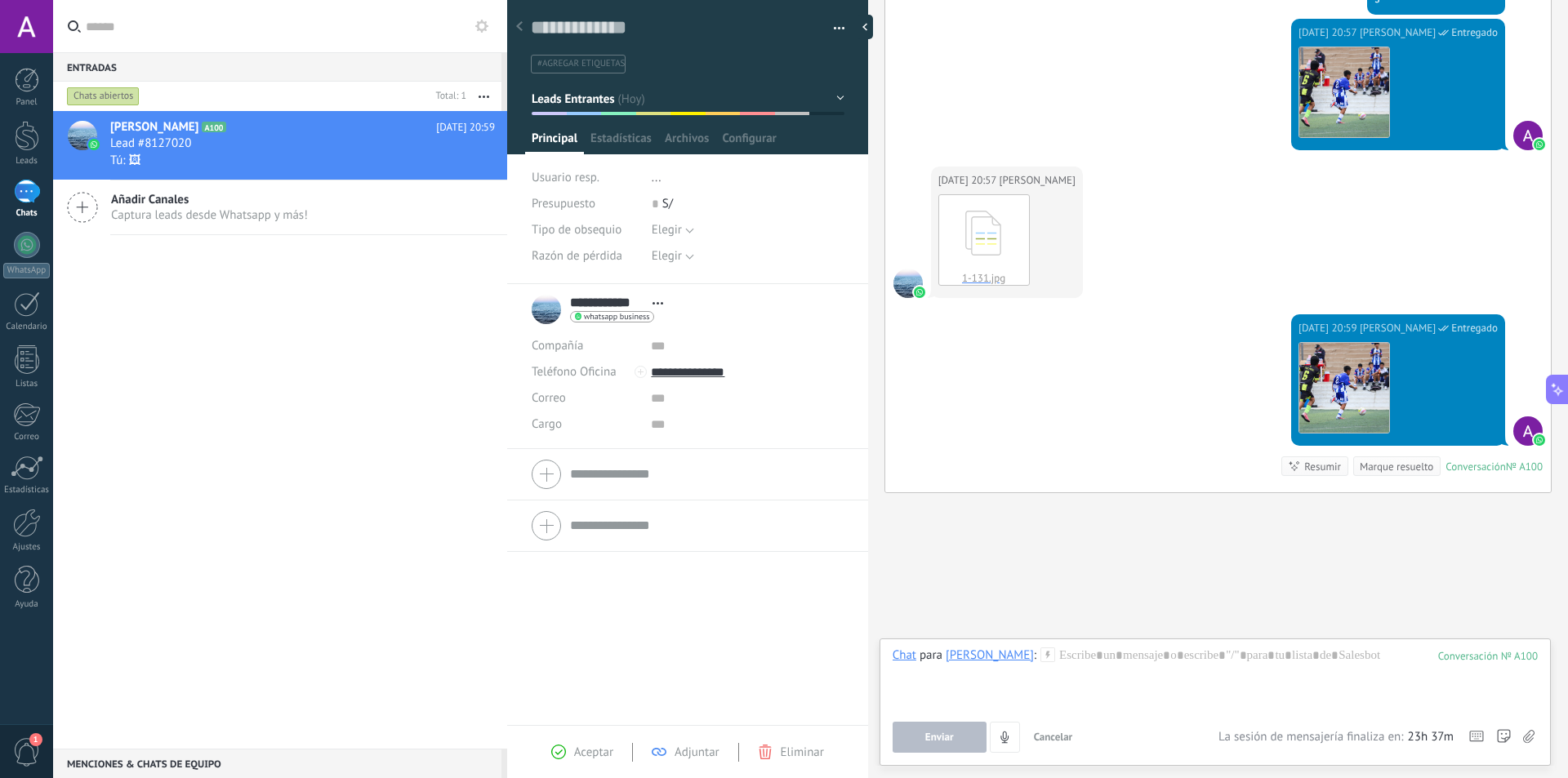
click at [838, 30] on span "button" at bounding box center [839, 30] width 11 height 3
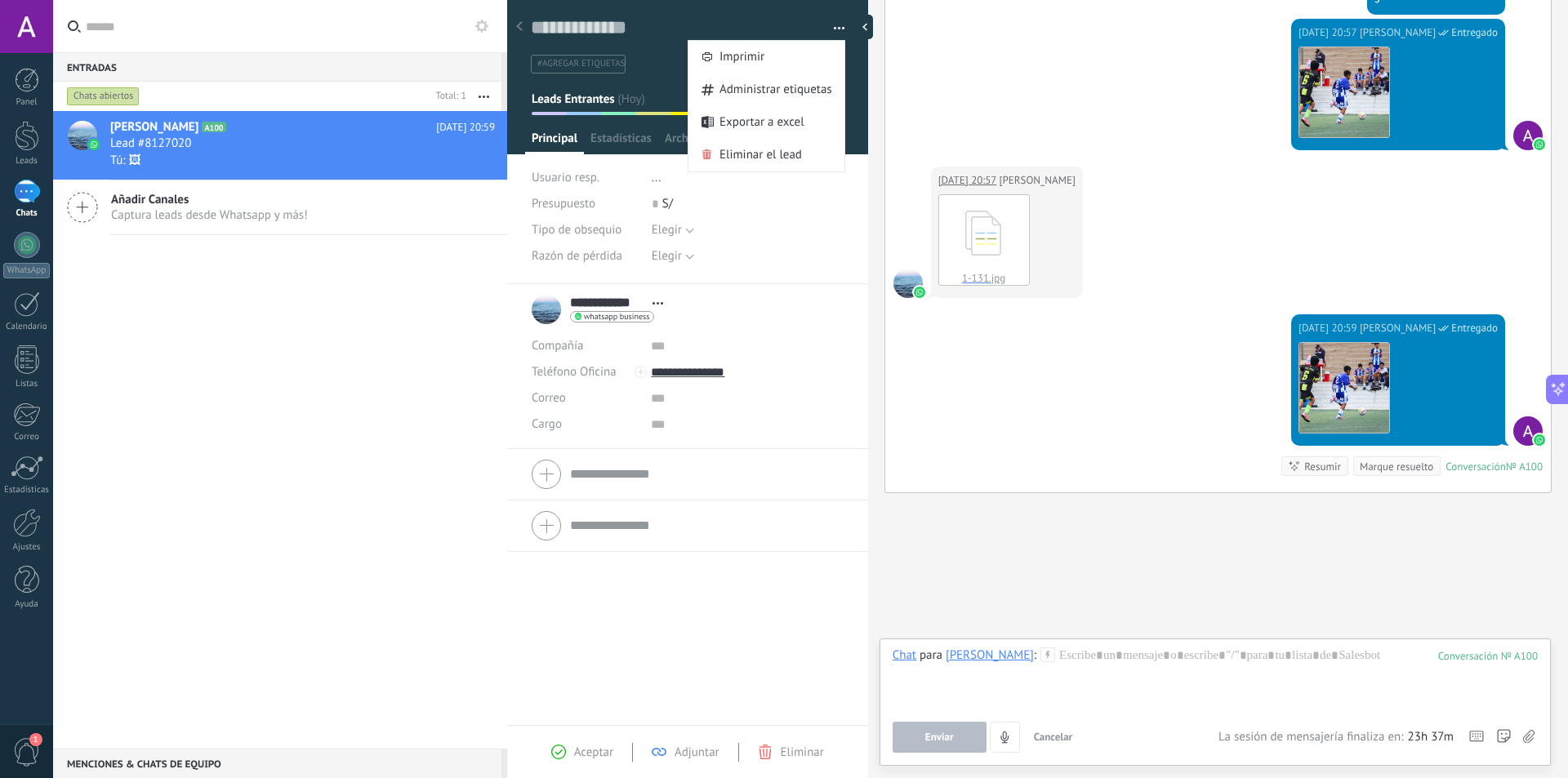
click at [1062, 128] on div "Hoy 20:57 Aldo Ramirez Entregado Descargar" at bounding box center [1218, 93] width 665 height 148
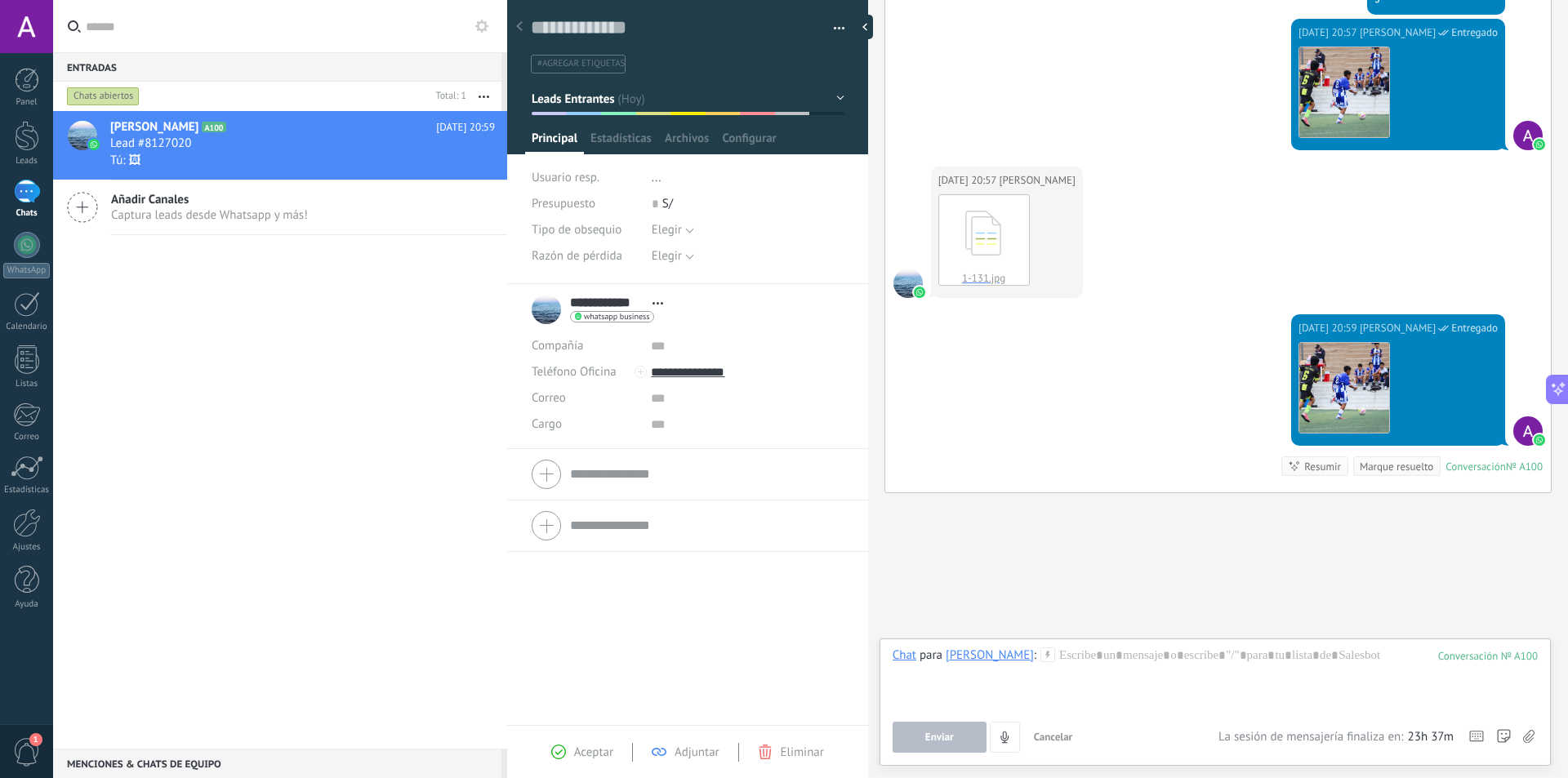
click at [1025, 237] on link "1-131.jpg Descargar" at bounding box center [984, 240] width 91 height 91
click at [1047, 226] on div "1-131.jpg Descargar" at bounding box center [1006, 240] width 137 height 91
drag, startPoint x: 1051, startPoint y: 229, endPoint x: 837, endPoint y: 99, distance: 250.4
click at [837, 99] on button "Leads Entrantes" at bounding box center [687, 99] width 313 height 29
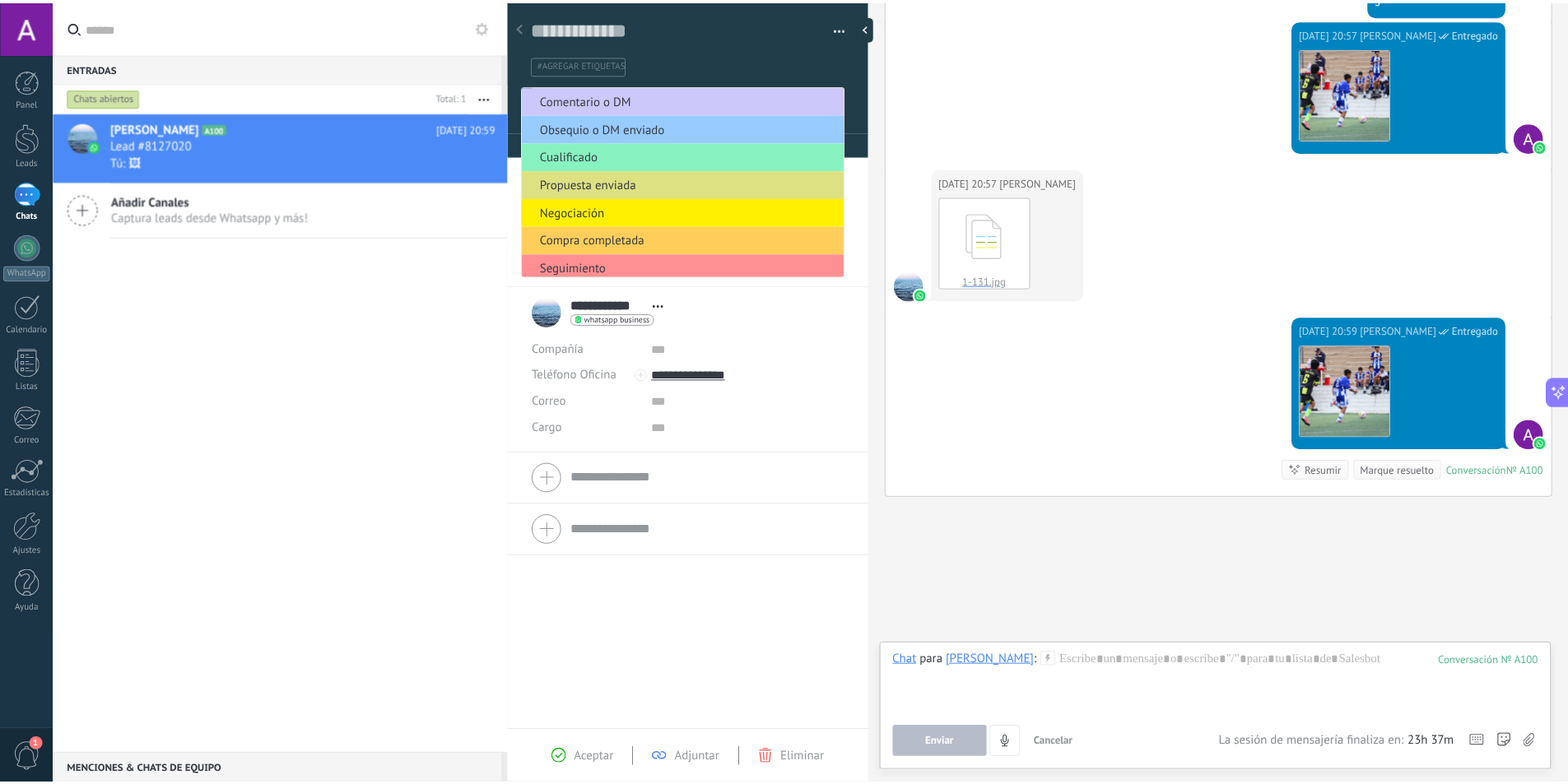
scroll to position [90, 0]
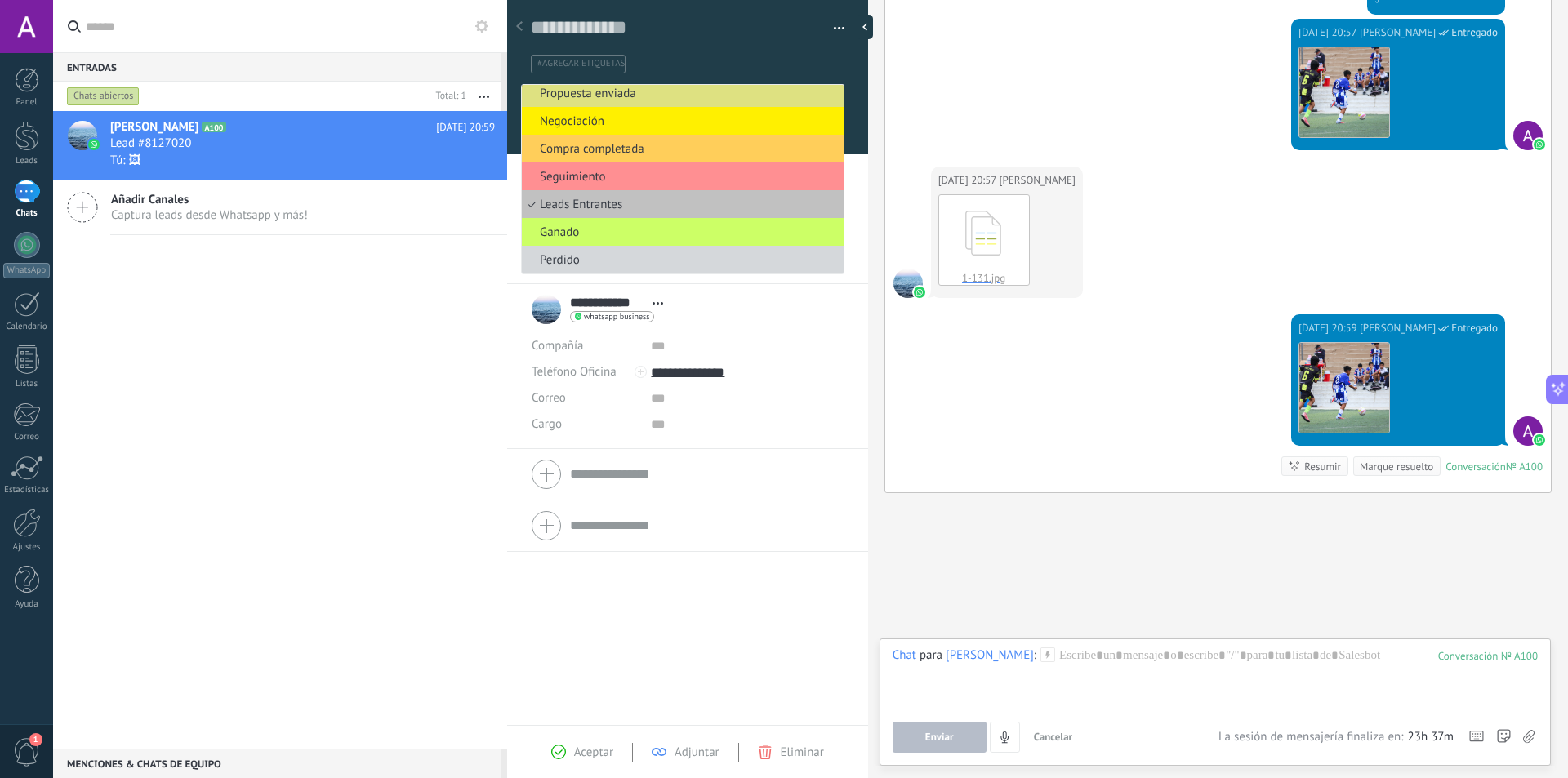
click at [1000, 96] on div "Hoy 20:57 Aldo Ramirez Entregado Descargar" at bounding box center [1218, 93] width 665 height 148
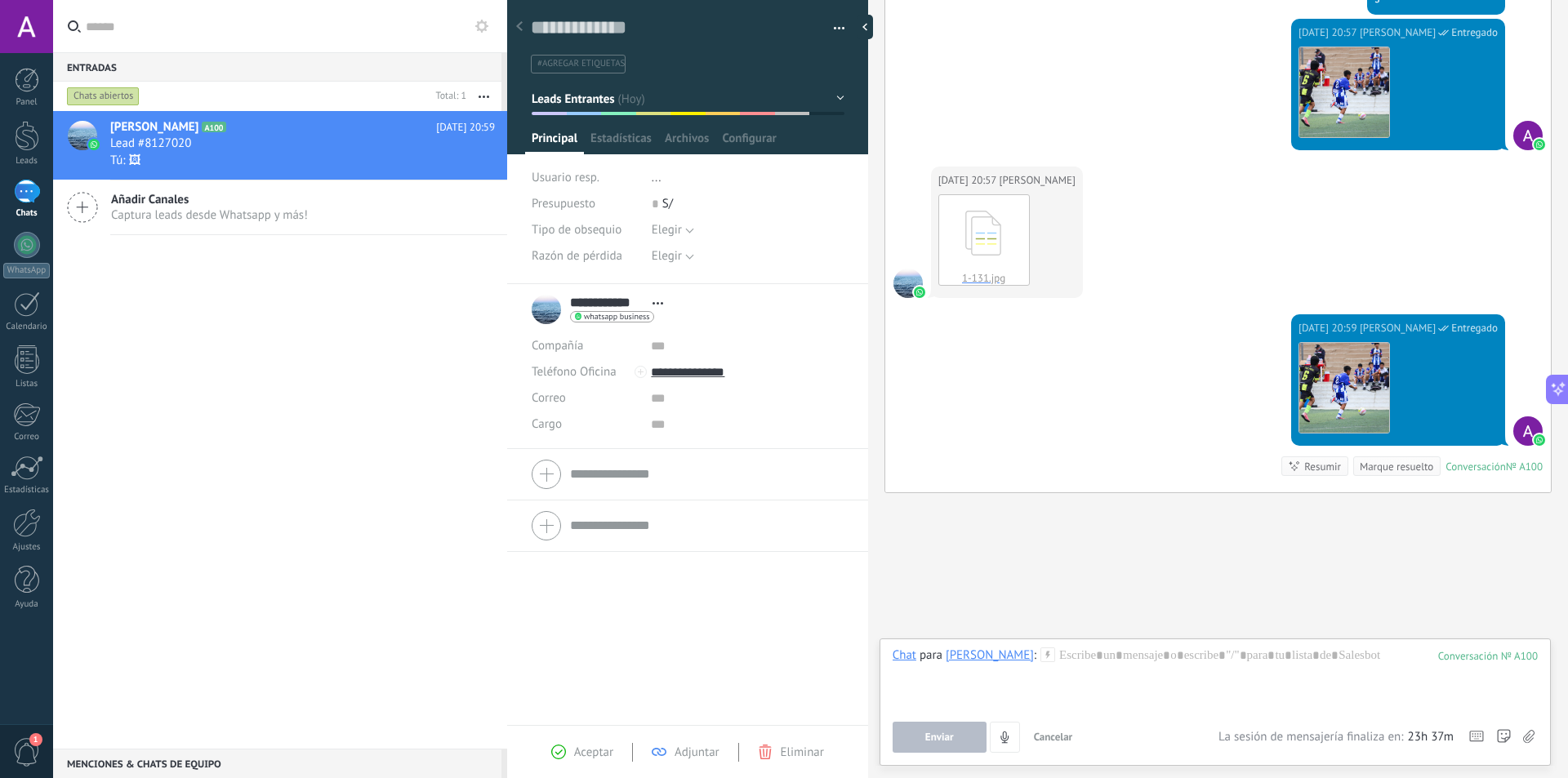
click at [313, 366] on div "Aldo Ramirez A100 Hoy 20:59 Lead #8127020 Tú: 🖼 Añadir Canales Captura leads de…" at bounding box center [280, 429] width 454 height 637
click at [487, 96] on icon "button" at bounding box center [484, 97] width 10 height 3
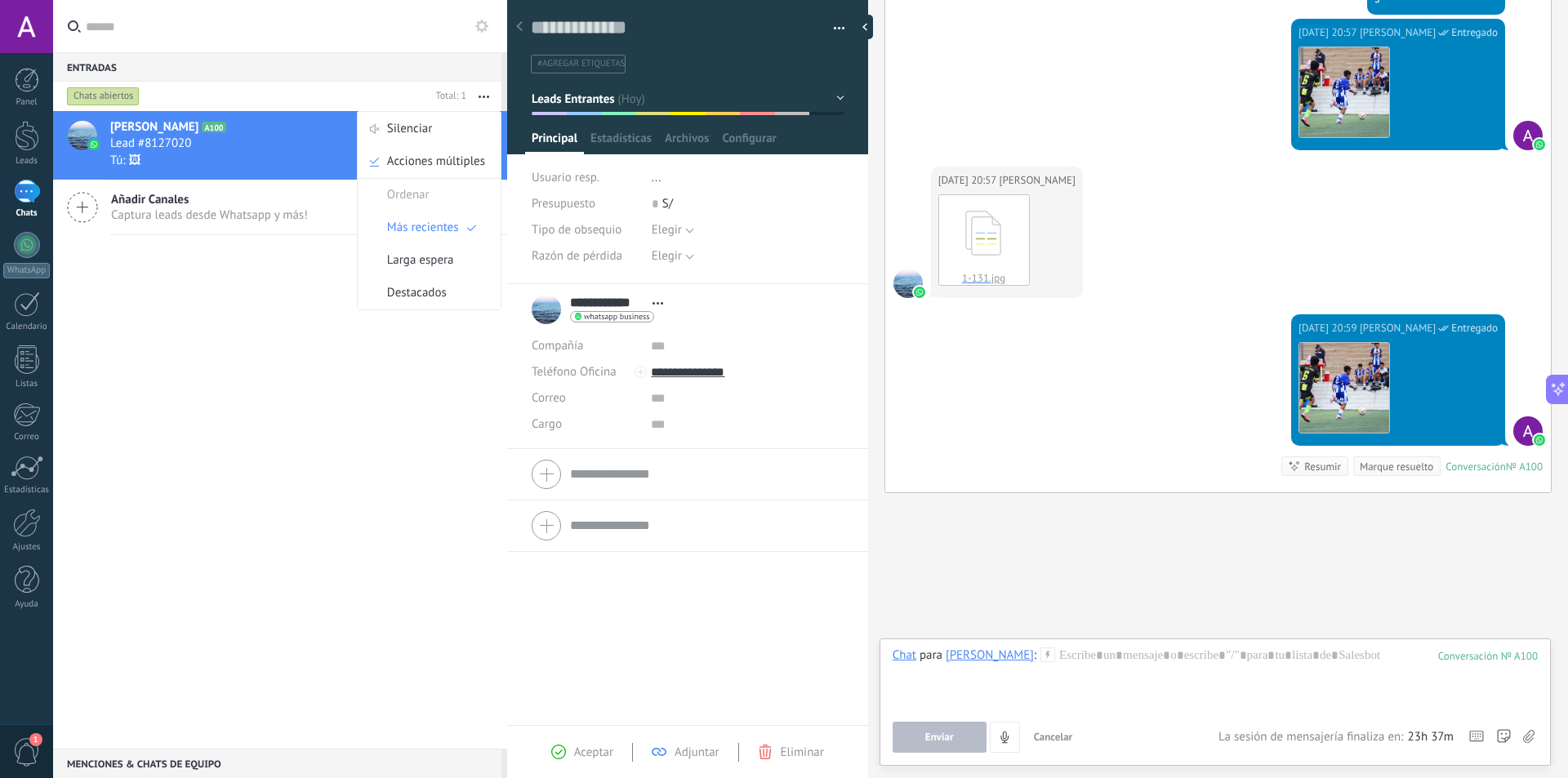
click at [150, 42] on input "text" at bounding box center [290, 26] width 409 height 52
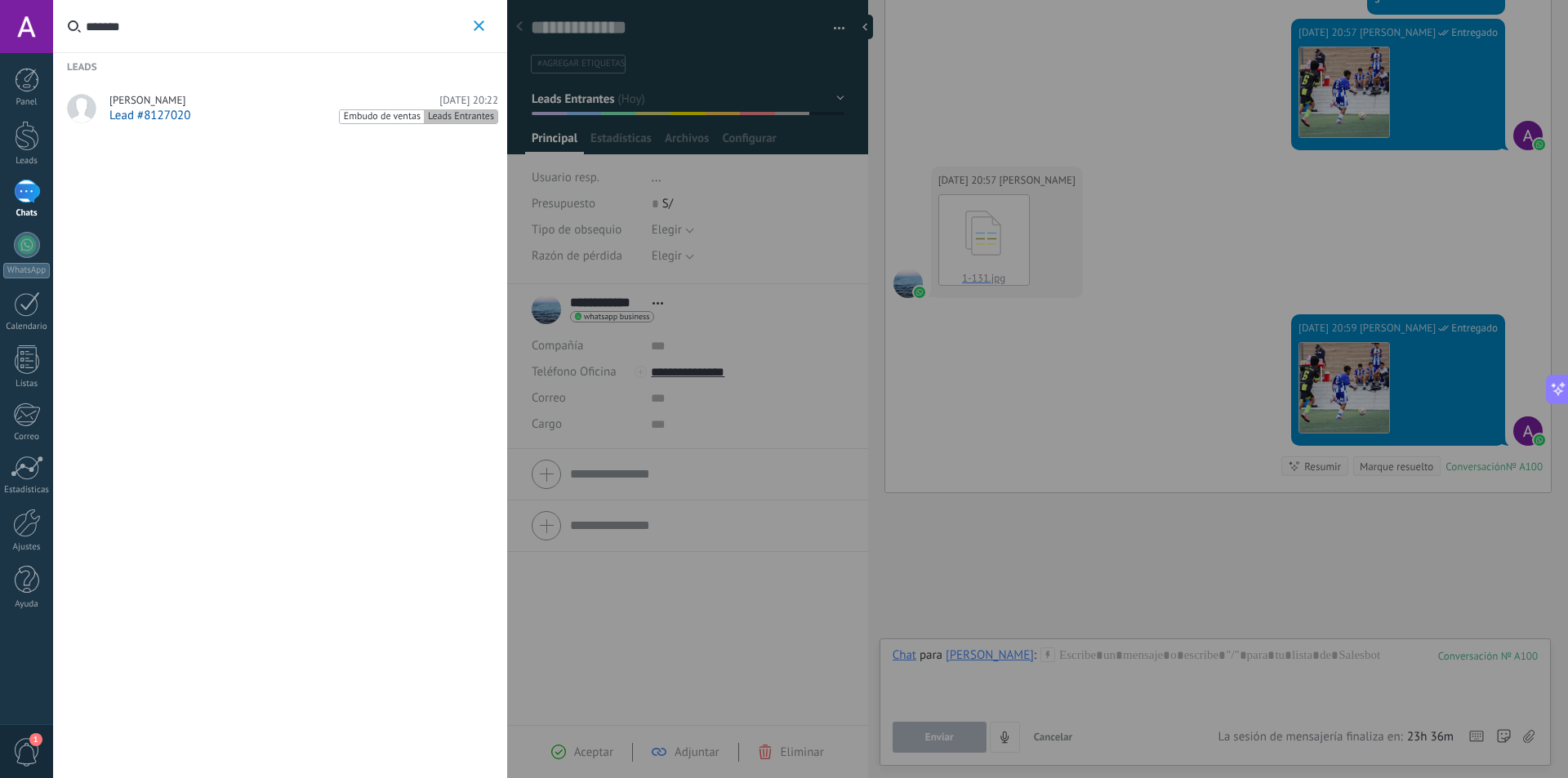
type input "*******"
click at [1106, 300] on div at bounding box center [784, 389] width 1568 height 778
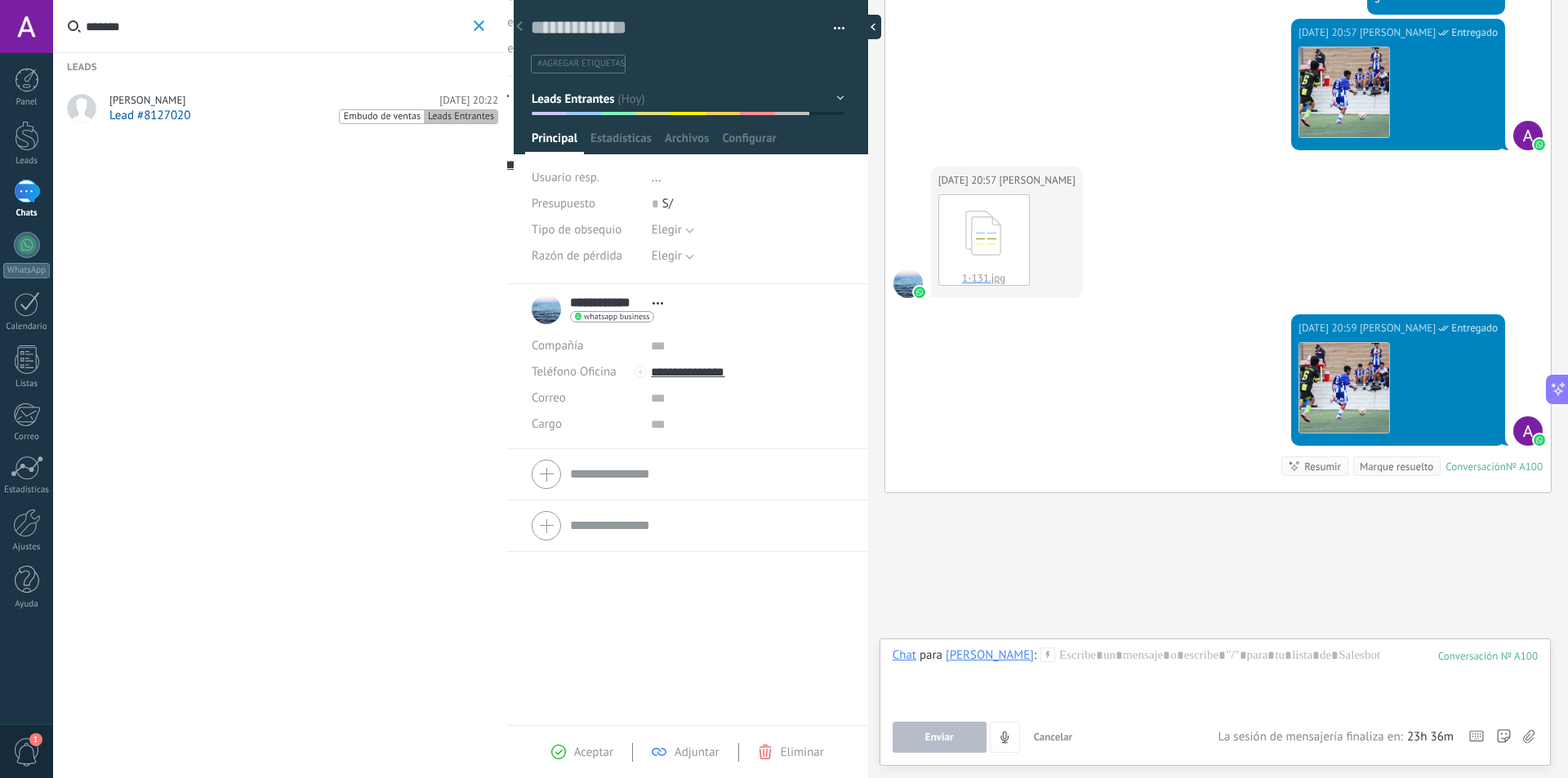
click at [863, 28] on div at bounding box center [869, 27] width 25 height 25
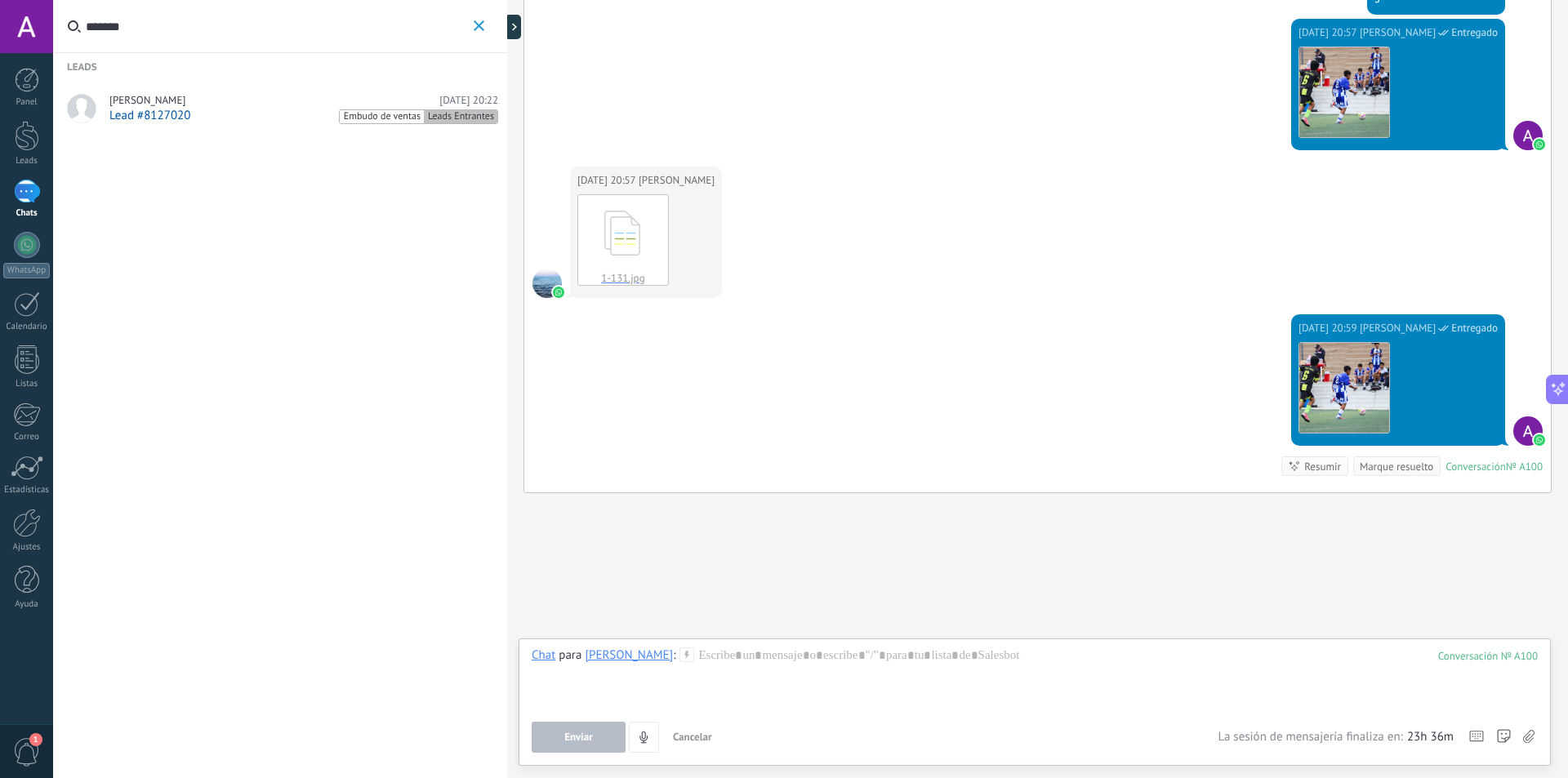
click at [479, 24] on icon "button" at bounding box center [478, 25] width 10 height 10
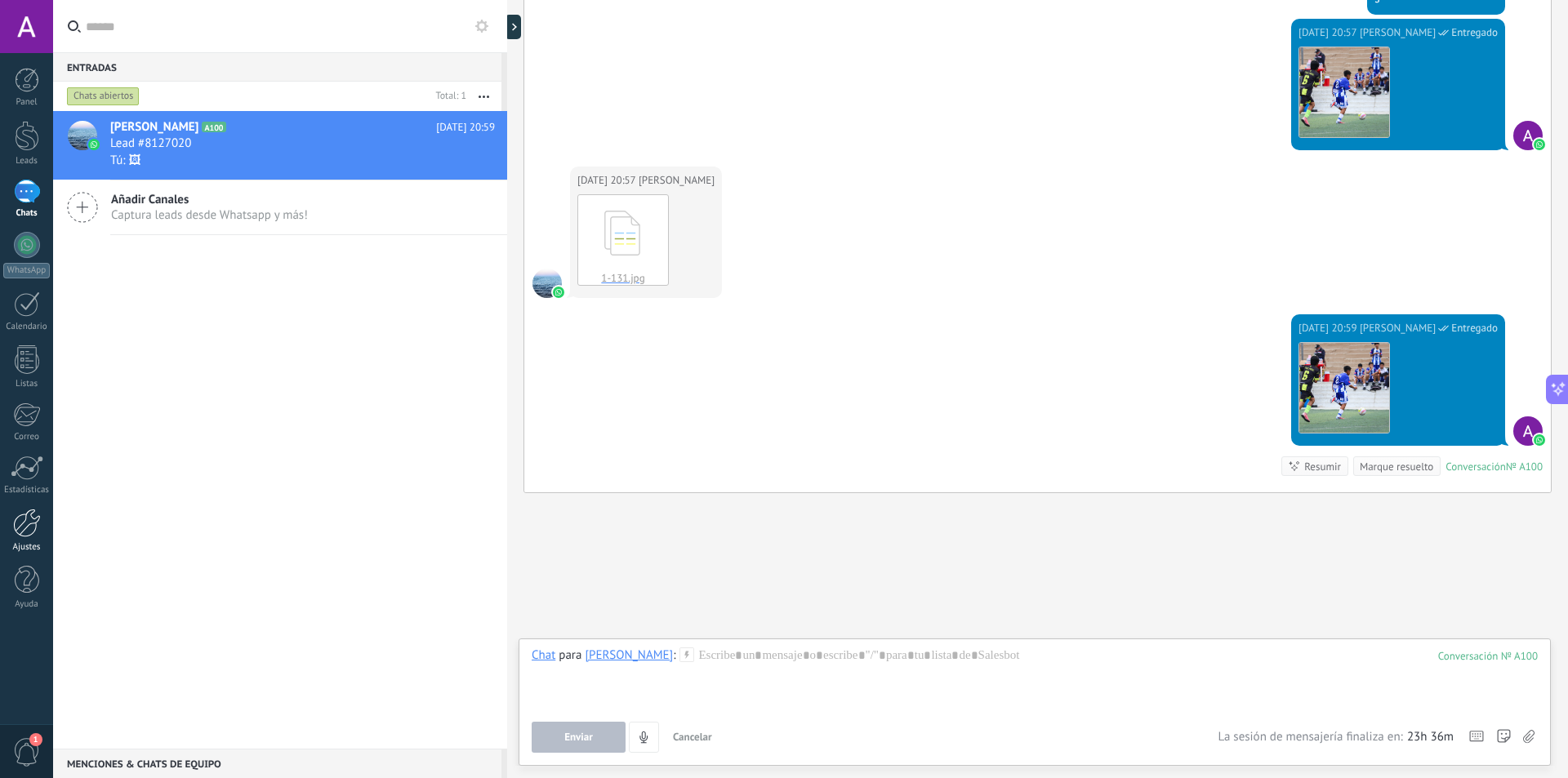
click at [24, 538] on link "Ajustes" at bounding box center [27, 530] width 53 height 44
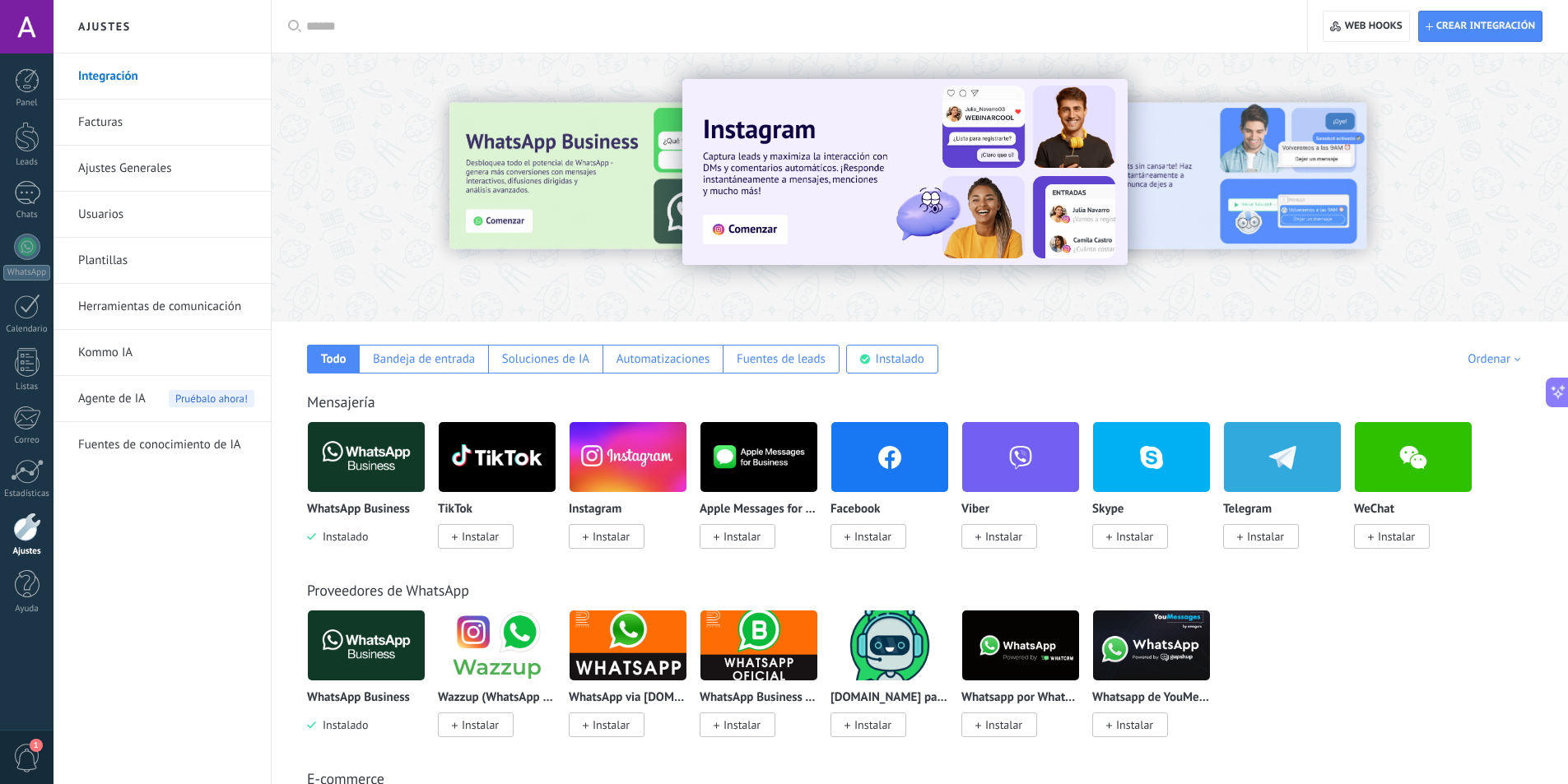
click at [125, 114] on link "Facturas" at bounding box center [167, 123] width 176 height 46
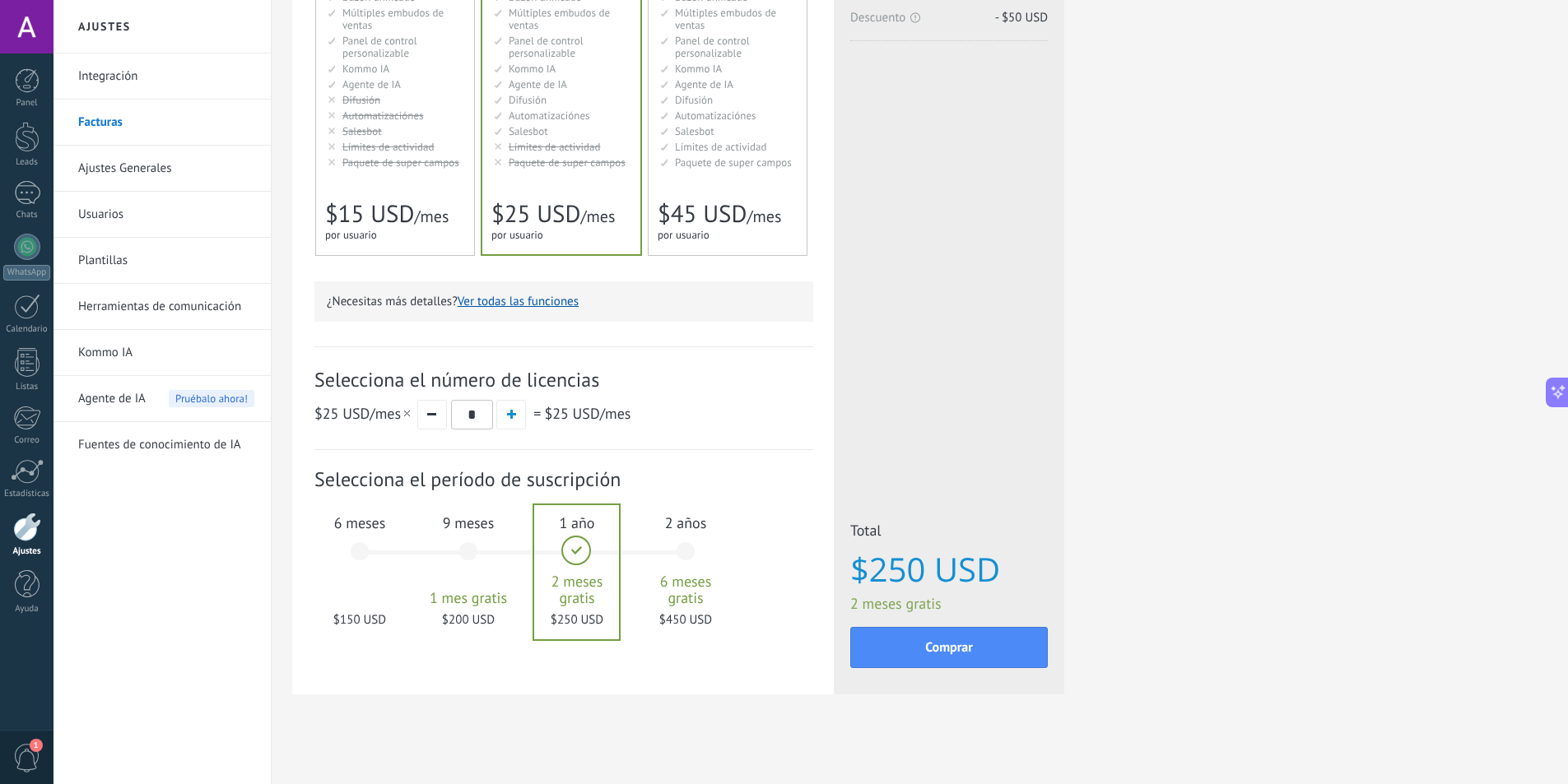
scroll to position [270, 0]
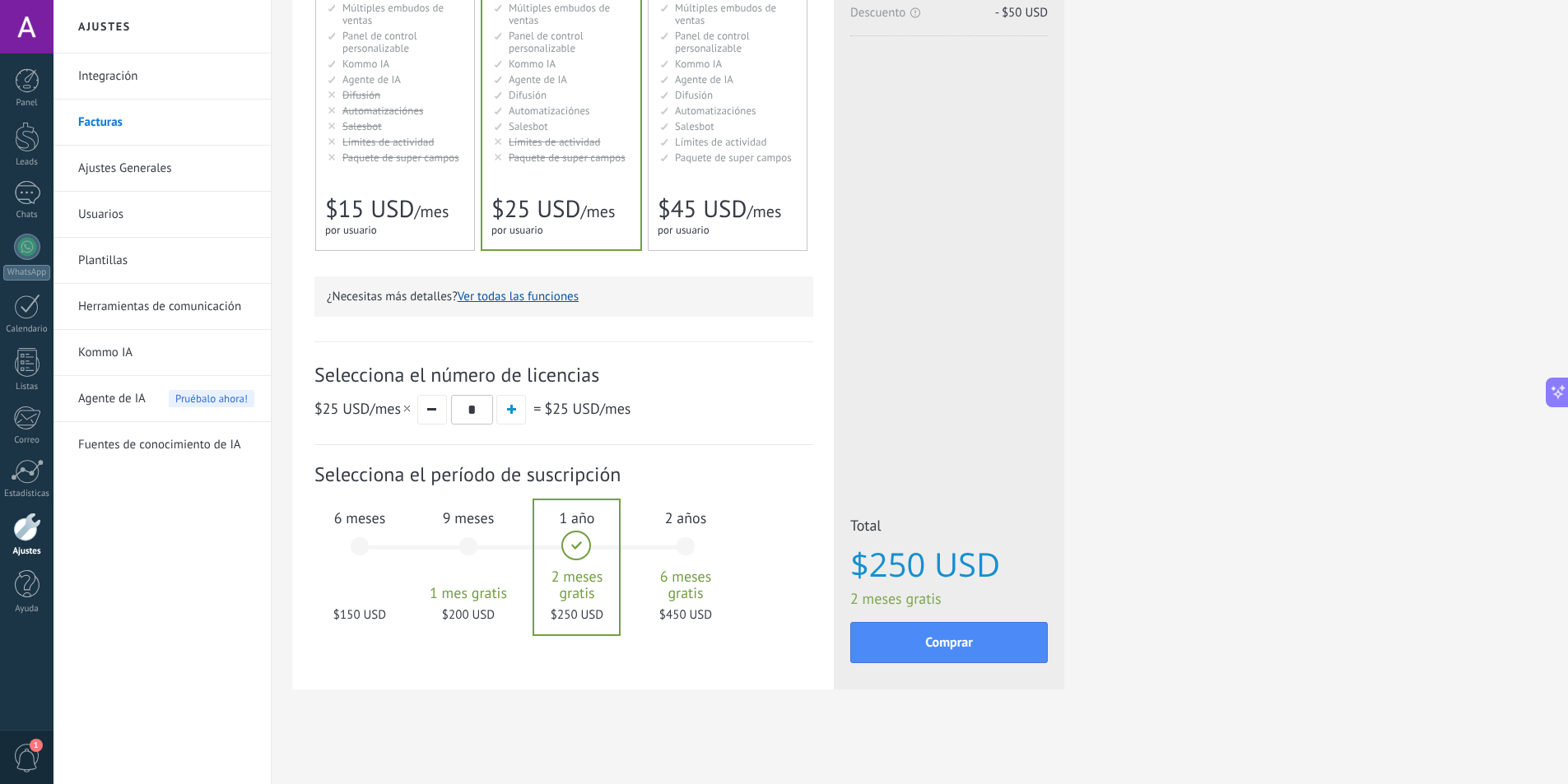
click at [447, 524] on span "9 meses" at bounding box center [468, 518] width 89 height 19
click at [397, 194] on span "$15 USD" at bounding box center [369, 209] width 89 height 32
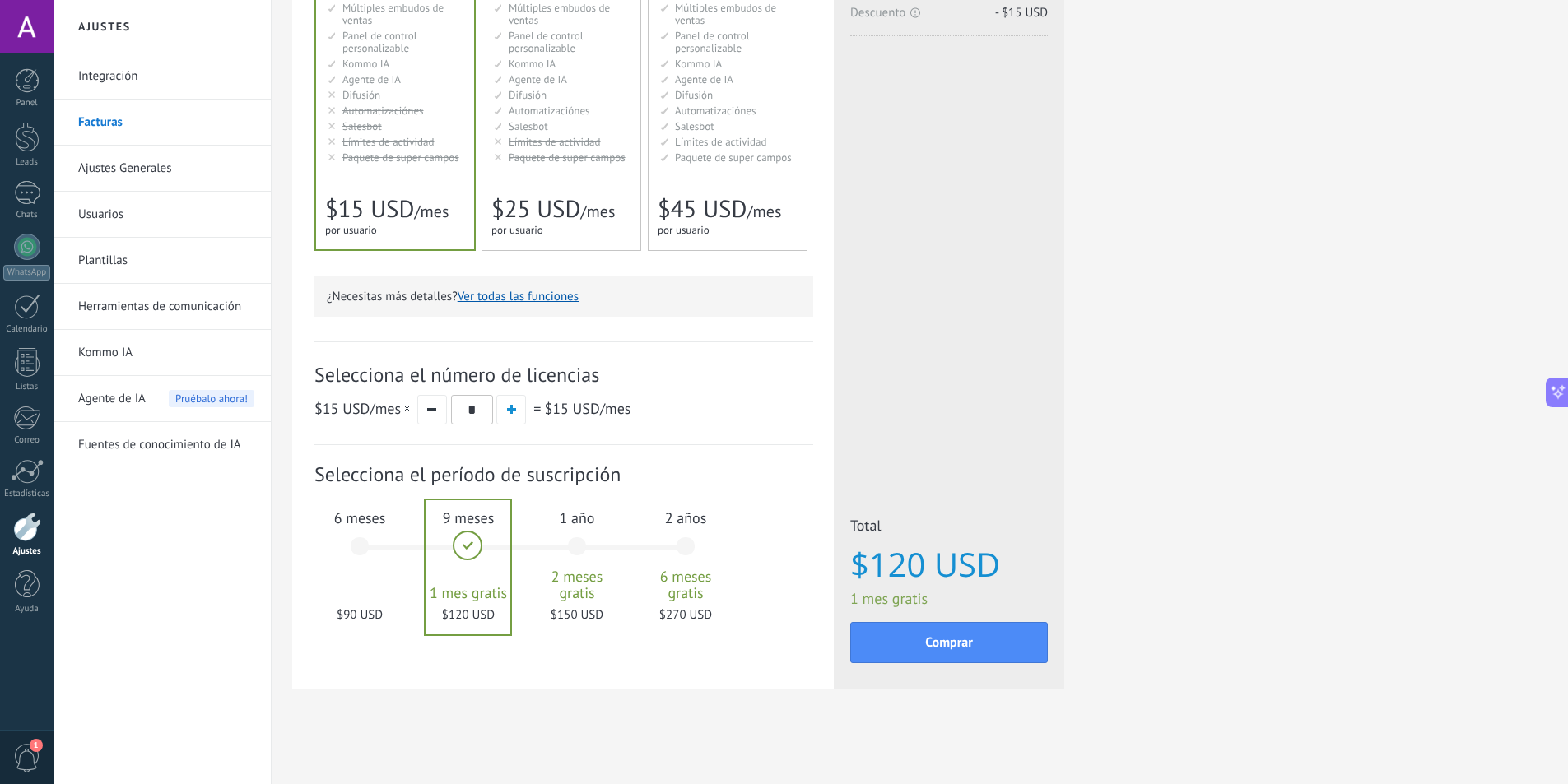
click at [347, 546] on div "6 meses $90 USD" at bounding box center [359, 553] width 89 height 116
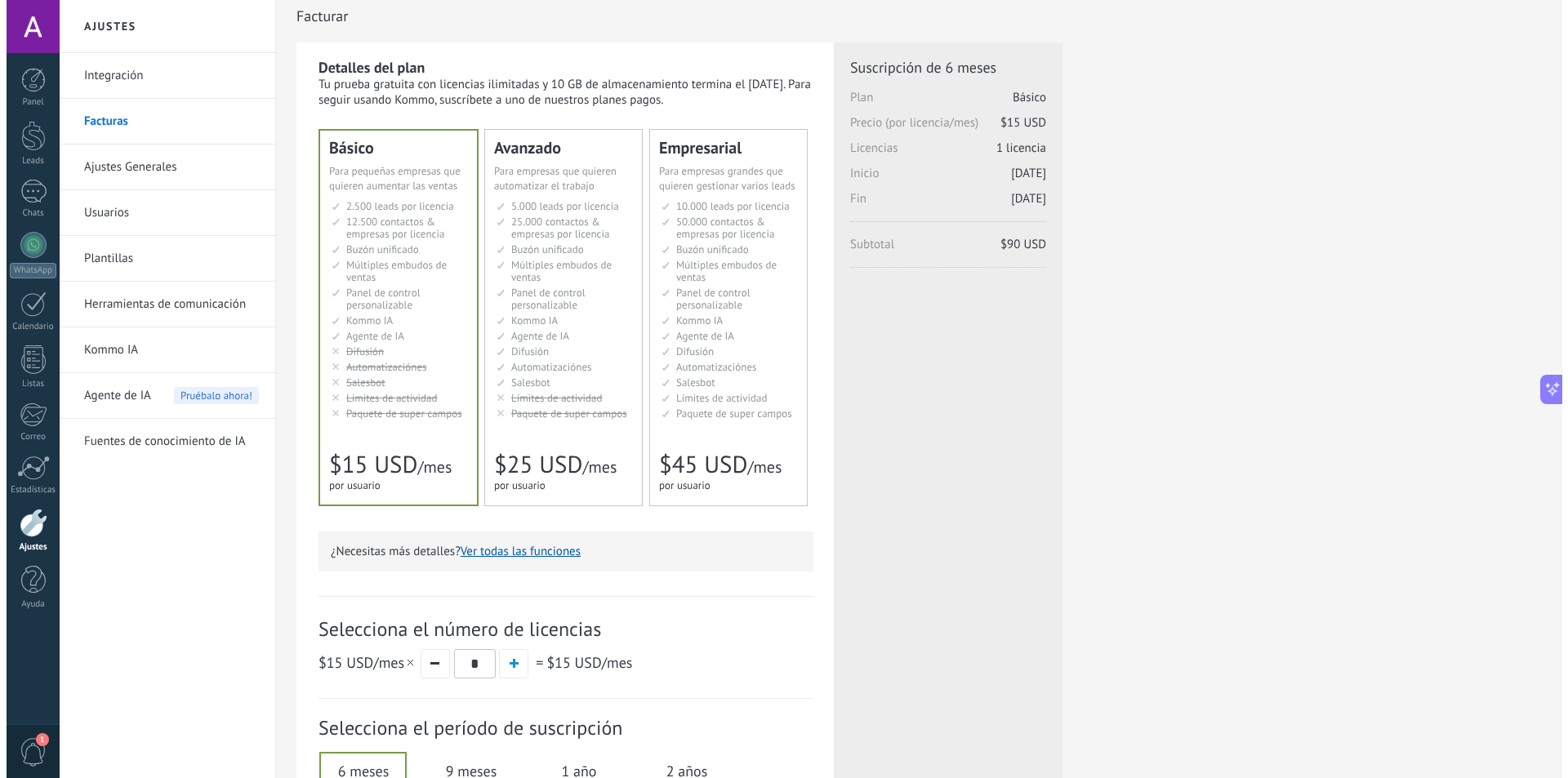
scroll to position [0, 0]
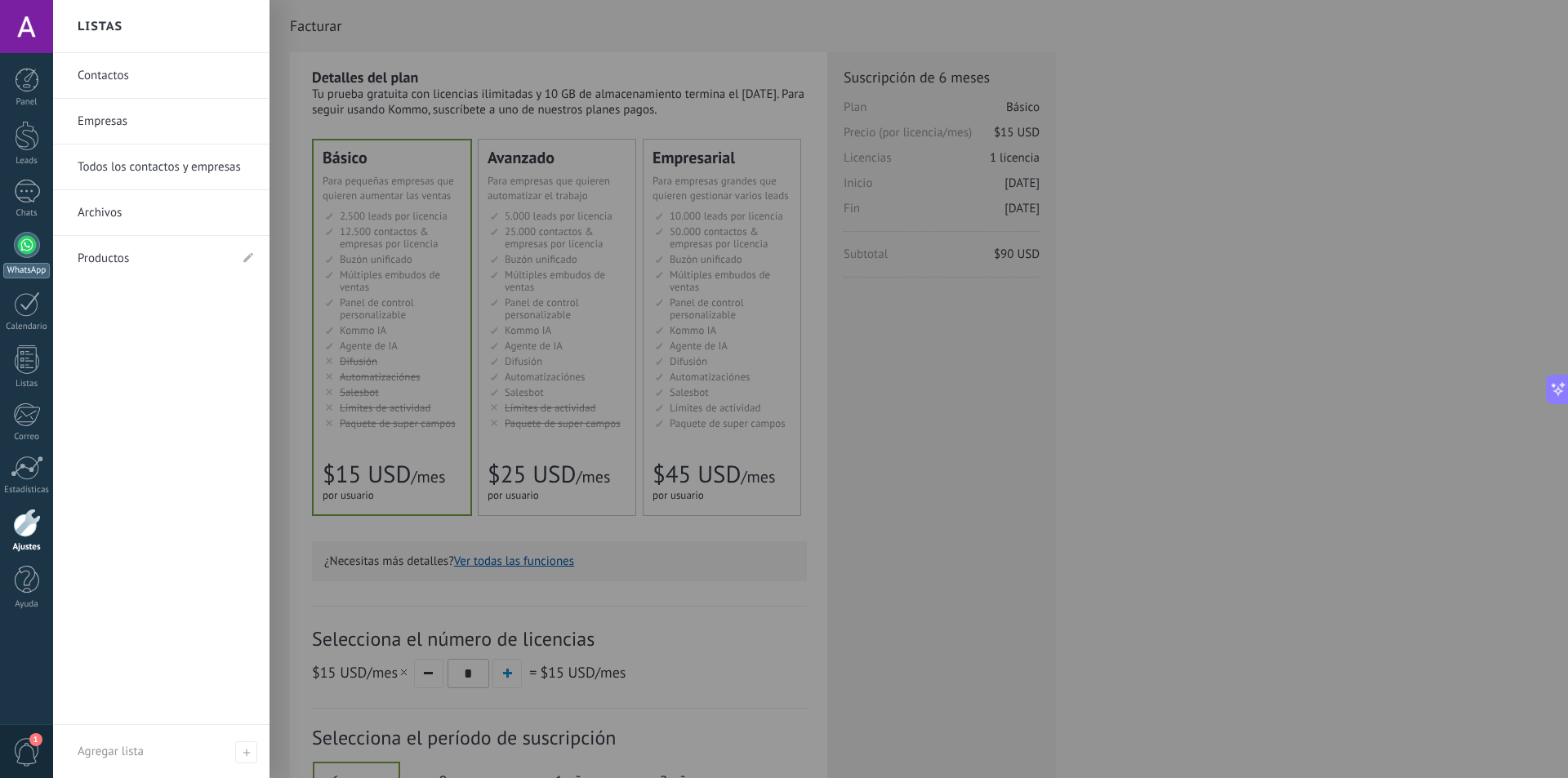
click at [30, 241] on div at bounding box center [27, 244] width 26 height 26
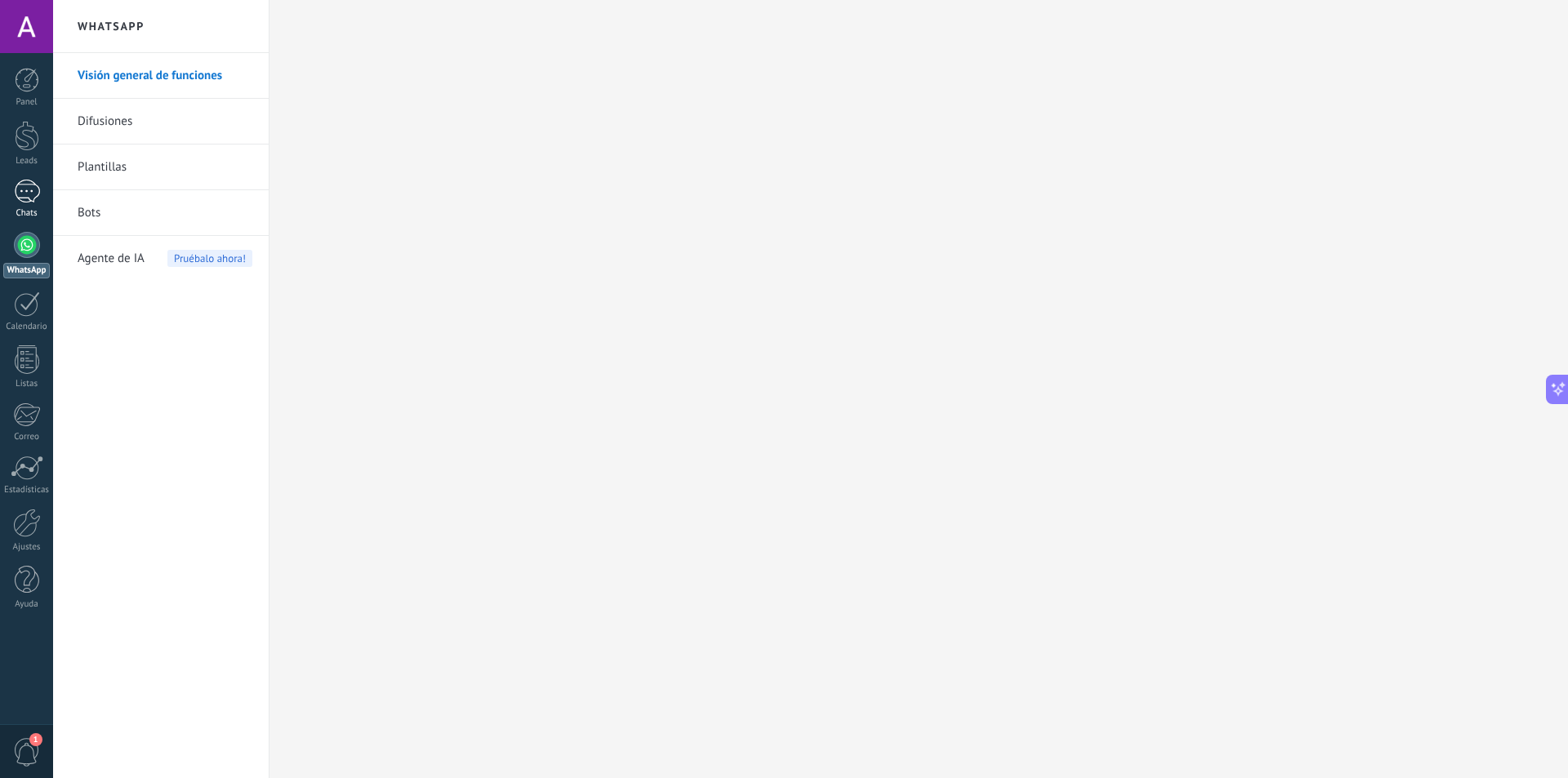
click at [38, 198] on div at bounding box center [27, 191] width 26 height 24
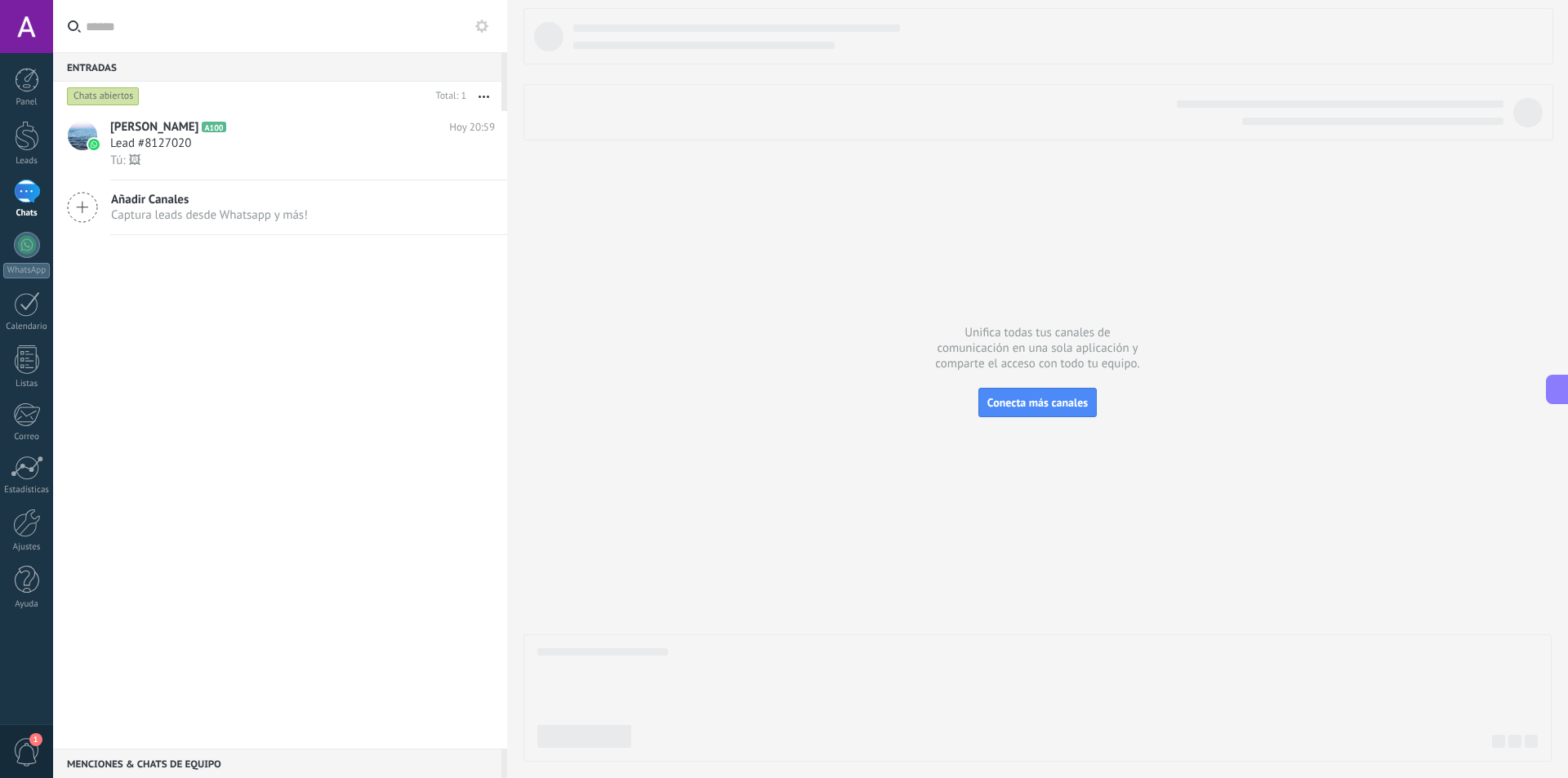
click at [1555, 392] on icon at bounding box center [1558, 389] width 17 height 17
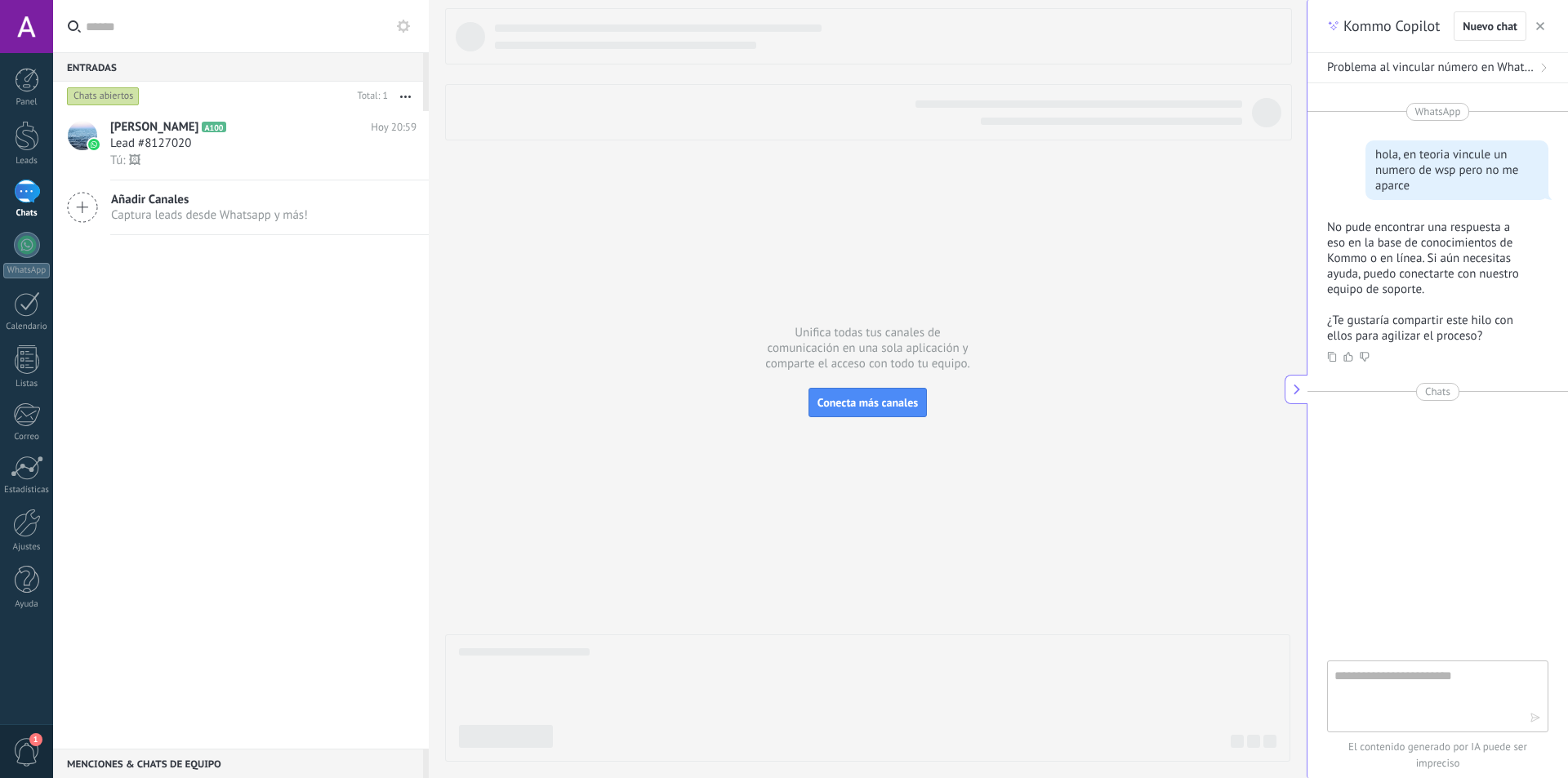
click at [1420, 705] on textarea at bounding box center [1425, 695] width 183 height 59
type textarea "**********"
click at [387, 161] on use at bounding box center [391, 161] width 10 height 3
click at [291, 365] on div at bounding box center [784, 389] width 1568 height 778
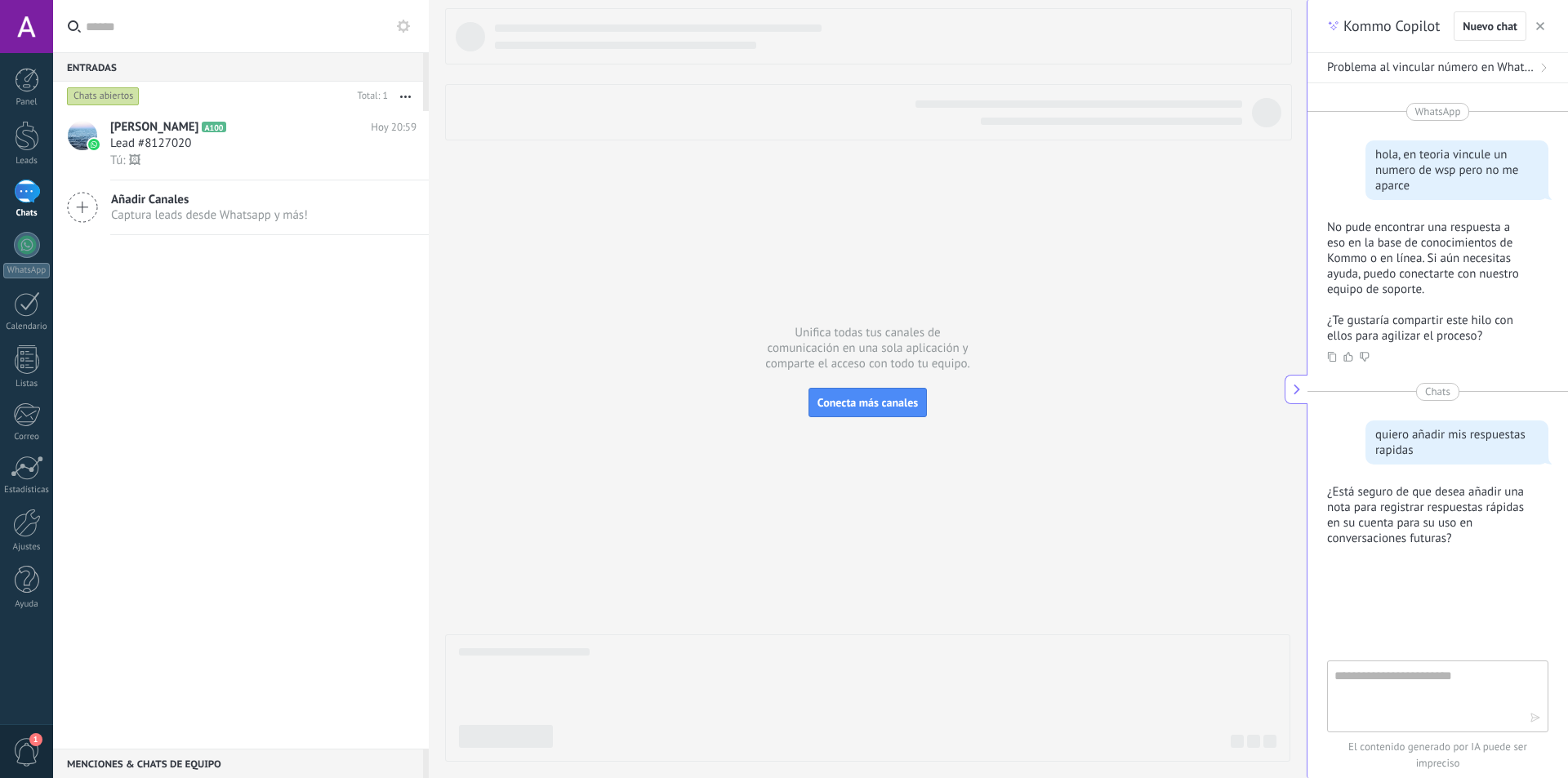
click at [1435, 684] on textarea at bounding box center [1425, 695] width 183 height 59
type textarea "**"
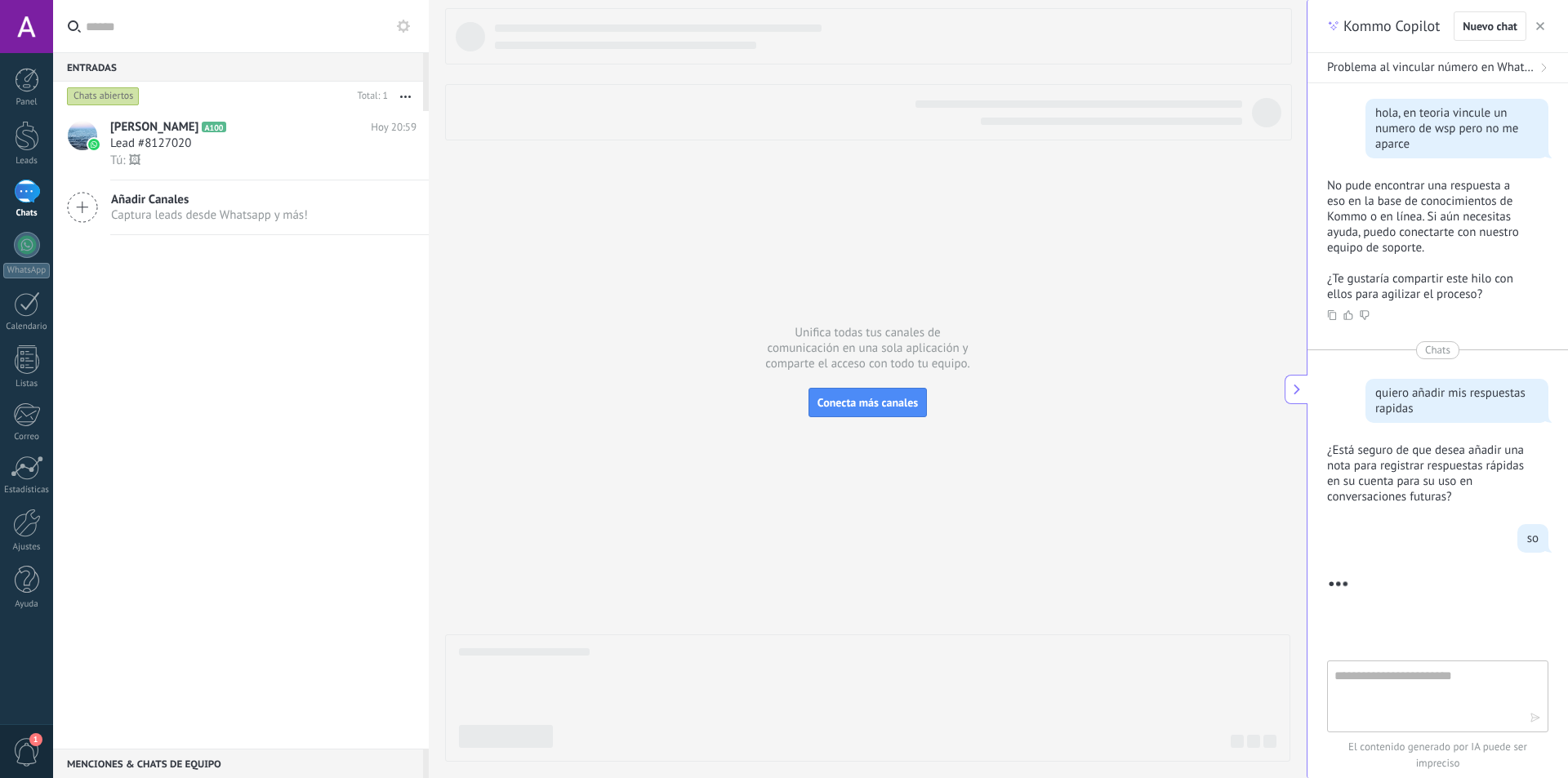
scroll to position [65, 0]
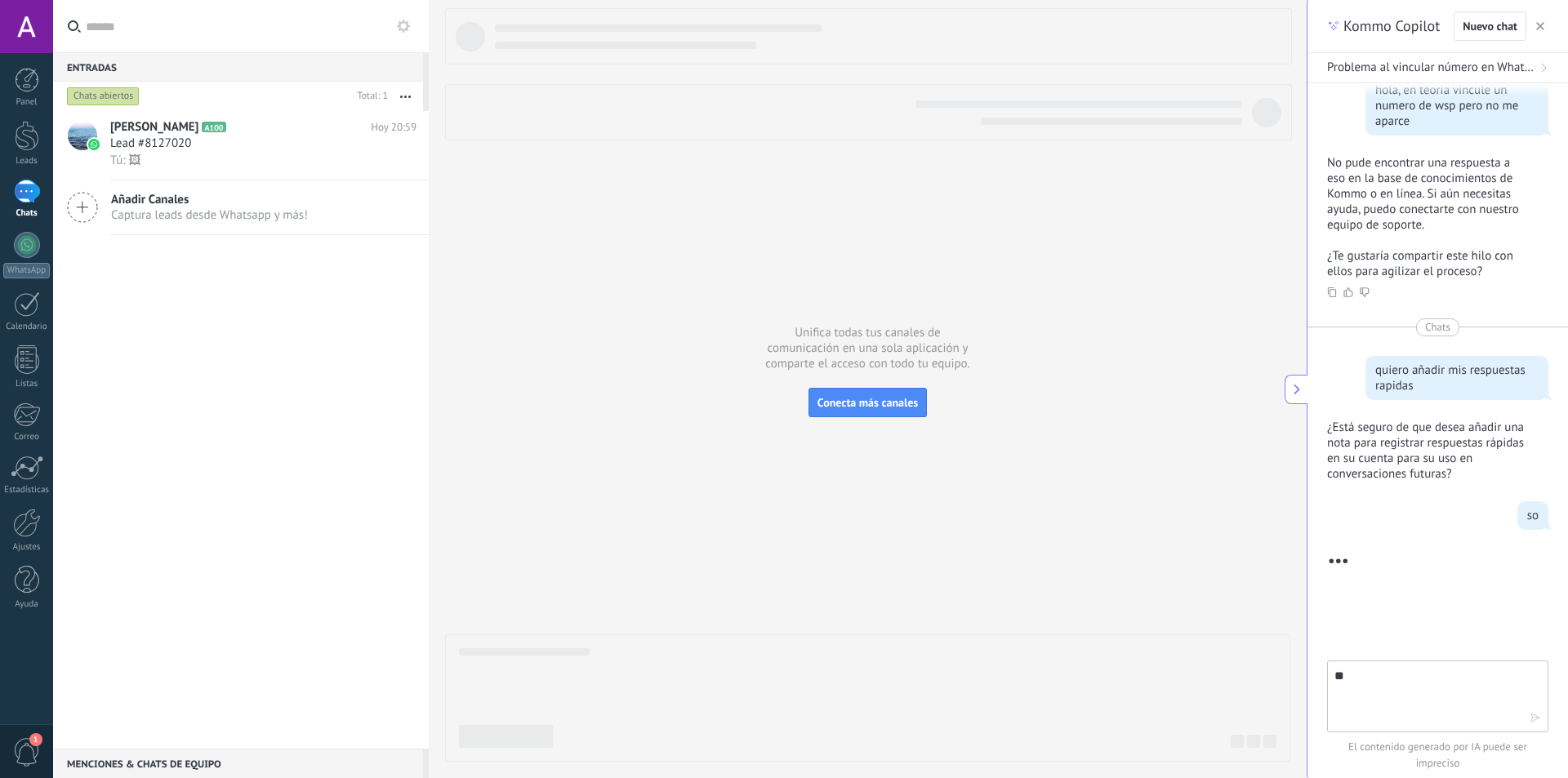
click at [1403, 678] on textarea "**" at bounding box center [1425, 695] width 183 height 59
type textarea "**"
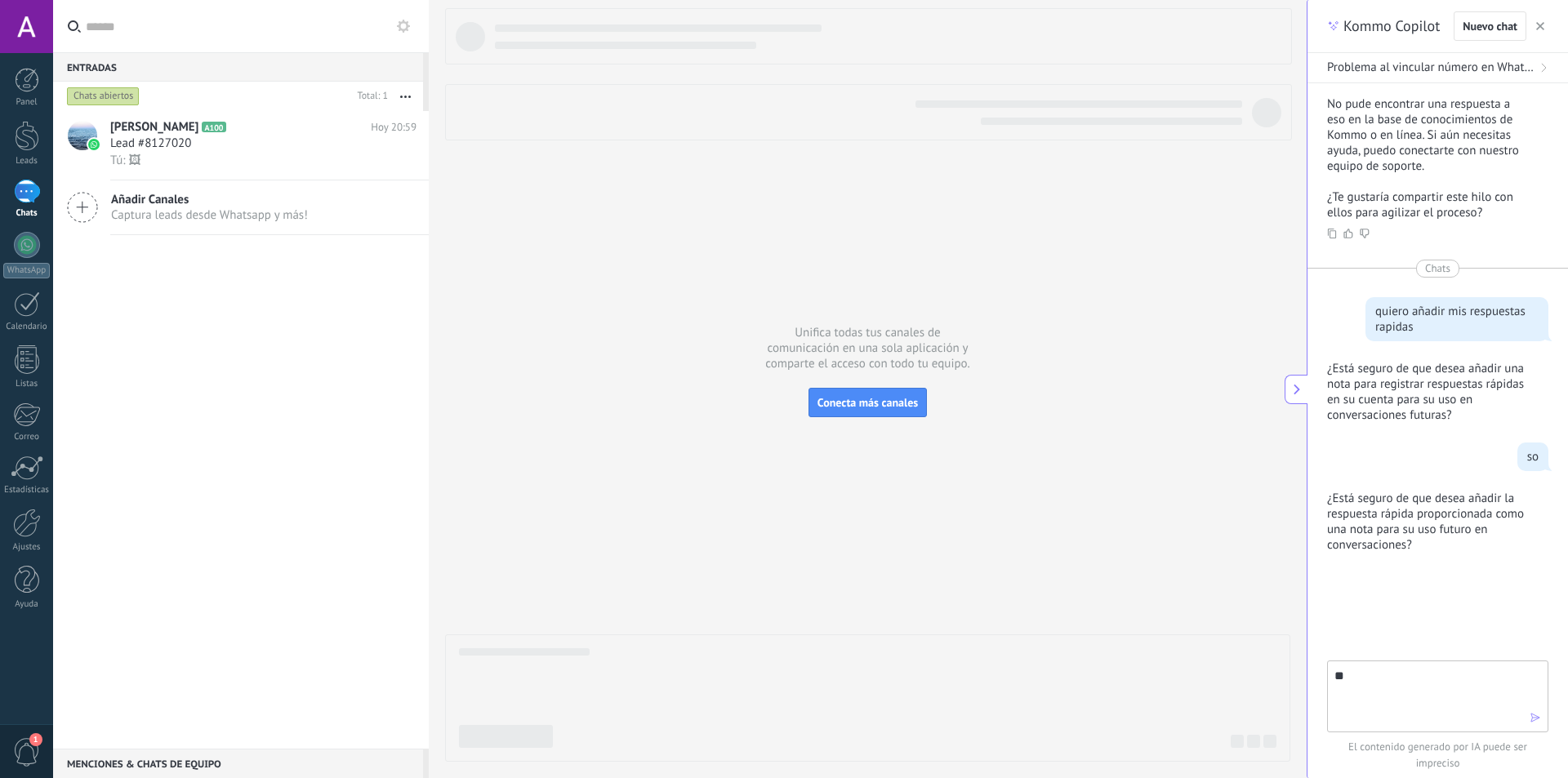
click at [1358, 688] on textarea "**" at bounding box center [1425, 695] width 183 height 59
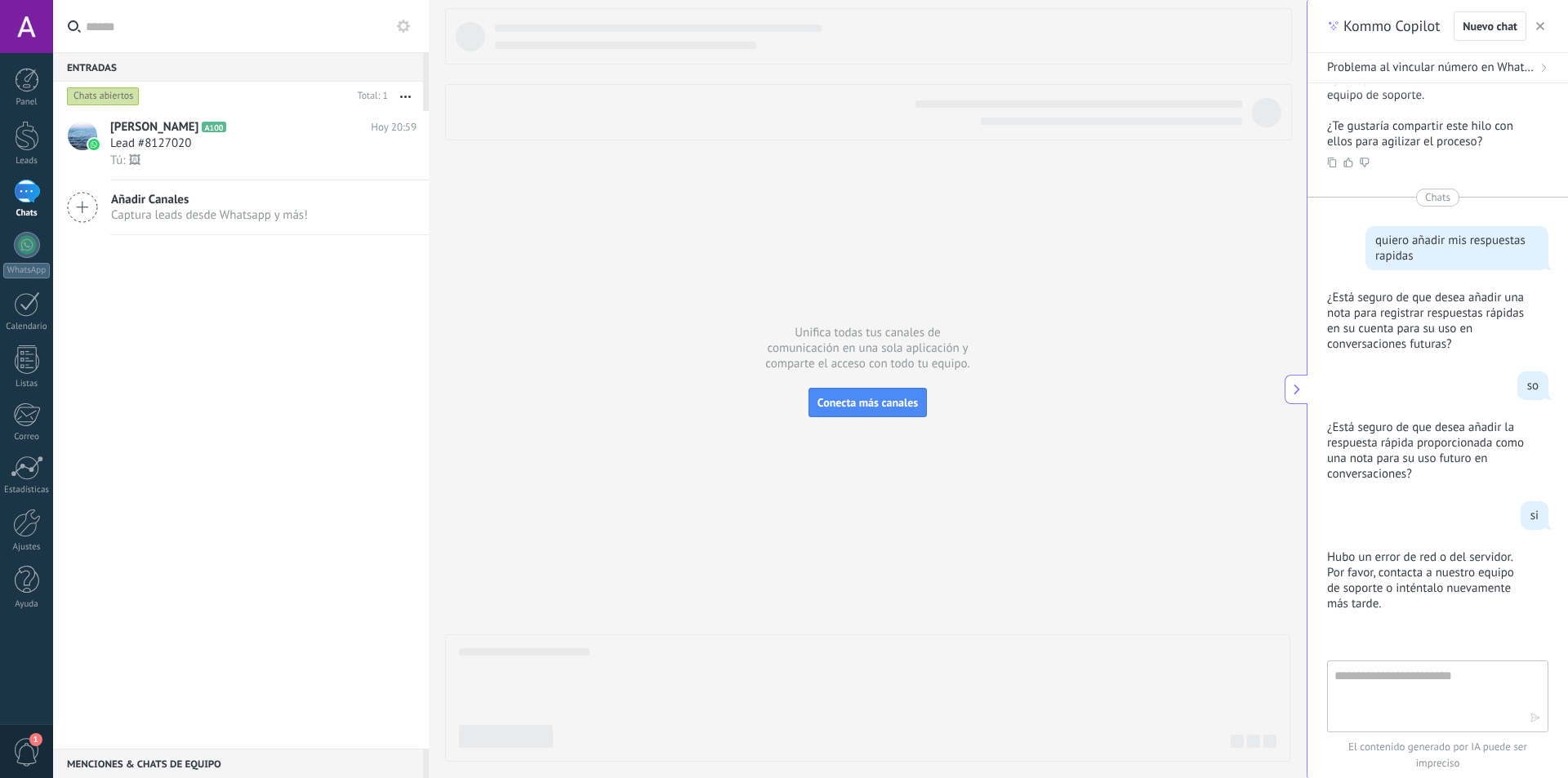
scroll to position [253, 0]
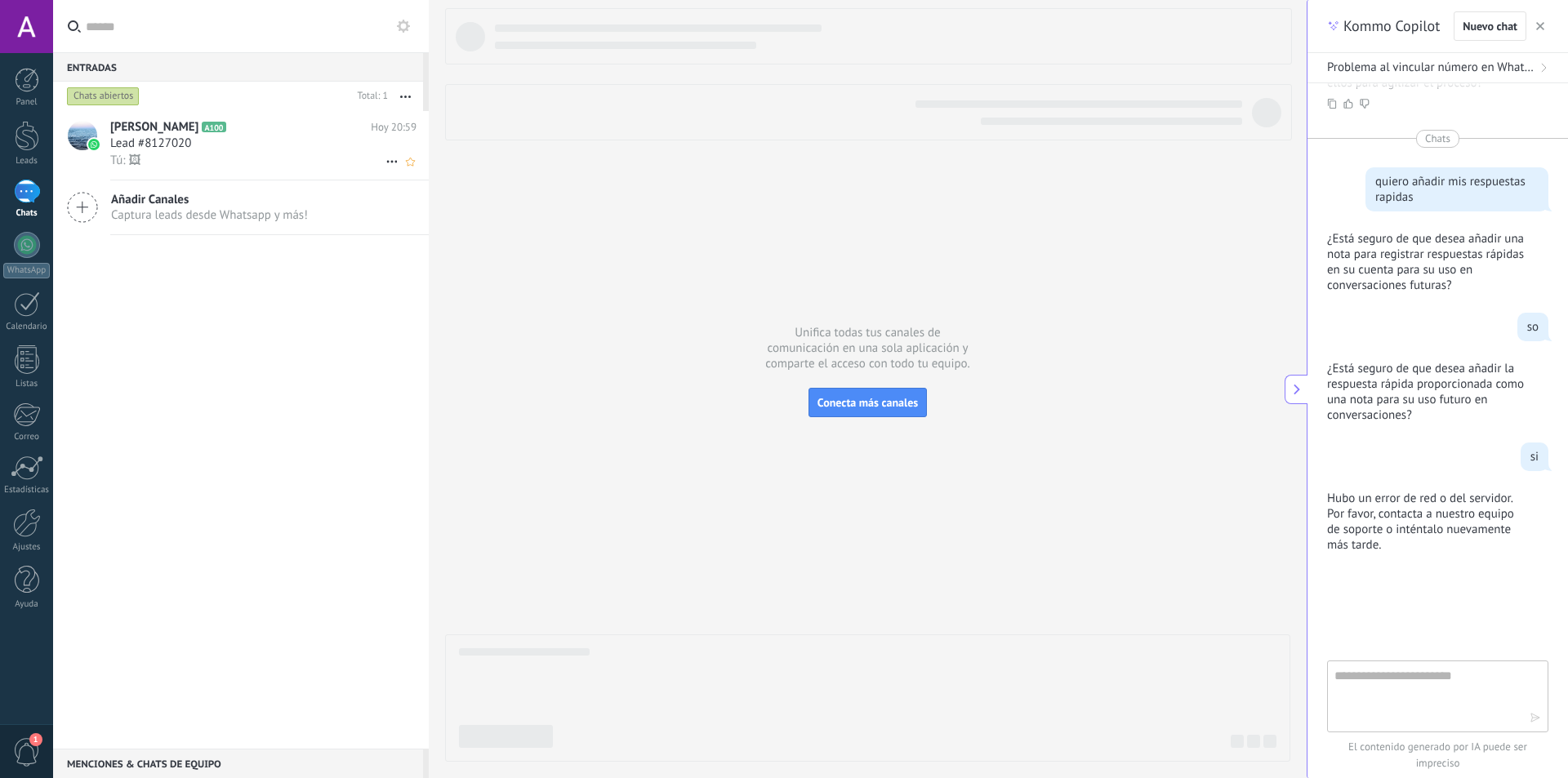
click at [189, 146] on span "Lead #8127020" at bounding box center [150, 143] width 81 height 16
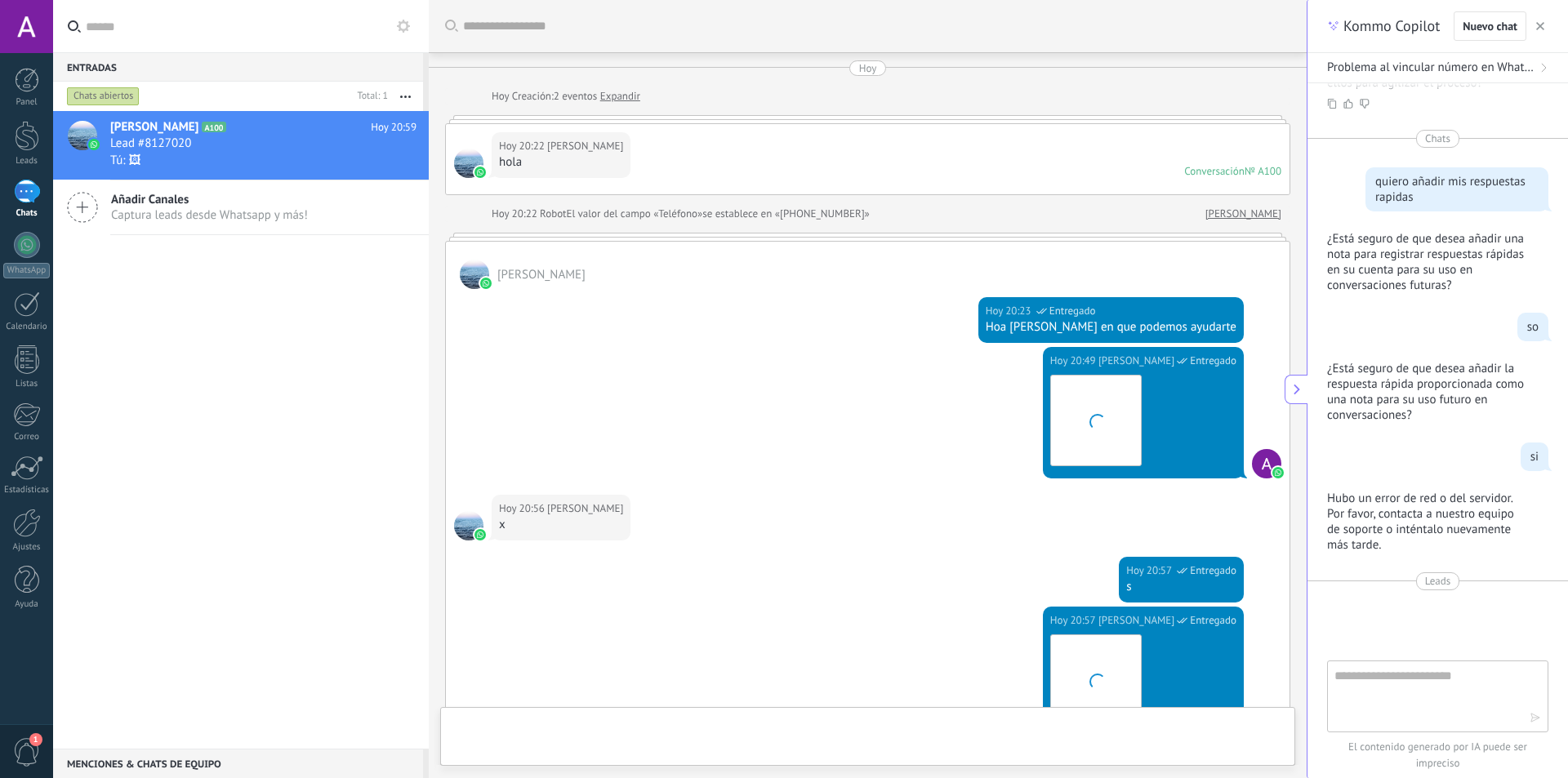
scroll to position [588, 0]
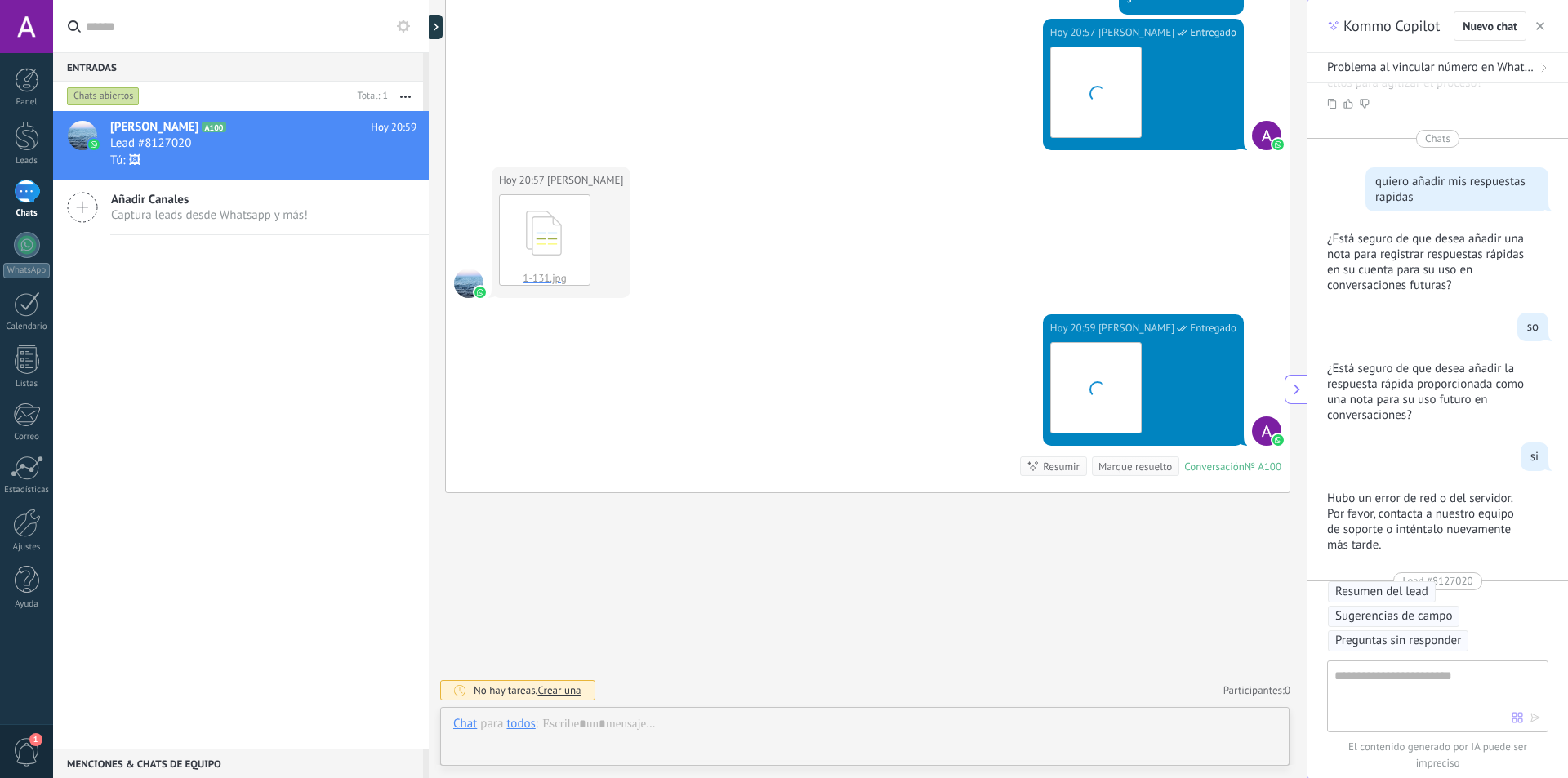
click at [1539, 22] on span "button" at bounding box center [1539, 26] width 9 height 11
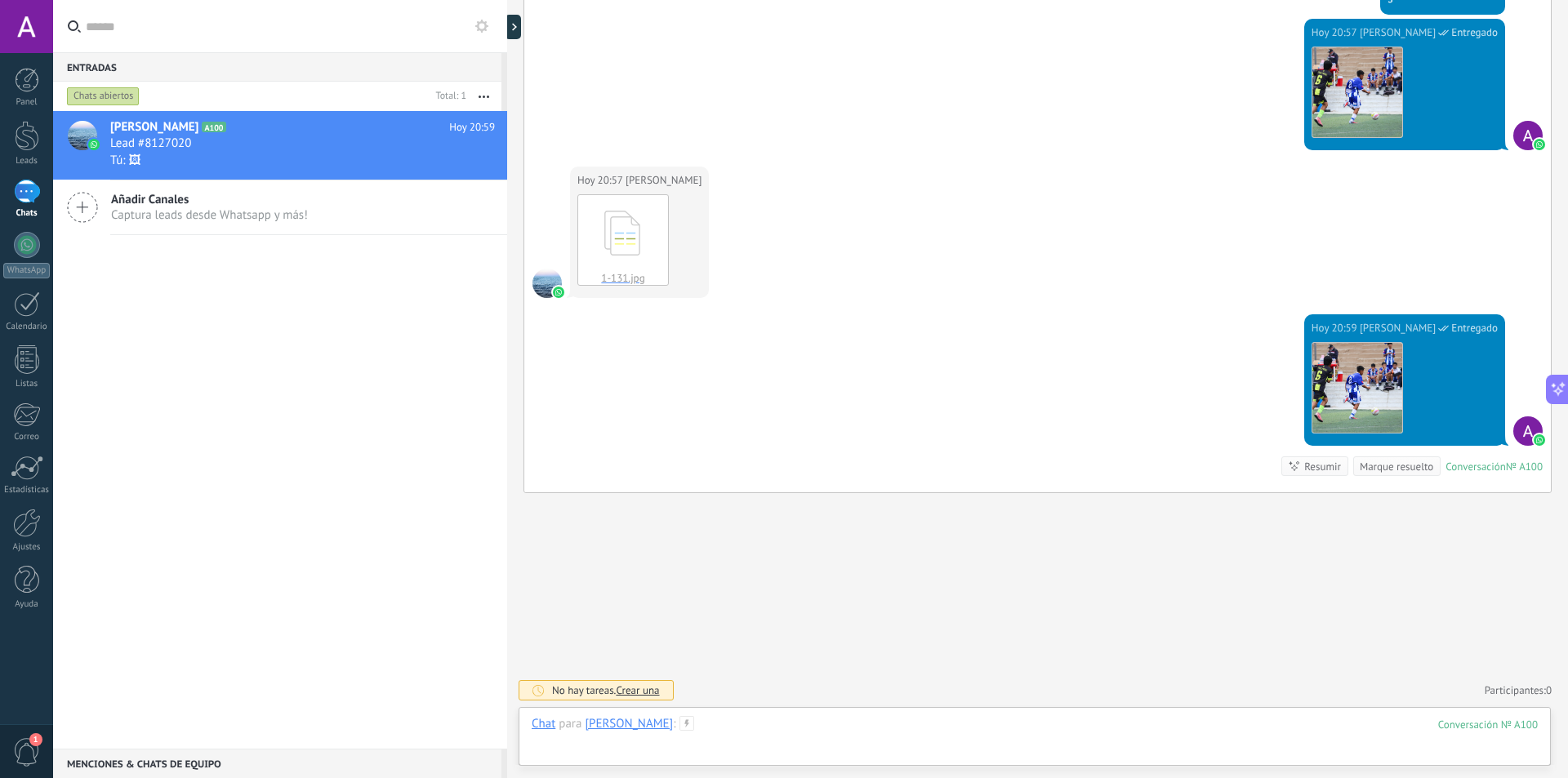
click at [1129, 732] on div at bounding box center [1034, 741] width 1006 height 49
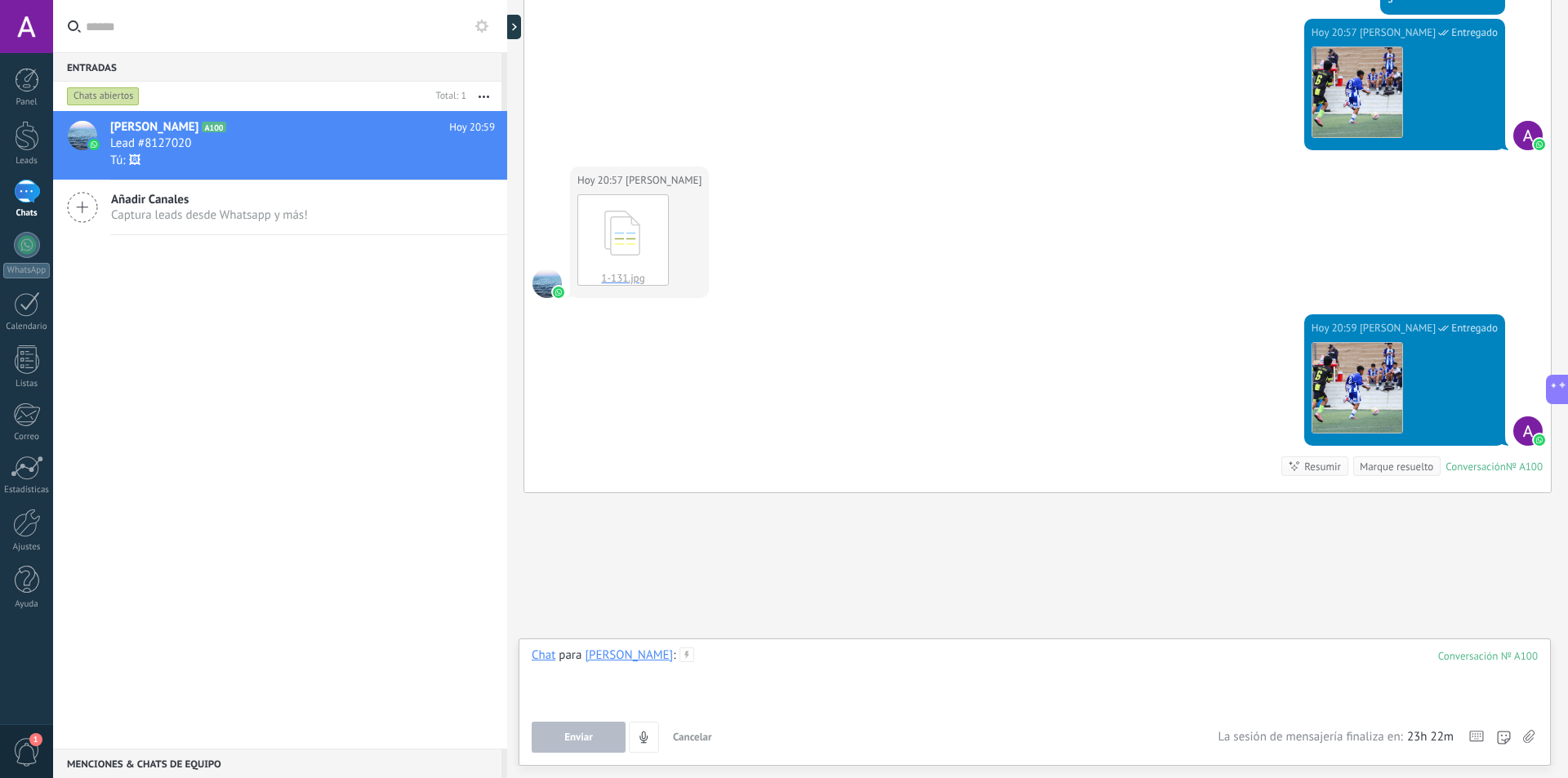
click at [709, 656] on div at bounding box center [1034, 677] width 1006 height 62
click at [541, 657] on div "Chat" at bounding box center [543, 654] width 24 height 14
click at [619, 657] on div "[PERSON_NAME]" at bounding box center [628, 654] width 88 height 14
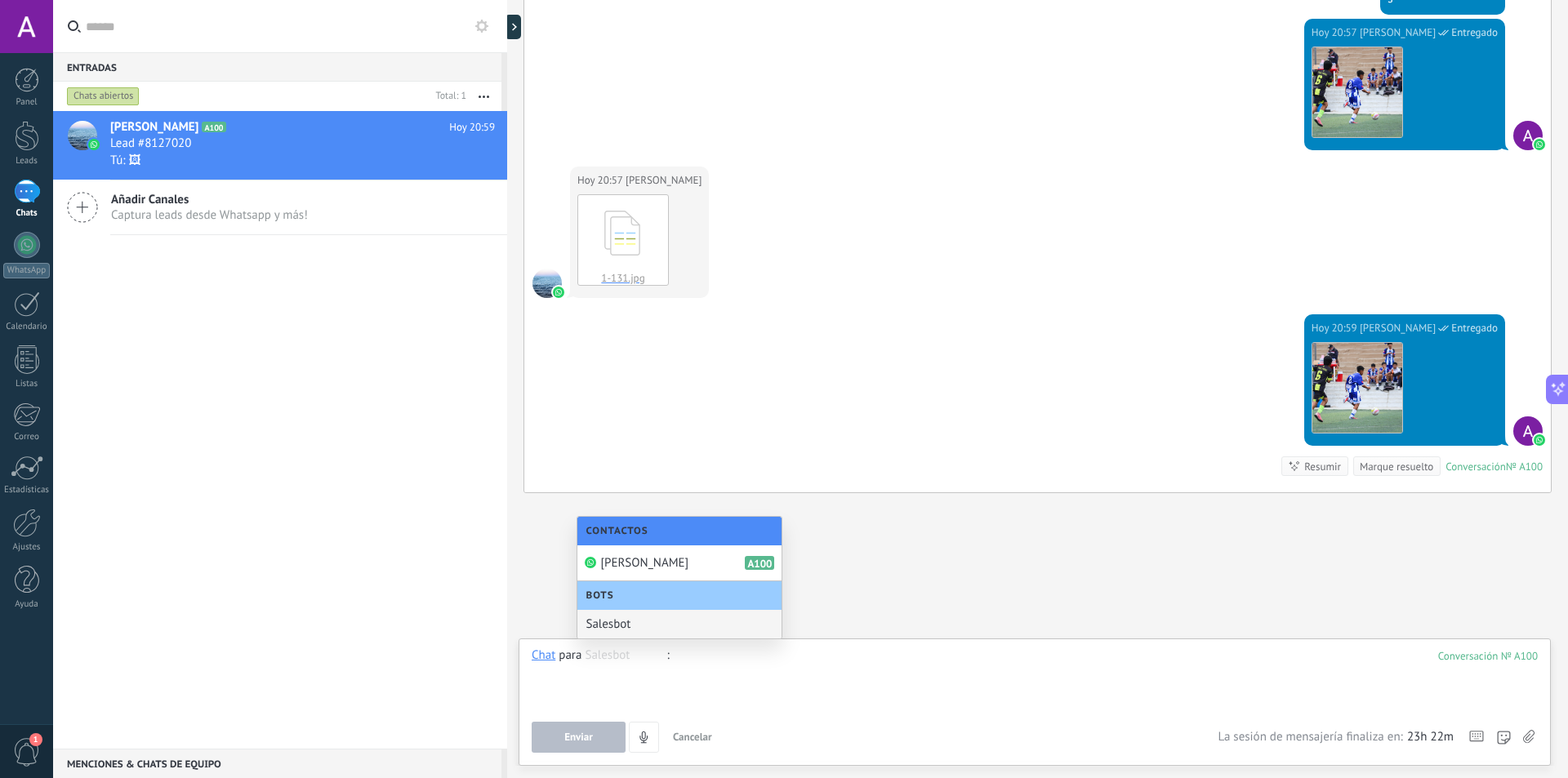
click at [775, 677] on div at bounding box center [1034, 677] width 1006 height 62
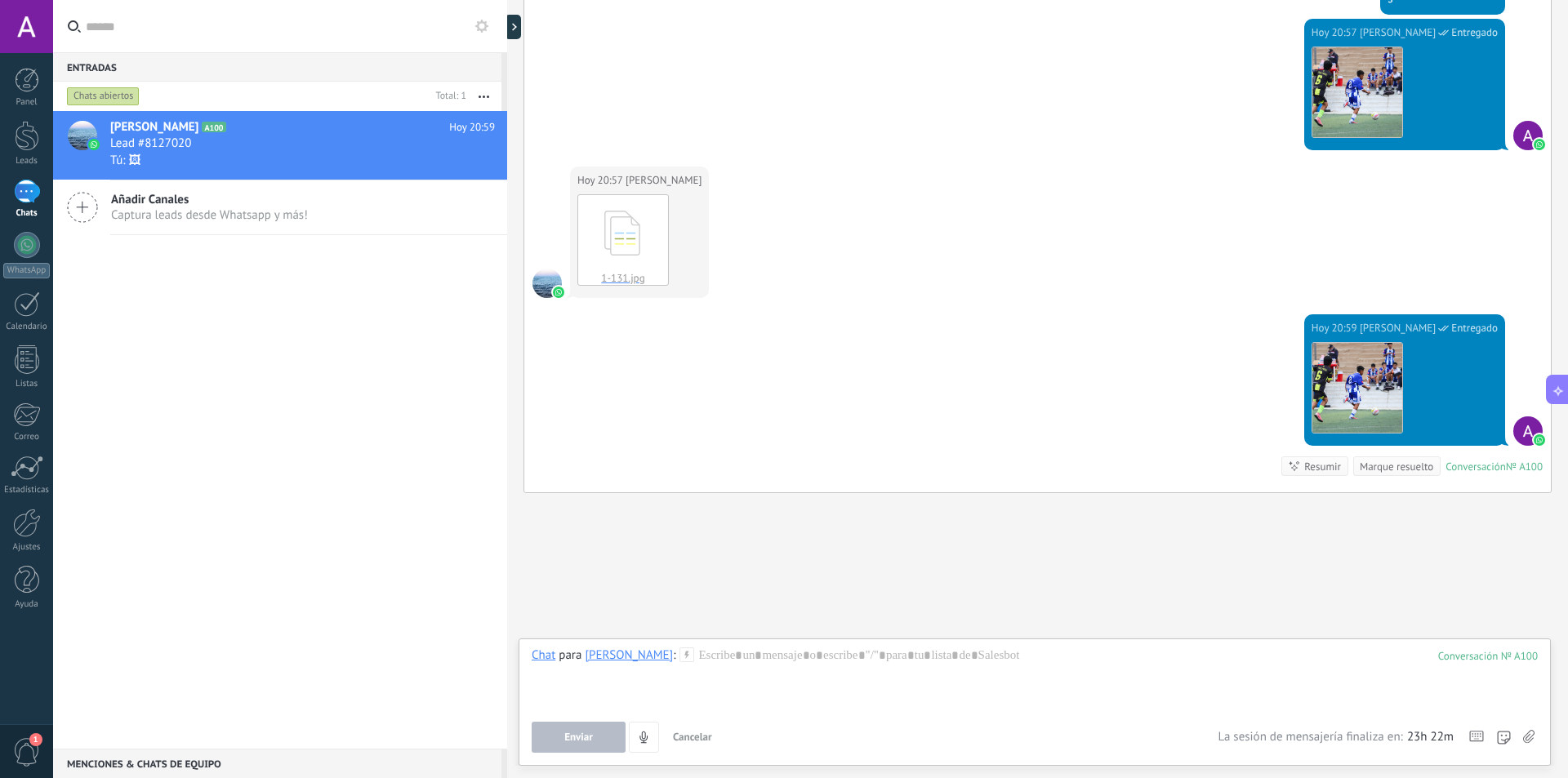
click at [704, 732] on span "Cancelar" at bounding box center [692, 736] width 39 height 14
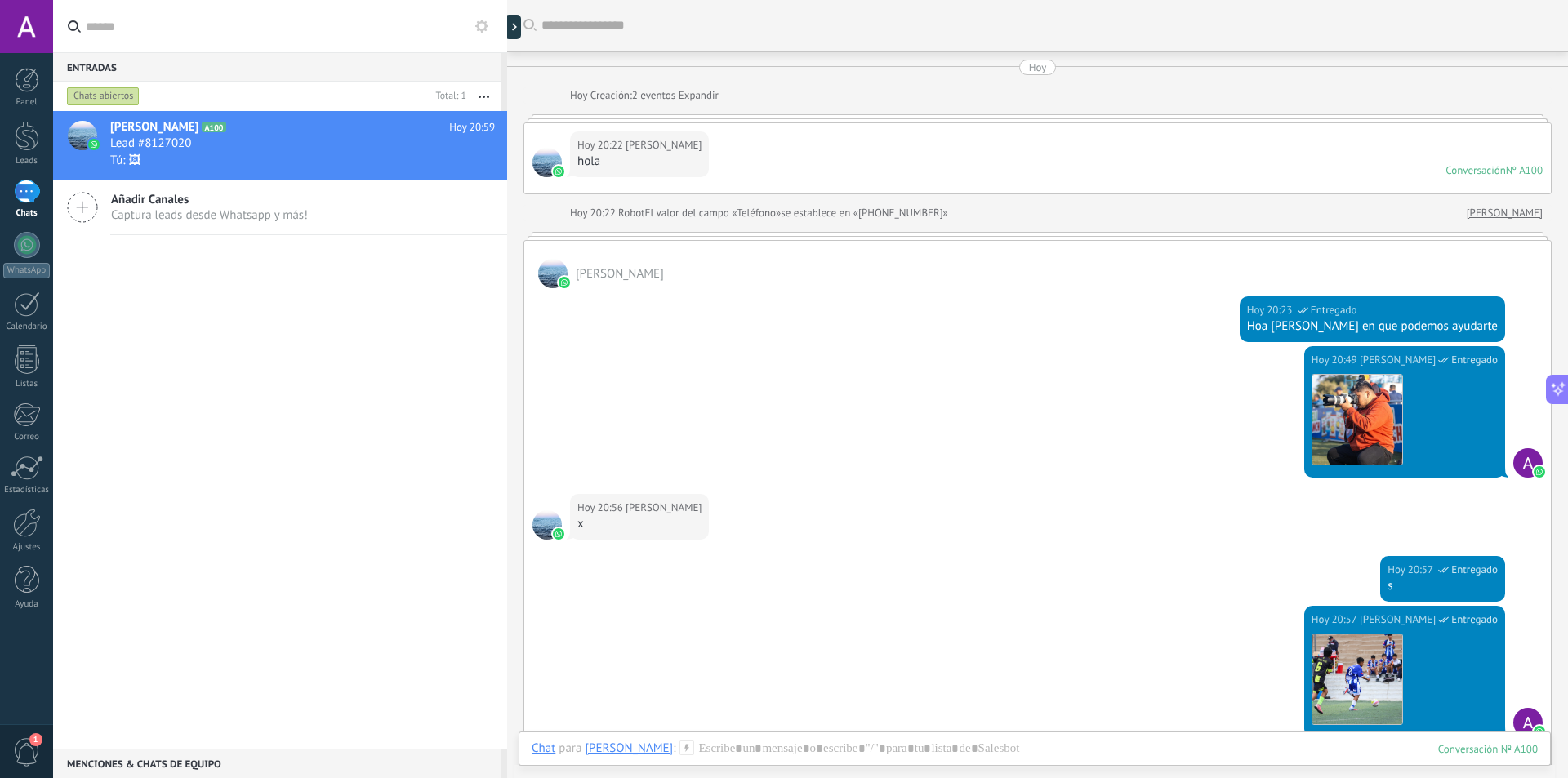
scroll to position [0, 0]
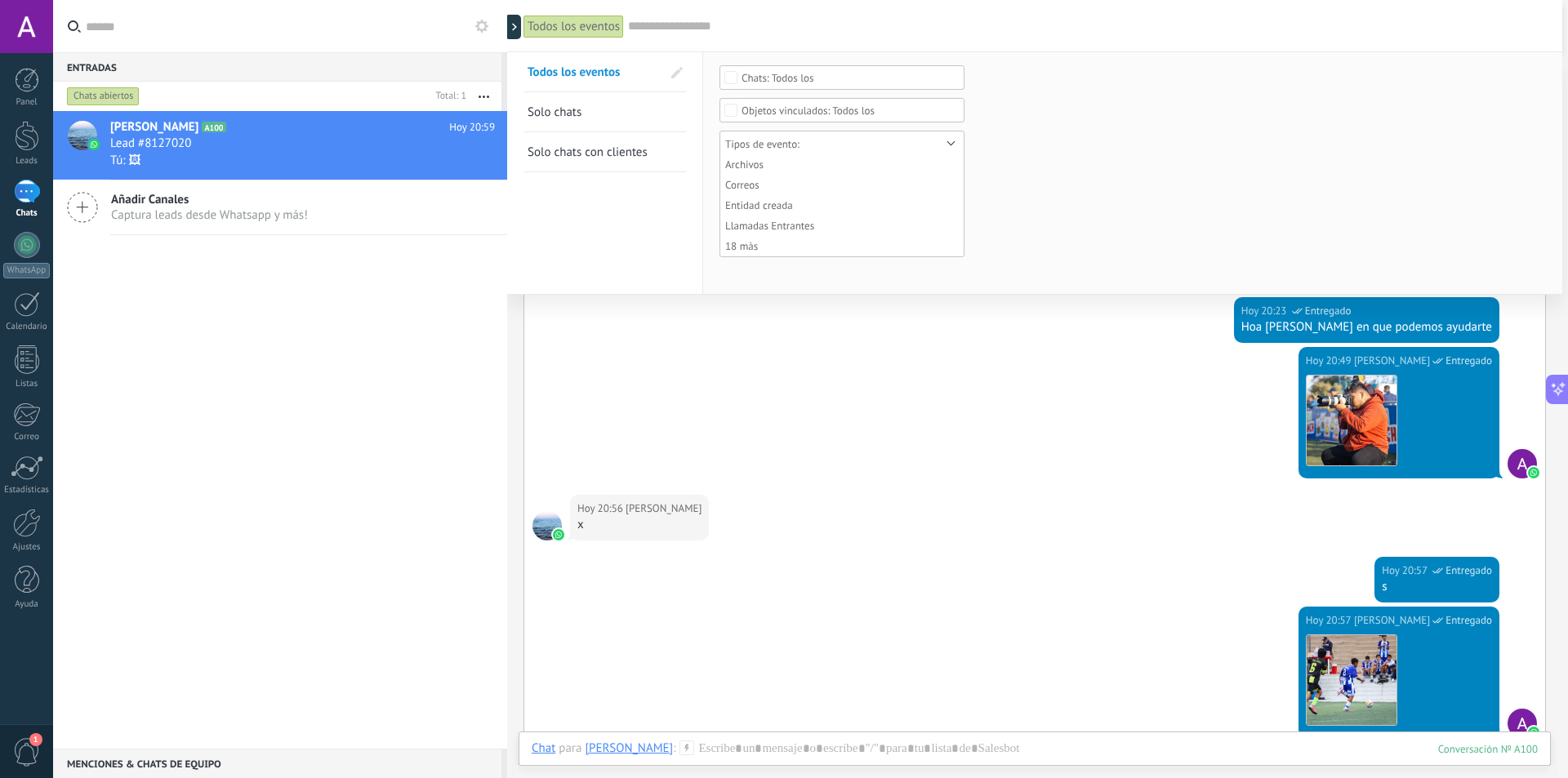
click at [624, 30] on div "Todos los eventos Buscar Todos los eventos Solo chats Solo chats con clientes G…" at bounding box center [1035, 26] width 1055 height 52
click at [1093, 107] on form "Ninguno Chat del cliente Chat del equipo Todos los Ninguno Contactos Compañías …" at bounding box center [1133, 171] width 827 height 212
click at [48, 41] on div at bounding box center [27, 27] width 53 height 53
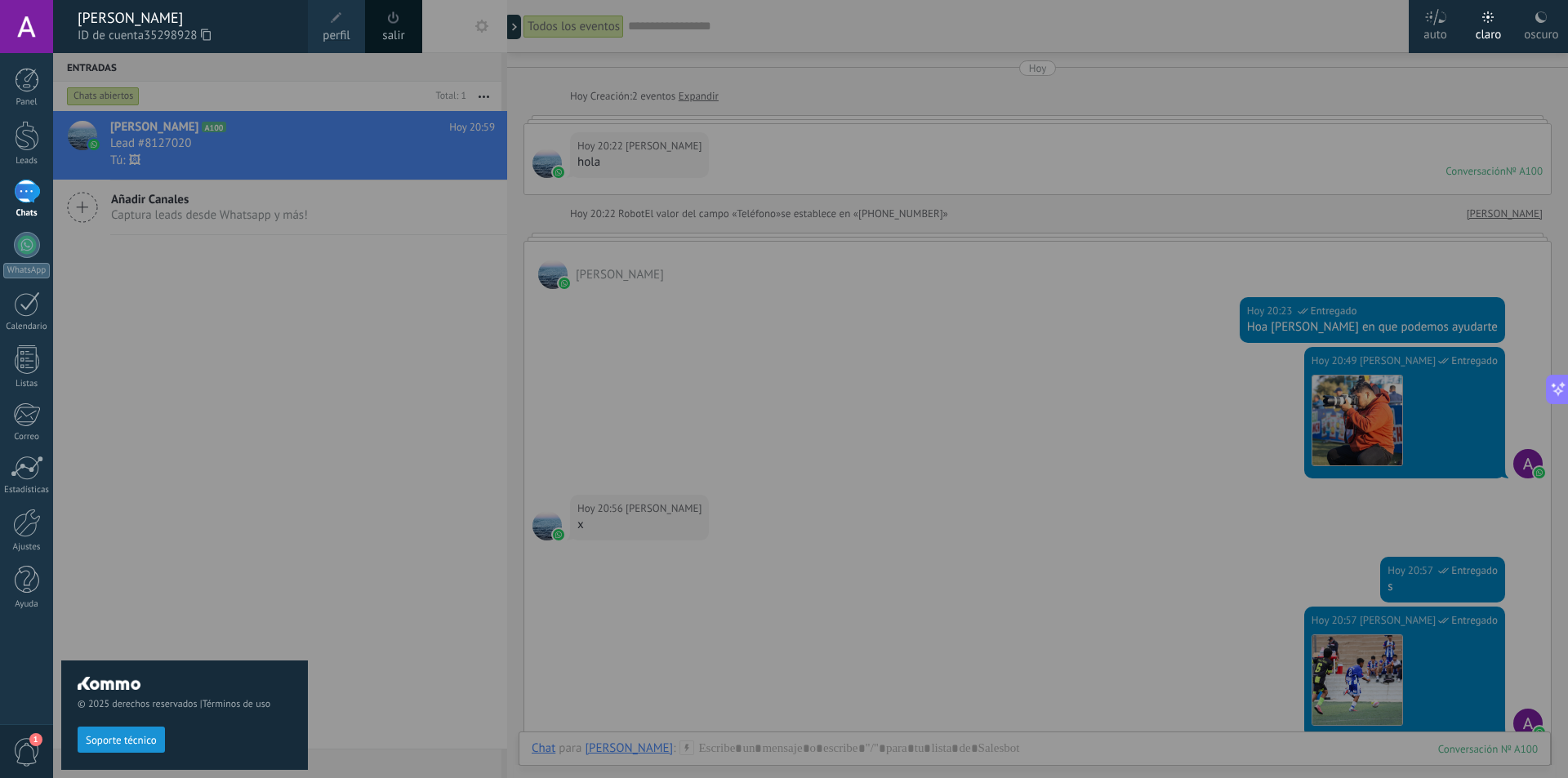
click at [1553, 26] on div "oscuro" at bounding box center [1541, 31] width 34 height 43
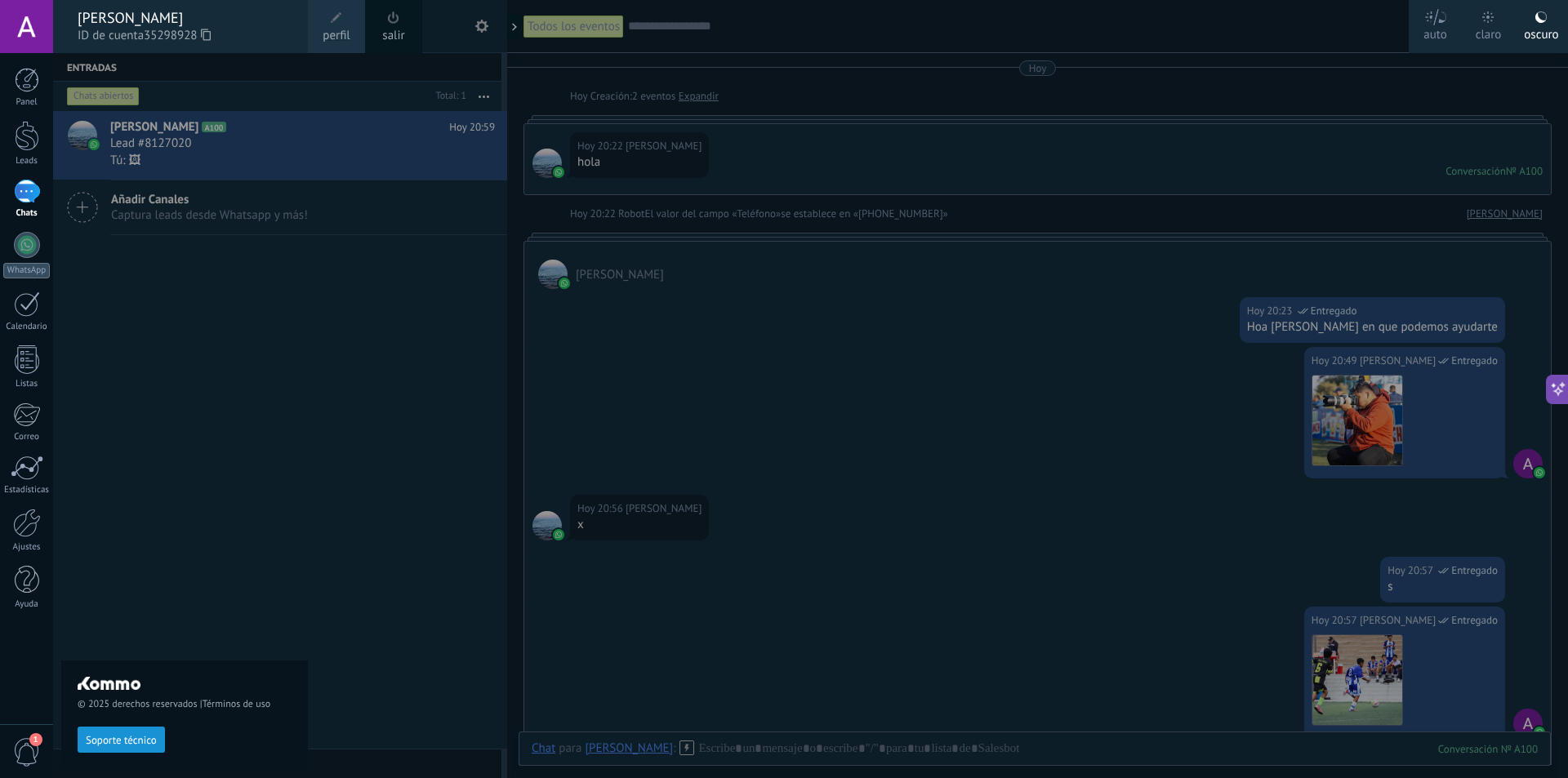
click at [1523, 26] on label "oscuro" at bounding box center [1541, 27] width 53 height 53
click at [1506, 27] on label "claro" at bounding box center [1488, 27] width 53 height 53
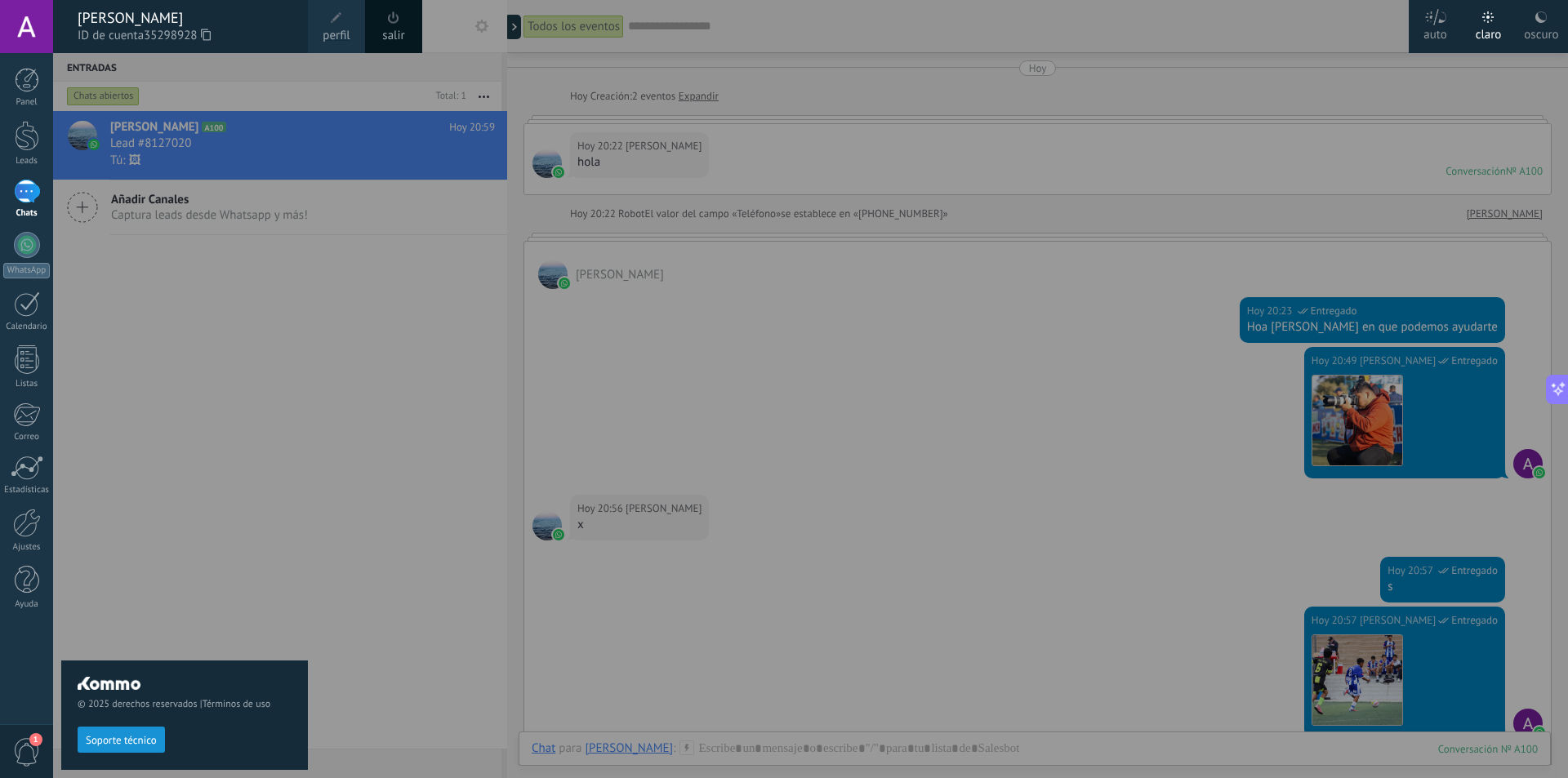
click at [993, 351] on div at bounding box center [837, 389] width 1568 height 778
click at [1546, 28] on div "oscuro" at bounding box center [1541, 31] width 34 height 43
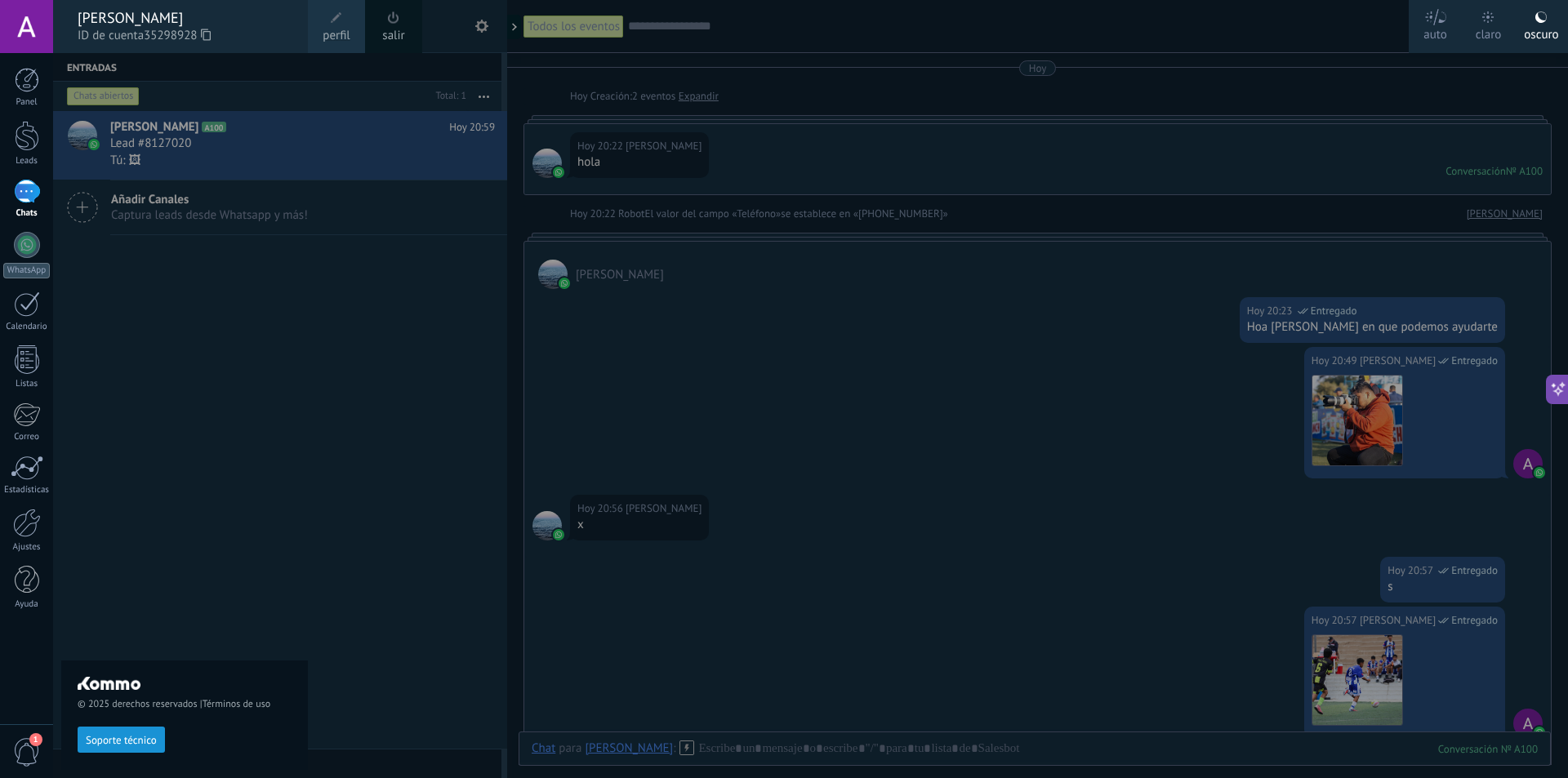
click at [736, 390] on div at bounding box center [837, 389] width 1568 height 778
click at [72, 36] on div "Aldo Ramirez ID de cuenta 35298928" at bounding box center [181, 27] width 255 height 53
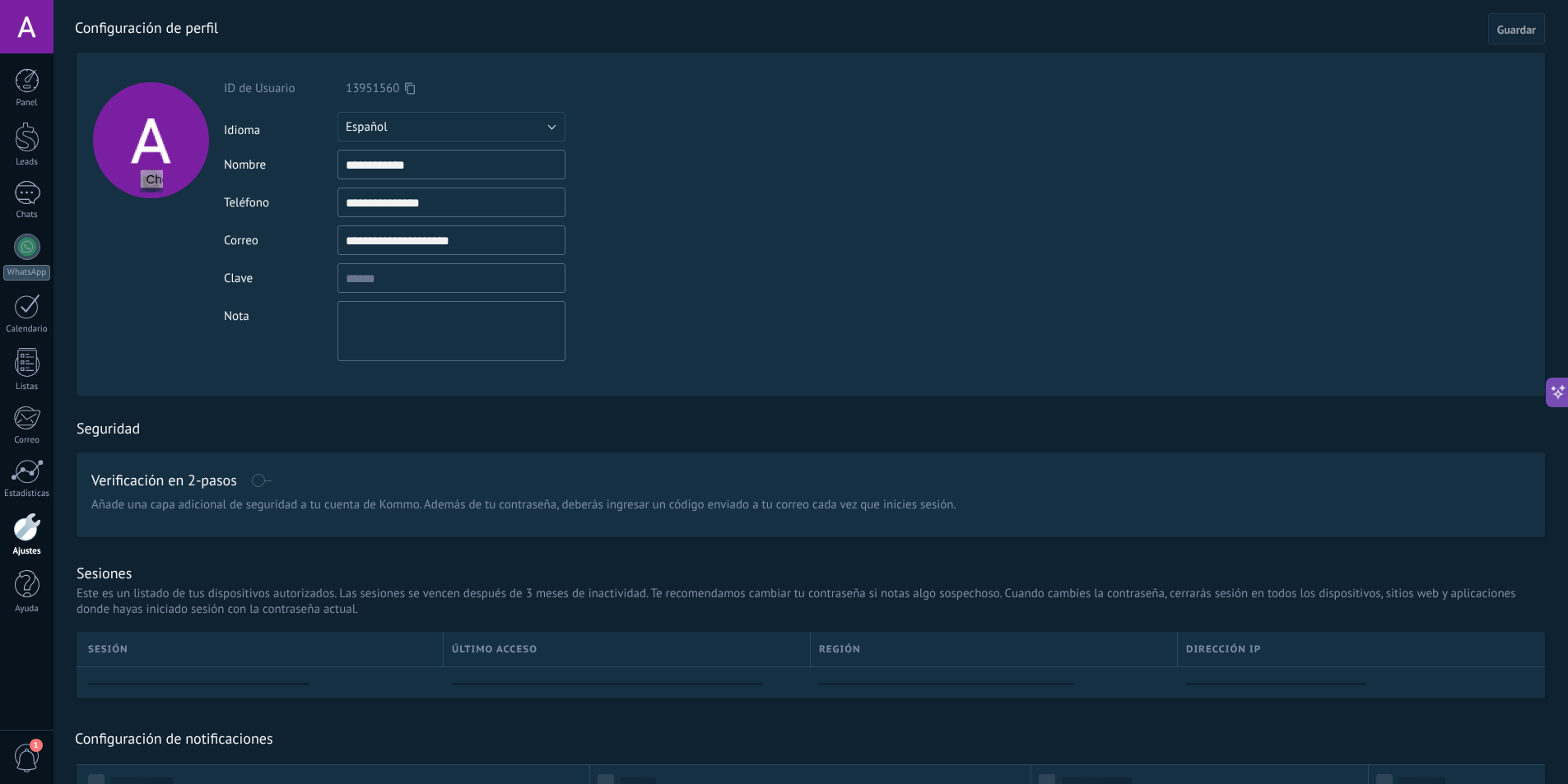
click at [304, 319] on div "Nota" at bounding box center [281, 313] width 114 height 23
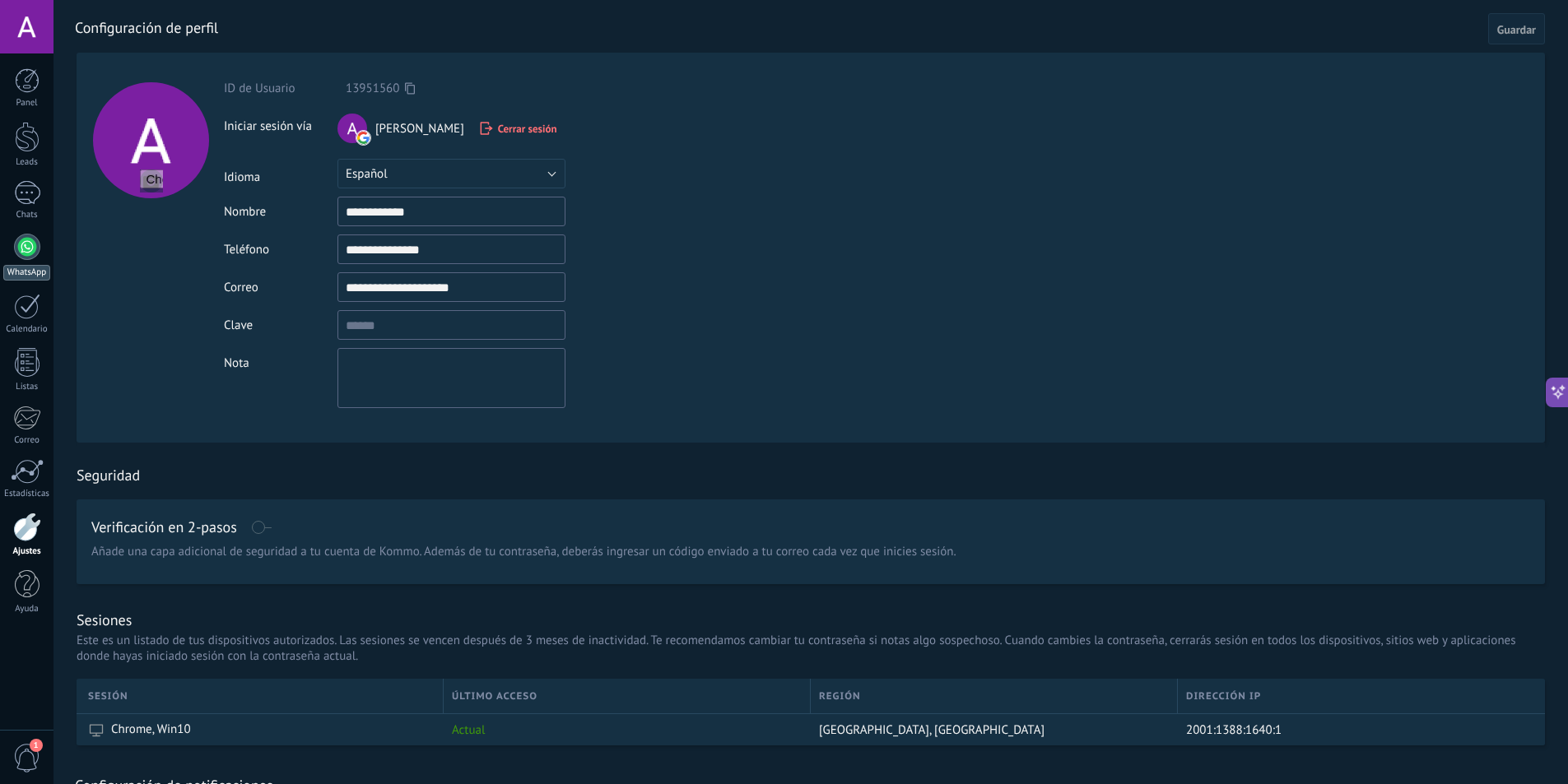
click at [23, 258] on div at bounding box center [27, 246] width 26 height 26
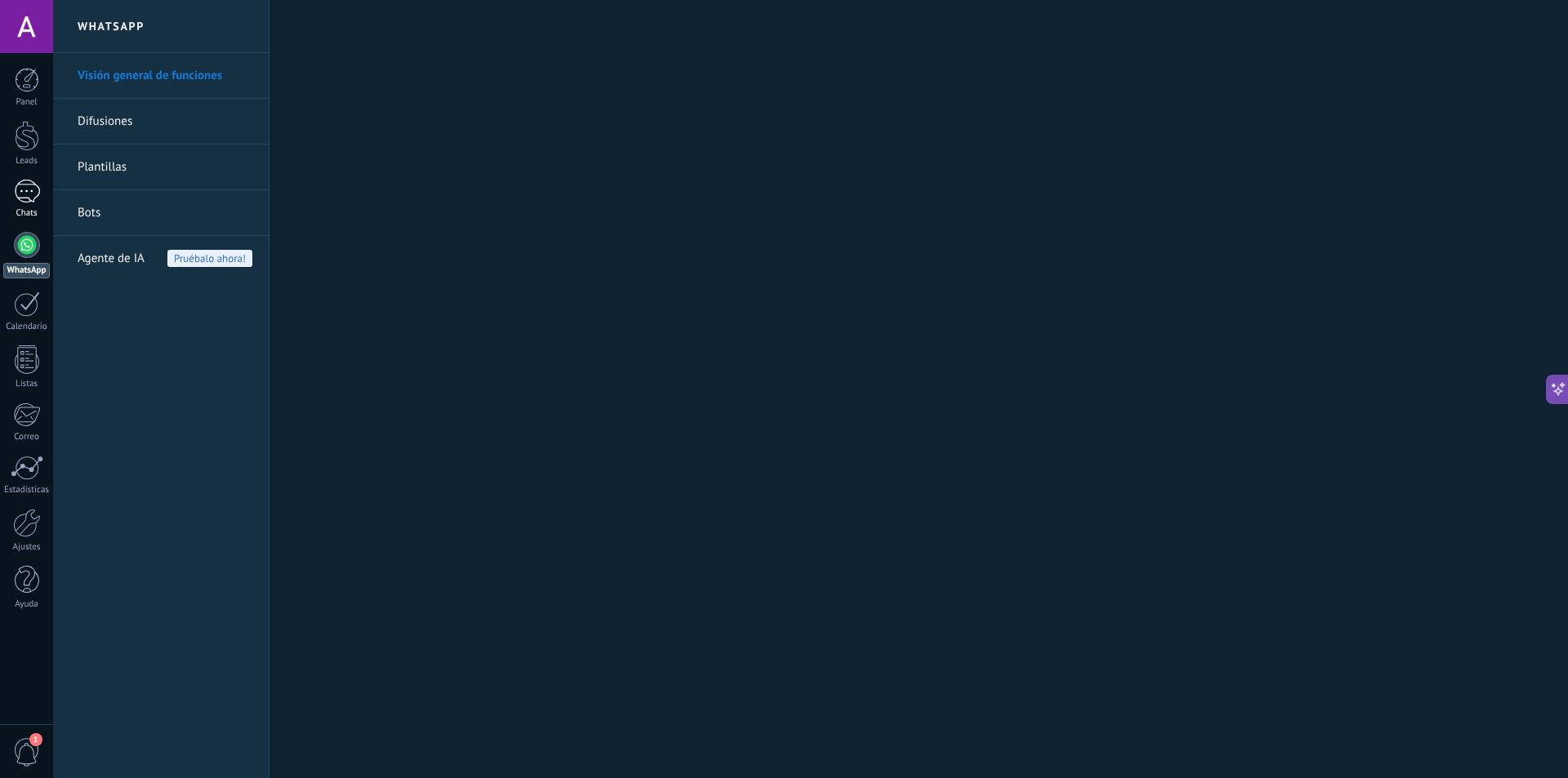
click at [26, 206] on link "Chats" at bounding box center [27, 199] width 53 height 39
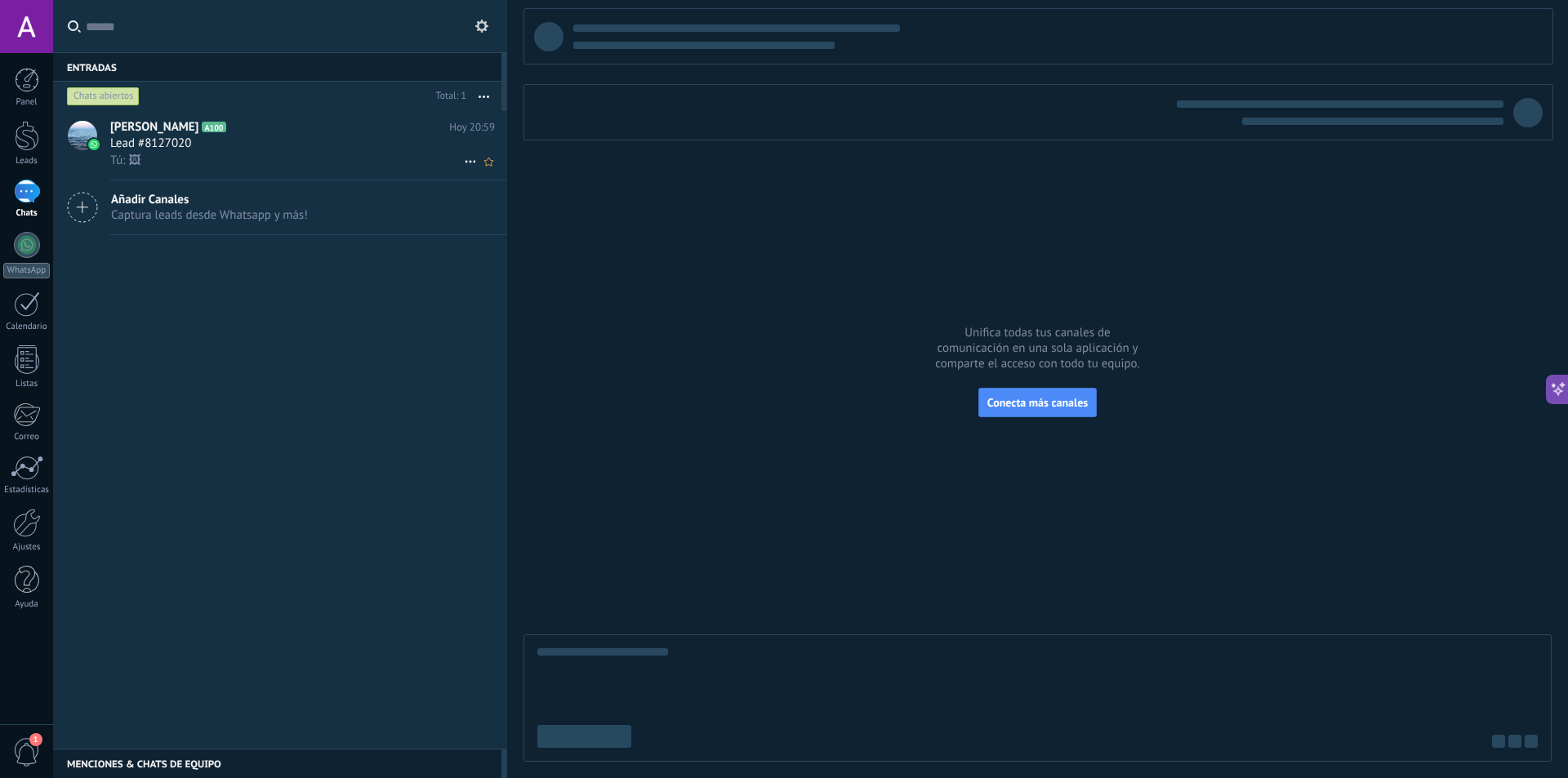
click at [260, 136] on div "Lead #8127020" at bounding box center [302, 143] width 385 height 16
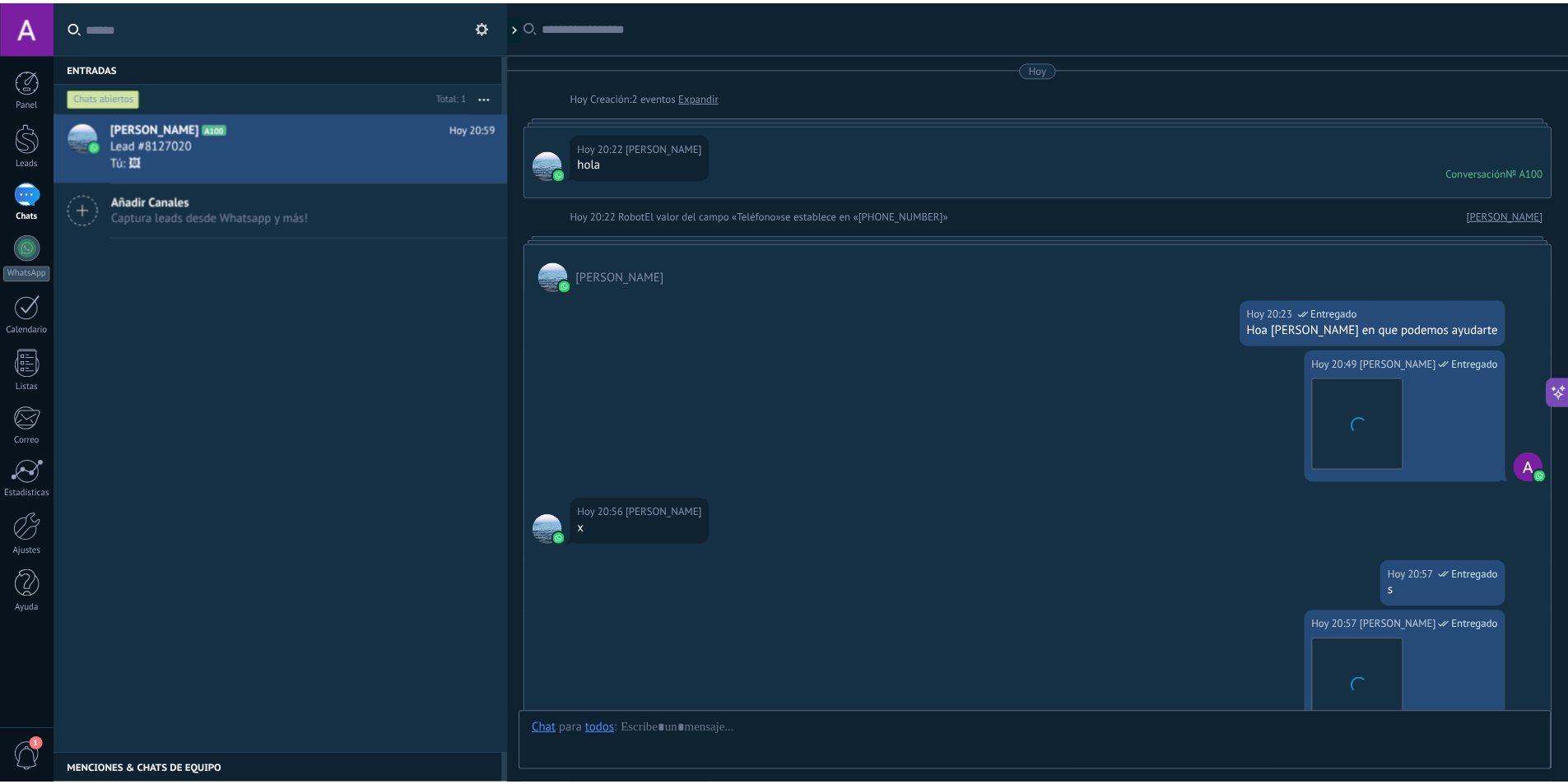
scroll to position [593, 0]
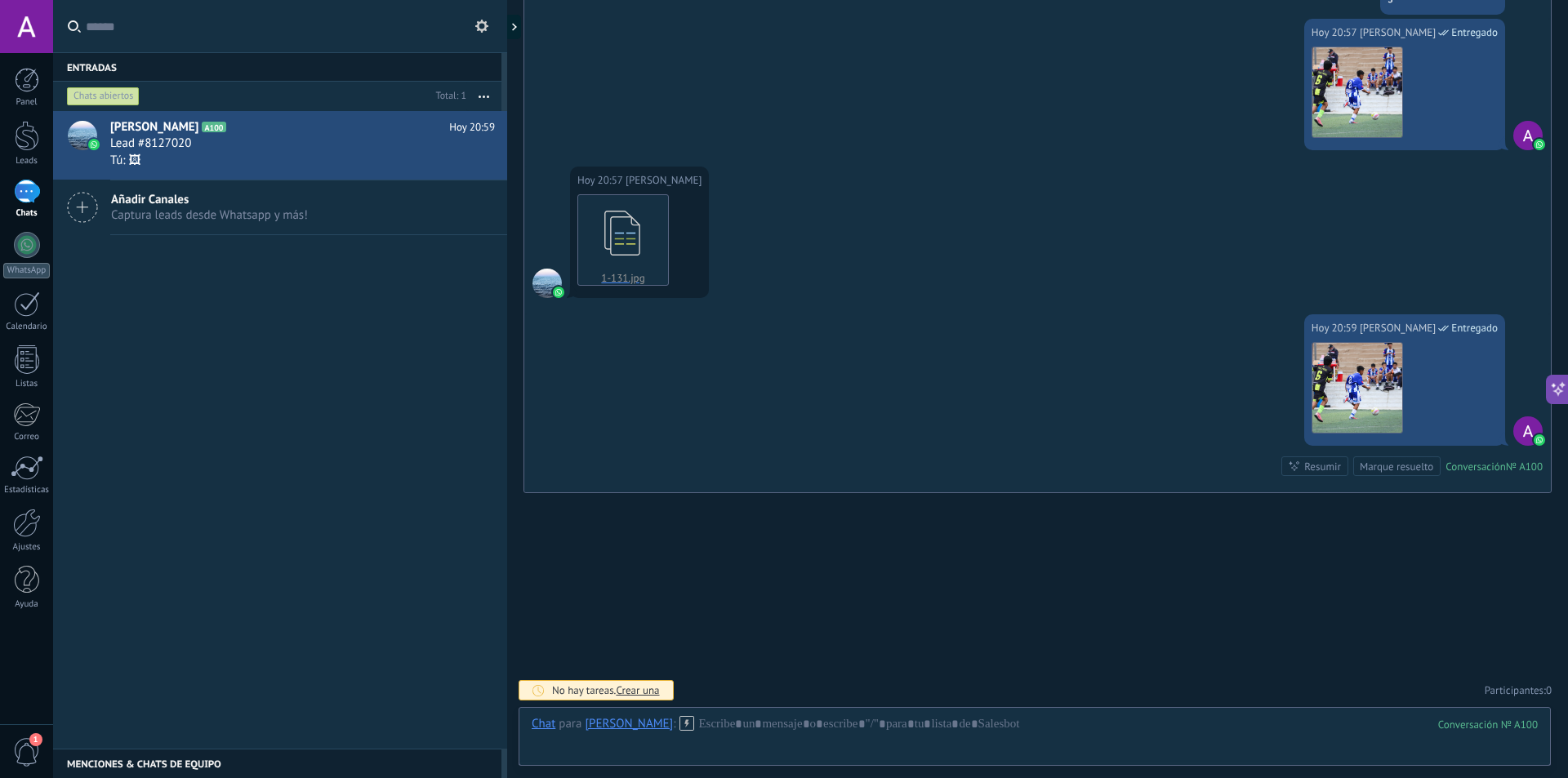
click at [20, 29] on div at bounding box center [27, 27] width 53 height 53
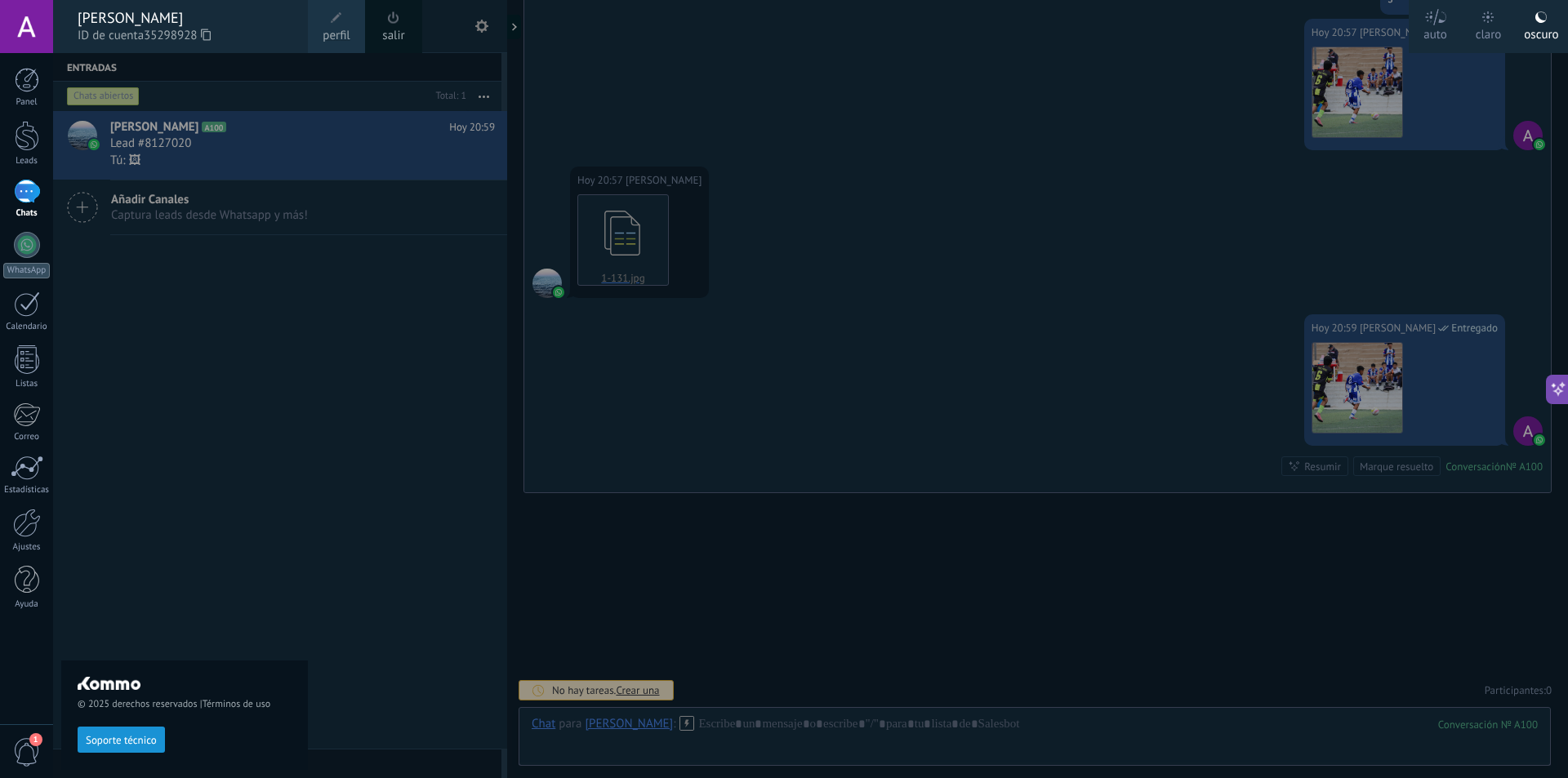
click at [1498, 26] on div "claro" at bounding box center [1488, 31] width 26 height 43
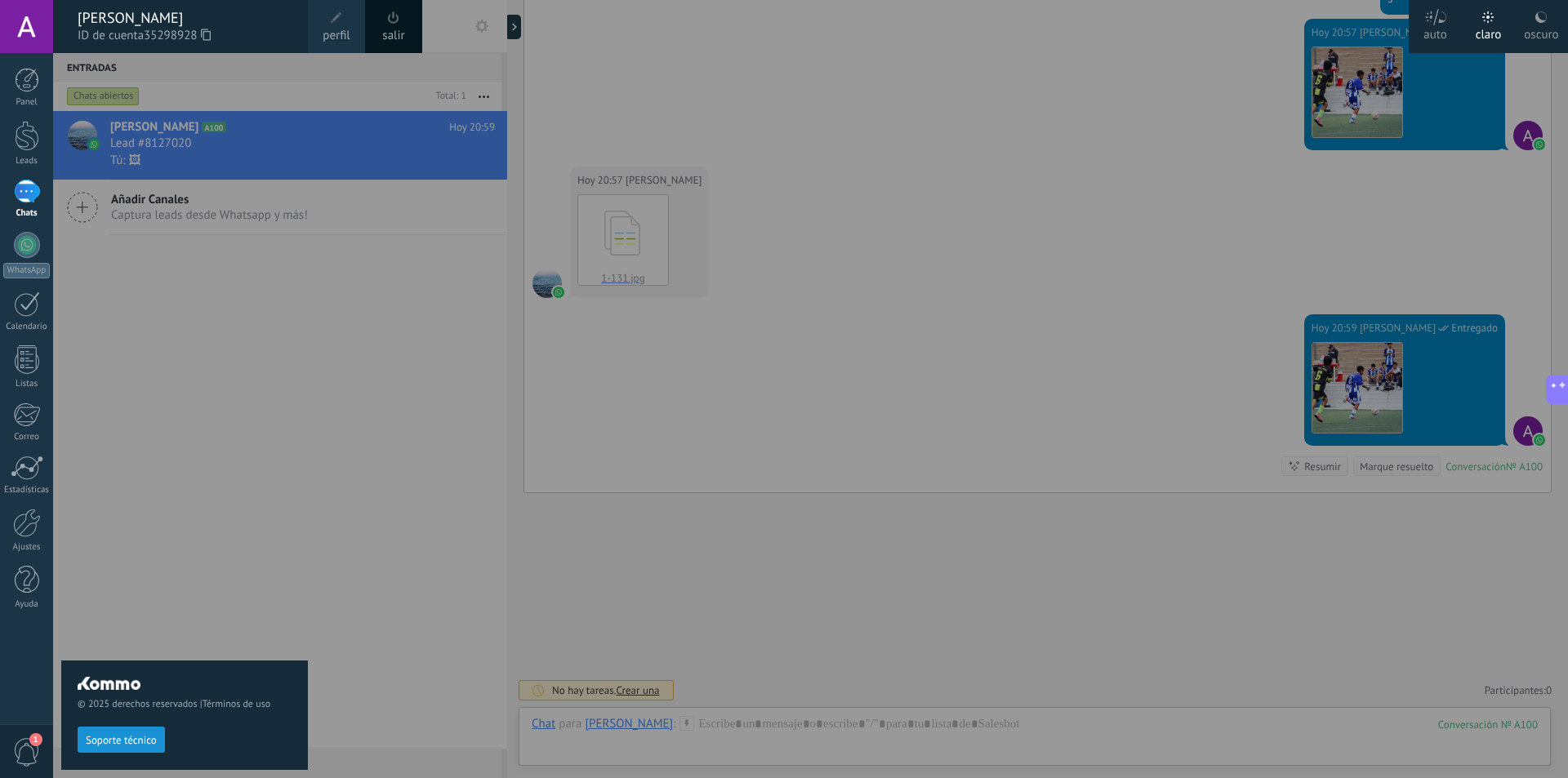
click at [831, 421] on div at bounding box center [837, 389] width 1568 height 778
click at [747, 403] on div at bounding box center [837, 389] width 1568 height 778
click at [441, 477] on div at bounding box center [837, 389] width 1568 height 778
click at [191, 565] on div "© 2025 derechos reservados | Términos de uso Soporte técnico" at bounding box center [184, 415] width 247 height 725
drag, startPoint x: 191, startPoint y: 565, endPoint x: 210, endPoint y: 492, distance: 75.4
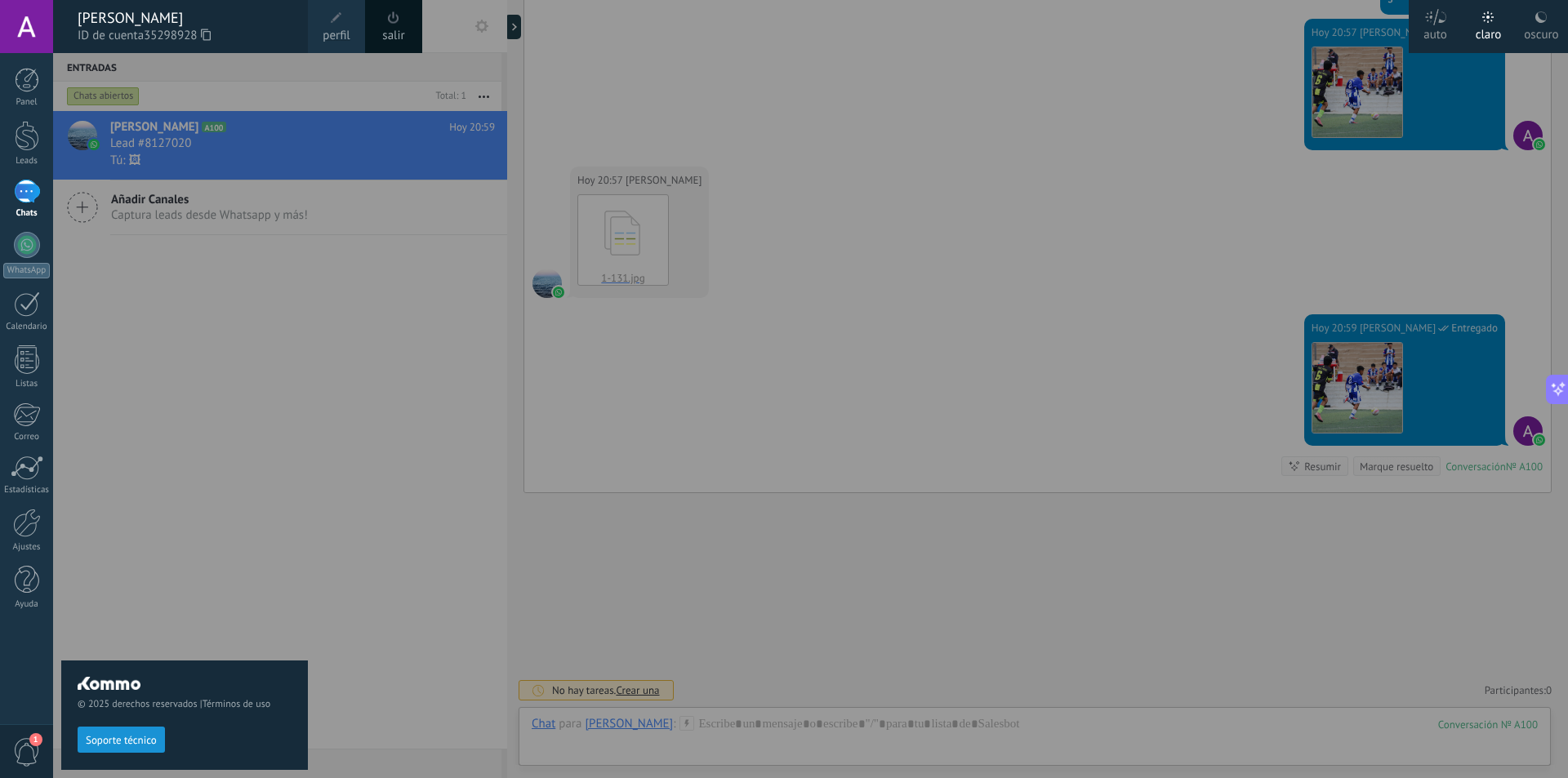
click at [195, 564] on div "© 2025 derechos reservados | Términos de uso Soporte técnico" at bounding box center [184, 415] width 247 height 725
click at [45, 26] on div at bounding box center [27, 27] width 53 height 53
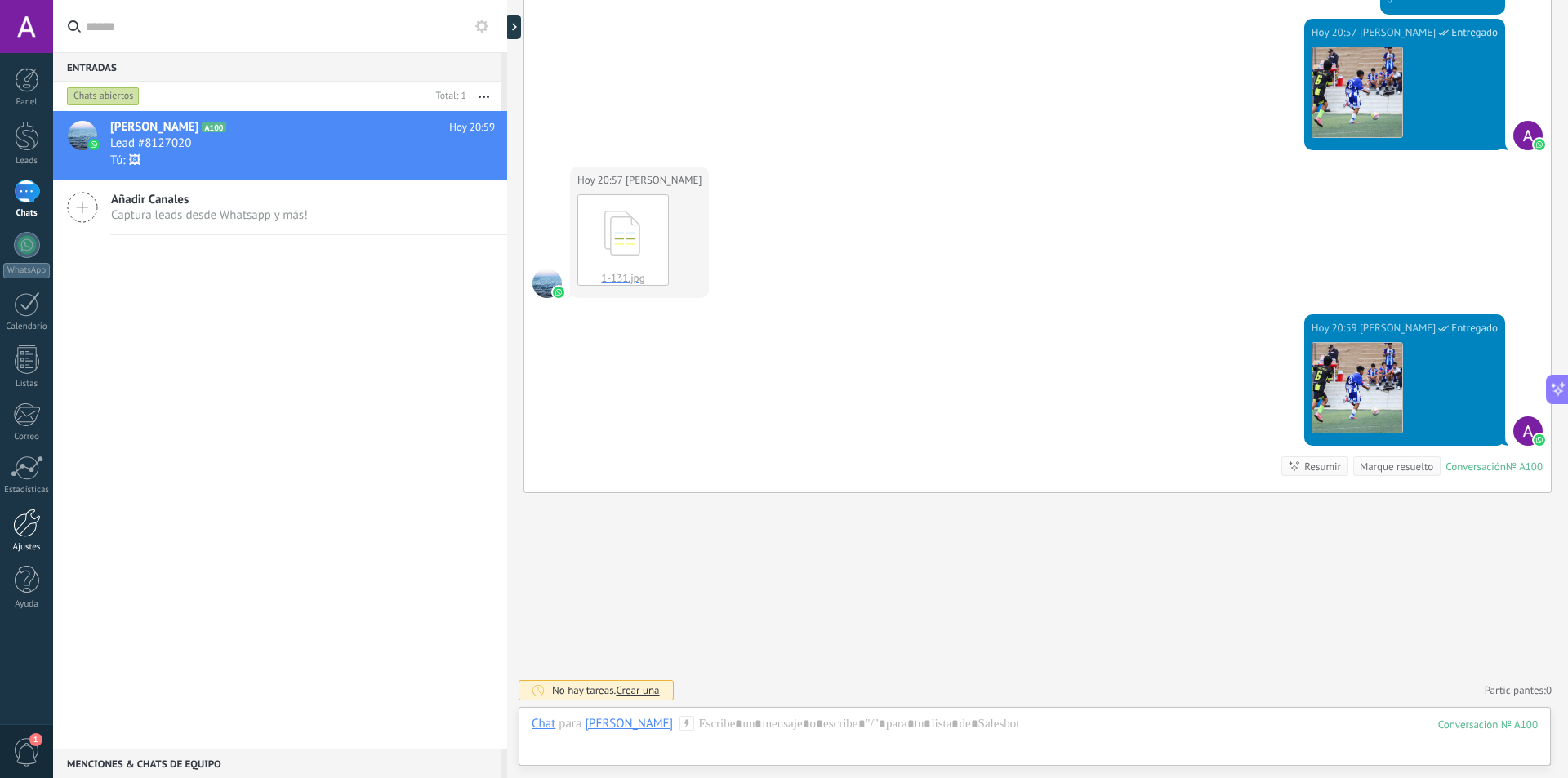
click at [20, 511] on div at bounding box center [27, 522] width 28 height 28
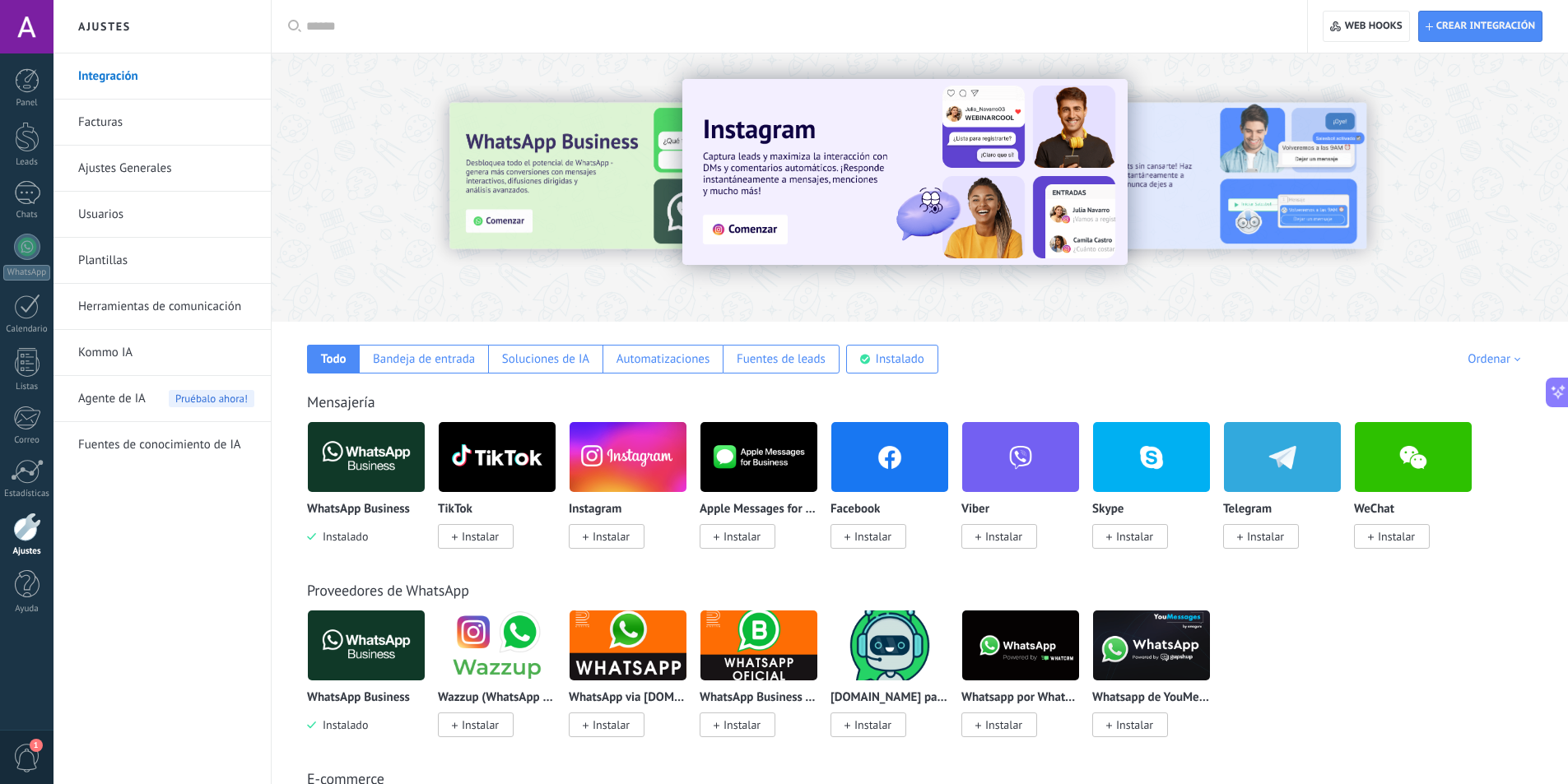
click at [167, 312] on link "Herramientas de comunicación" at bounding box center [167, 306] width 176 height 46
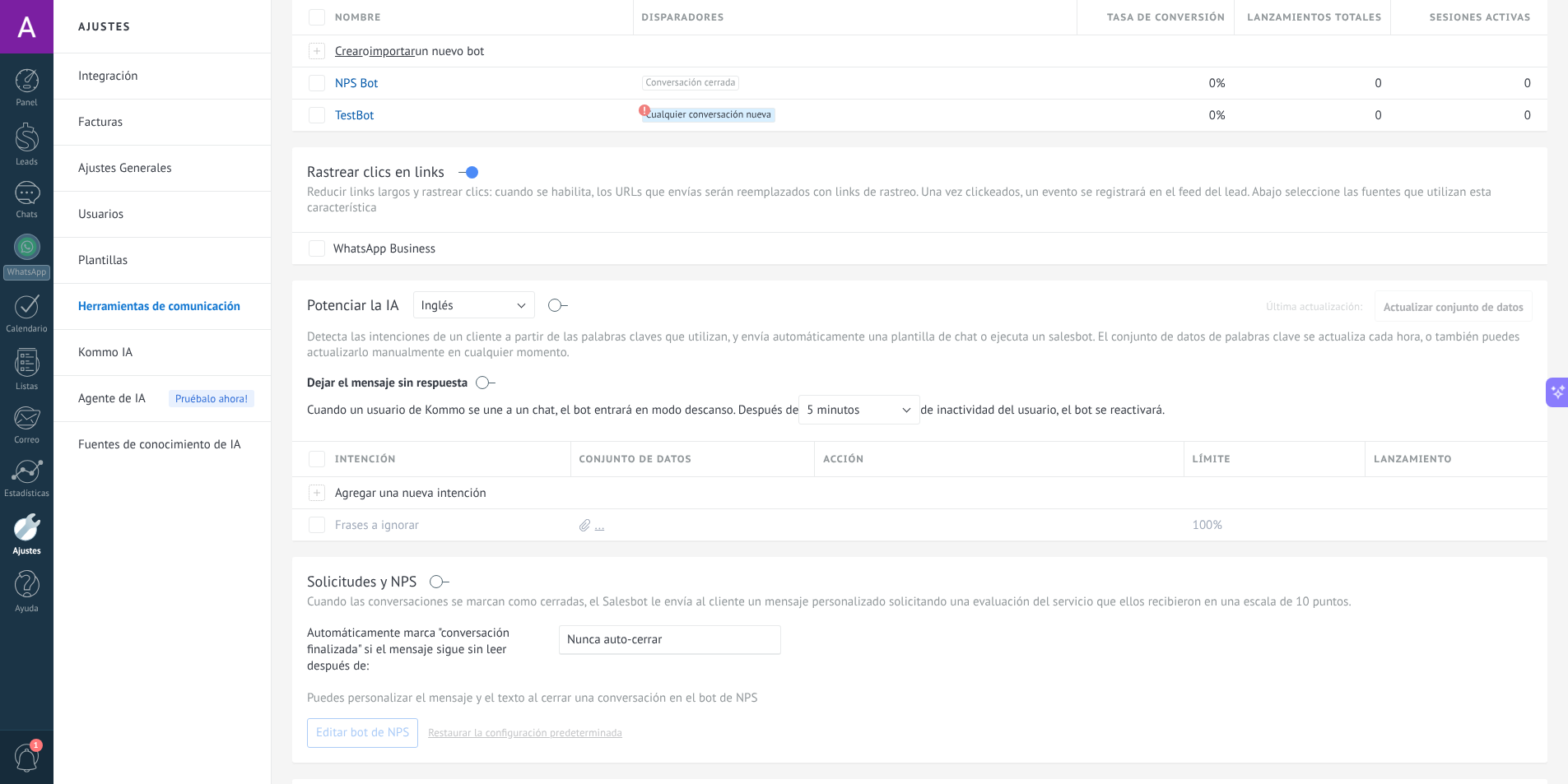
scroll to position [190, 0]
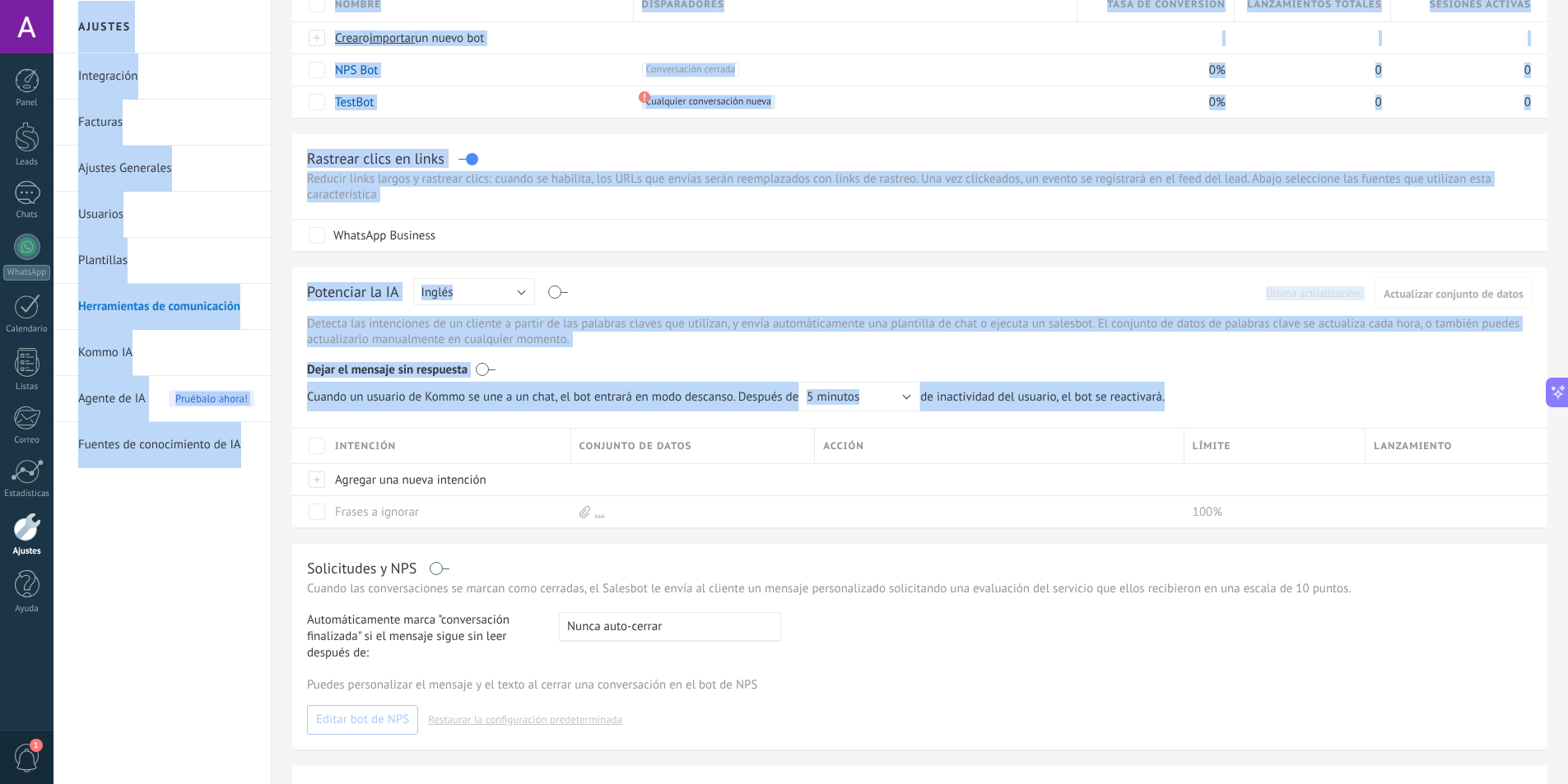
drag, startPoint x: 1567, startPoint y: 427, endPoint x: 1571, endPoint y: 288, distance: 139.1
click at [1567, 288] on html ".abccls-1,.abccls-2{fill-rule:evenodd}.abccls-2{fill:#fff} .abfcls-1{fill:none}…" at bounding box center [784, 202] width 1568 height 784
click at [208, 582] on div "Integración Facturas Ajustes Generales Usuarios Plantillas Herramientas de comu…" at bounding box center [162, 418] width 217 height 730
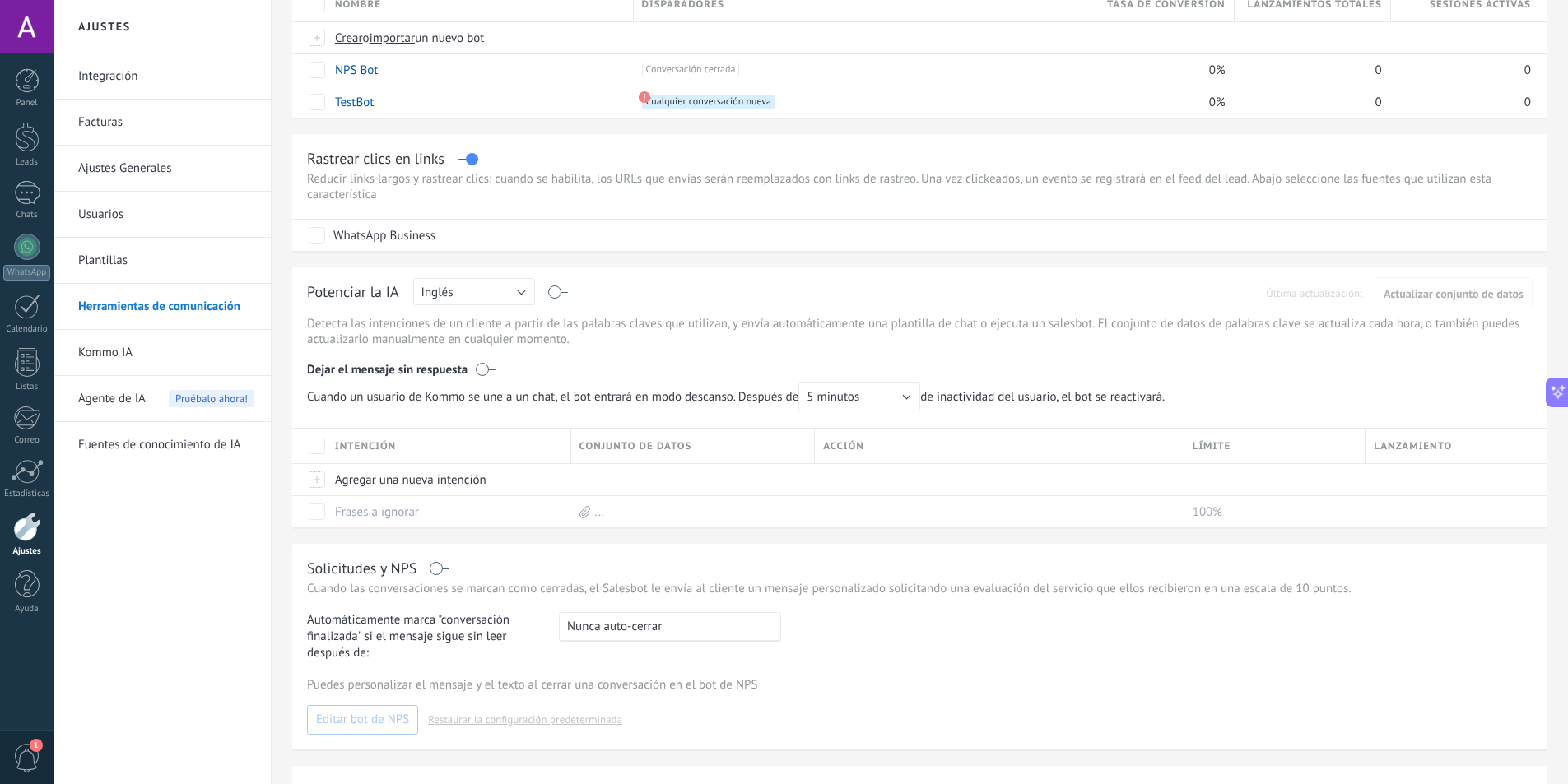
click at [142, 217] on link "Usuarios" at bounding box center [167, 214] width 176 height 46
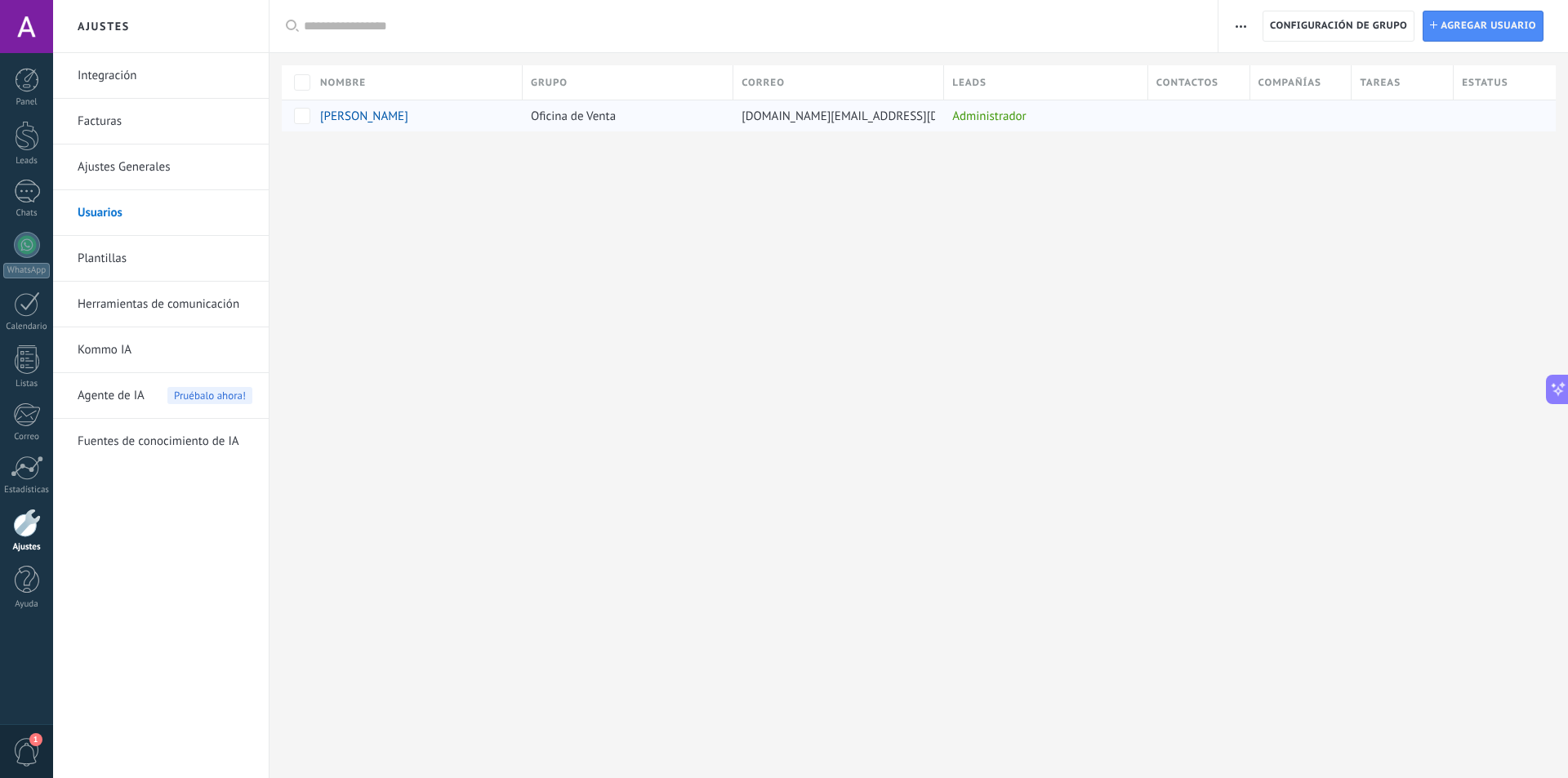
click at [408, 121] on div "[PERSON_NAME]" at bounding box center [408, 115] width 176 height 14
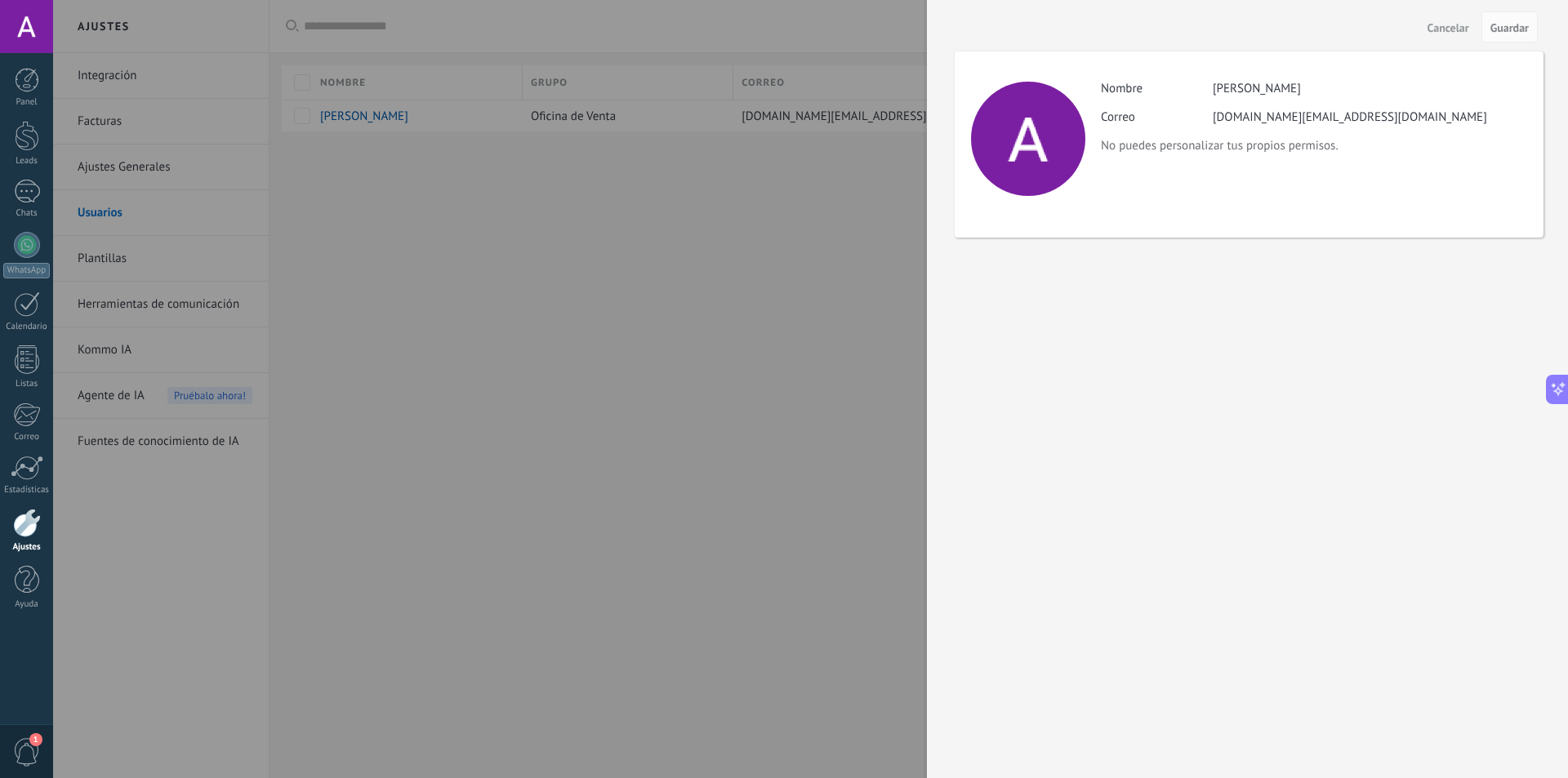
click at [353, 223] on div at bounding box center [784, 389] width 1568 height 778
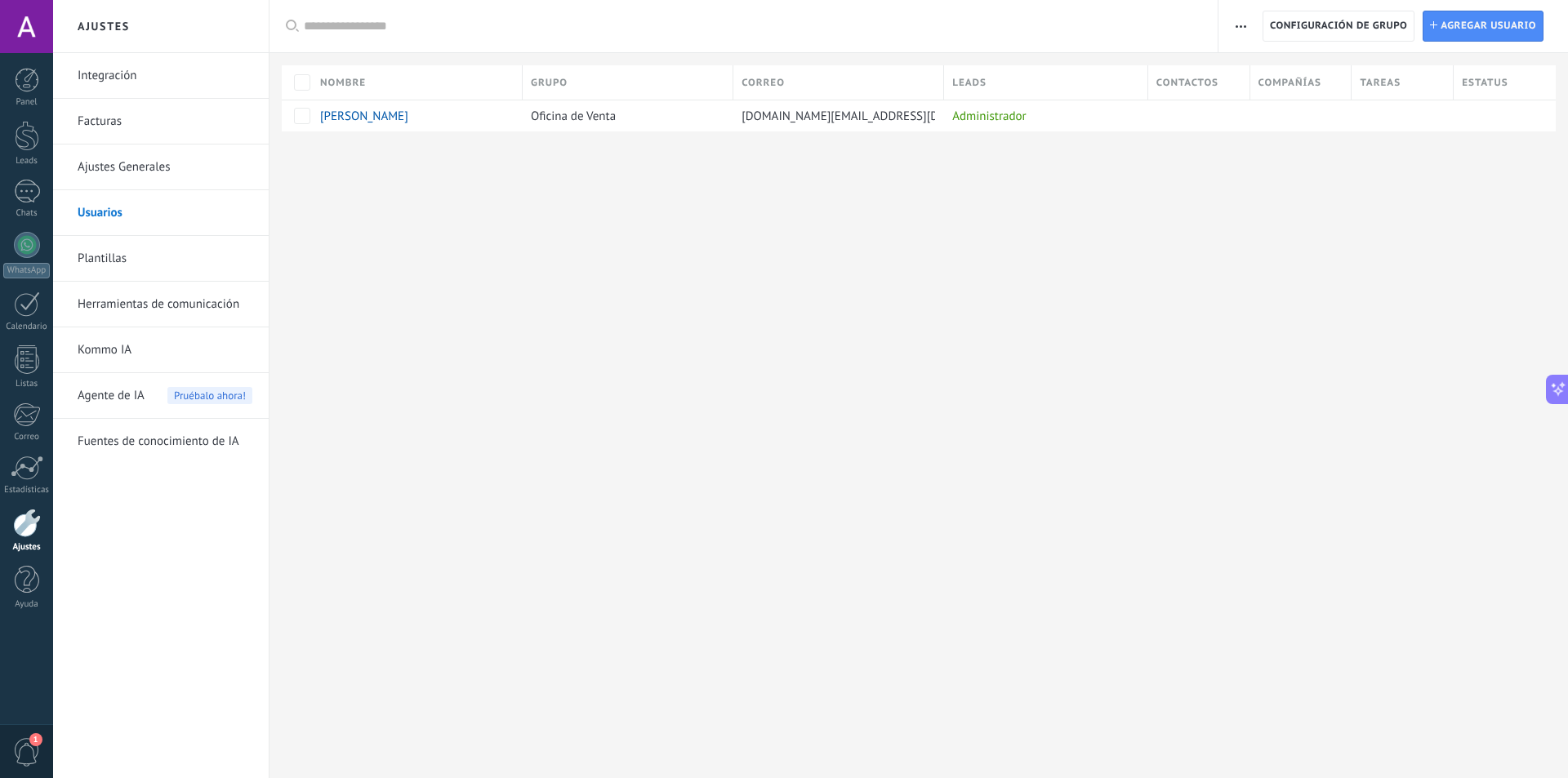
click at [146, 161] on link "Ajustes Generales" at bounding box center [165, 167] width 175 height 46
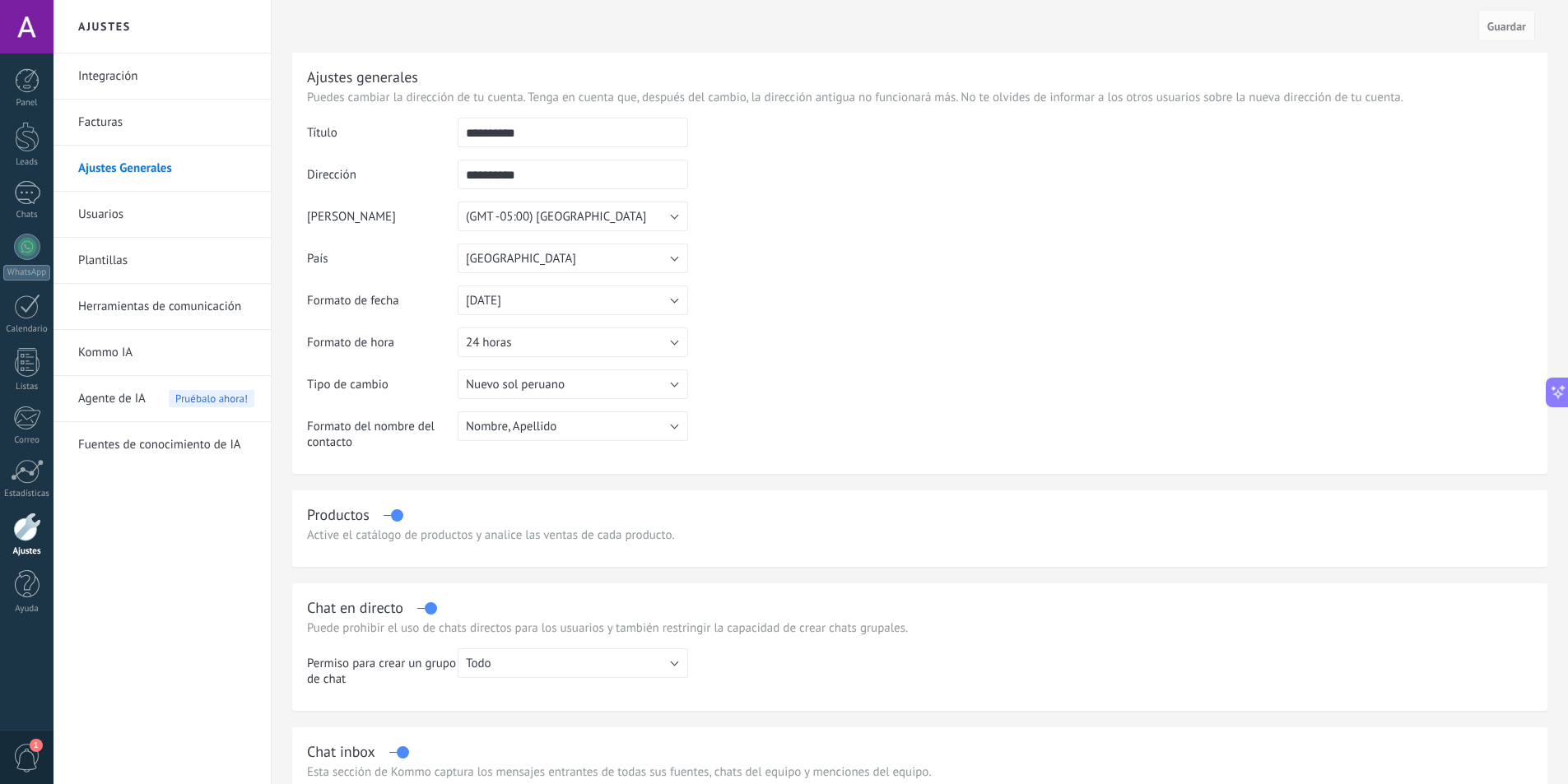
click at [136, 85] on link "Integración" at bounding box center [167, 77] width 176 height 46
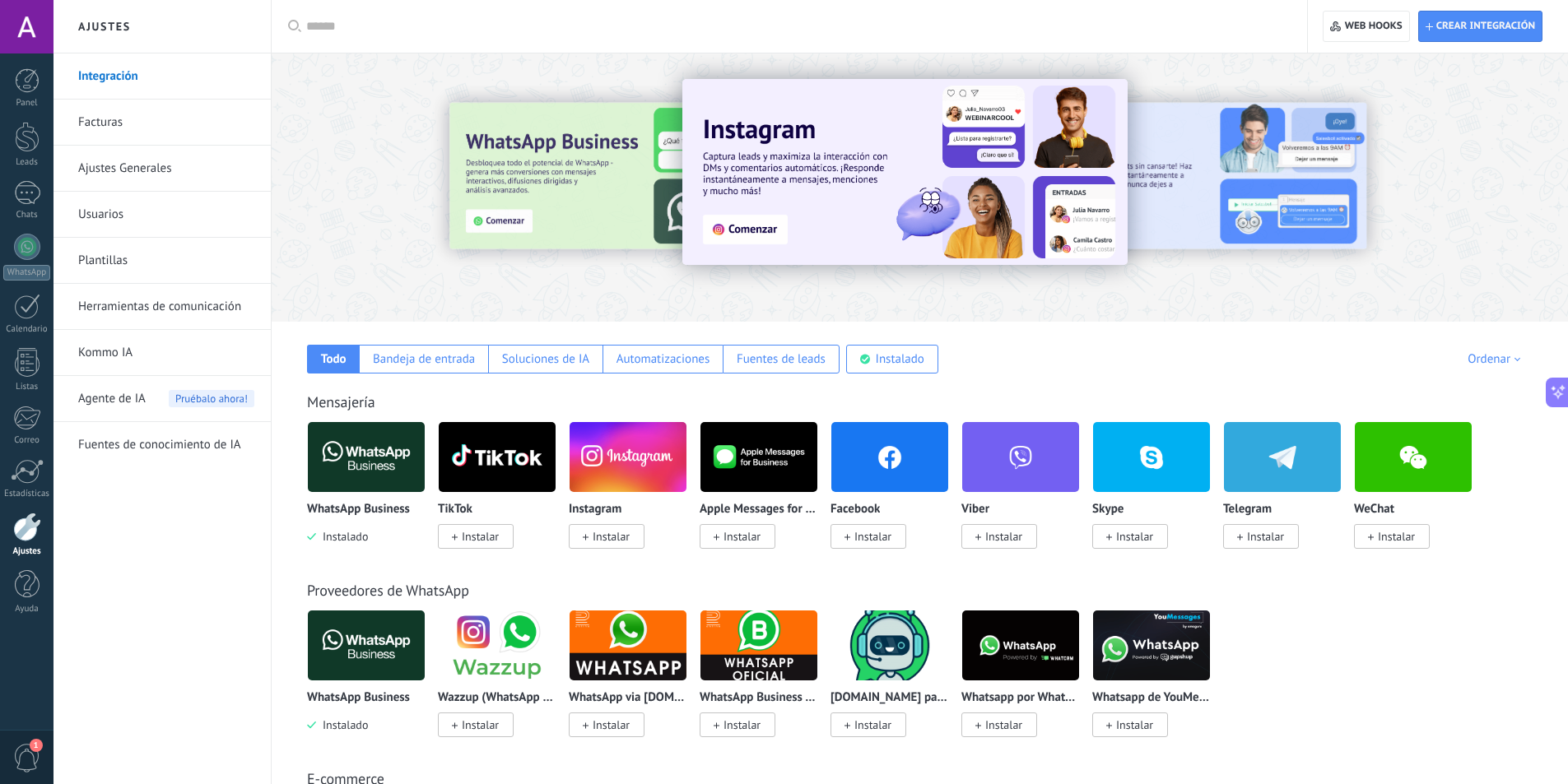
click at [136, 118] on link "Facturas" at bounding box center [167, 123] width 176 height 46
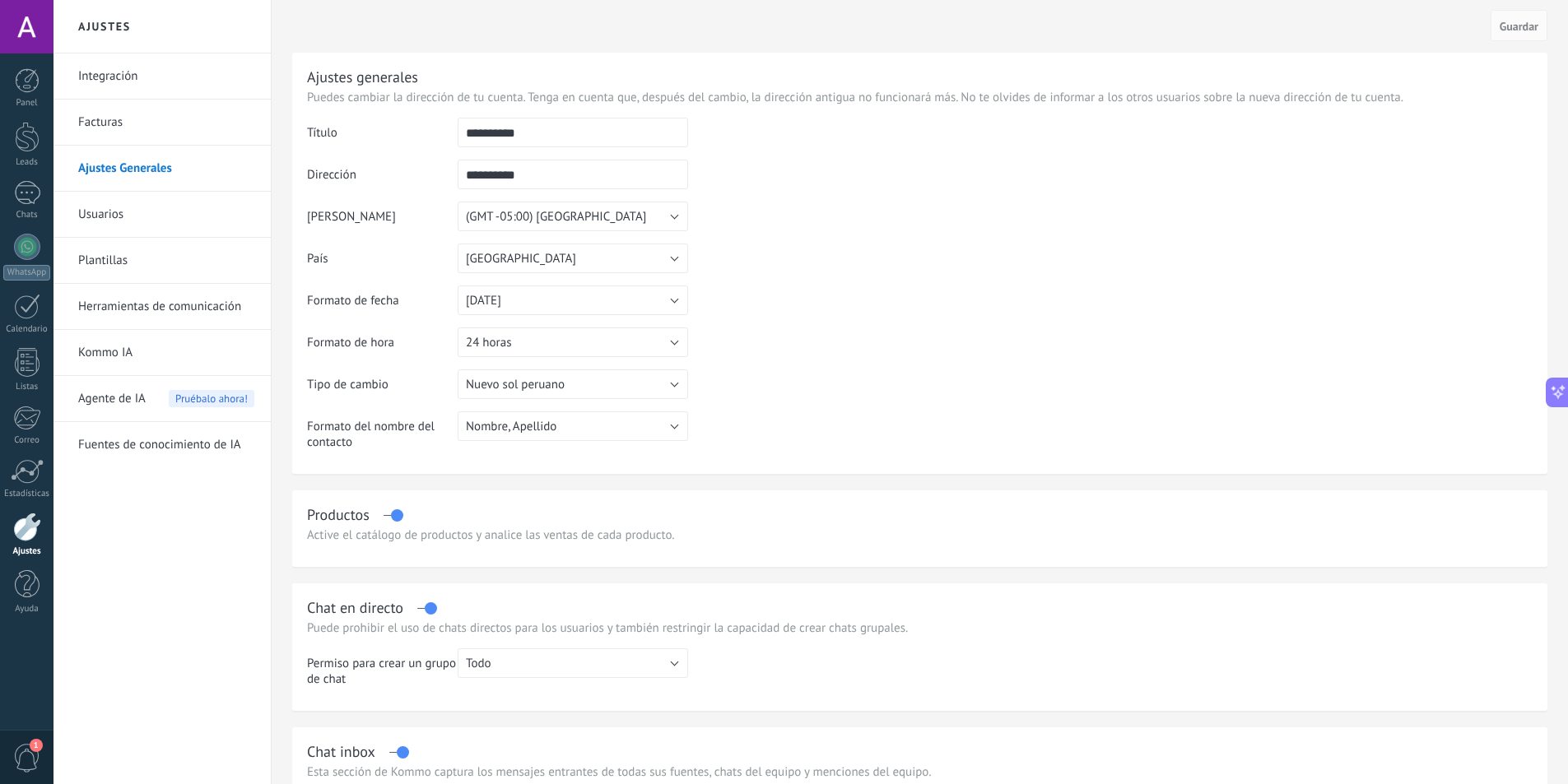
click at [155, 217] on link "Usuarios" at bounding box center [167, 214] width 176 height 46
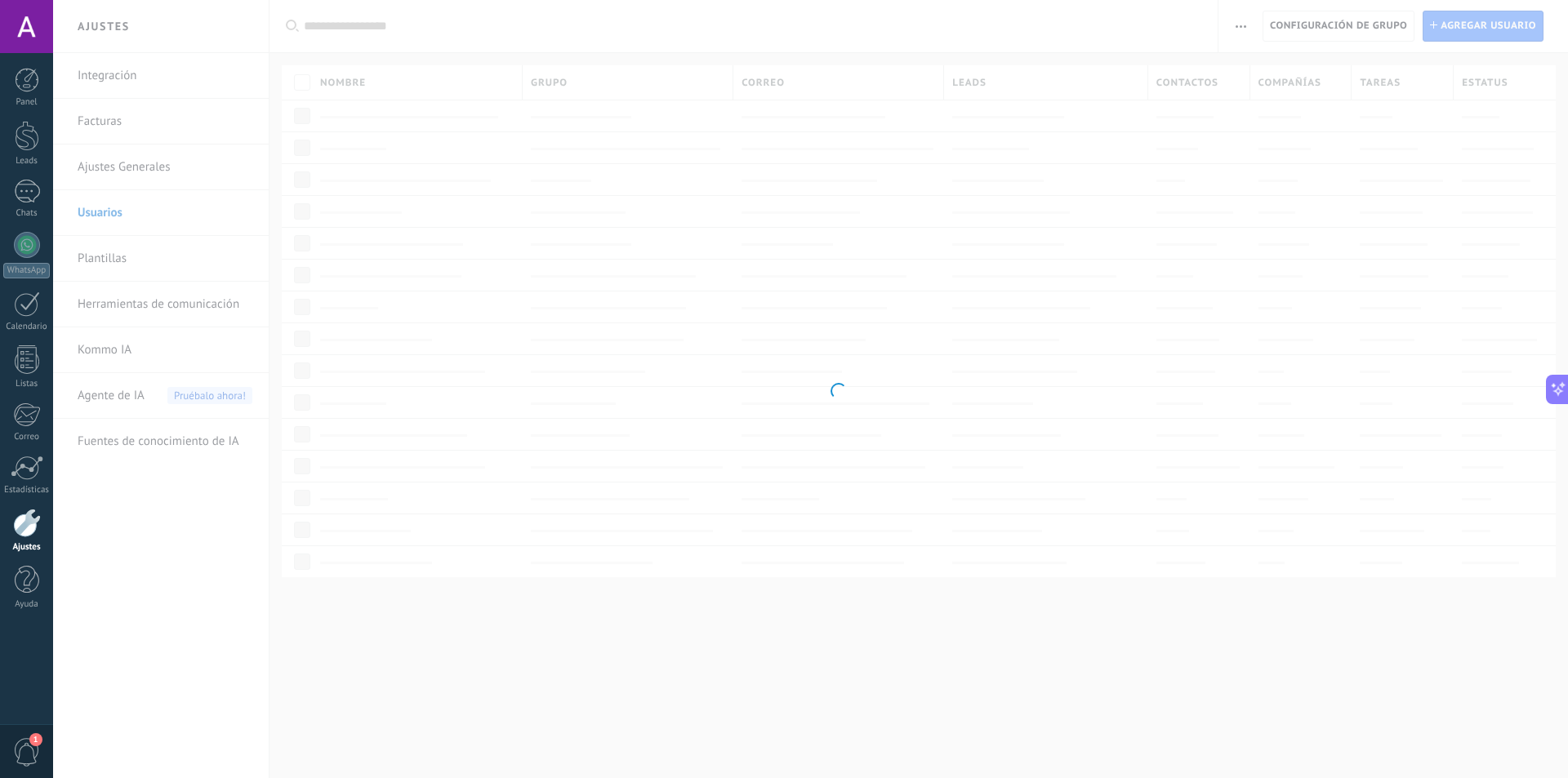
scroll to position [291, 0]
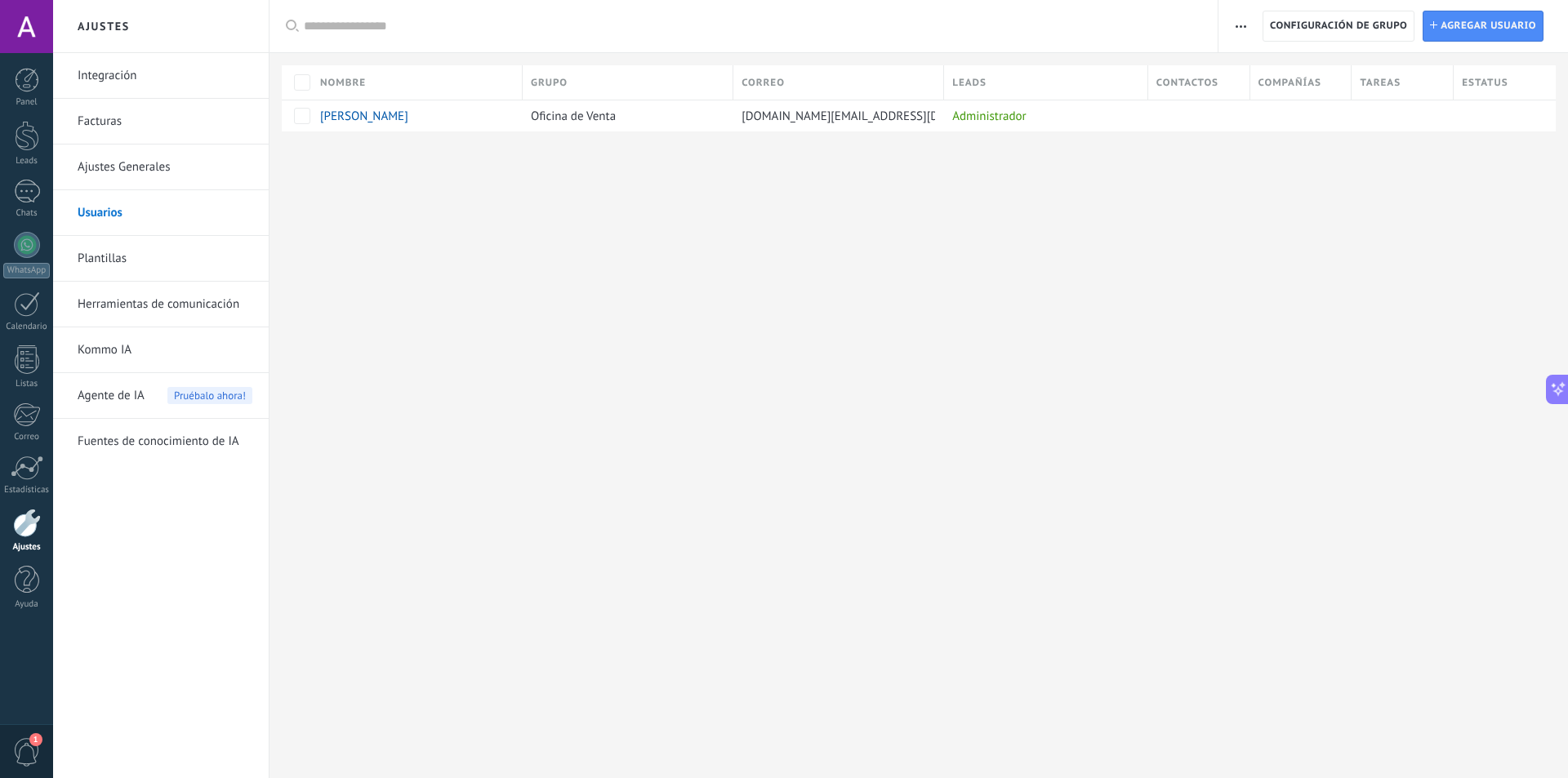
click at [133, 277] on link "Plantillas" at bounding box center [165, 258] width 175 height 46
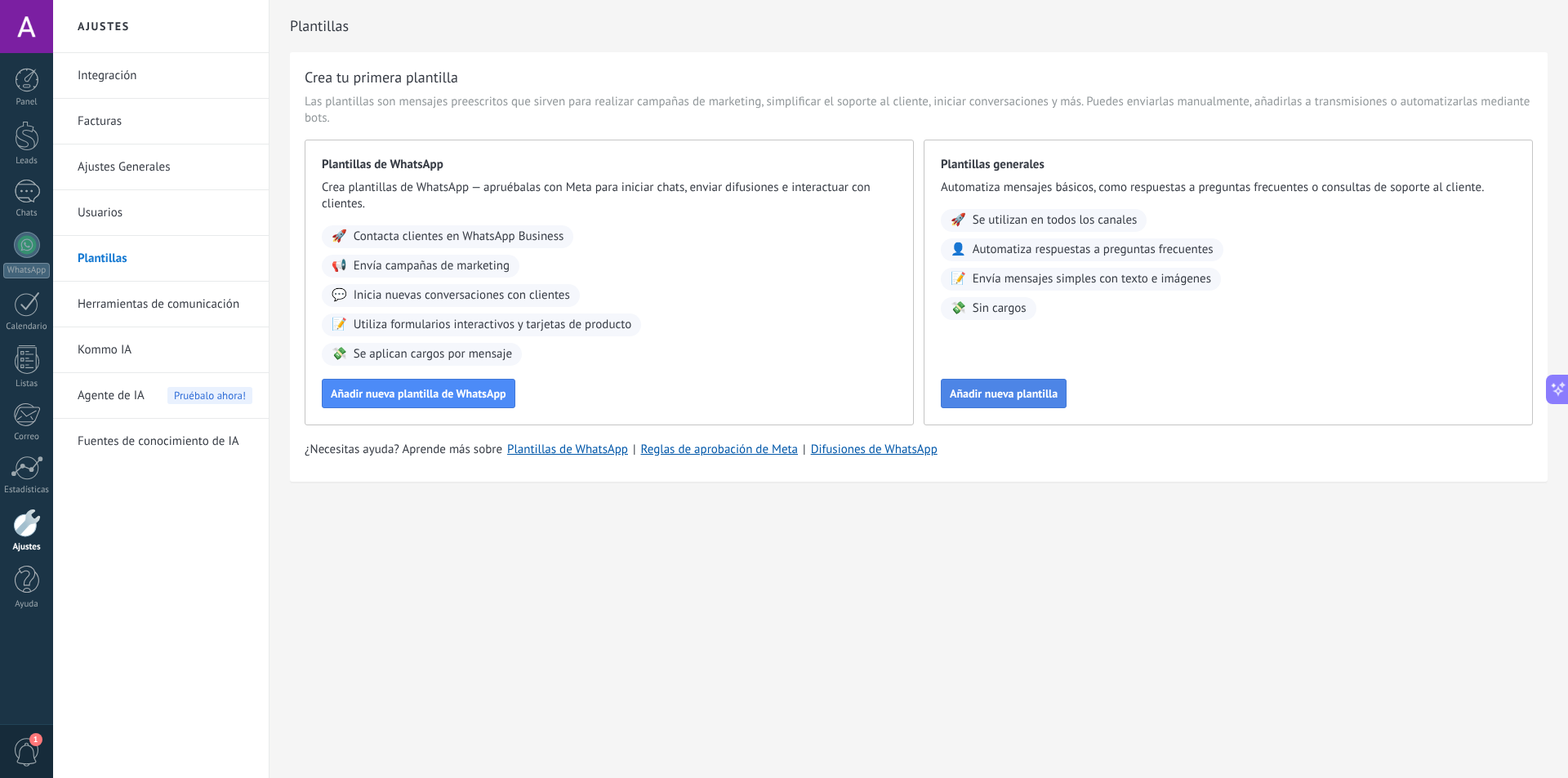
click at [1003, 398] on span "Añadir nueva plantilla" at bounding box center [1003, 393] width 107 height 11
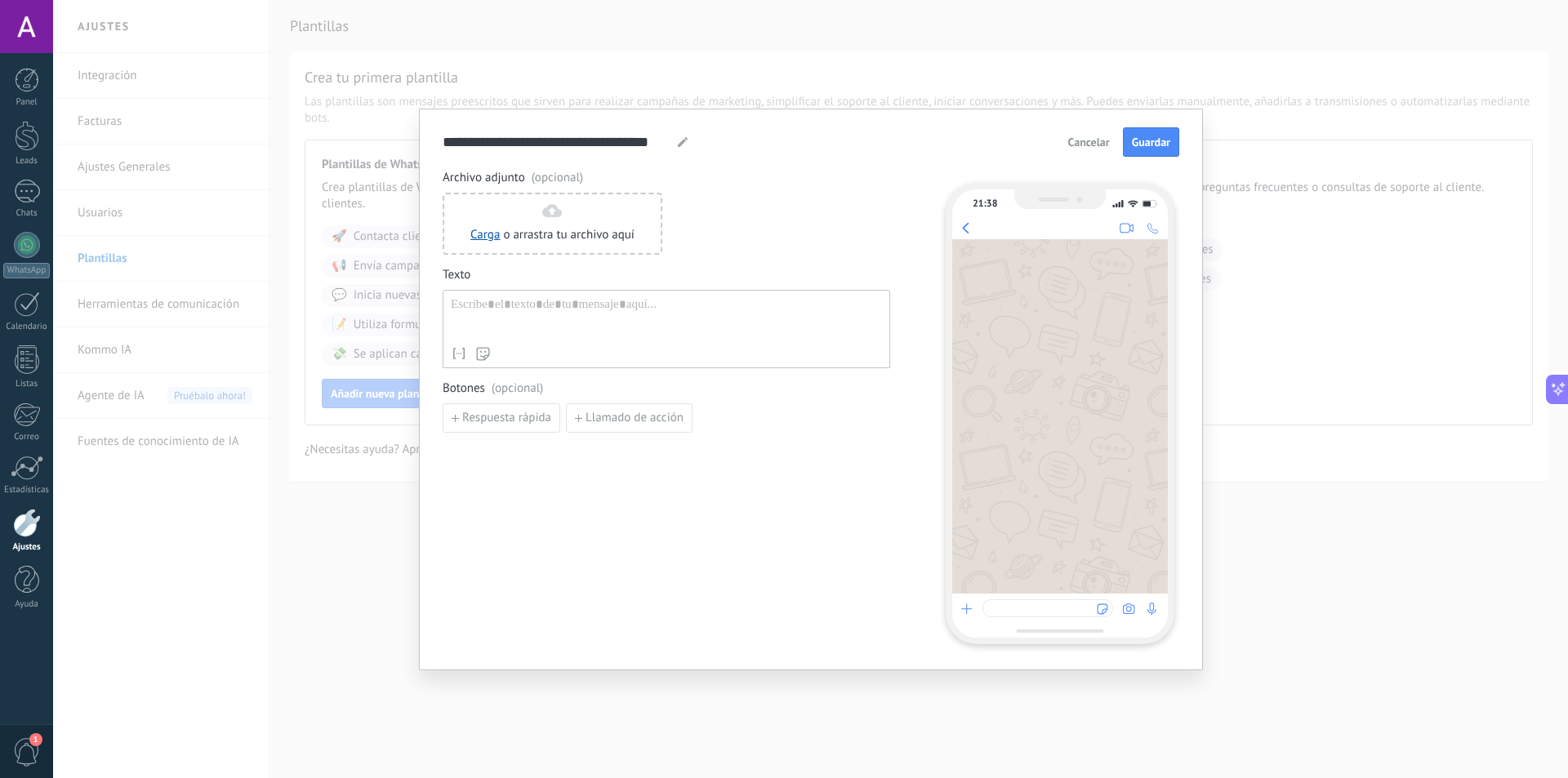
click at [548, 326] on div at bounding box center [666, 318] width 431 height 42
click at [537, 427] on button "Respuesta rápida" at bounding box center [502, 418] width 118 height 29
click at [564, 417] on input at bounding box center [530, 416] width 174 height 26
click at [562, 453] on button "Añadir quick reply" at bounding box center [534, 455] width 183 height 29
click at [663, 452] on icon "button" at bounding box center [665, 455] width 9 height 9
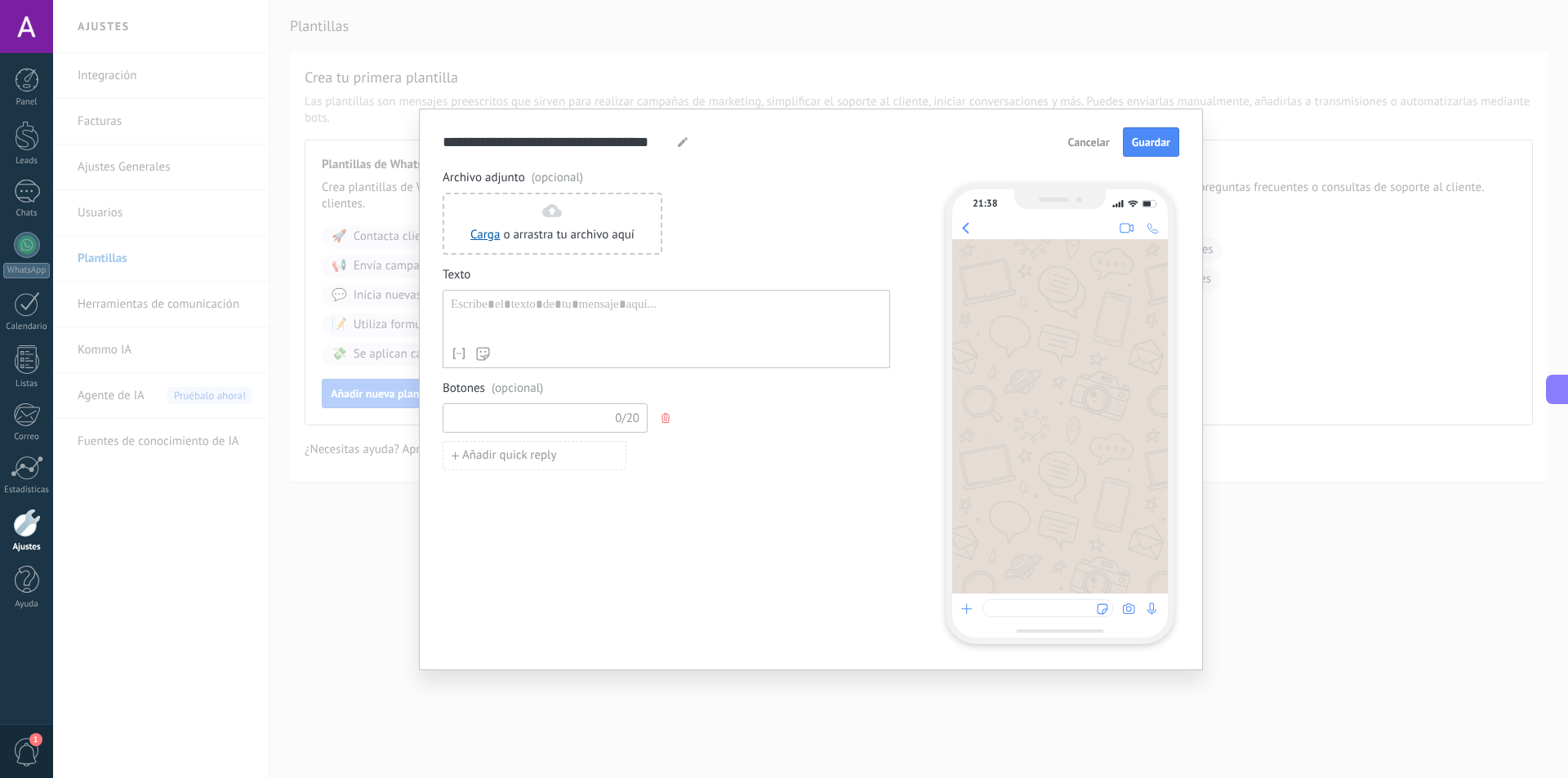
click at [537, 410] on input at bounding box center [530, 416] width 174 height 26
type input "*"
click at [541, 321] on div at bounding box center [666, 318] width 431 height 42
click at [542, 421] on input at bounding box center [530, 416] width 174 height 26
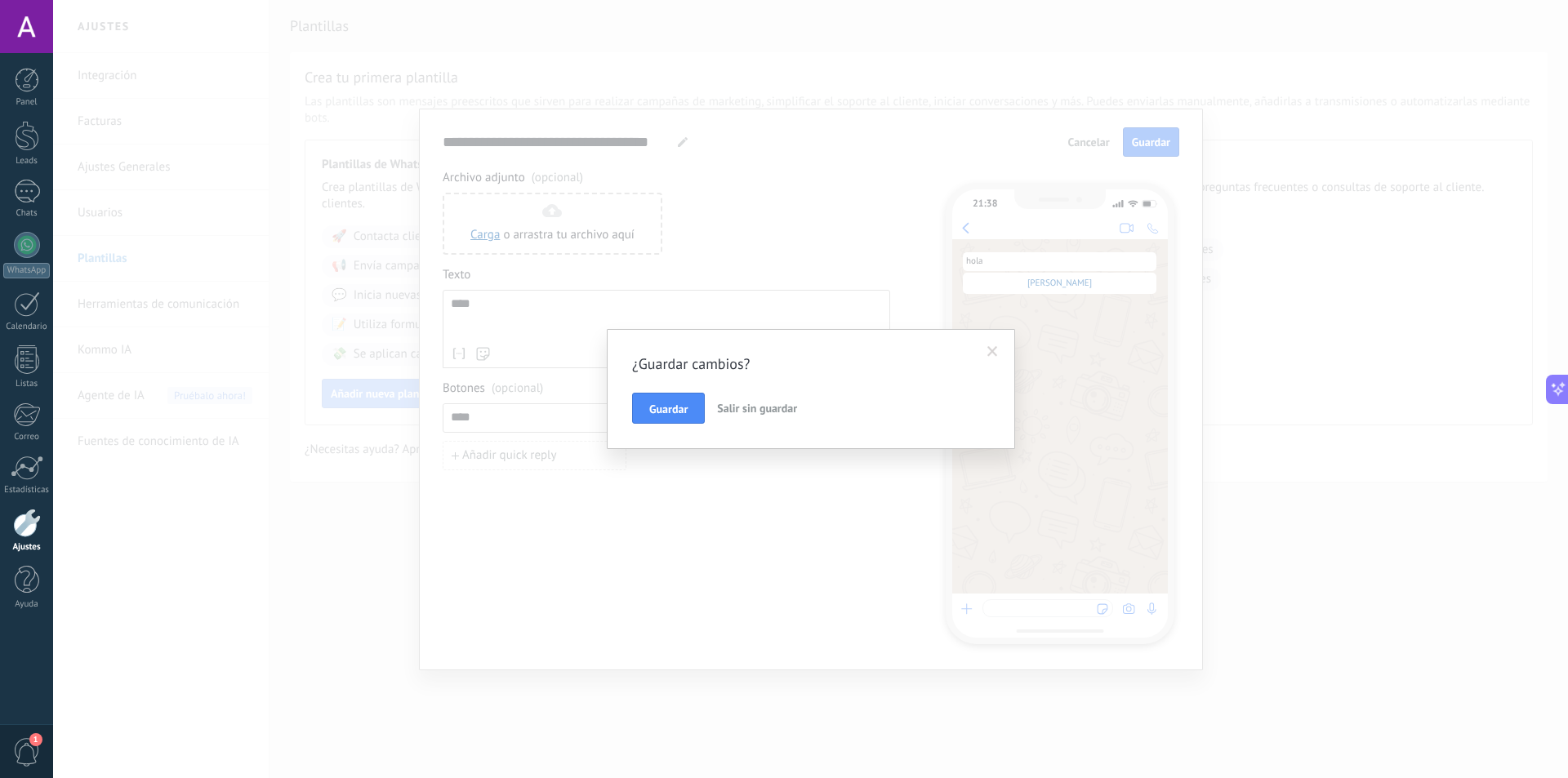
type input "****"
click at [751, 413] on span "Salir sin guardar" at bounding box center [757, 408] width 80 height 14
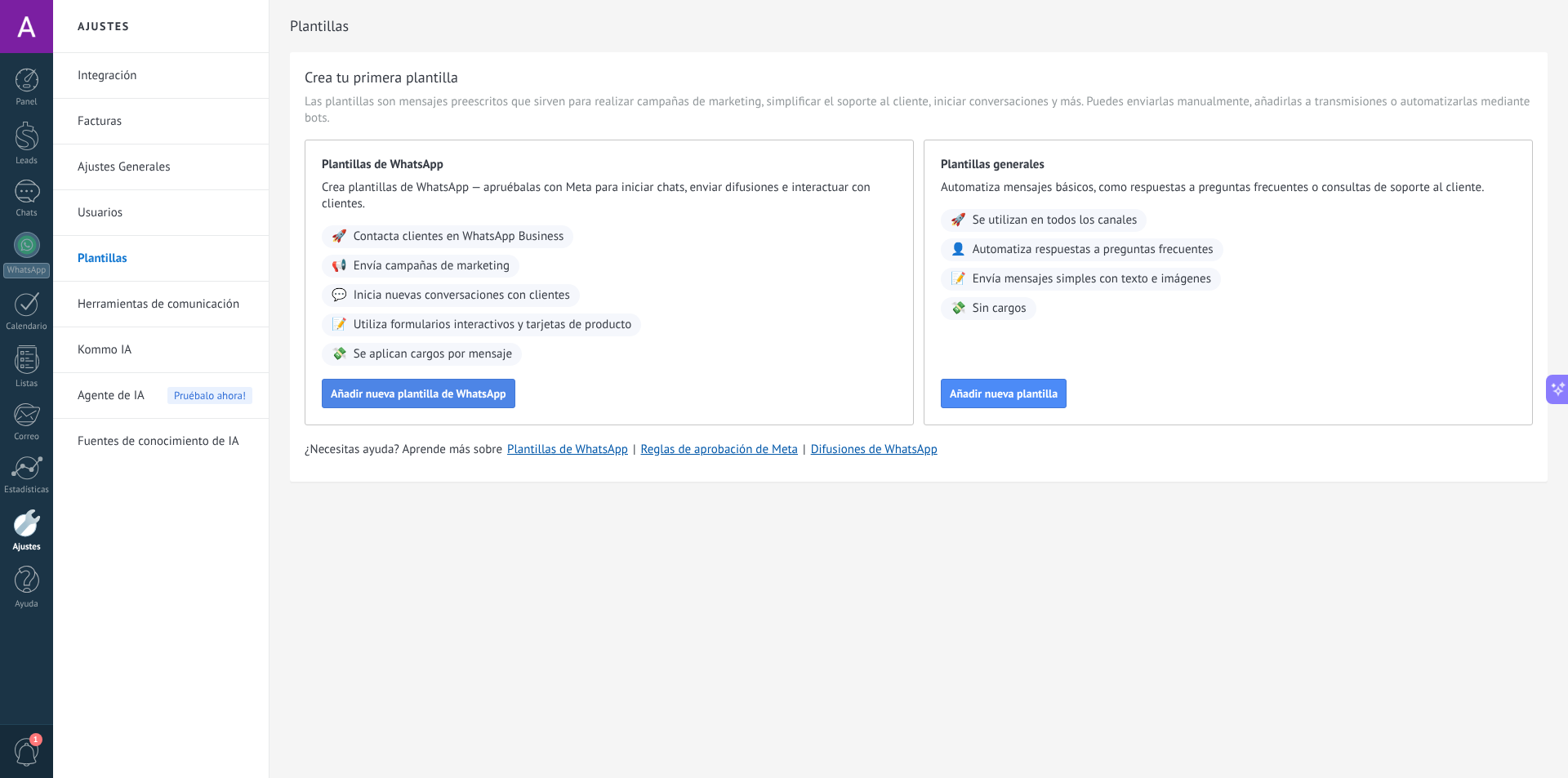
click at [419, 393] on span "Añadir nueva plantilla de WhatsApp" at bounding box center [418, 393] width 176 height 11
click at [131, 355] on link "Kommo IA" at bounding box center [165, 351] width 175 height 46
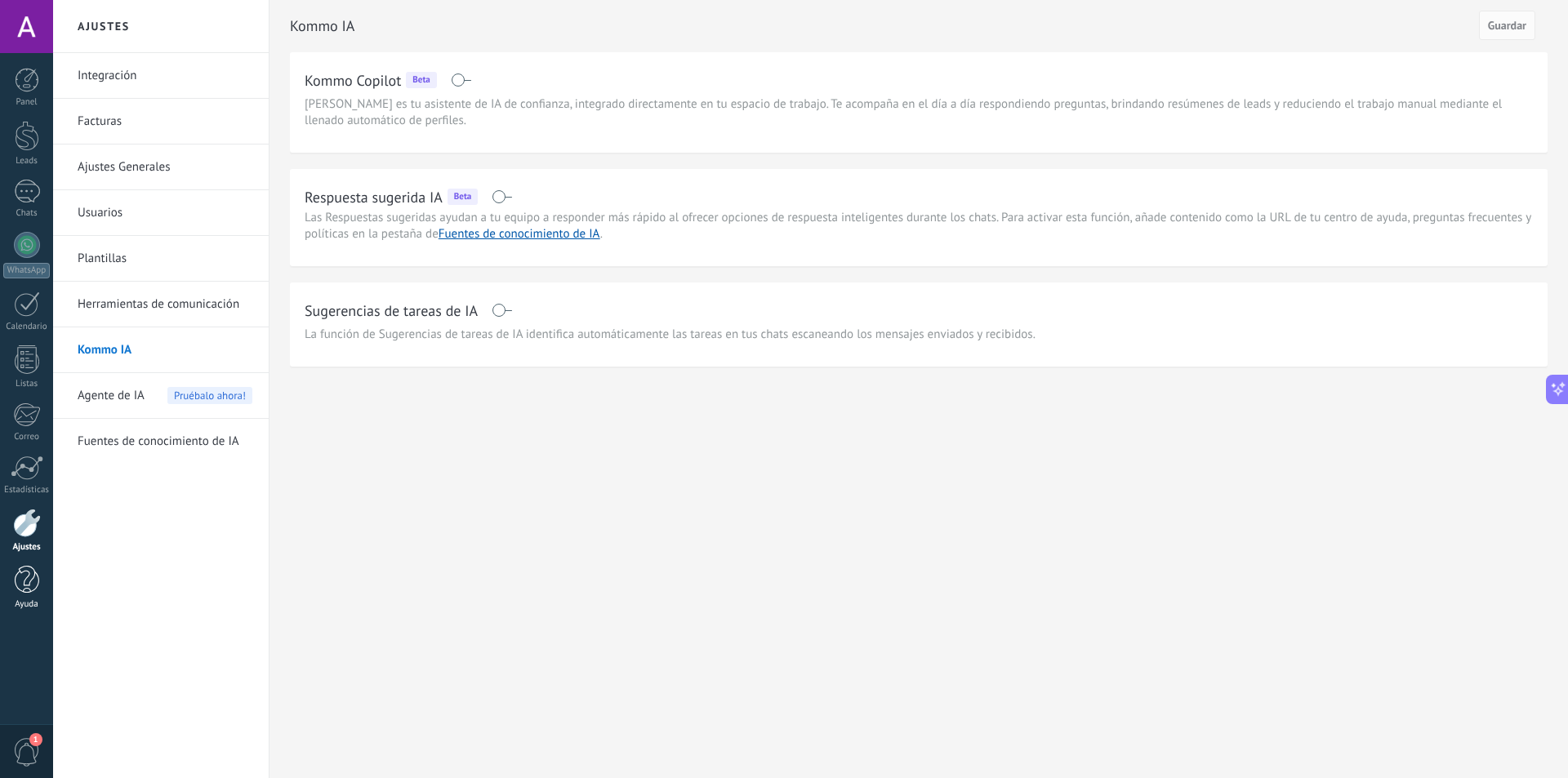
click at [32, 590] on div at bounding box center [27, 580] width 25 height 28
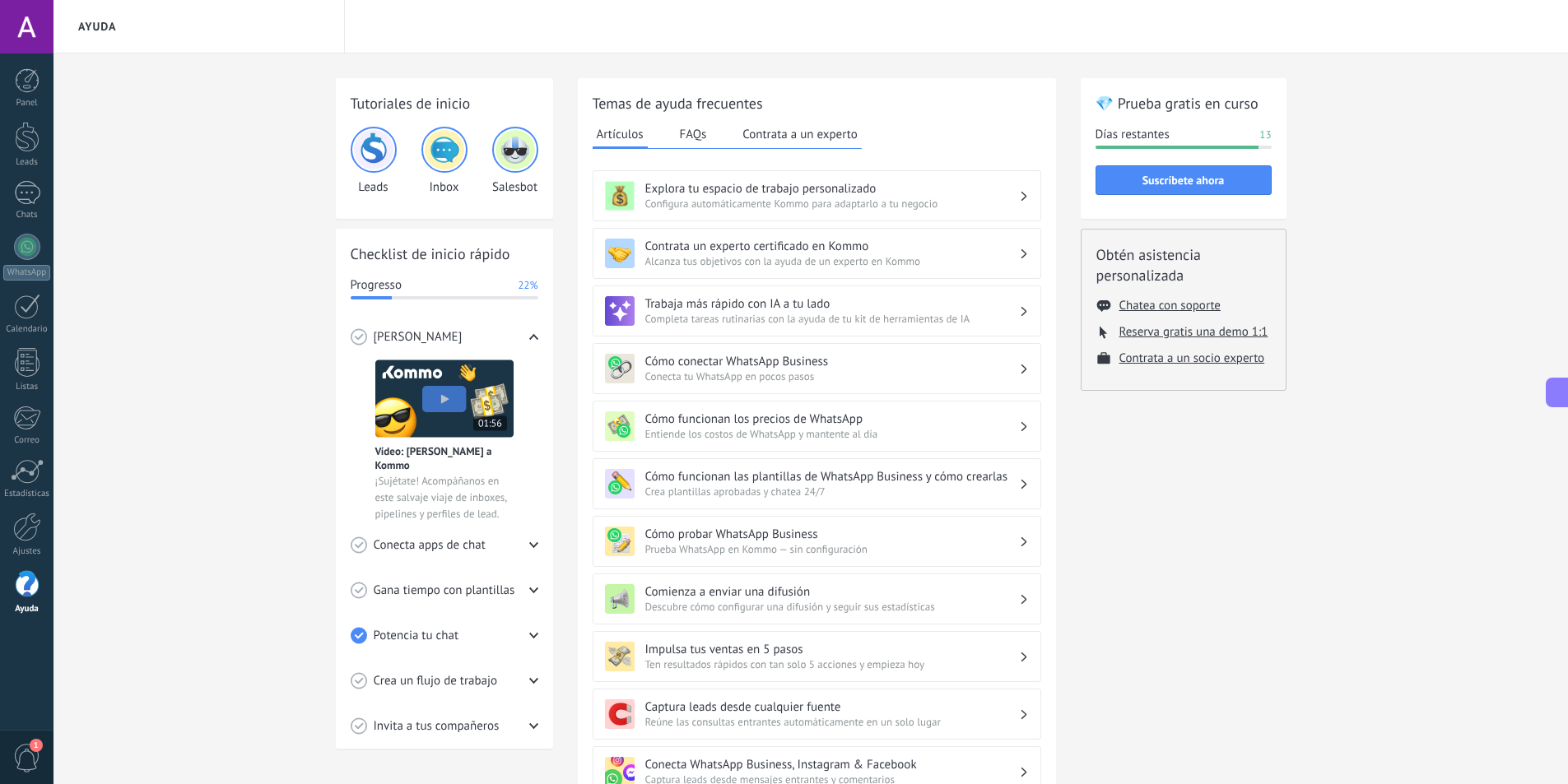
click at [840, 142] on button "Contrata a un experto" at bounding box center [800, 134] width 123 height 25
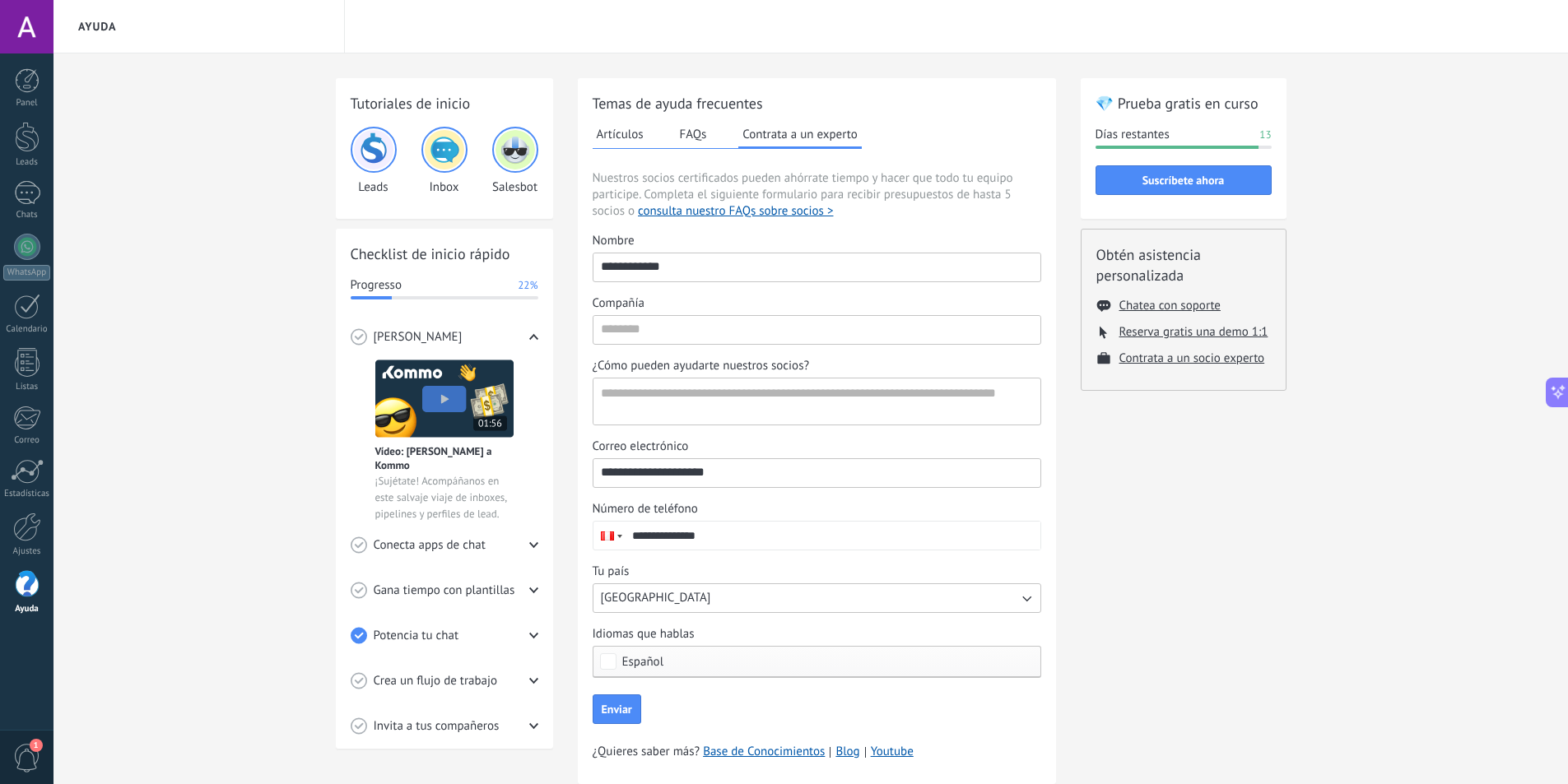
click at [693, 129] on button "FAQs" at bounding box center [693, 134] width 35 height 25
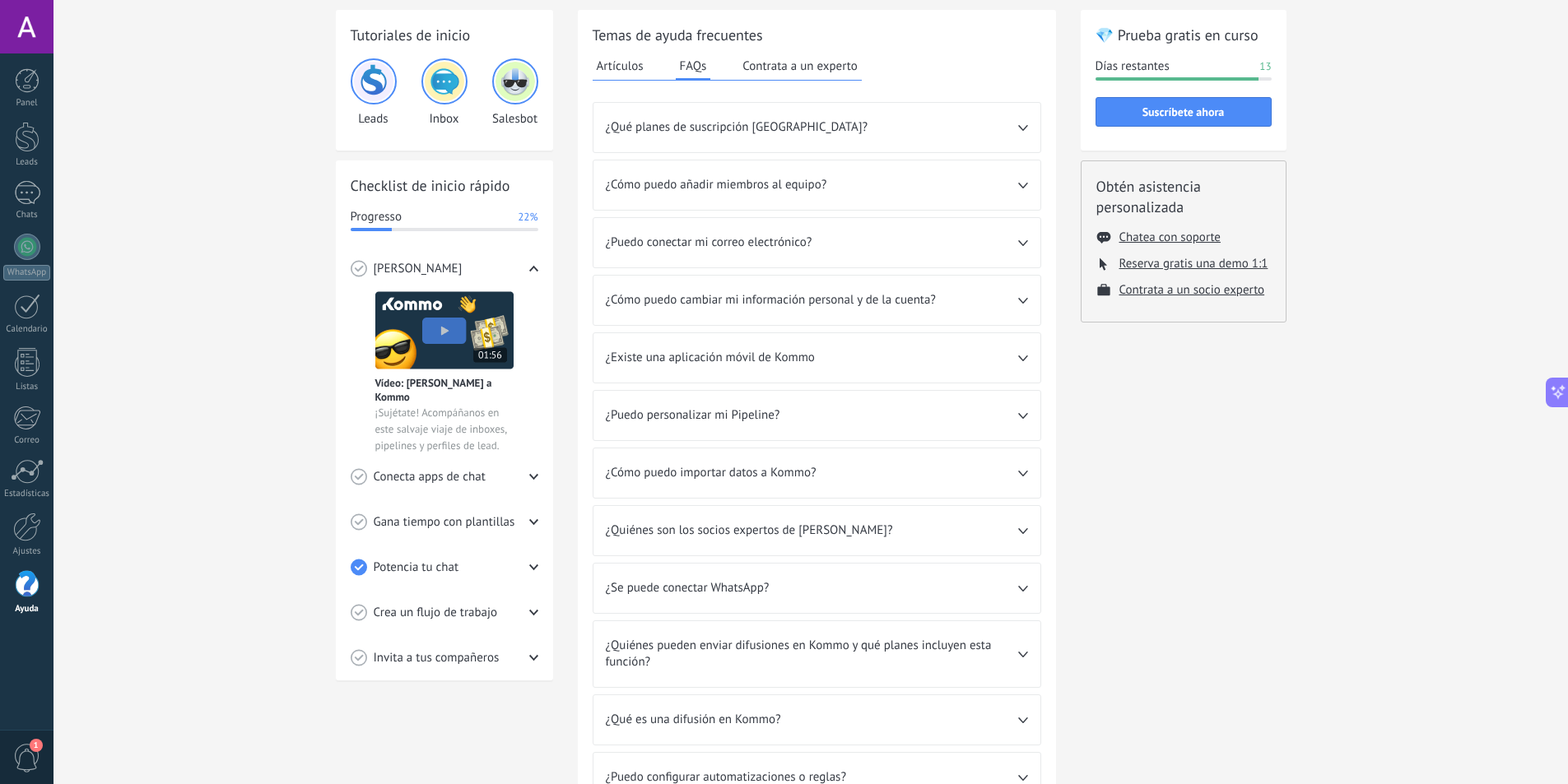
scroll to position [198, 0]
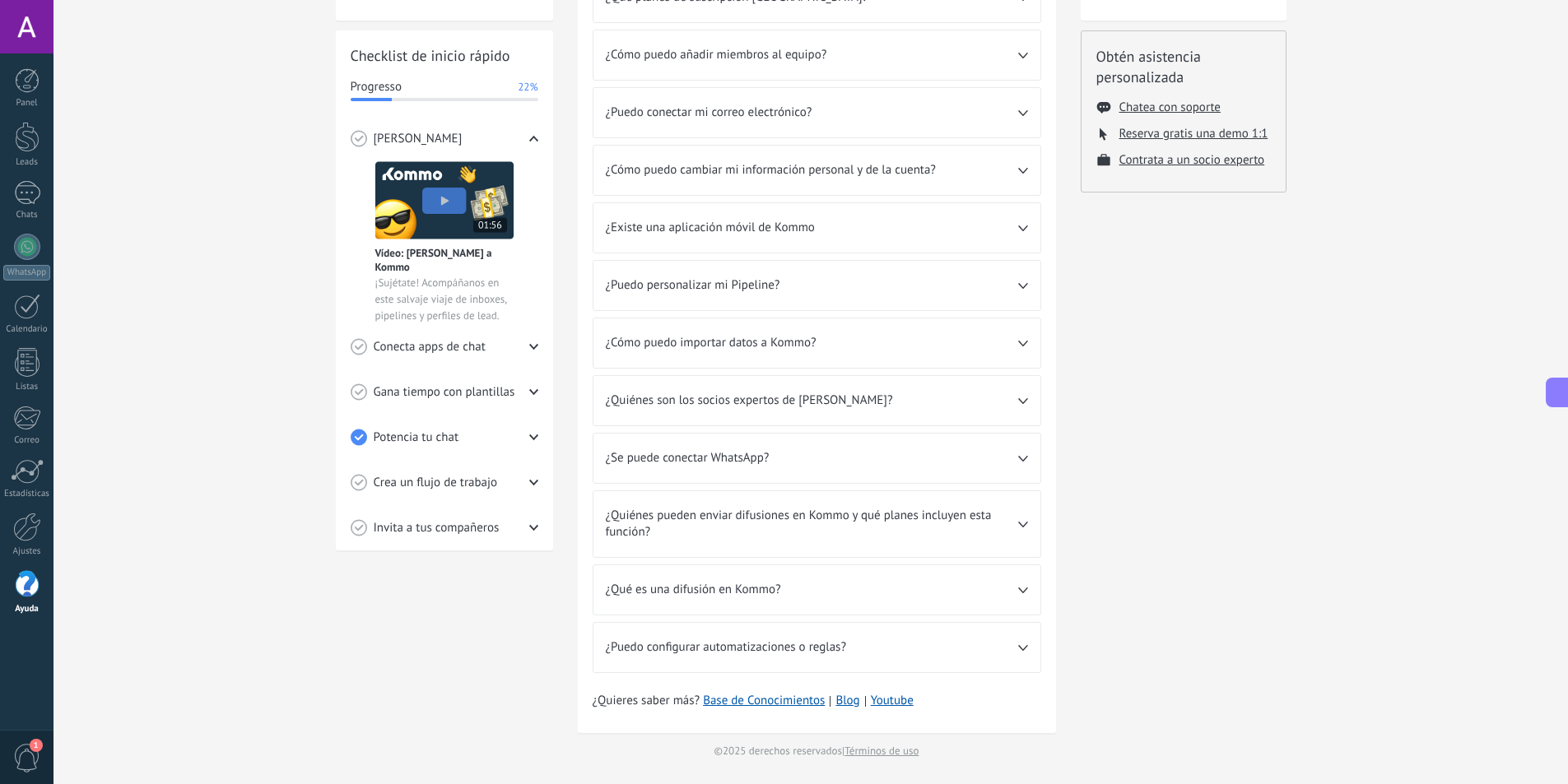
click at [852, 648] on span "¿Puedo configurar automatizaciones o reglas?" at bounding box center [811, 647] width 413 height 16
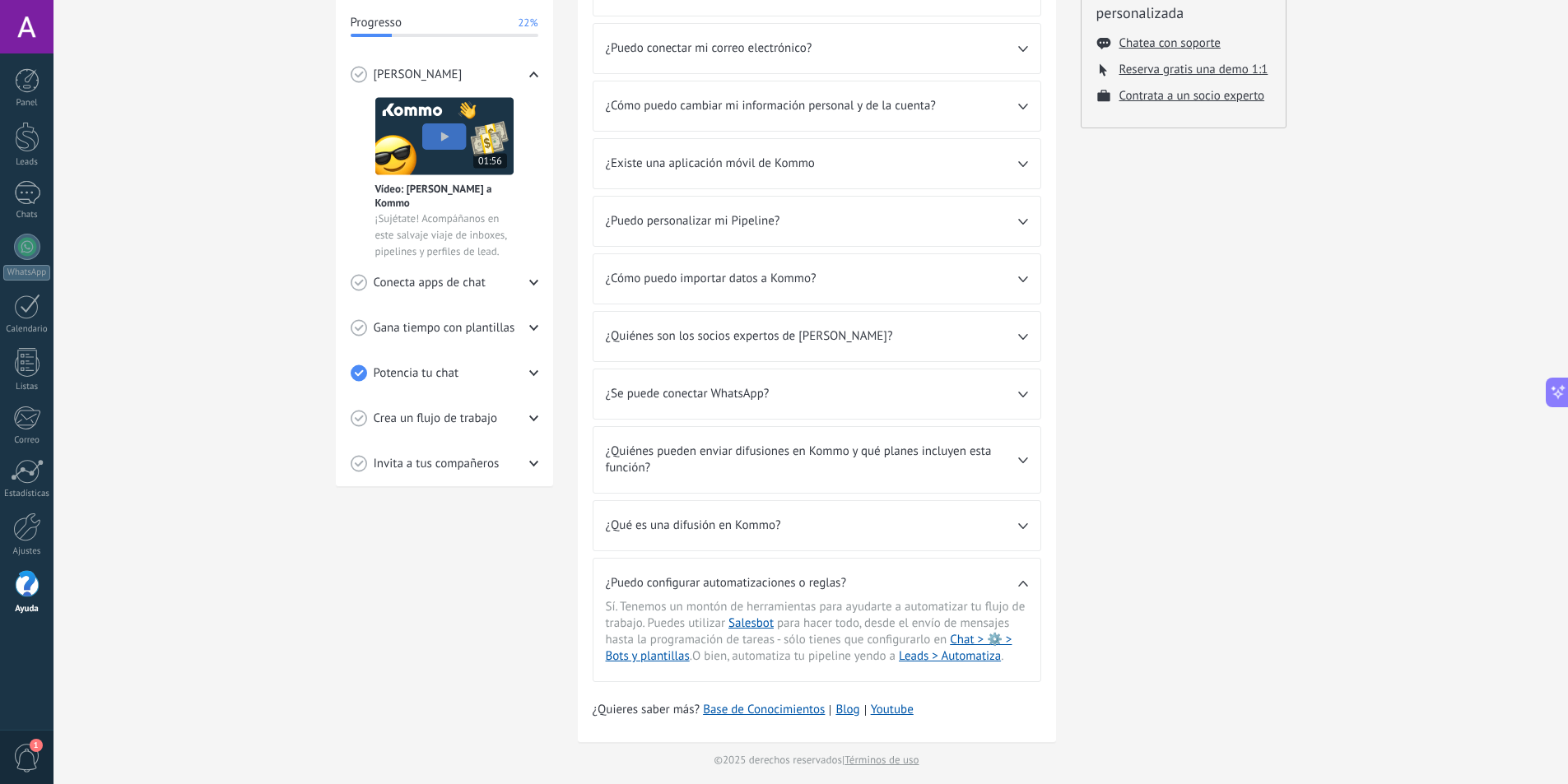
scroll to position [272, 0]
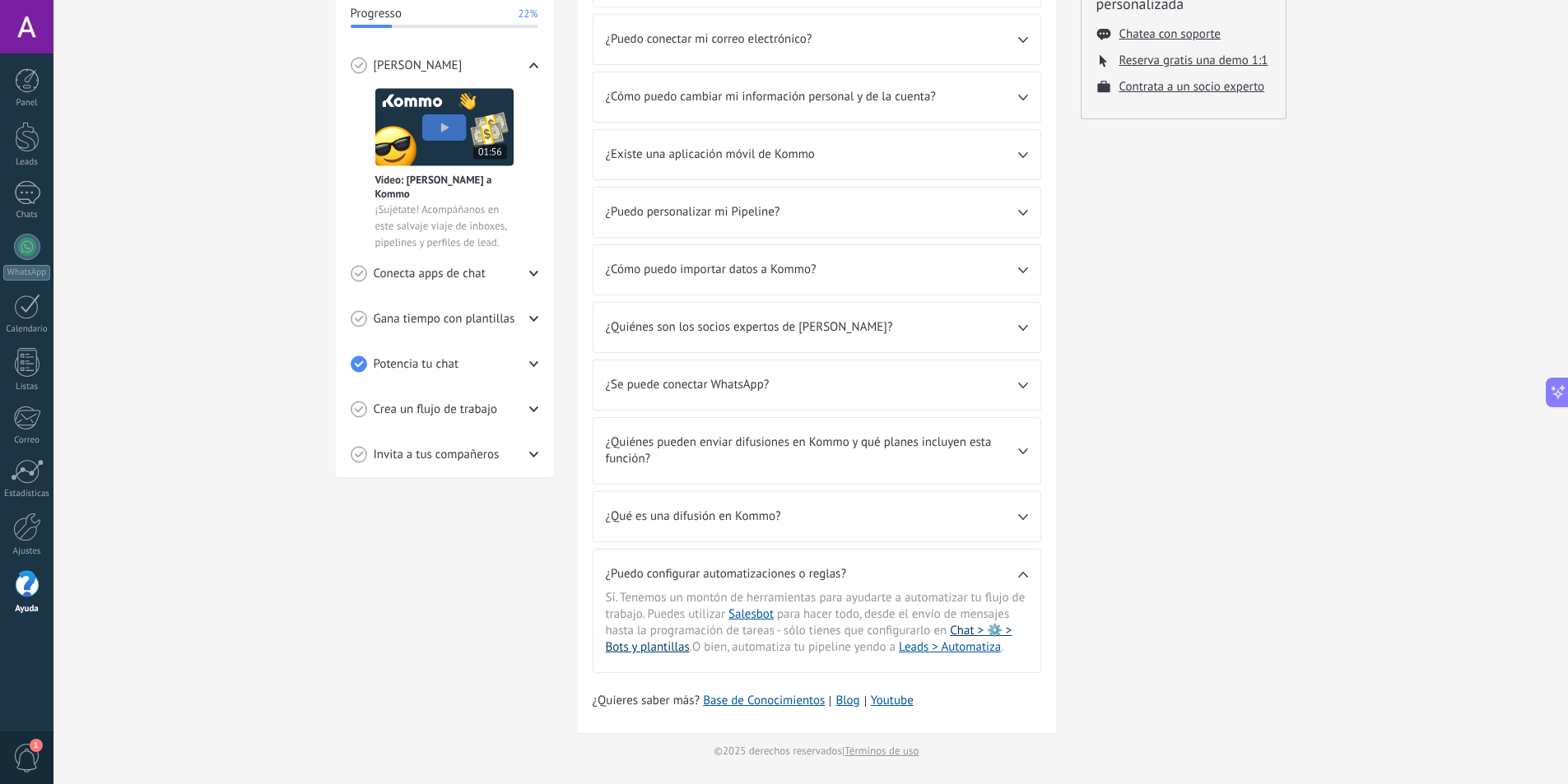
click at [974, 629] on link "Chat > ⚙️ > Bots y plantillas" at bounding box center [808, 639] width 407 height 33
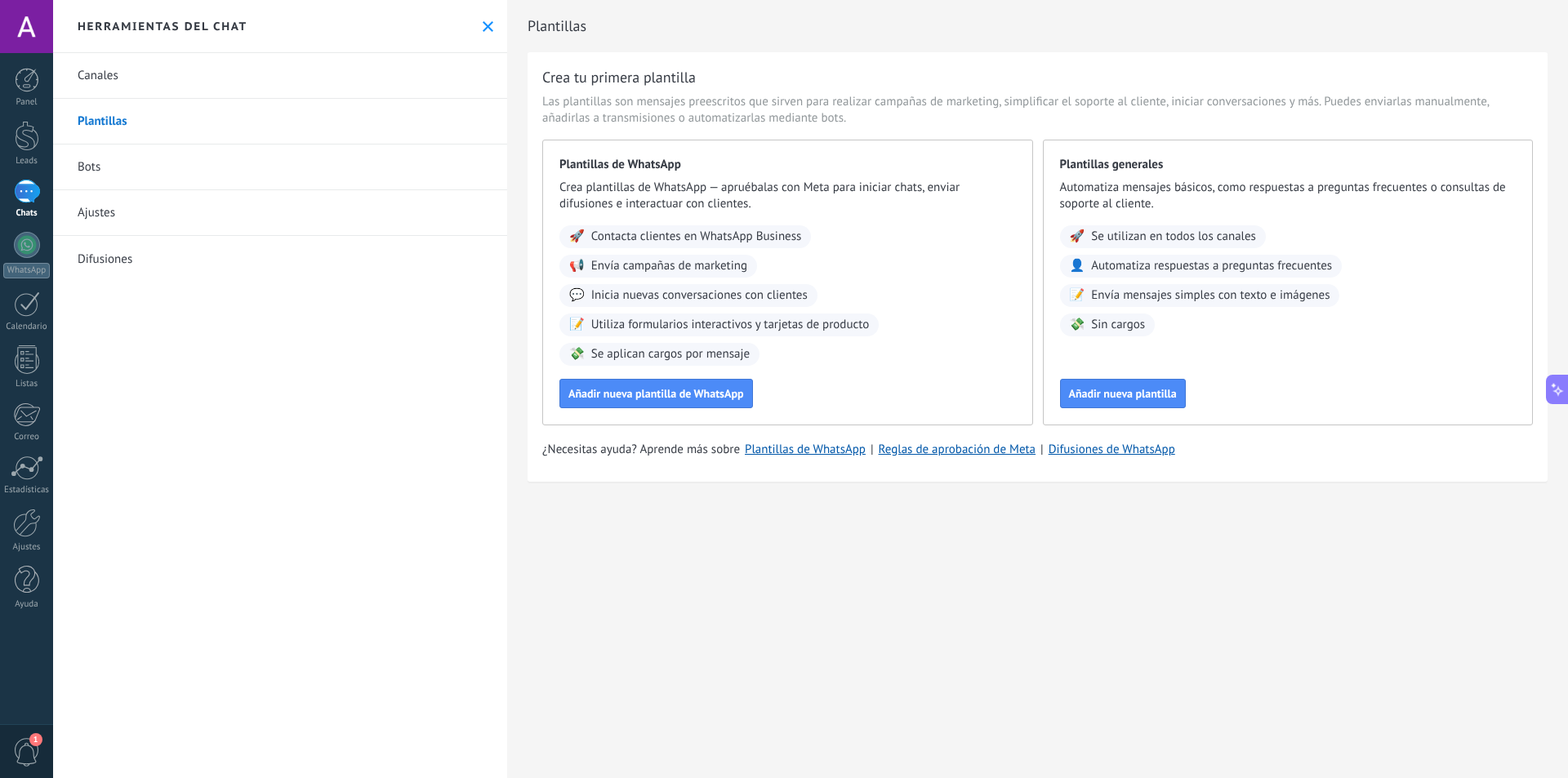
click at [30, 200] on div at bounding box center [27, 191] width 26 height 24
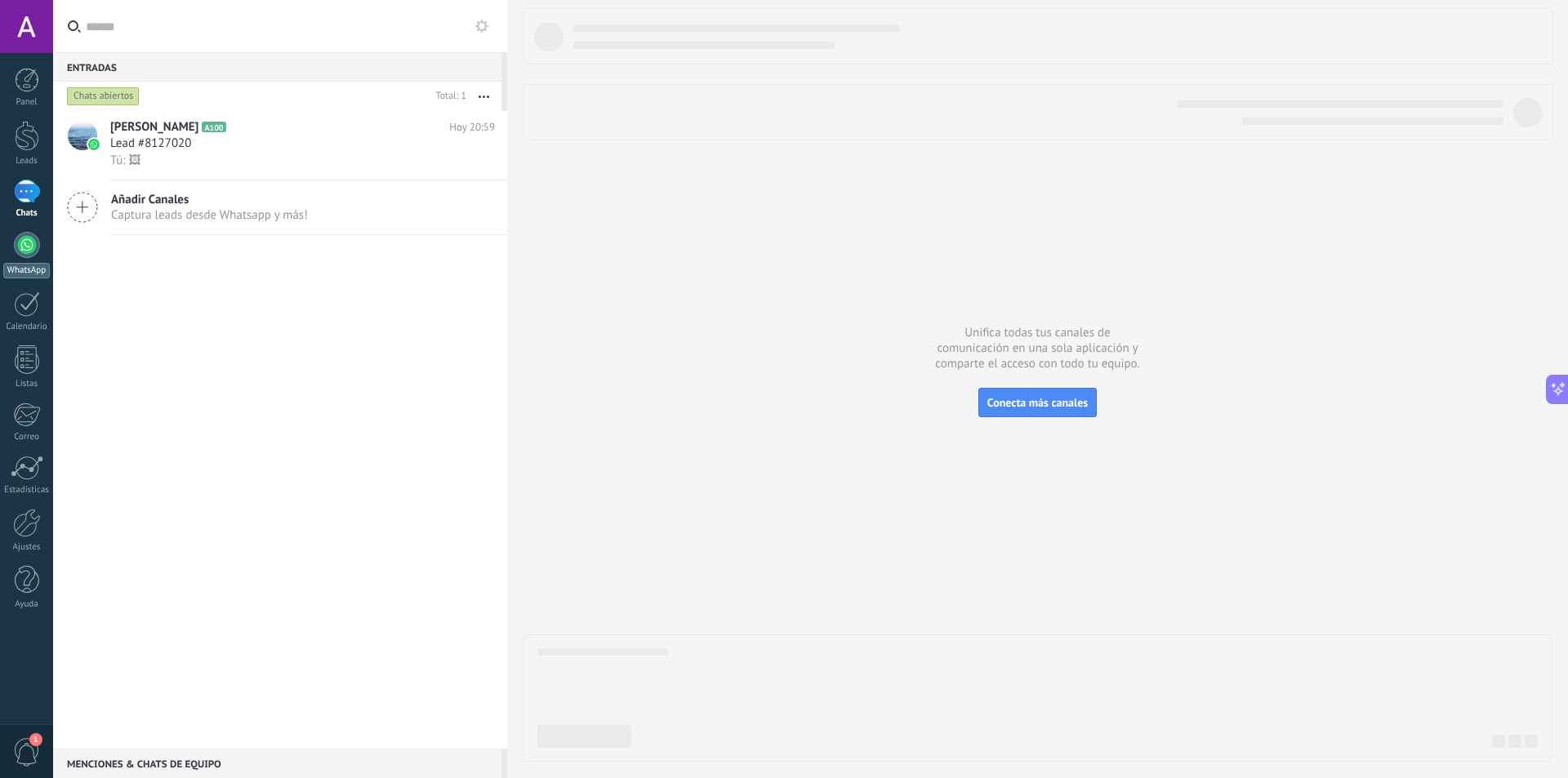
click at [29, 260] on link "WhatsApp" at bounding box center [27, 255] width 53 height 47
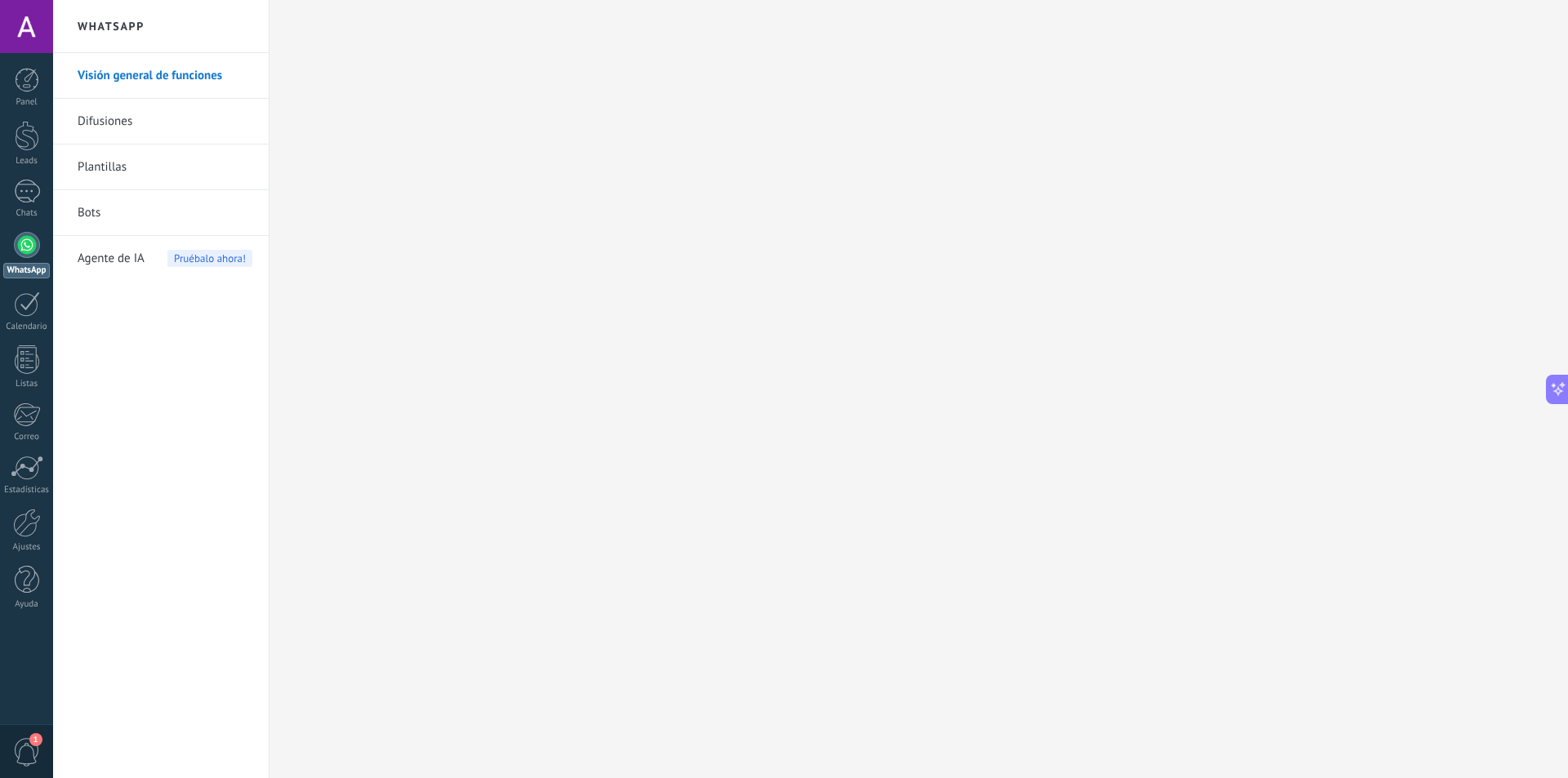
click at [119, 206] on link "Bots" at bounding box center [165, 213] width 175 height 46
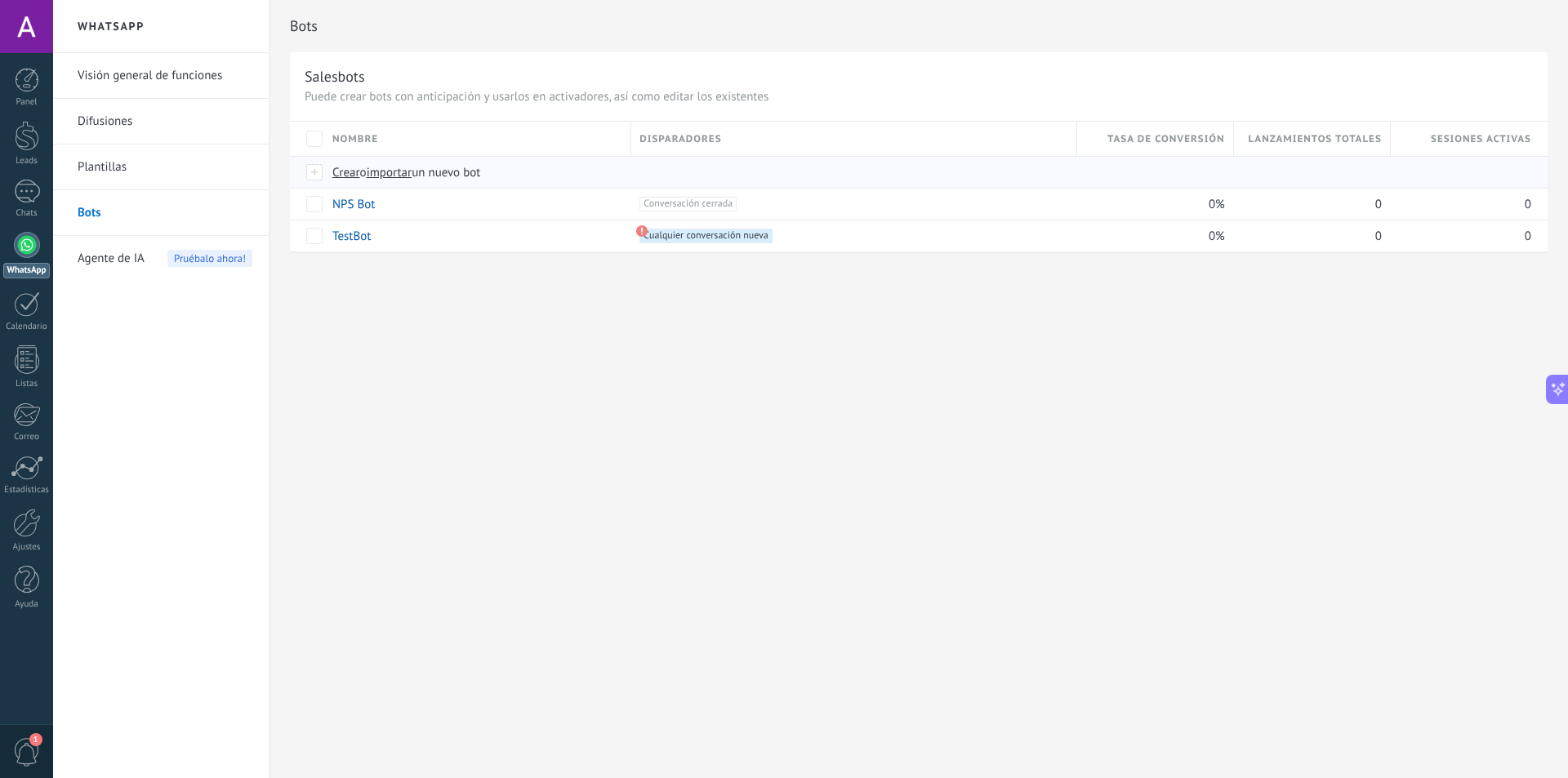
click at [350, 176] on span "Crear" at bounding box center [346, 173] width 28 height 15
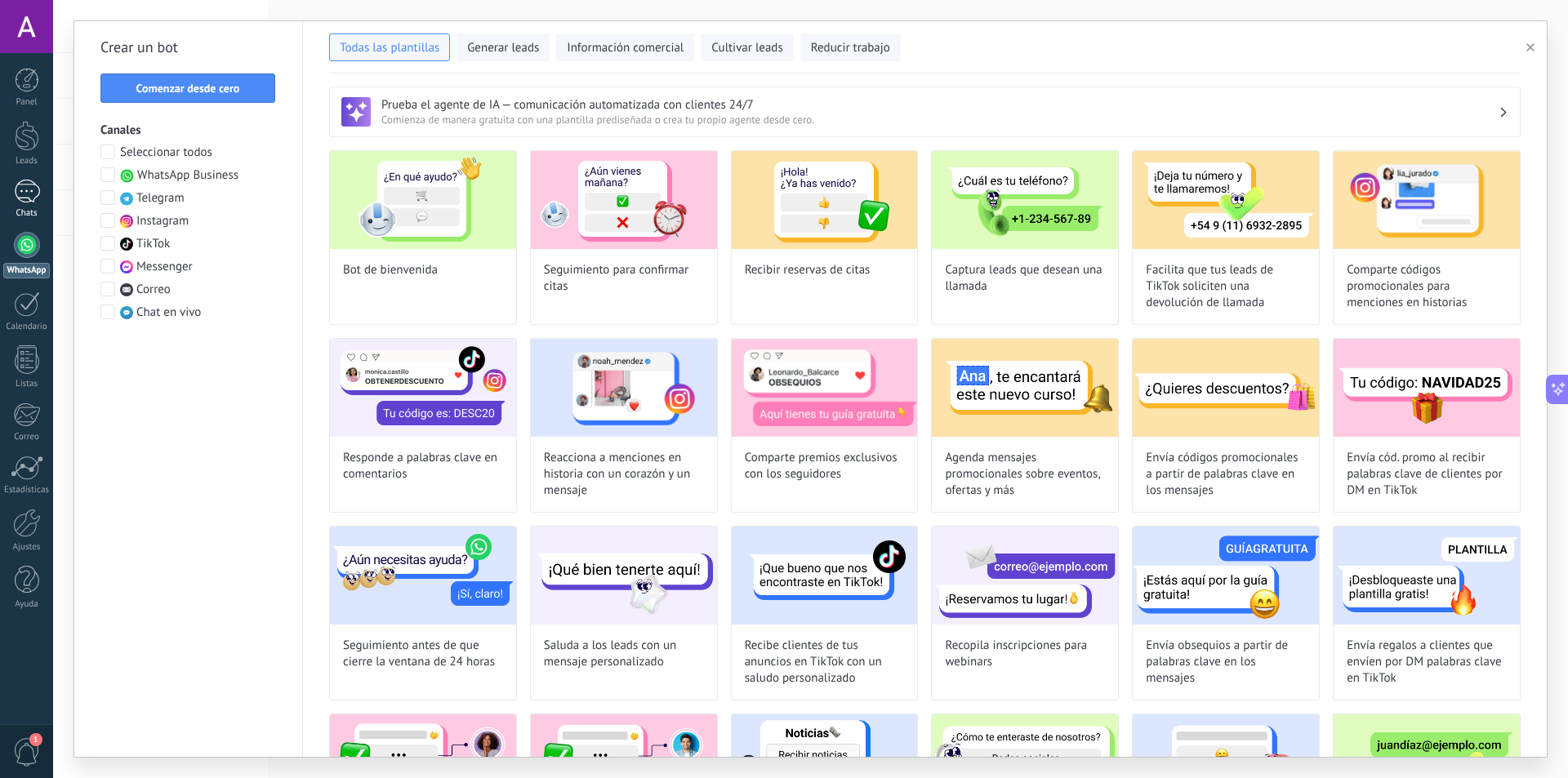
click at [32, 201] on div at bounding box center [27, 191] width 26 height 24
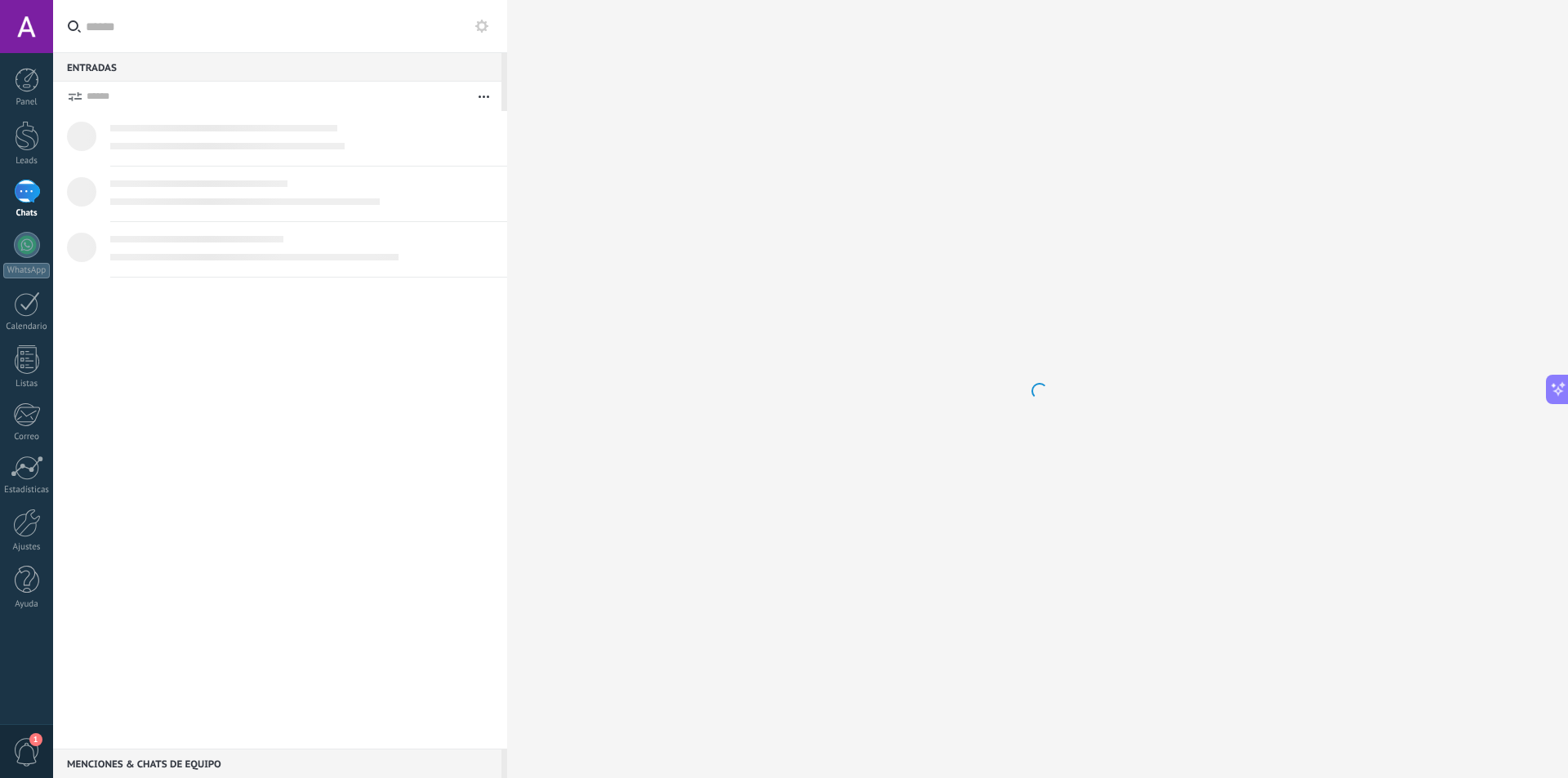
scroll to position [253, 0]
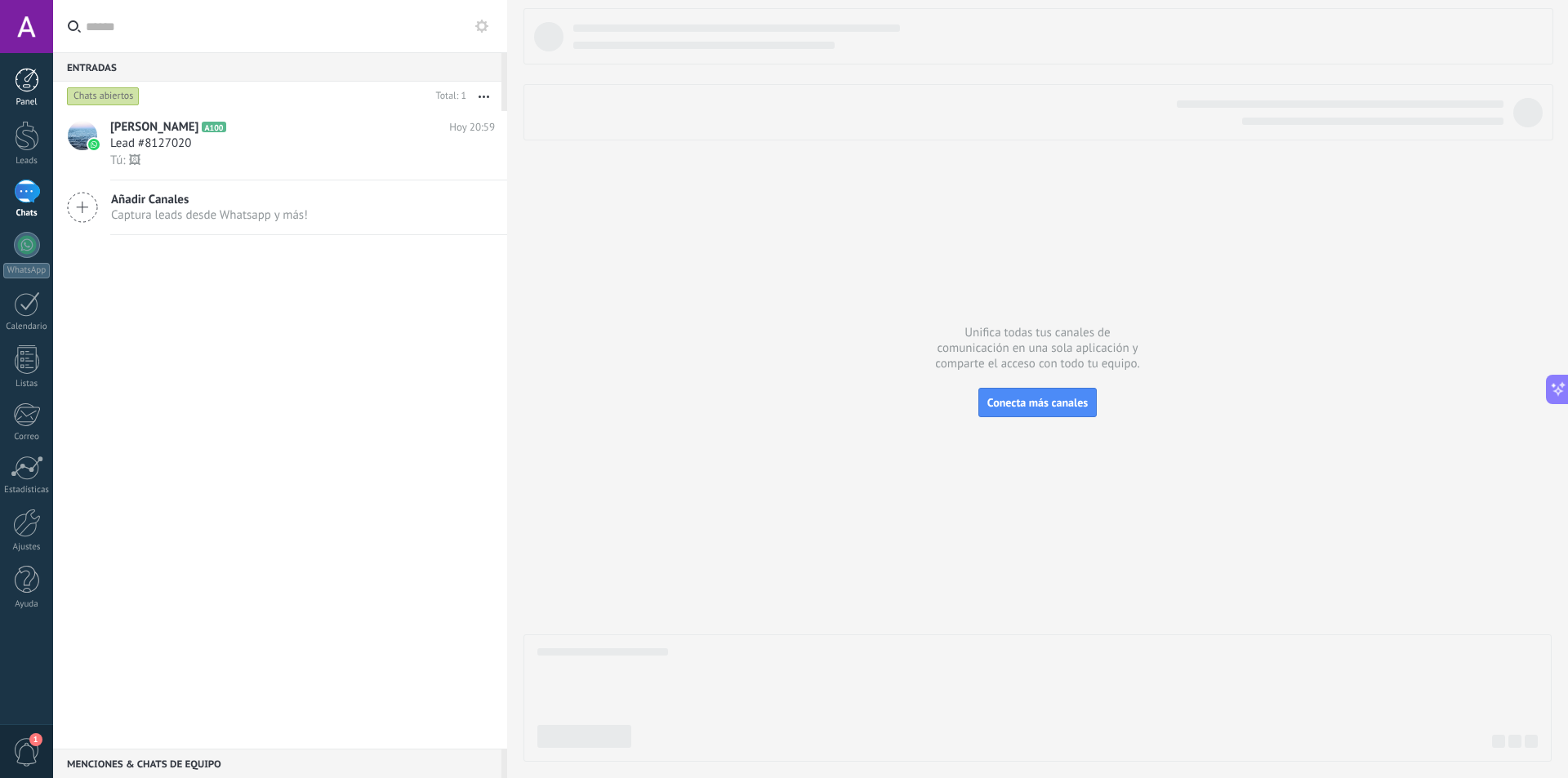
click at [28, 85] on div at bounding box center [27, 80] width 25 height 25
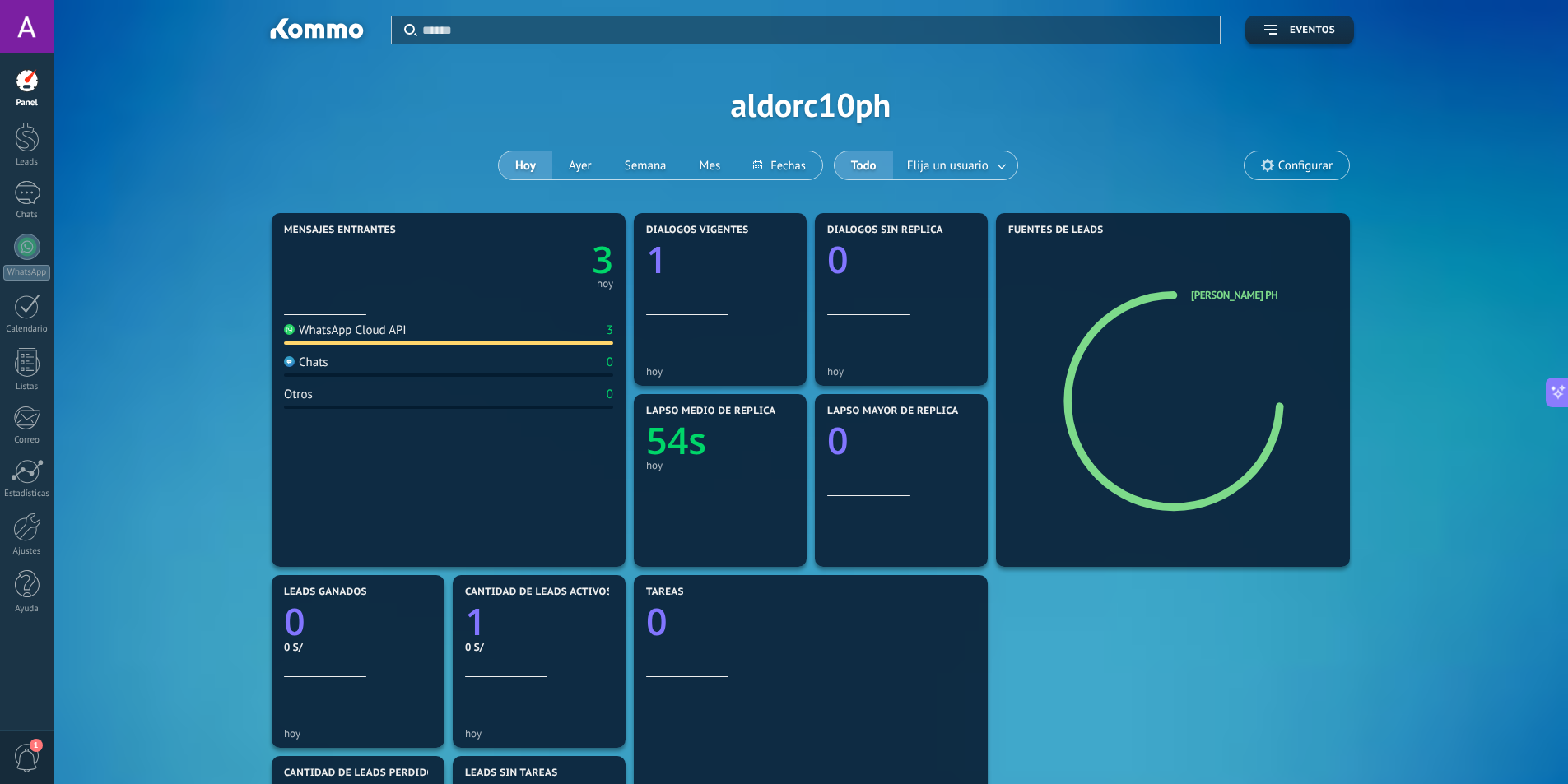
click at [1314, 161] on span "Configurar" at bounding box center [1306, 166] width 55 height 14
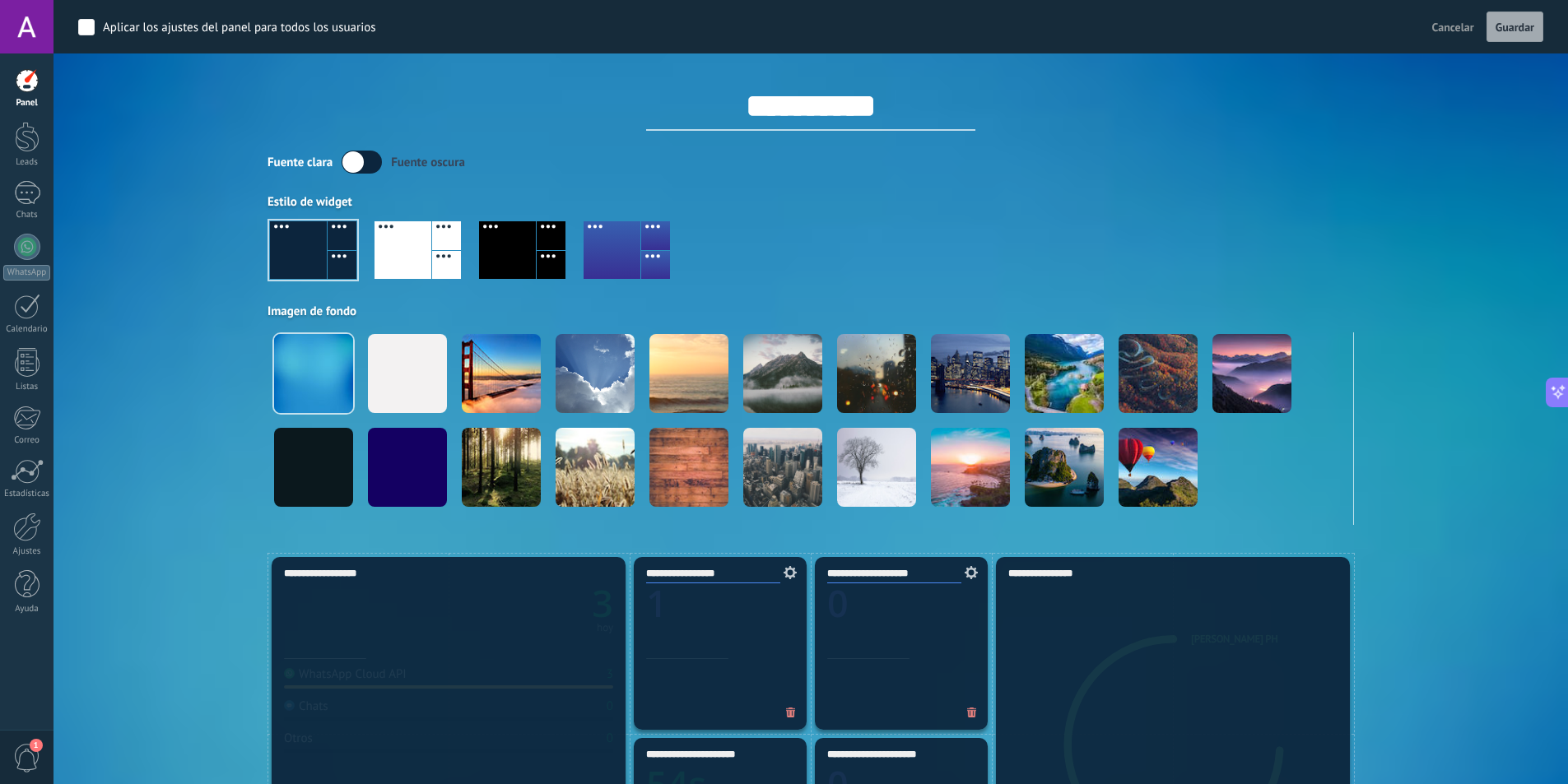
click at [1324, 231] on div at bounding box center [810, 257] width 1086 height 94
click at [1437, 20] on span "Cancelar" at bounding box center [1453, 27] width 42 height 14
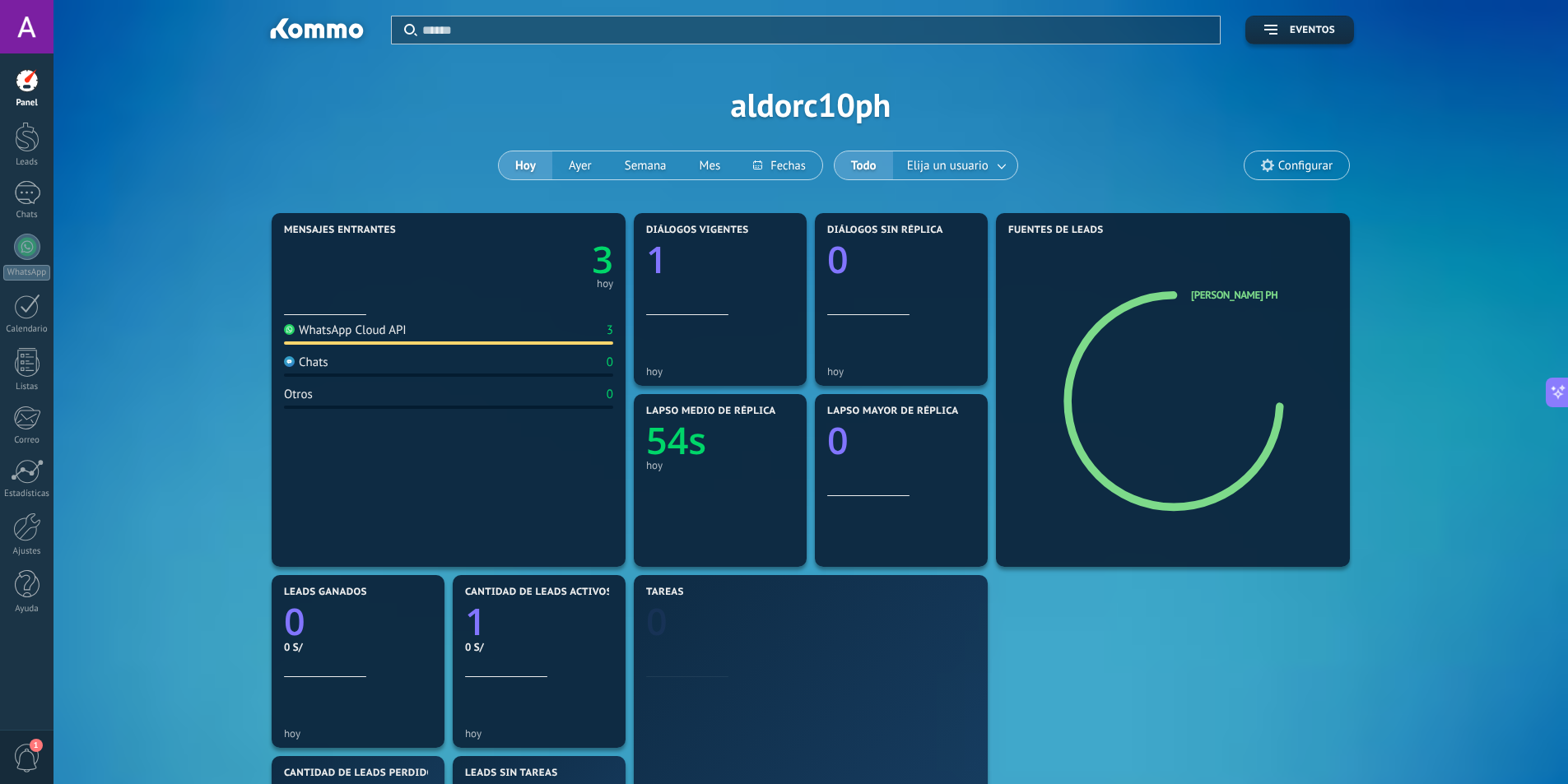
scroll to position [380, 0]
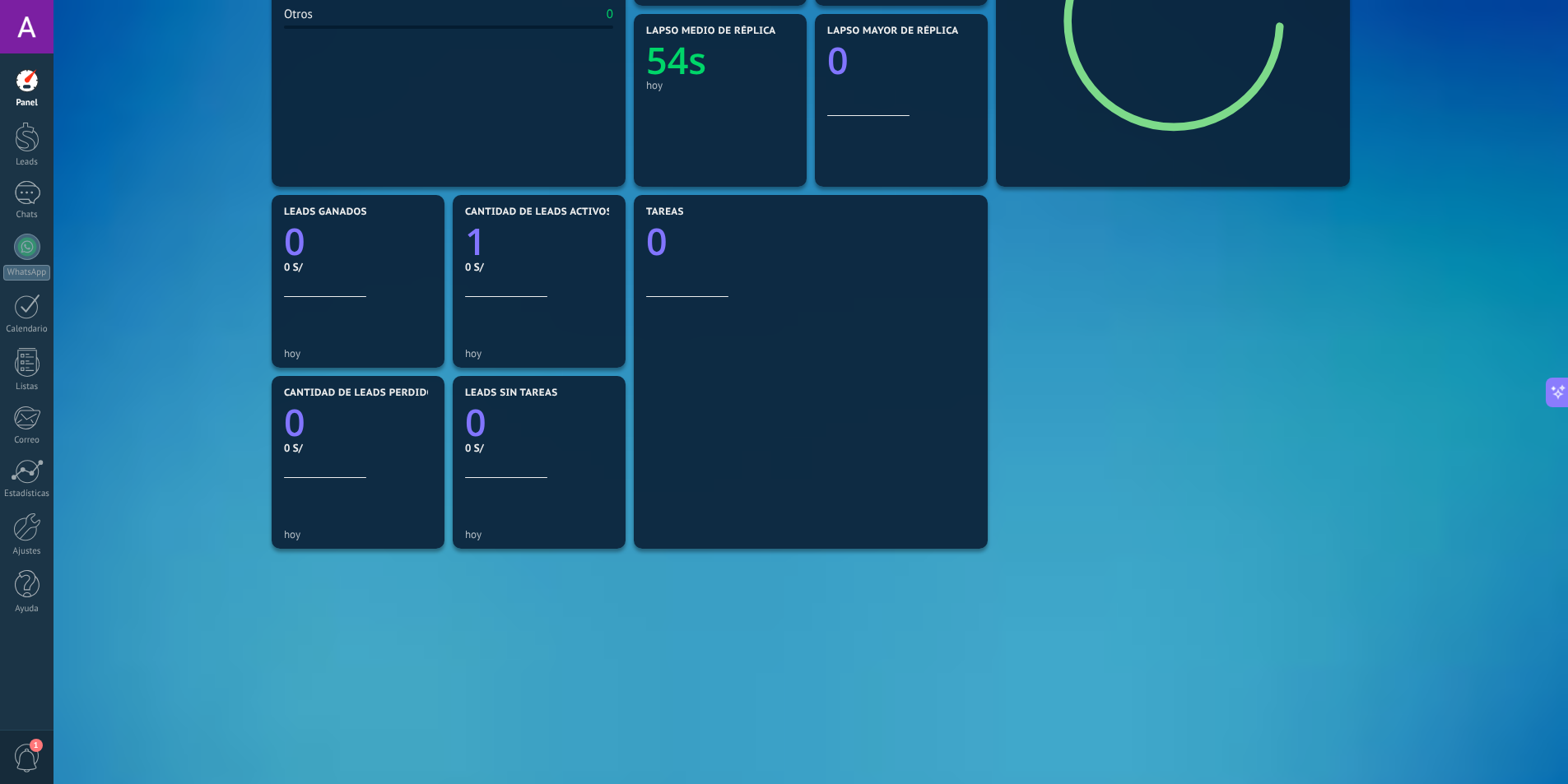
click at [34, 747] on span "1" at bounding box center [36, 746] width 13 height 13
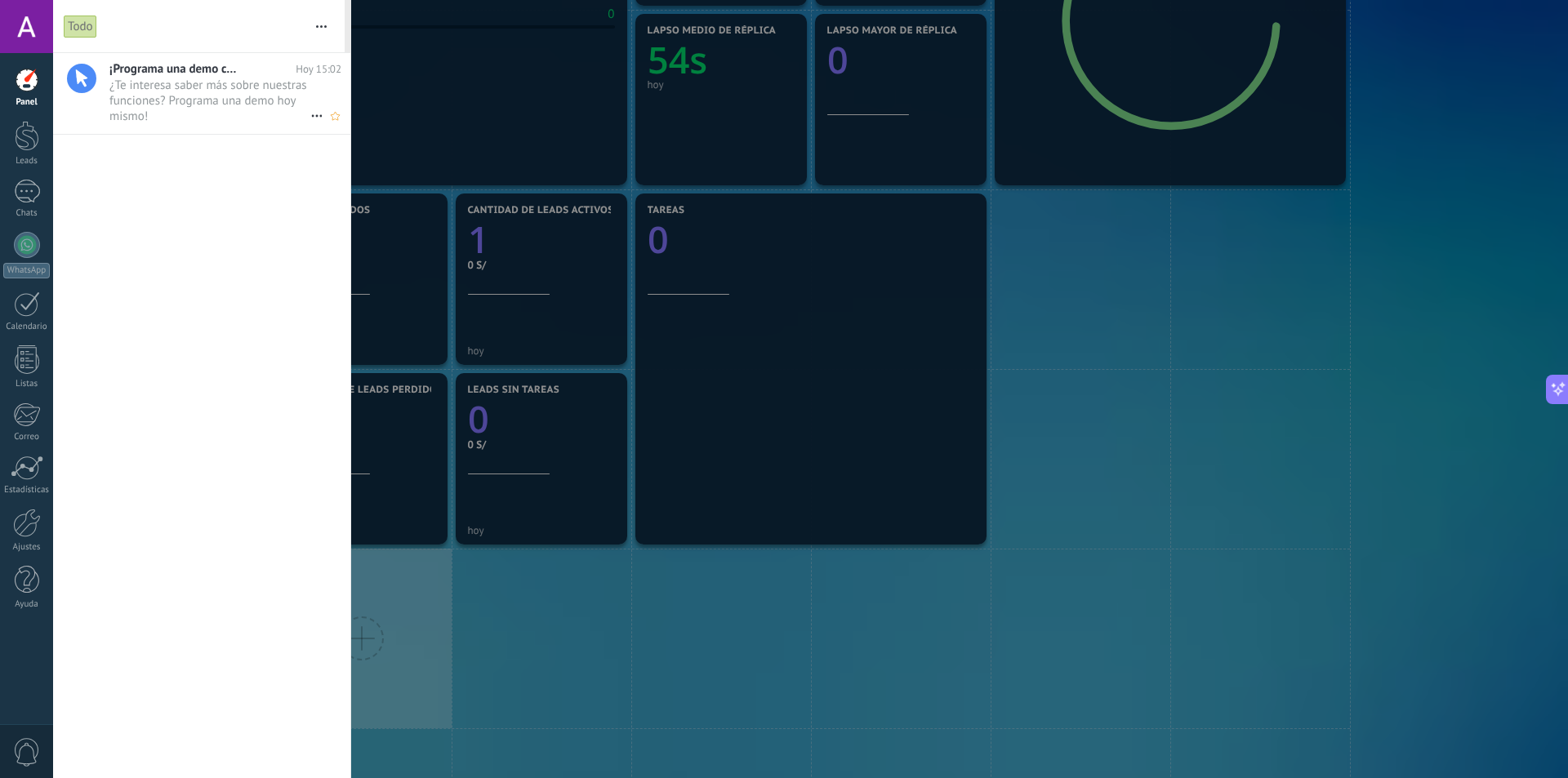
click at [221, 108] on span "¿Te interesa saber más sobre nuestras funciones? Programa una demo hoy mismo! •…" at bounding box center [209, 101] width 201 height 46
click at [22, 76] on div at bounding box center [27, 80] width 25 height 25
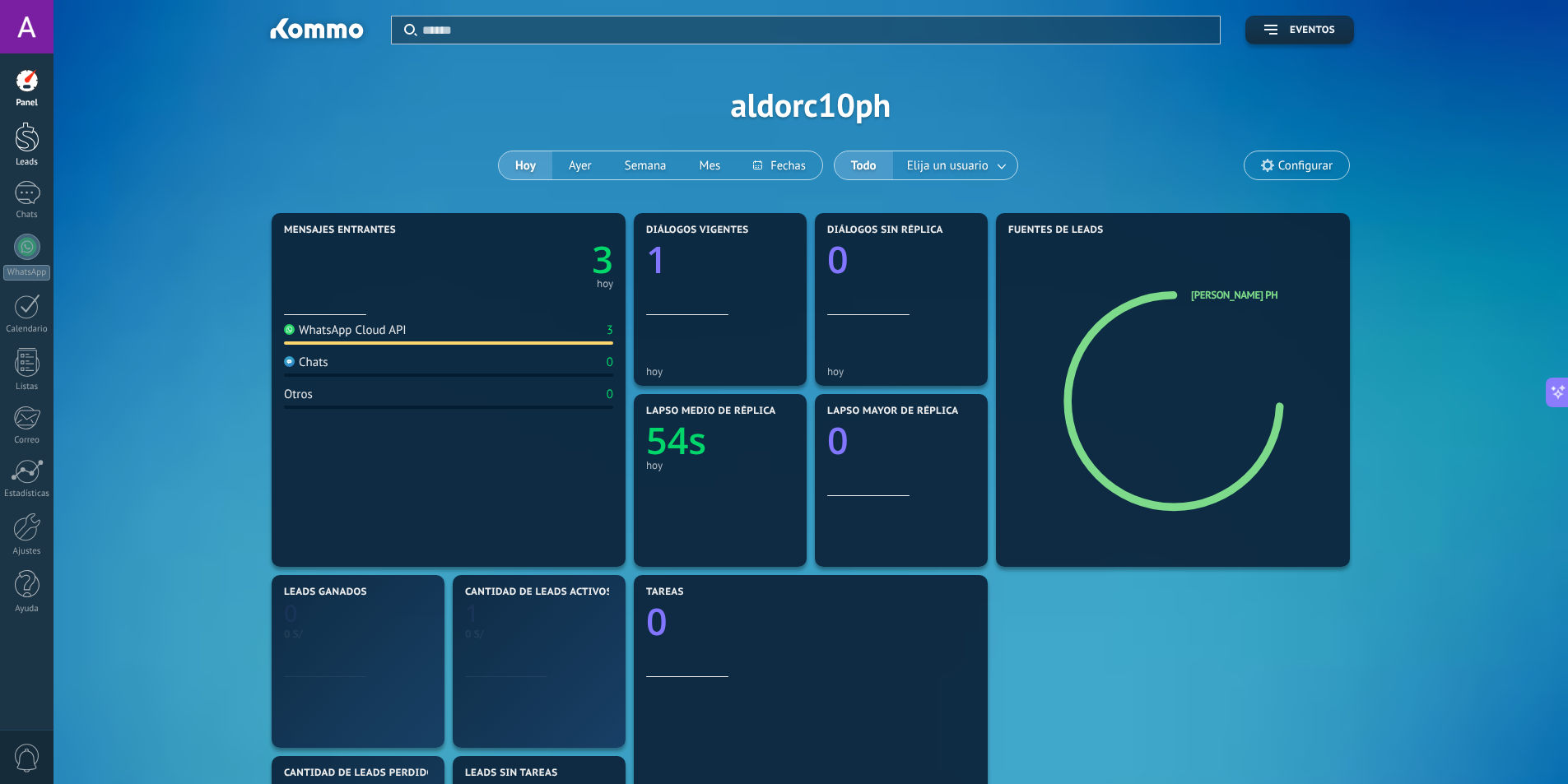
click at [37, 144] on div at bounding box center [27, 137] width 25 height 31
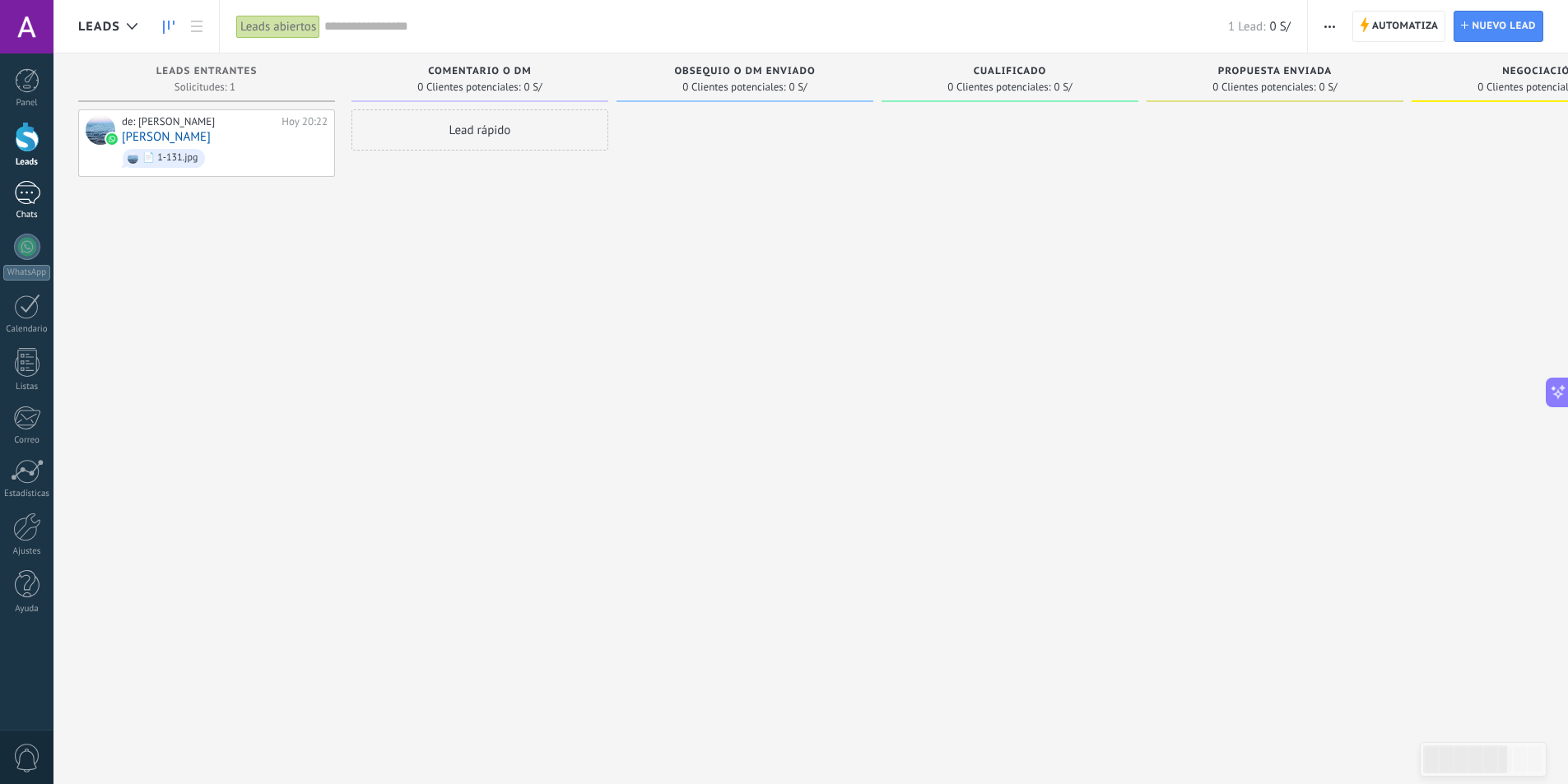
click at [33, 186] on div at bounding box center [27, 192] width 26 height 24
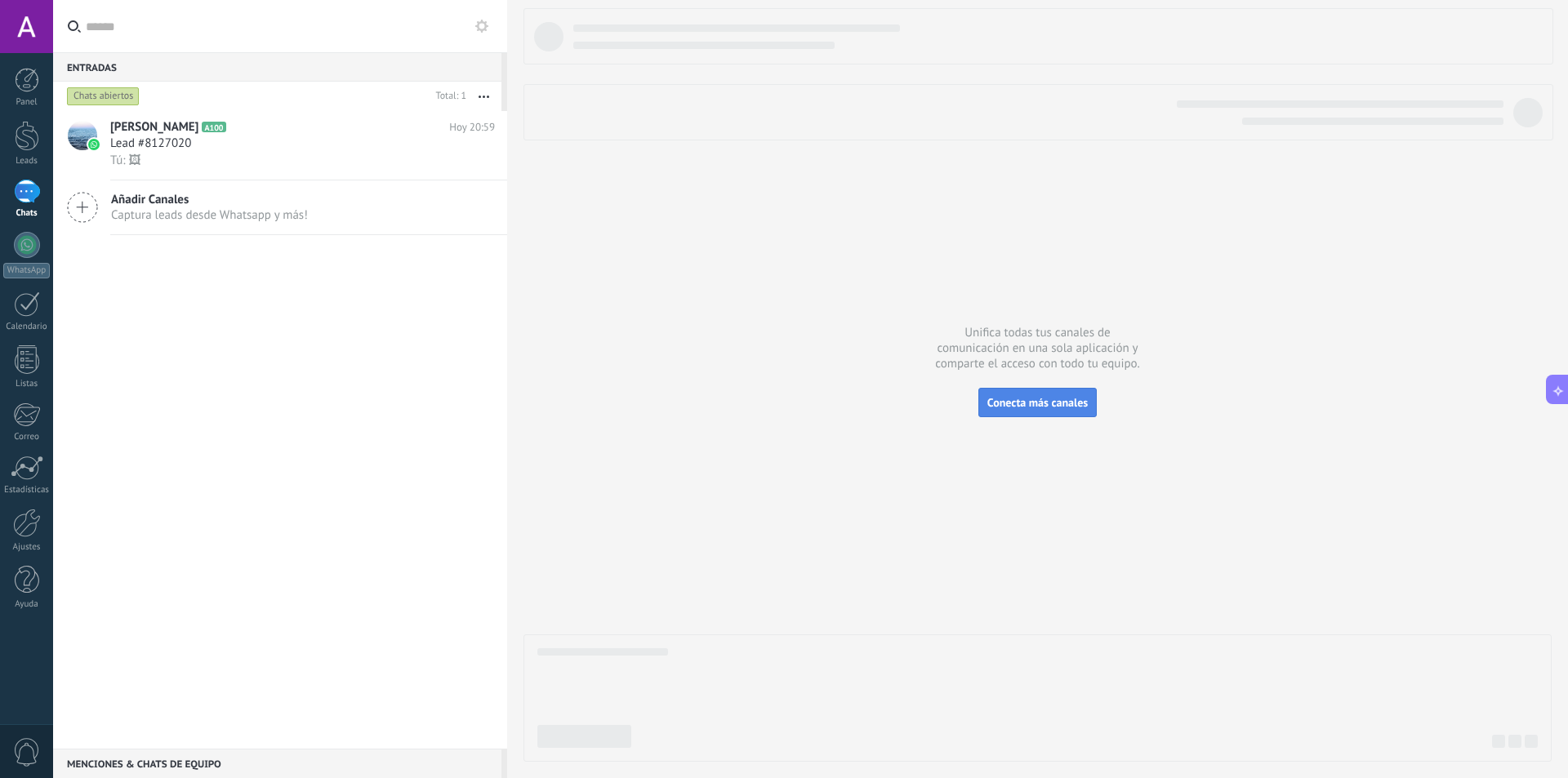
click at [1063, 406] on span "Conecta más canales" at bounding box center [1038, 402] width 101 height 14
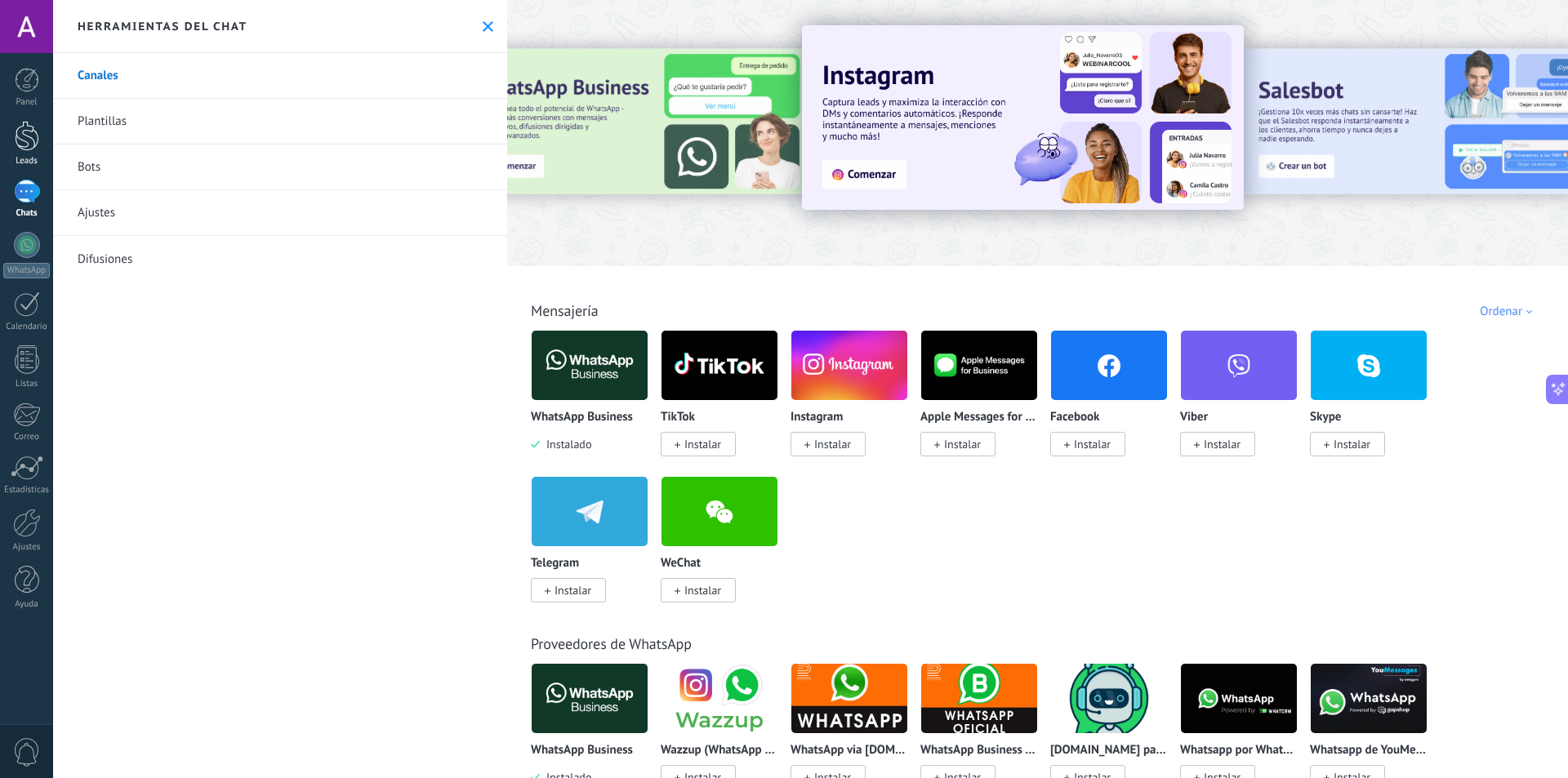
click at [31, 137] on div at bounding box center [27, 136] width 25 height 30
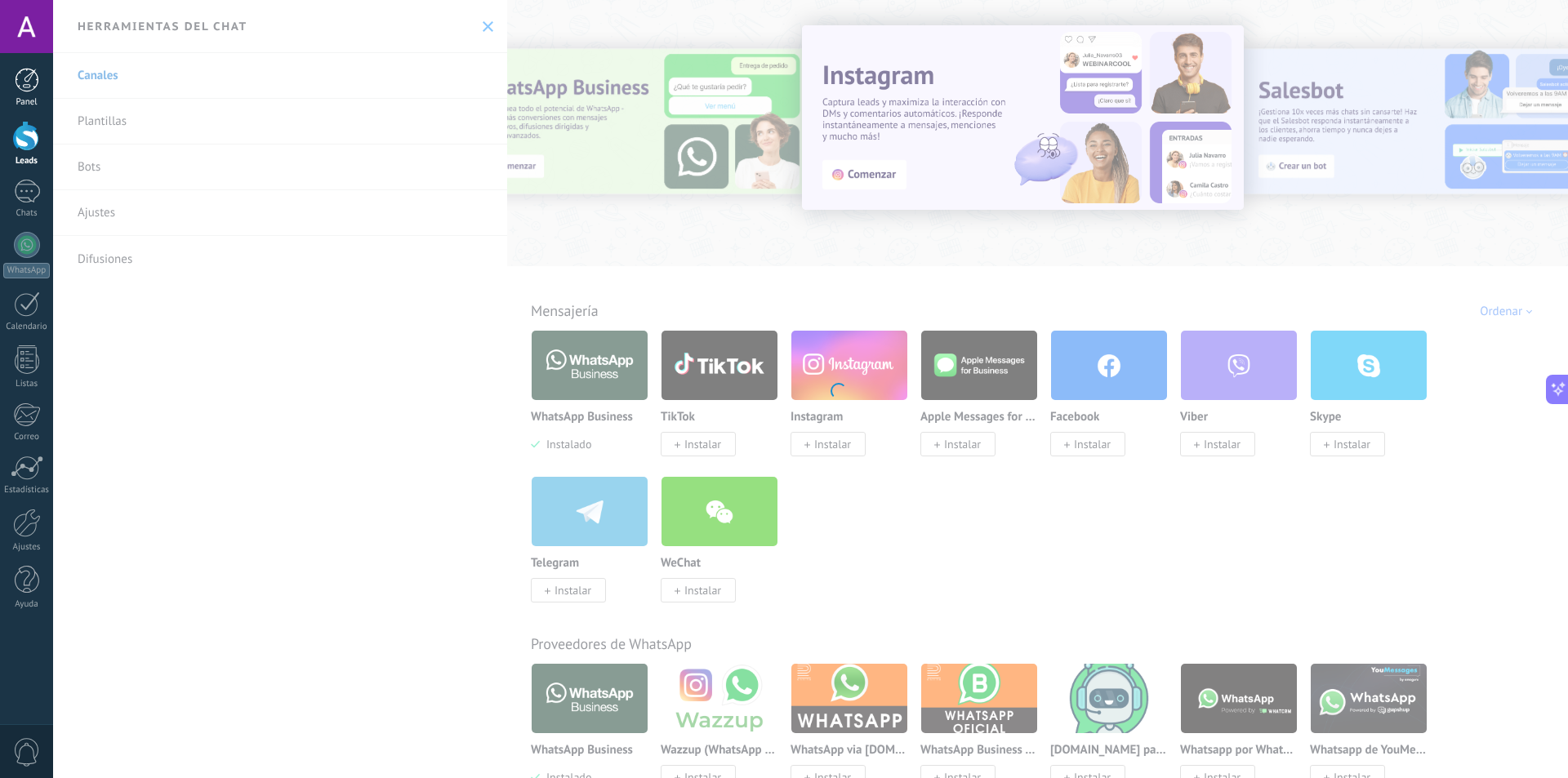
click at [31, 77] on div at bounding box center [27, 80] width 25 height 25
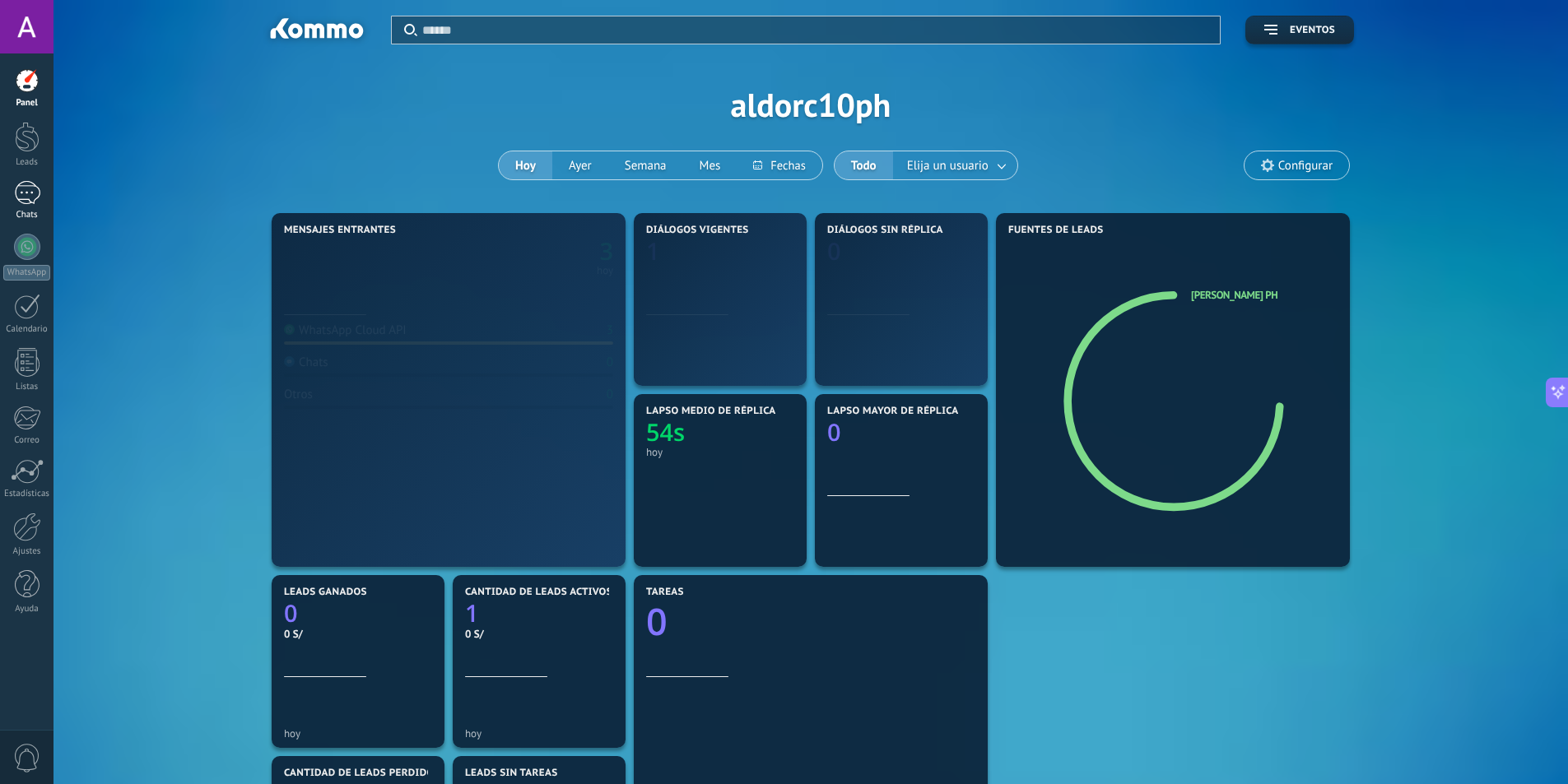
click at [41, 207] on link "Chats" at bounding box center [27, 200] width 54 height 39
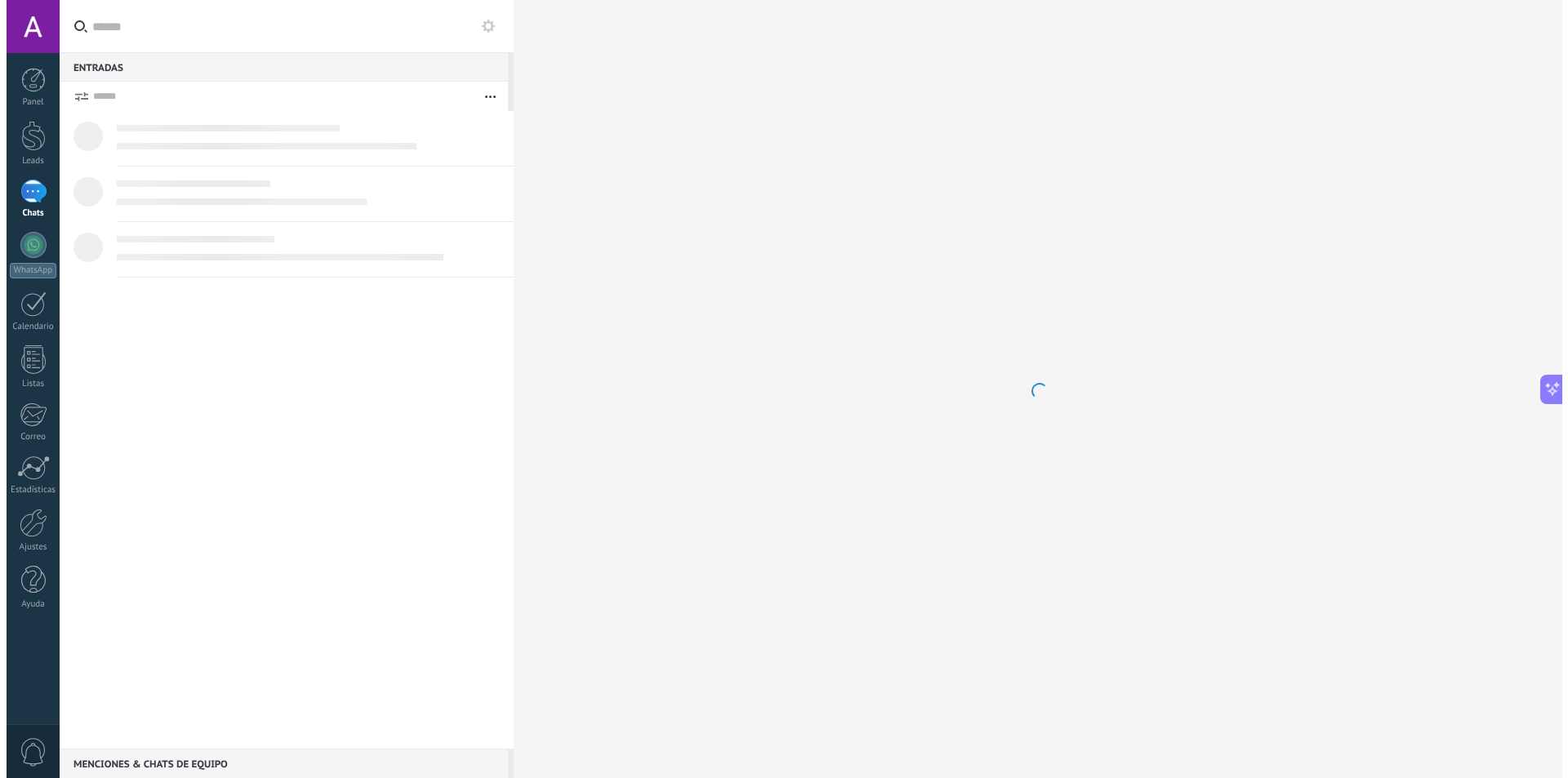
scroll to position [253, 0]
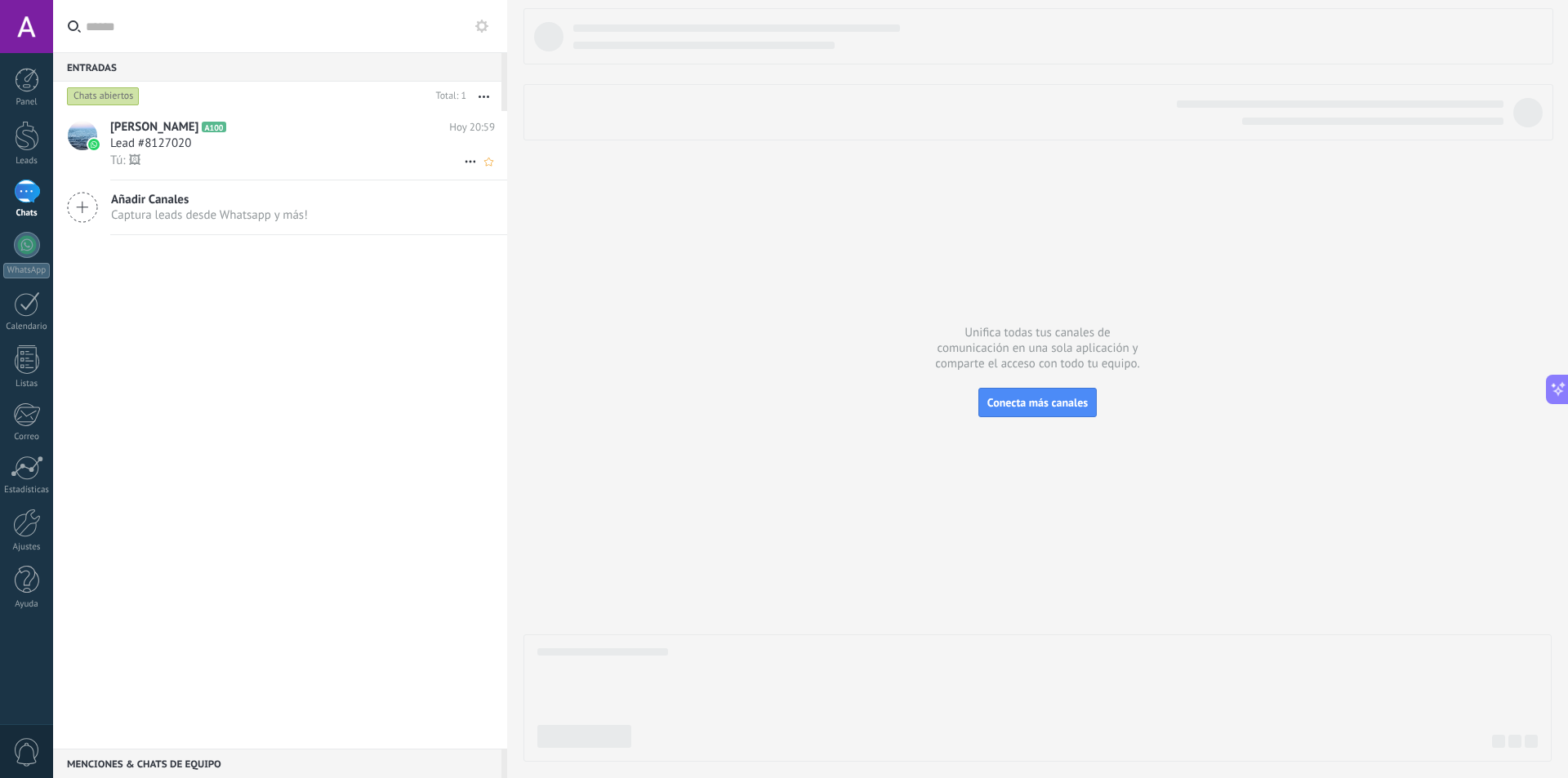
click at [252, 145] on div "Lead #8127020" at bounding box center [302, 143] width 385 height 16
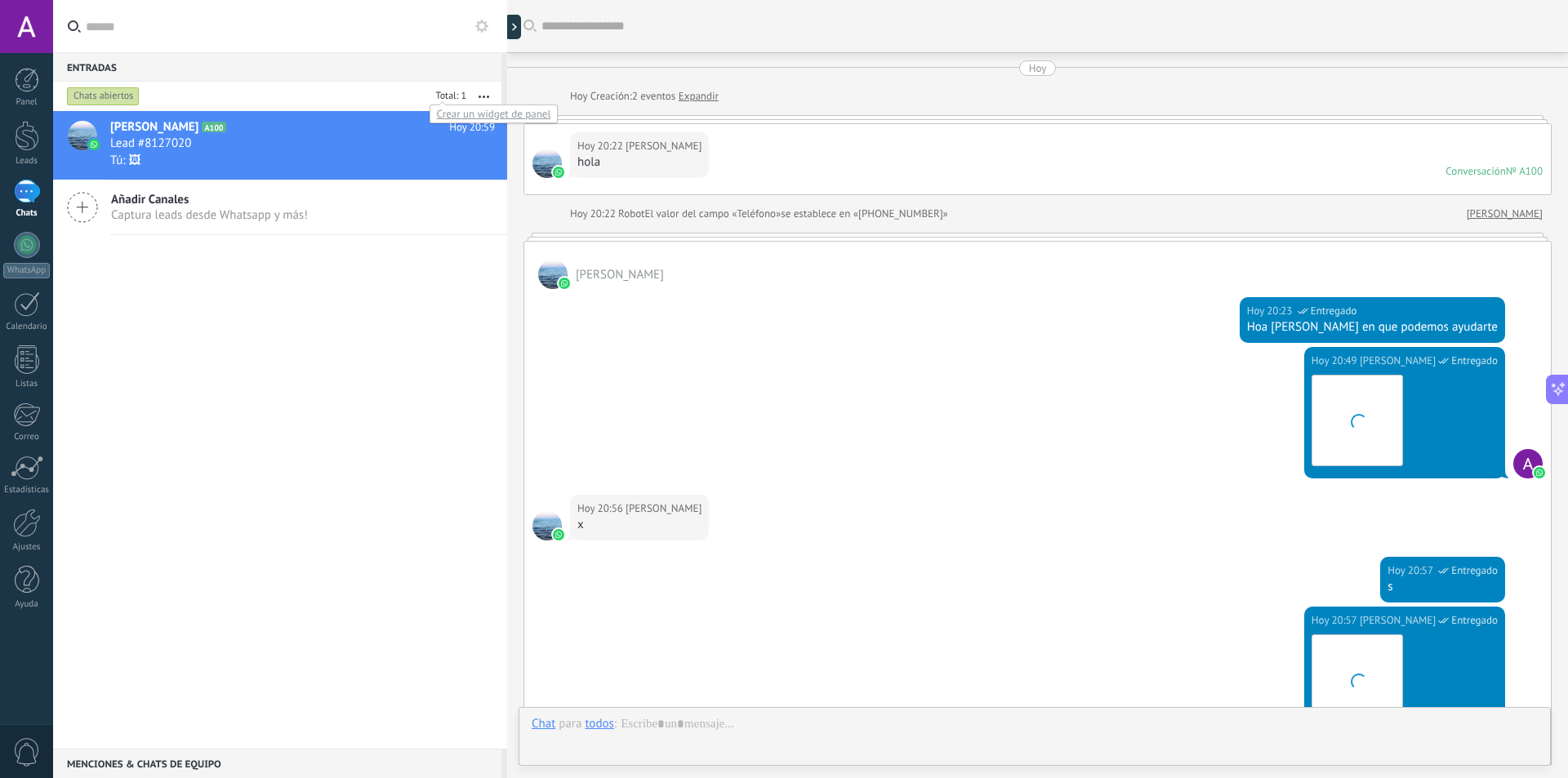
scroll to position [588, 0]
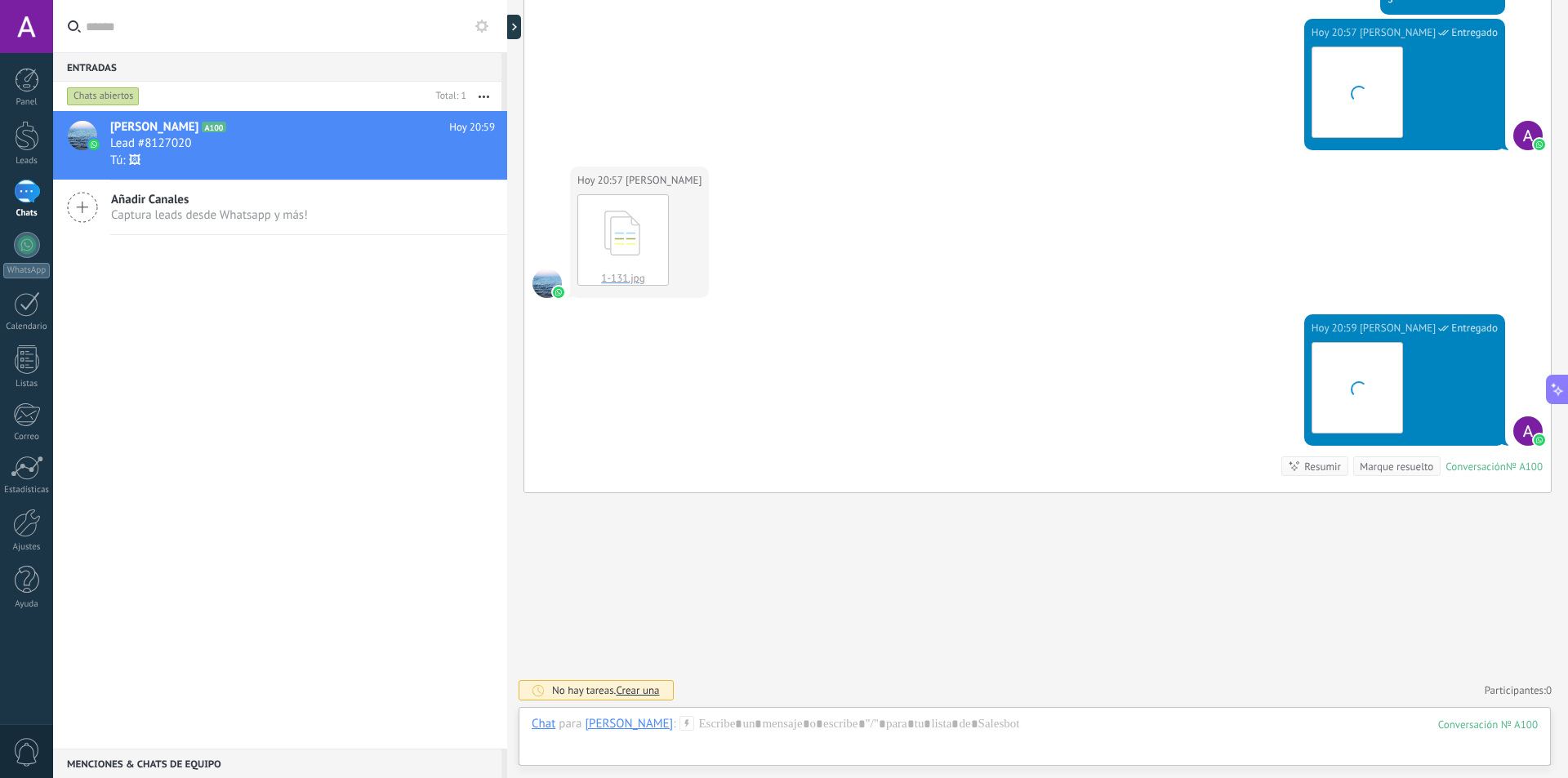
click at [479, 96] on icon "button" at bounding box center [484, 97] width 10 height 3
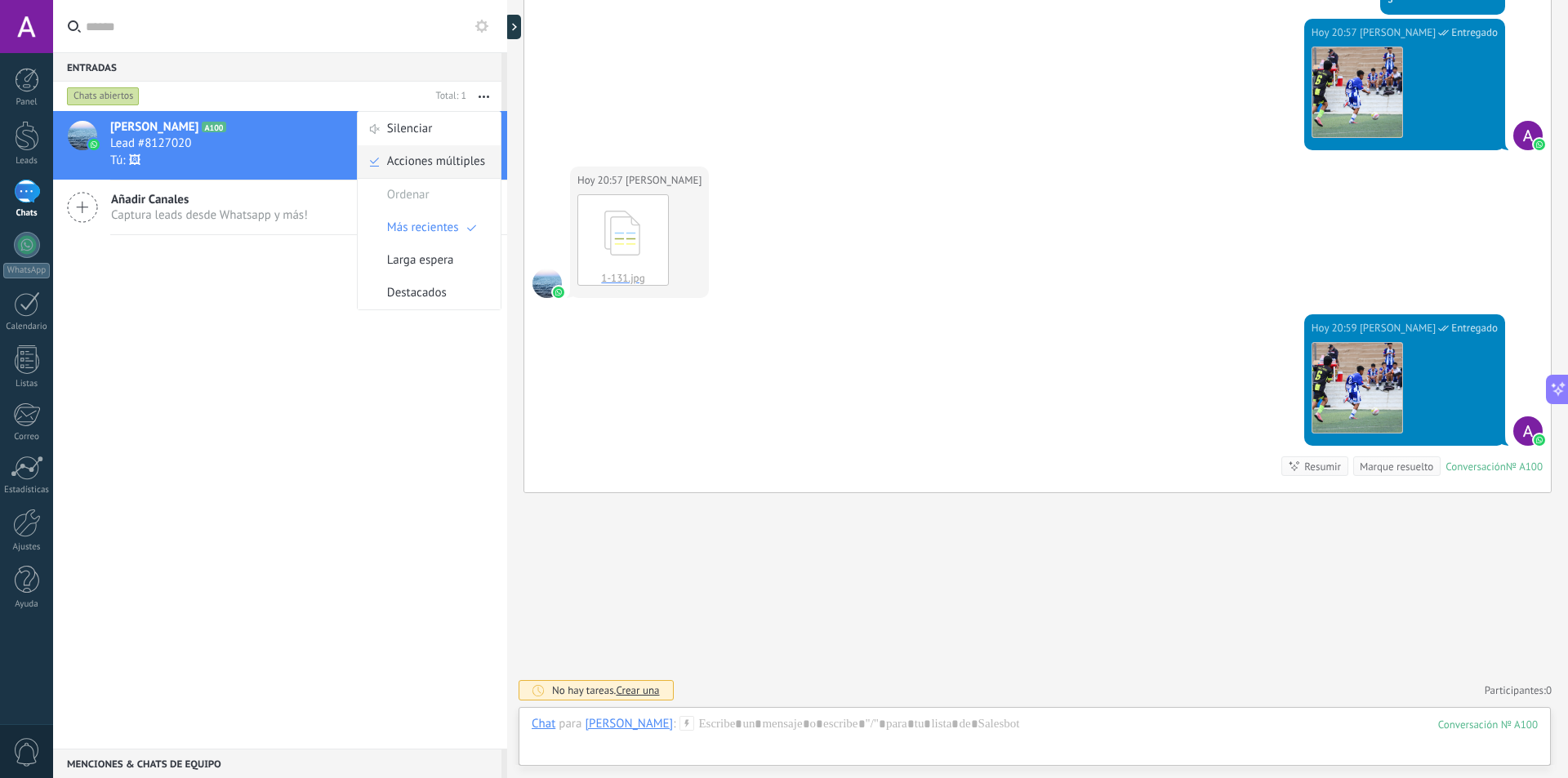
click at [443, 165] on span "Acciones múltiples" at bounding box center [435, 161] width 98 height 32
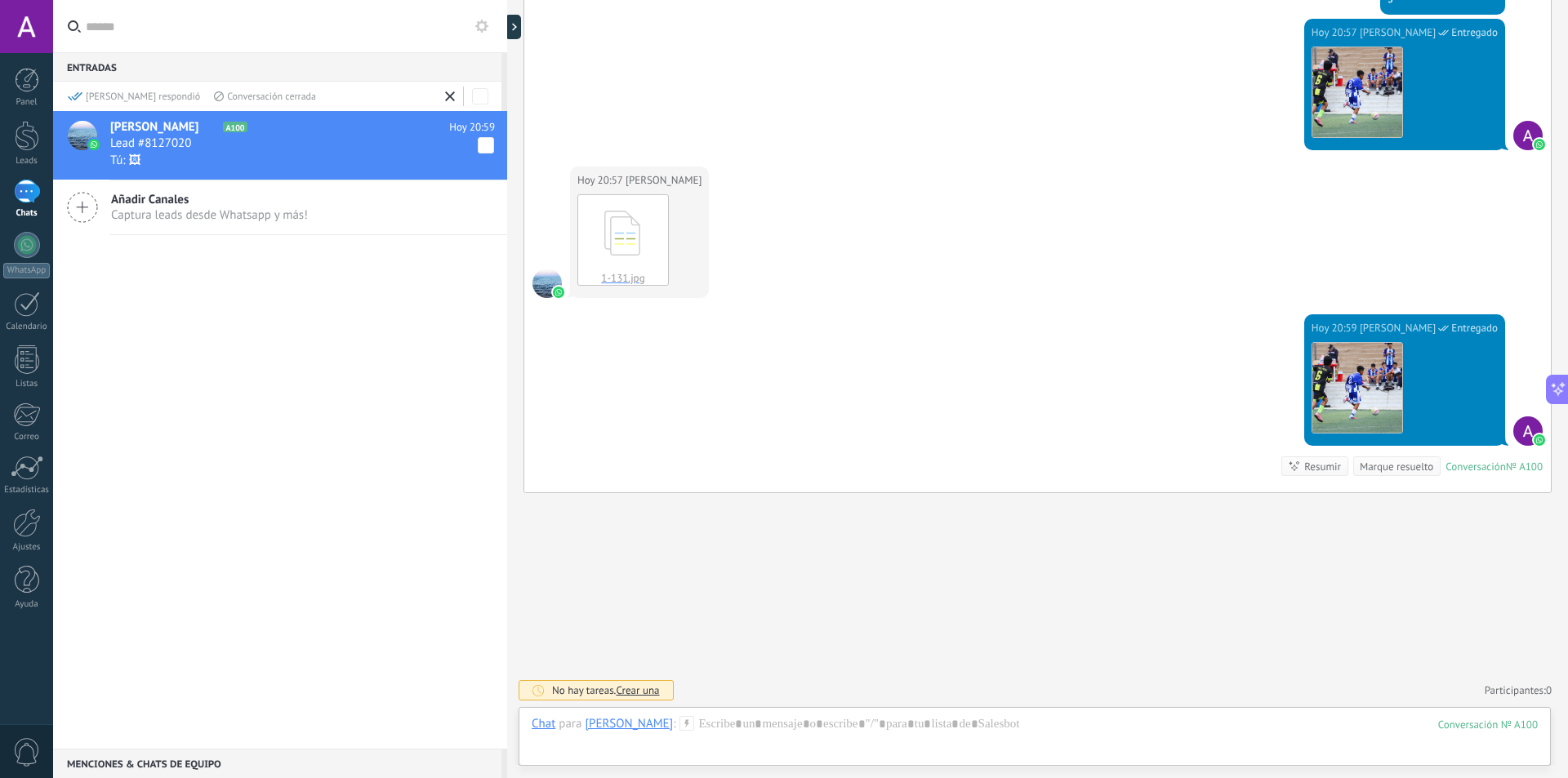
click at [382, 142] on div "Lead #8127020" at bounding box center [302, 143] width 385 height 16
click at [432, 87] on div "[PERSON_NAME] respondió Conversación cerrada" at bounding box center [280, 96] width 454 height 29
click at [455, 101] on span at bounding box center [451, 96] width 23 height 21
click at [446, 96] on div at bounding box center [449, 97] width 37 height 16
click at [479, 13] on input "text" at bounding box center [290, 26] width 409 height 52
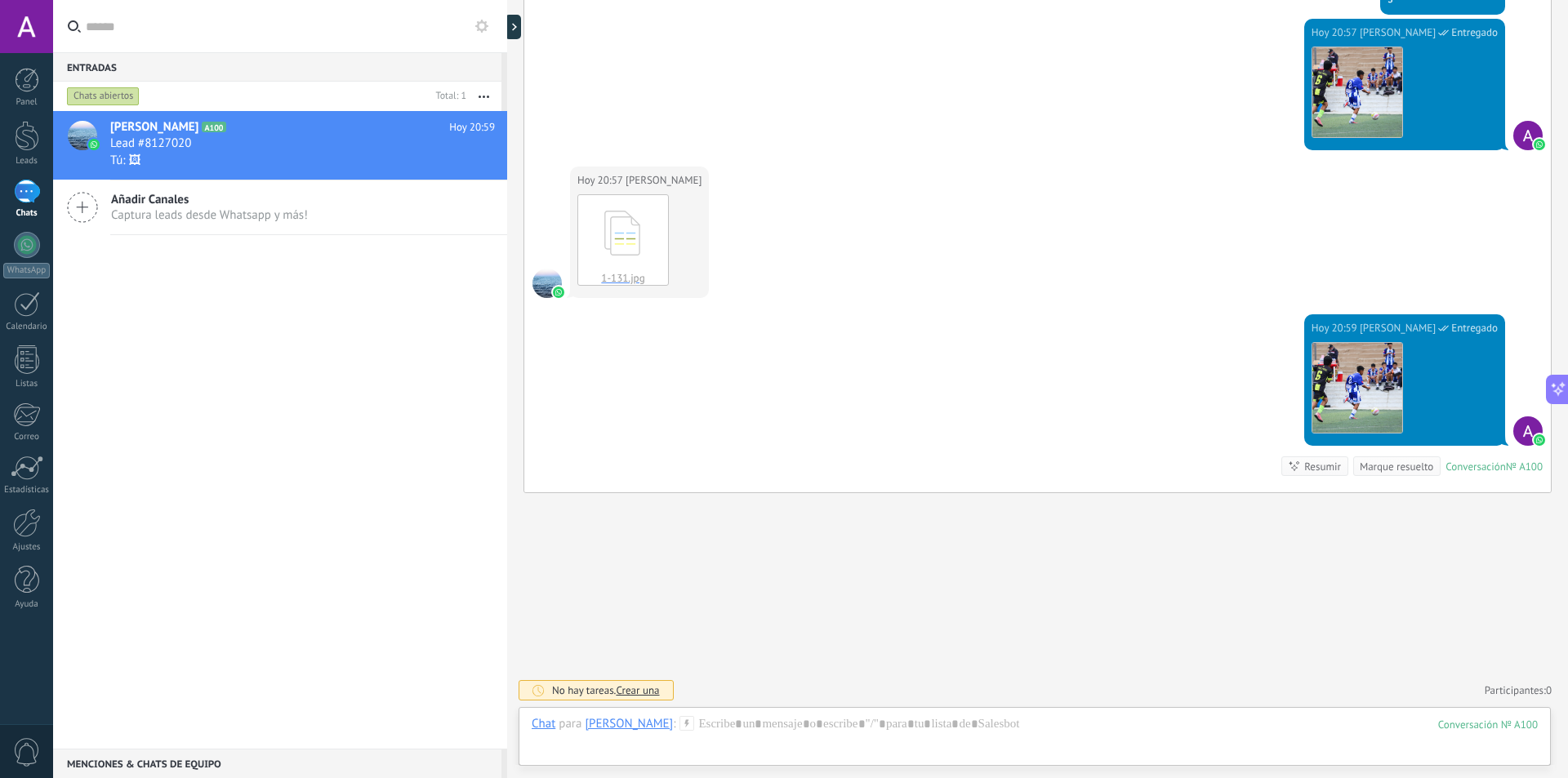
click at [483, 29] on use at bounding box center [482, 27] width 13 height 13
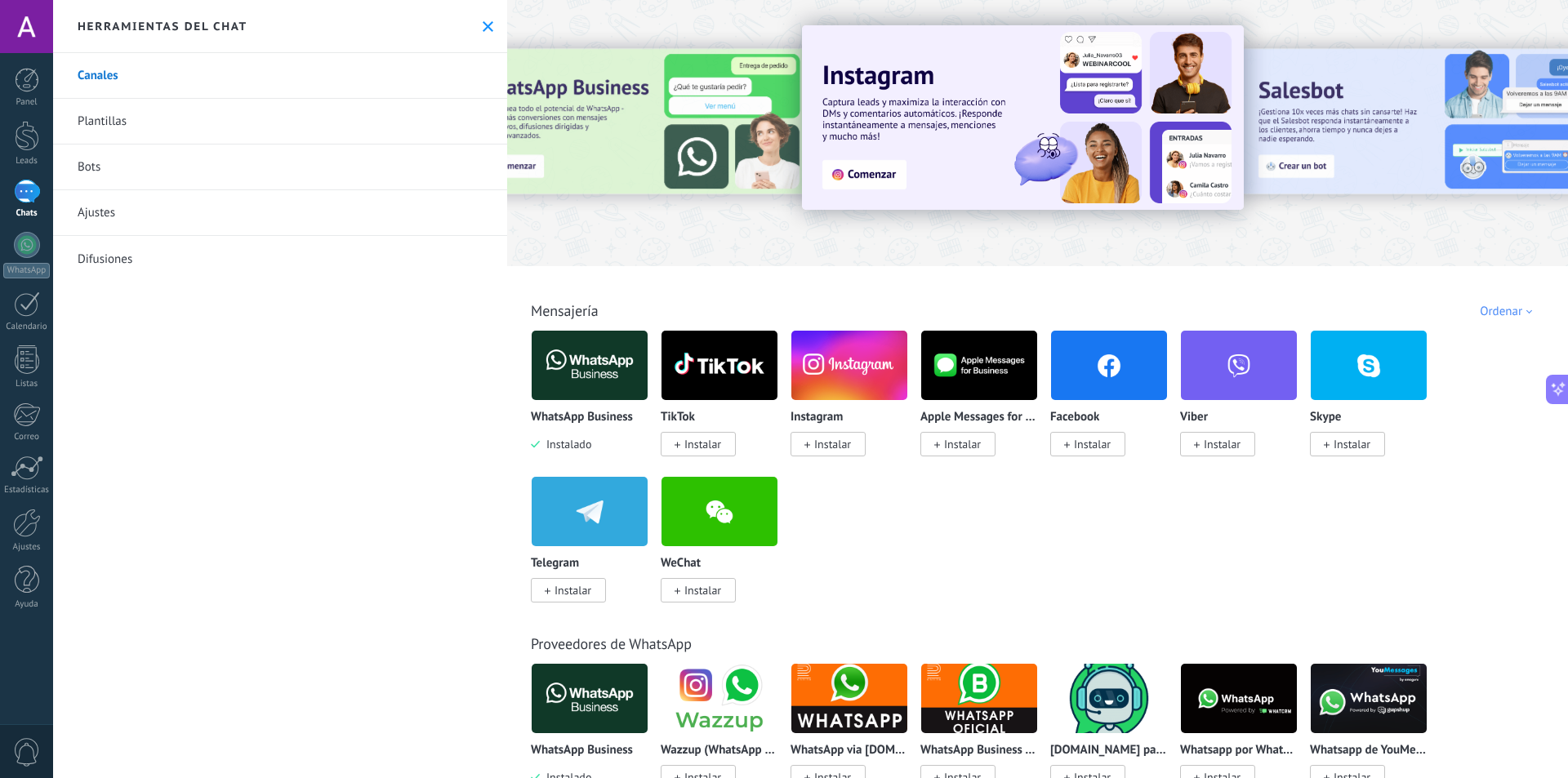
click at [20, 197] on div at bounding box center [27, 191] width 26 height 24
click at [20, 199] on div at bounding box center [27, 191] width 26 height 24
click at [16, 200] on div at bounding box center [27, 191] width 26 height 24
click at [14, 251] on div at bounding box center [27, 244] width 26 height 26
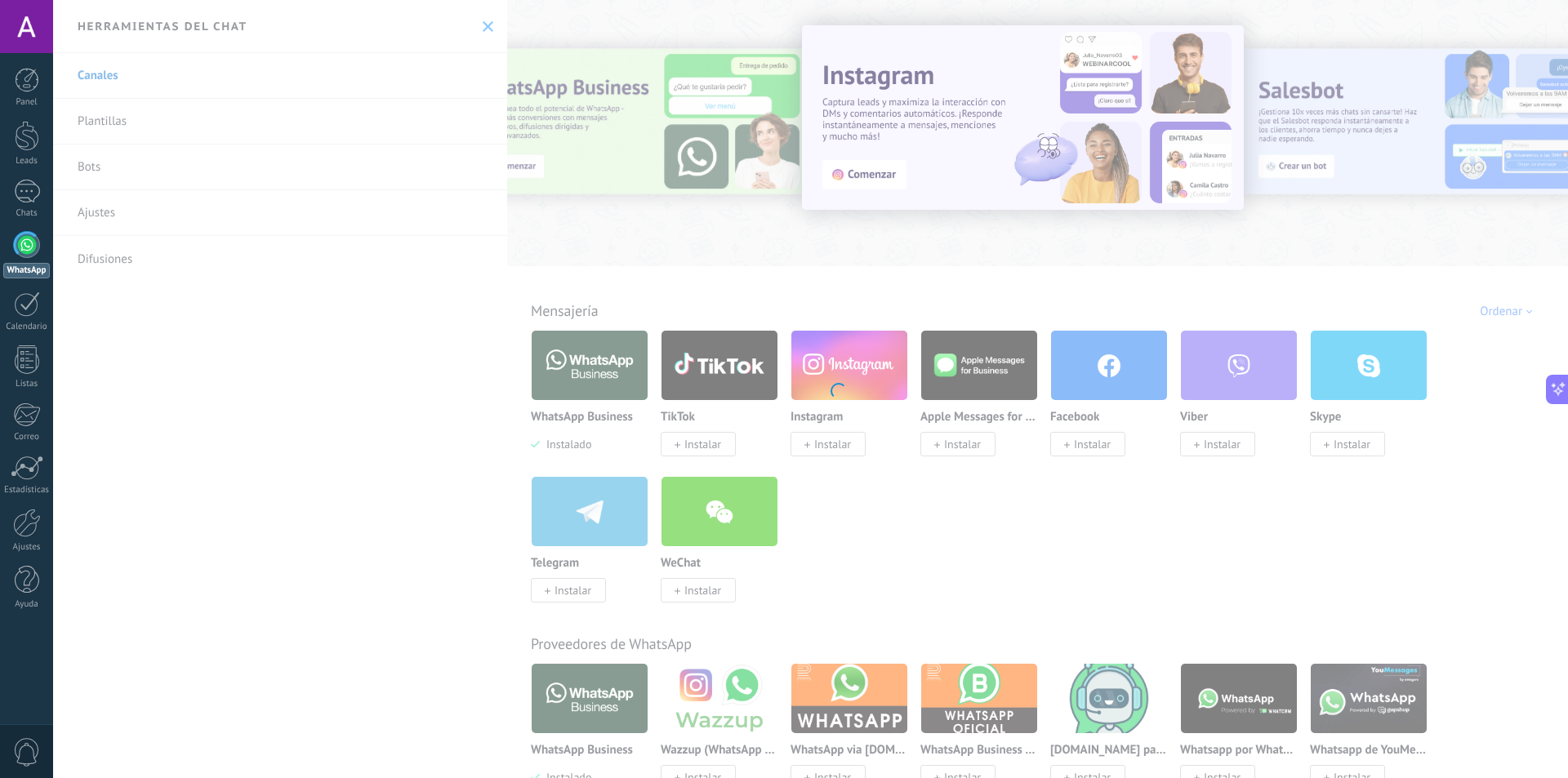
scroll to position [291, 0]
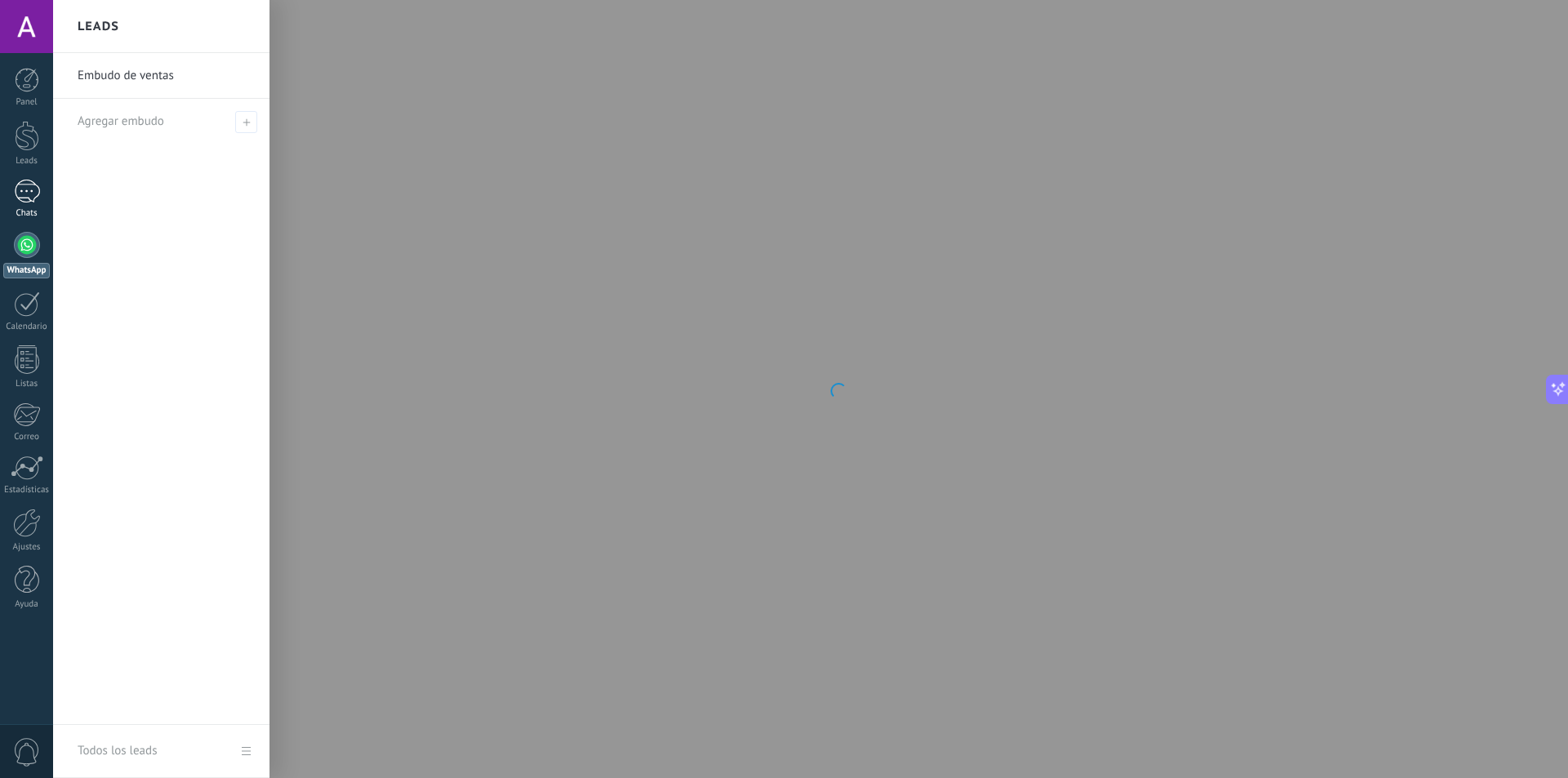
click at [32, 185] on div at bounding box center [27, 191] width 26 height 24
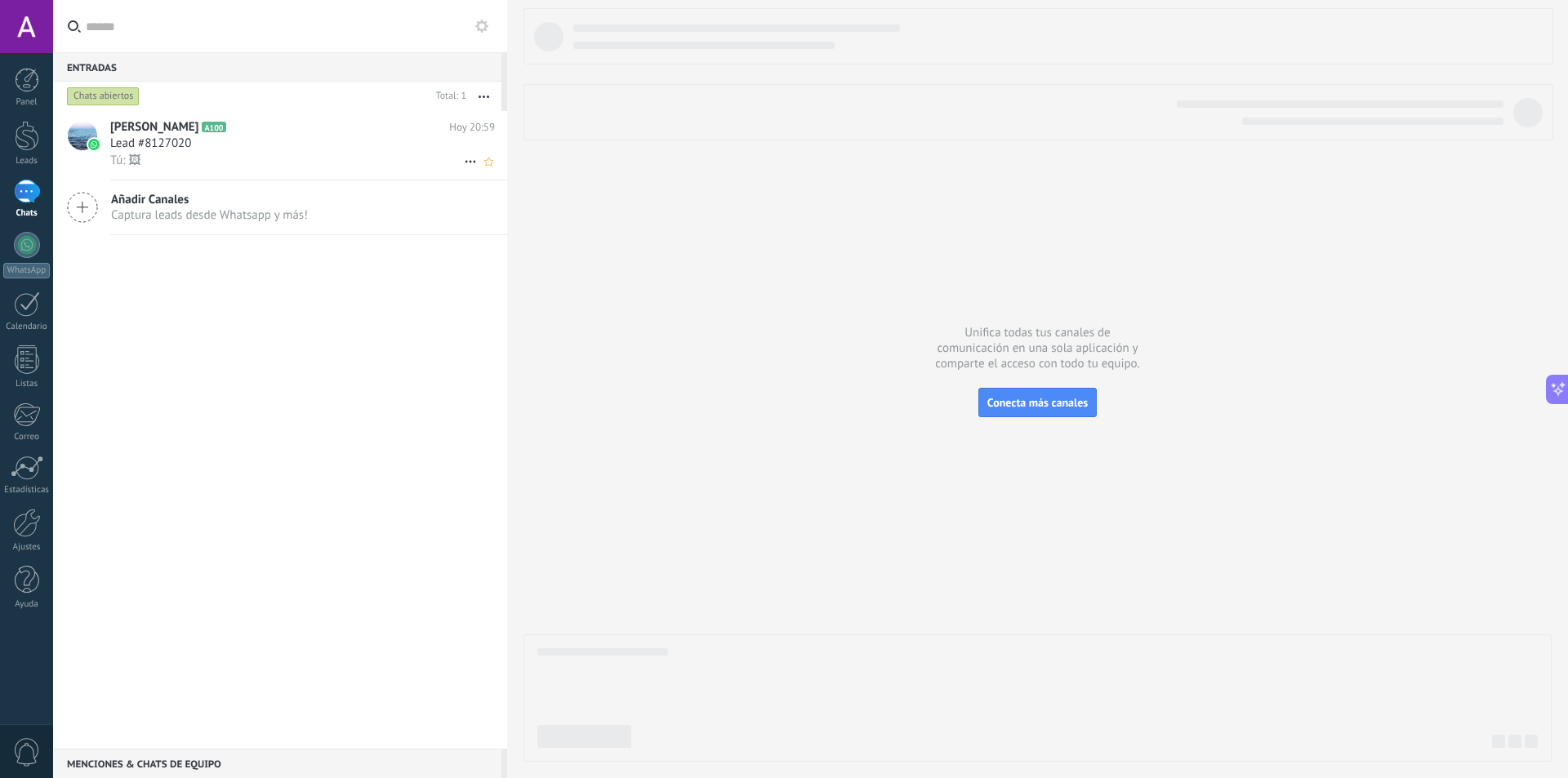
click at [277, 162] on div "Tú: 🖼" at bounding box center [302, 161] width 385 height 17
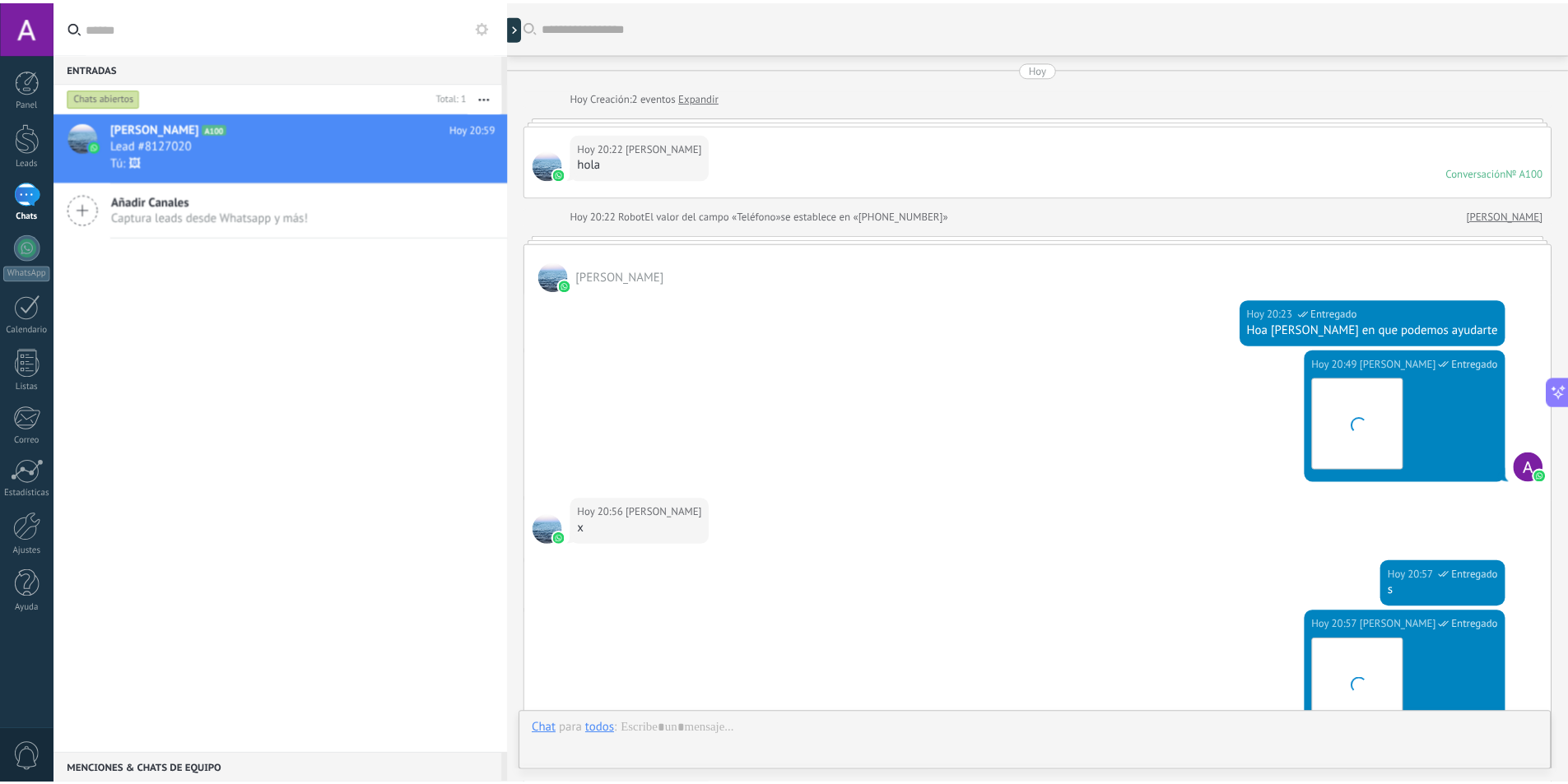
scroll to position [593, 0]
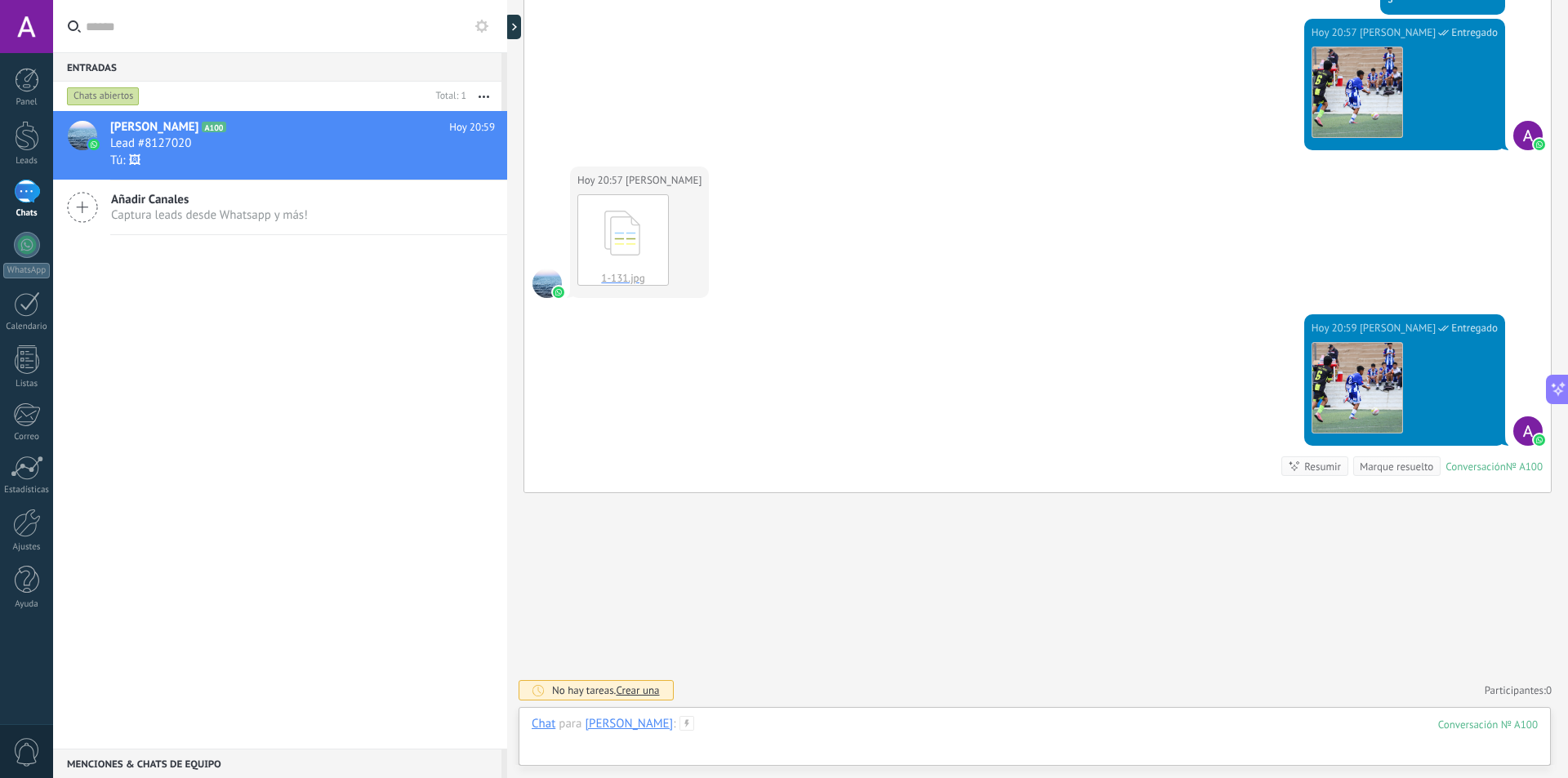
click at [987, 751] on div at bounding box center [1034, 741] width 1006 height 49
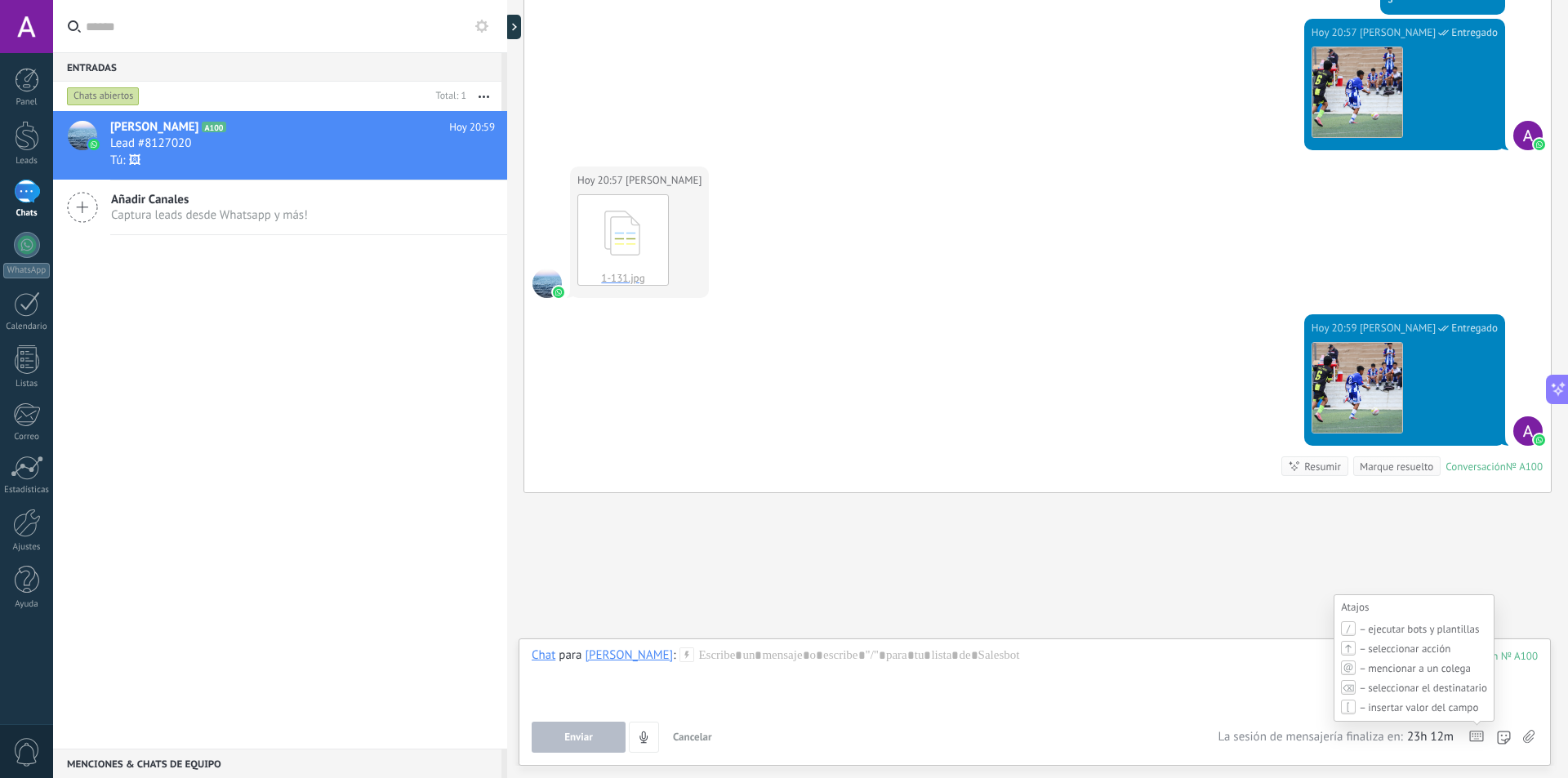
click at [1478, 737] on use at bounding box center [1477, 736] width 13 height 9
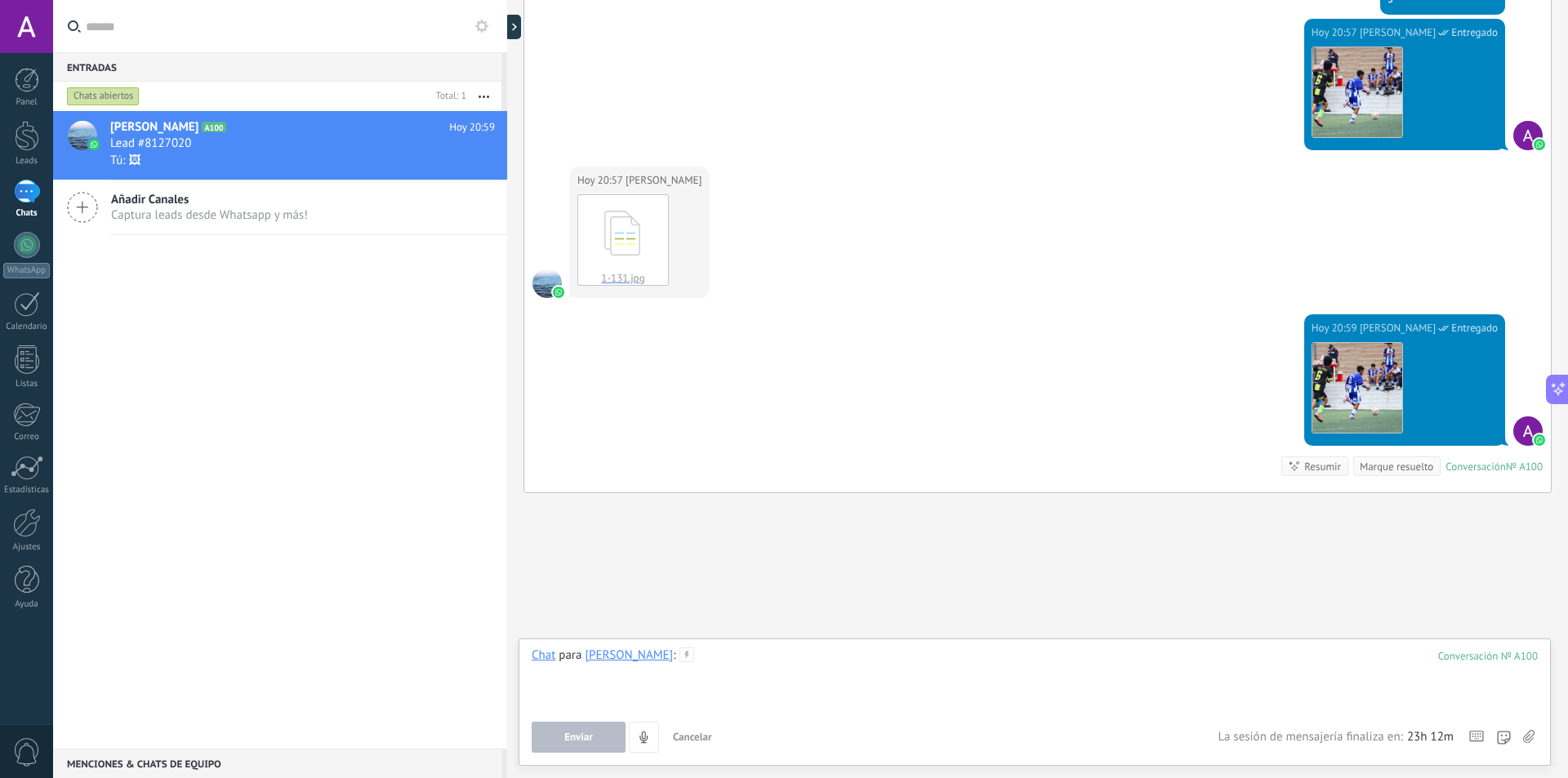
click at [1054, 680] on div at bounding box center [1034, 677] width 1006 height 62
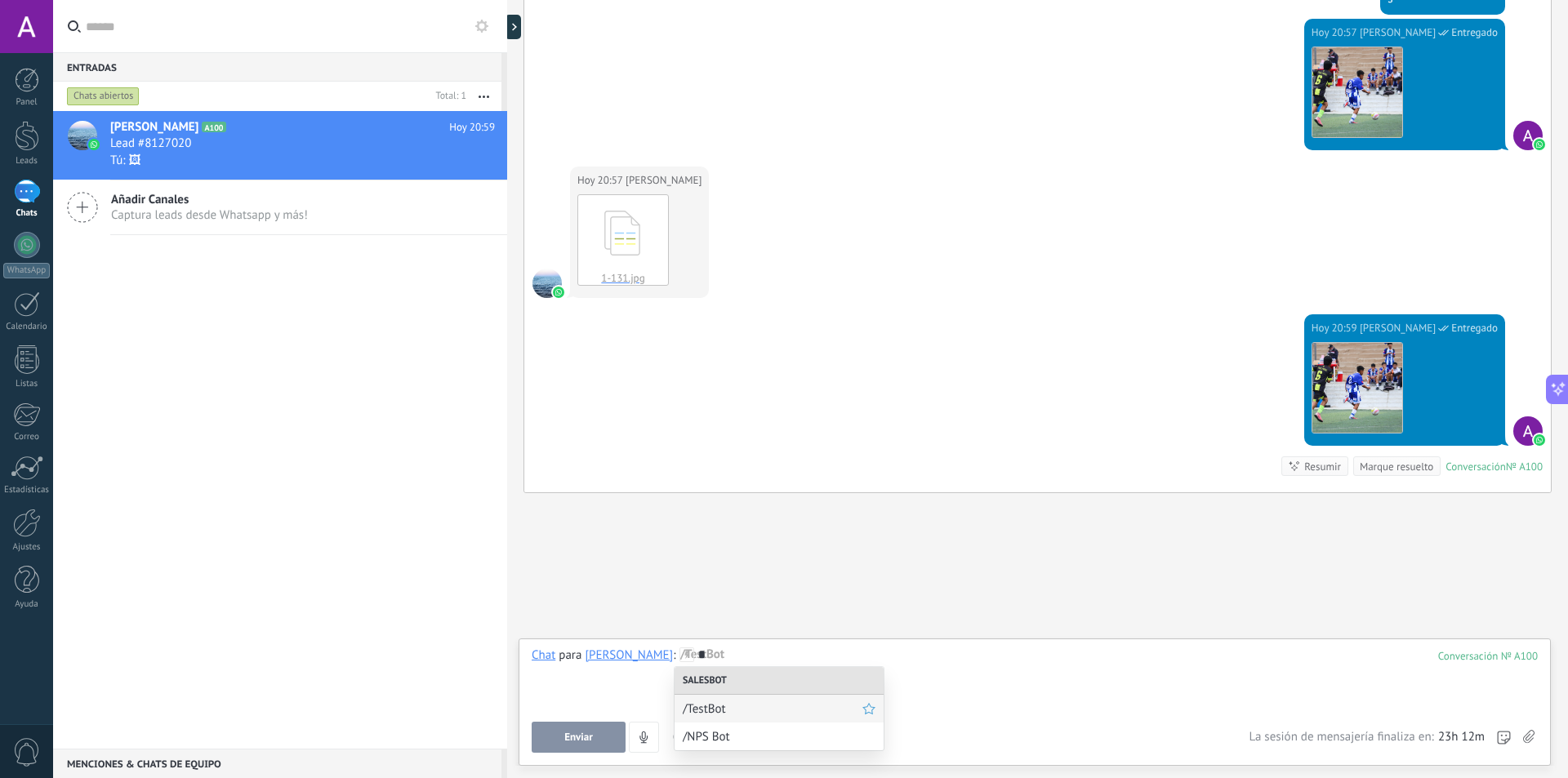
click at [812, 705] on span "/TestBot" at bounding box center [772, 709] width 180 height 15
click at [802, 711] on span "/TestBot" at bounding box center [772, 709] width 180 height 15
click at [579, 742] on span "Ejecutar" at bounding box center [579, 737] width 37 height 11
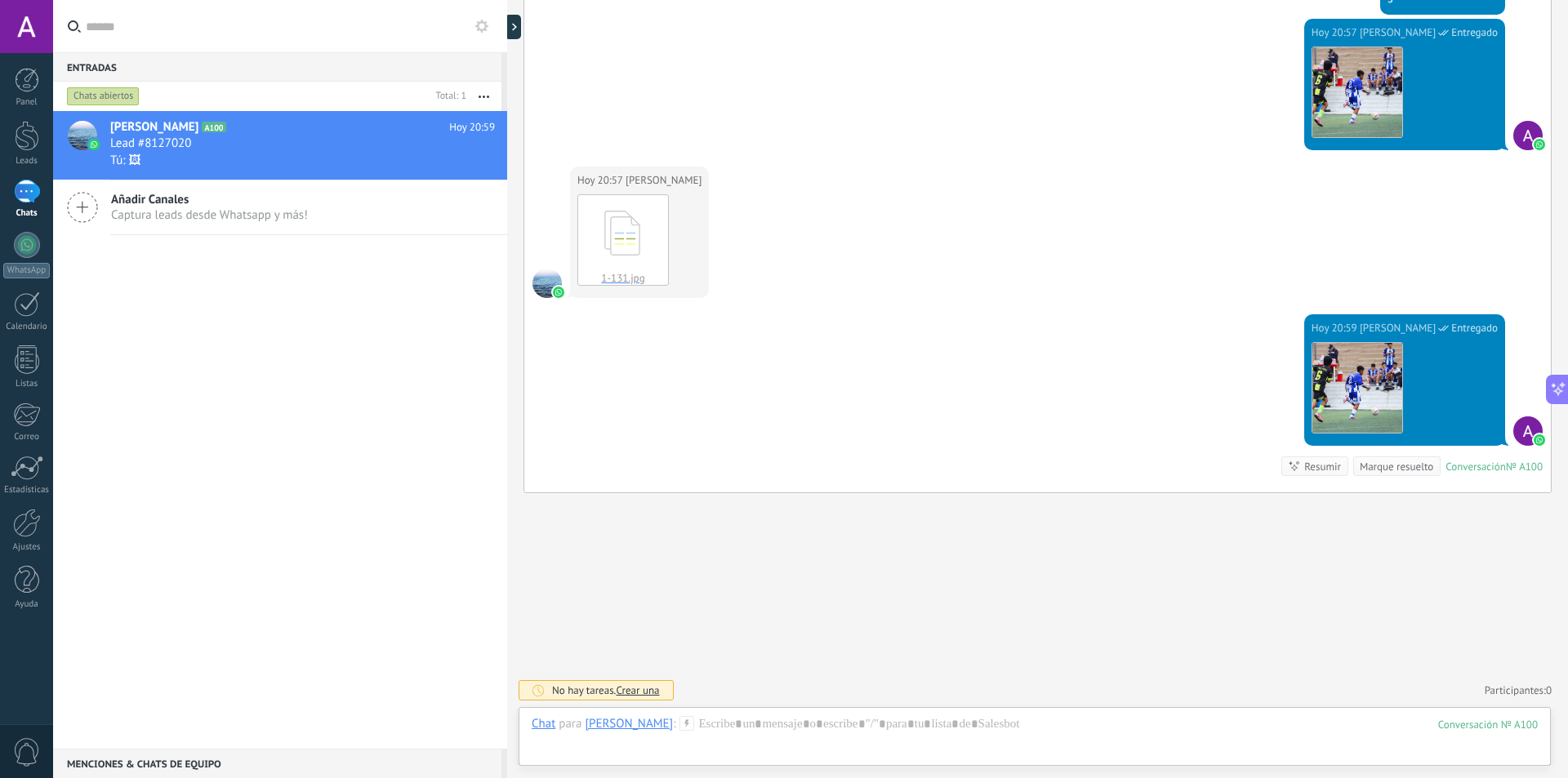
click at [735, 714] on div "Chat Correo Nota Tarea Chat para [PERSON_NAME] : 100 Enviar Cancelar Rastrear c…" at bounding box center [1035, 736] width 1032 height 59
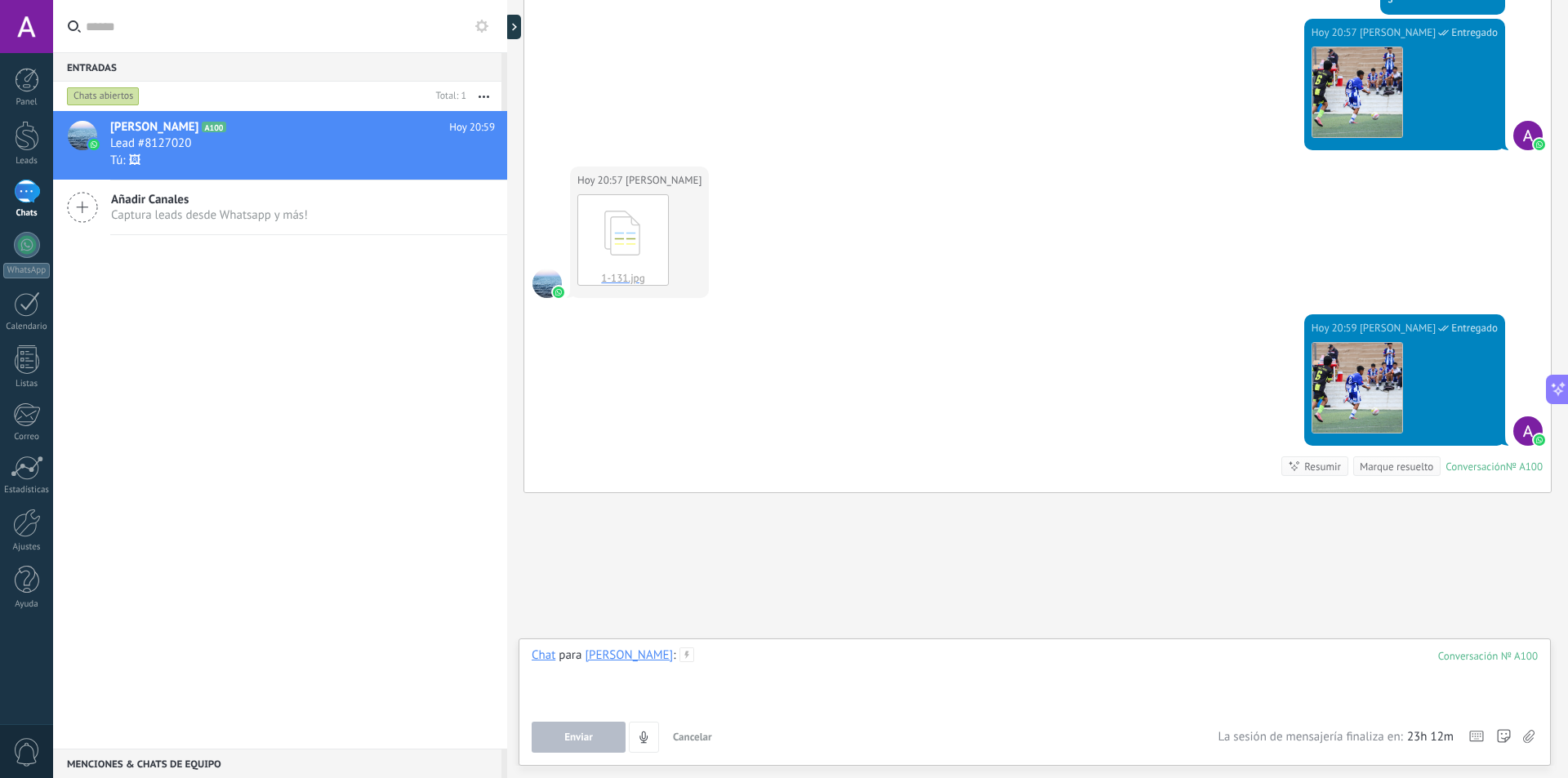
click at [764, 699] on div at bounding box center [1034, 677] width 1006 height 62
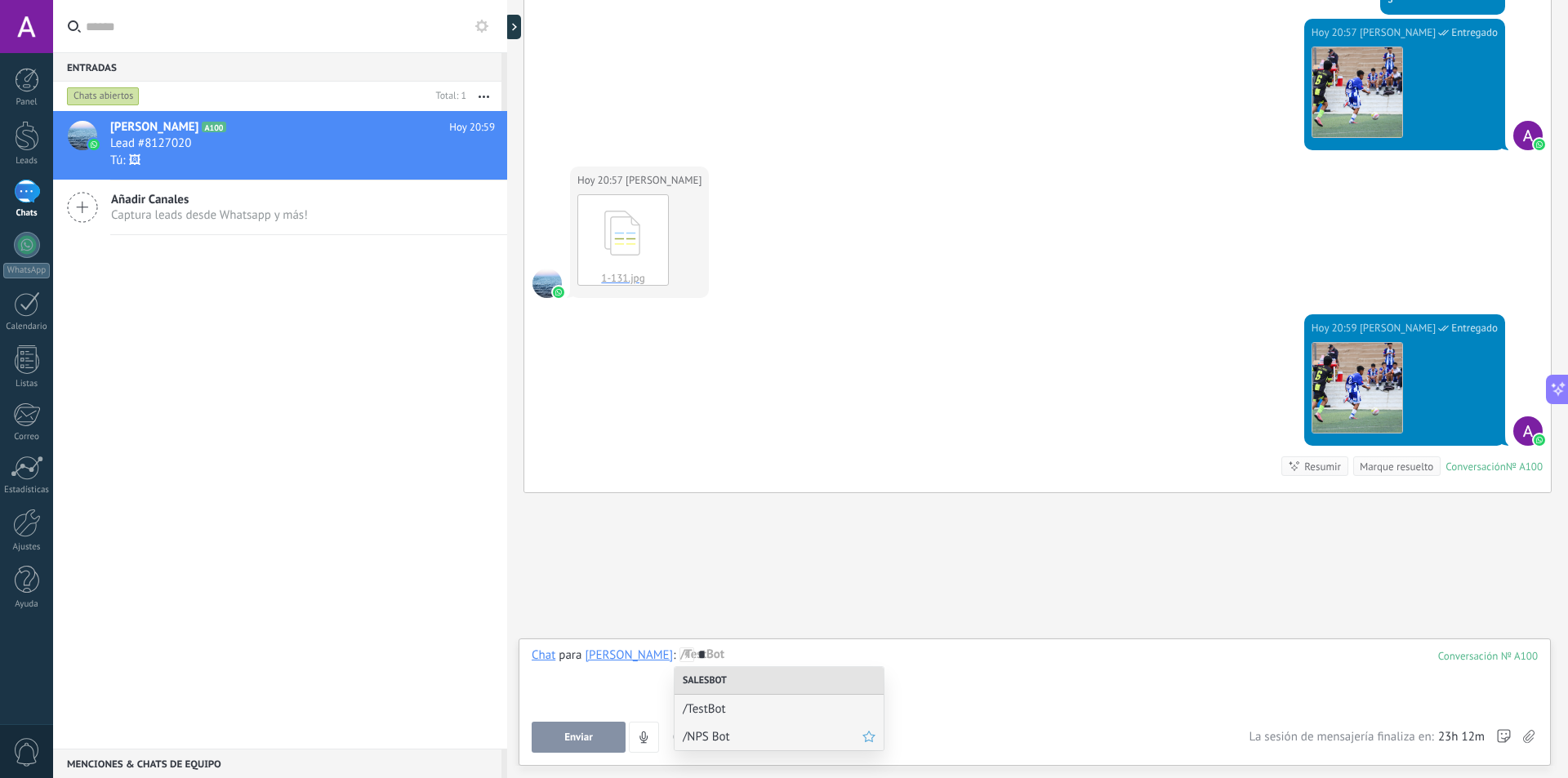
click at [724, 735] on span "/NPS Bot" at bounding box center [772, 736] width 180 height 15
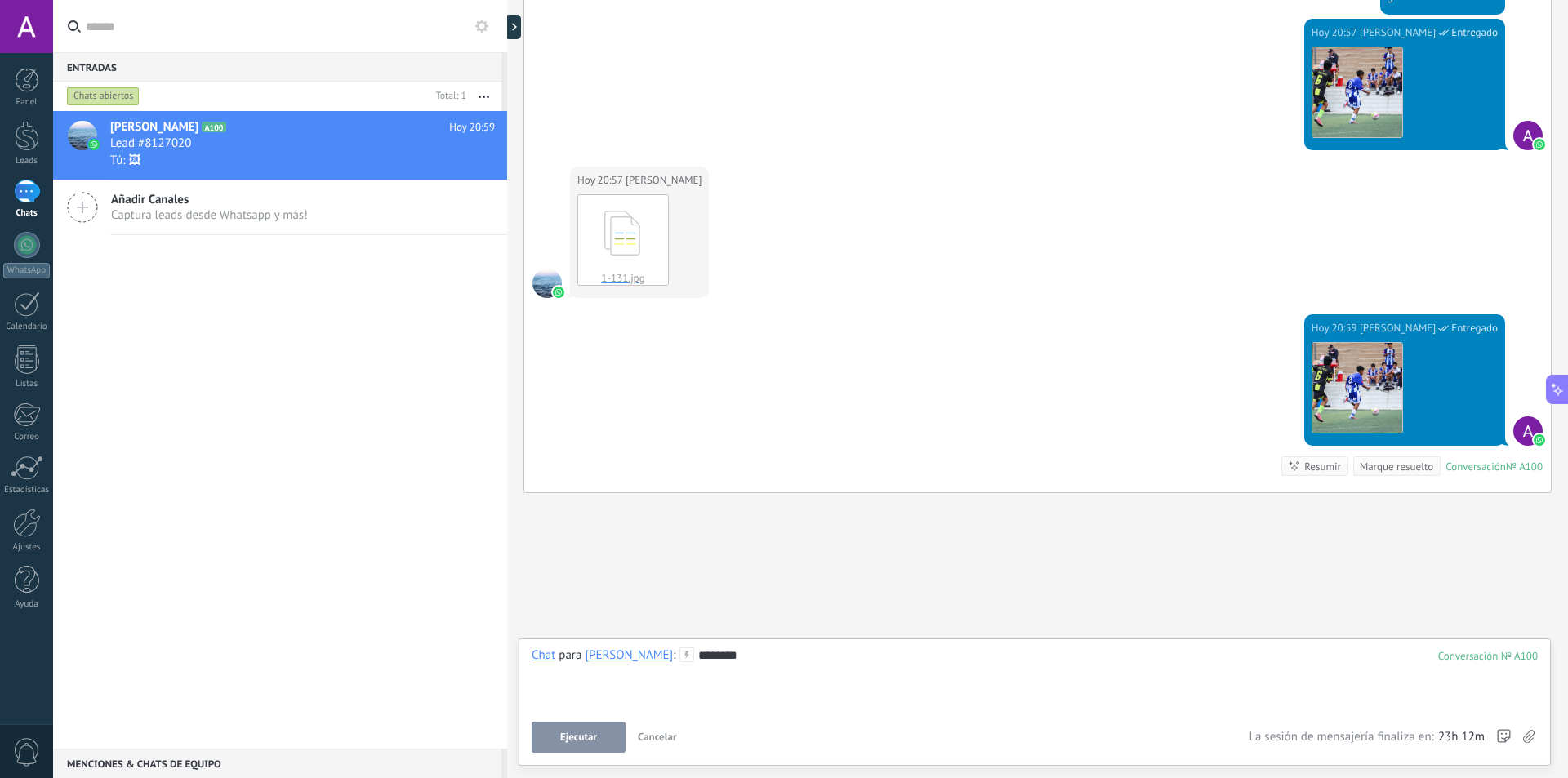
click at [592, 729] on button "Ejecutar" at bounding box center [578, 737] width 94 height 31
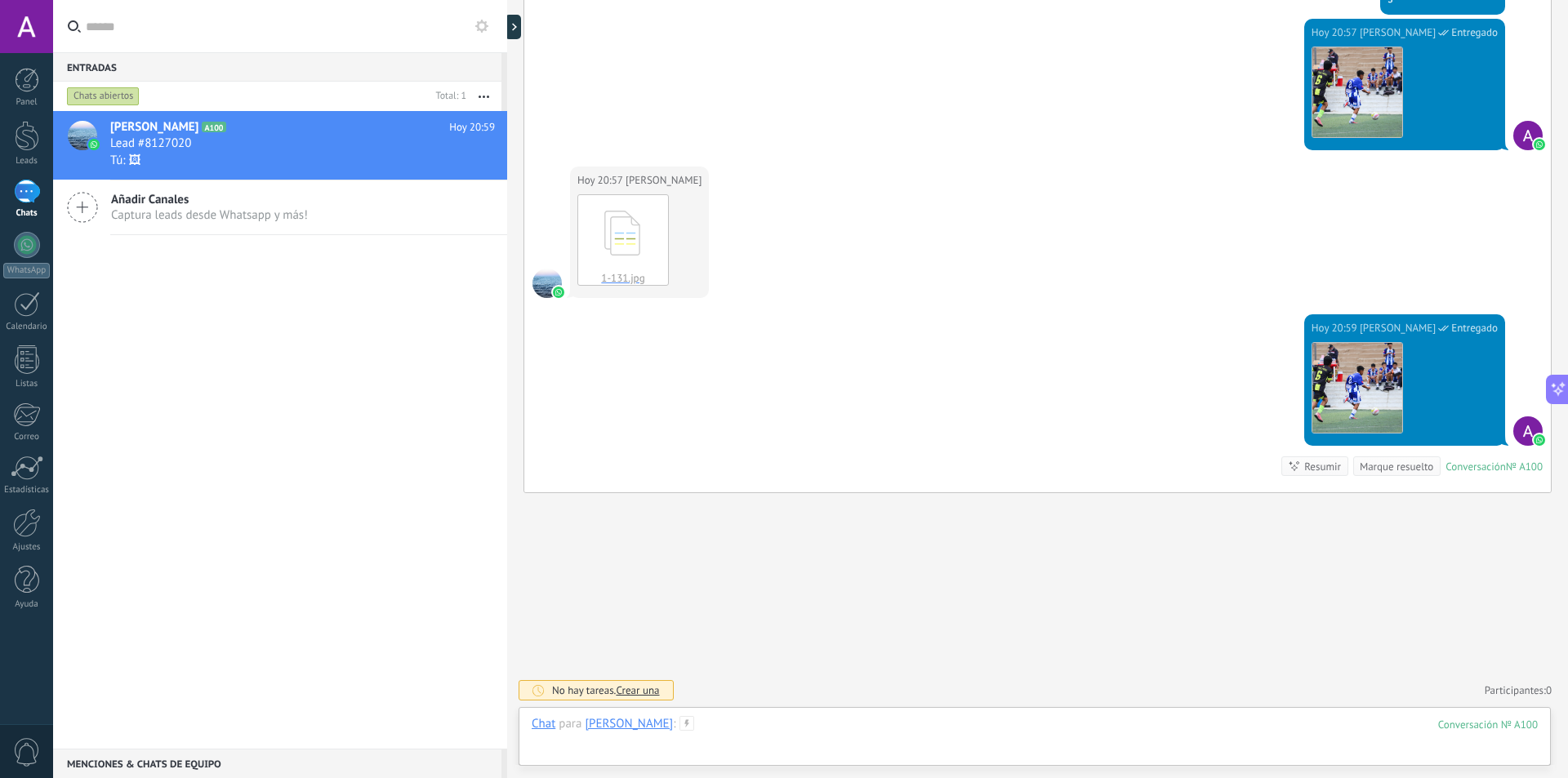
click at [706, 726] on div at bounding box center [1034, 741] width 1006 height 49
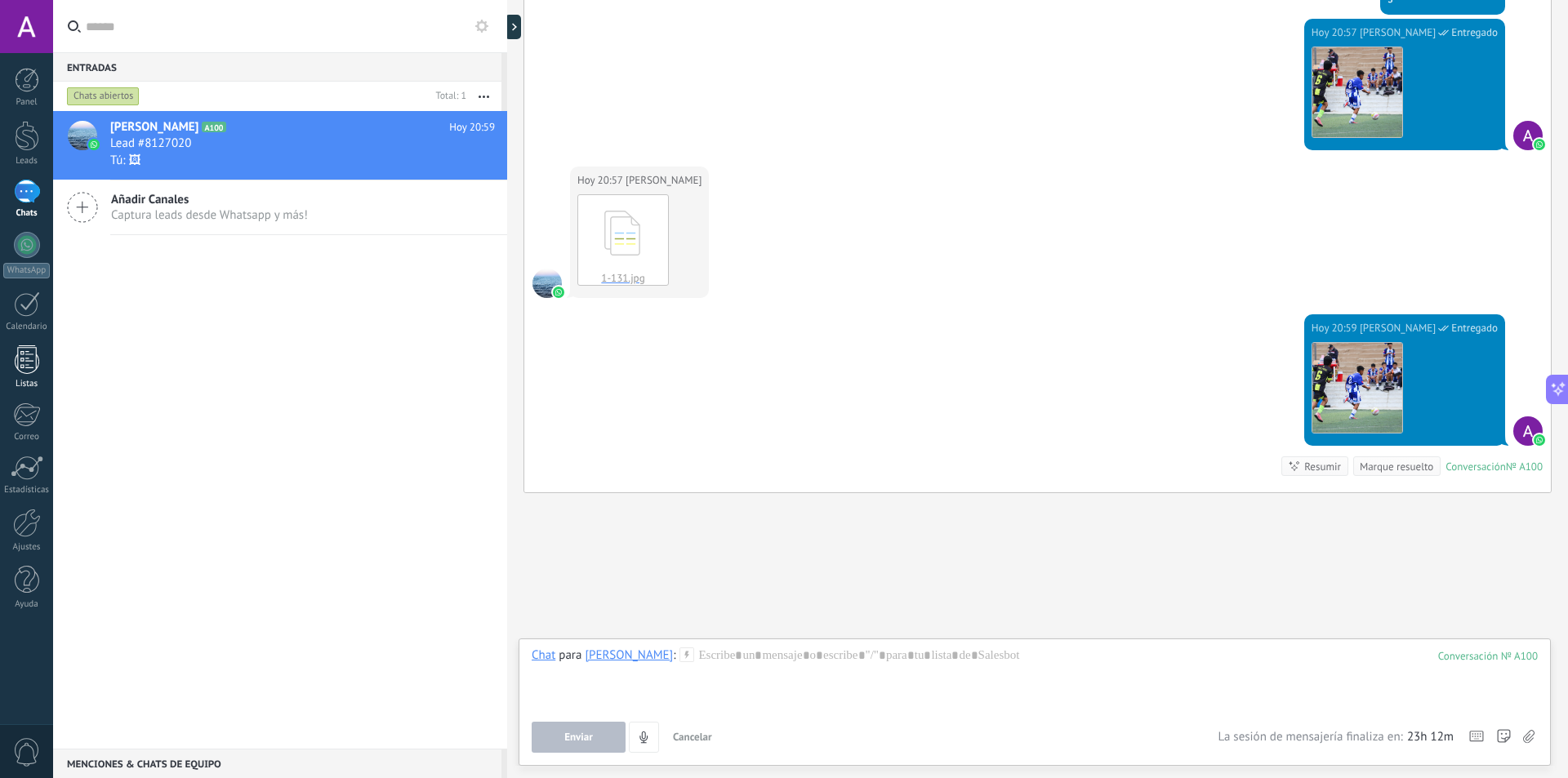
click at [36, 374] on link "Listas" at bounding box center [27, 368] width 53 height 44
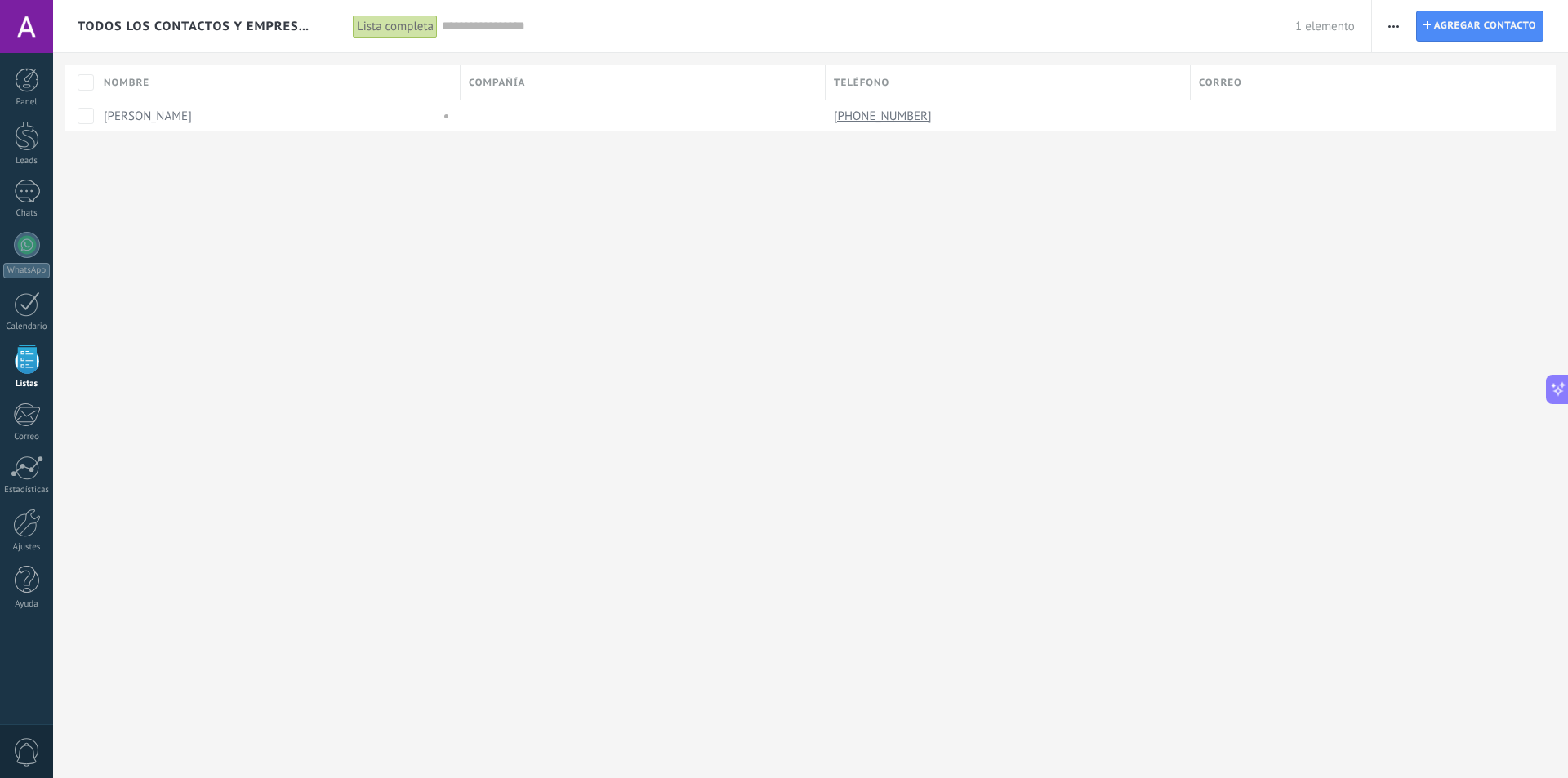
click at [1166, 364] on div "Todos los contactos y empresas Lista completa Aplicar 1 elemento Lista completa…" at bounding box center [811, 389] width 1515 height 778
click at [1398, 23] on span "button" at bounding box center [1393, 26] width 10 height 31
click at [1478, 20] on span "Agregar contacto" at bounding box center [1484, 26] width 102 height 29
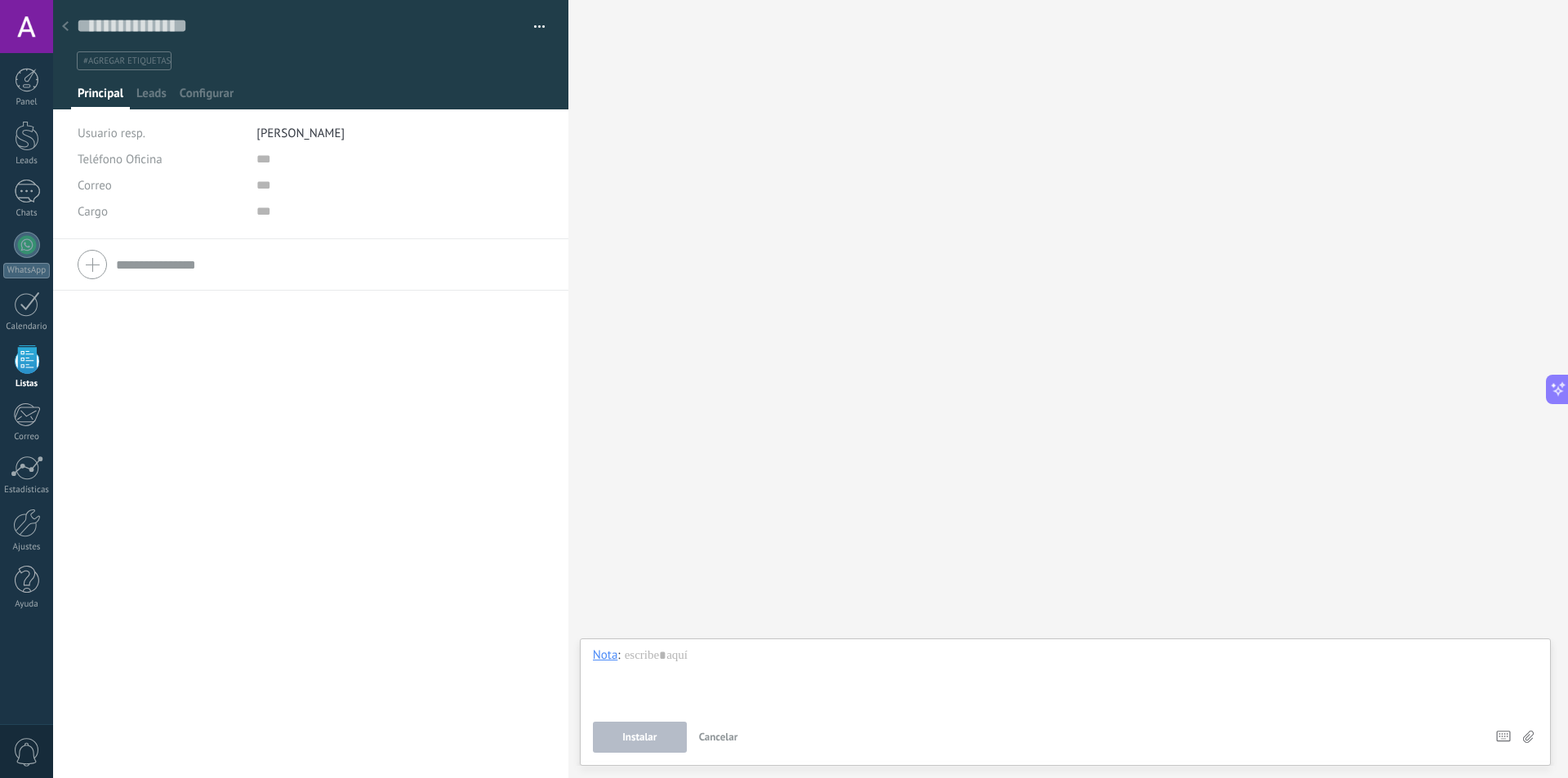
click at [67, 23] on use at bounding box center [65, 26] width 7 height 9
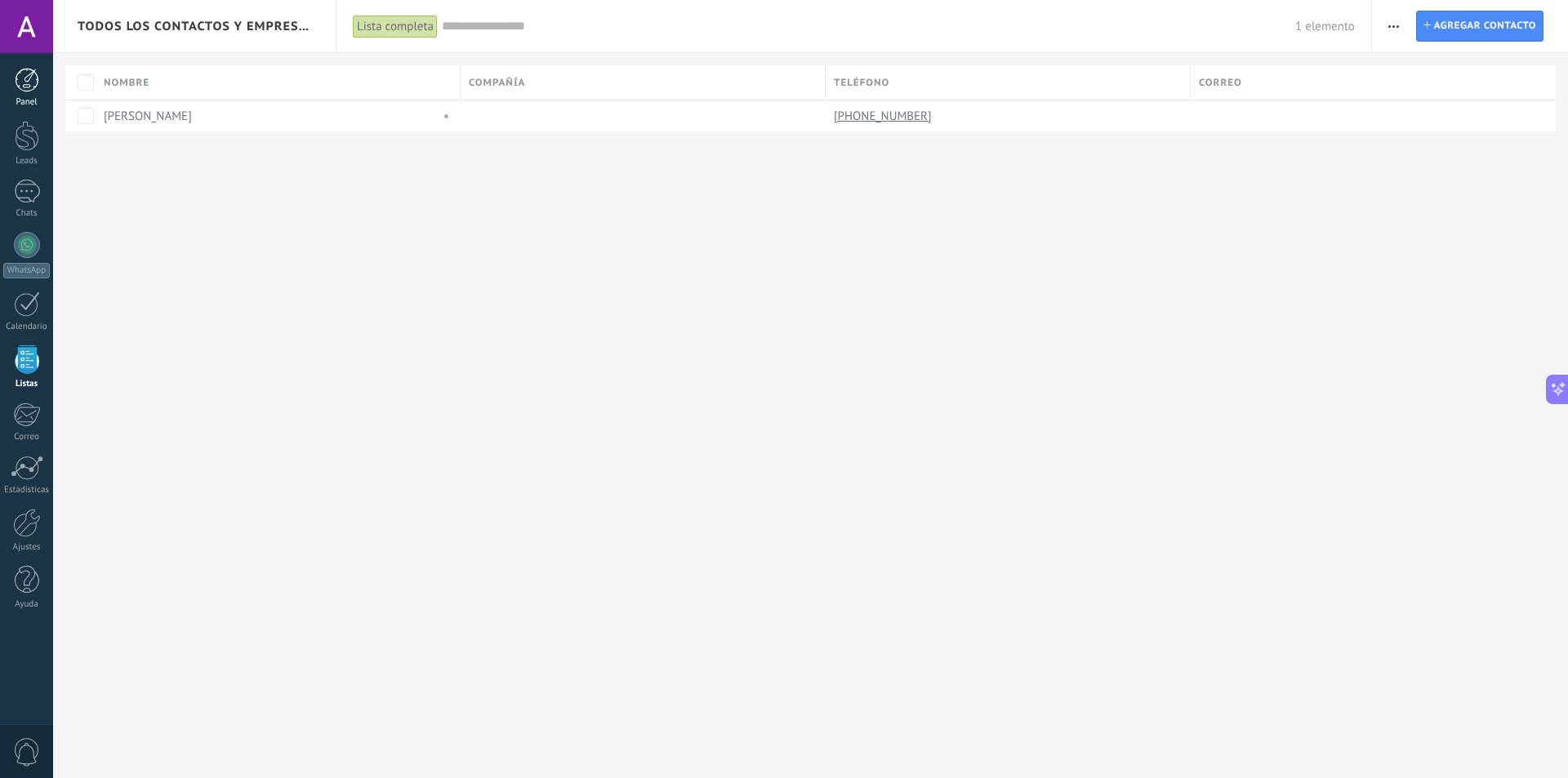
click at [38, 95] on link "Panel" at bounding box center [27, 87] width 53 height 40
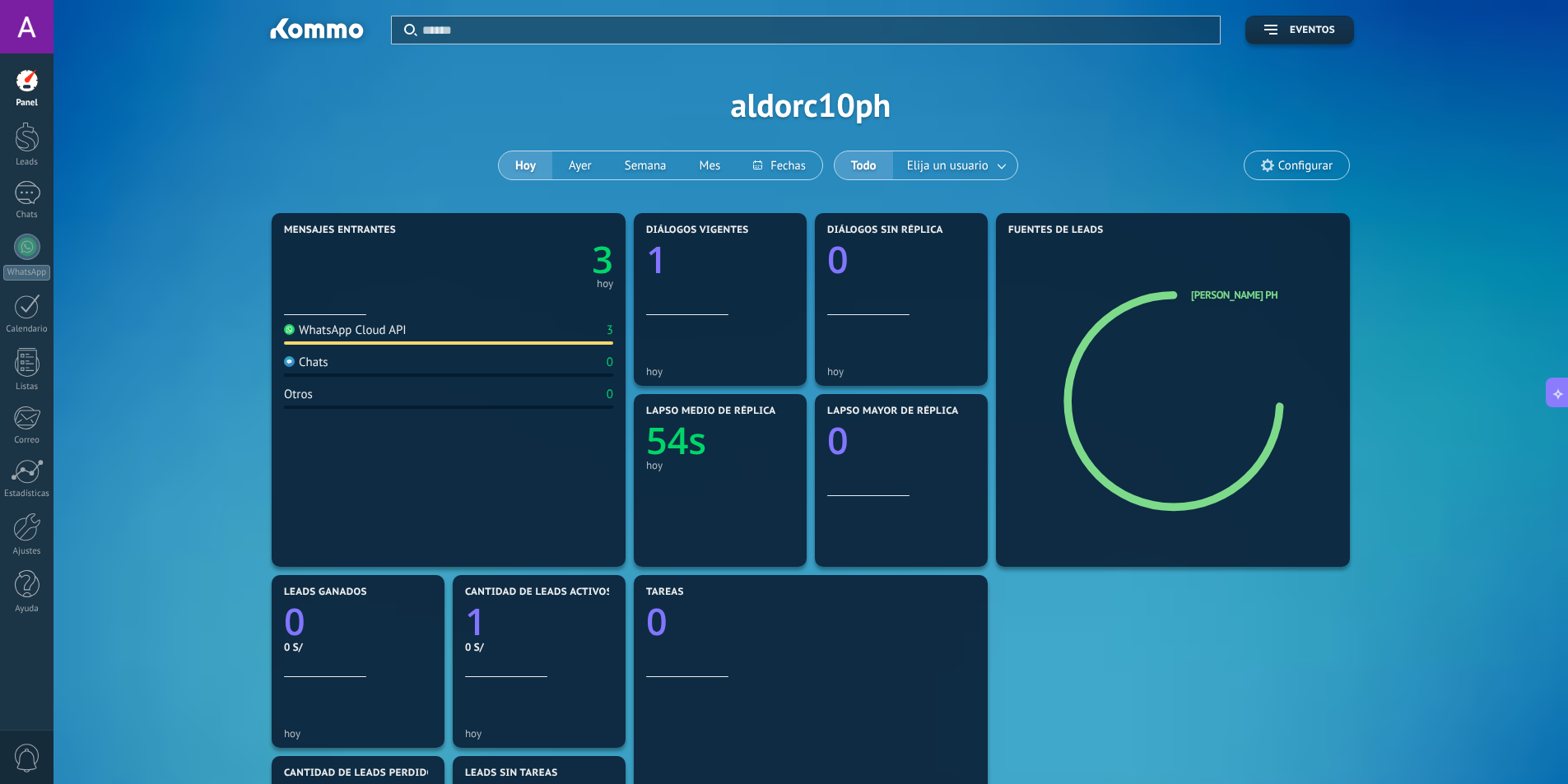
click at [34, 25] on div at bounding box center [27, 27] width 54 height 54
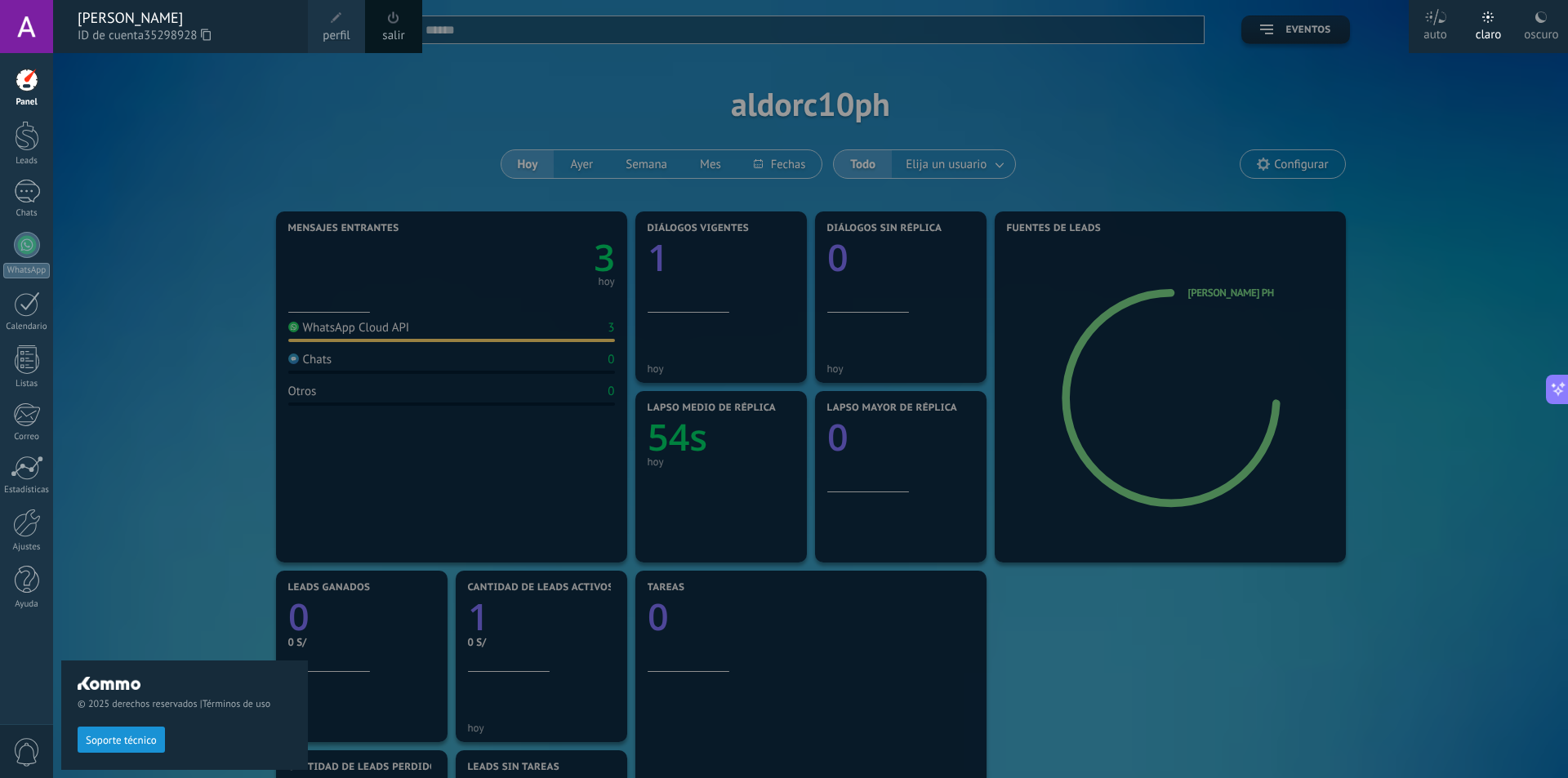
click at [182, 137] on div "© 2025 derechos reservados | Términos de uso Soporte técnico" at bounding box center [184, 415] width 247 height 725
click at [196, 554] on div "© 2025 derechos reservados | Términos de uso Soporte técnico" at bounding box center [184, 415] width 247 height 725
click at [107, 252] on div "© 2025 derechos reservados | Términos de uso Soporte técnico" at bounding box center [184, 415] width 247 height 725
click at [322, 97] on div at bounding box center [837, 389] width 1568 height 778
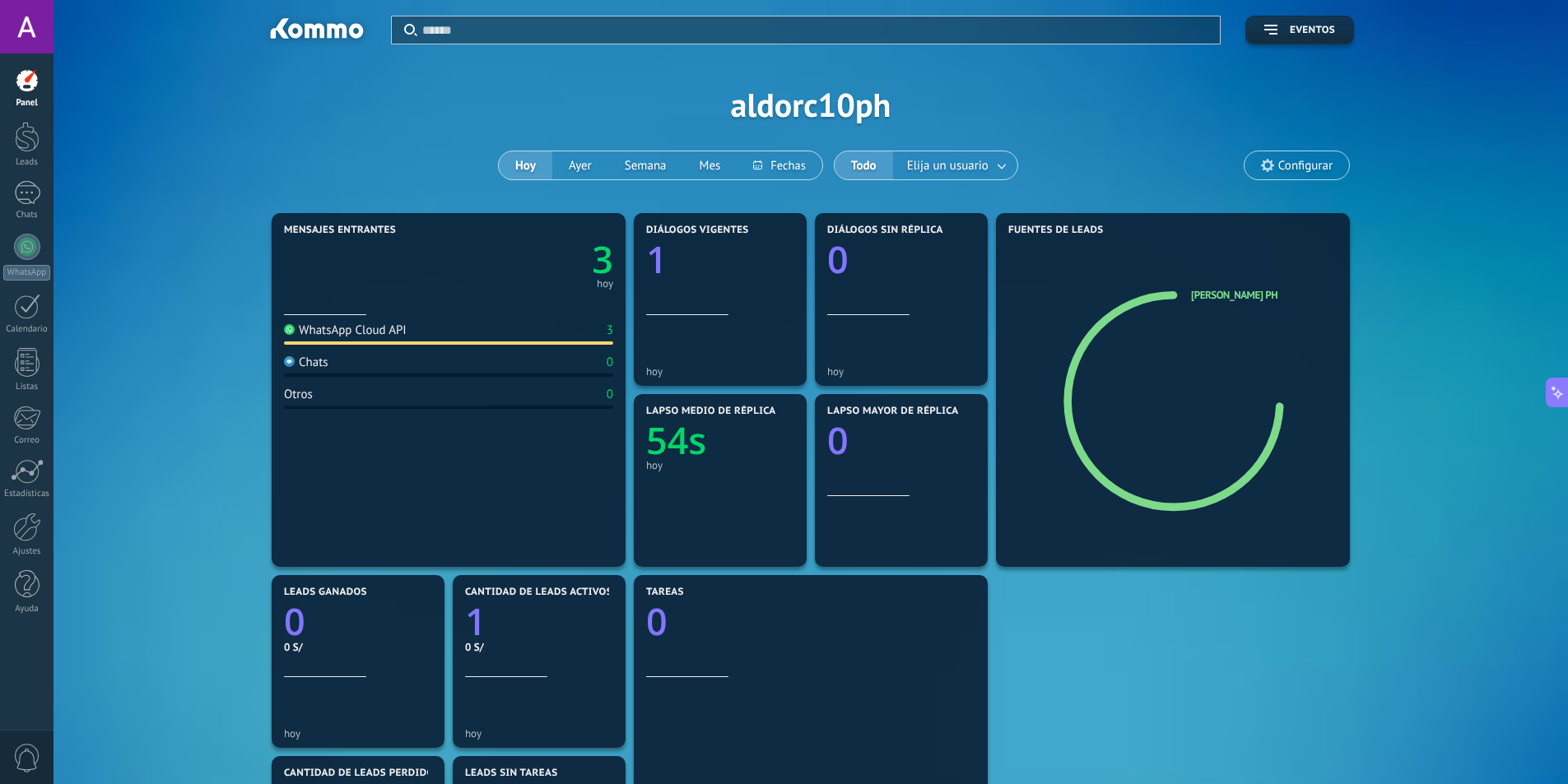
click at [1552, 387] on icon at bounding box center [1558, 392] width 17 height 17
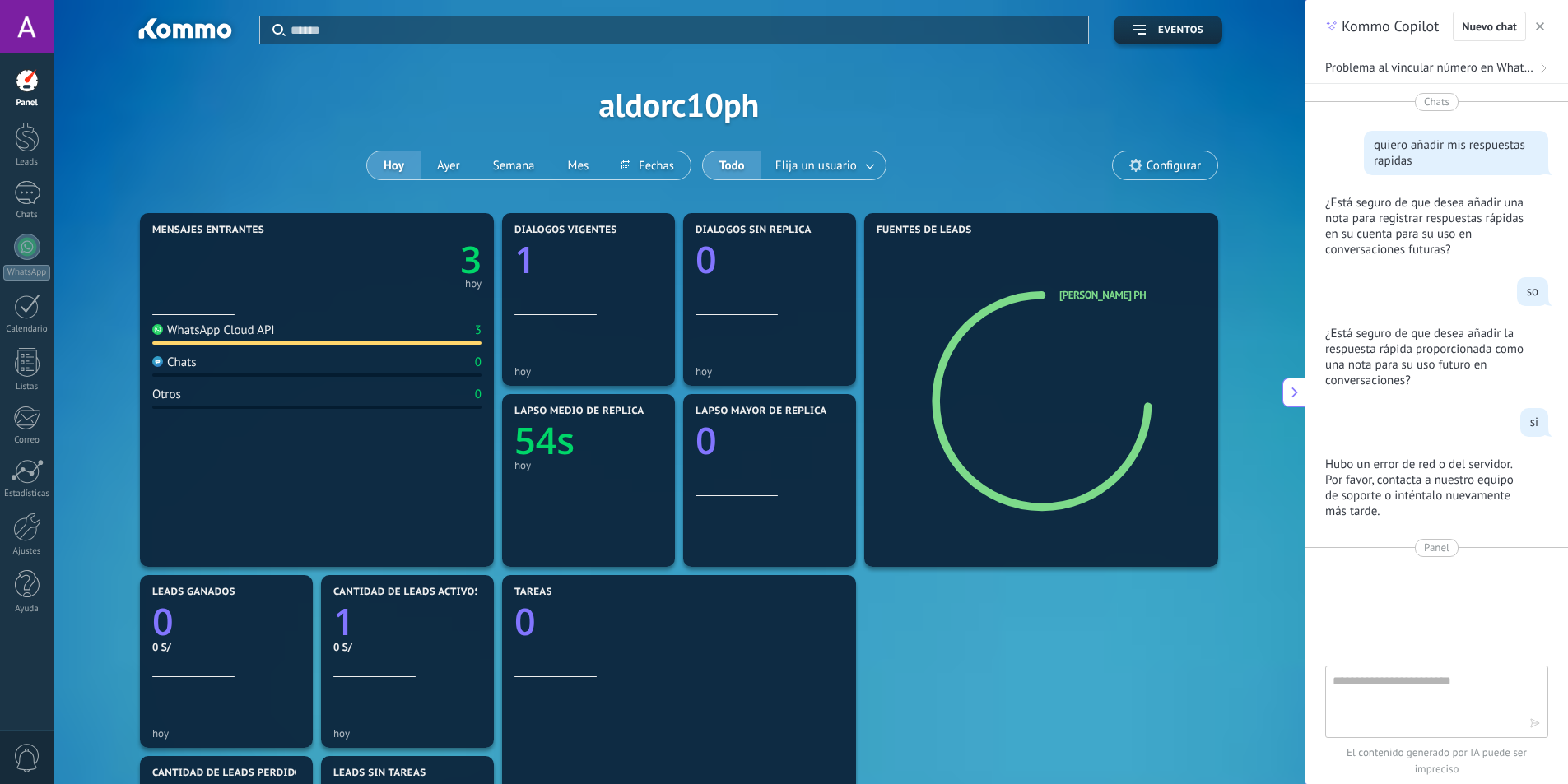
click at [1536, 26] on icon "button" at bounding box center [1540, 26] width 9 height 9
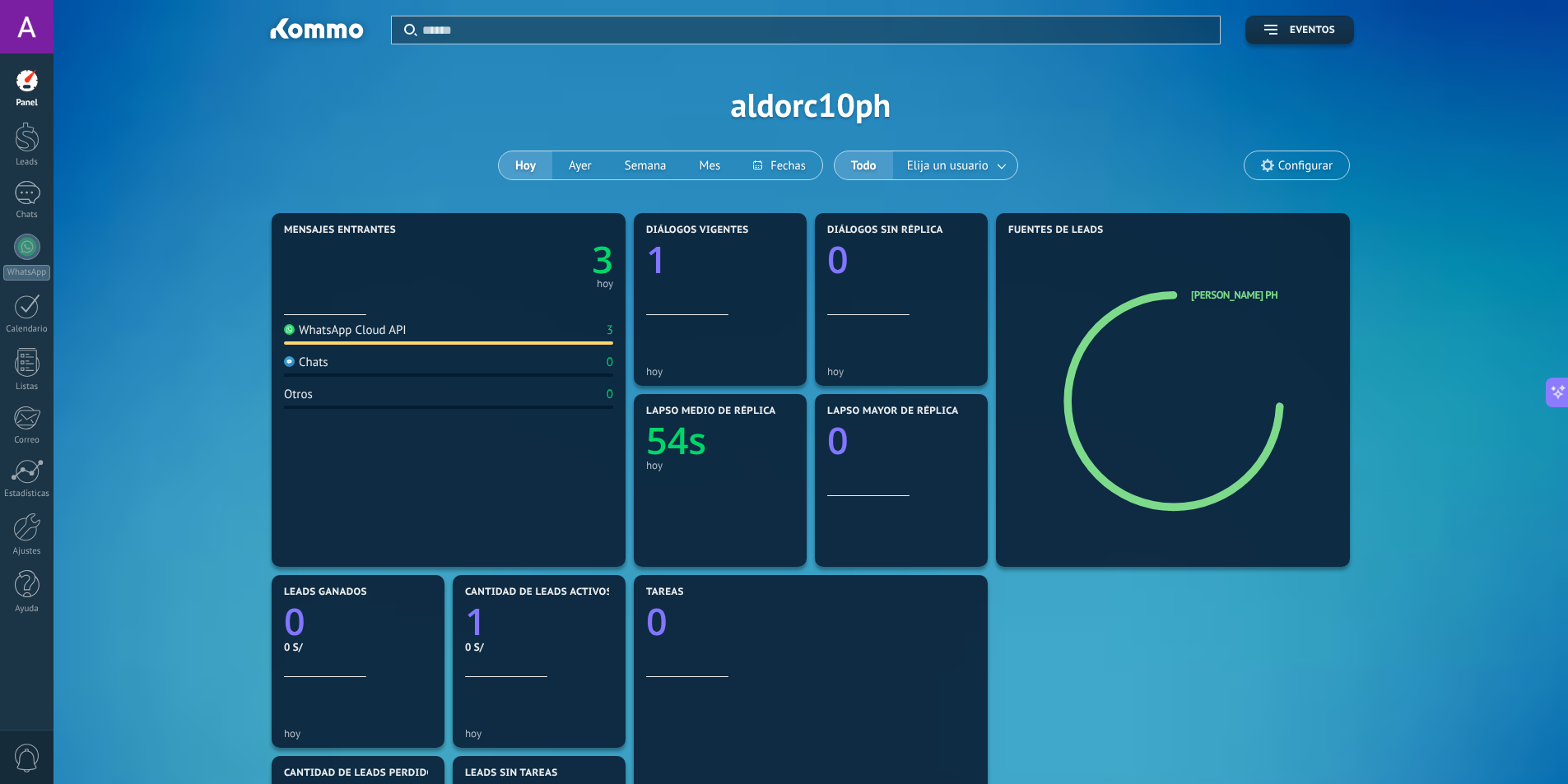
click at [199, 157] on div "Aplicar Eventos aldorc10ph [PERSON_NAME] Semana Mes Todo Elija un usuario Confi…" at bounding box center [811, 104] width 1466 height 209
